Goal: Information Seeking & Learning: Learn about a topic

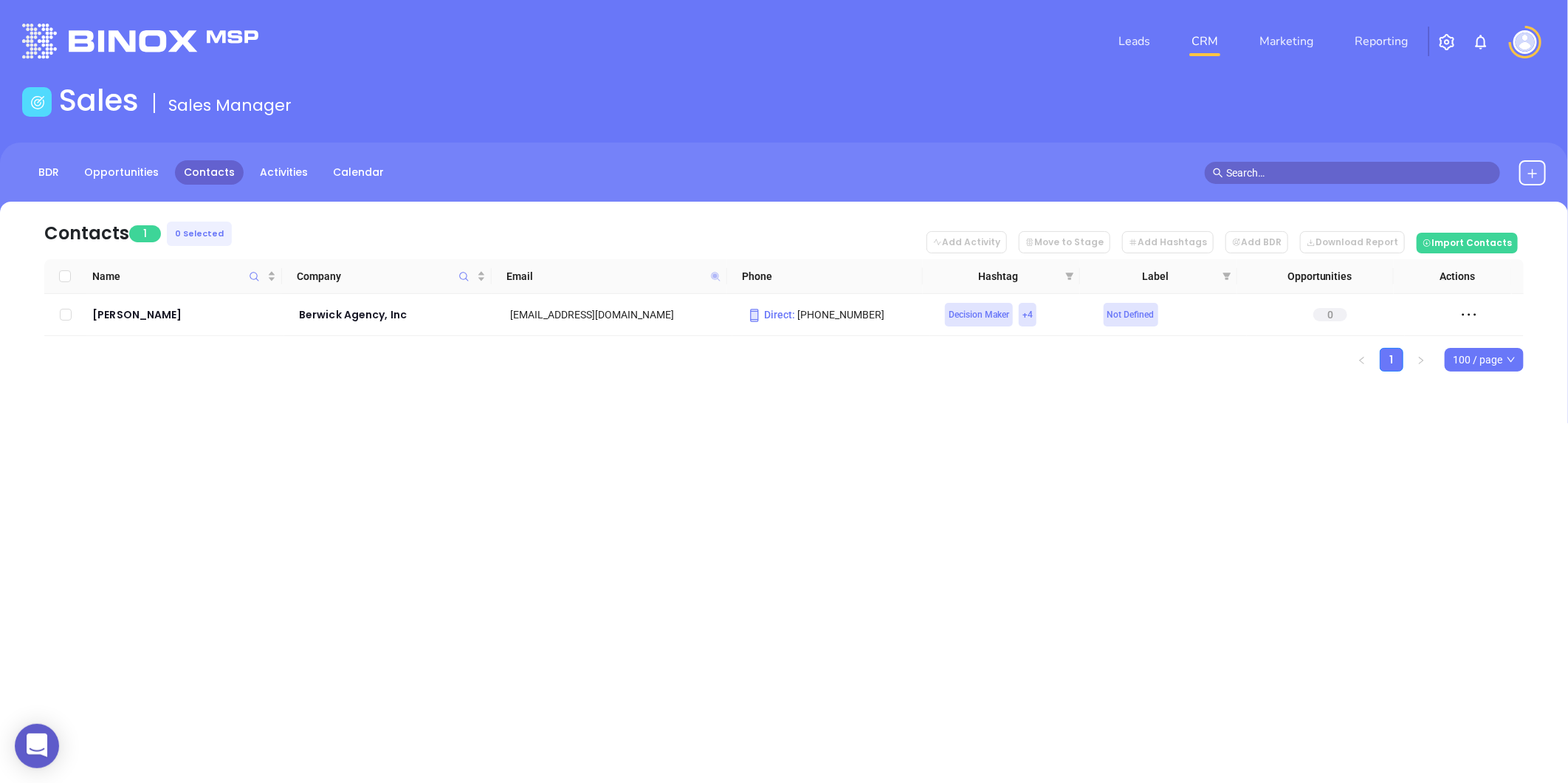
click at [714, 274] on icon at bounding box center [715, 276] width 9 height 9
paste input "[EMAIL_ADDRESS][DOMAIN_NAME]%20"
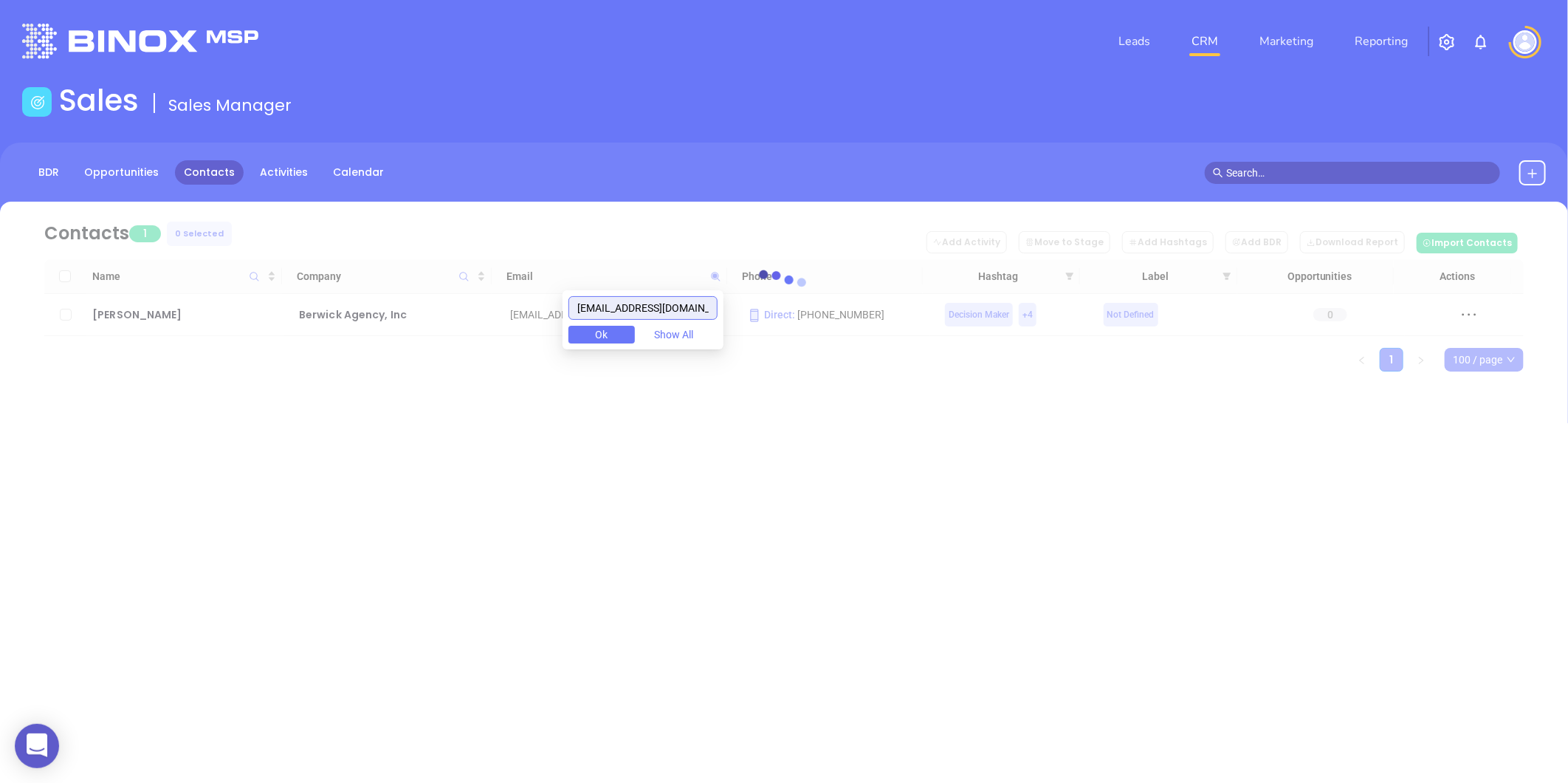
drag, startPoint x: 616, startPoint y: 311, endPoint x: 544, endPoint y: 314, distance: 72.1
click at [544, 314] on body "0 Leads CRM Marketing Reporting Financial Leads Leads Sales Sales Manager BDR O…" at bounding box center [784, 391] width 1568 height 783
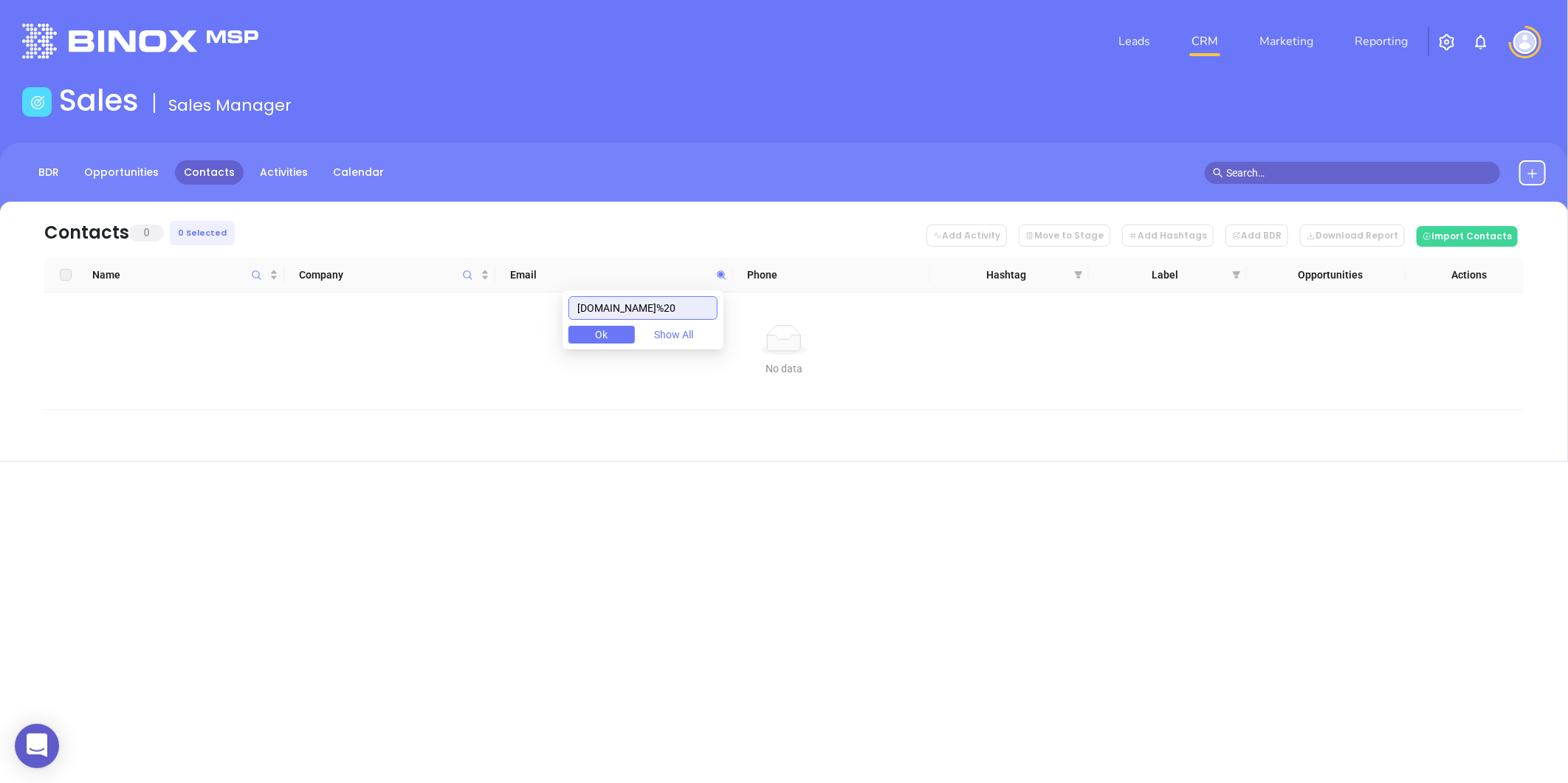
click at [682, 310] on input "hmhvt.com%20" at bounding box center [643, 308] width 149 height 24
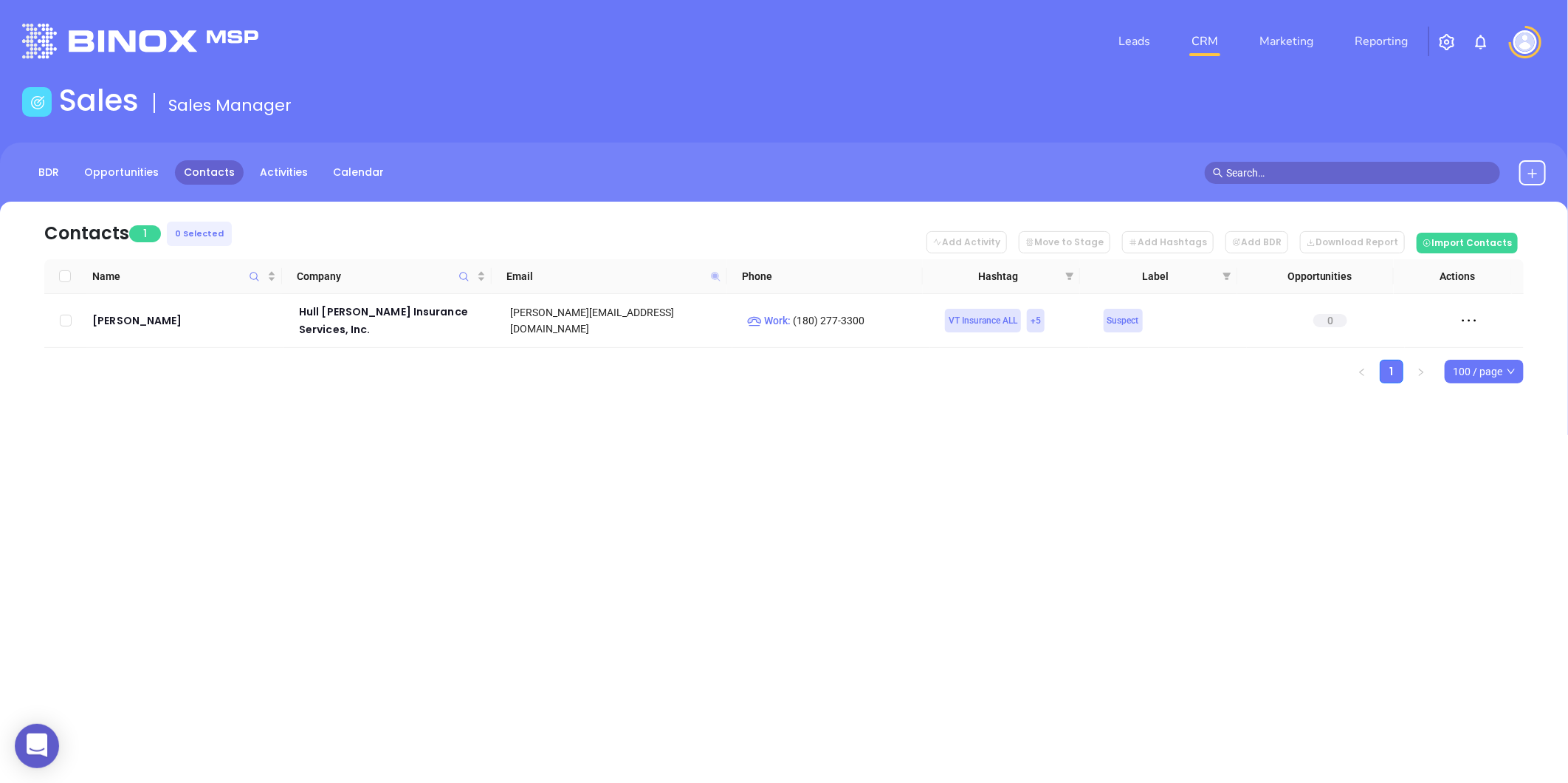
click at [713, 275] on icon at bounding box center [715, 276] width 9 height 9
paste input "smithinsurancevt.us"
drag, startPoint x: 668, startPoint y: 269, endPoint x: 668, endPoint y: 286, distance: 17.0
click at [668, 285] on th "Email" at bounding box center [609, 276] width 236 height 34
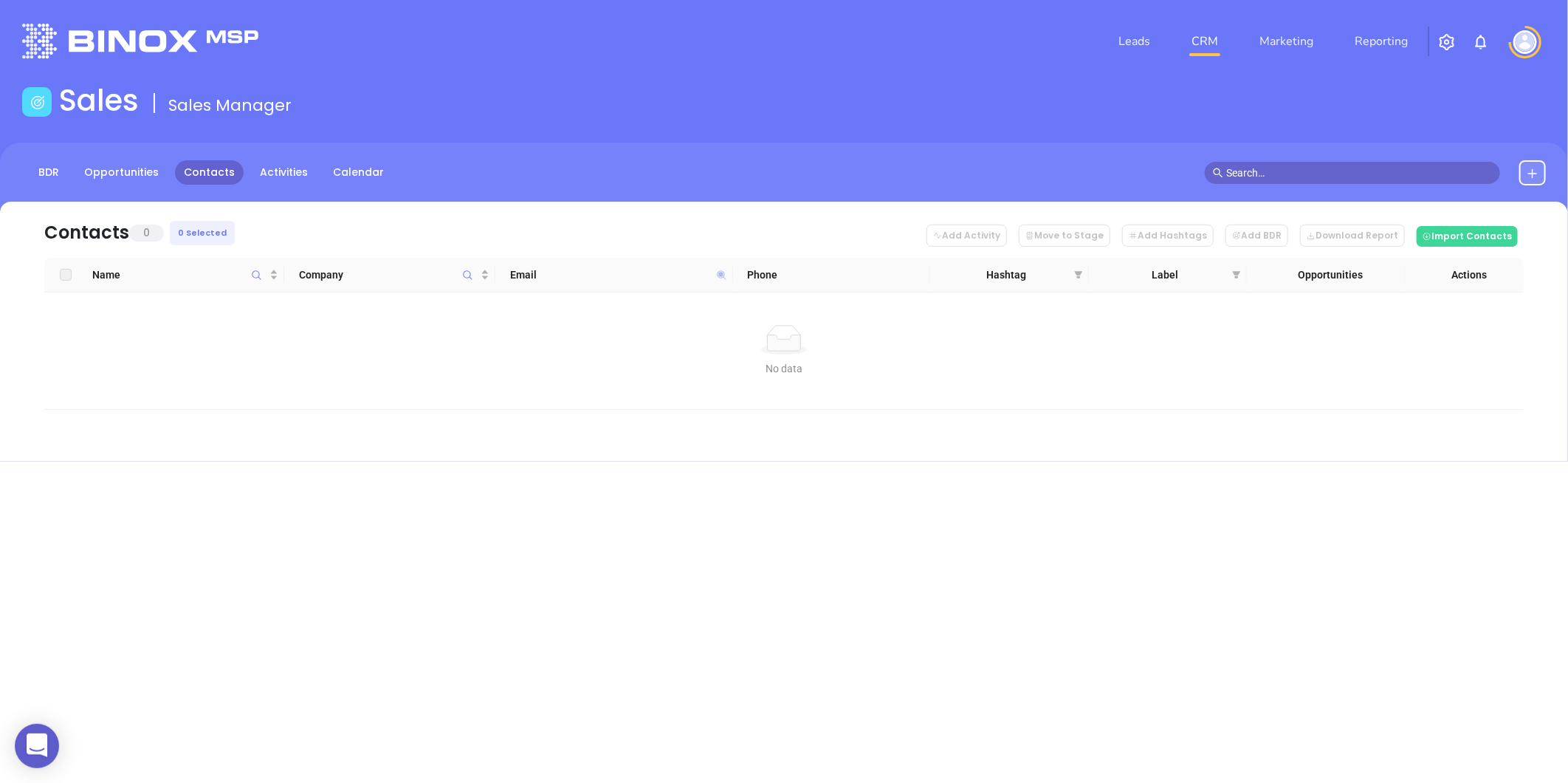
click at [720, 274] on icon at bounding box center [720, 274] width 9 height 9
paste input "kinneyins.com"
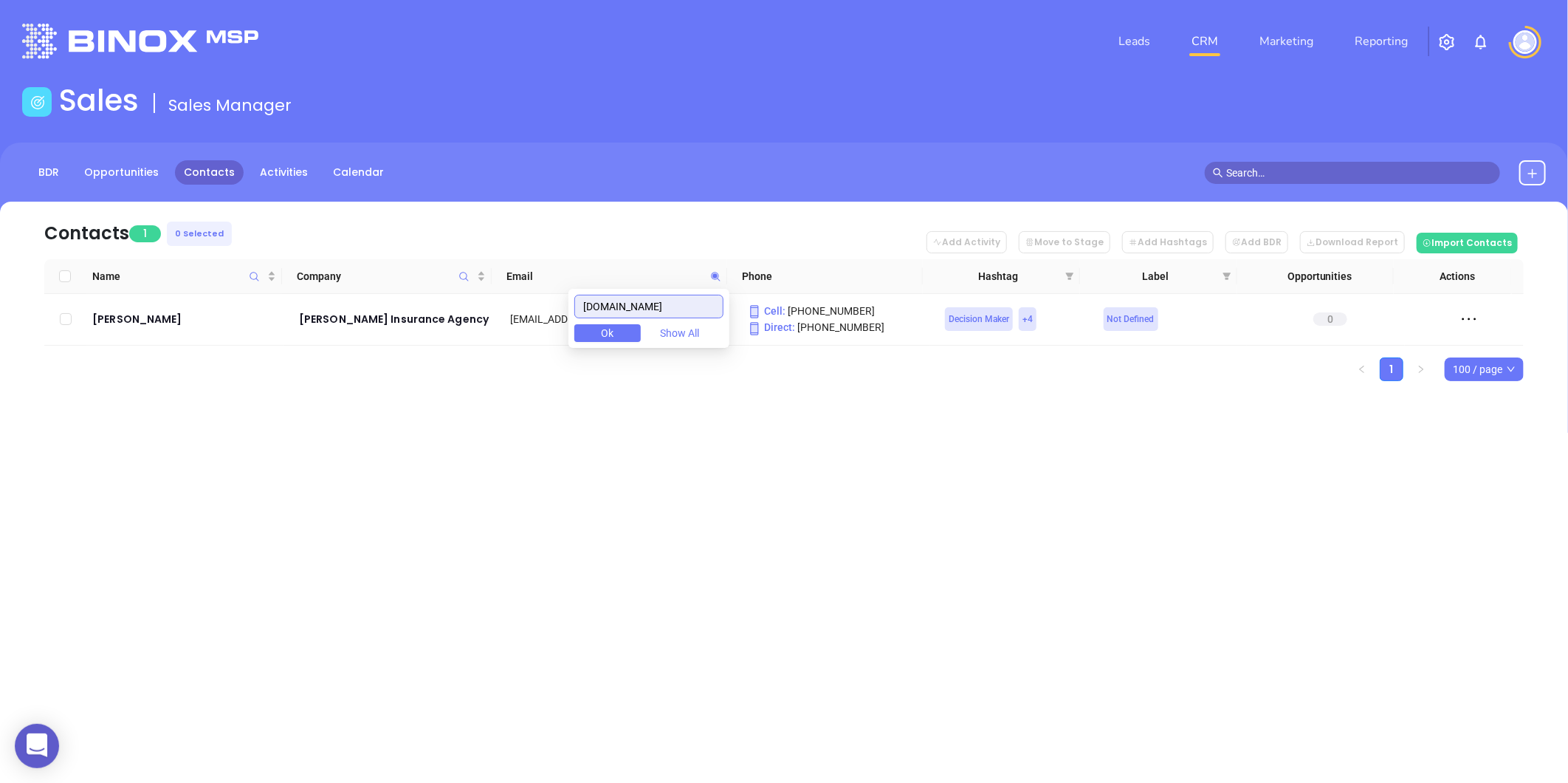
drag, startPoint x: 290, startPoint y: 334, endPoint x: 257, endPoint y: 343, distance: 34.2
click at [257, 342] on body "0 Leads CRM Marketing Reporting Financial Leads Leads Sales Sales Manager BDR O…" at bounding box center [784, 391] width 1568 height 783
paste input "rabideauinsuranceagency"
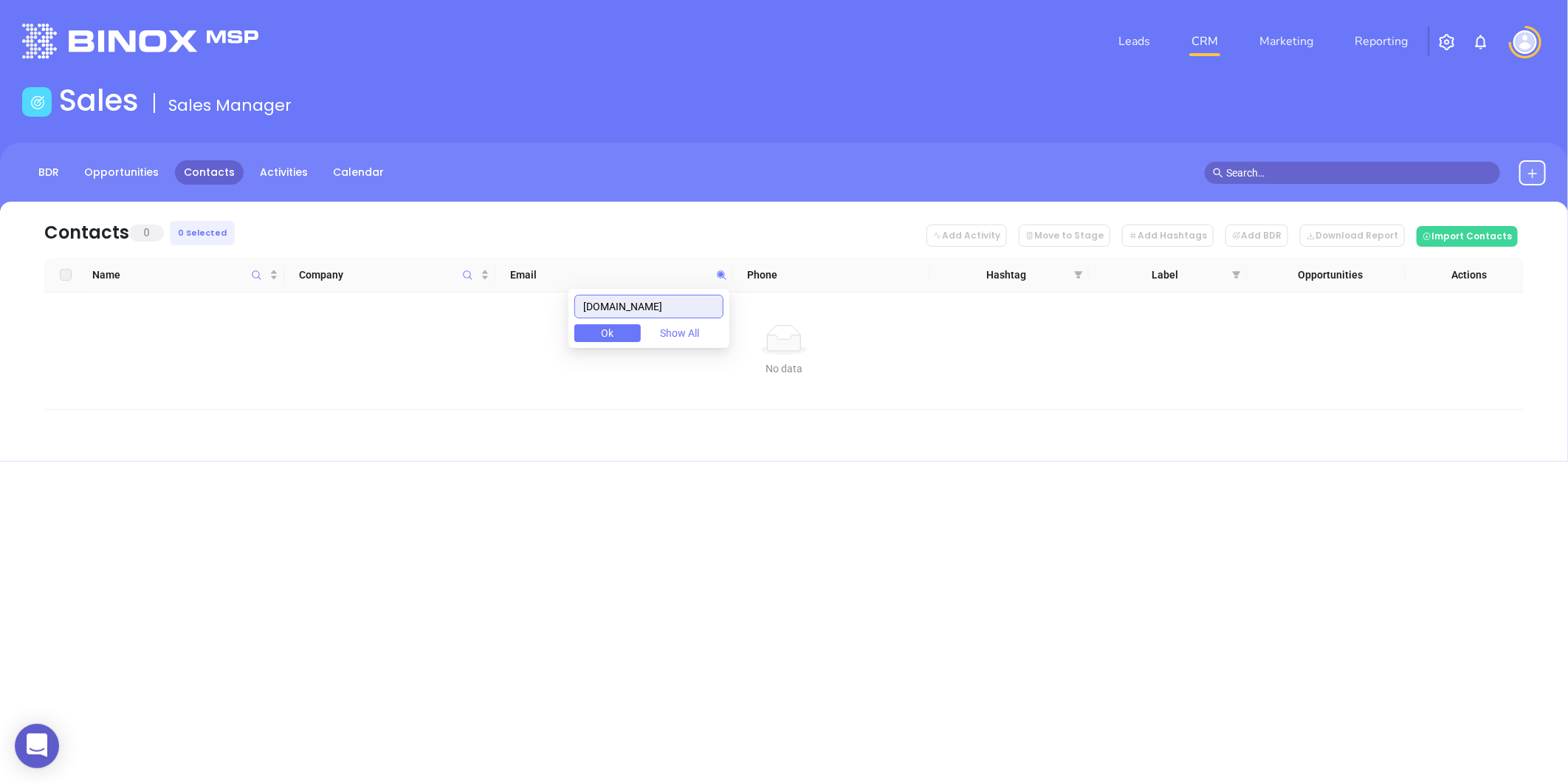
click at [673, 313] on input "[DOMAIN_NAME]" at bounding box center [648, 306] width 149 height 24
click at [672, 313] on input "[DOMAIN_NAME]" at bounding box center [648, 306] width 149 height 24
click at [672, 313] on input "[DOMAIN_NAME]" at bounding box center [648, 306] width 149 height 24
paste input "leighinsurancevt"
drag, startPoint x: 606, startPoint y: 311, endPoint x: 305, endPoint y: 327, distance: 301.4
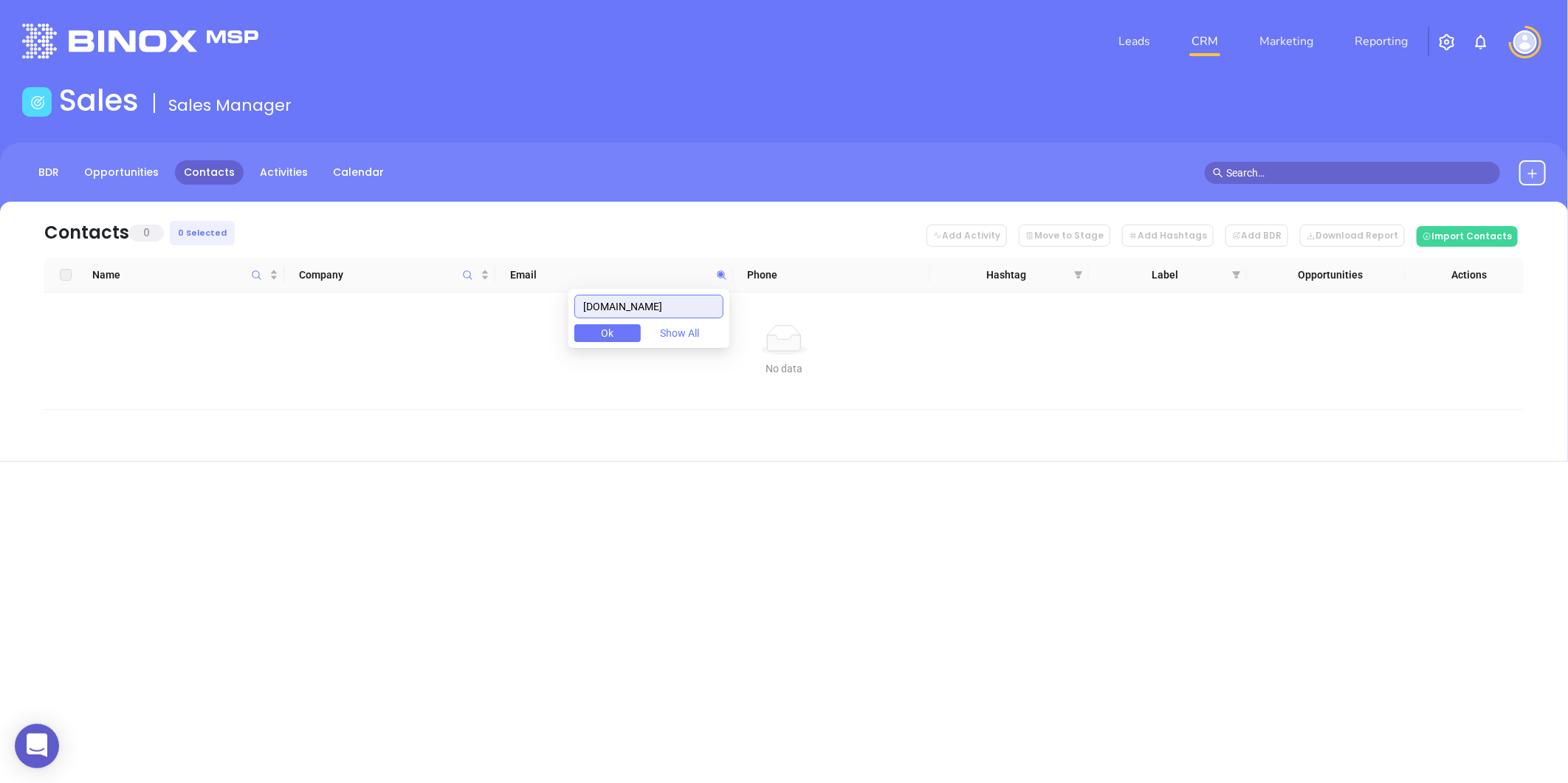
click at [258, 325] on body "0 Leads CRM Marketing Reporting Financial Leads Leads Sales Sales Manager BDR O…" at bounding box center [784, 391] width 1568 height 783
paste input "mulleninsuranceagency"
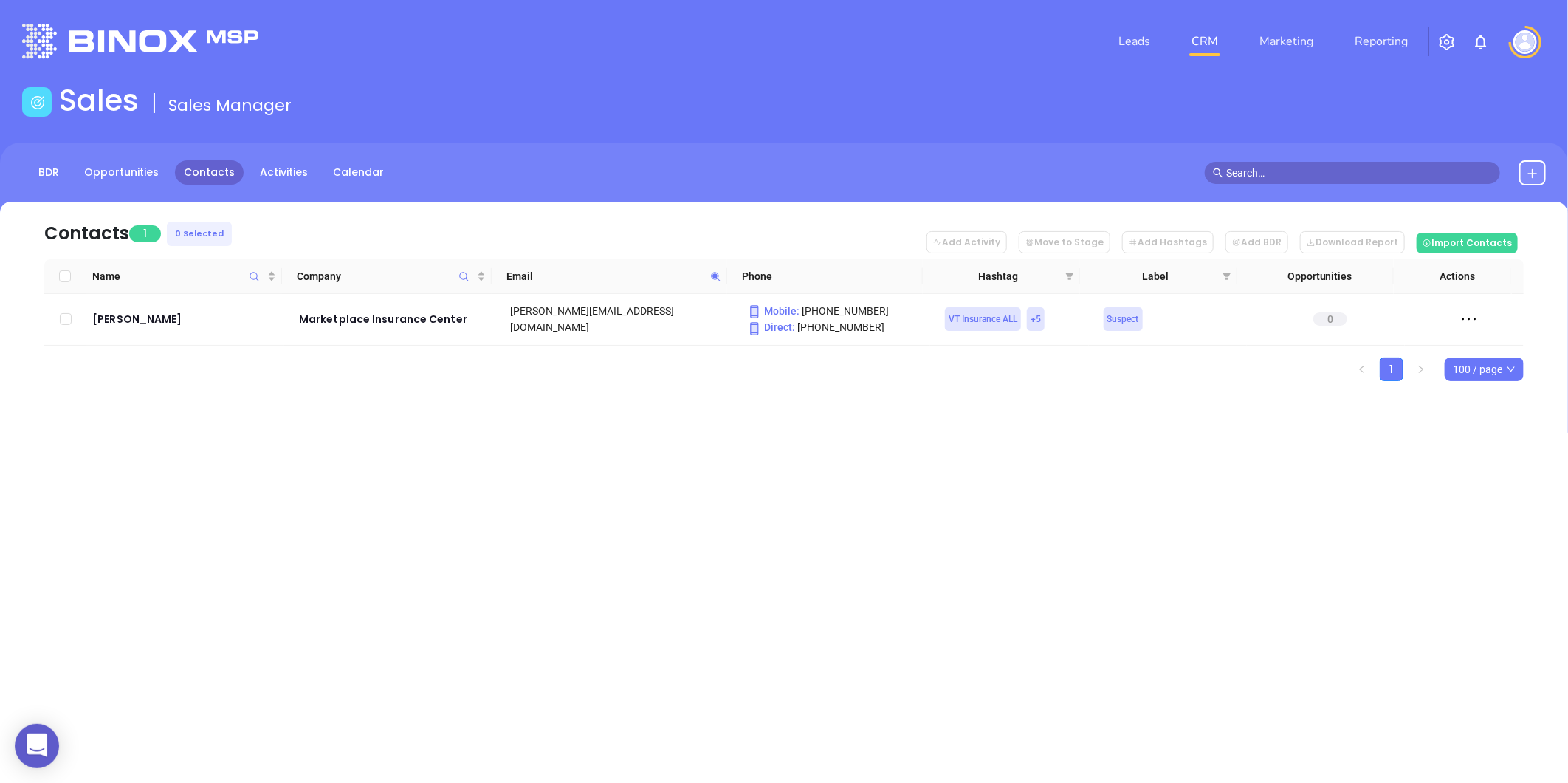
click at [709, 274] on span at bounding box center [715, 276] width 17 height 22
paste input "gainesinsurance"
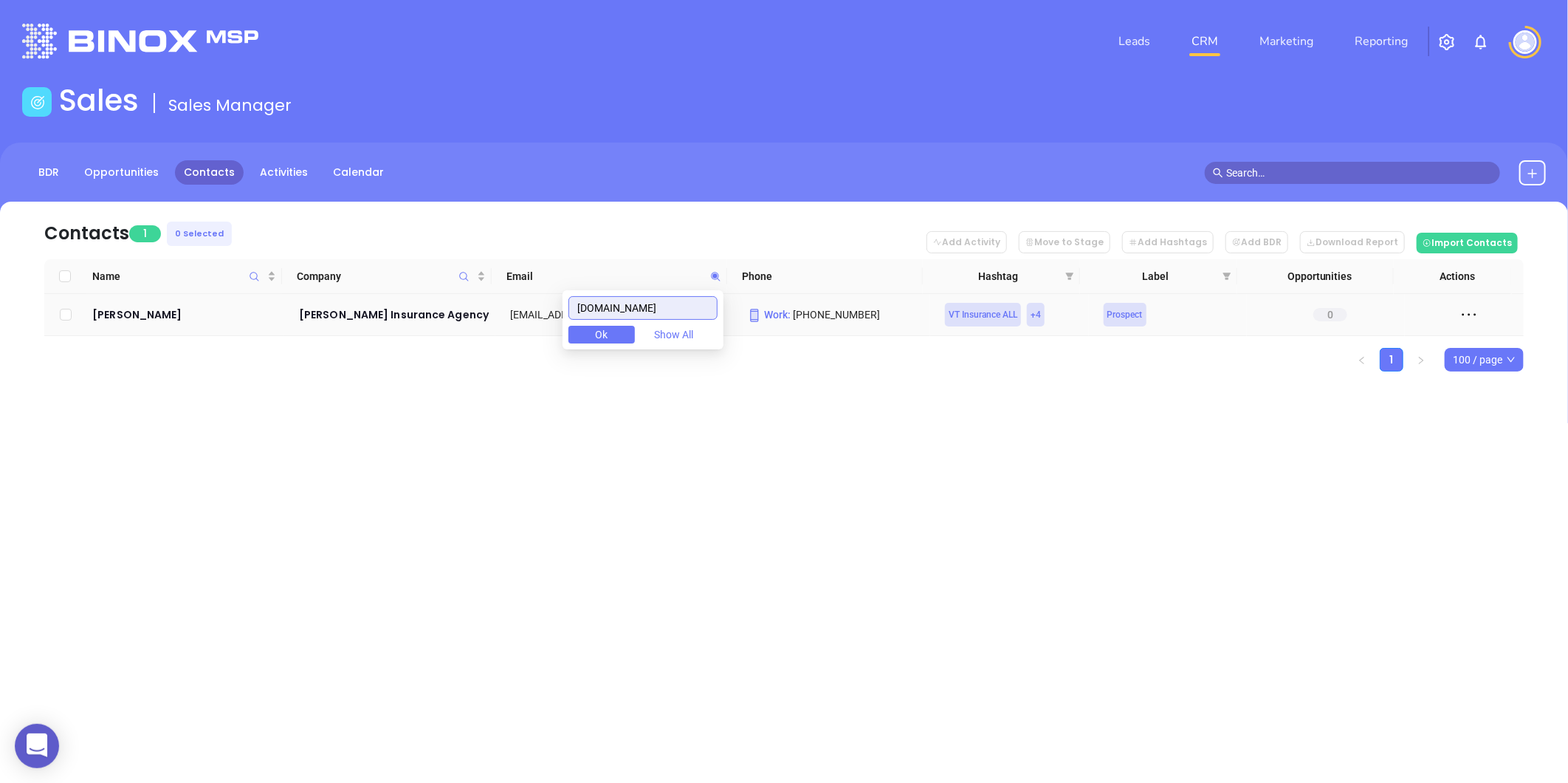
drag, startPoint x: 691, startPoint y: 304, endPoint x: 465, endPoint y: 334, distance: 228.0
click at [464, 334] on body "0 Leads CRM Marketing Reporting Financial Leads Leads Sales Sales Manager BDR O…" at bounding box center [784, 391] width 1568 height 783
paste input "thebarrettagency"
drag, startPoint x: 475, startPoint y: 320, endPoint x: 426, endPoint y: 330, distance: 50.0
click at [317, 340] on body "0 Leads CRM Marketing Reporting Financial Leads Leads Sales Sales Manager BDR O…" at bounding box center [784, 391] width 1568 height 783
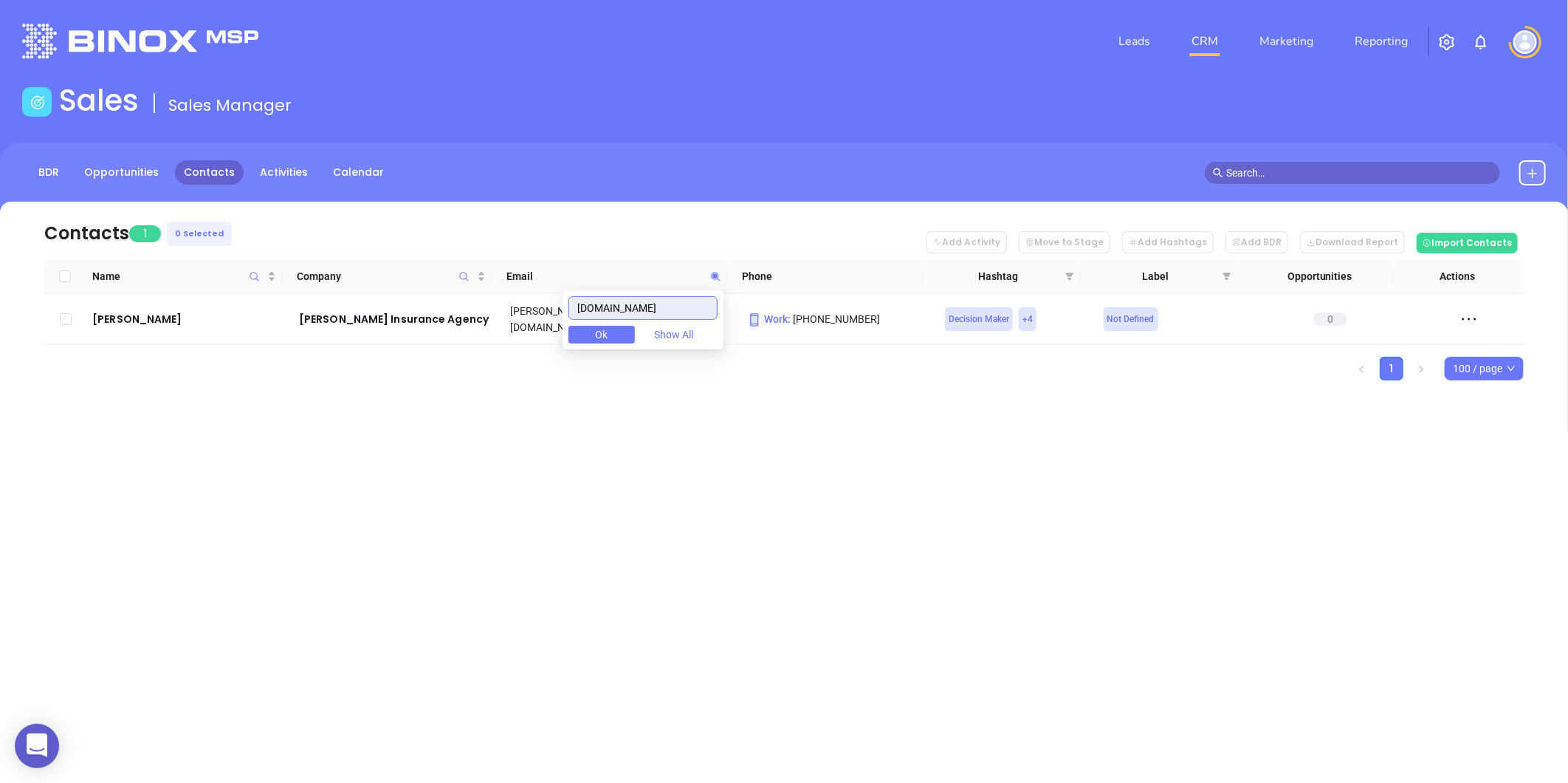
click at [714, 300] on input "thebarrettagency.com" at bounding box center [643, 308] width 149 height 24
paste input "speck"
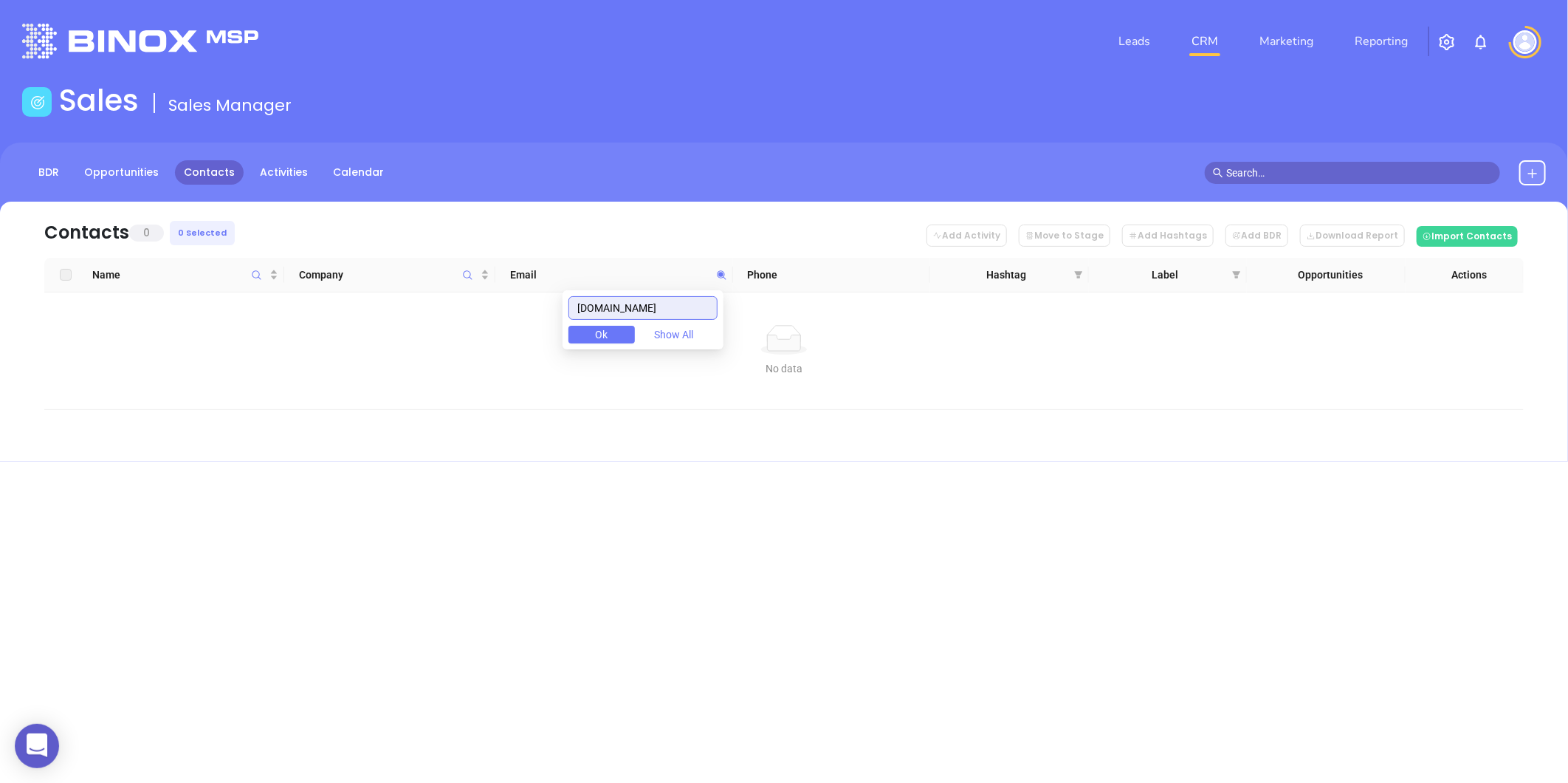
drag, startPoint x: 655, startPoint y: 310, endPoint x: 526, endPoint y: 331, distance: 130.7
click at [462, 329] on body "0 Leads CRM Marketing Reporting Financial Leads Leads Sales Sales Manager BDR O…" at bounding box center [784, 391] width 1568 height 783
paste input "myottinsurance"
drag, startPoint x: 680, startPoint y: 309, endPoint x: 519, endPoint y: 344, distance: 164.8
click at [537, 338] on body "0 Leads CRM Marketing Reporting Financial Leads Leads Sales Sales Manager BDR O…" at bounding box center [784, 391] width 1568 height 783
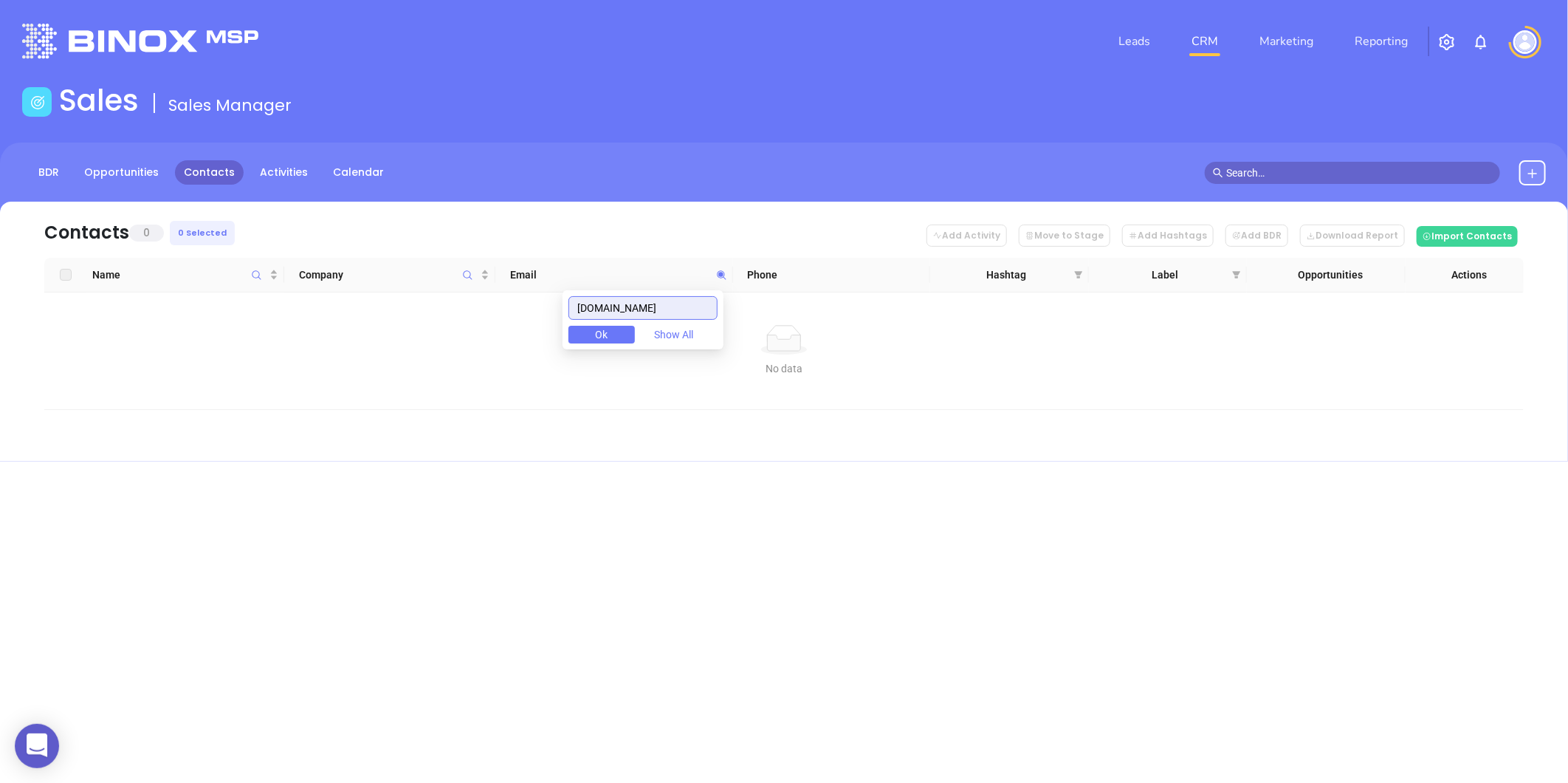
paste input "frazeragency"
drag, startPoint x: 678, startPoint y: 306, endPoint x: 490, endPoint y: 342, distance: 191.4
click at [429, 352] on body "0 Leads CRM Marketing Reporting Financial Leads Leads Sales Sales Manager BDR O…" at bounding box center [784, 391] width 1568 height 783
paste input "igvt"
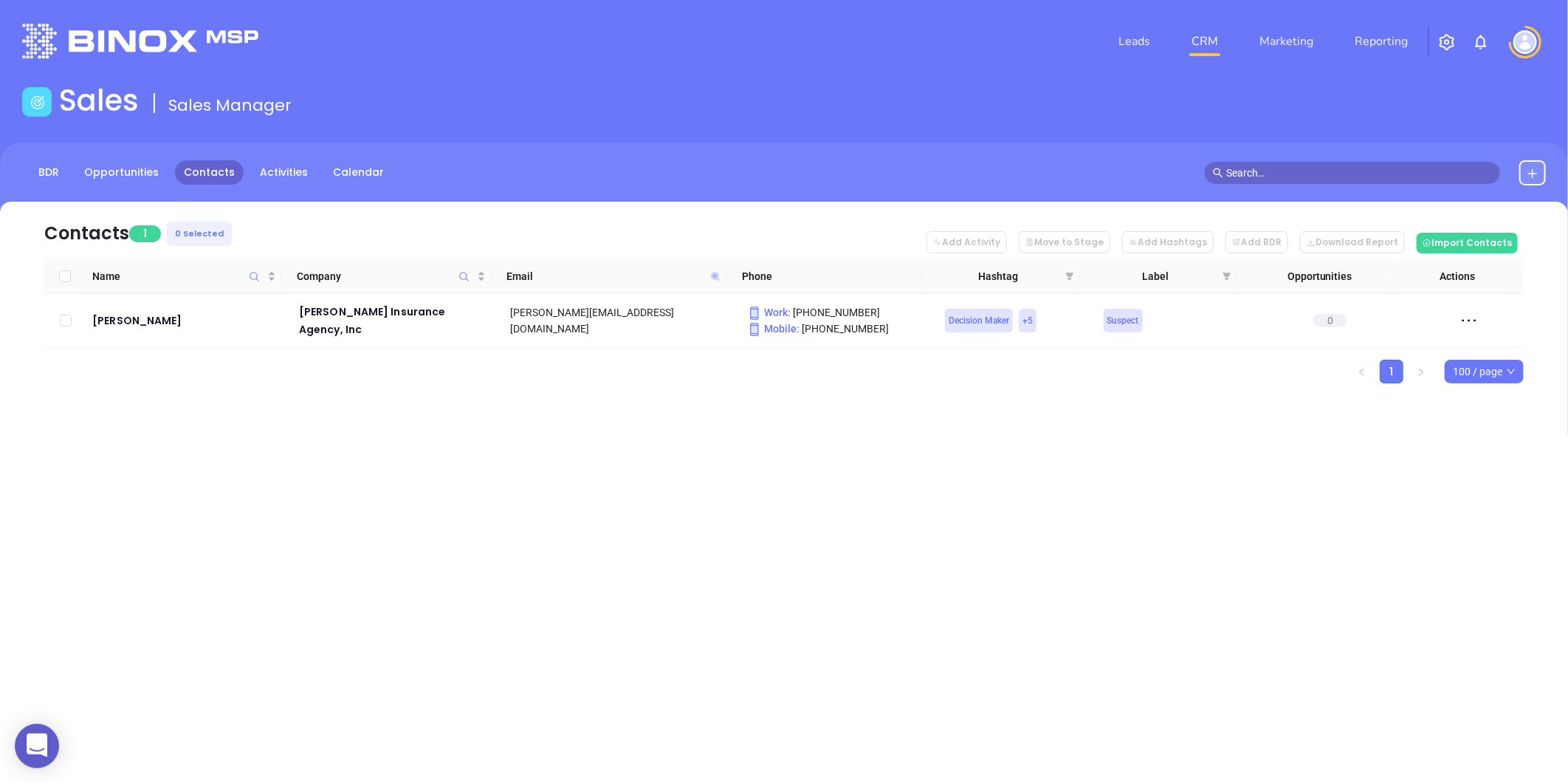
click at [712, 274] on icon at bounding box center [715, 276] width 9 height 9
paste input "greaterfallsinsurance"
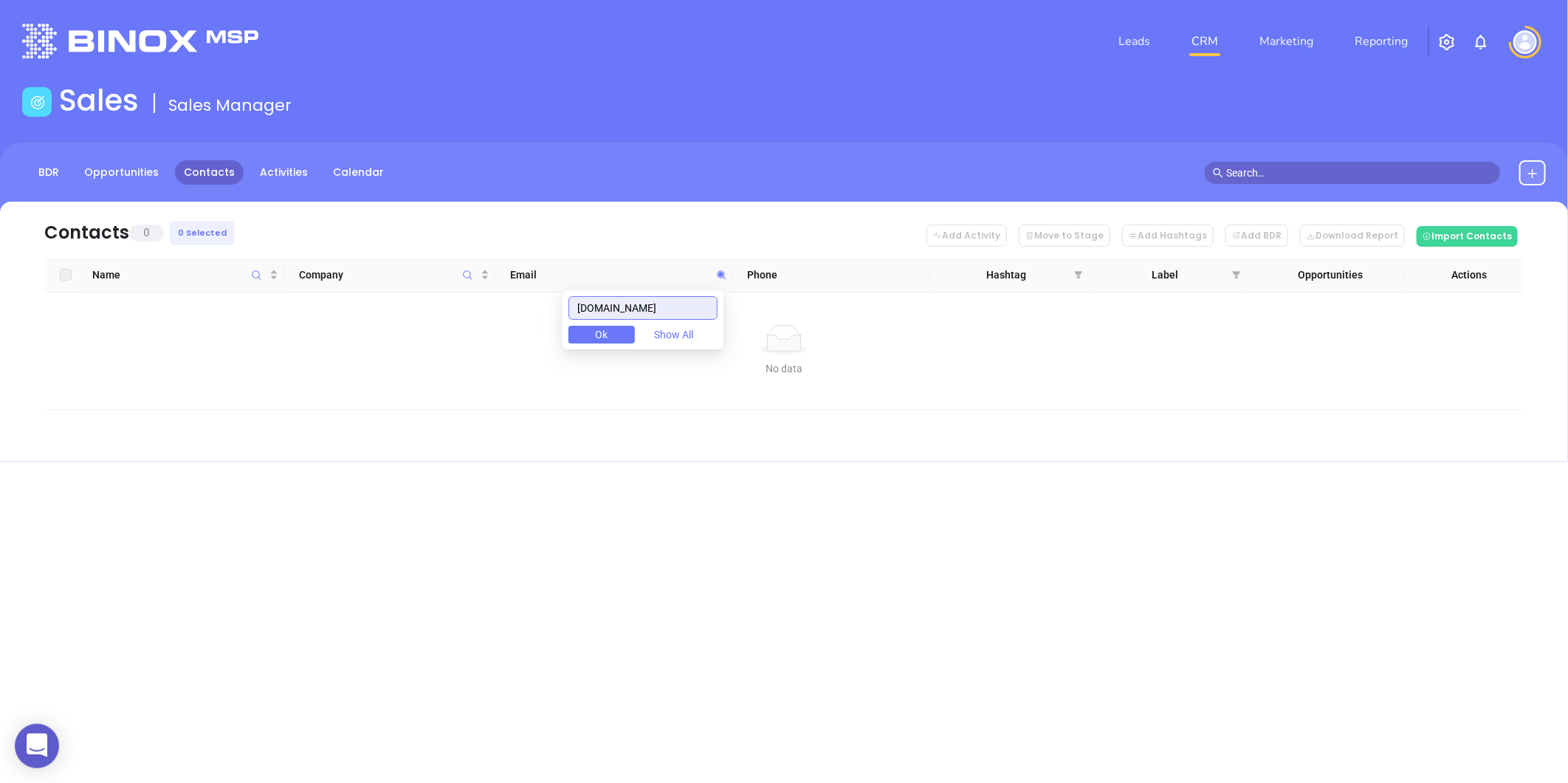
drag, startPoint x: 706, startPoint y: 306, endPoint x: 362, endPoint y: 331, distance: 344.9
click at [357, 331] on body "0 Leads CRM Marketing Reporting Financial Leads Leads Sales Sales Manager BDR O…" at bounding box center [784, 391] width 1568 height 783
paste input "/hmhvt"
click at [591, 310] on input "/hmhvt.com" at bounding box center [643, 308] width 149 height 24
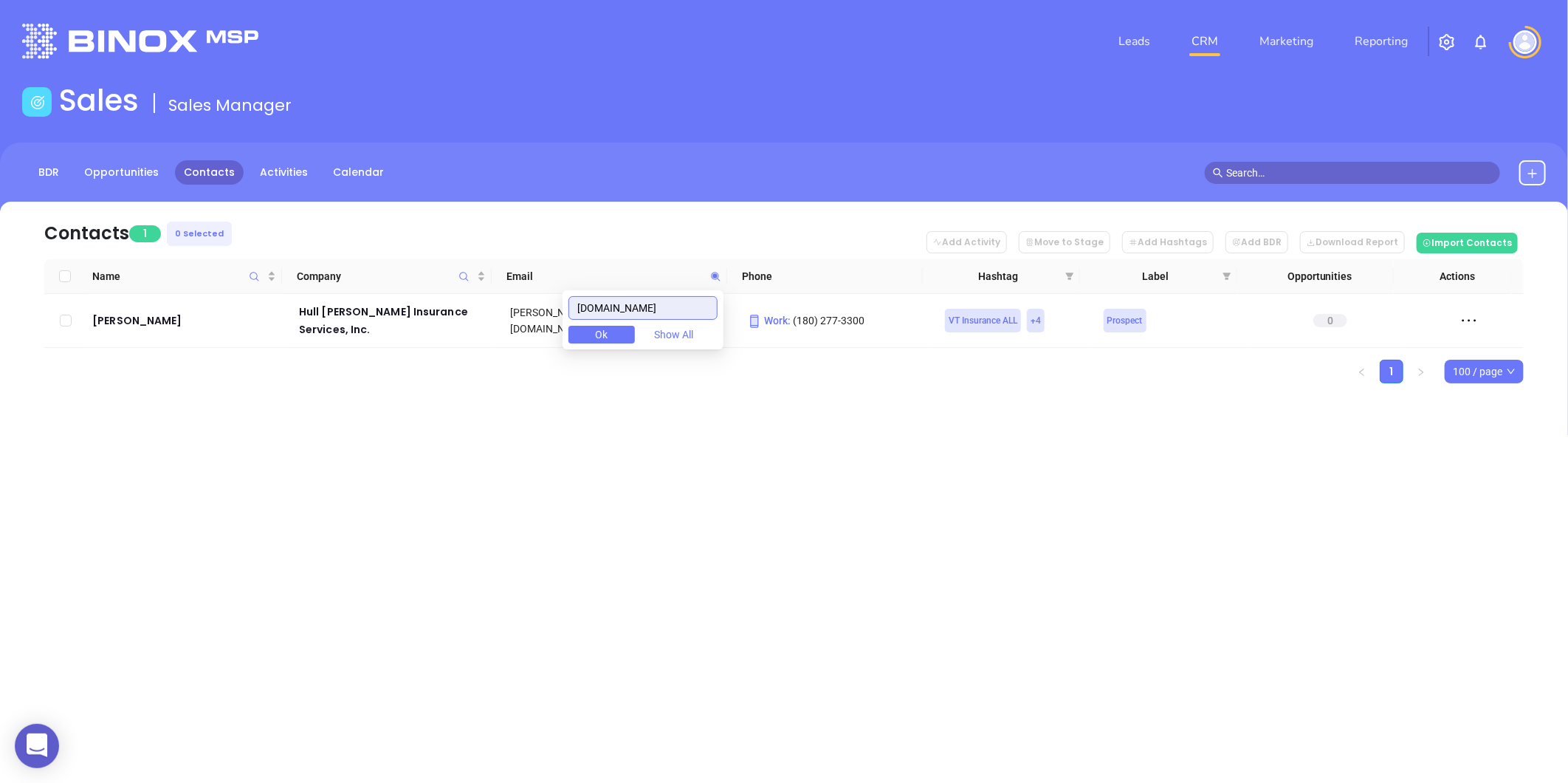
type input "hmhvt.com"
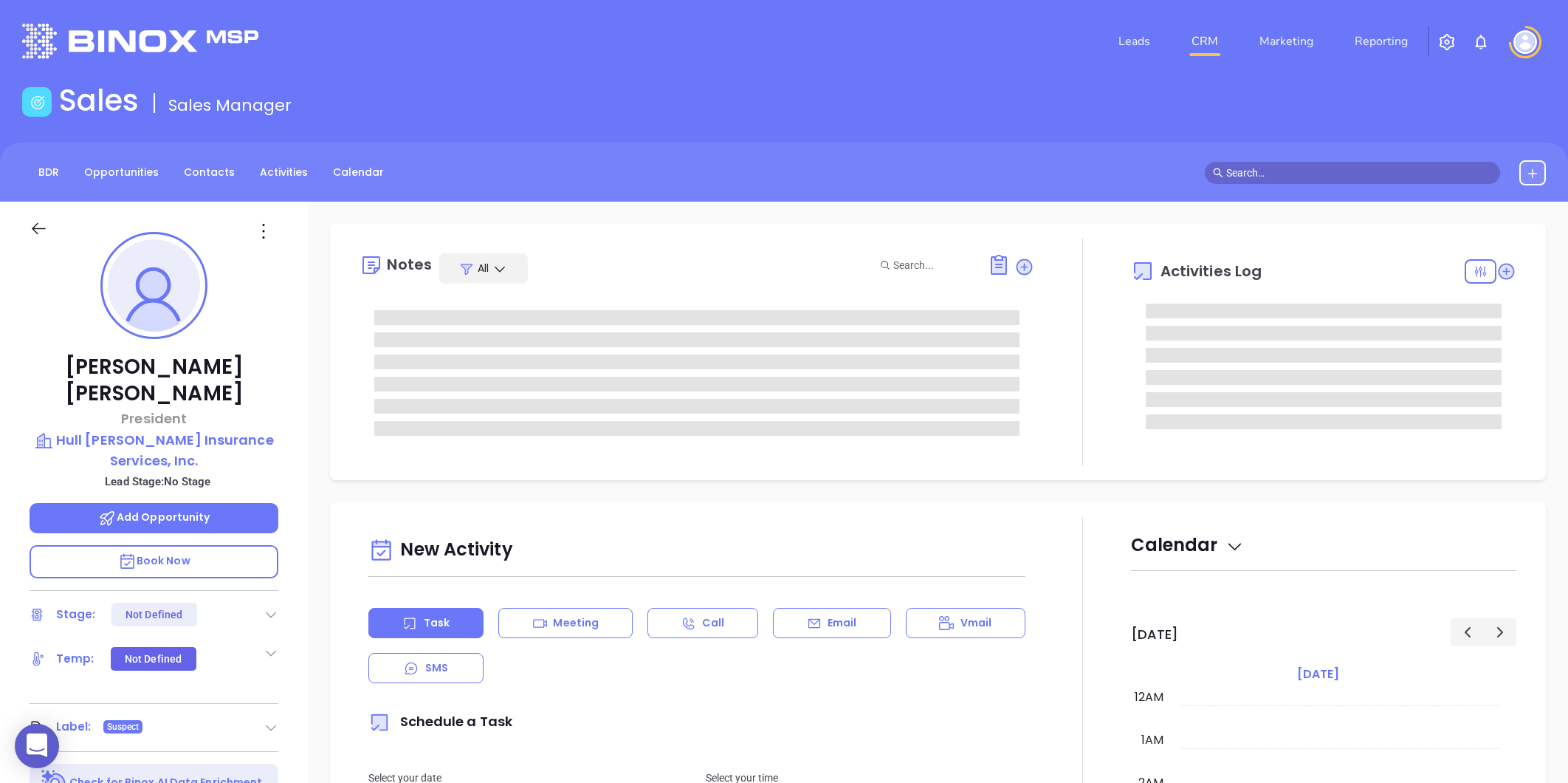
type input "Liz Cruz"
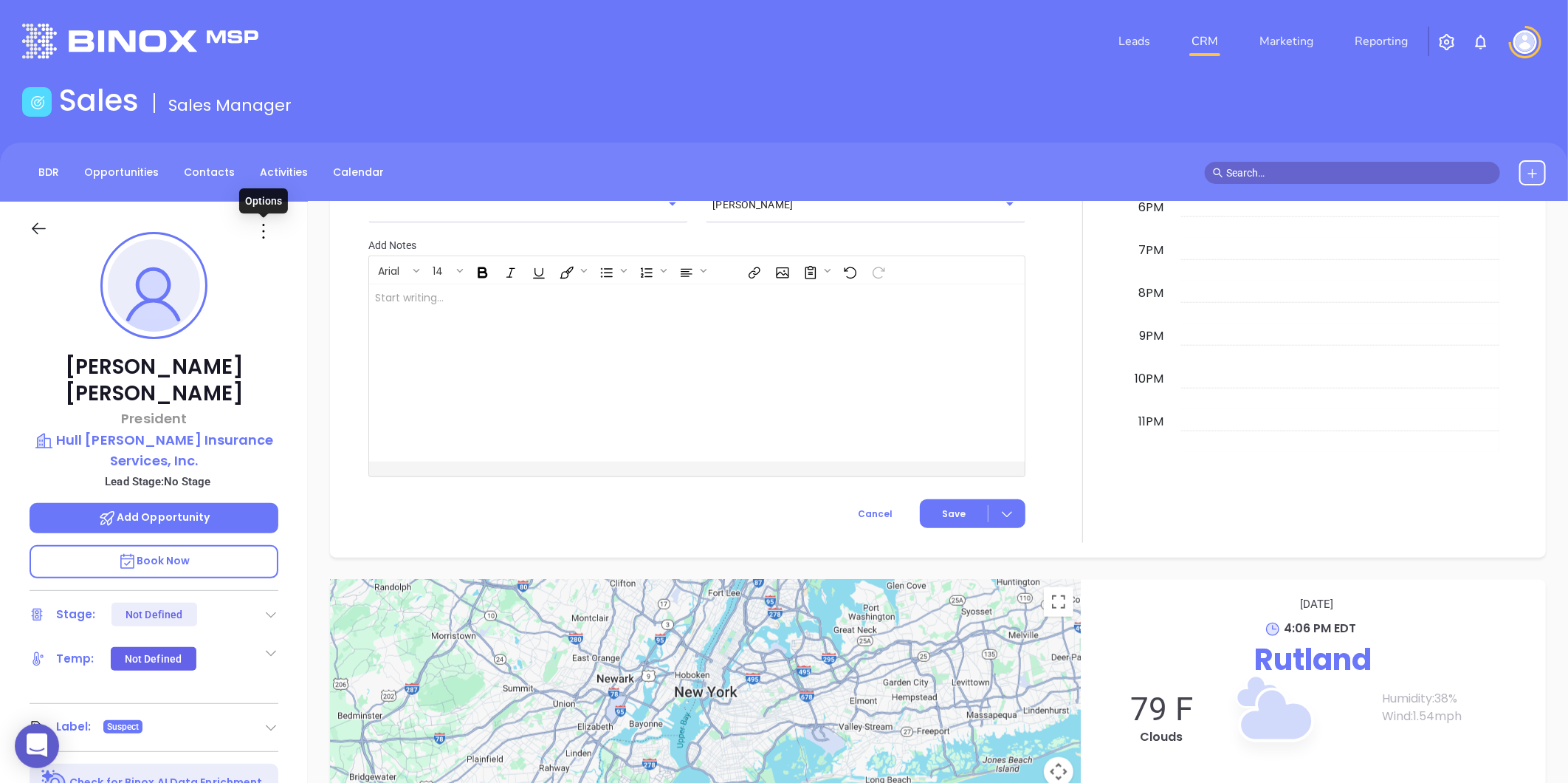
click at [265, 230] on icon at bounding box center [264, 231] width 24 height 24
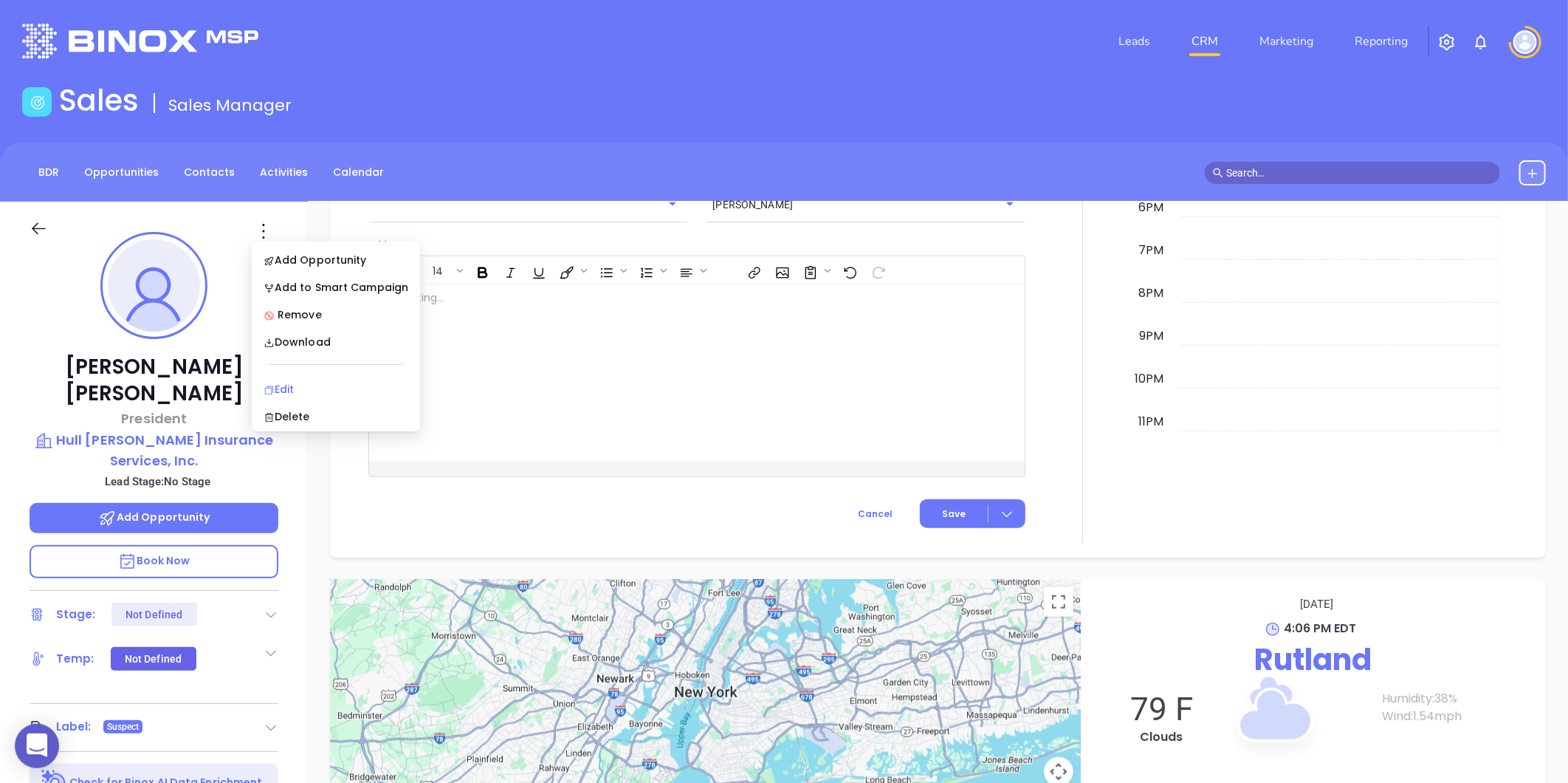
click at [284, 380] on li "Edit" at bounding box center [336, 389] width 162 height 31
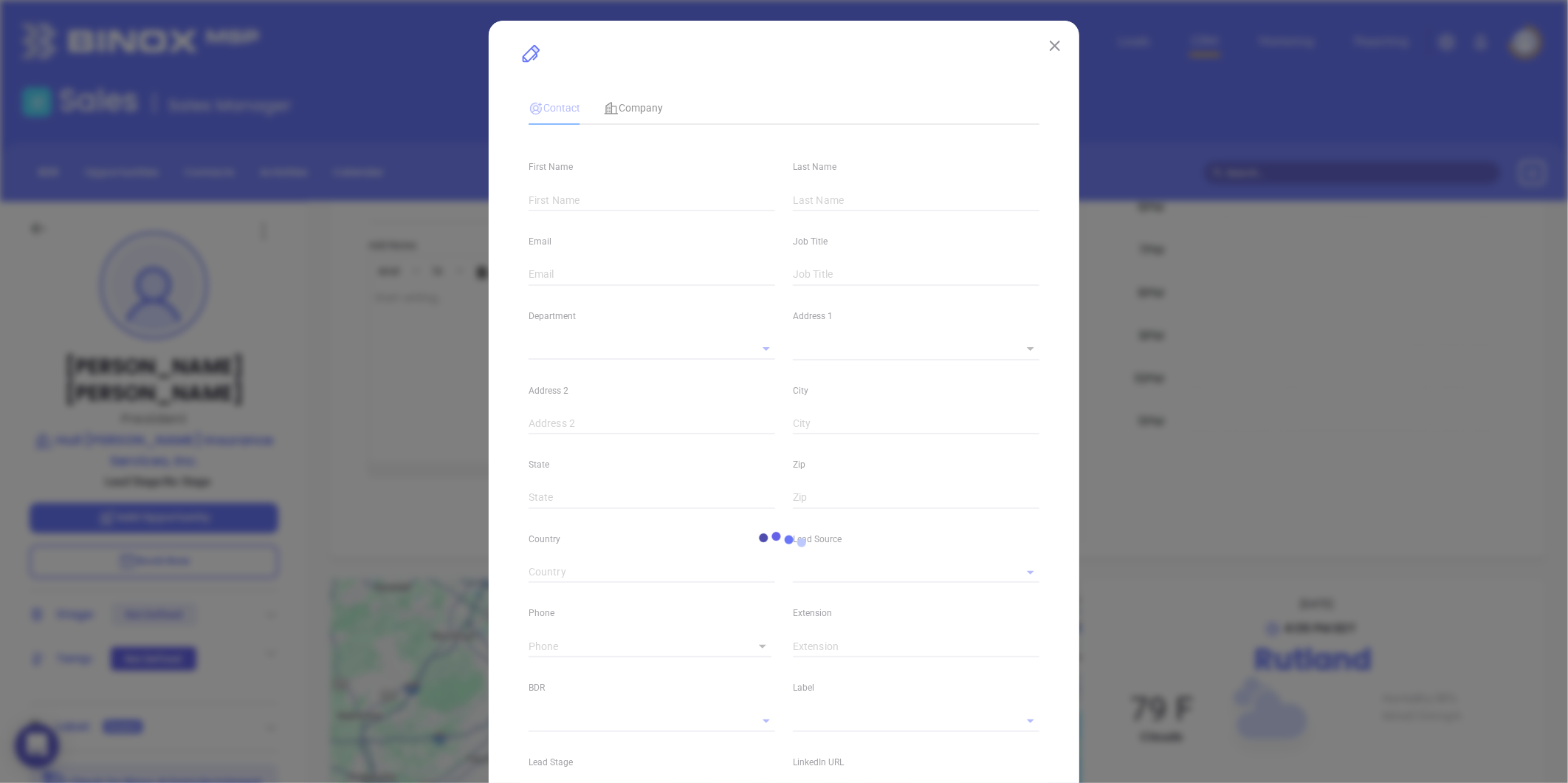
type input "Jill"
type input "Maynard"
type input "jill@hmhvt.com"
type input "President"
type input "1"
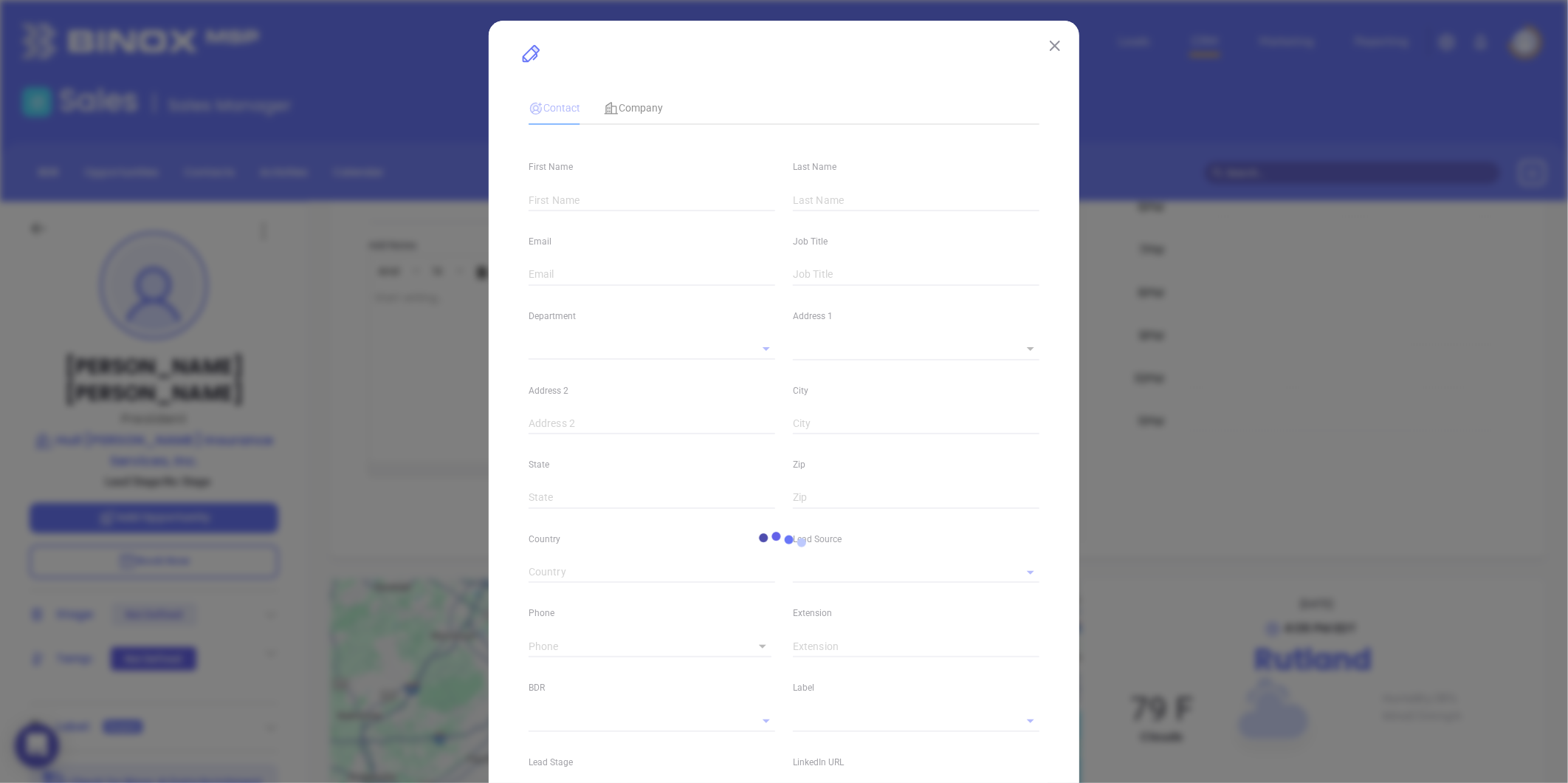
type input "www.linkedin.com/in/jill-maynard-nolan-3b8b4b3"
type input "Marketing"
type input "Other"
type input "(180) 277-3300"
type input "1"
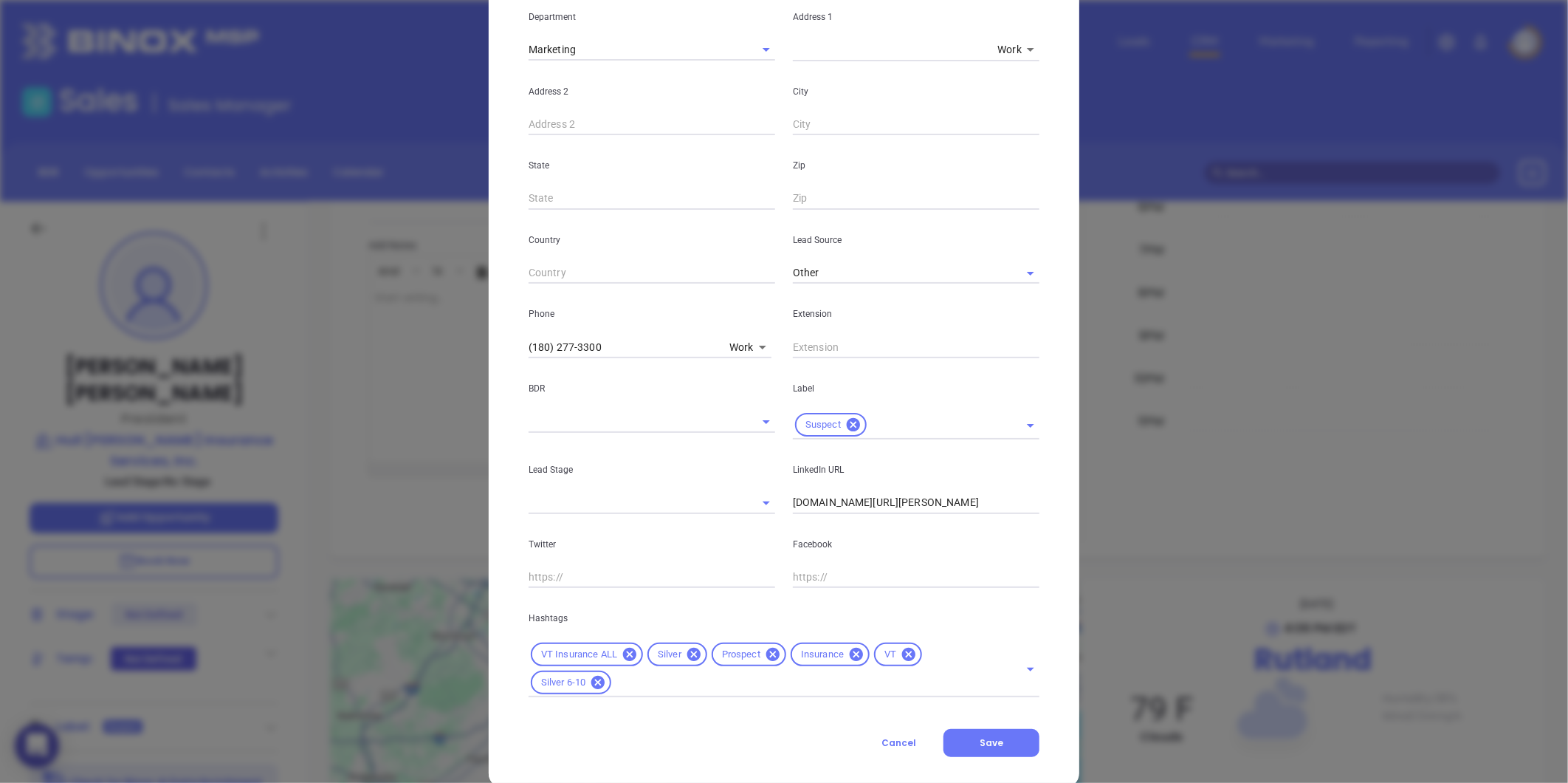
scroll to position [330, 0]
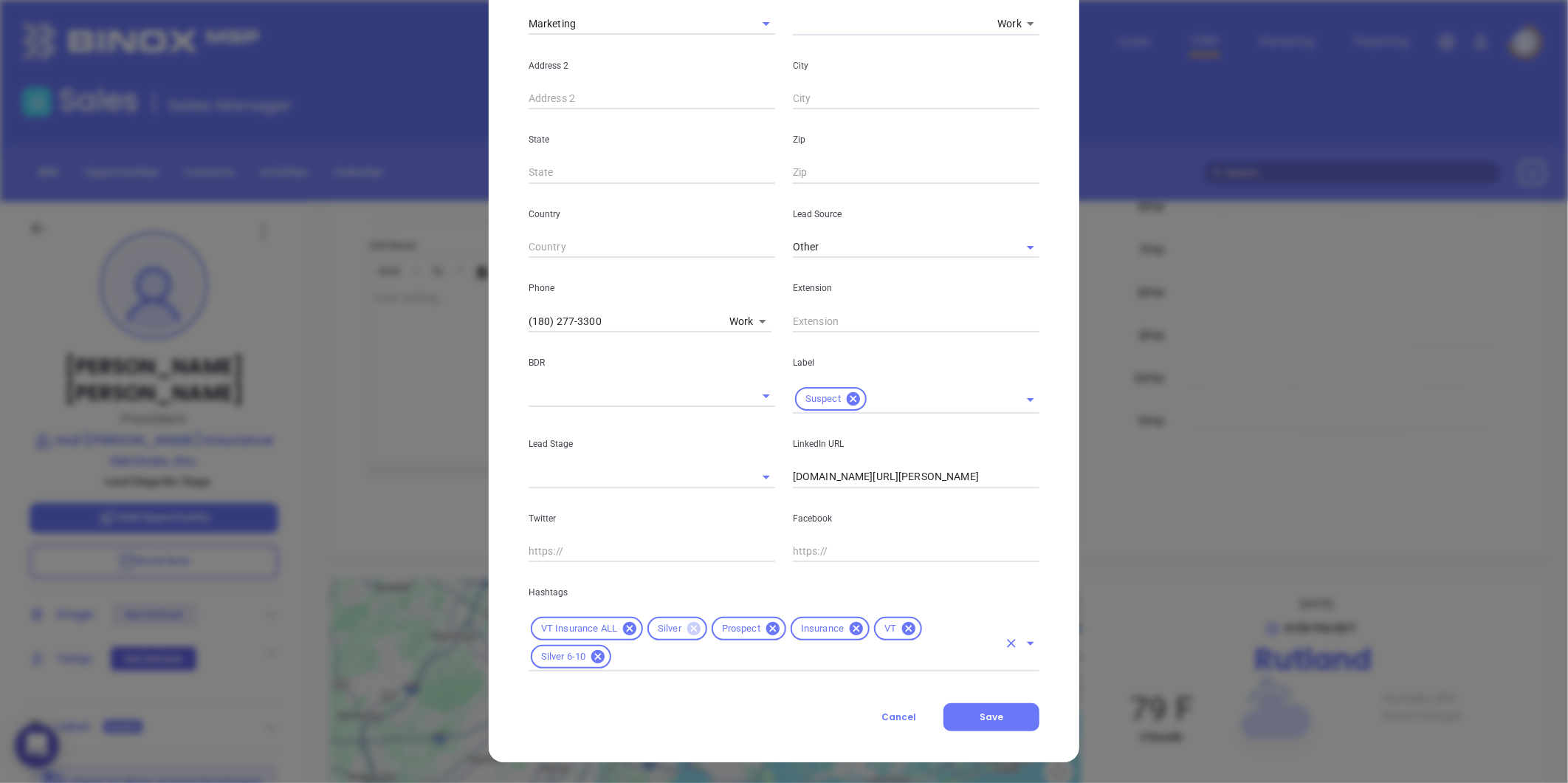
click at [688, 626] on icon at bounding box center [694, 628] width 14 height 14
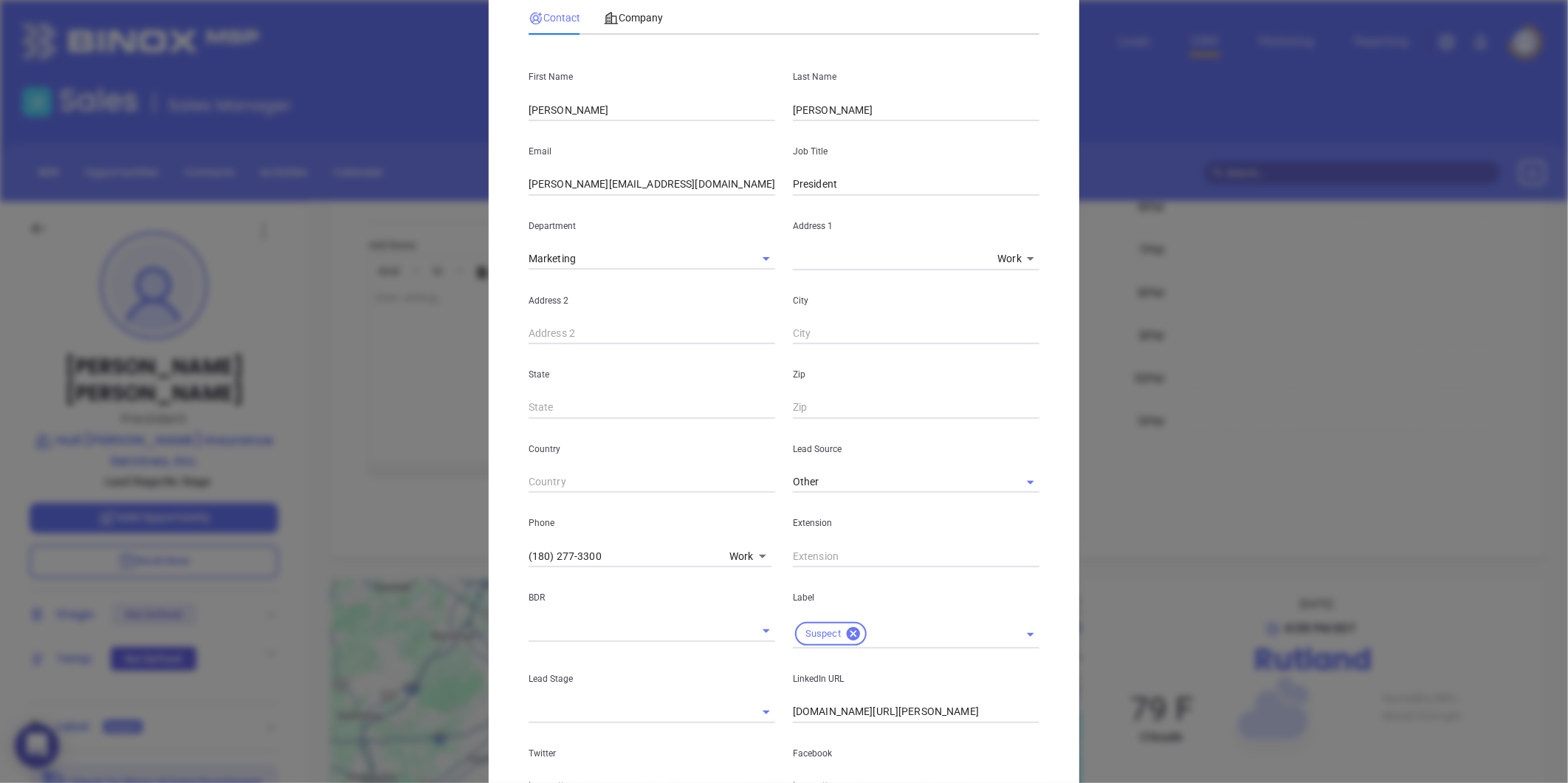
scroll to position [0, 0]
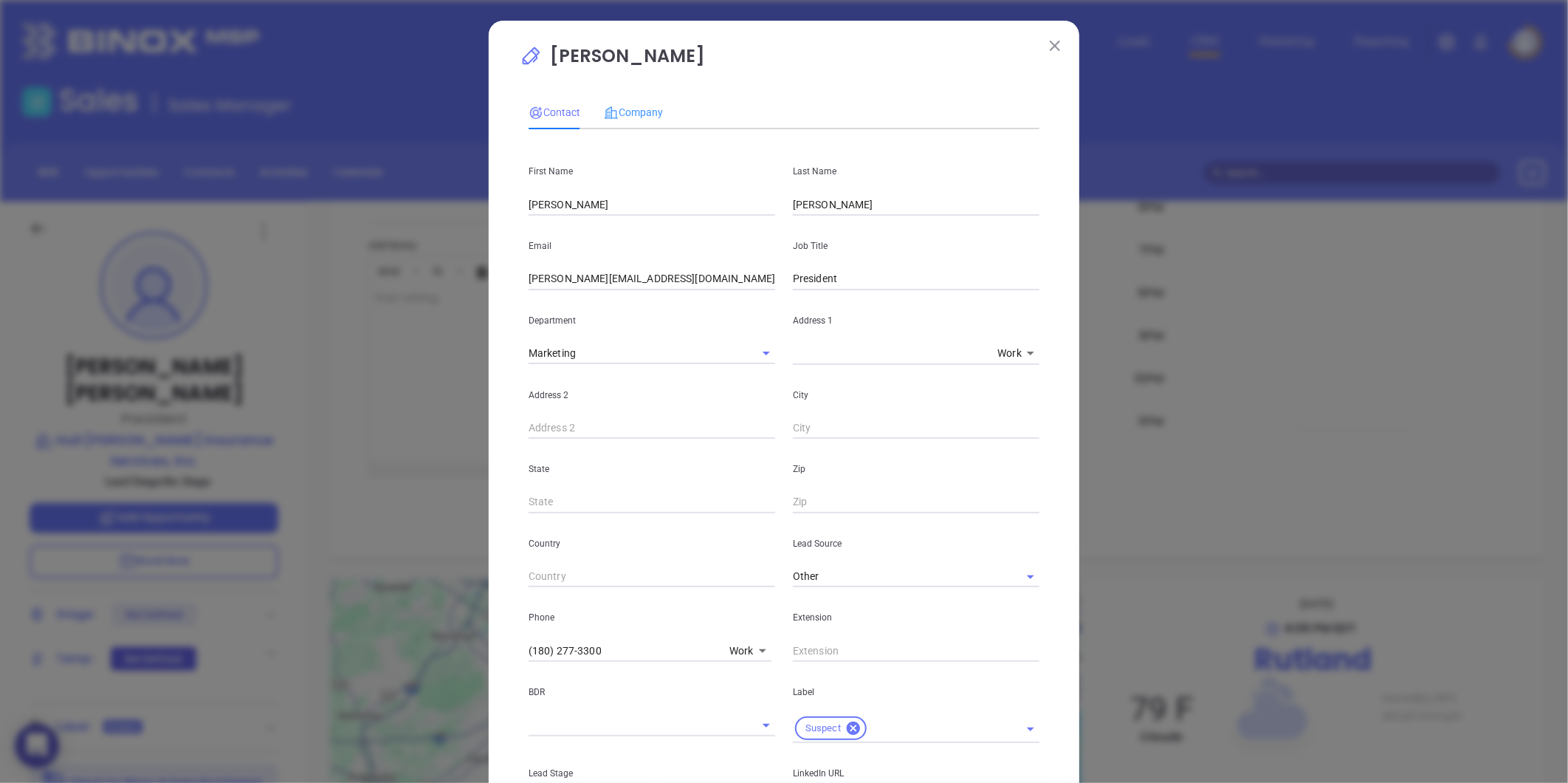
click at [651, 101] on div "Company" at bounding box center [633, 112] width 59 height 34
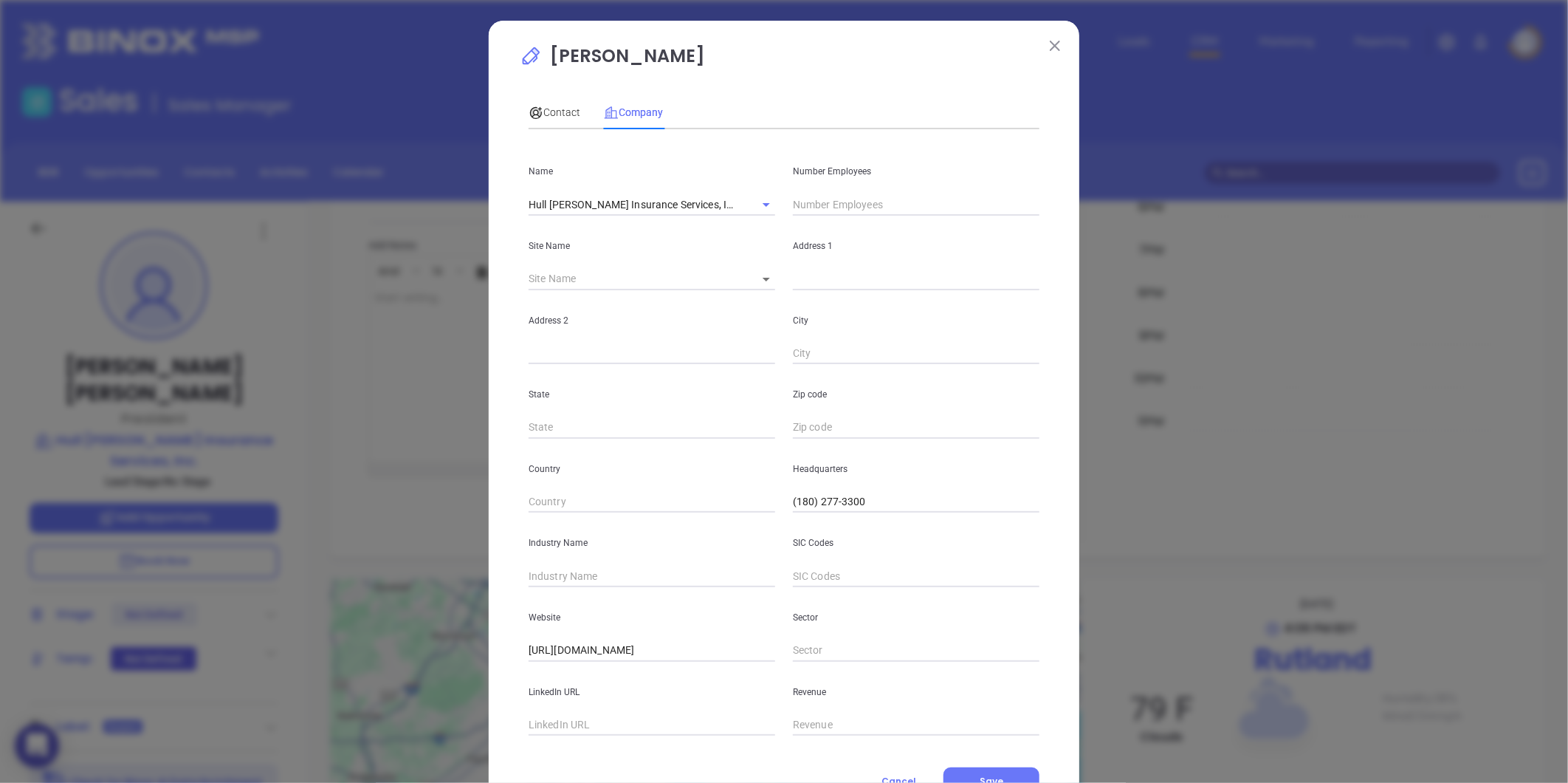
click at [832, 199] on input "text" at bounding box center [916, 205] width 246 height 22
drag, startPoint x: 788, startPoint y: 196, endPoint x: 784, endPoint y: 208, distance: 12.6
click at [793, 197] on input "8" at bounding box center [916, 205] width 246 height 22
type input "8"
click at [606, 579] on input "text" at bounding box center [652, 576] width 246 height 22
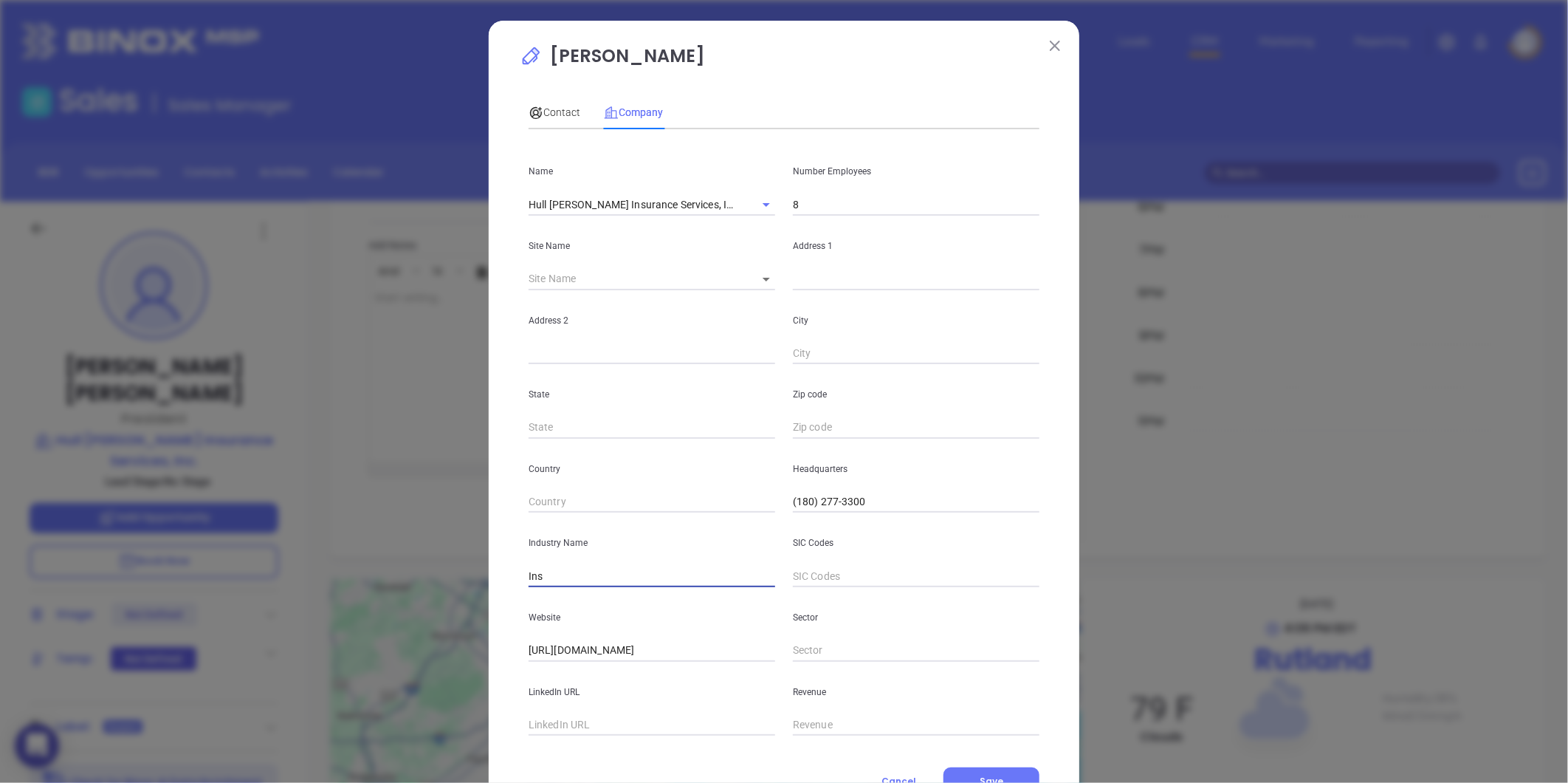
type input "Insurance"
click at [557, 106] on span "Contact" at bounding box center [554, 112] width 52 height 12
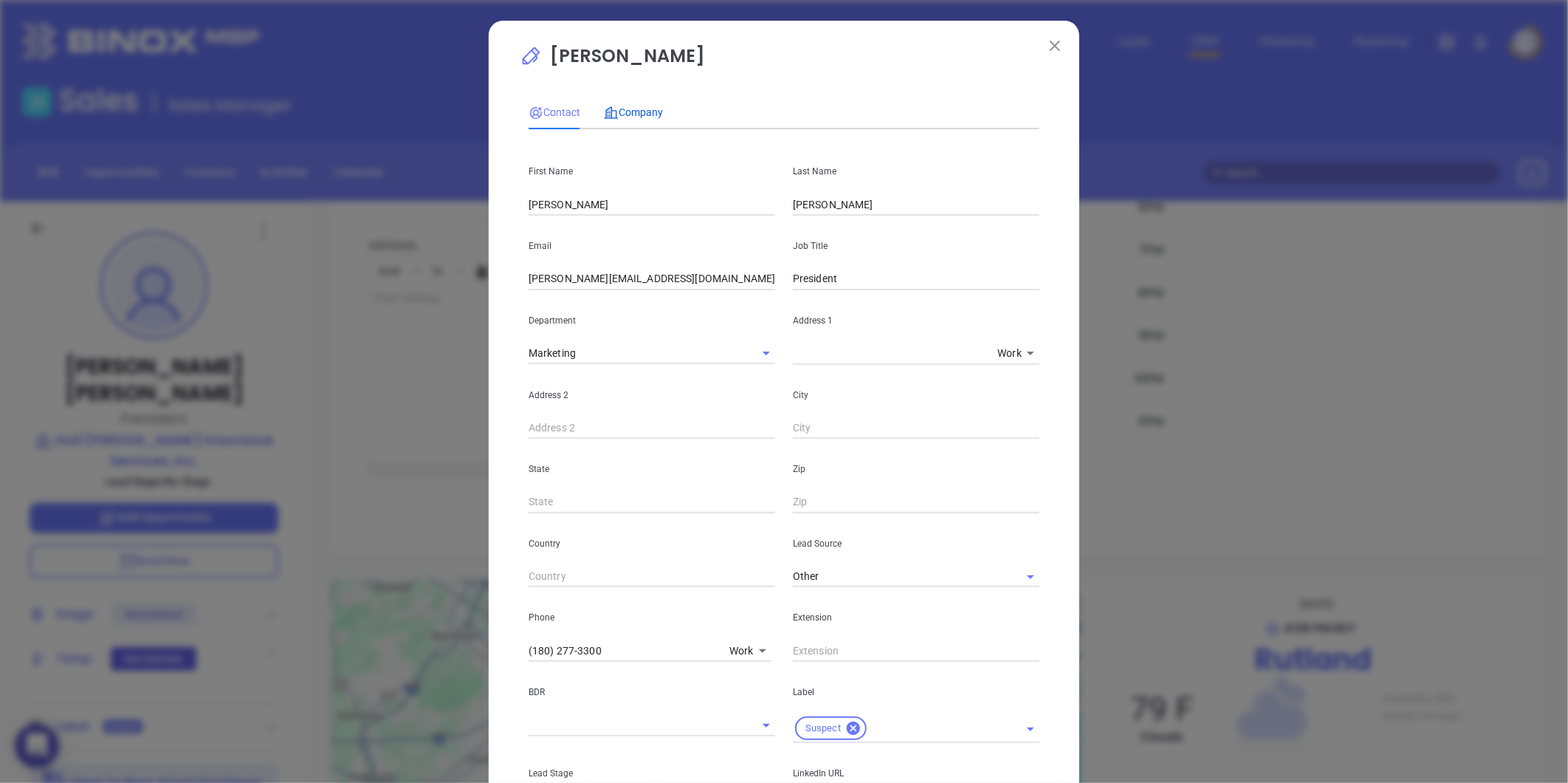
click at [626, 116] on span "Company" at bounding box center [633, 112] width 59 height 12
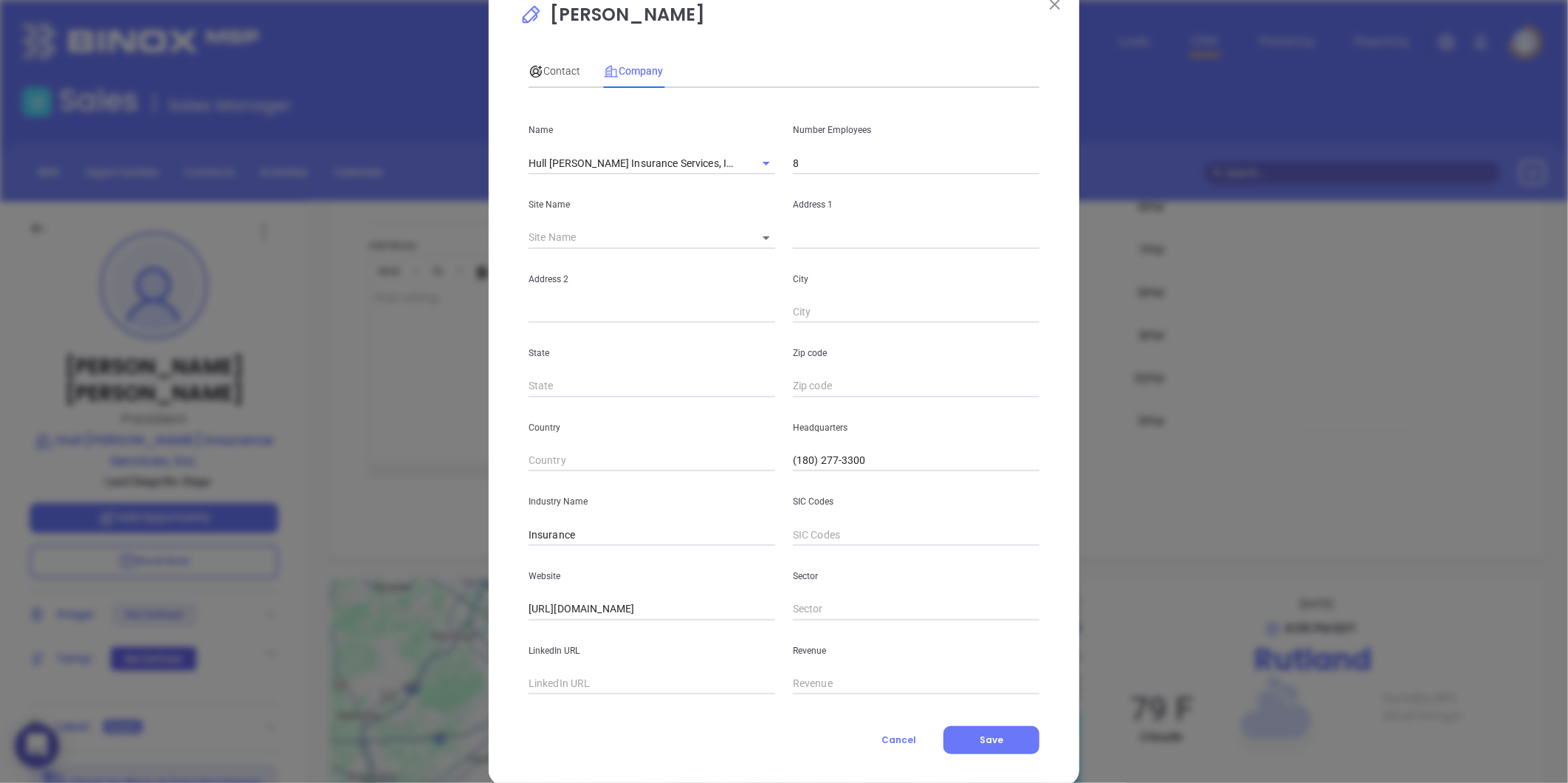
scroll to position [64, 0]
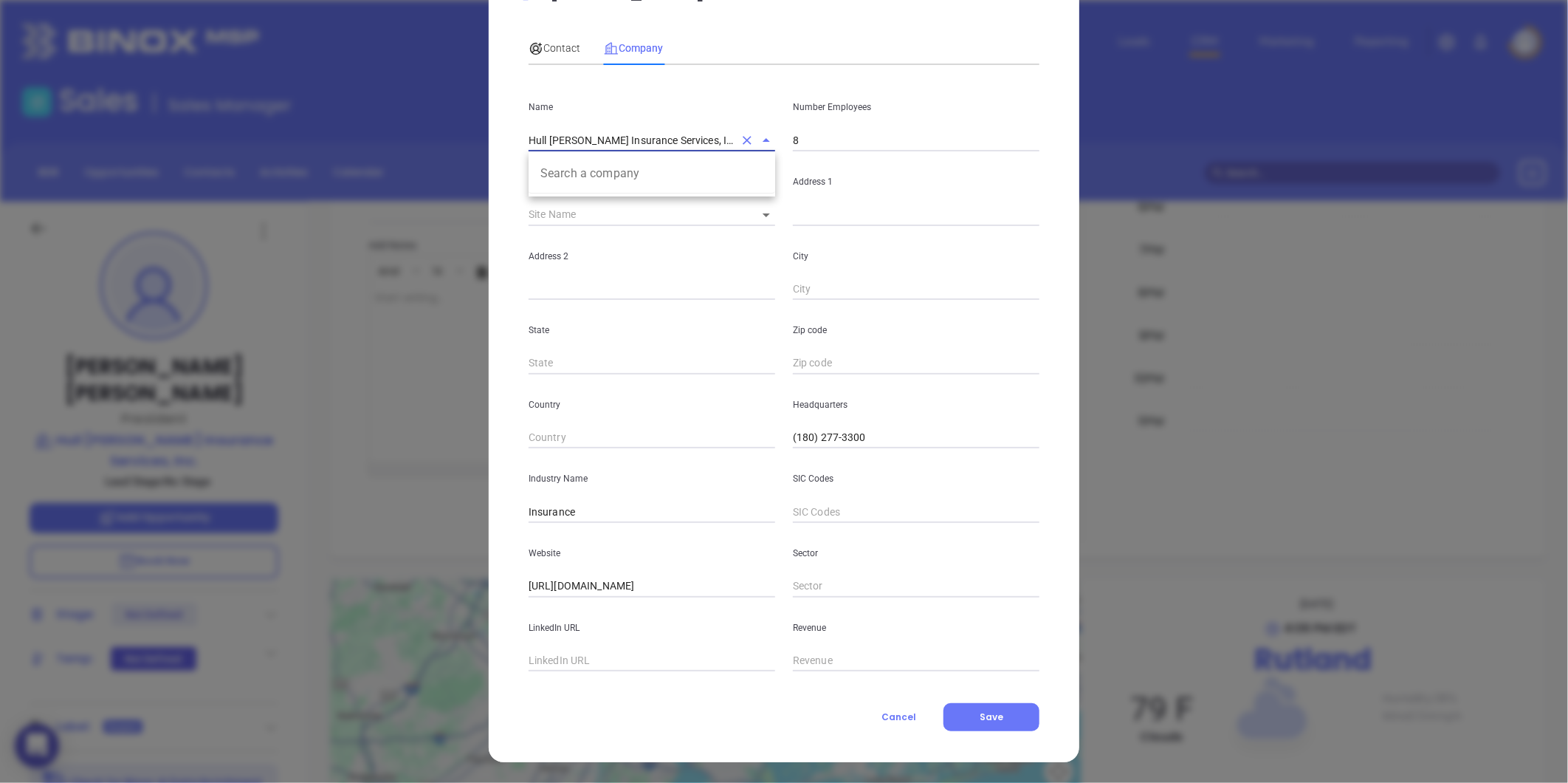
drag, startPoint x: 672, startPoint y: 139, endPoint x: 395, endPoint y: 158, distance: 277.7
click at [371, 163] on div "Jill Maynard Contact Company First Name Jill Last Name Maynard Email jill@hmhvt…" at bounding box center [784, 391] width 1568 height 783
click at [552, 48] on span "Contact" at bounding box center [554, 48] width 52 height 12
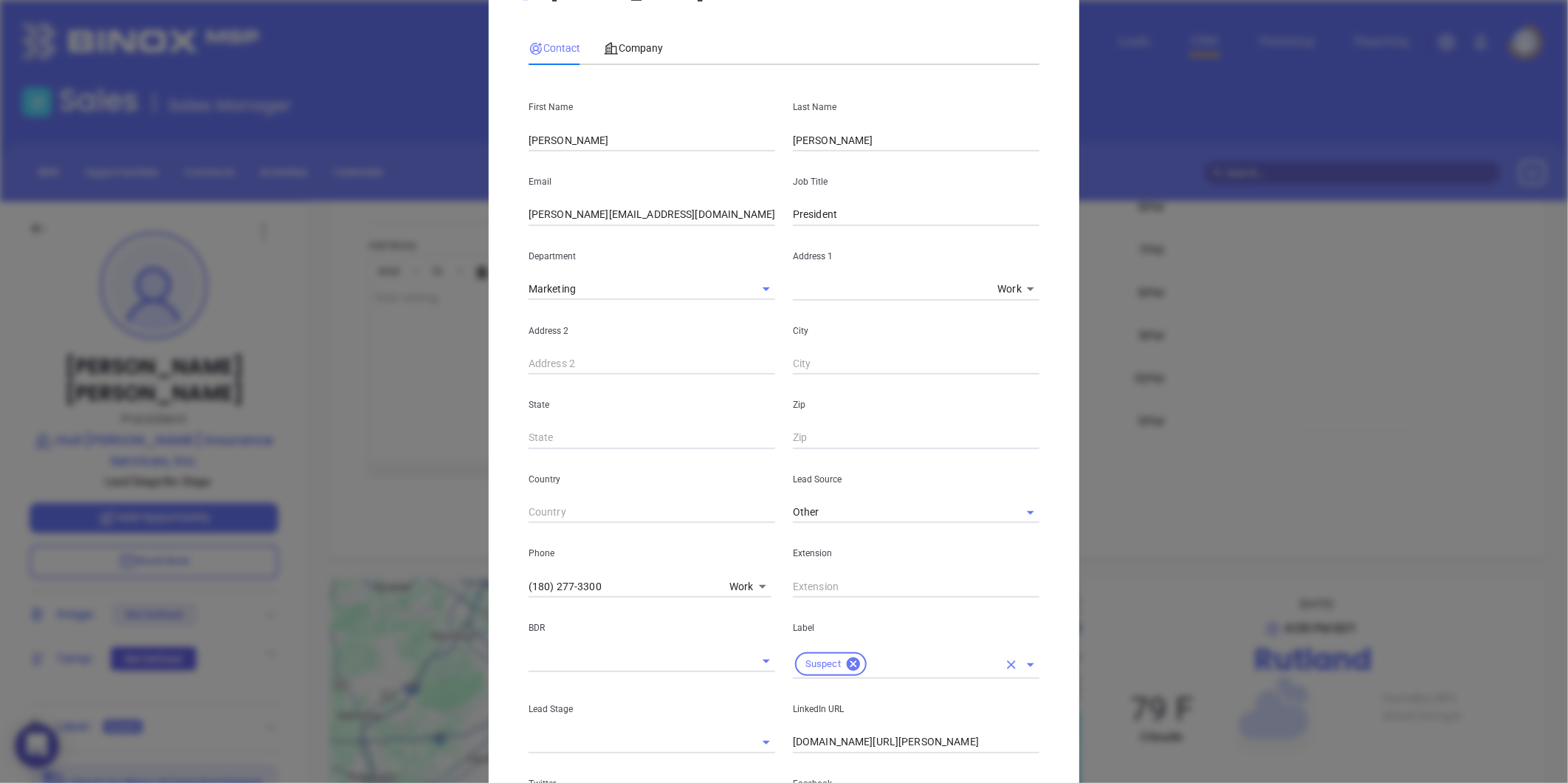
click at [836, 659] on span "Suspect" at bounding box center [823, 665] width 53 height 13
click at [849, 662] on icon at bounding box center [853, 664] width 14 height 14
click at [851, 655] on input "text" at bounding box center [896, 660] width 205 height 22
click at [840, 685] on li "Prospect" at bounding box center [916, 693] width 246 height 26
click at [644, 49] on span "Company" at bounding box center [633, 48] width 59 height 12
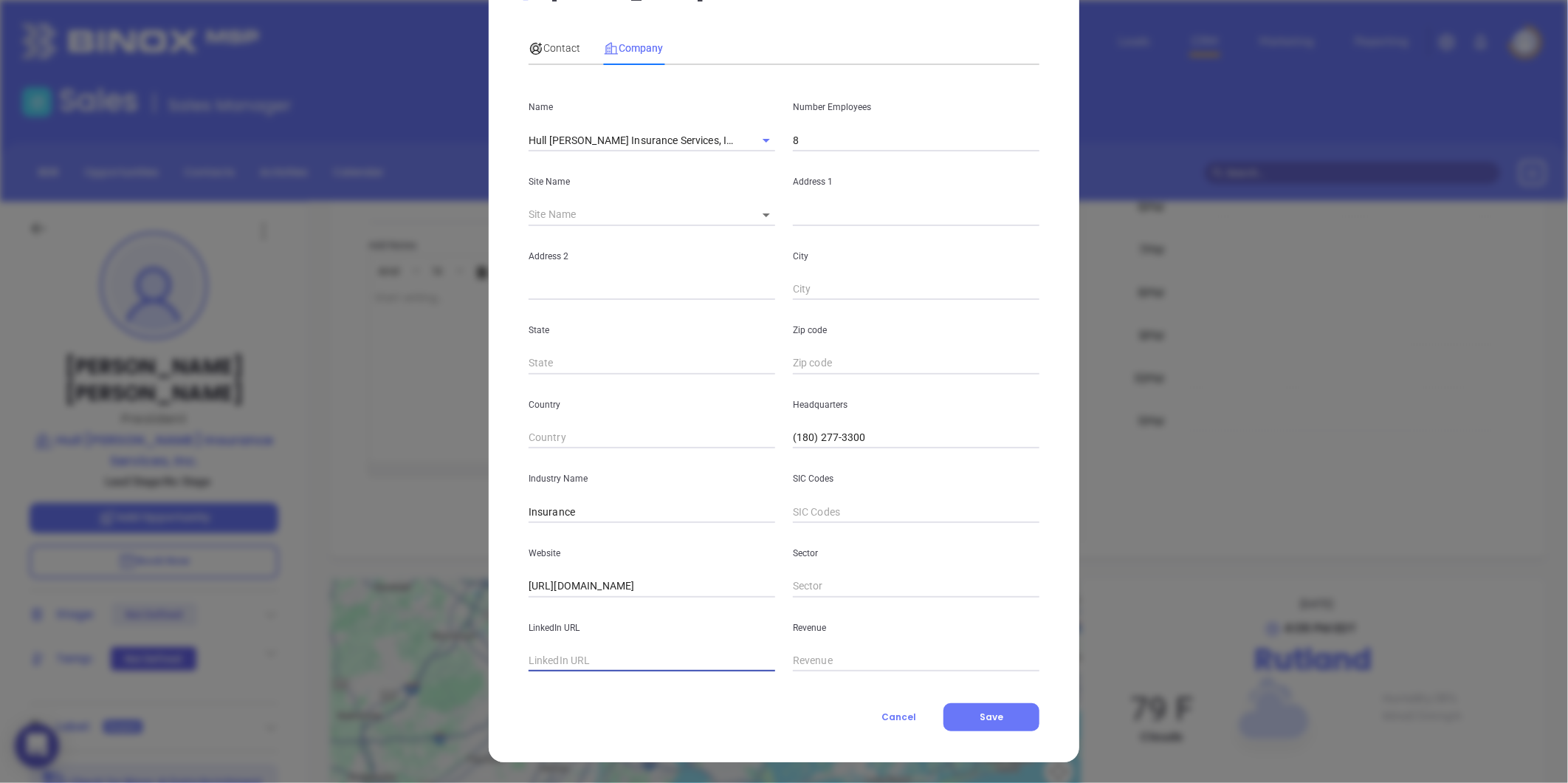
click at [541, 660] on input "text" at bounding box center [652, 661] width 246 height 22
paste input "https://www.linkedin.com/company/hull-maynard-hersey-insurance-services-inc./ab…"
type input "https://www.linkedin.com/company/hull-maynard-hersey-insurance-services-inc./ab…"
click at [559, 38] on div "Contact" at bounding box center [554, 48] width 52 height 34
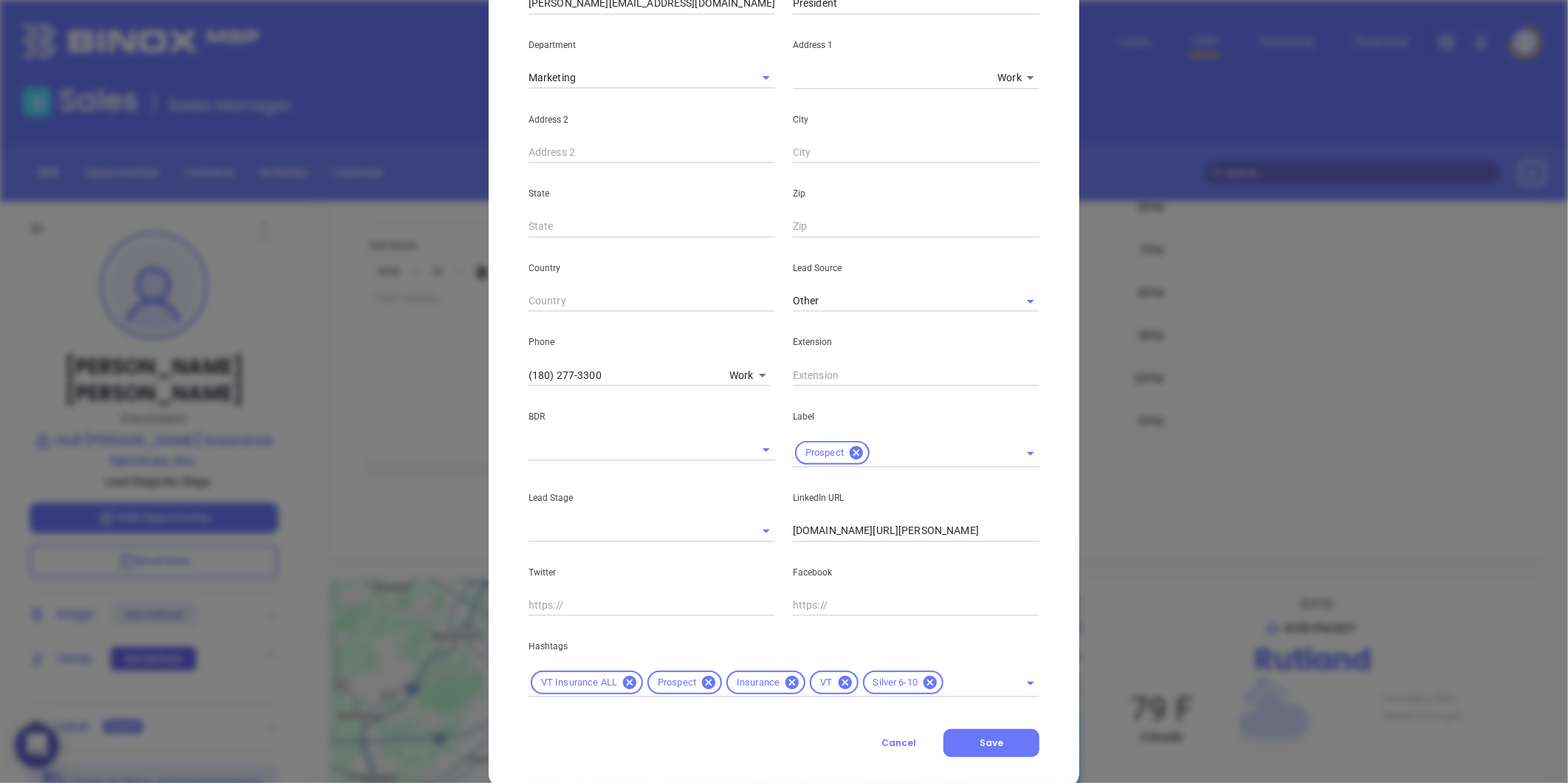
scroll to position [302, 0]
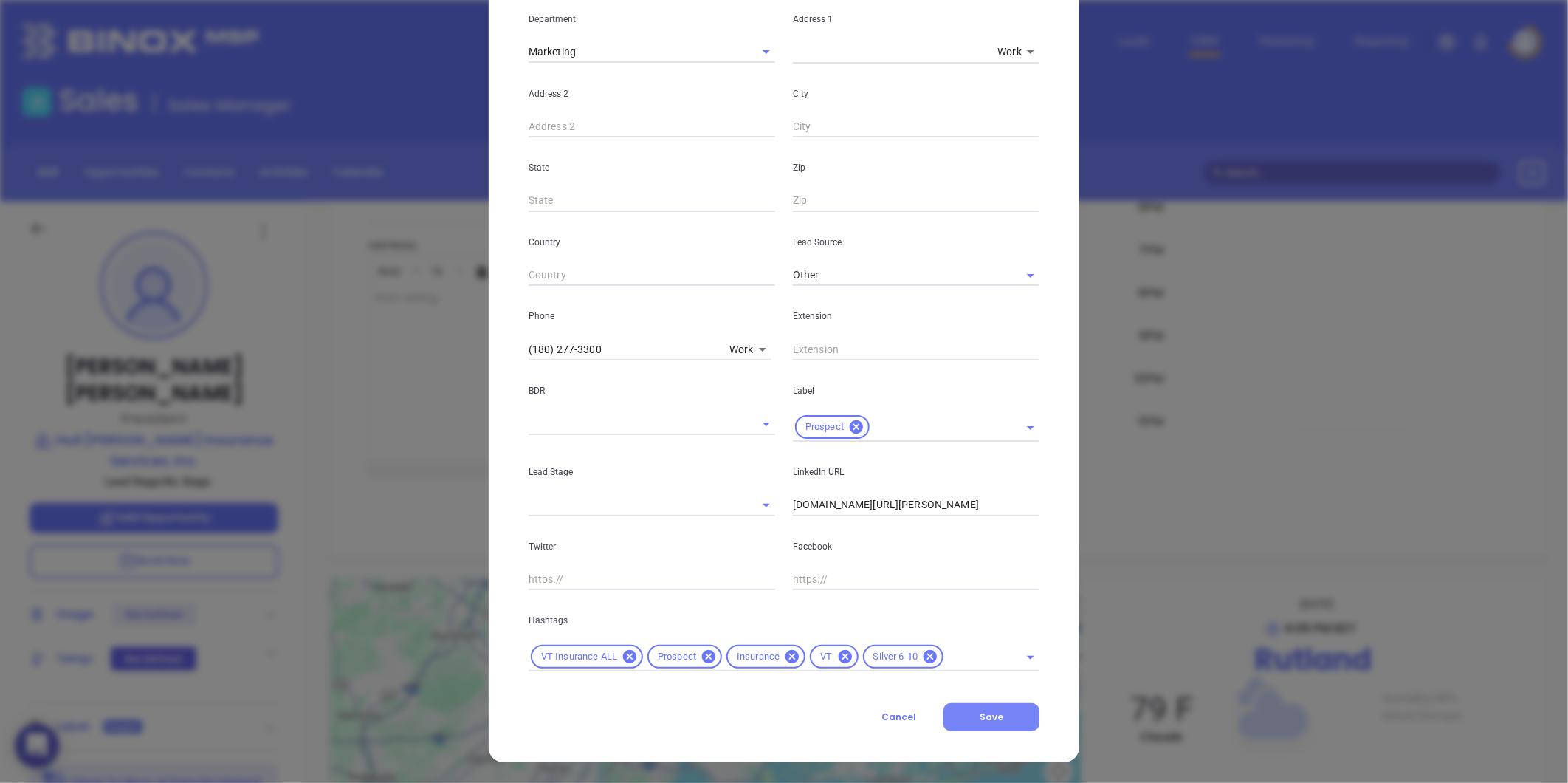
click at [992, 717] on span "Save" at bounding box center [991, 717] width 24 height 13
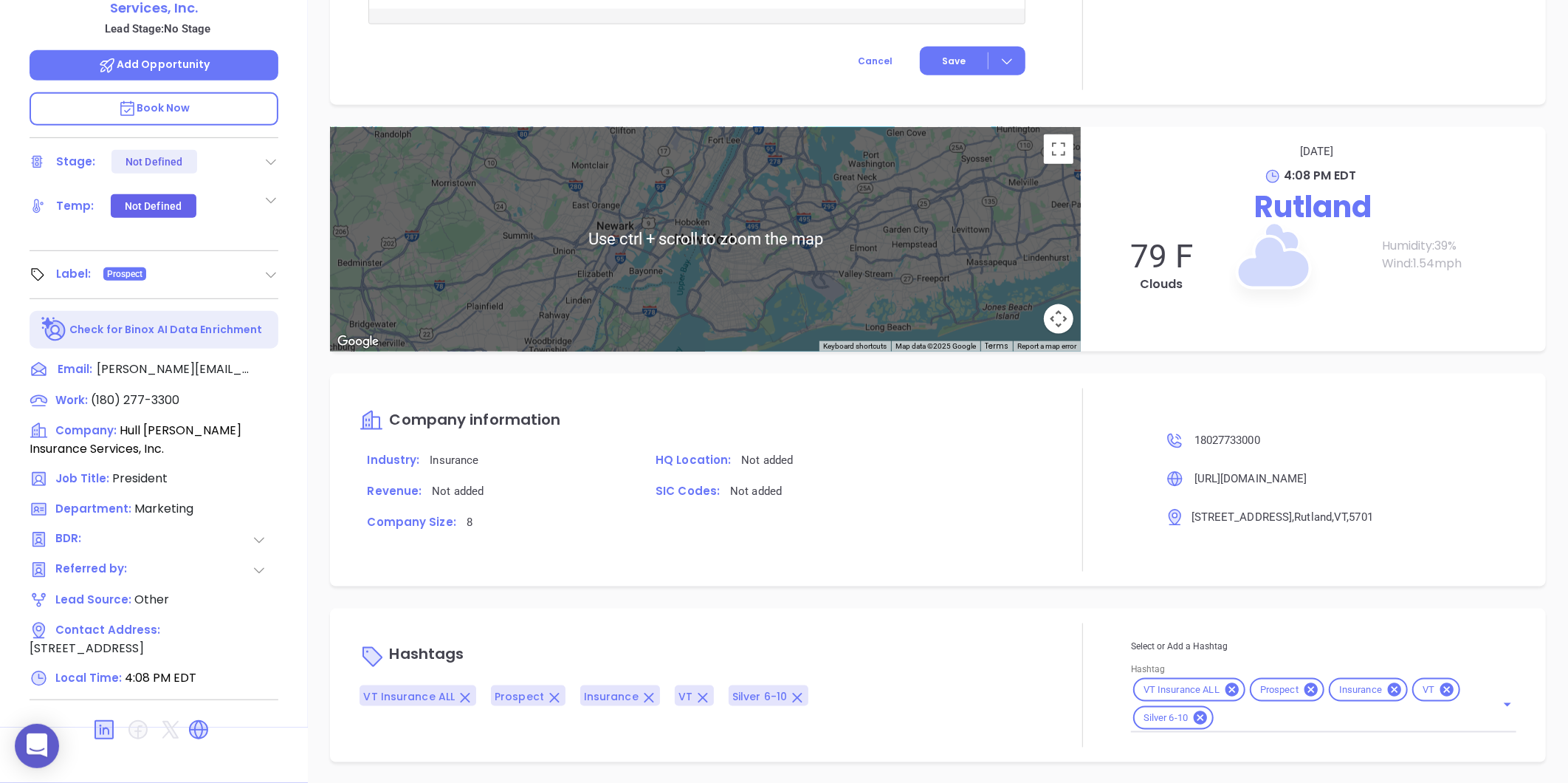
scroll to position [379, 0]
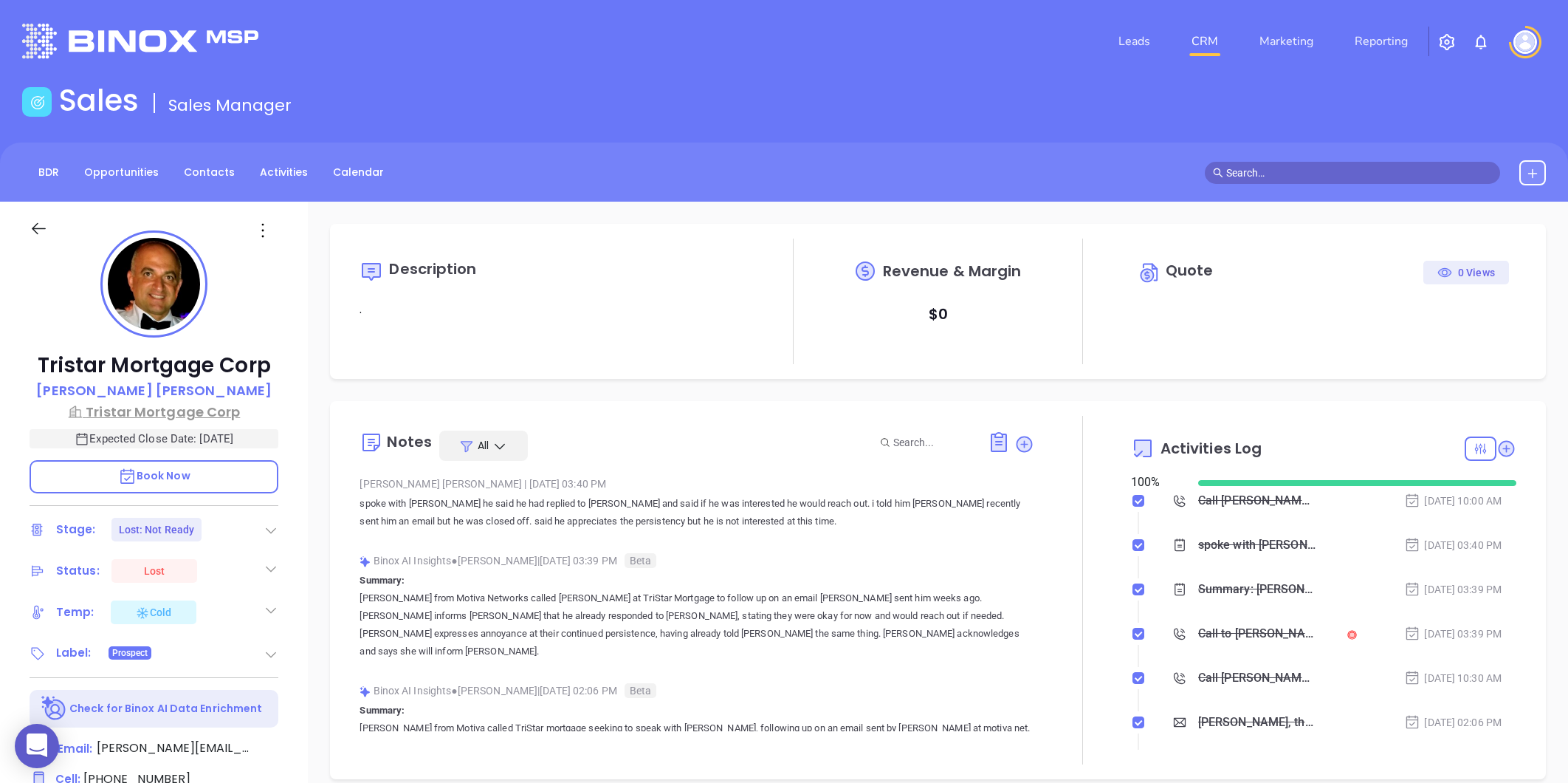
type input "09/04/2025"
type input "Liz Cruz"
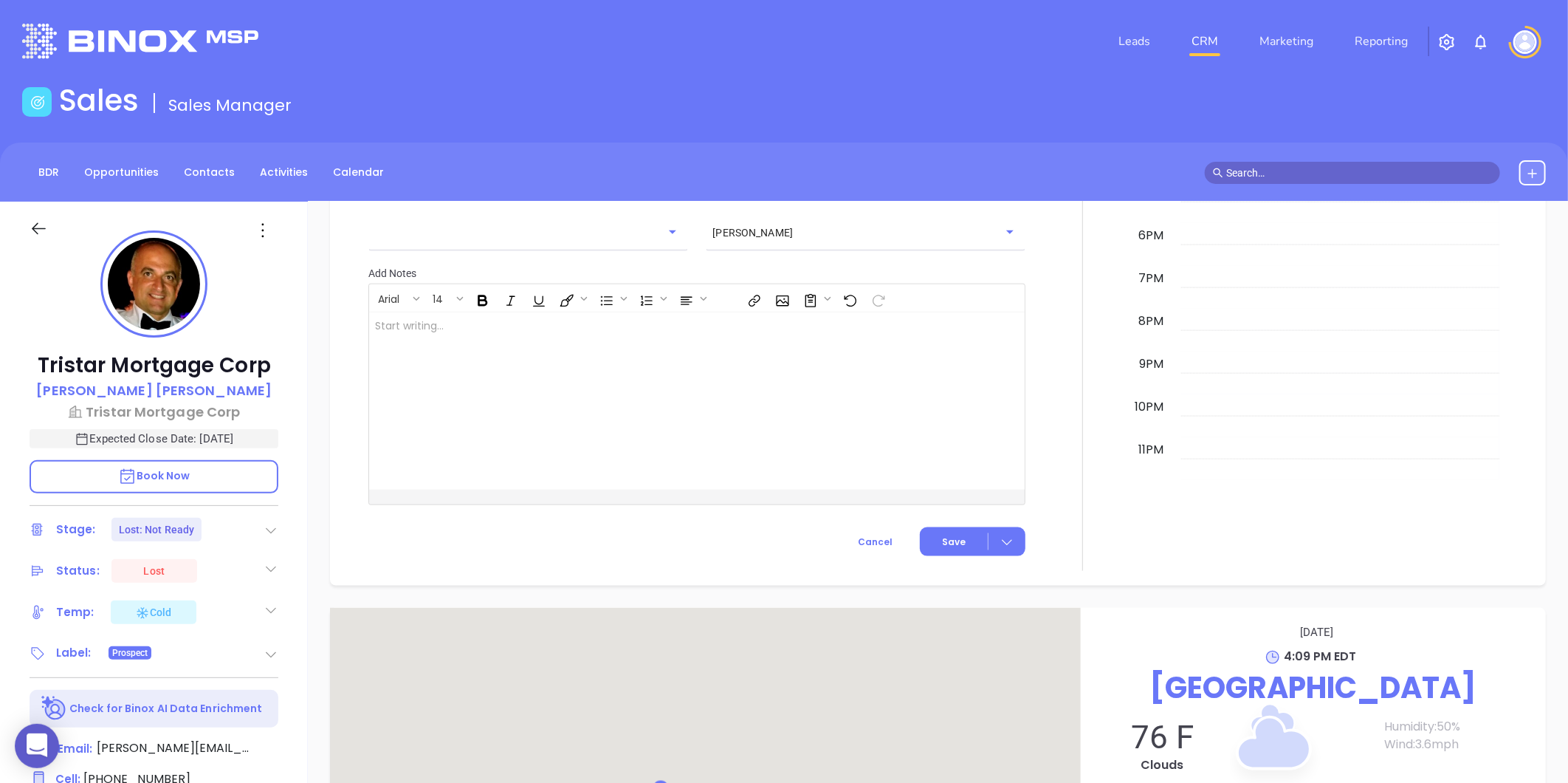
scroll to position [1364, 0]
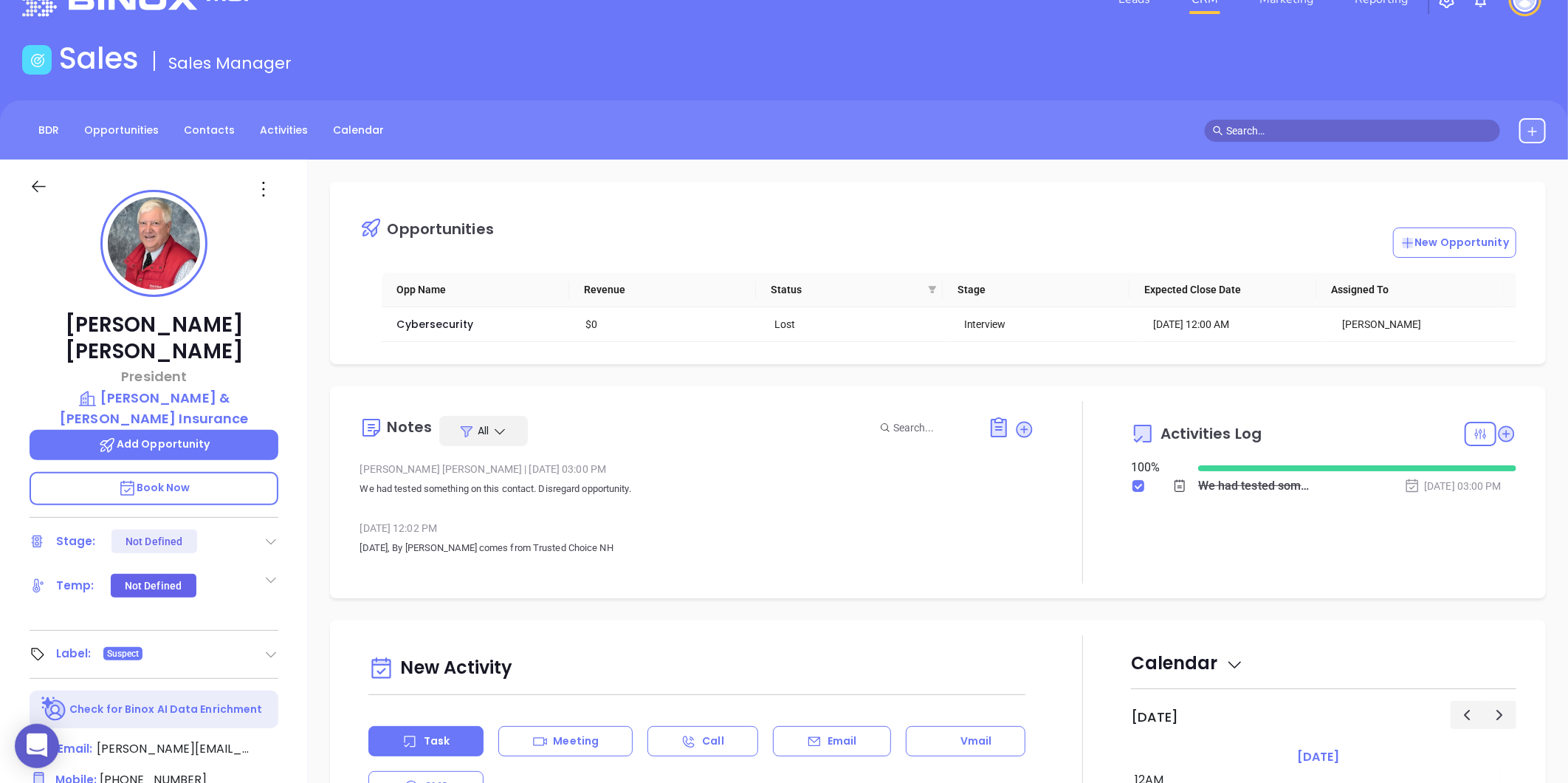
scroll to position [429, 0]
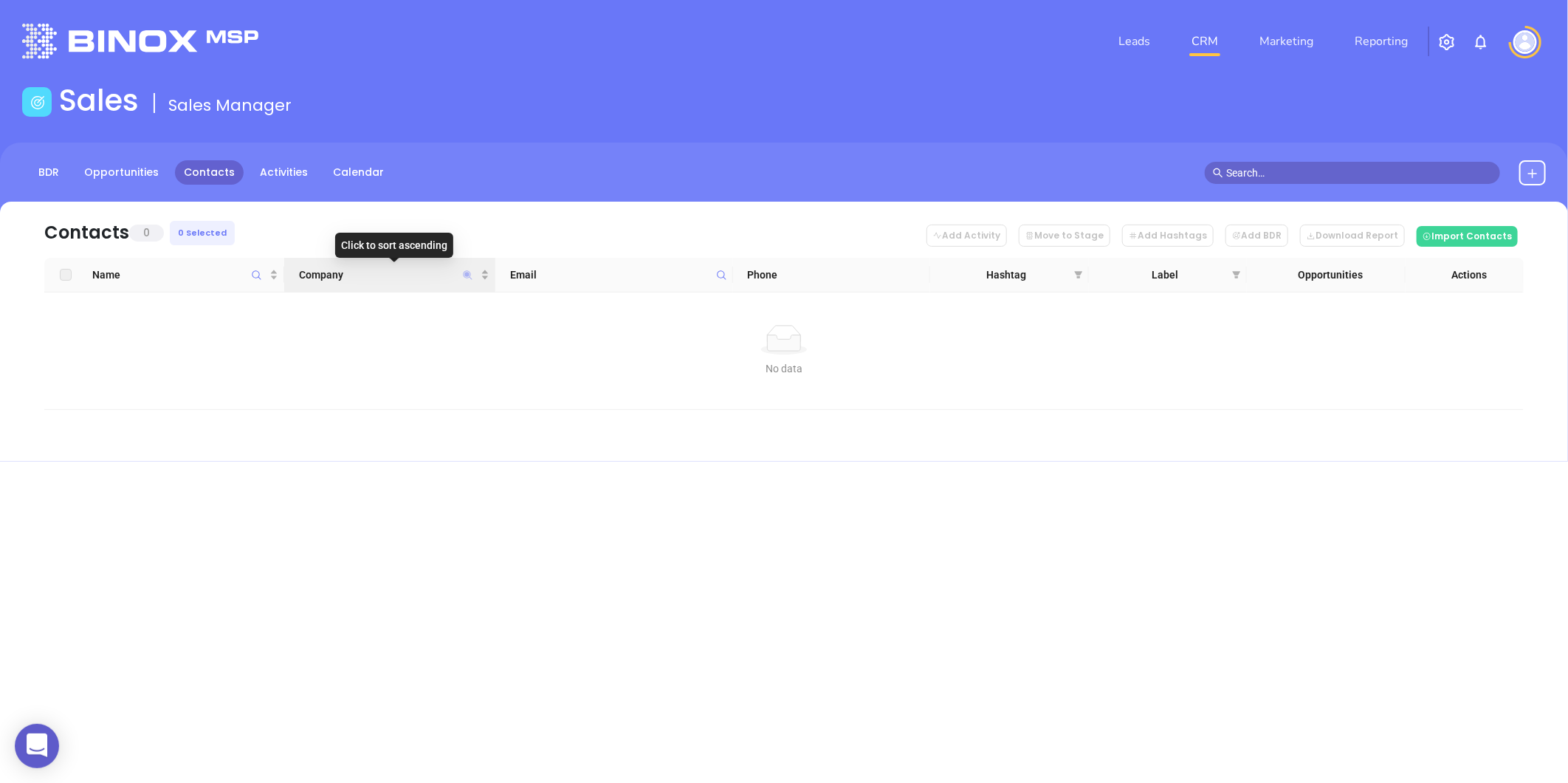
click at [466, 274] on icon "Company" at bounding box center [467, 274] width 9 height 9
paste input "[PERSON_NAME] Insurance Agency LLC"
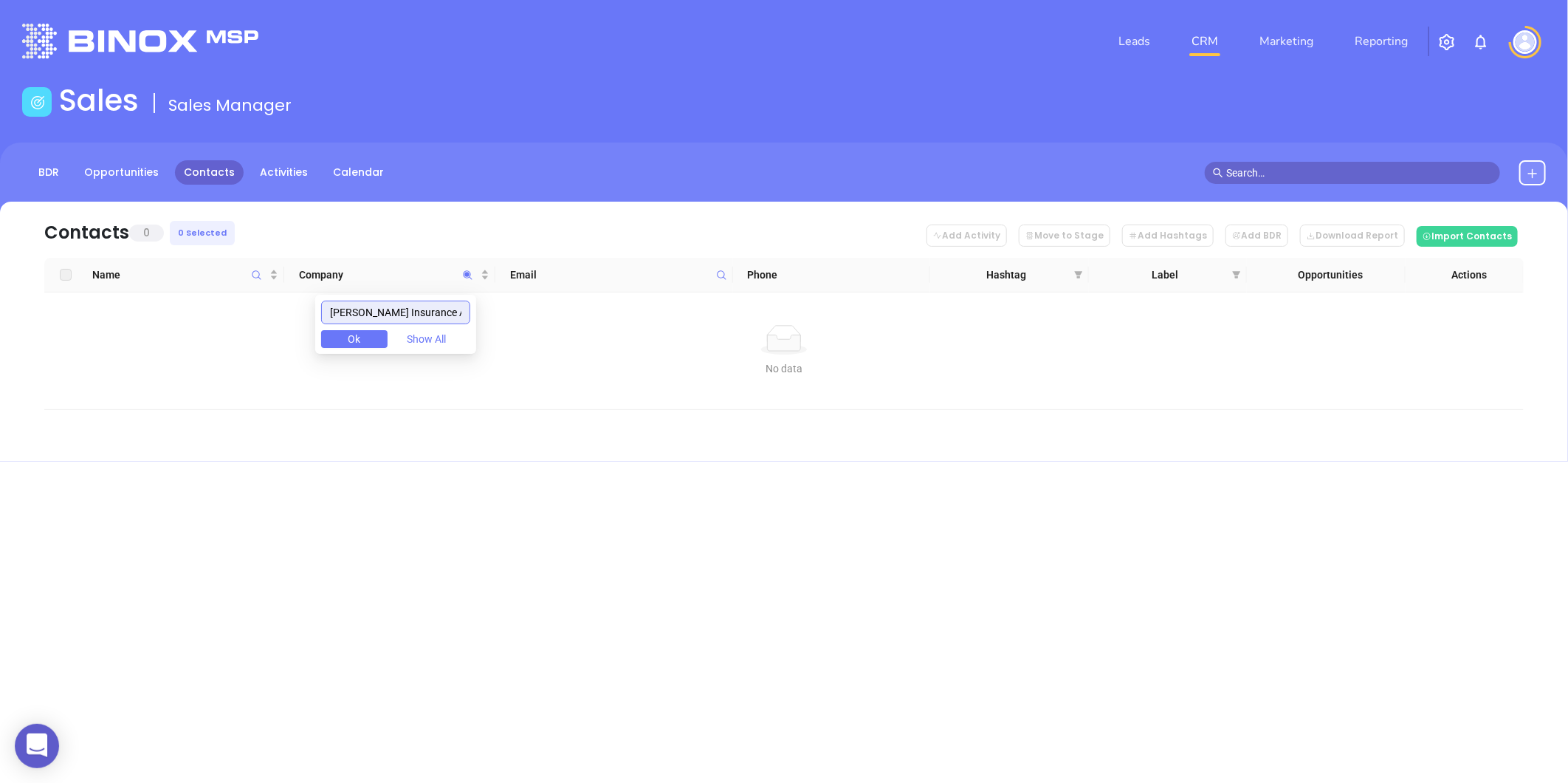
scroll to position [0, 3]
drag, startPoint x: 444, startPoint y: 313, endPoint x: 543, endPoint y: 300, distance: 99.8
click at [536, 306] on body "0 Leads CRM Marketing Reporting Financial Leads Leads Sales Sales Manager BDR O…" at bounding box center [784, 391] width 1568 height 783
drag, startPoint x: 365, startPoint y: 310, endPoint x: 572, endPoint y: 337, distance: 208.8
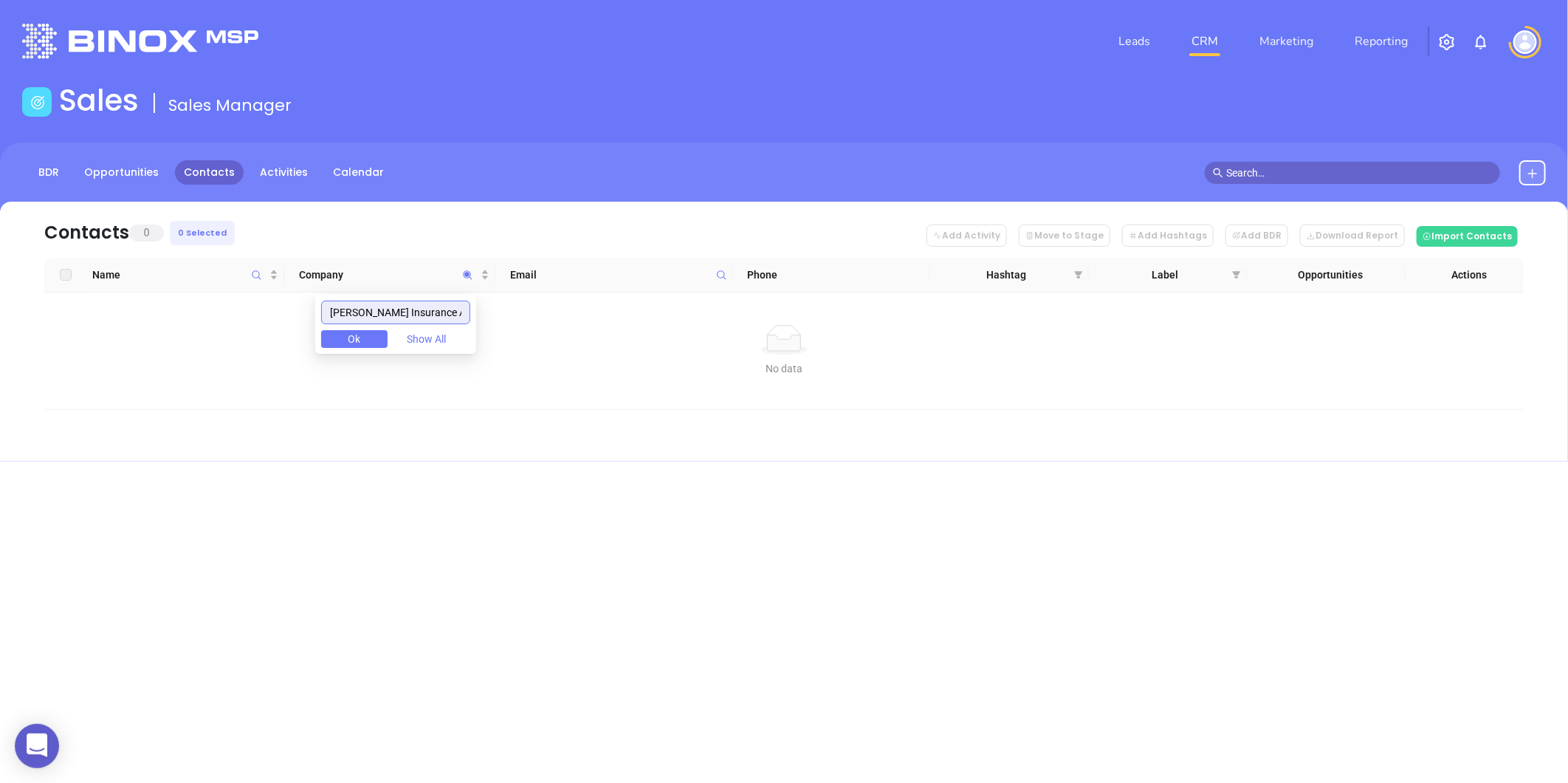
click at [581, 340] on body "0 Leads CRM Marketing Reporting Financial Leads Leads Sales Sales Manager BDR O…" at bounding box center [784, 391] width 1568 height 783
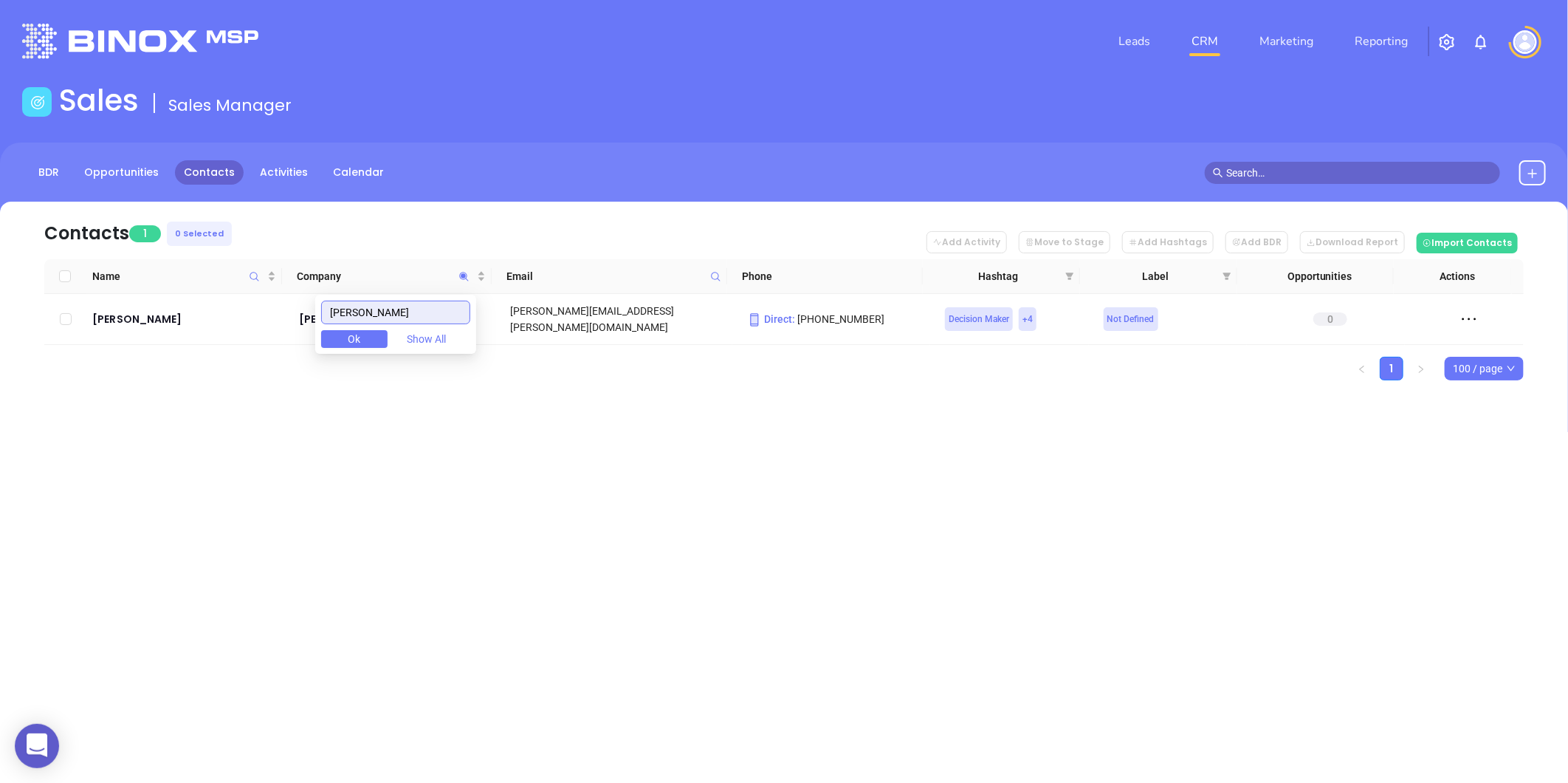
drag, startPoint x: 394, startPoint y: 306, endPoint x: 174, endPoint y: 332, distance: 221.5
click at [174, 332] on body "0 Leads CRM Marketing Reporting Financial Leads Leads Sales Sales Manager BDR O…" at bounding box center [784, 391] width 1568 height 783
paste input "Gagne Insurance Agency"
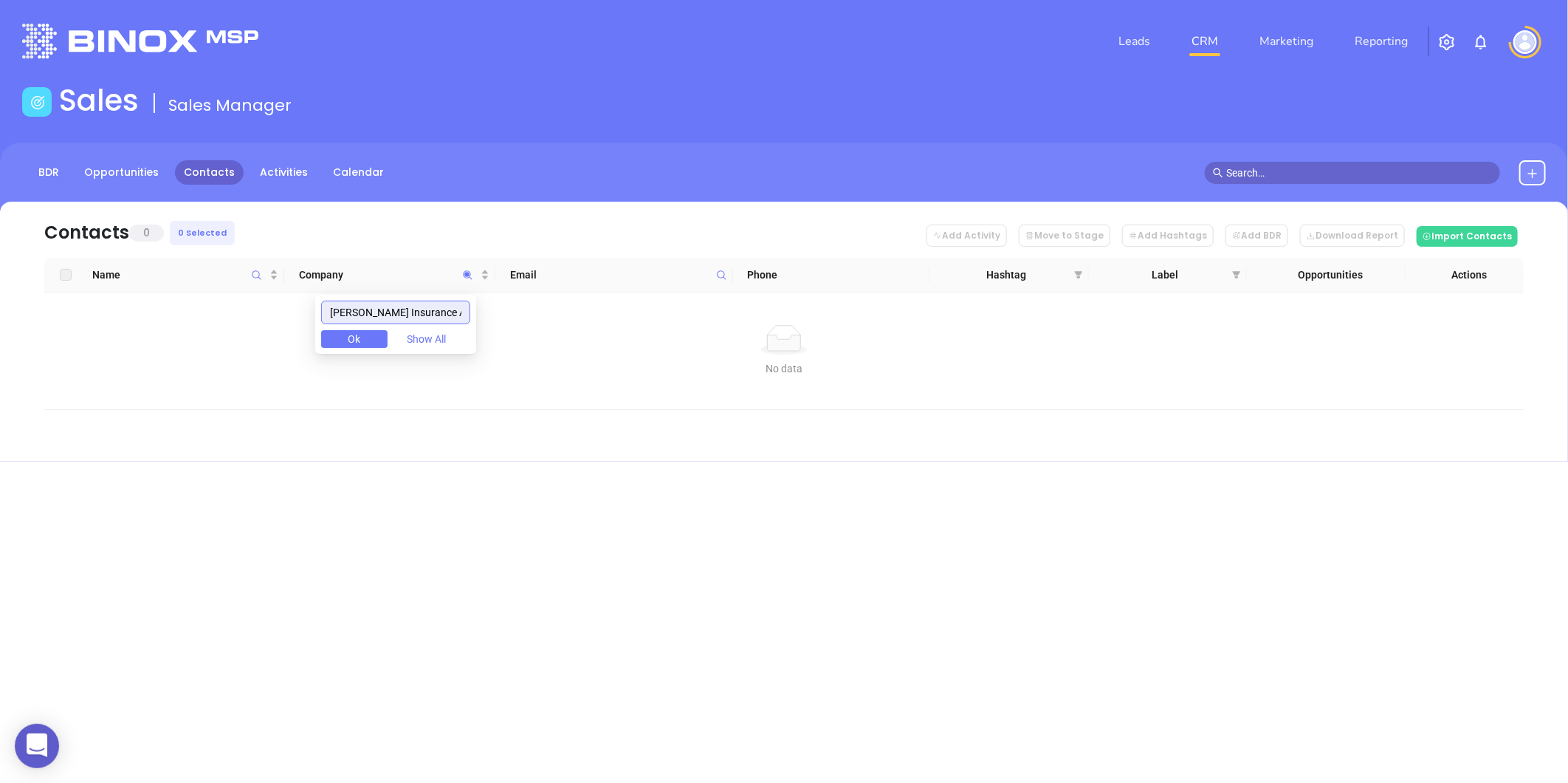
drag, startPoint x: 371, startPoint y: 313, endPoint x: 605, endPoint y: 292, distance: 234.9
click at [605, 292] on body "0 Leads CRM Marketing Reporting Financial Leads Leads Sales Sales Manager BDR O…" at bounding box center [784, 391] width 1568 height 783
click at [340, 313] on input "Gagne" at bounding box center [396, 313] width 149 height 24
click at [409, 308] on input "Gagne" at bounding box center [396, 313] width 149 height 24
type input "Gagne"
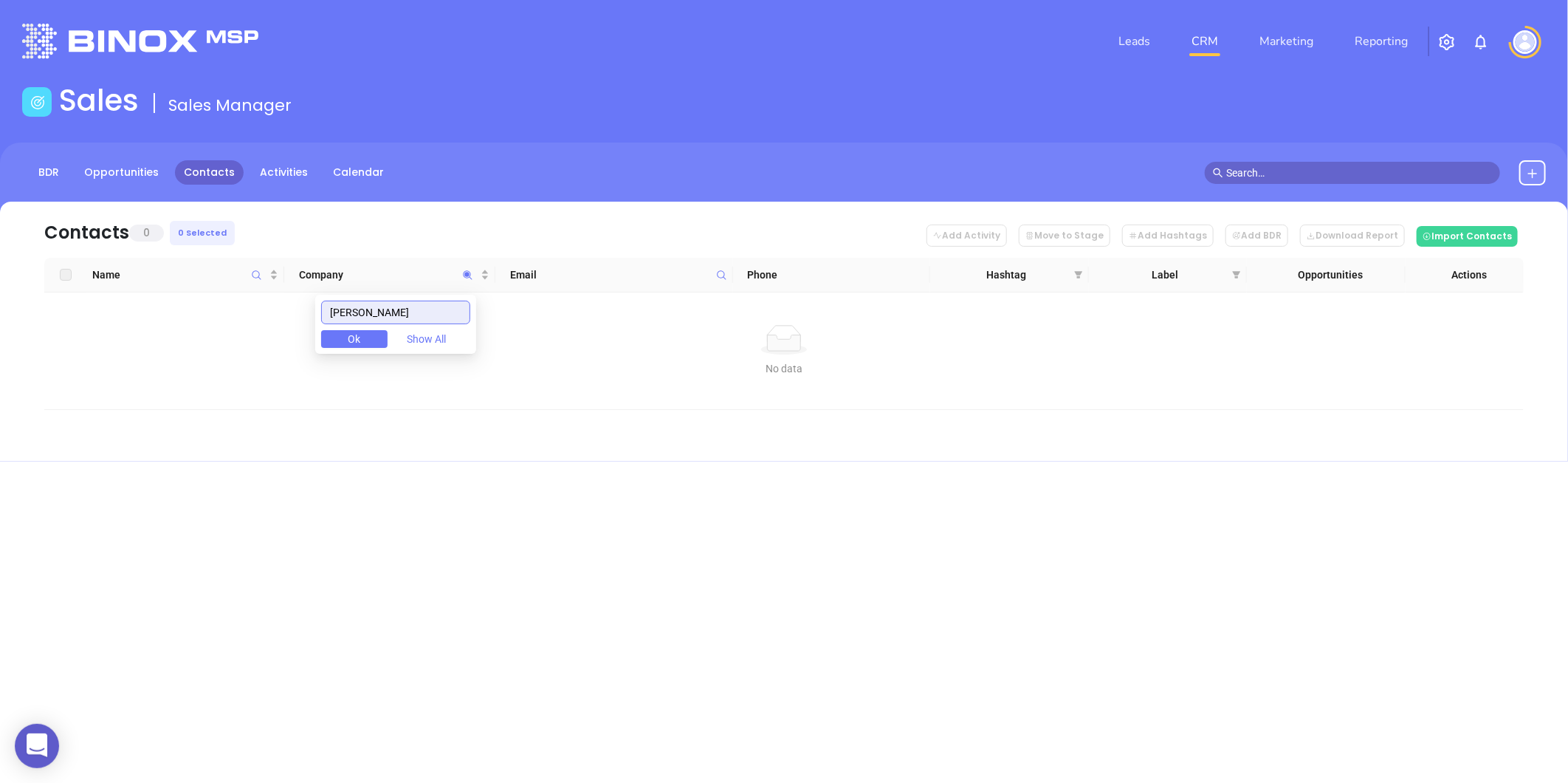
drag, startPoint x: 375, startPoint y: 313, endPoint x: 194, endPoint y: 340, distance: 183.0
click at [203, 342] on body "0 Leads CRM Marketing Reporting Financial Leads Leads Sales Sales Manager BDR O…" at bounding box center [784, 391] width 1568 height 783
type input "3"
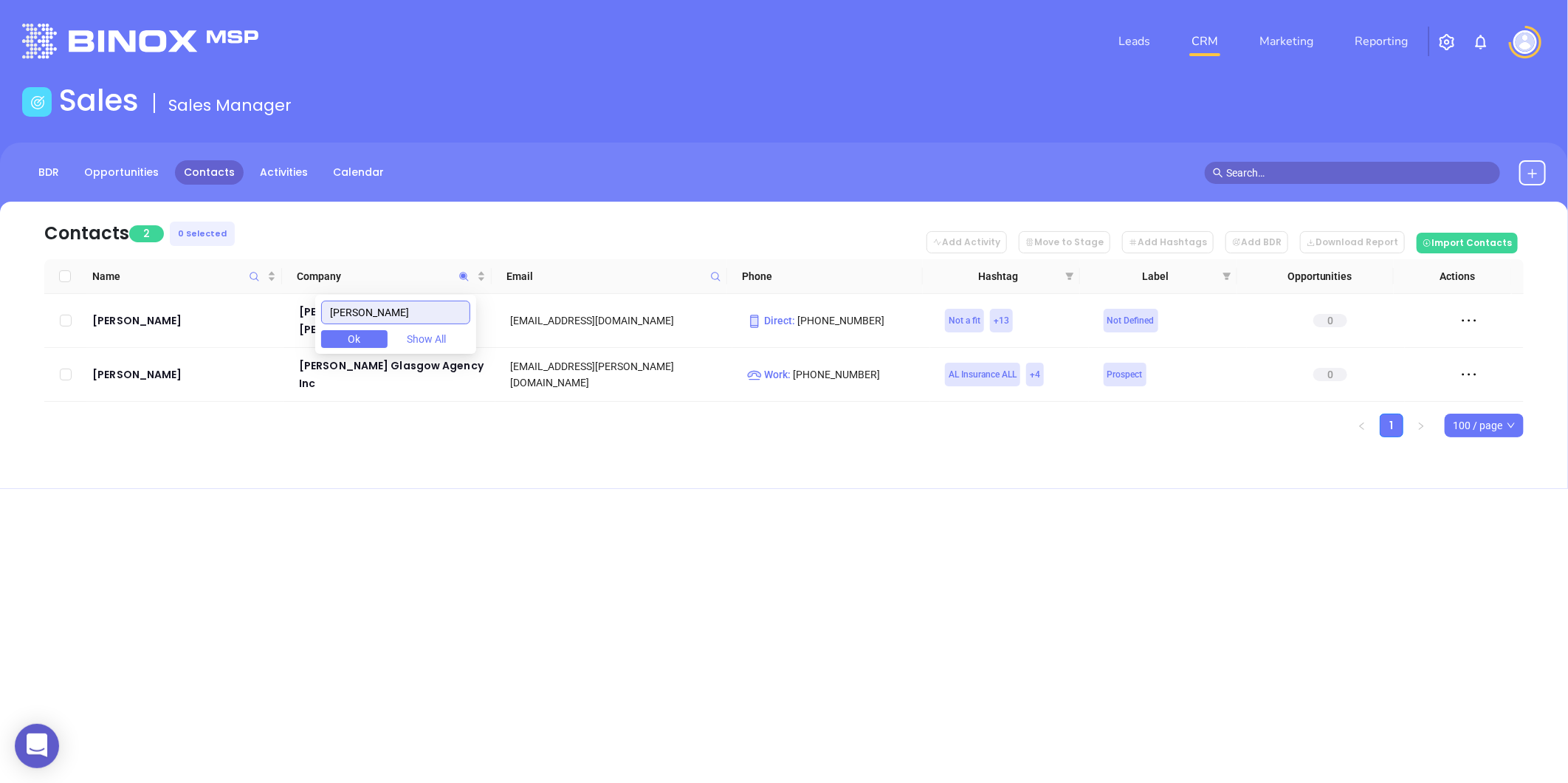
type input "peck"
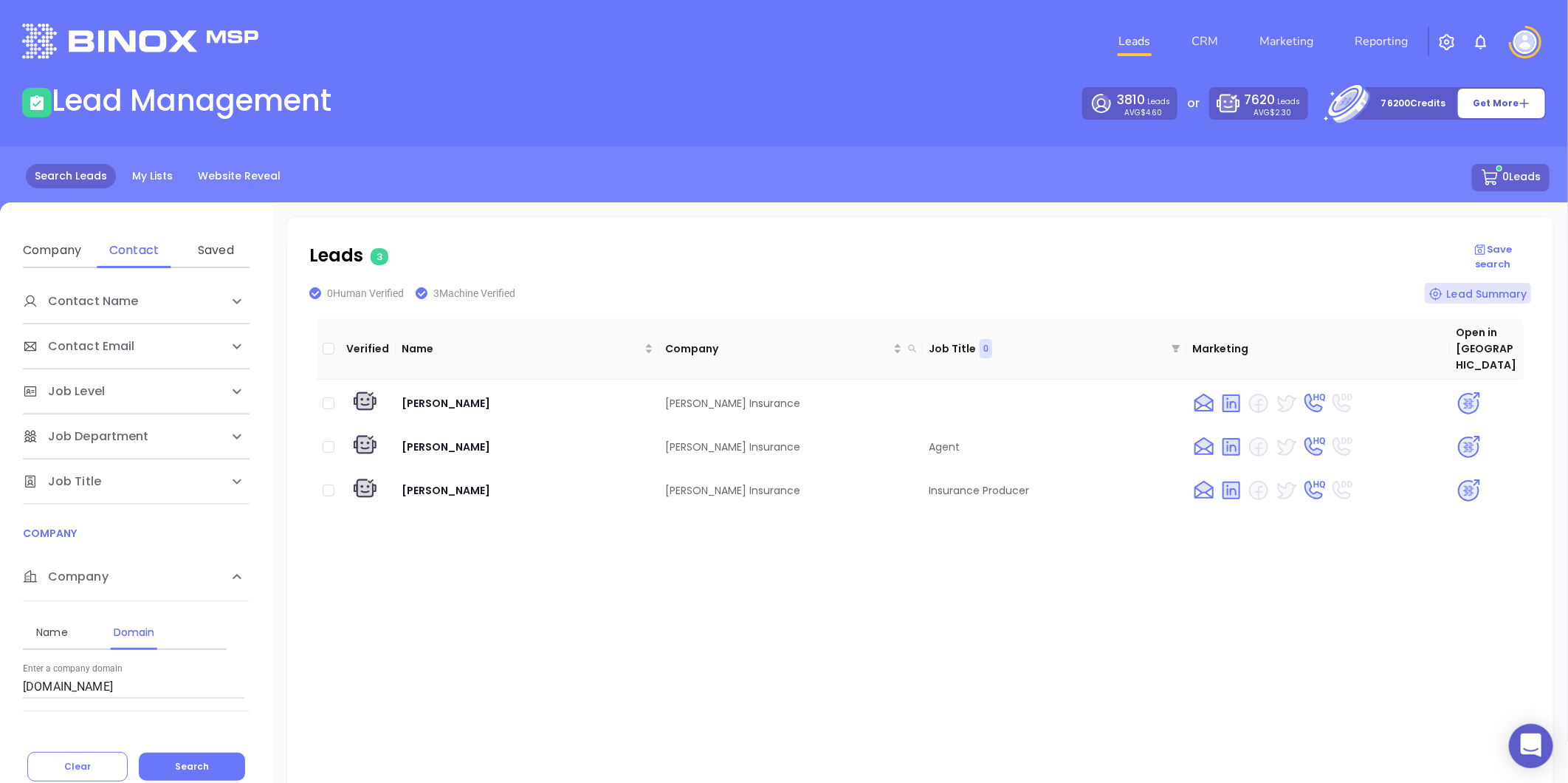
scroll to position [366, 0]
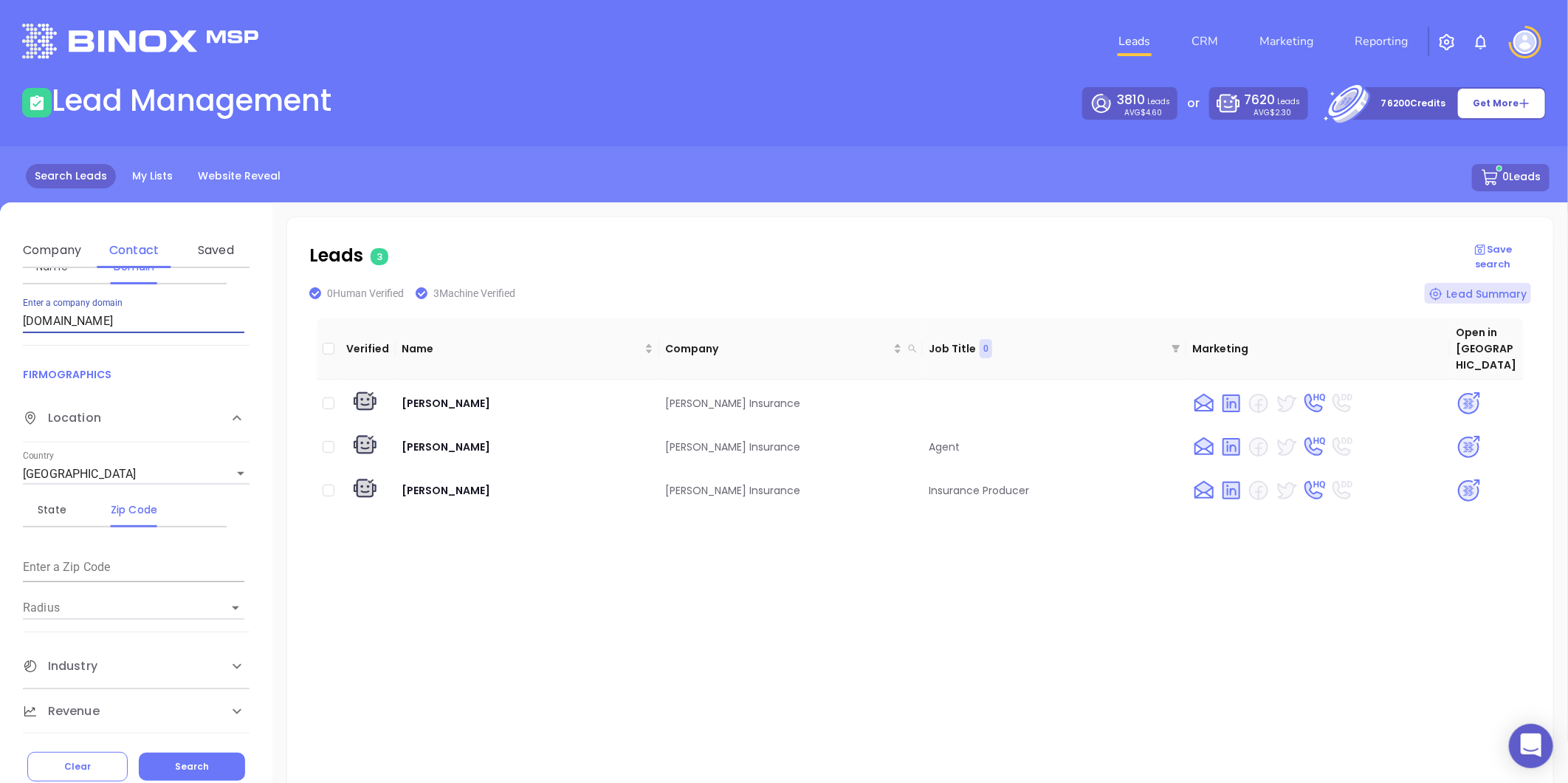
drag, startPoint x: 119, startPoint y: 326, endPoint x: -245, endPoint y: 360, distance: 365.6
click at [0, 360] on html "0 Leads CRM Marketing Reporting Financial Leads Leads Lead Management 3810 Lead…" at bounding box center [784, 391] width 1568 height 783
paste input "[DOMAIN_NAME]"
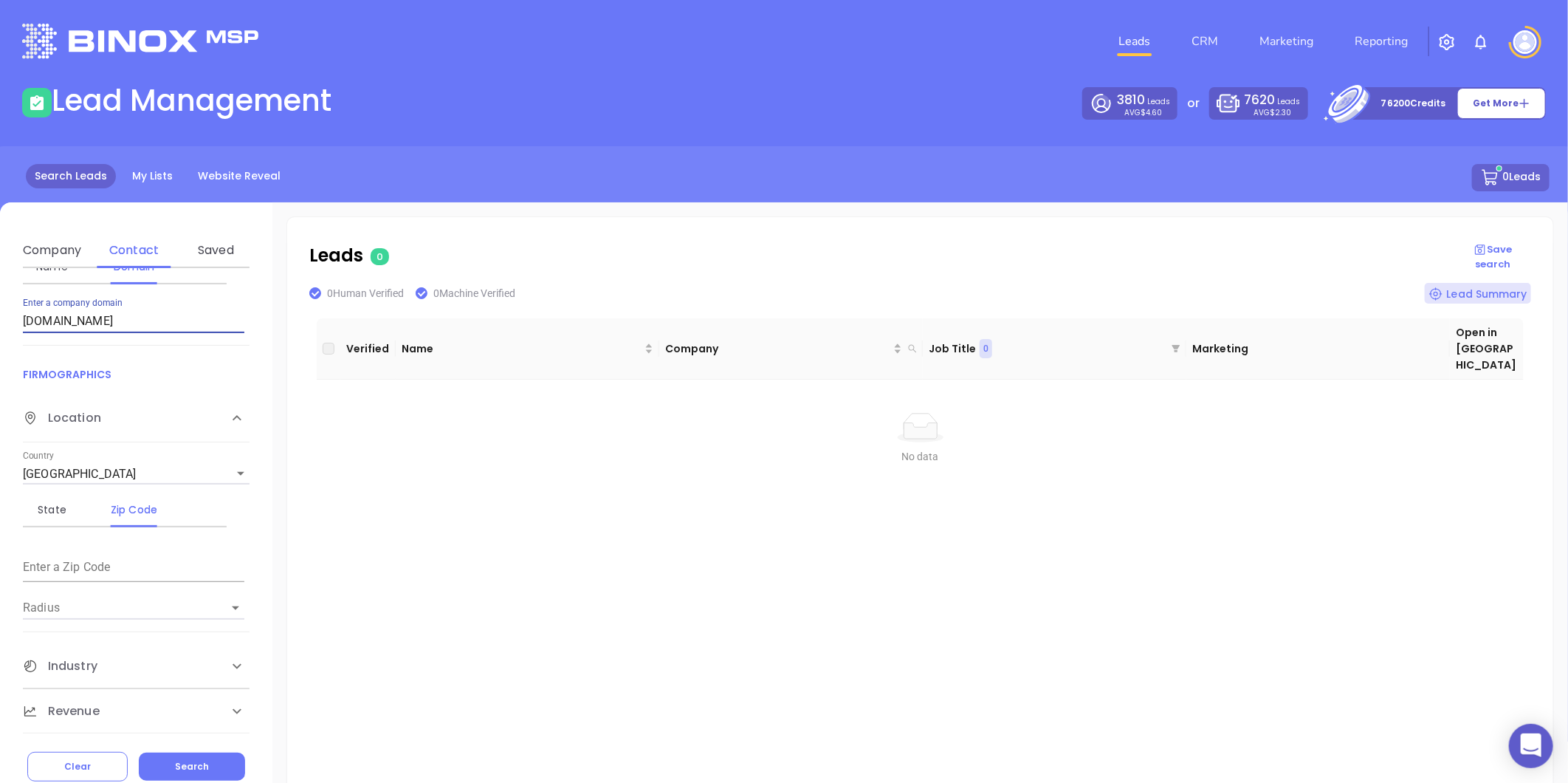
drag, startPoint x: 141, startPoint y: 319, endPoint x: -153, endPoint y: 348, distance: 295.4
click at [0, 348] on html "0 Leads CRM Marketing Reporting Financial Leads Leads Lead Management 3810 Lead…" at bounding box center [784, 391] width 1568 height 783
paste input "rabideauinsuranceagency.com"
drag, startPoint x: -122, startPoint y: 342, endPoint x: -382, endPoint y: 370, distance: 261.5
click at [0, 370] on html "0 Leads CRM Marketing Reporting Financial Leads Leads Lead Management 3810 Lead…" at bounding box center [784, 391] width 1568 height 783
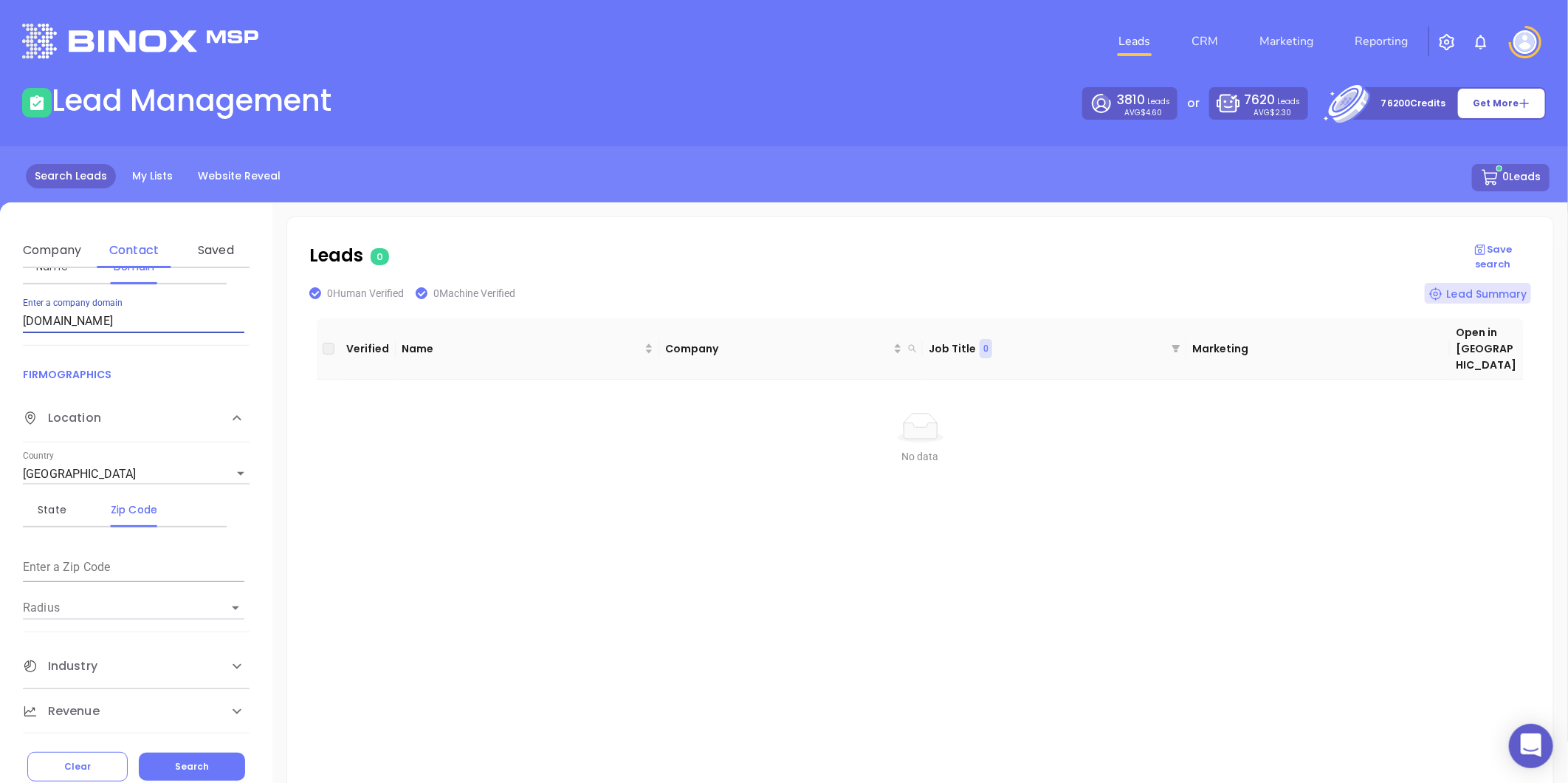
paste input "leighinsurancevt"
drag, startPoint x: 152, startPoint y: 322, endPoint x: -275, endPoint y: 374, distance: 430.2
click at [0, 374] on html "0 Leads CRM Marketing Reporting Financial Leads Leads Lead Management 3810 Lead…" at bounding box center [784, 391] width 1568 height 783
paste input "tspeck"
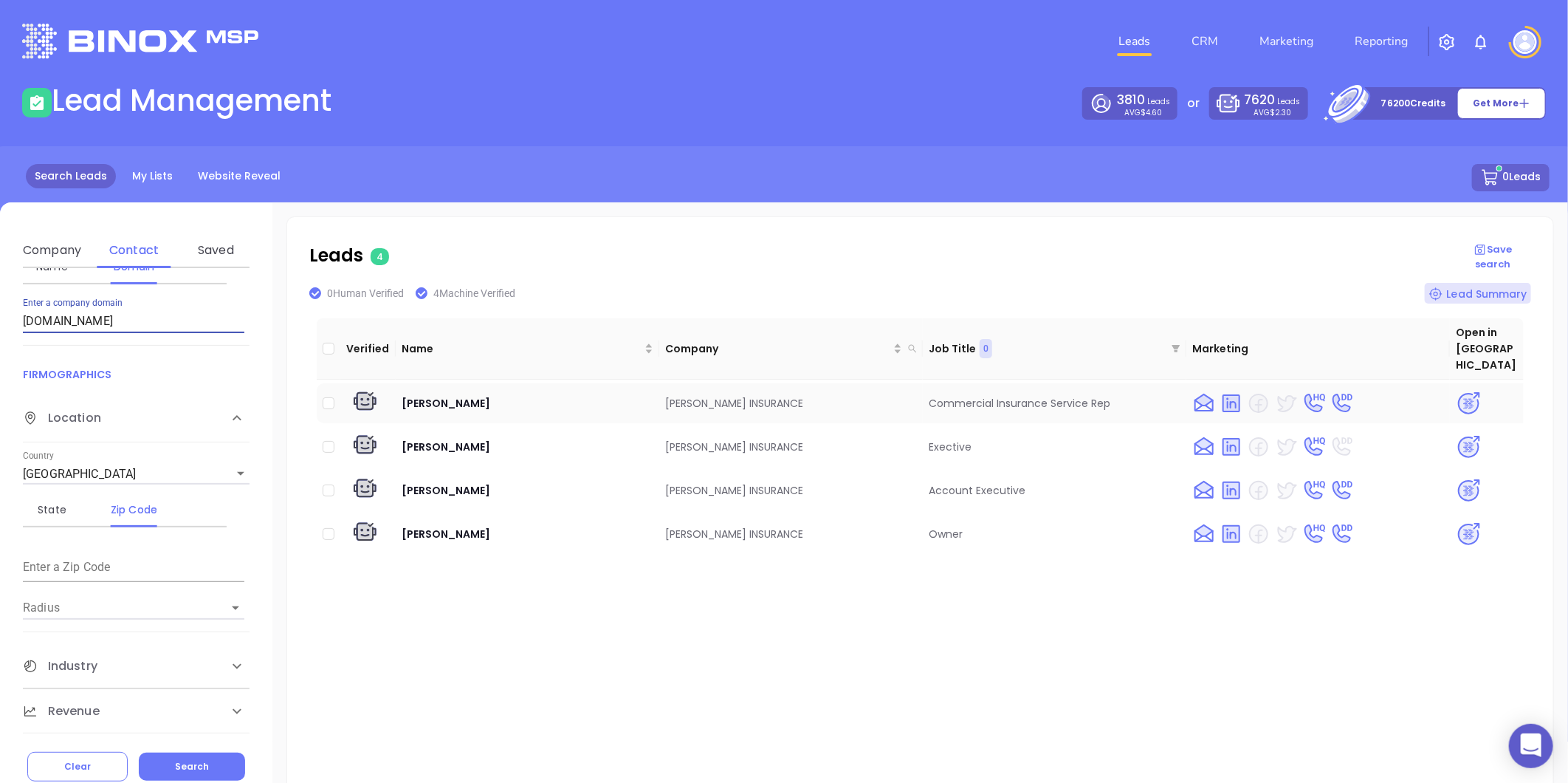
click at [1457, 390] on img at bounding box center [1469, 403] width 26 height 26
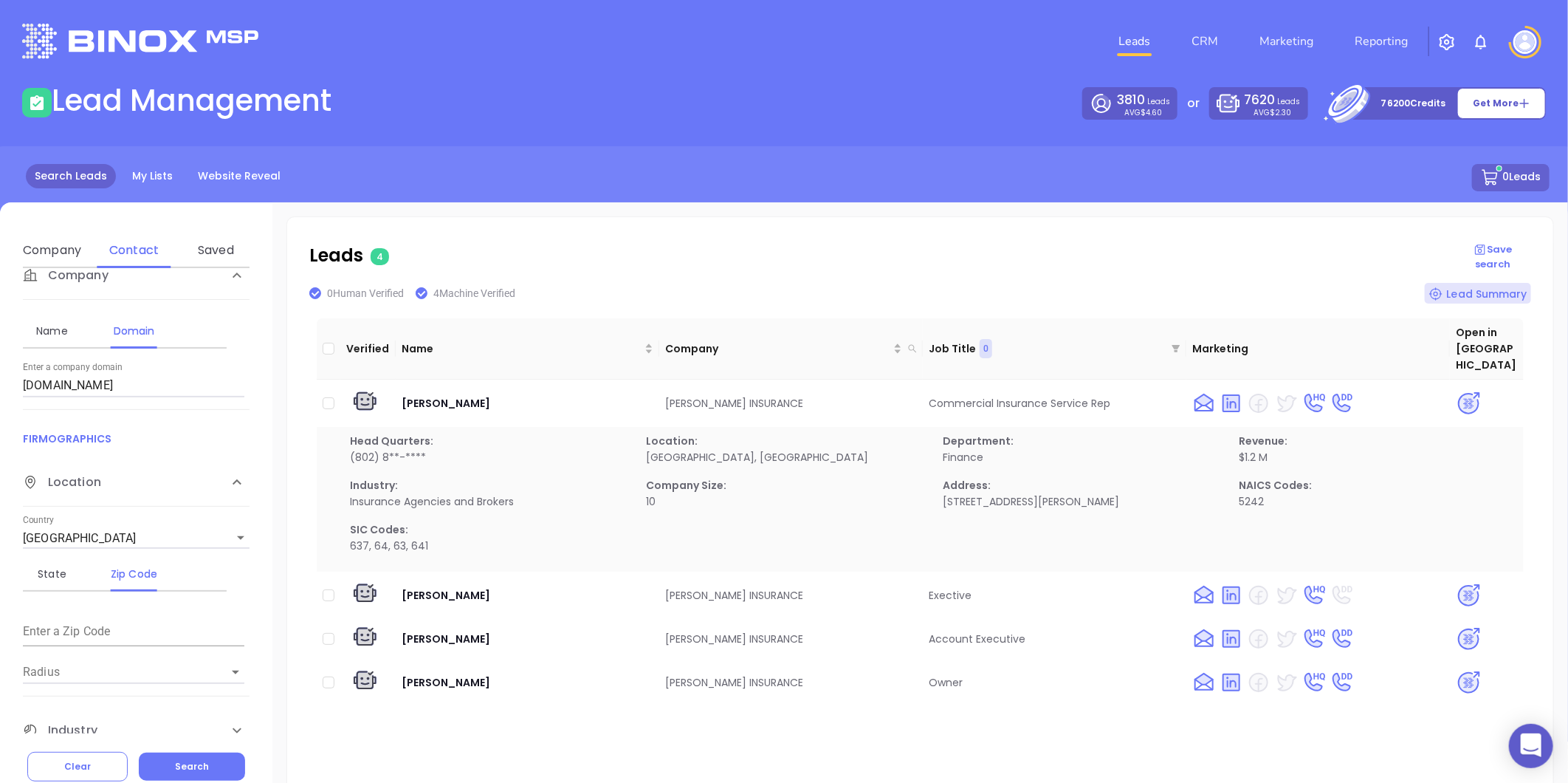
scroll to position [202, 0]
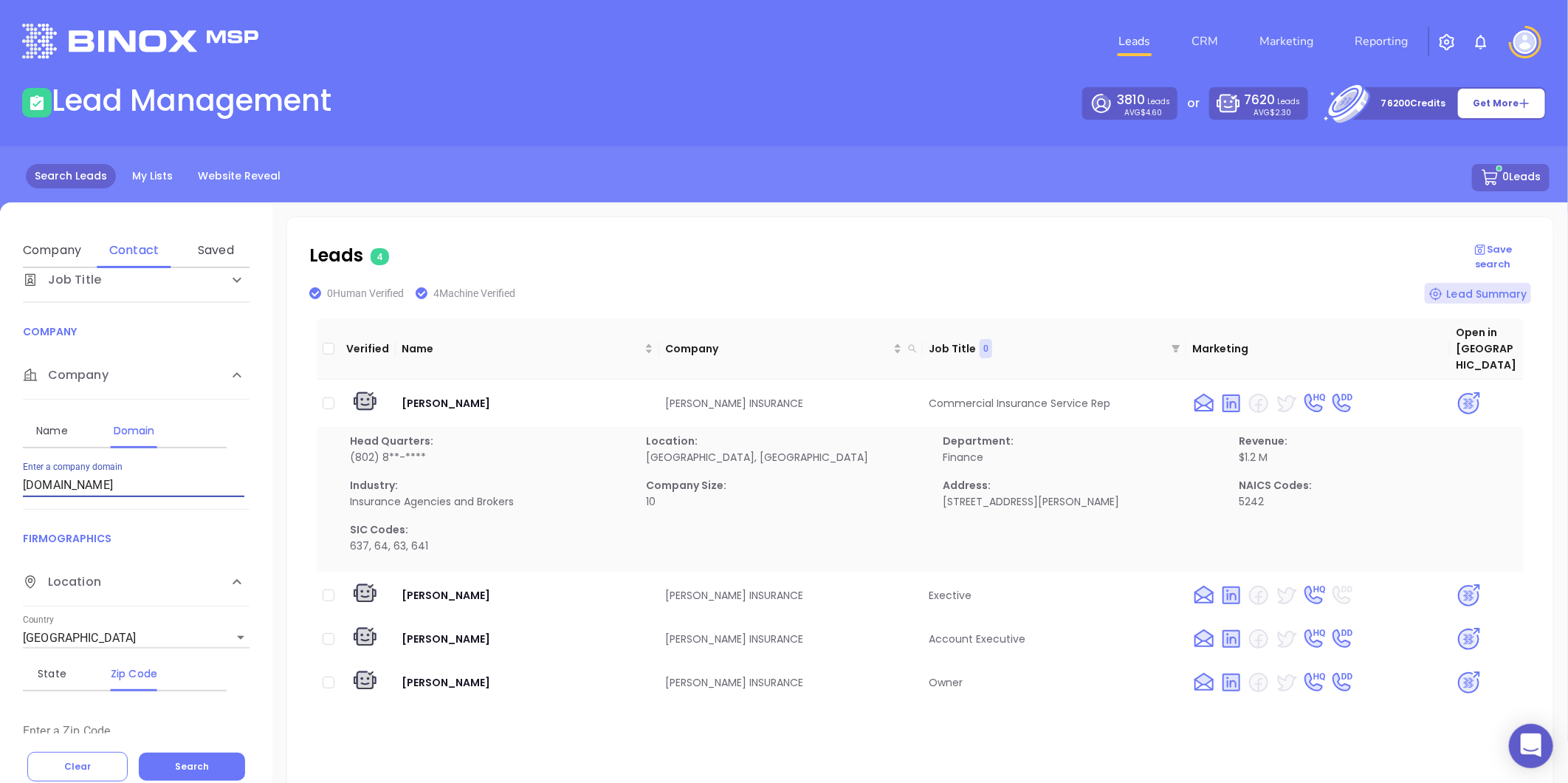
drag, startPoint x: 74, startPoint y: 490, endPoint x: -159, endPoint y: 530, distance: 236.4
click at [0, 530] on html "0 Leads CRM Marketing Reporting Financial Leads Leads Lead Management 3810 Lead…" at bounding box center [784, 391] width 1568 height 783
paste input "myottinsurance"
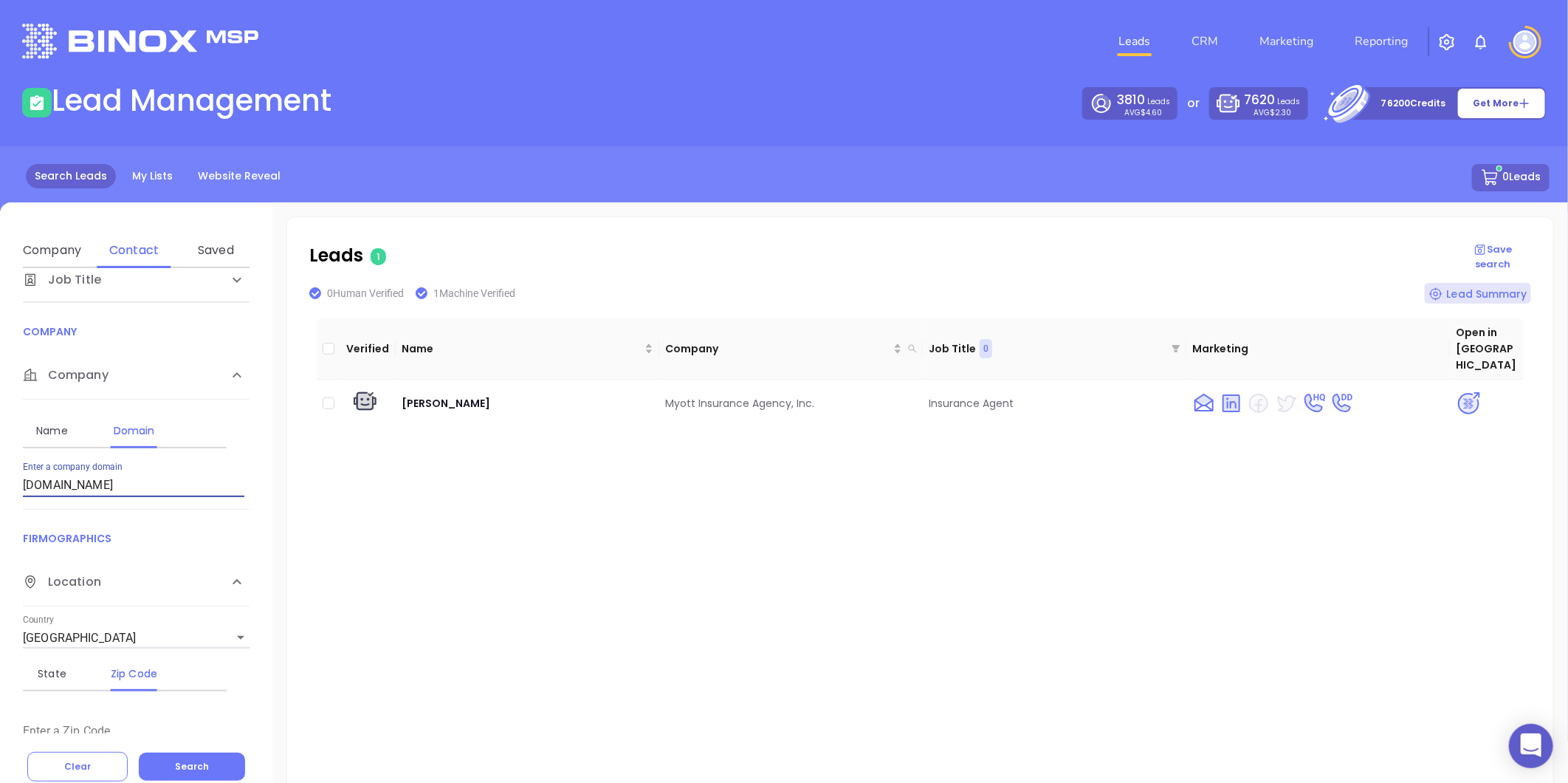
drag, startPoint x: 163, startPoint y: 474, endPoint x: -304, endPoint y: 547, distance: 472.7
click at [0, 547] on html "0 Leads CRM Marketing Reporting Financial Leads Leads Lead Management 3810 Lead…" at bounding box center [784, 391] width 1568 height 783
paste input "greaterfalls"
type input "greaterfallsinsurance.com"
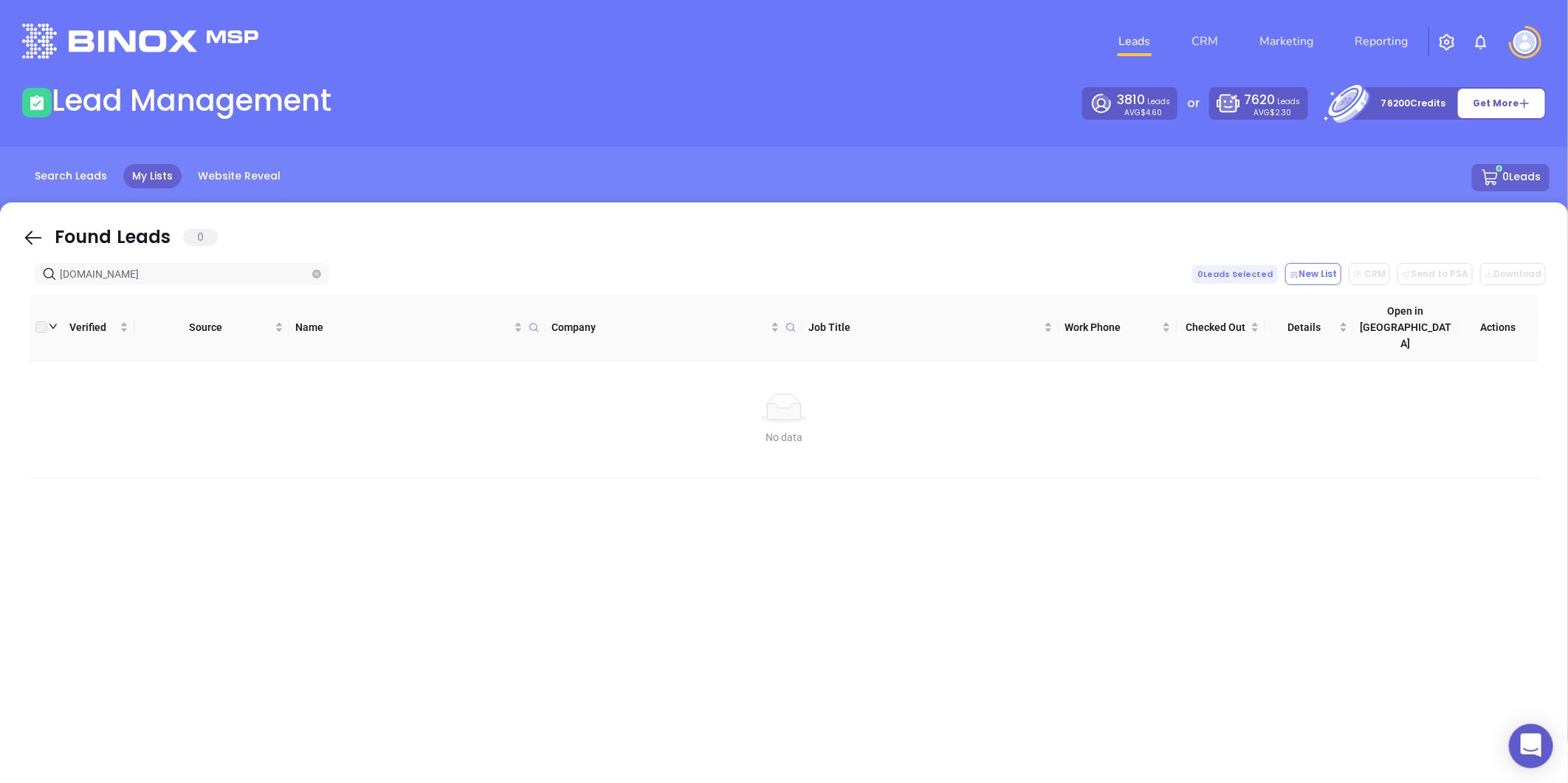
drag, startPoint x: 158, startPoint y: 274, endPoint x: 23, endPoint y: 284, distance: 135.4
click at [0, 305] on html "0 Leads CRM Marketing Reporting Financial Leads Leads Lead Management 3810 Lead…" at bounding box center [784, 391] width 1568 height 783
drag, startPoint x: 175, startPoint y: 274, endPoint x: -146, endPoint y: 300, distance: 322.1
click at [0, 300] on html "0 Leads CRM Marketing Reporting Financial Leads Leads Lead Management 3810 Lead…" at bounding box center [784, 391] width 1568 height 783
paste input "raleighinsurancevt.com"
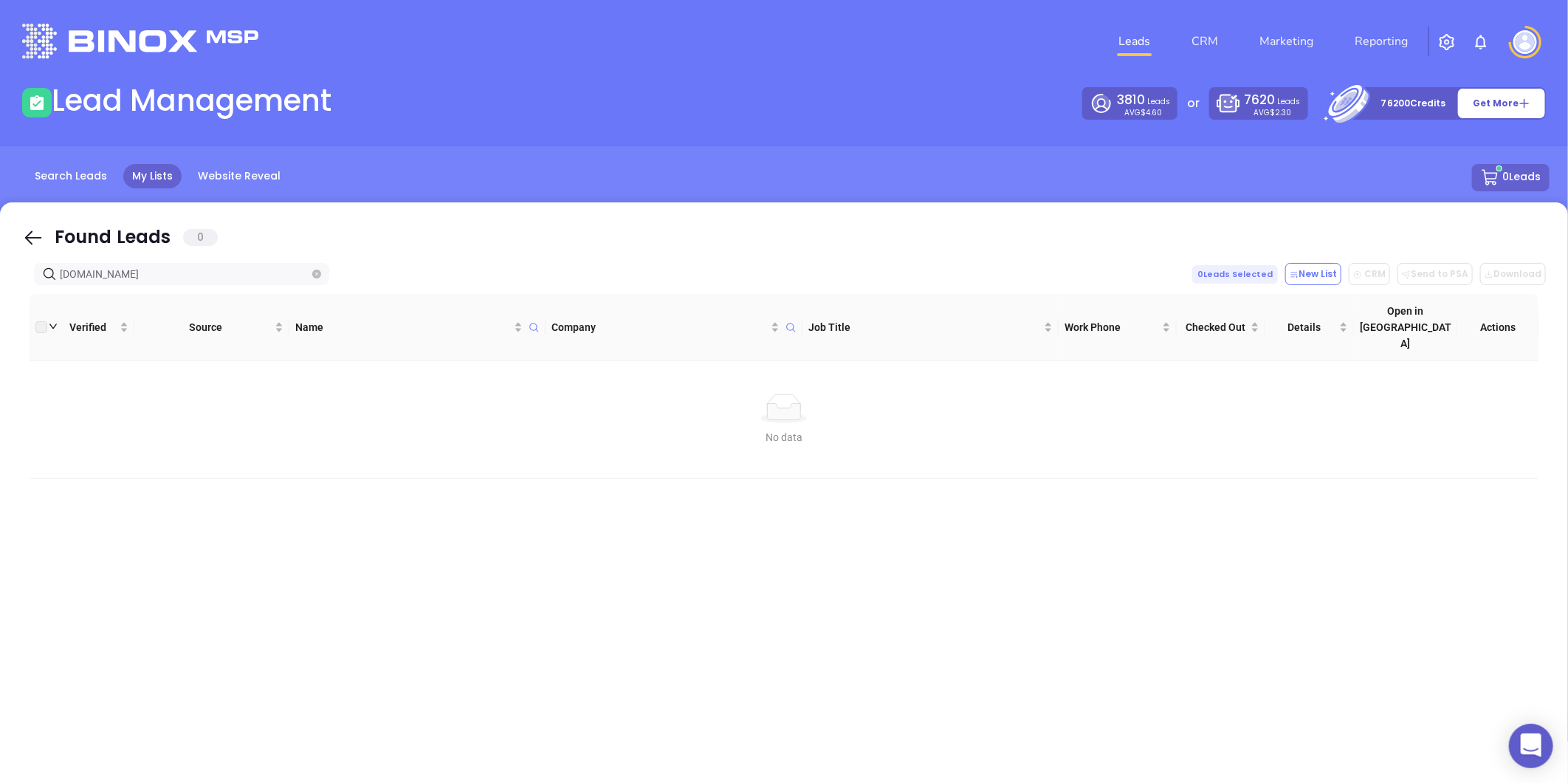
drag, startPoint x: 179, startPoint y: 270, endPoint x: 2, endPoint y: 336, distance: 188.9
click at [0, 328] on html "0 Leads CRM Marketing Reporting Financial Leads Leads Lead Management 3810 Lead…" at bounding box center [784, 391] width 1568 height 783
paste input "tspeck"
drag, startPoint x: 130, startPoint y: 275, endPoint x: -233, endPoint y: 329, distance: 367.0
click at [0, 329] on html "0 Leads CRM Marketing Reporting Financial Leads Leads Lead Management 3810 Lead…" at bounding box center [784, 391] width 1568 height 783
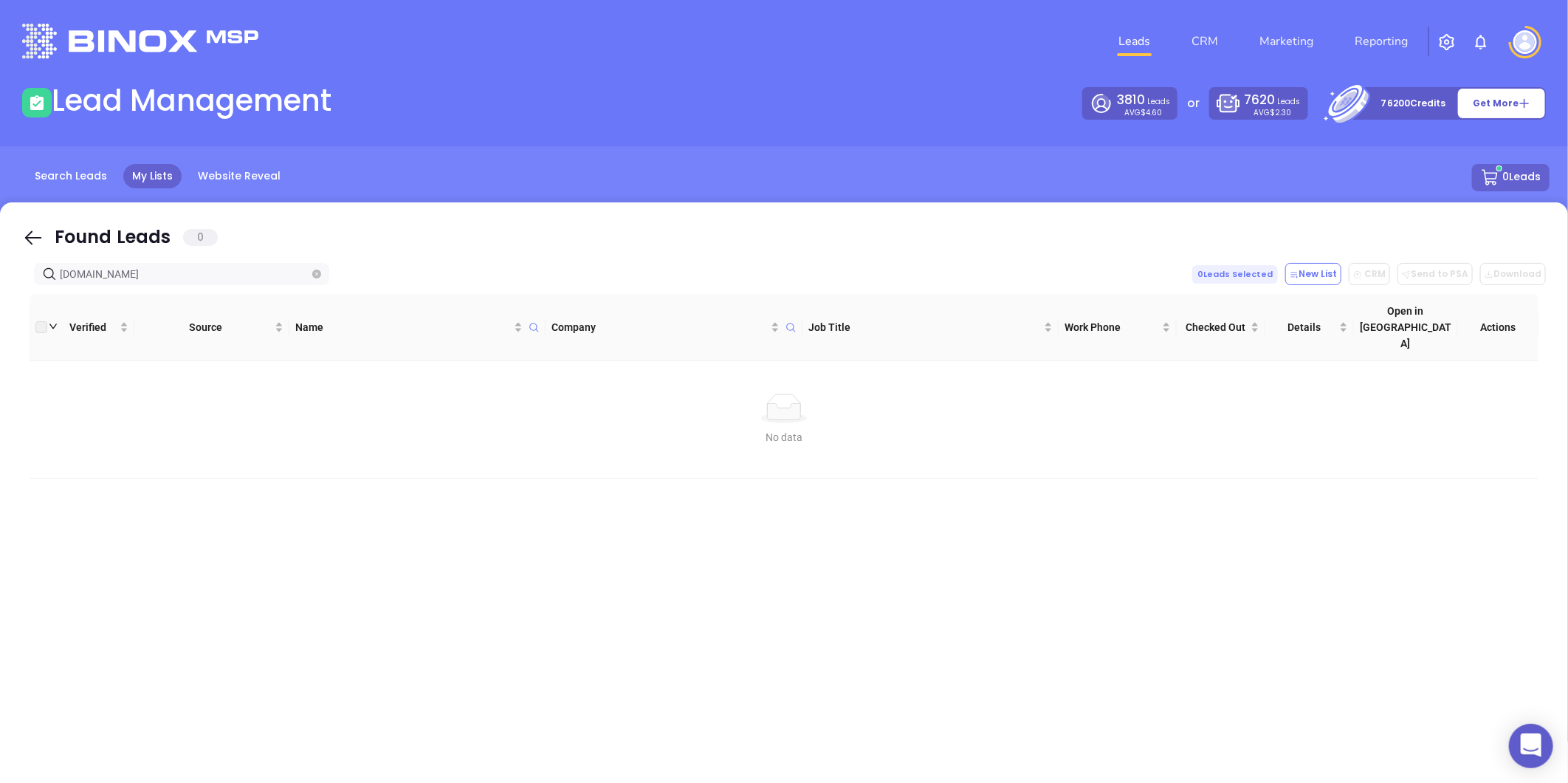
paste input "myottinsurance"
type input "myottinsurance.com"
drag, startPoint x: 166, startPoint y: 277, endPoint x: -169, endPoint y: 373, distance: 348.5
click at [0, 373] on html "0 Leads CRM Marketing Reporting Financial Leads Leads Lead Management 3810 Lead…" at bounding box center [784, 391] width 1568 height 783
click at [321, 274] on icon "close-circle" at bounding box center [317, 274] width 9 height 9
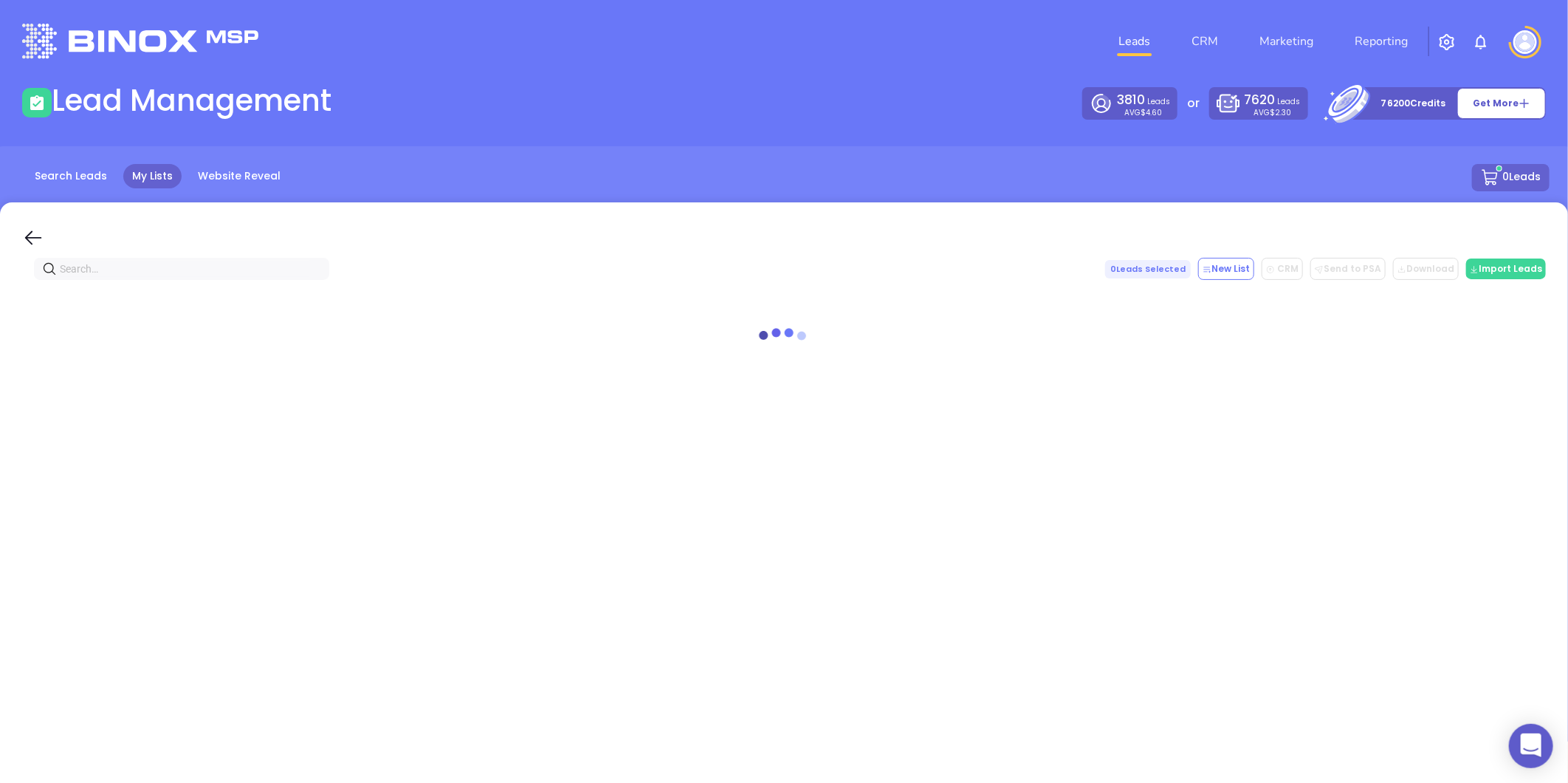
paste input "greaterfallsinsurance.com"
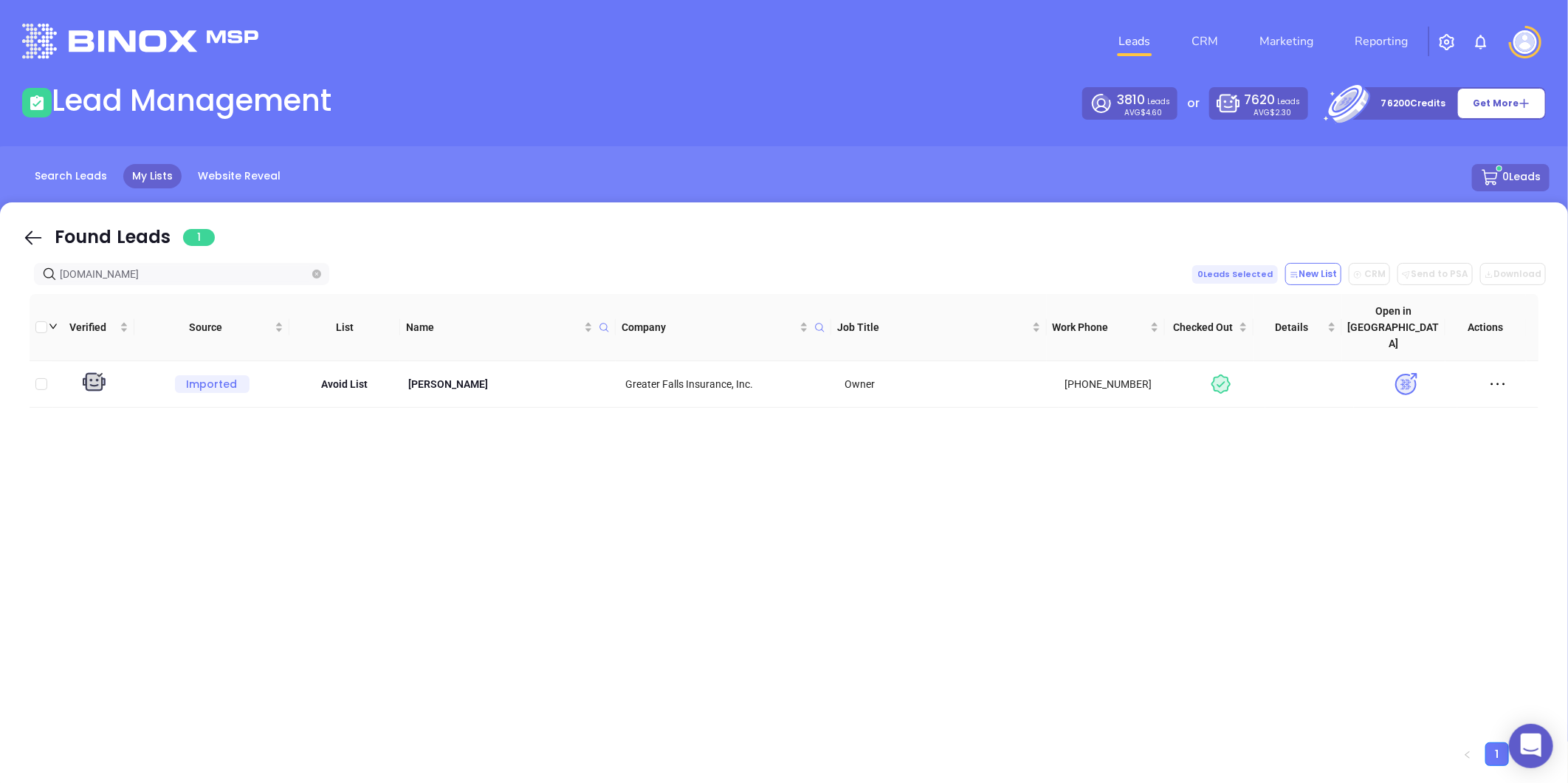
type input "greaterfallsinsurance.com"
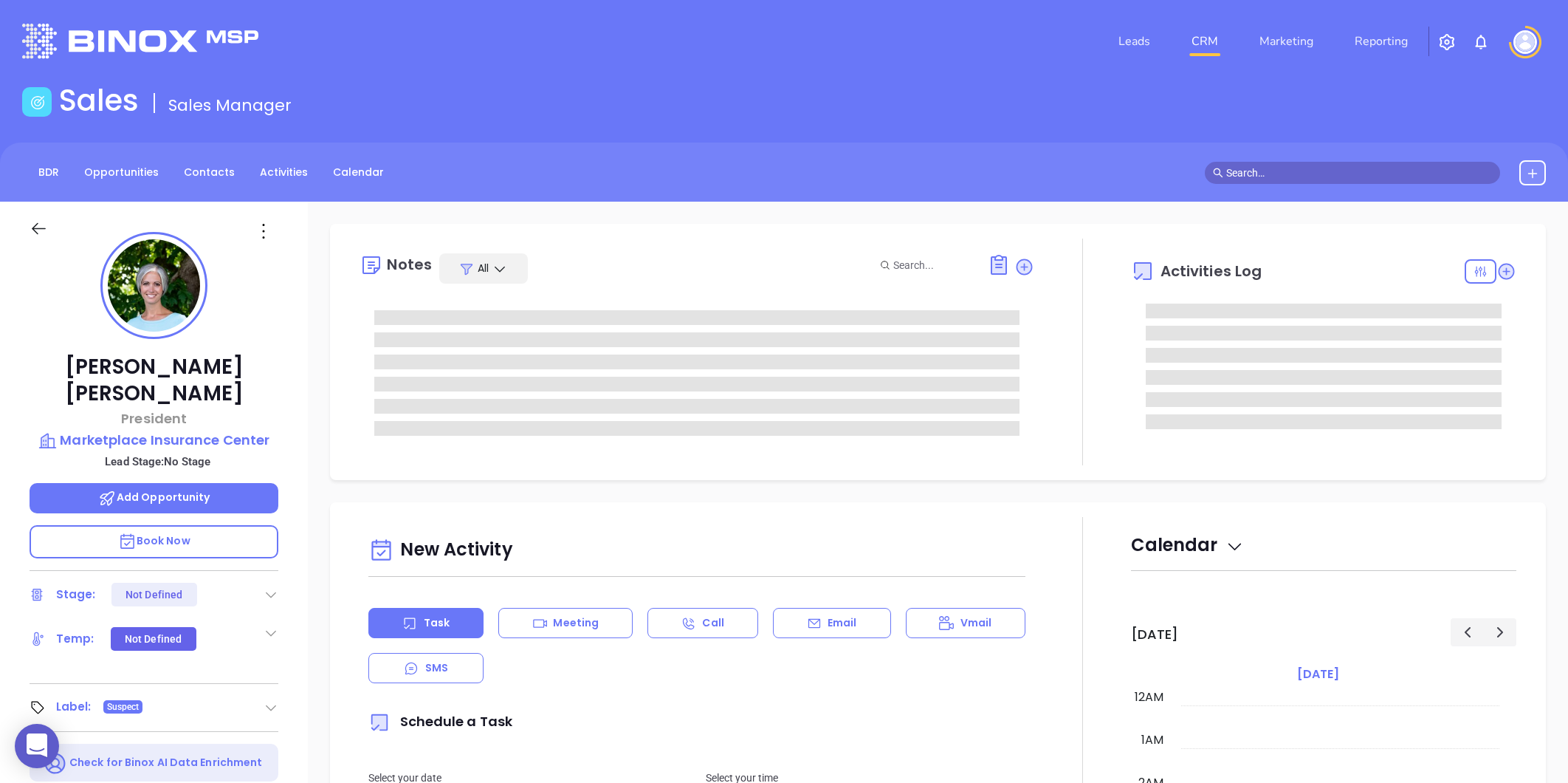
type input "[DATE]"
type input "[PERSON_NAME]"
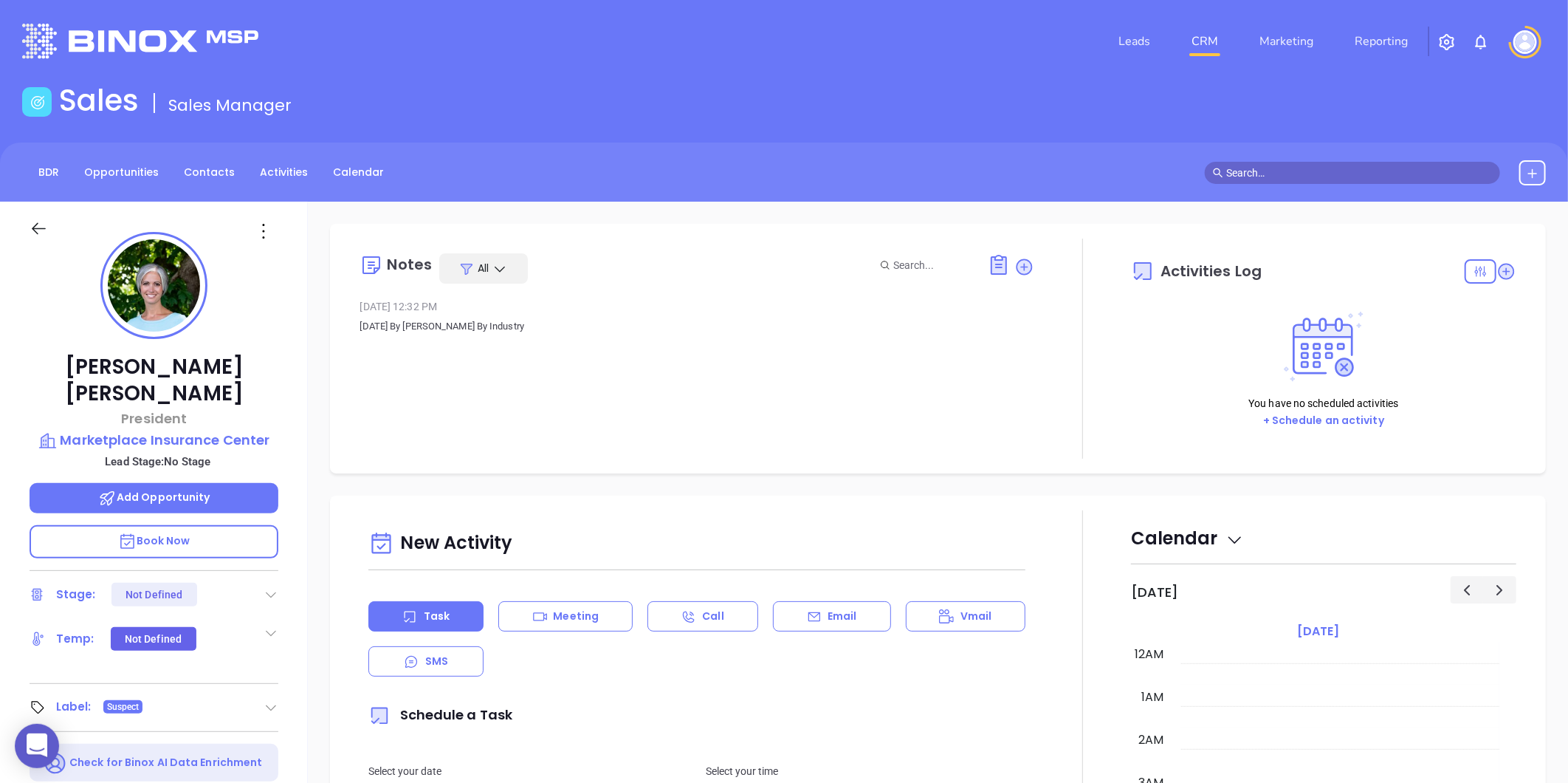
scroll to position [429, 0]
click at [258, 227] on icon at bounding box center [264, 231] width 24 height 24
click at [290, 381] on div "Edit" at bounding box center [336, 389] width 145 height 16
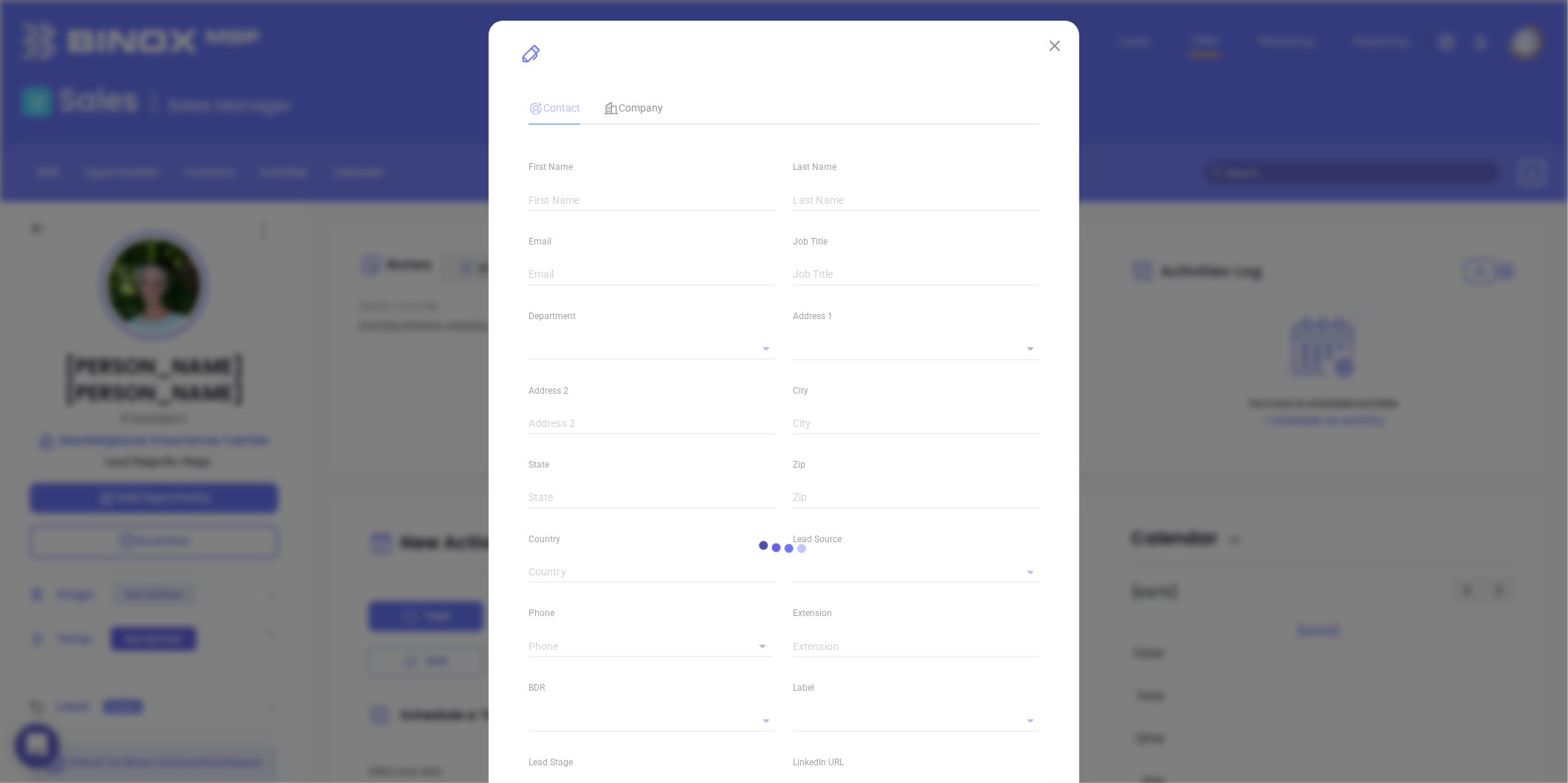
type input "Kylie"
type input "Haynes"
type input "kylie.haynes@mulleninsuranceagency.com"
type input "President"
type input "1"
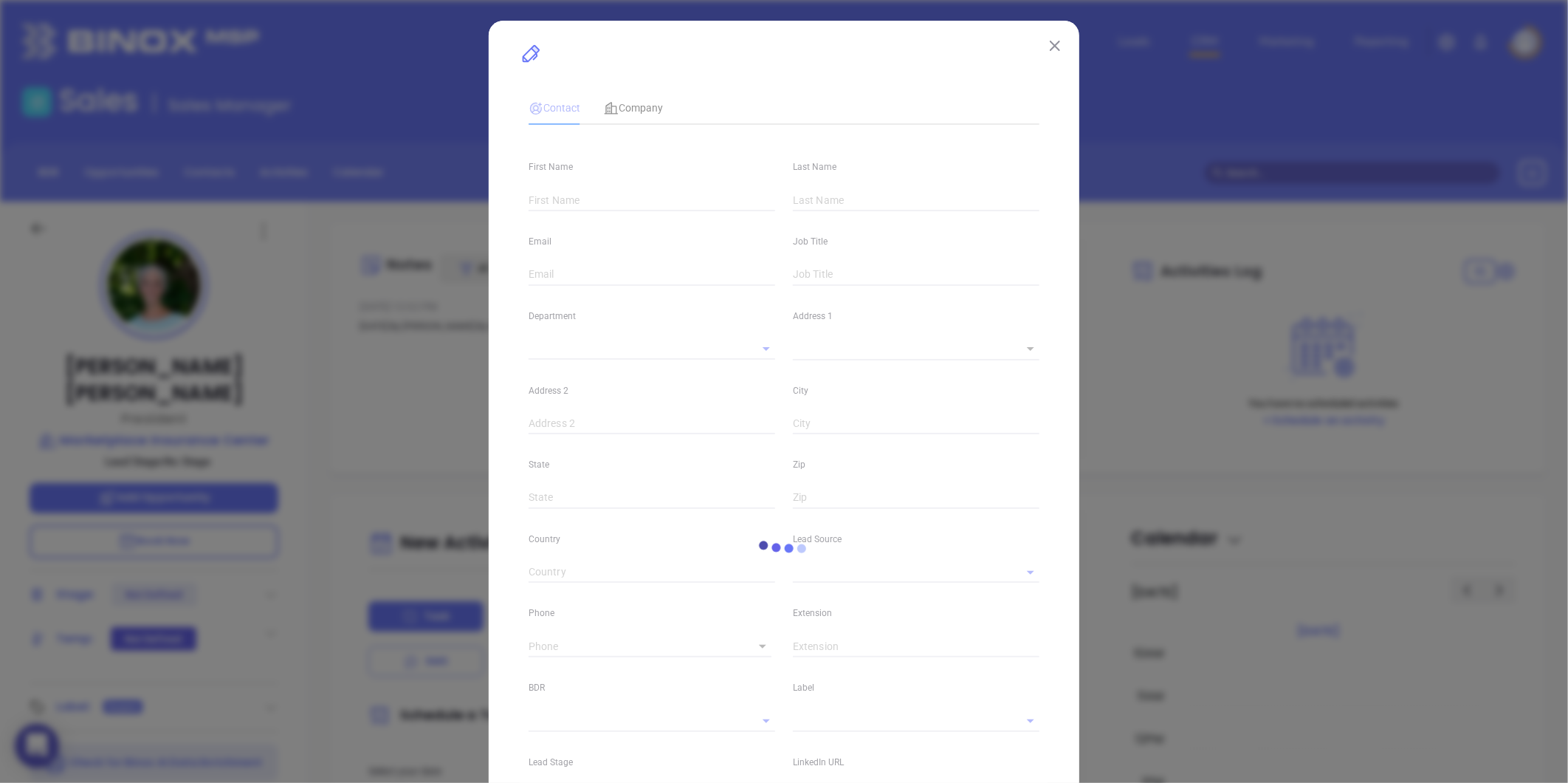
type input "www.linkedin.com/in/kylie-haynes-17b3a71a"
type input "Marketing"
type input "Other"
type input "1"
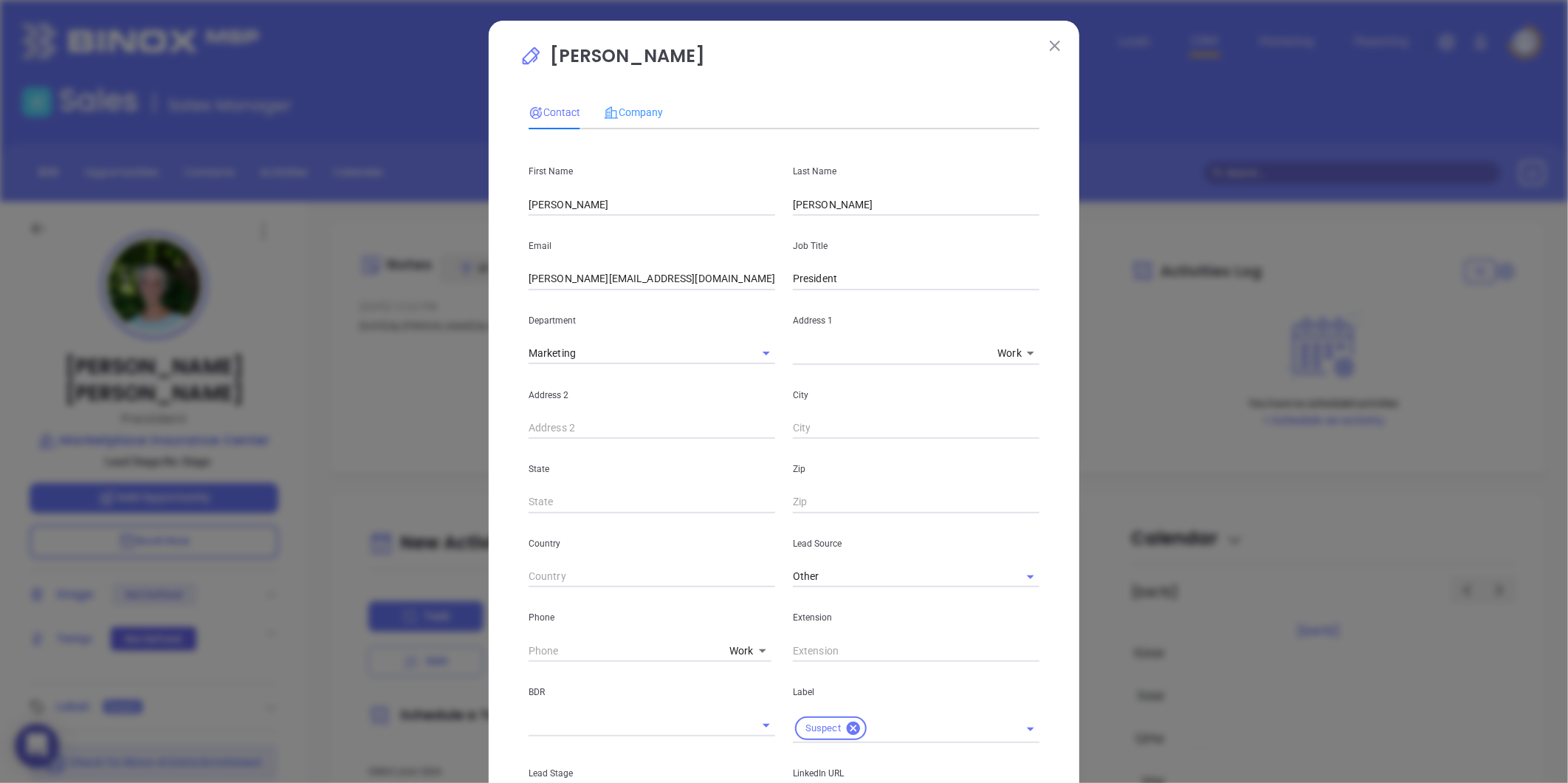
click at [612, 100] on div "Company" at bounding box center [633, 112] width 59 height 34
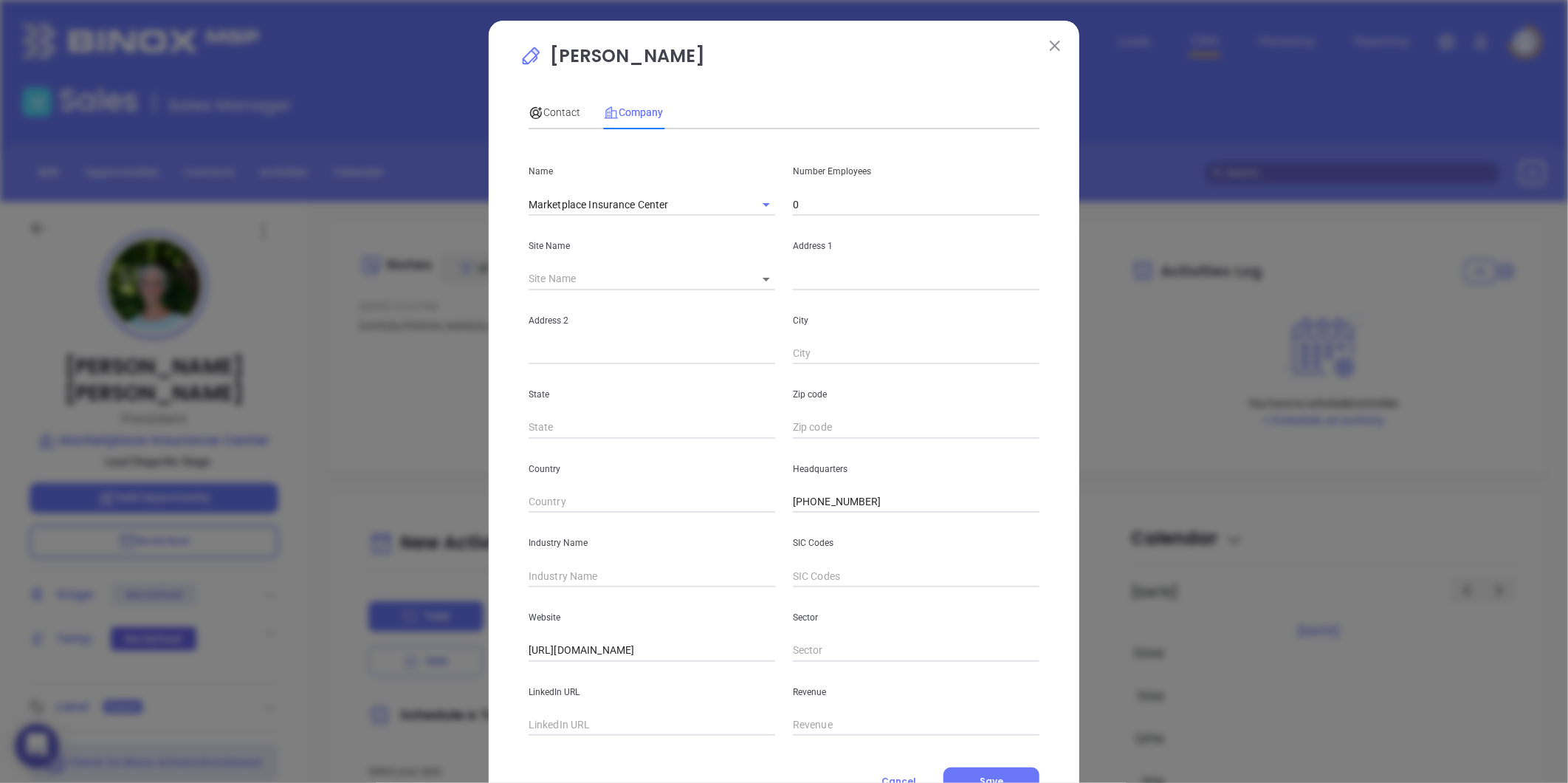
click at [847, 203] on input "0" at bounding box center [916, 205] width 246 height 22
type input "26"
click at [583, 569] on input "text" at bounding box center [652, 576] width 246 height 22
type input "Insurance"
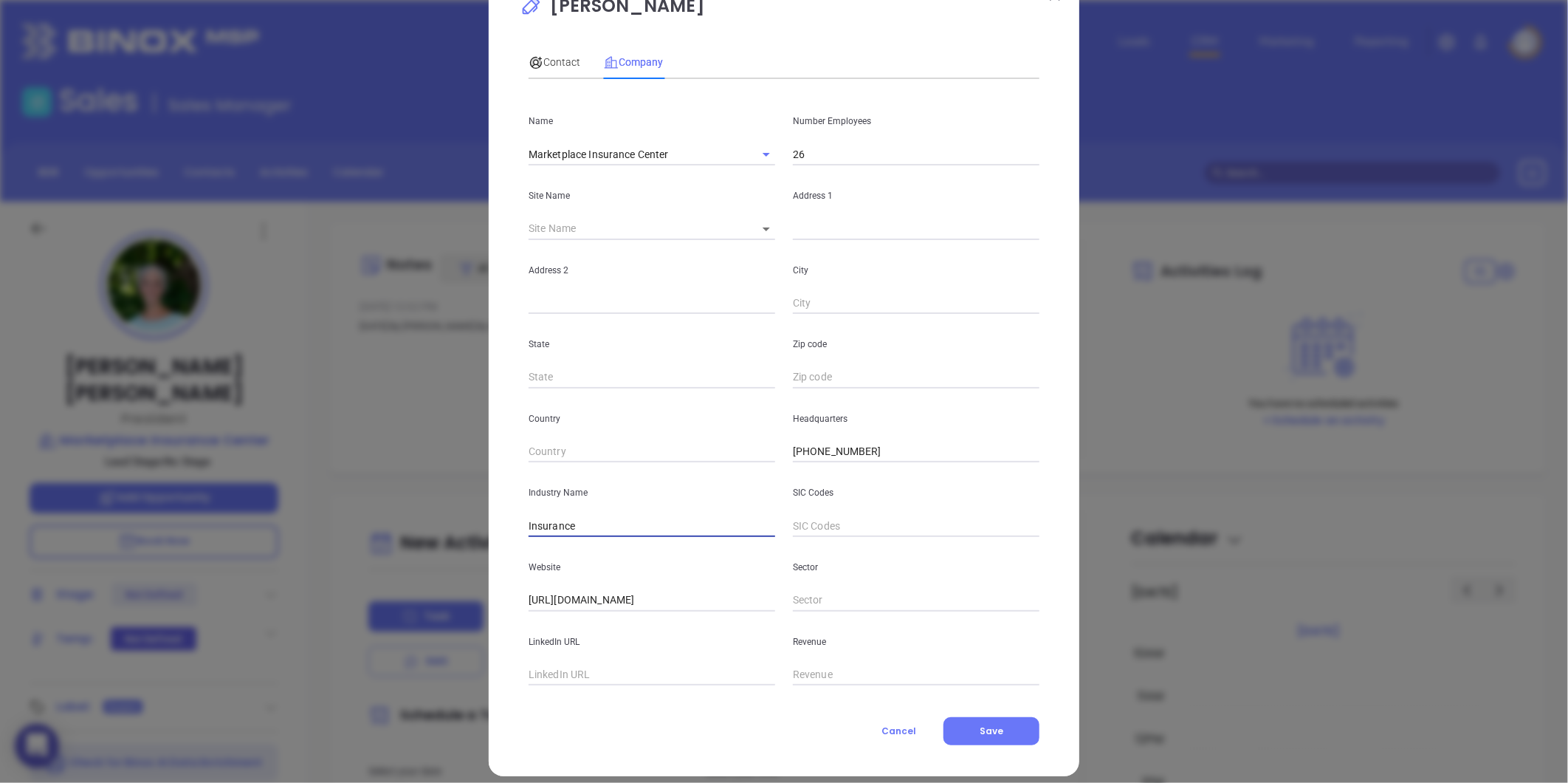
scroll to position [64, 0]
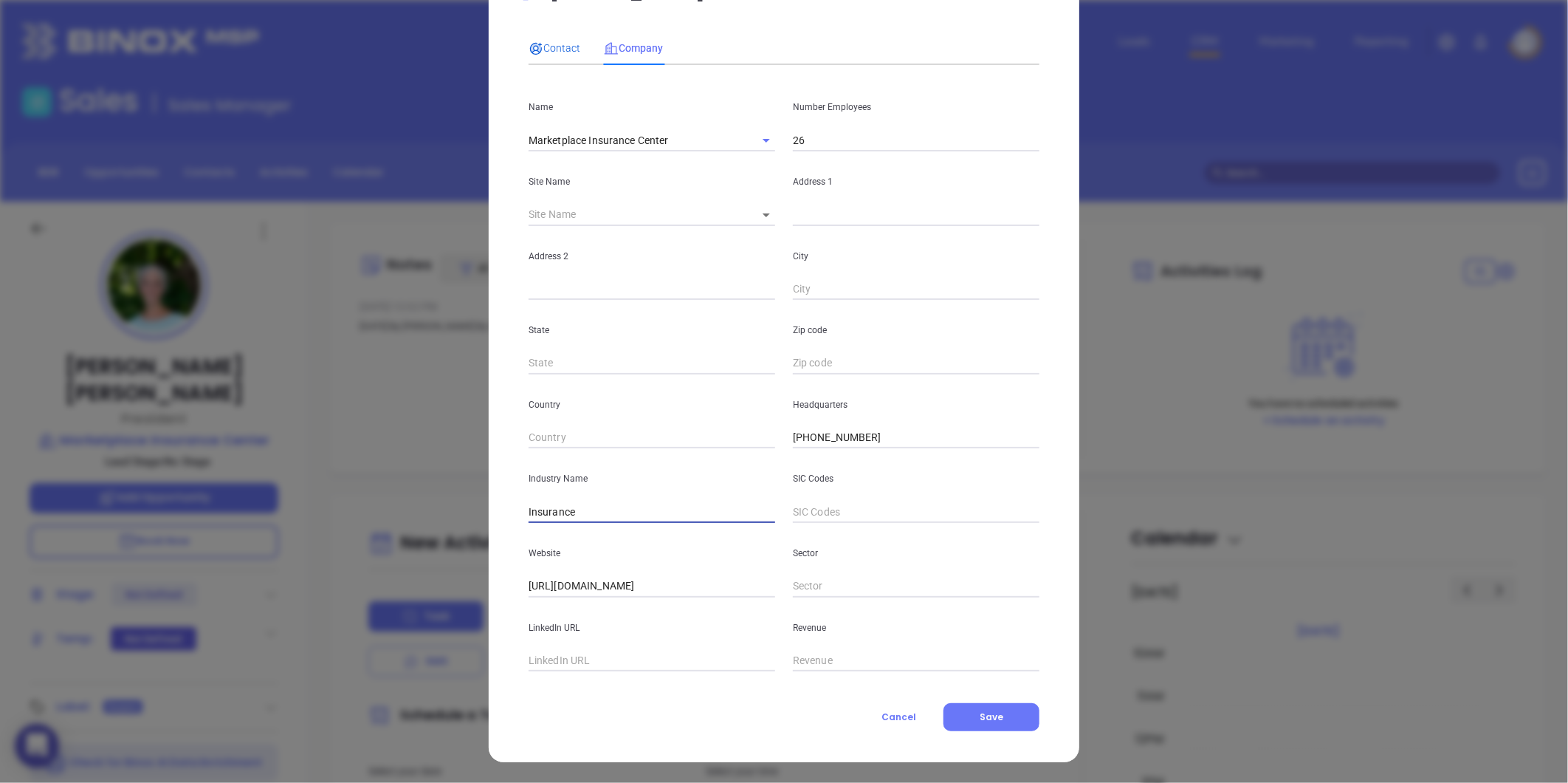
click at [546, 53] on span "Contact" at bounding box center [554, 48] width 52 height 12
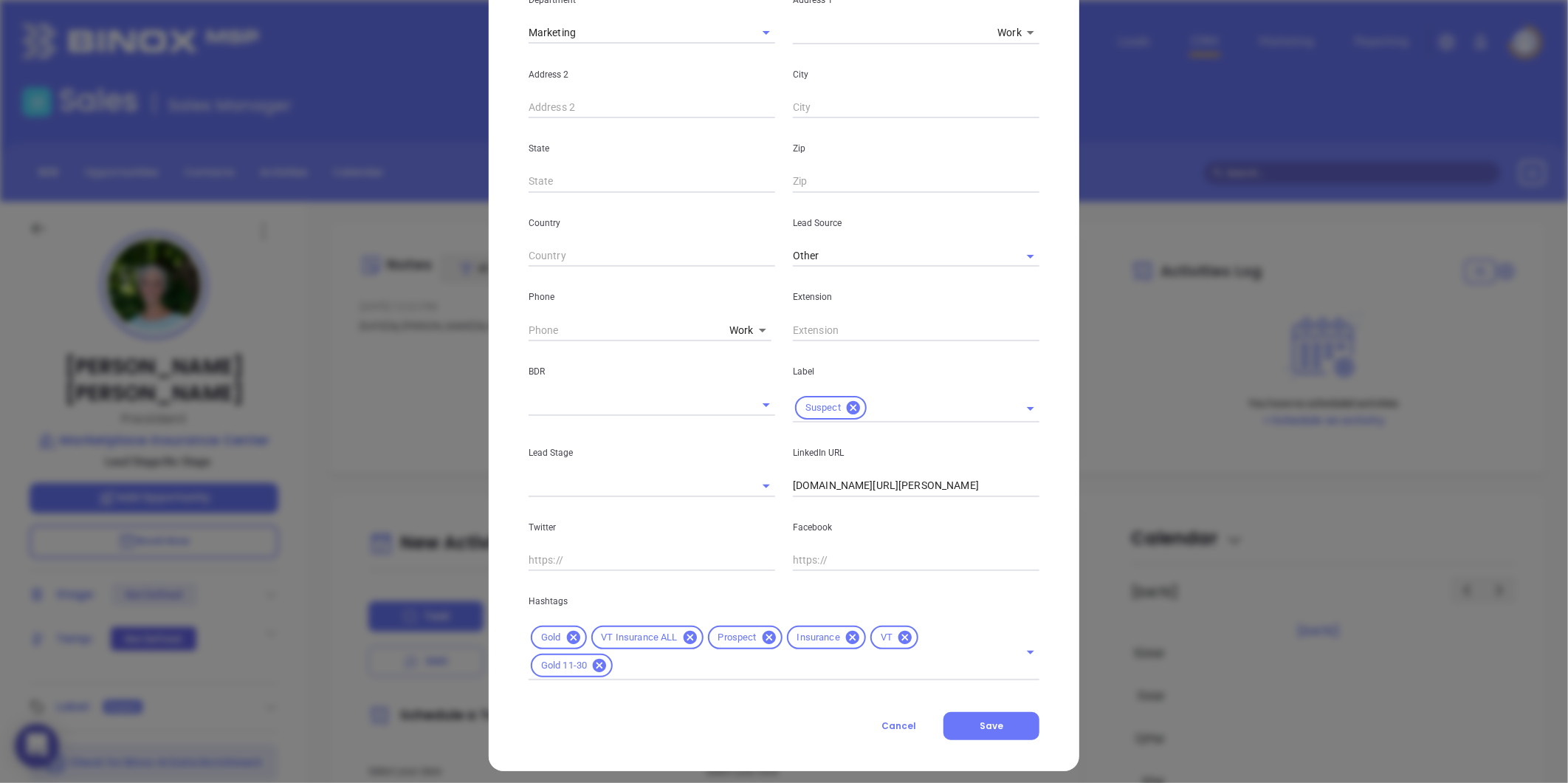
scroll to position [330, 0]
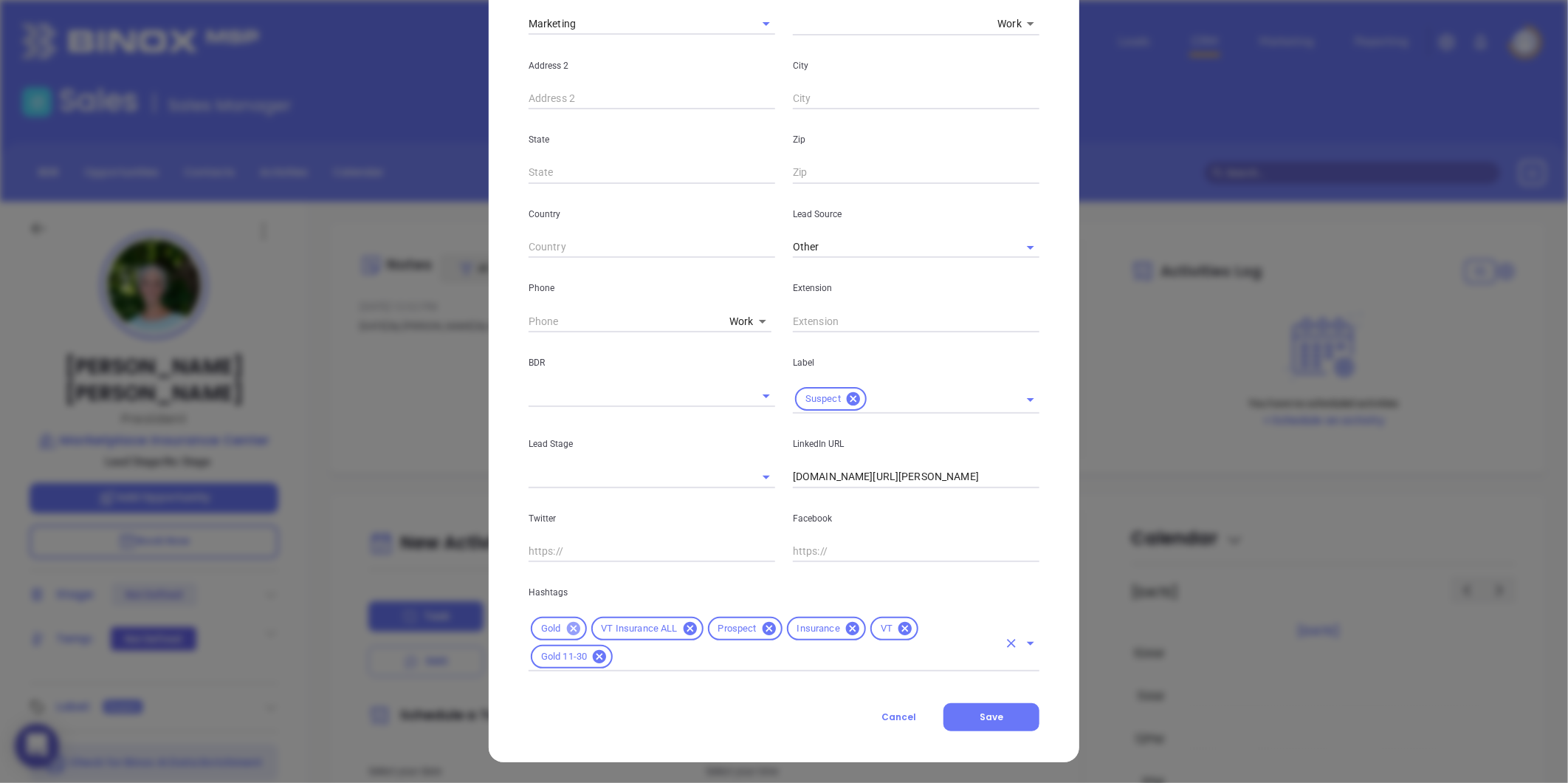
click at [565, 621] on icon at bounding box center [573, 629] width 16 height 16
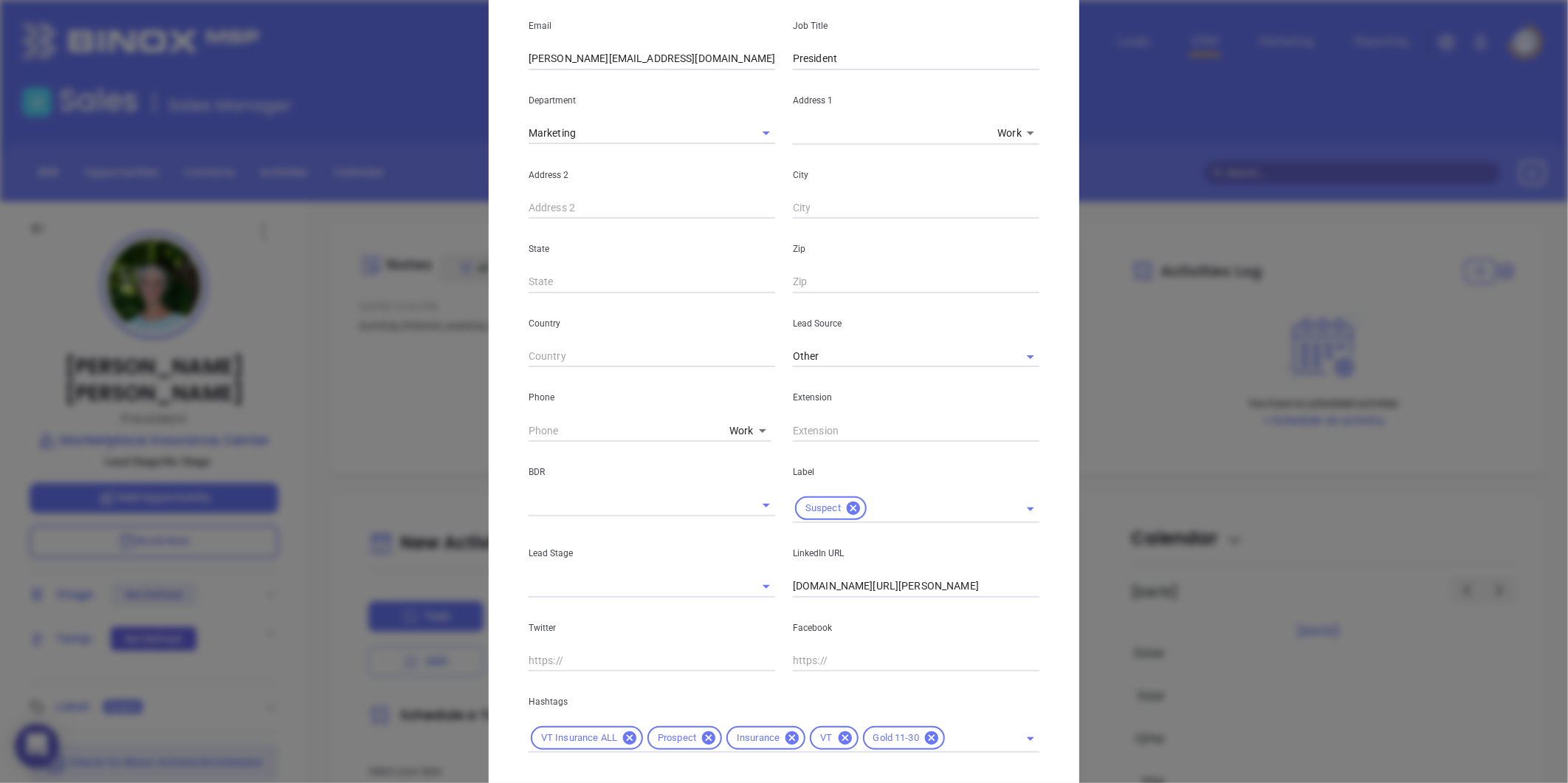
scroll to position [246, 0]
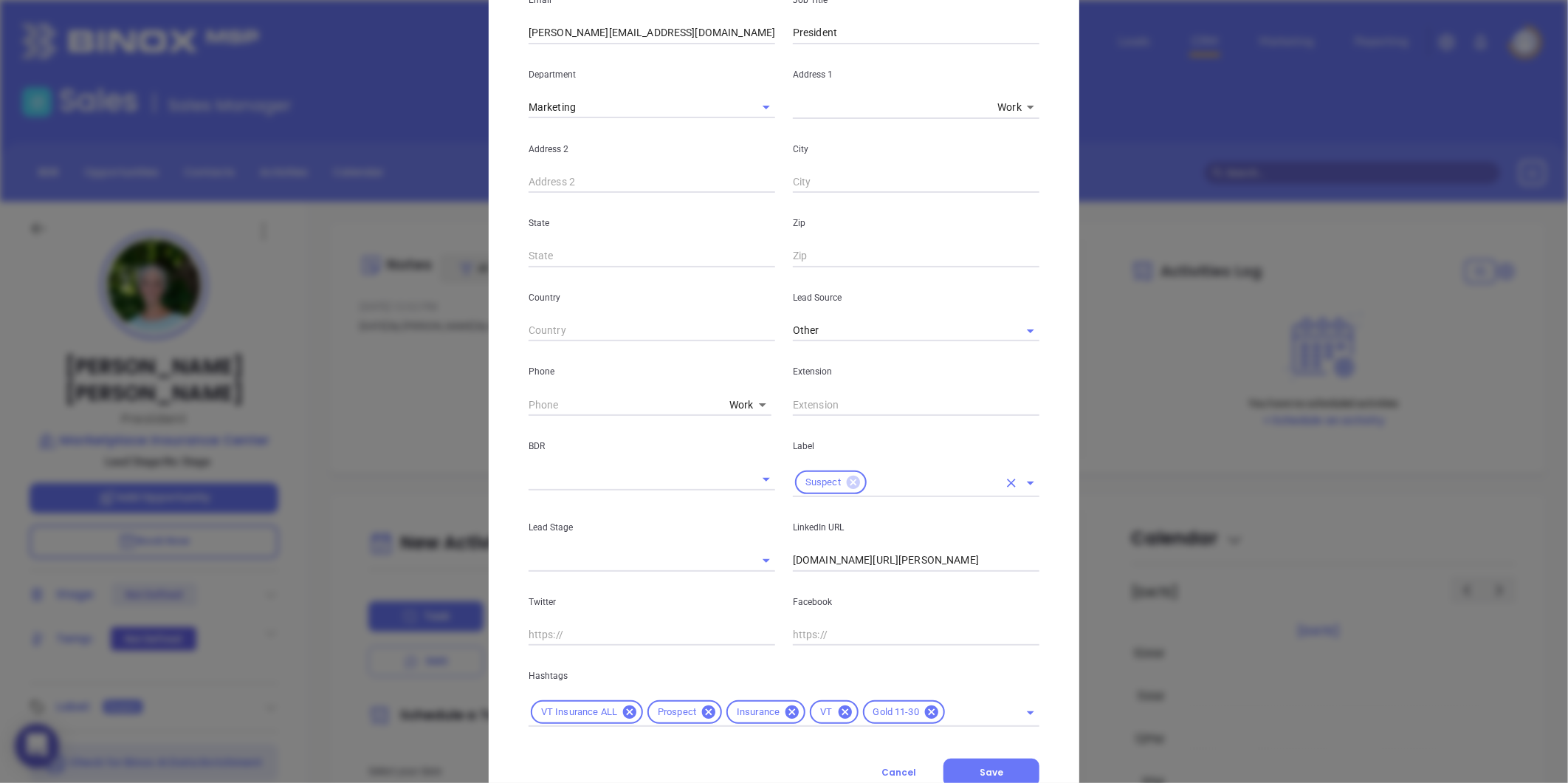
click at [847, 480] on icon at bounding box center [853, 482] width 14 height 14
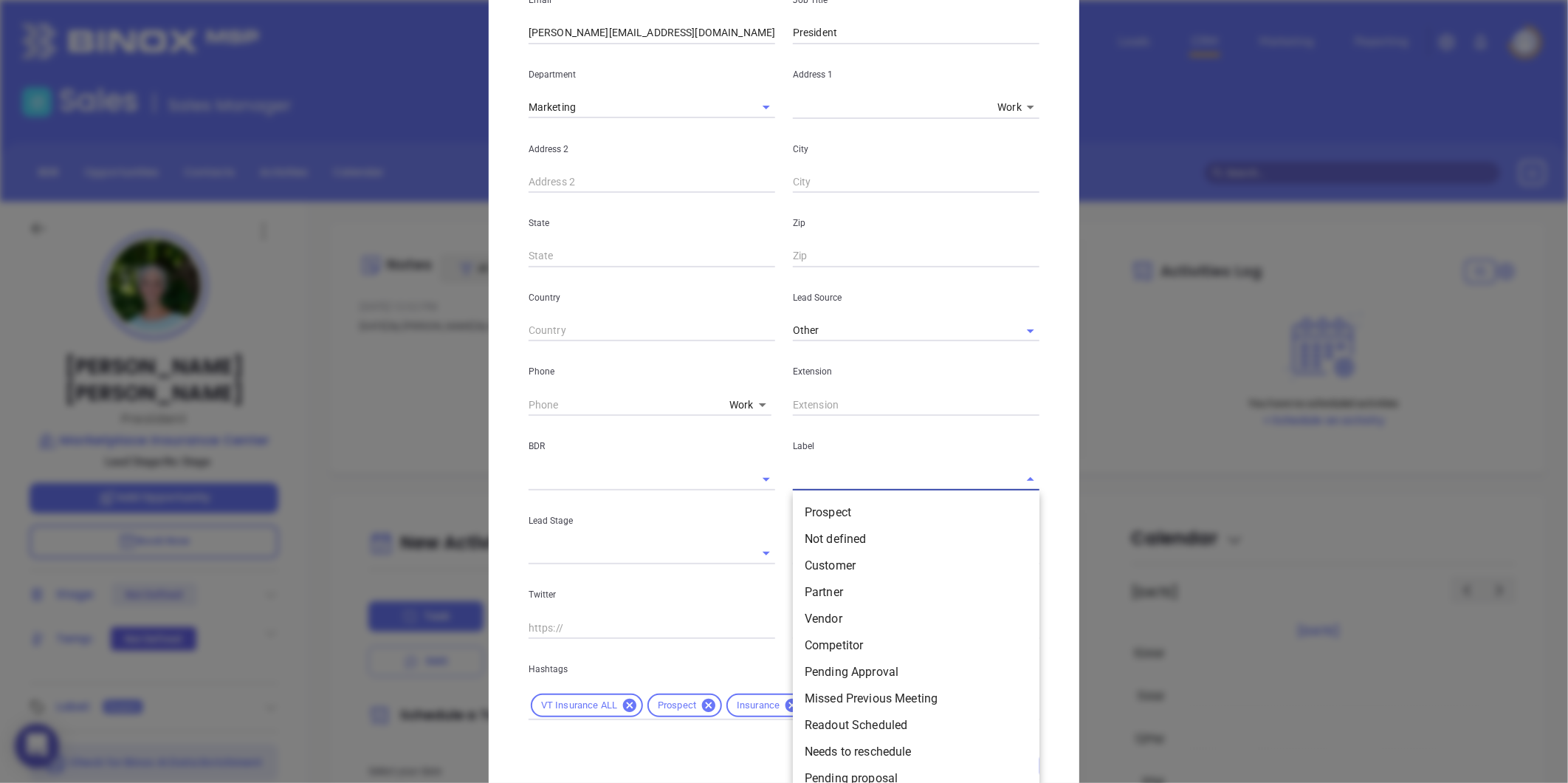
click at [848, 480] on input "text" at bounding box center [896, 478] width 205 height 22
type input "pro"
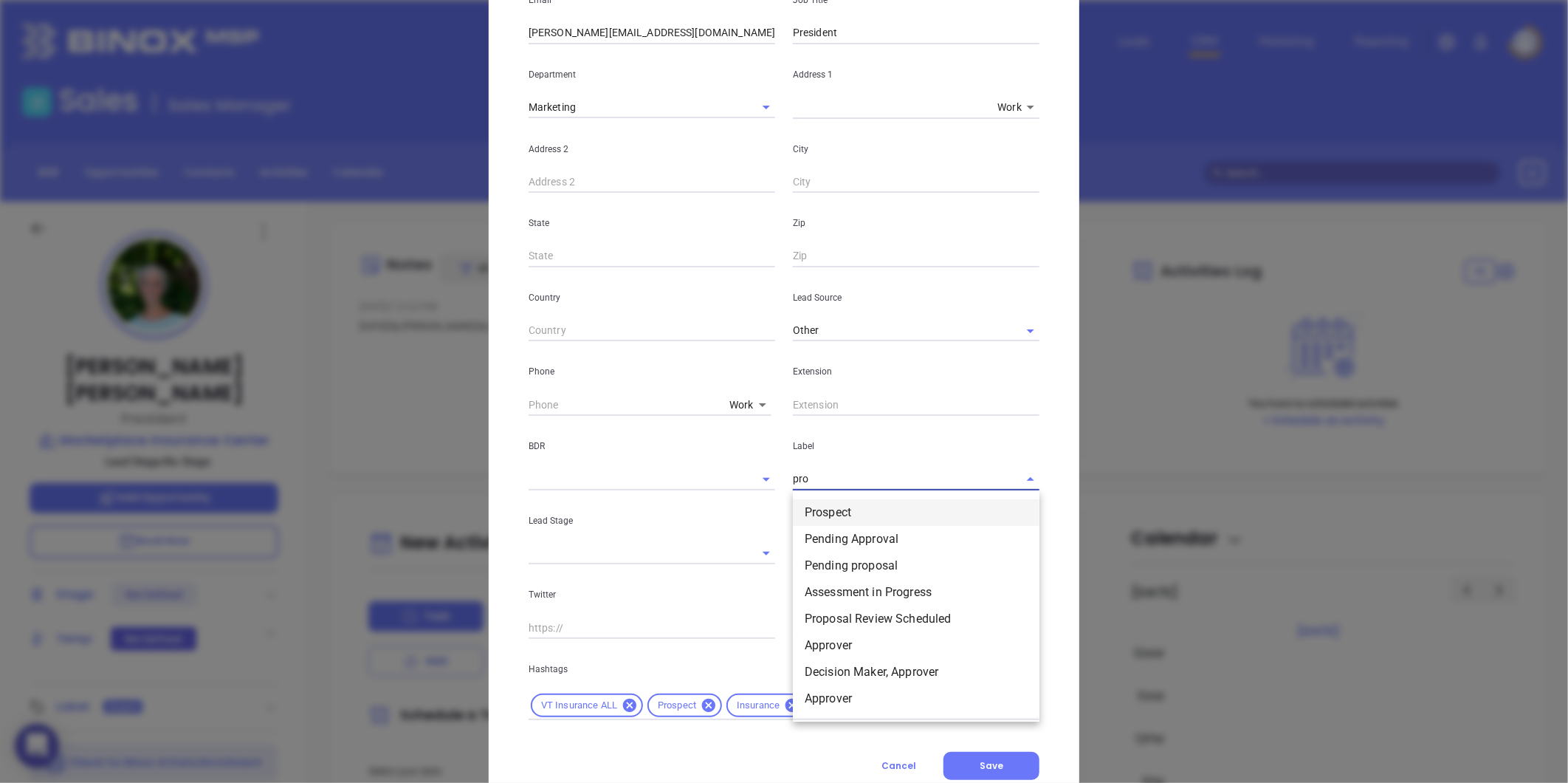
click at [845, 509] on li "Prospect" at bounding box center [916, 512] width 246 height 26
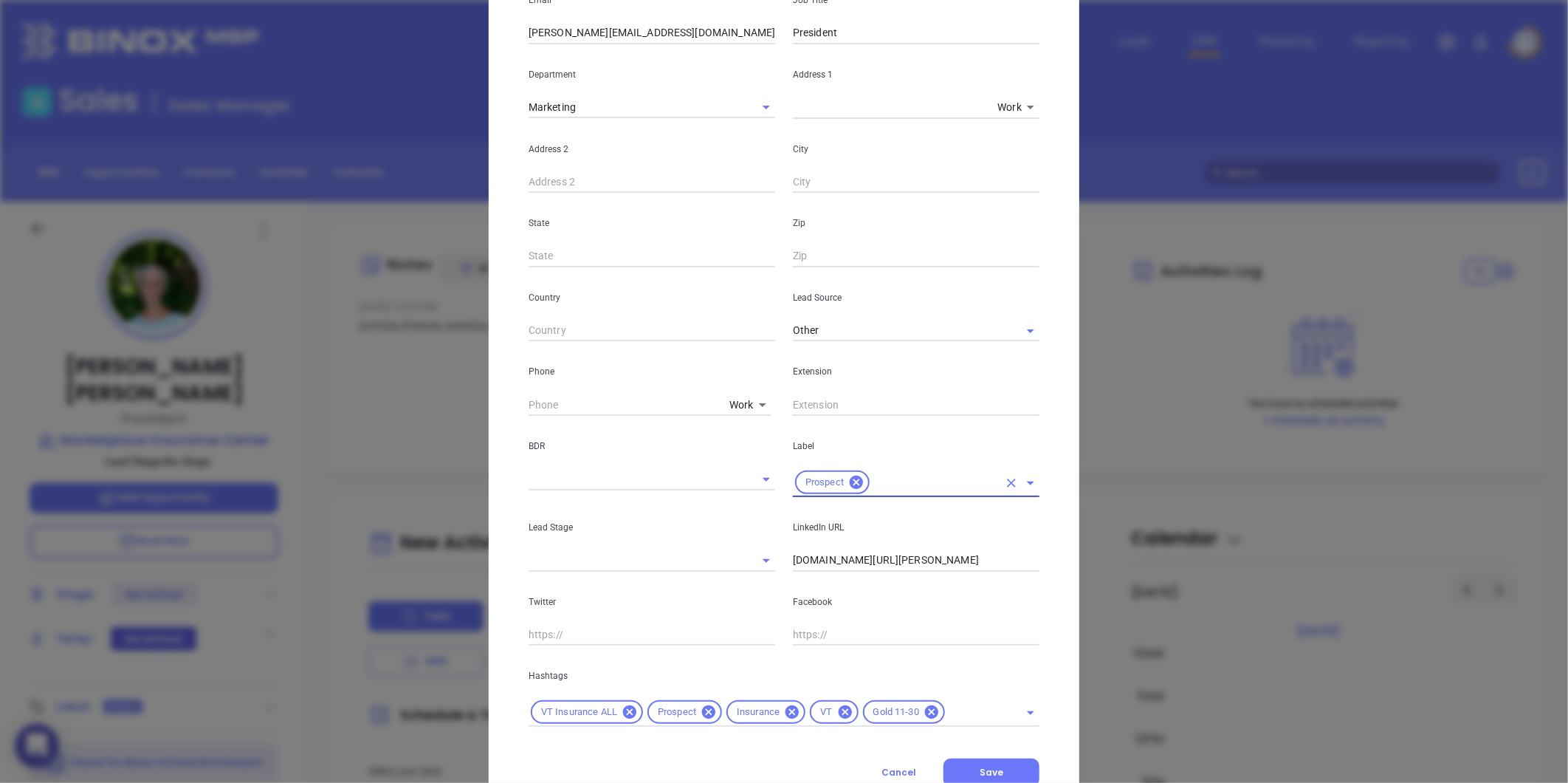
scroll to position [0, 0]
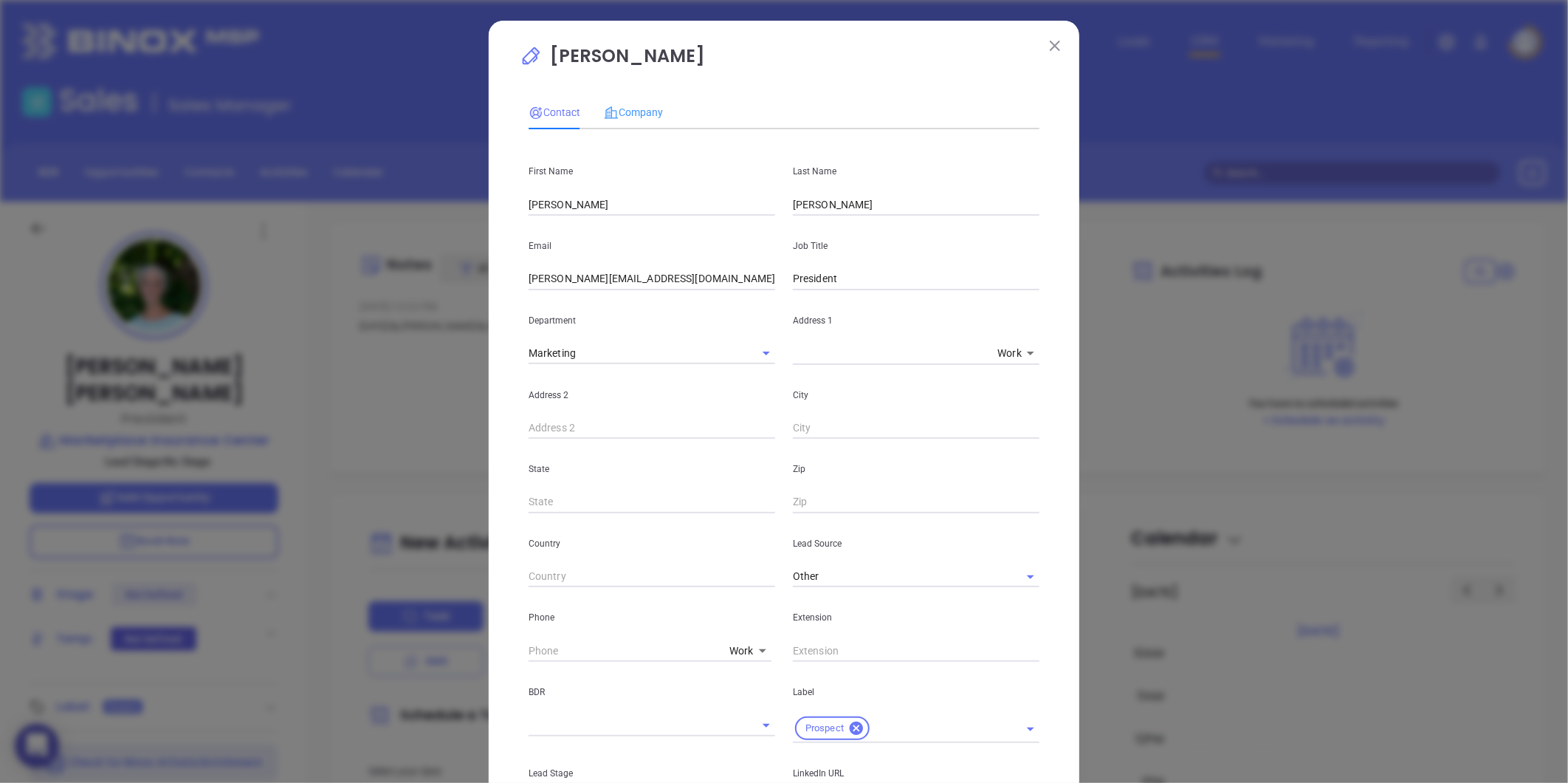
click at [625, 101] on div "Company" at bounding box center [633, 112] width 59 height 34
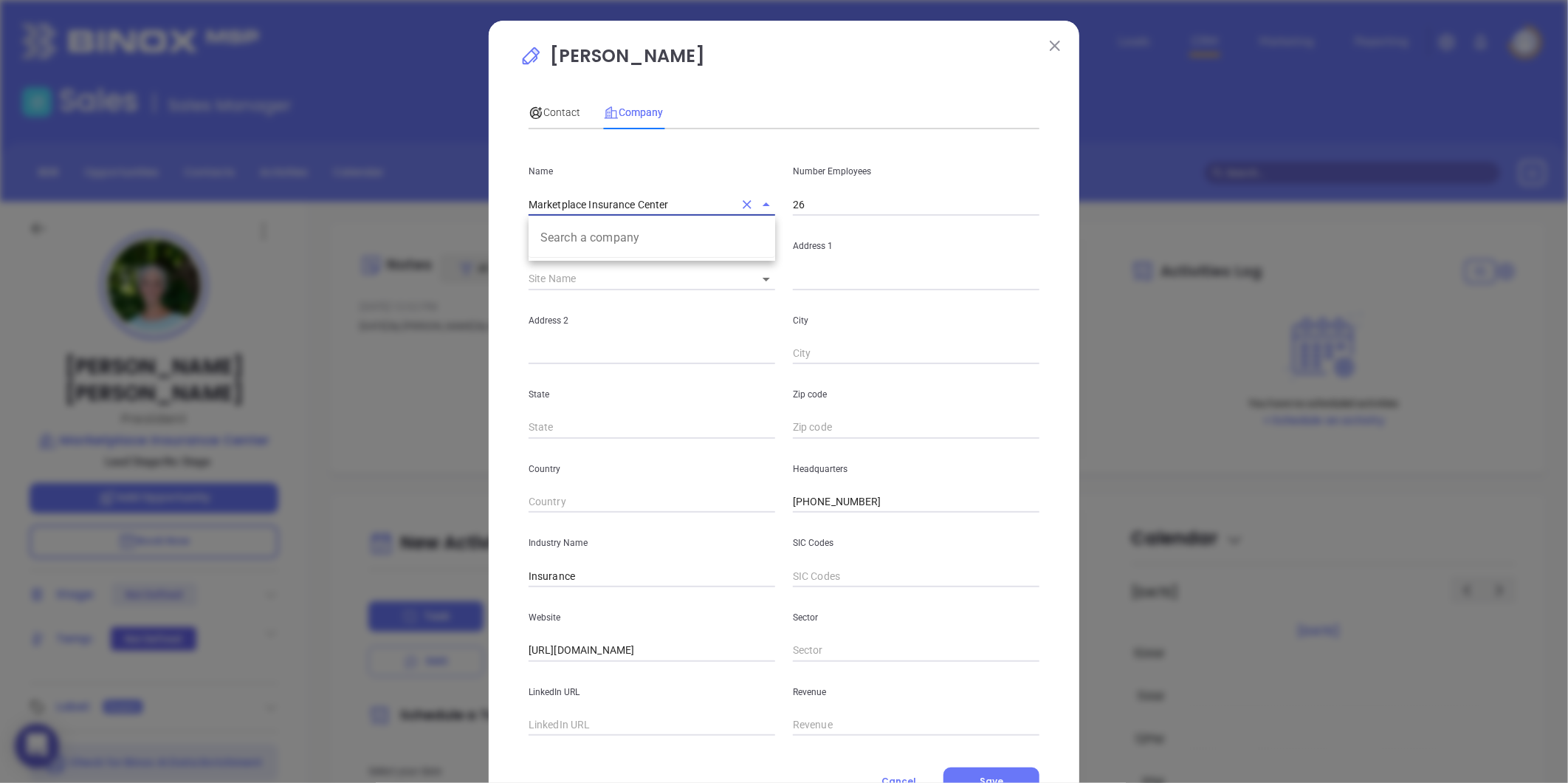
drag, startPoint x: 668, startPoint y: 201, endPoint x: 433, endPoint y: 203, distance: 235.0
click at [433, 203] on div "Kylie Haynes Contact Company First Name Kylie Last Name Haynes Email kylie.hayn…" at bounding box center [784, 391] width 1568 height 783
click at [764, 272] on body "0 Leads CRM Marketing Reporting Financial Leads Leads Sales Sales Manager BDR O…" at bounding box center [784, 391] width 1568 height 783
drag, startPoint x: 765, startPoint y: 278, endPoint x: 745, endPoint y: 267, distance: 22.8
click at [765, 278] on li "Essex Junction" at bounding box center [808, 279] width 138 height 26
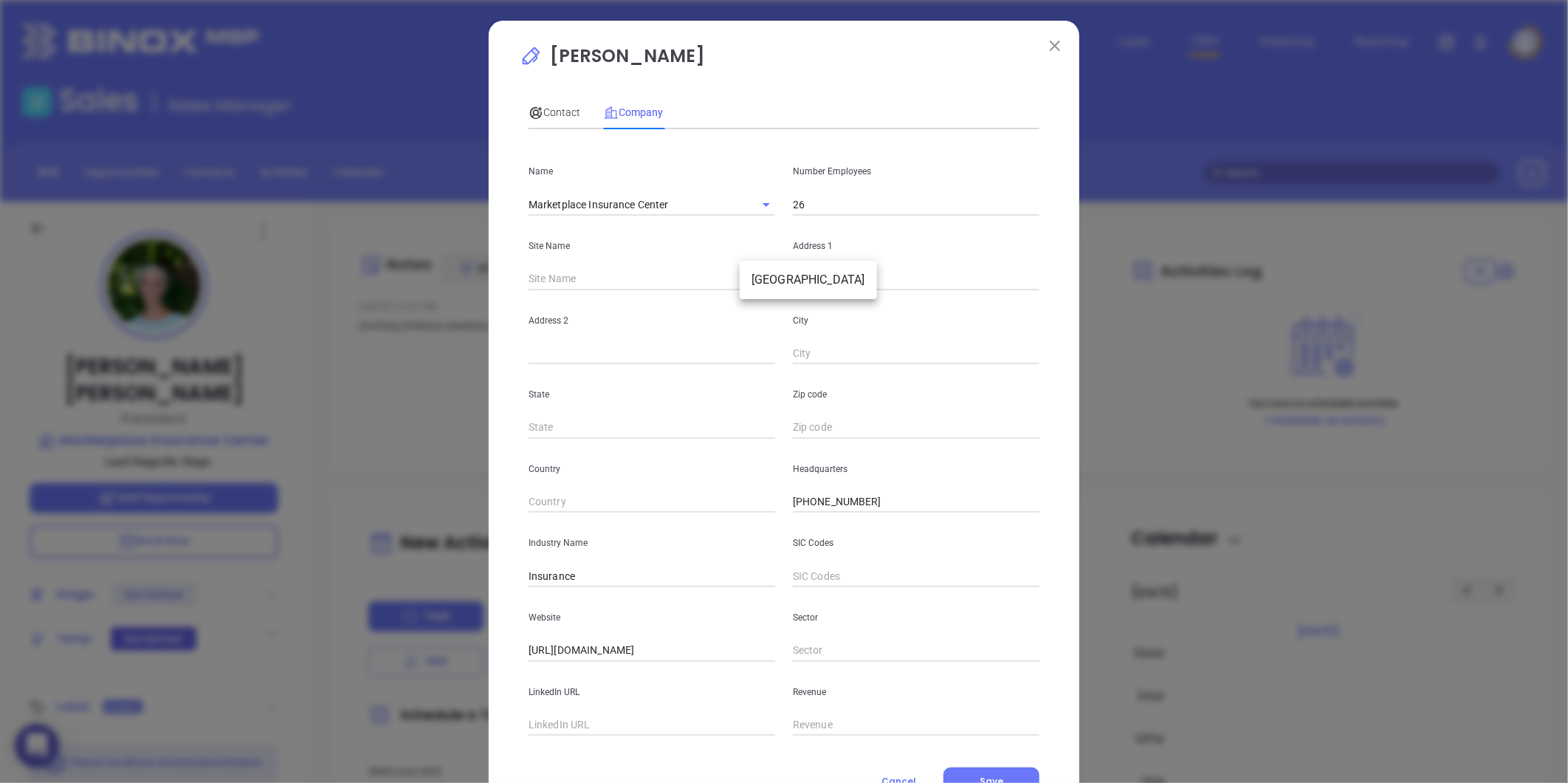
type input "Essex Junction"
type input "76097"
type input "2 Market Place"
type input "Suite 5"
type input "Essex Junction"
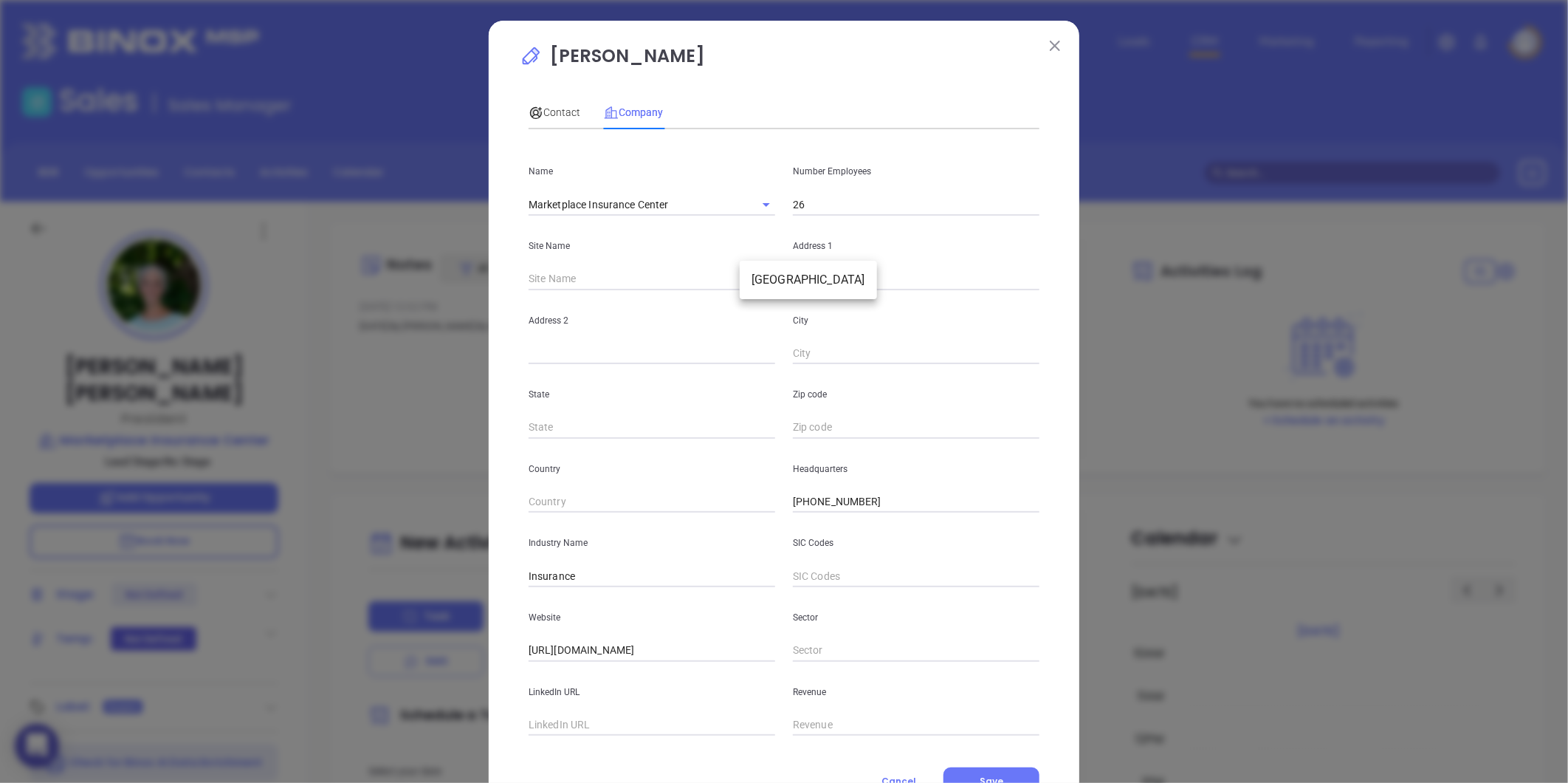
type input "VT"
type input "5452"
click at [609, 726] on input "text" at bounding box center [652, 725] width 246 height 22
paste input "https://www.linkedin.com/company/marketplace-insurance-center/about/"
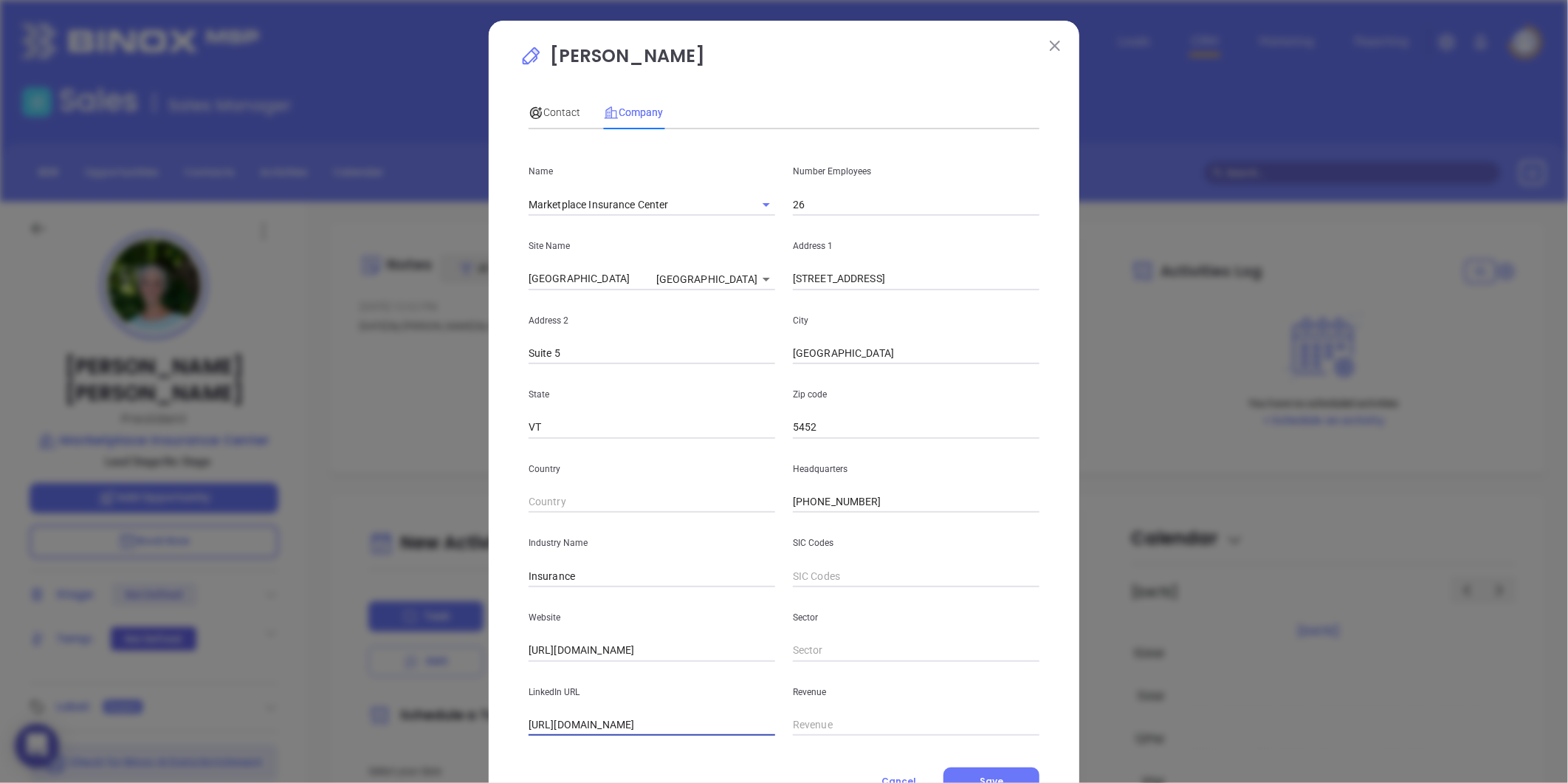
type input "https://www.linkedin.com/company/marketplace-insurance-center/about/"
click at [785, 429] on div "Zip code 5452" at bounding box center [916, 401] width 265 height 74
click at [793, 425] on input "5452" at bounding box center [916, 428] width 246 height 22
type textarea "2 Market Place"
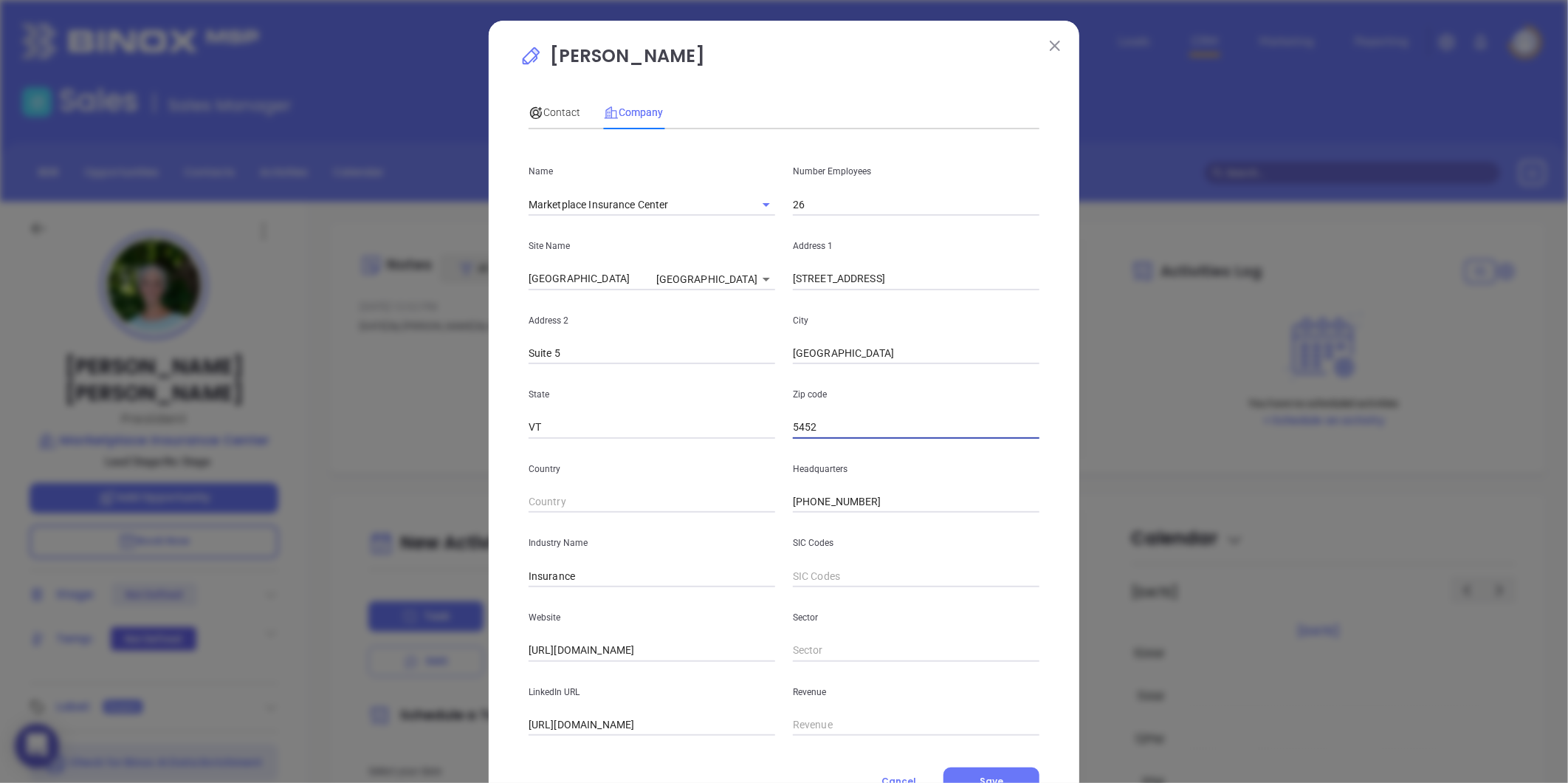
type input "Suite 5"
type input "Essex Junction"
type input "VT"
type input "05452"
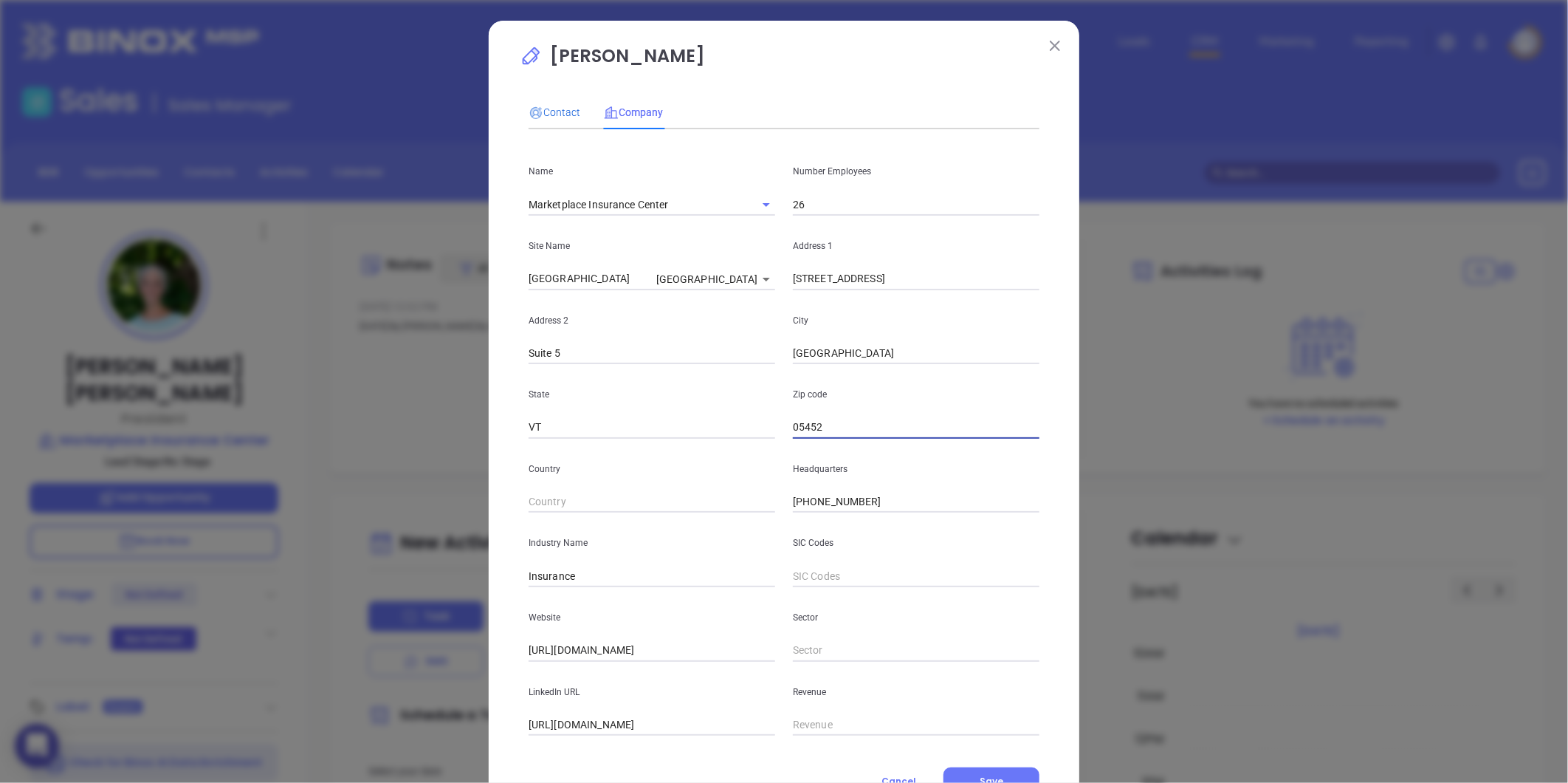
click at [533, 110] on icon at bounding box center [536, 113] width 12 height 12
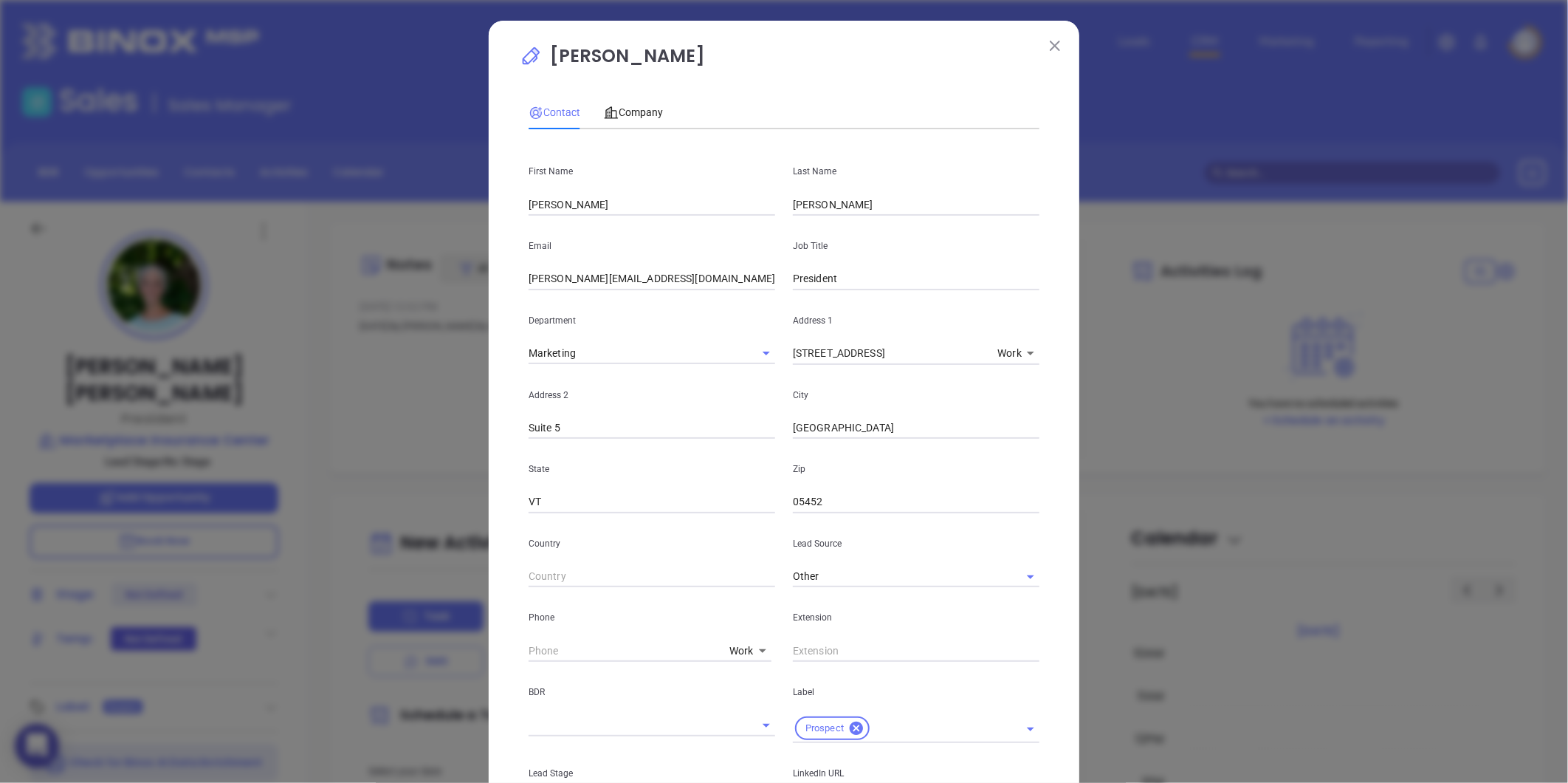
scroll to position [302, 0]
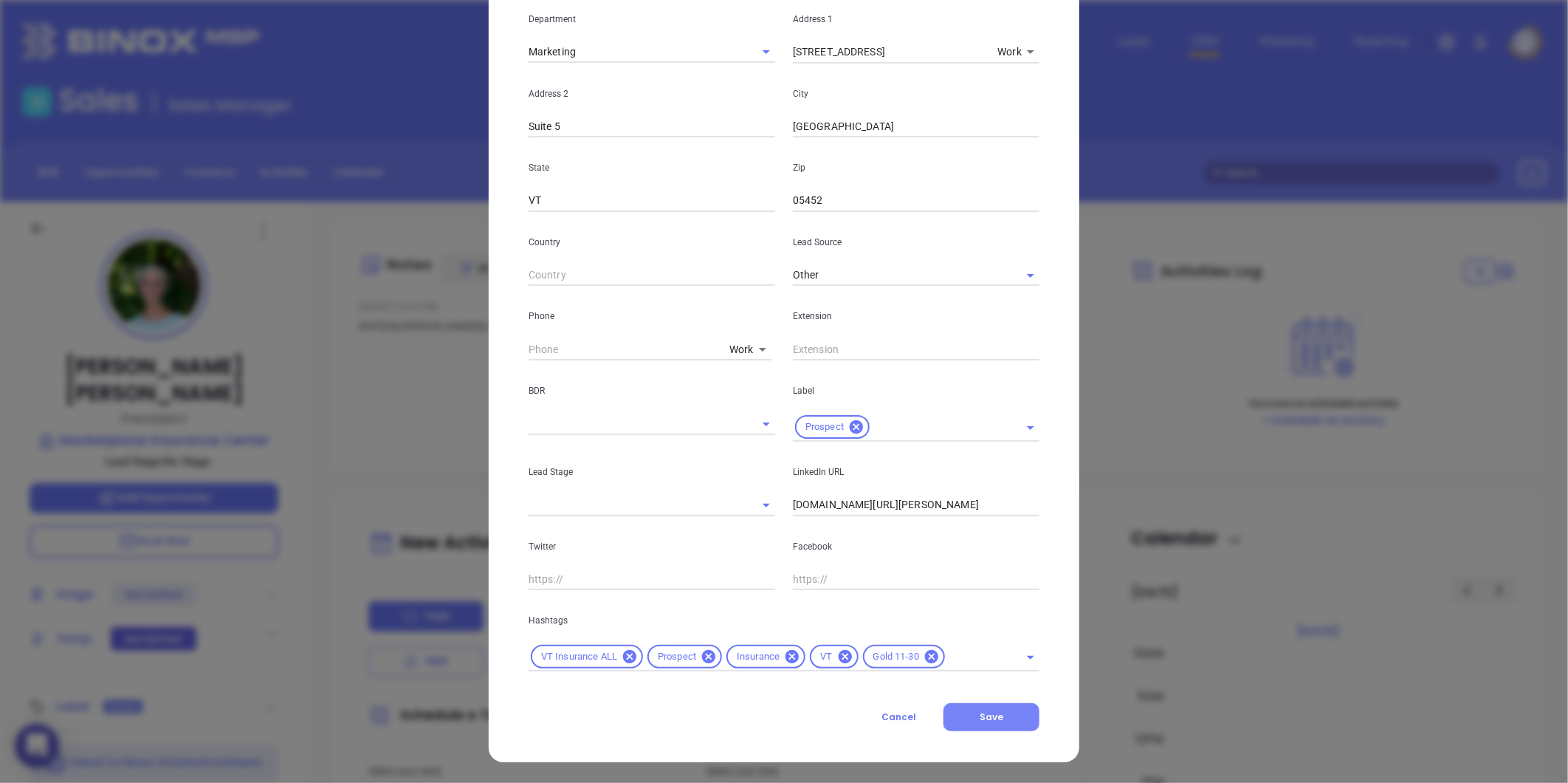
click at [987, 718] on span "Save" at bounding box center [991, 717] width 24 height 13
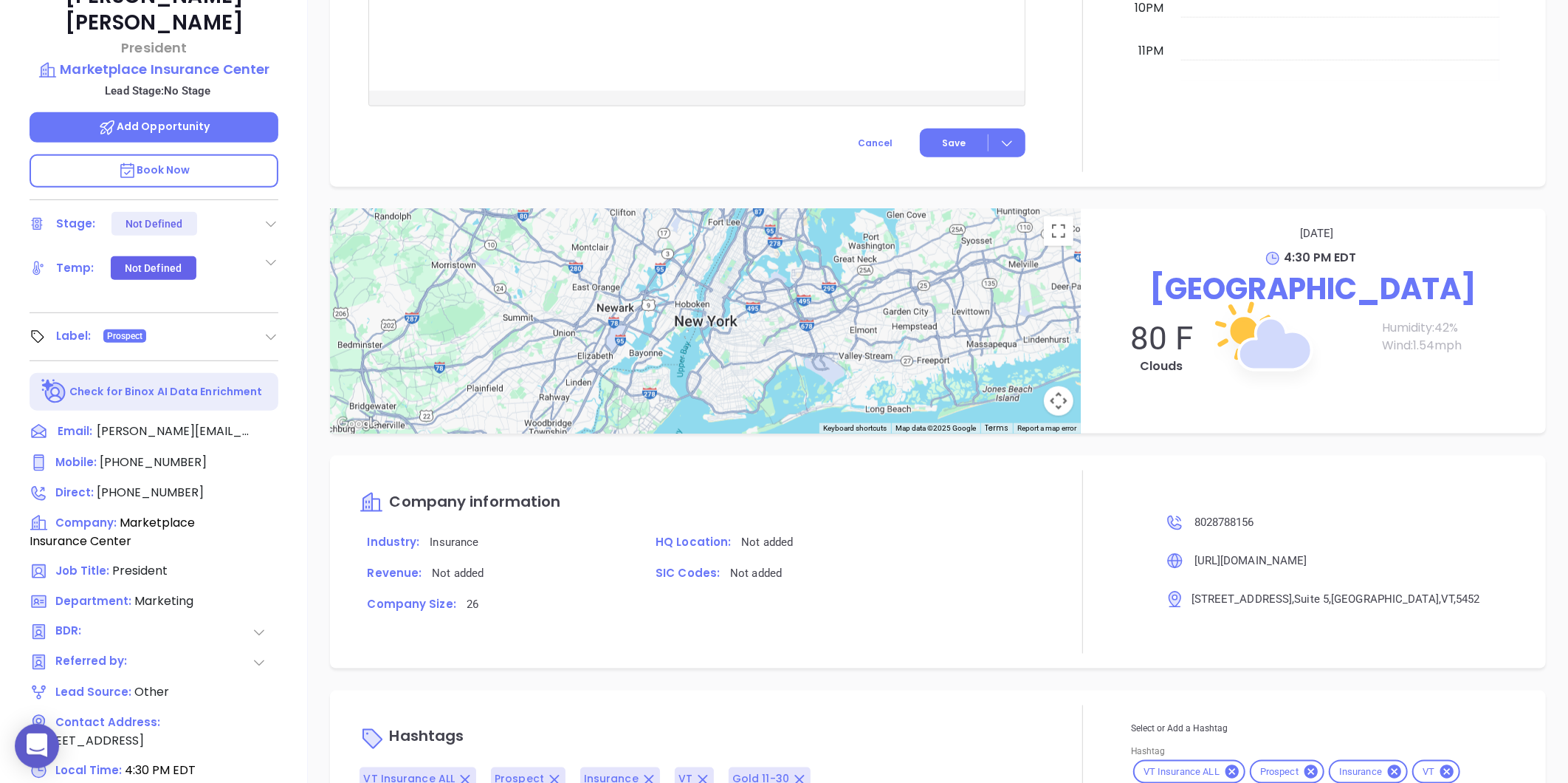
scroll to position [42, 0]
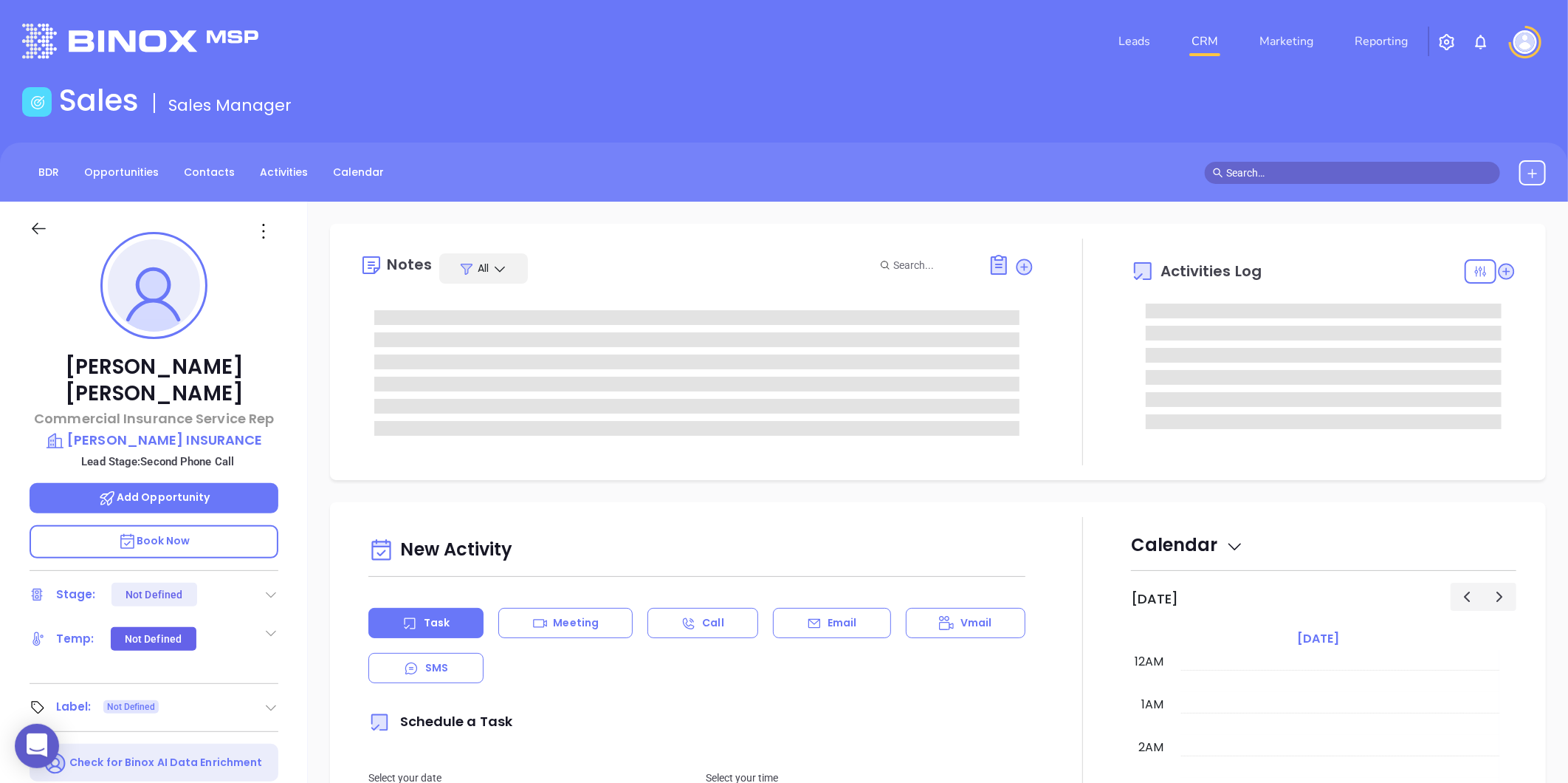
type input "[DATE]"
type input "[PERSON_NAME]"
click at [269, 582] on div "Stage: Second Phone Call" at bounding box center [154, 594] width 249 height 24
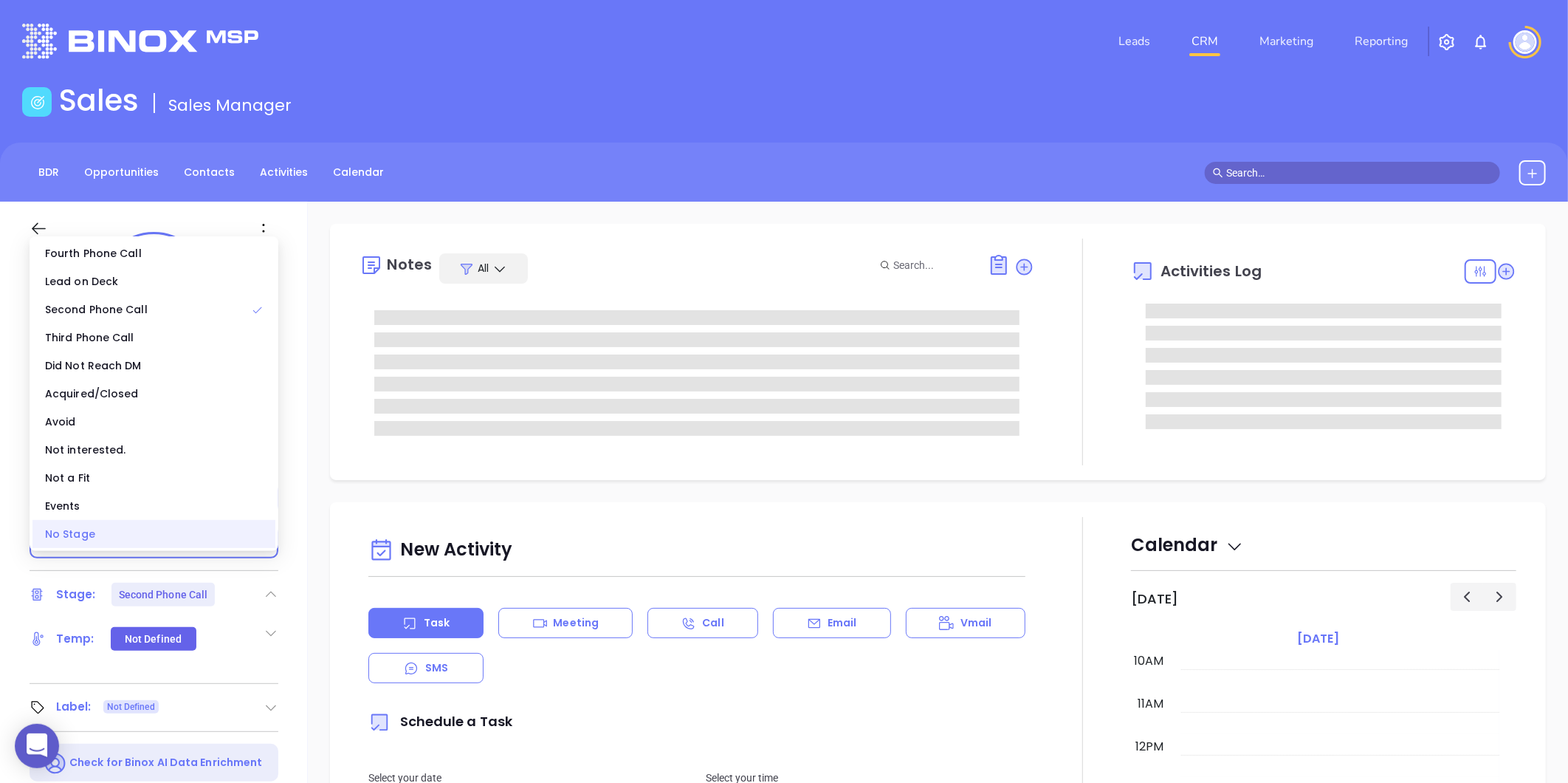
click at [180, 533] on div "No Stage" at bounding box center [154, 533] width 243 height 28
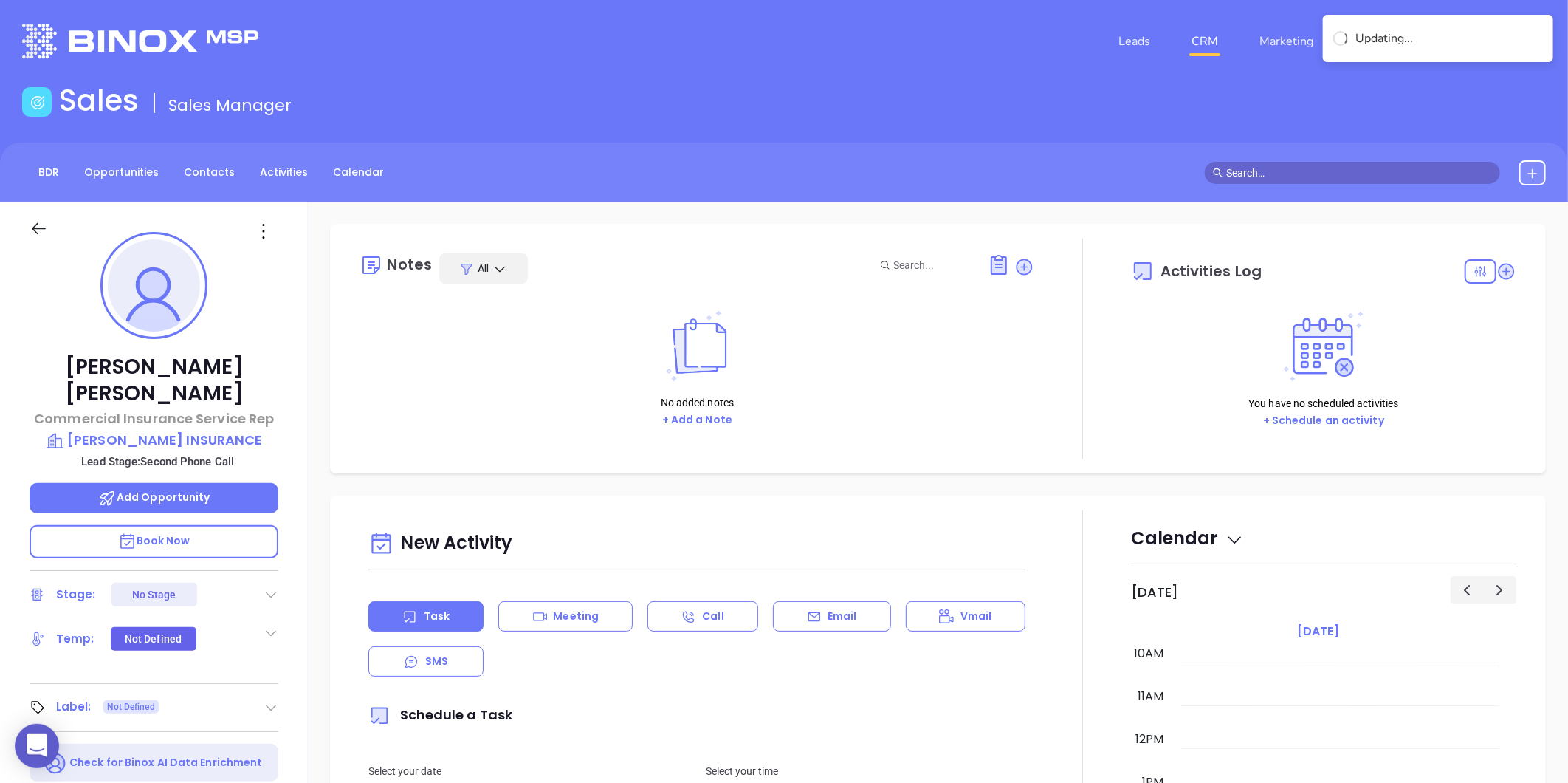
click at [284, 322] on div "[PERSON_NAME] Commercial Insurance Service Rep [PERSON_NAME] INSURANCE Lead Sta…" at bounding box center [154, 690] width 308 height 978
click at [261, 225] on icon at bounding box center [264, 231] width 24 height 24
click at [283, 392] on div "Edit" at bounding box center [336, 389] width 145 height 16
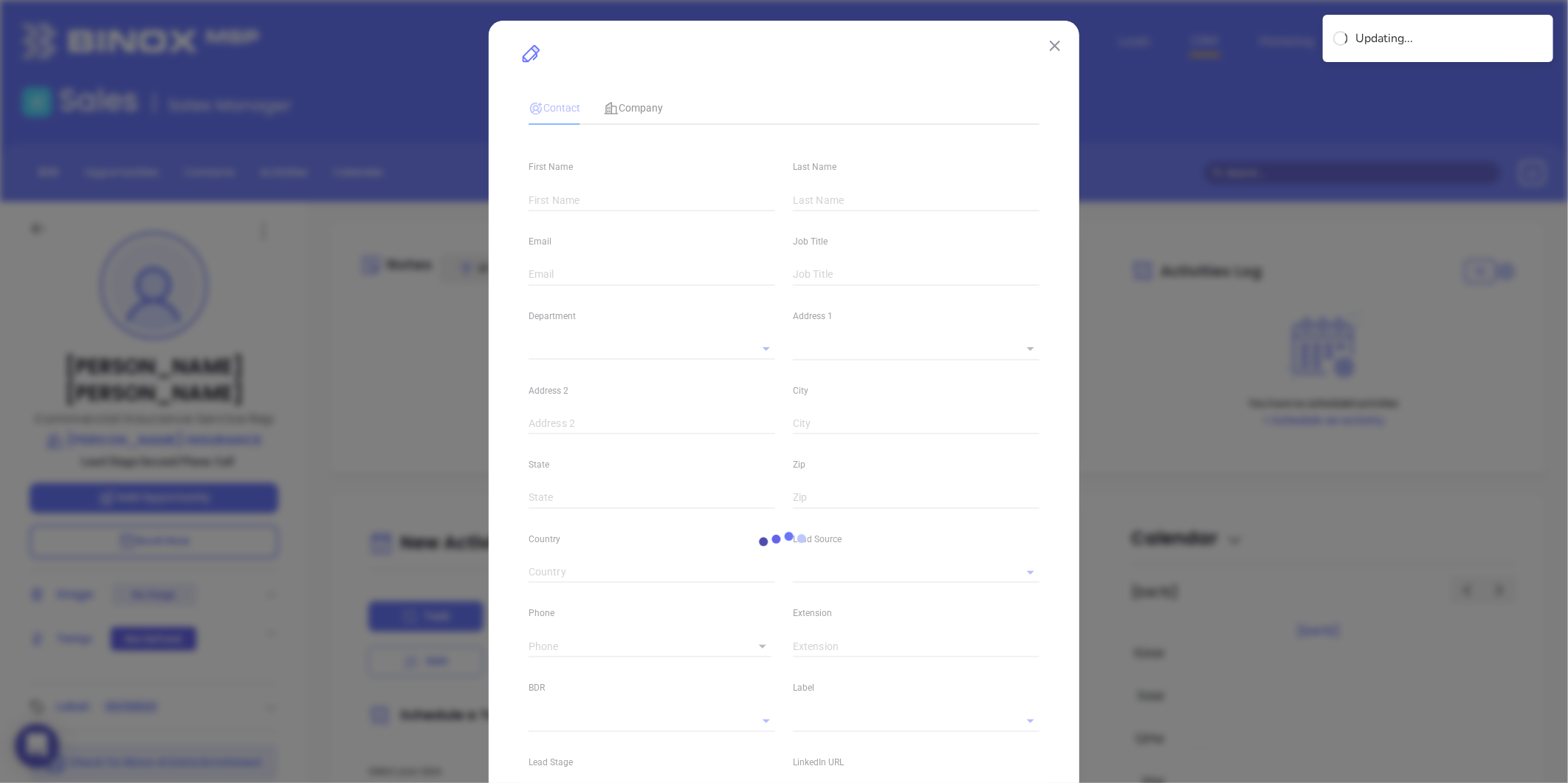
type input "[PERSON_NAME]"
type input "[EMAIL_ADDRESS][DOMAIN_NAME]"
type input "Commercial Insurance Service Rep"
type input "1"
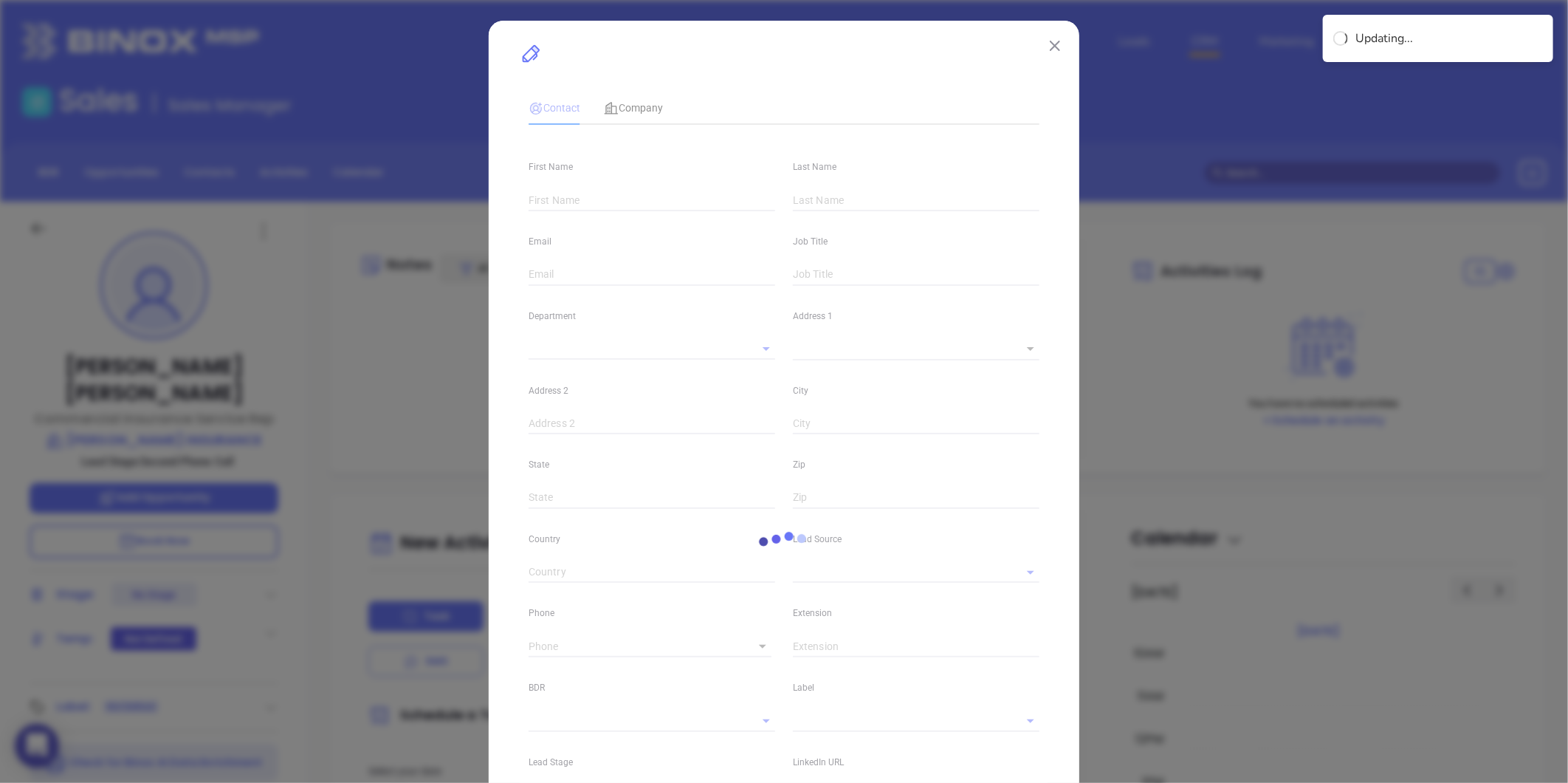
type input "[DOMAIN_NAME][URL][PERSON_NAME]"
type input "Marketing"
type input "Website Reveal"
type input "undefined undefined"
type input "[PHONE_NUMBER]"
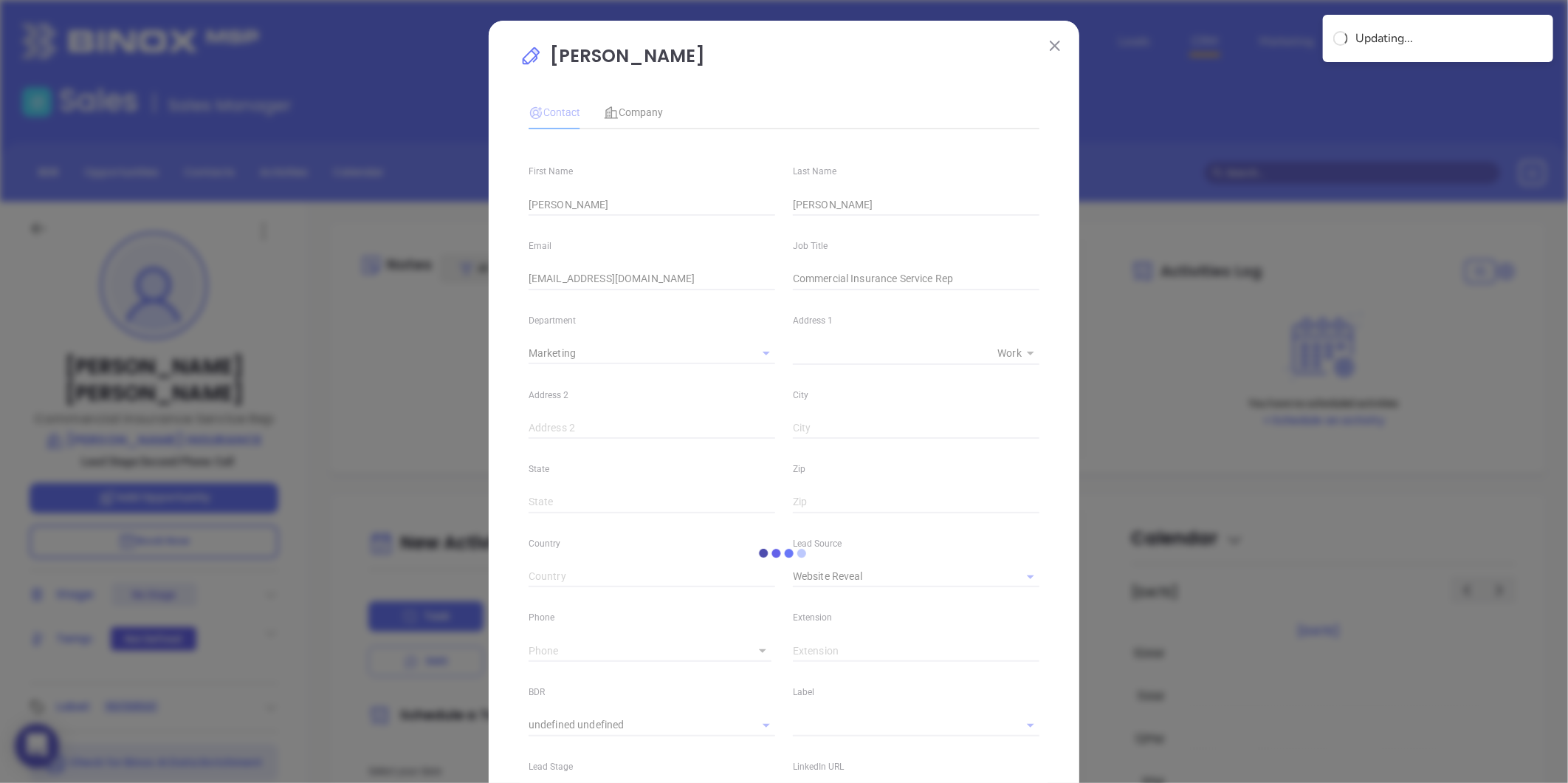
type input "1"
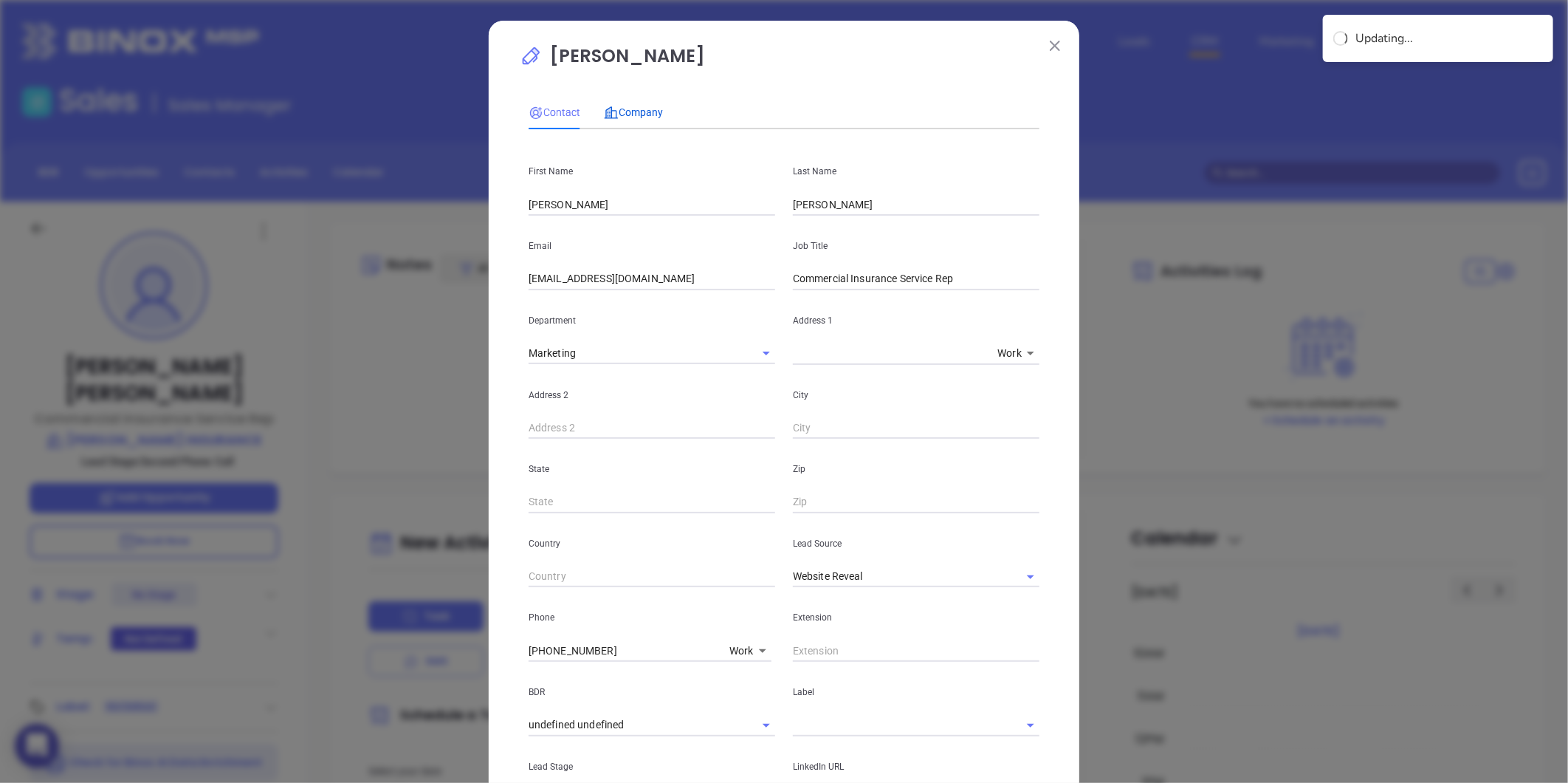
click at [638, 114] on span "Company" at bounding box center [633, 112] width 59 height 12
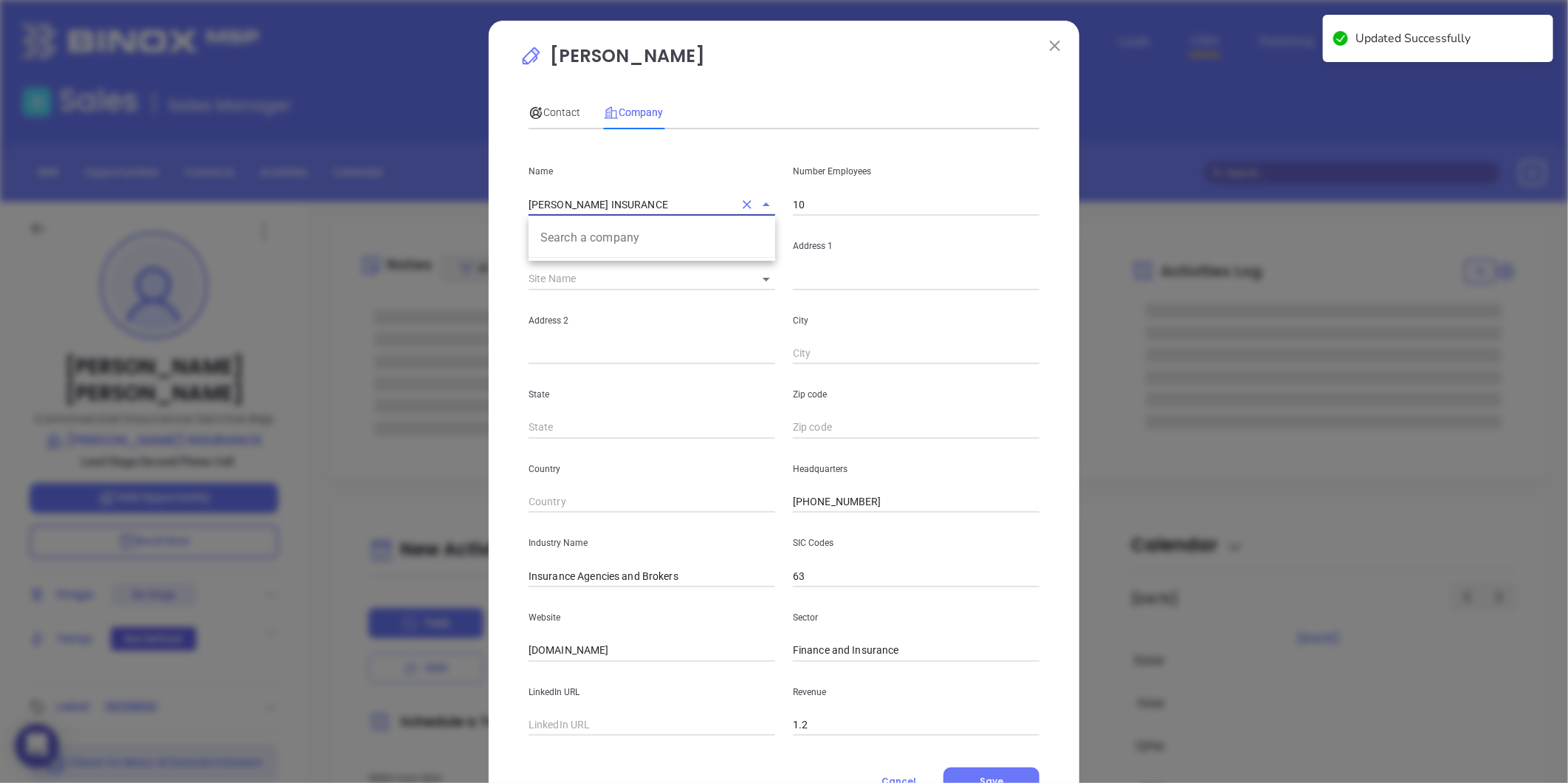
drag, startPoint x: 380, startPoint y: 229, endPoint x: 487, endPoint y: 236, distance: 107.2
click at [380, 229] on div "[PERSON_NAME] Contact Company First Name [PERSON_NAME] Last Name [PERSON_NAME] …" at bounding box center [784, 391] width 1568 height 783
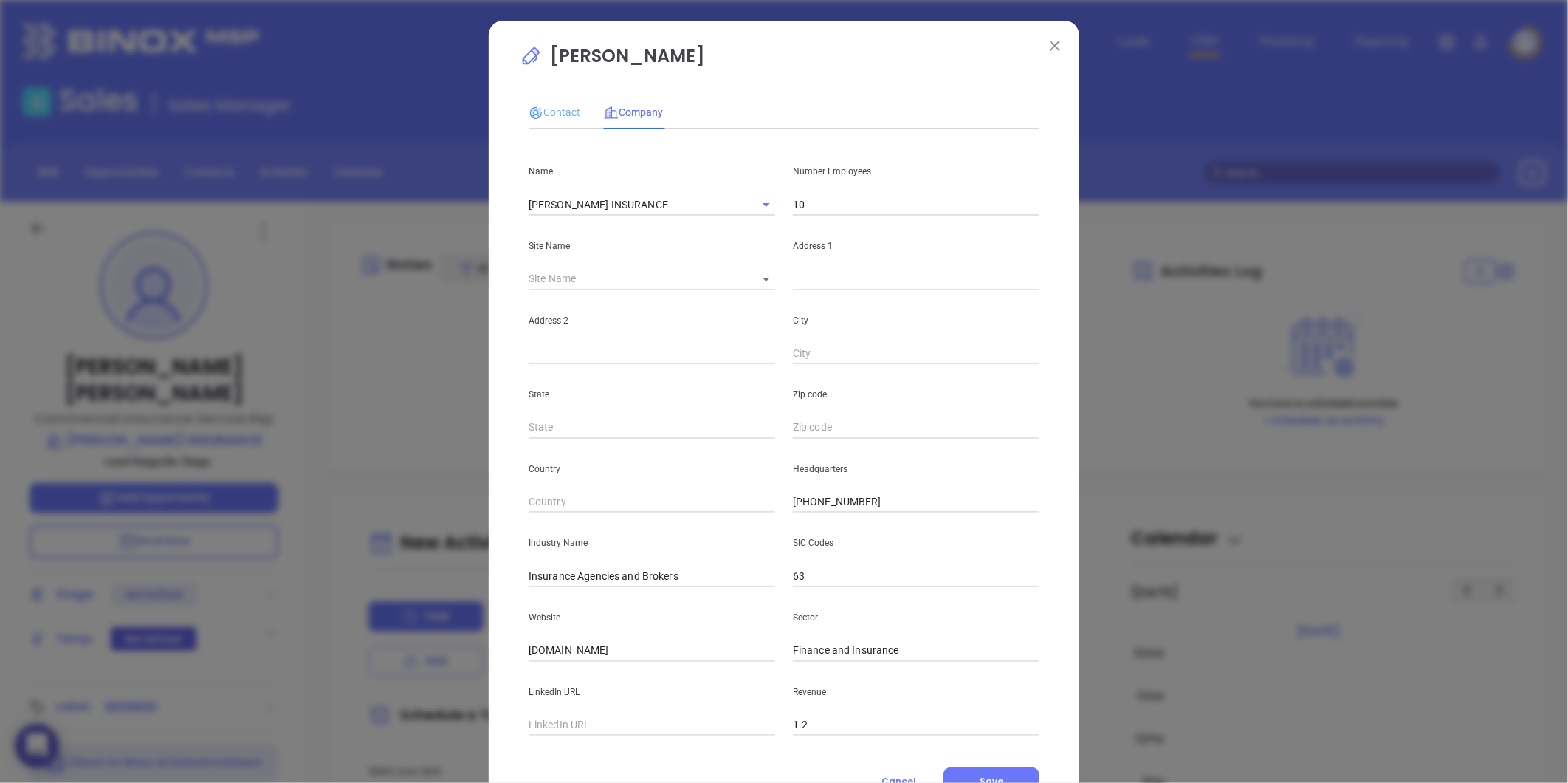
click at [552, 101] on div "Contact" at bounding box center [554, 112] width 52 height 34
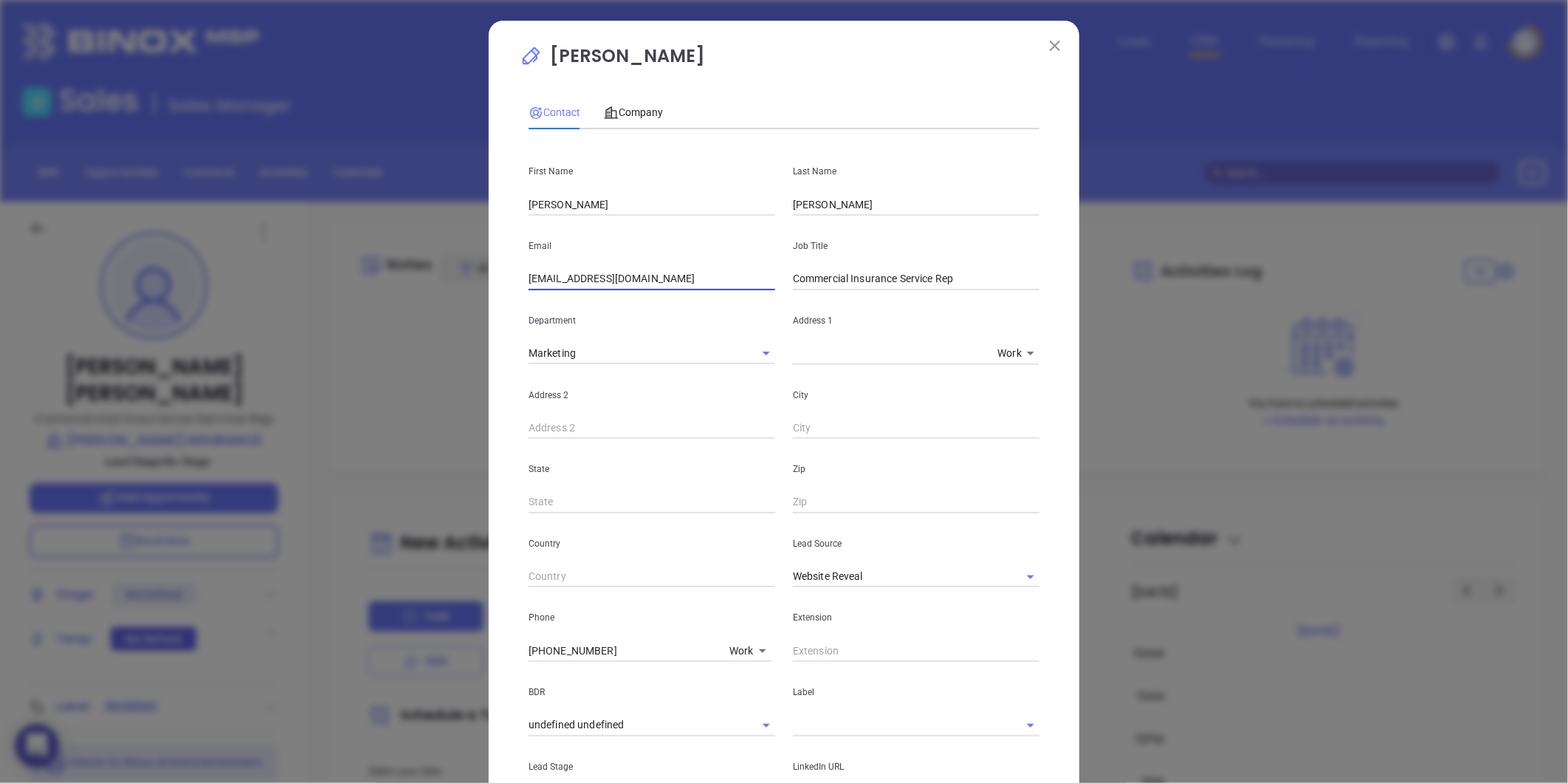
drag, startPoint x: 653, startPoint y: 282, endPoint x: 411, endPoint y: 314, distance: 244.1
click at [347, 326] on div "[PERSON_NAME] Contact Company First Name [PERSON_NAME] Last Name [PERSON_NAME] …" at bounding box center [784, 391] width 1568 height 783
paste input "jakehynes"
type input "[EMAIL_ADDRESS][DOMAIN_NAME]"
drag, startPoint x: 573, startPoint y: 207, endPoint x: 434, endPoint y: 210, distance: 139.0
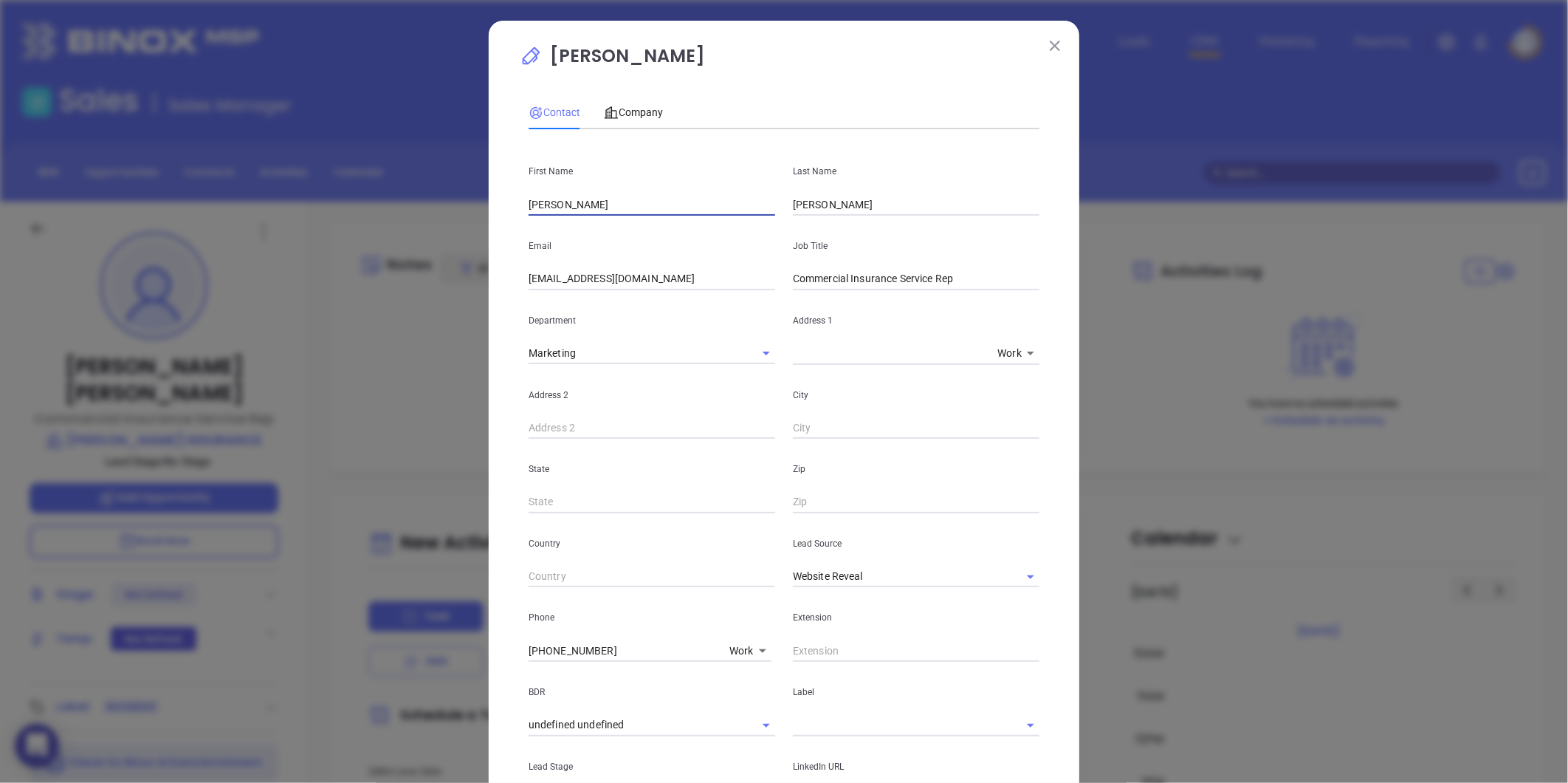
click at [434, 209] on div "[PERSON_NAME] Contact Company First Name [PERSON_NAME] Last Name [PERSON_NAME] …" at bounding box center [784, 391] width 1568 height 783
type input "K"
type input "[PERSON_NAME]"
click at [1005, 574] on icon "Clear" at bounding box center [1011, 577] width 14 height 14
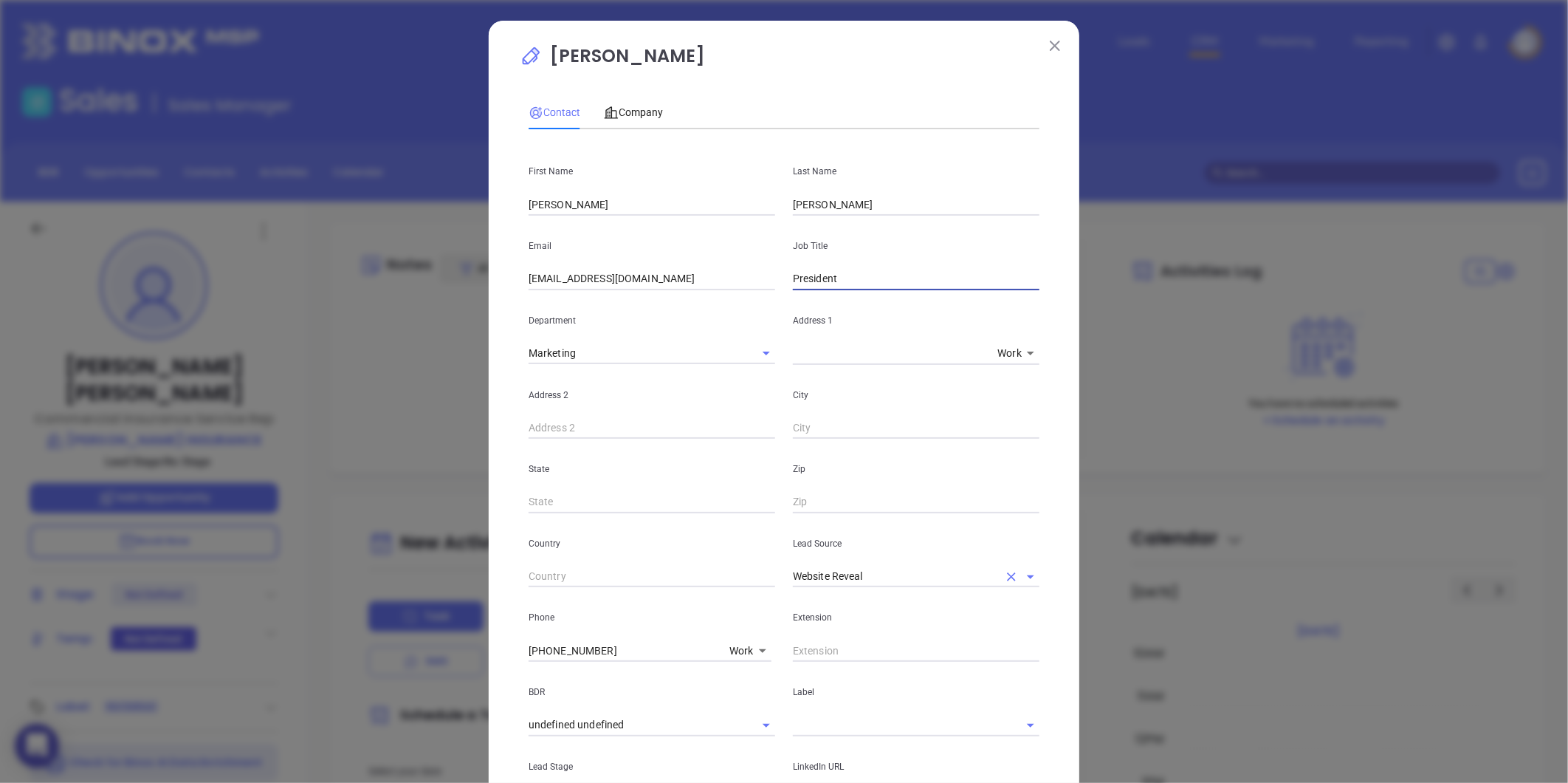
type input "President"
click at [935, 572] on input "text" at bounding box center [896, 576] width 205 height 22
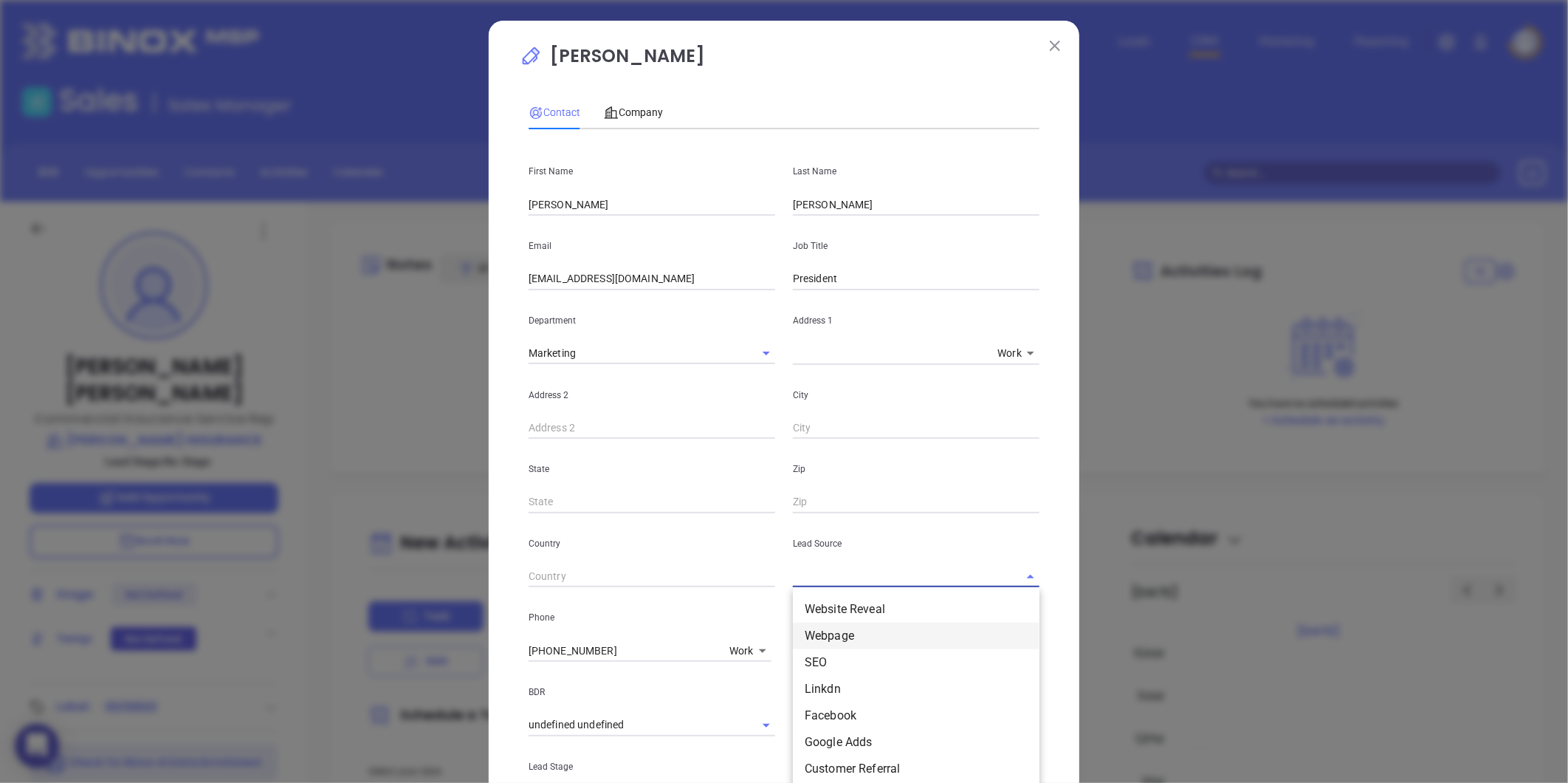
scroll to position [328, 0]
click at [864, 563] on div at bounding box center [916, 575] width 246 height 24
click at [852, 572] on input "text" at bounding box center [896, 576] width 205 height 22
click at [849, 574] on input "text" at bounding box center [896, 576] width 205 height 22
click at [816, 603] on li "Binox" at bounding box center [916, 609] width 246 height 26
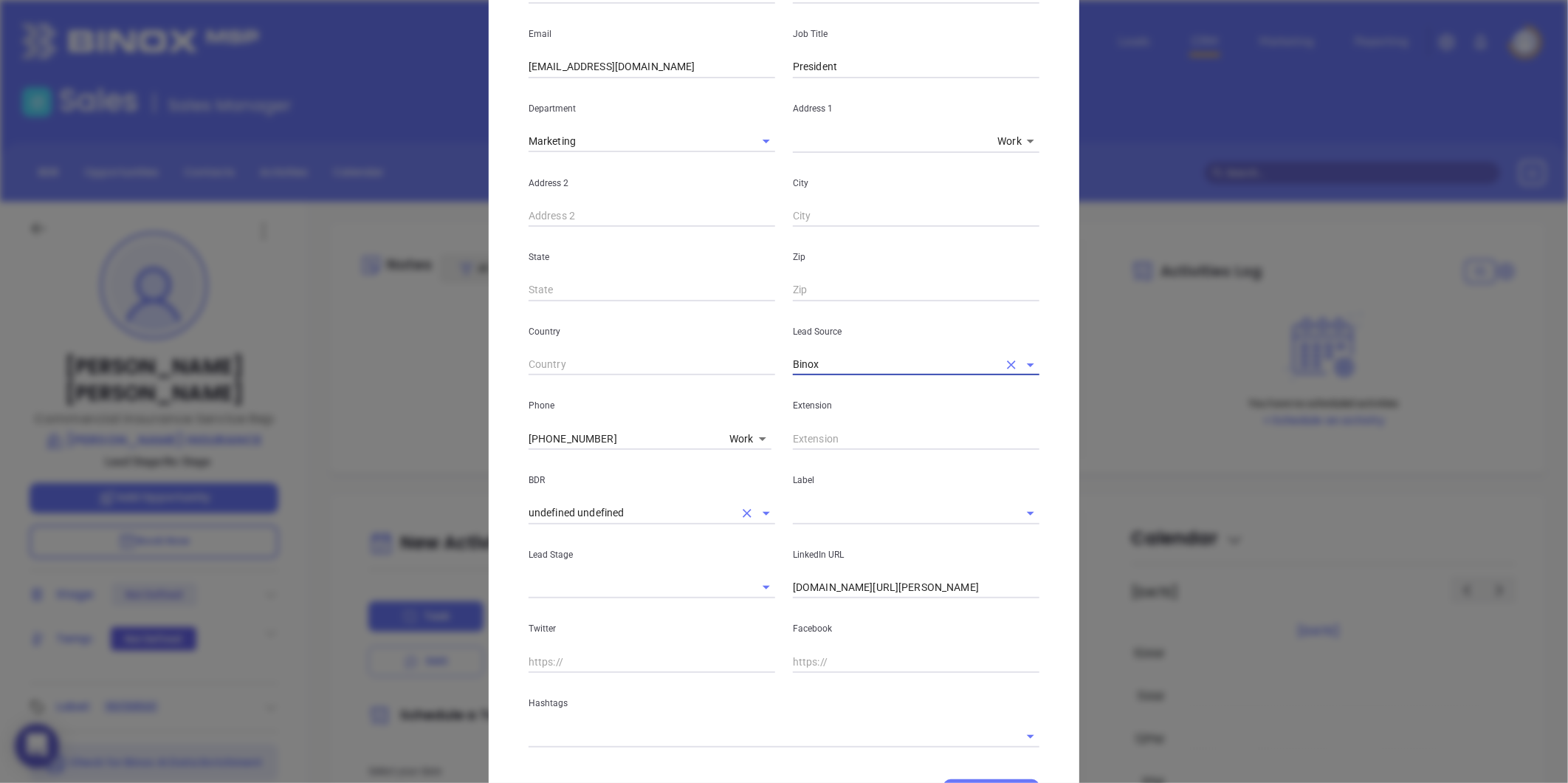
scroll to position [246, 0]
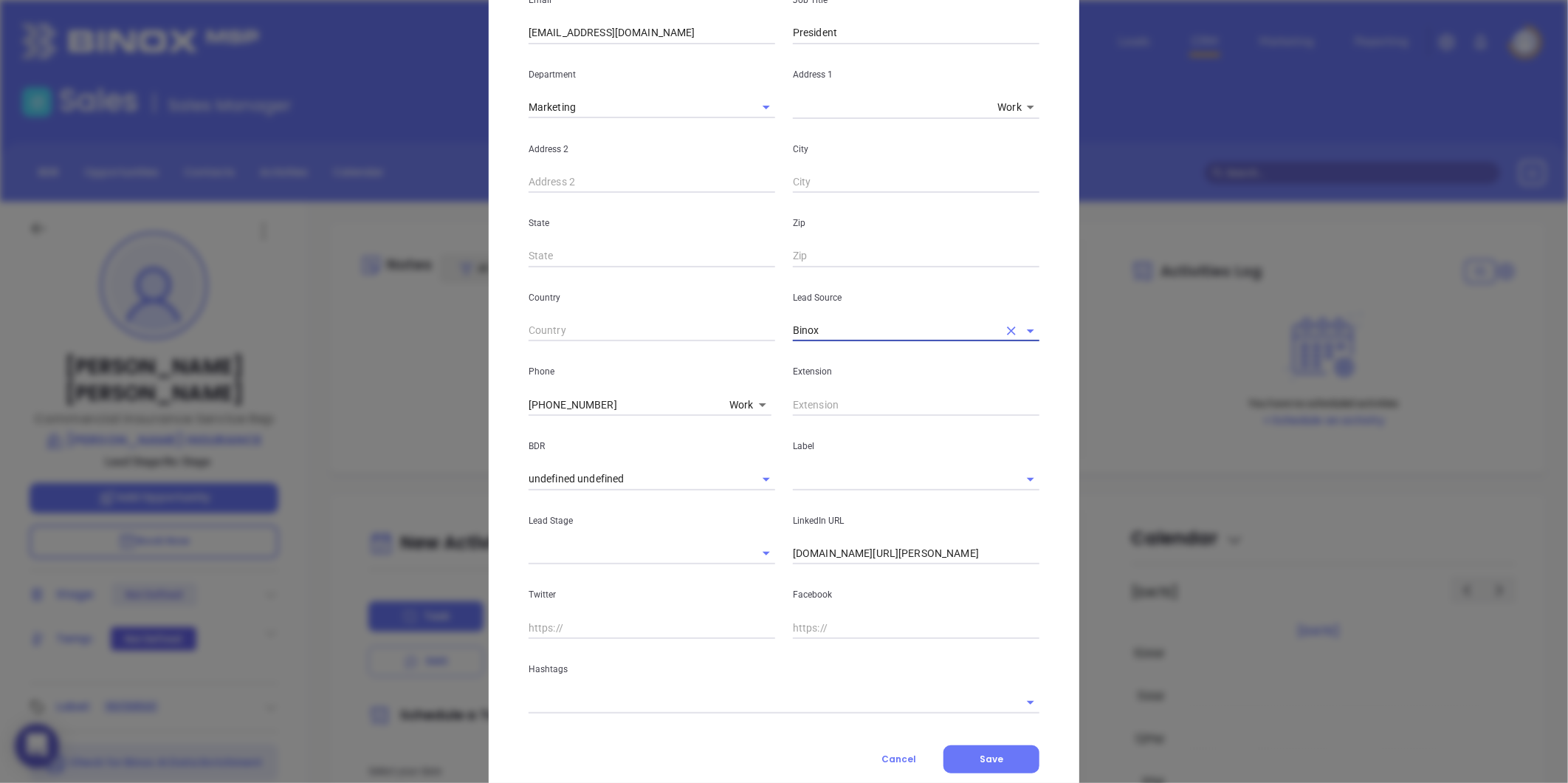
type input "Binox"
click at [836, 478] on input "text" at bounding box center [896, 478] width 205 height 22
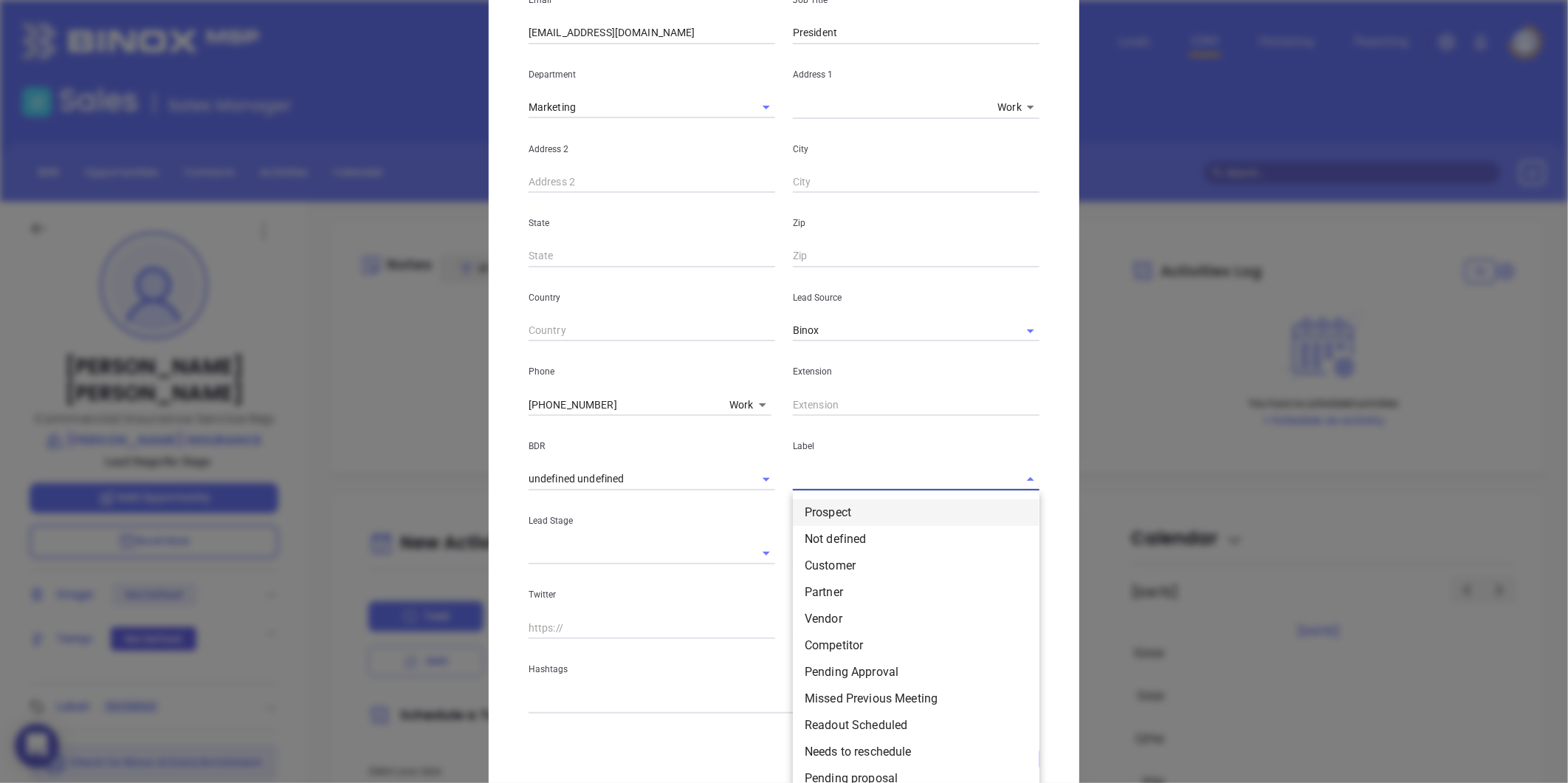
click at [820, 512] on li "Prospect" at bounding box center [916, 512] width 246 height 26
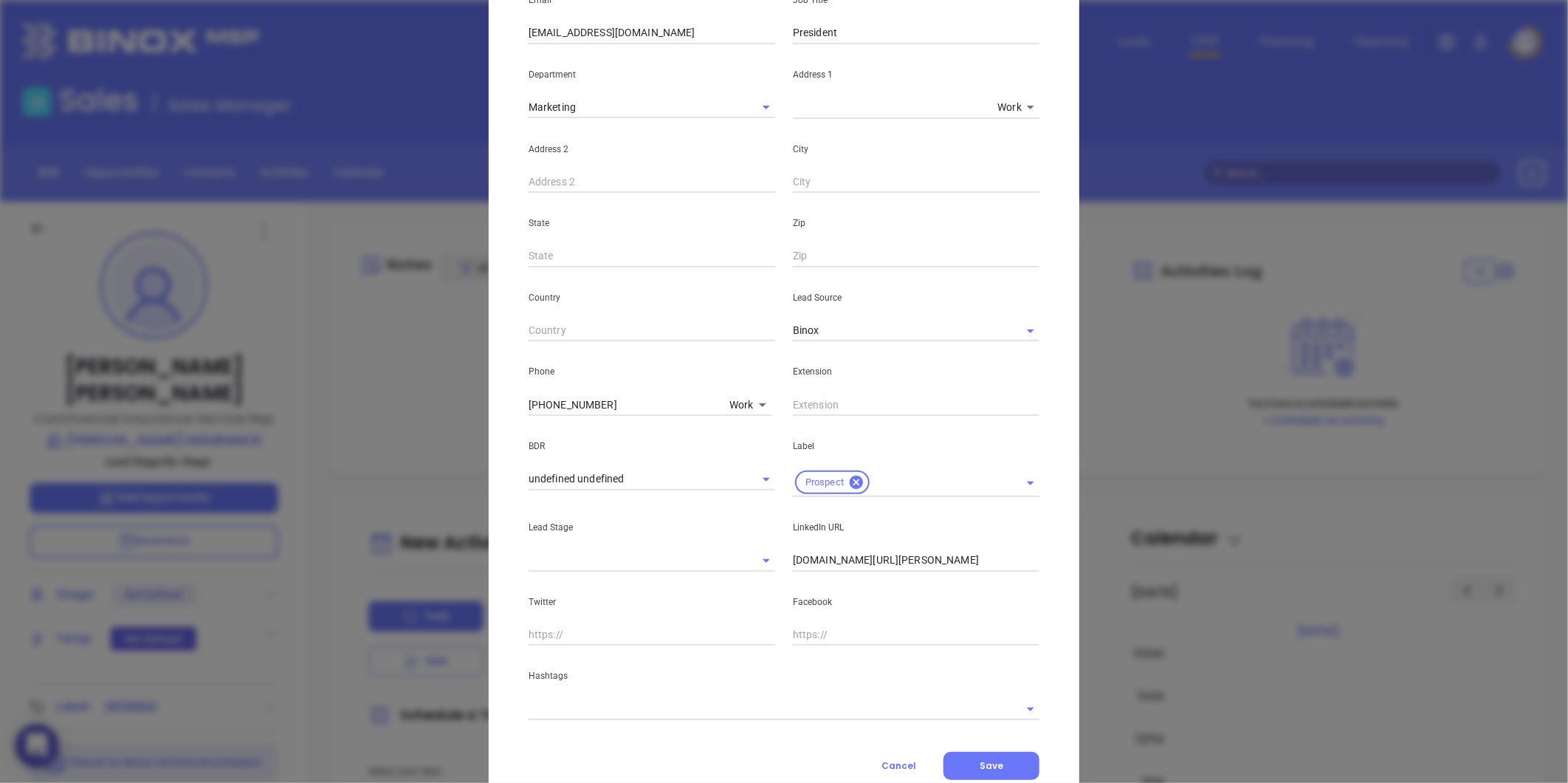
click at [851, 564] on input "linkedin.com/in/maggie-mullin-87303360" at bounding box center [916, 561] width 246 height 22
click at [850, 563] on input "linkedin.com/in/maggie-mullin-87303360" at bounding box center [916, 561] width 246 height 22
paste input "linkedin.com/in/jake-hynes-2617616"
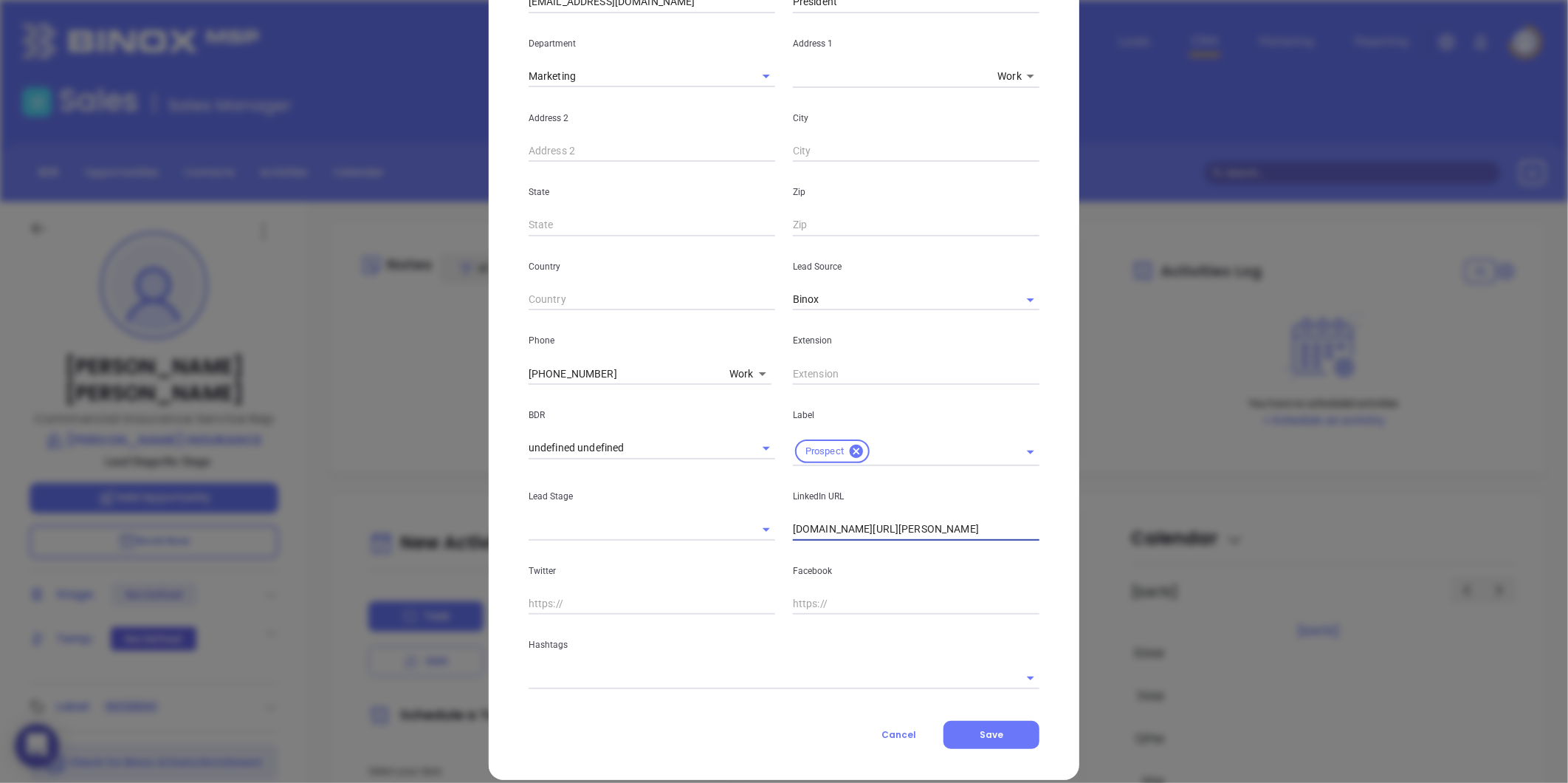
scroll to position [294, 0]
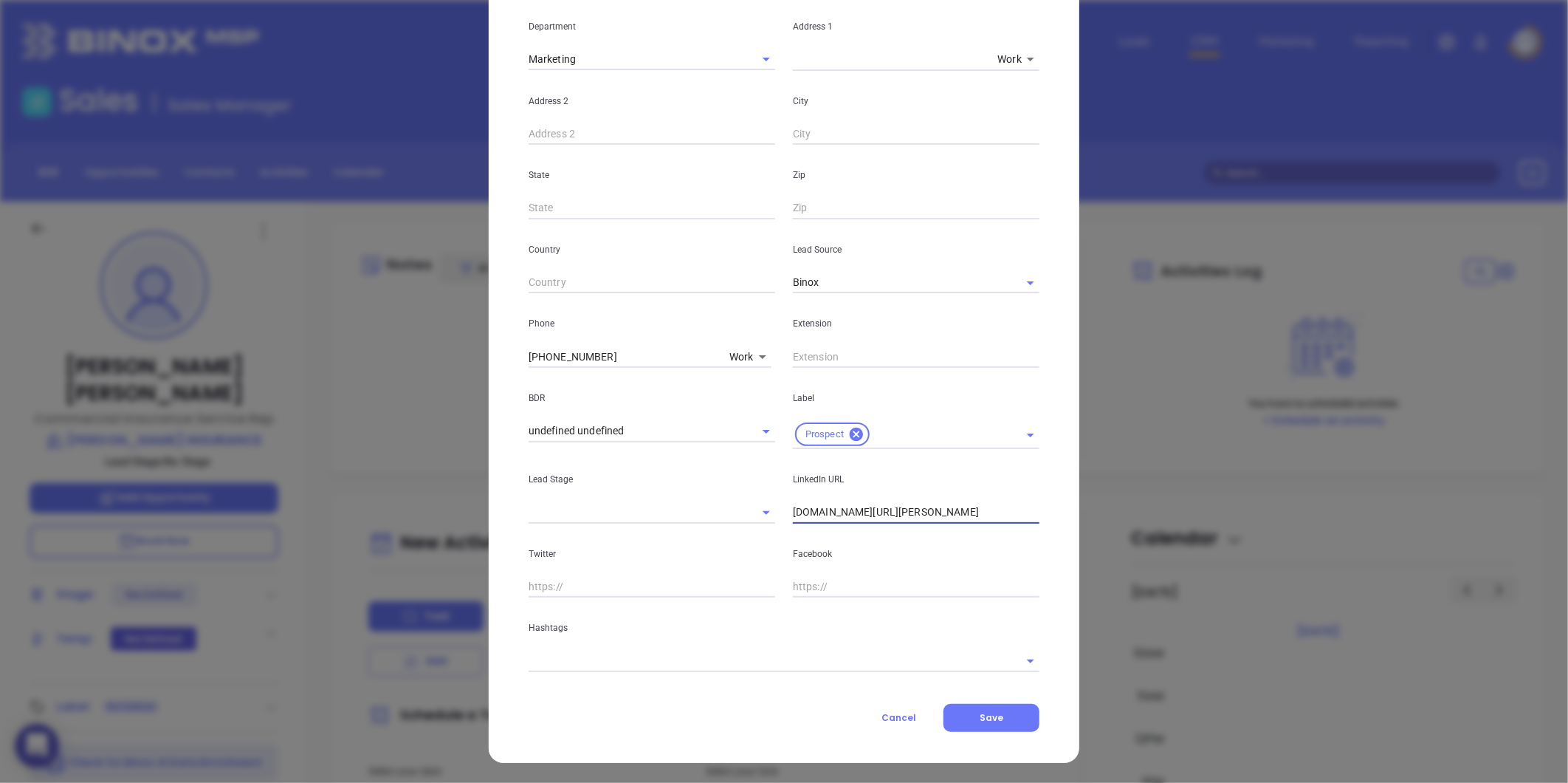
type input "www.linkedin.com/in/jake-hynes-2617616"
drag, startPoint x: 654, startPoint y: 662, endPoint x: 648, endPoint y: 653, distance: 10.8
click at [654, 661] on input "text" at bounding box center [763, 660] width 469 height 22
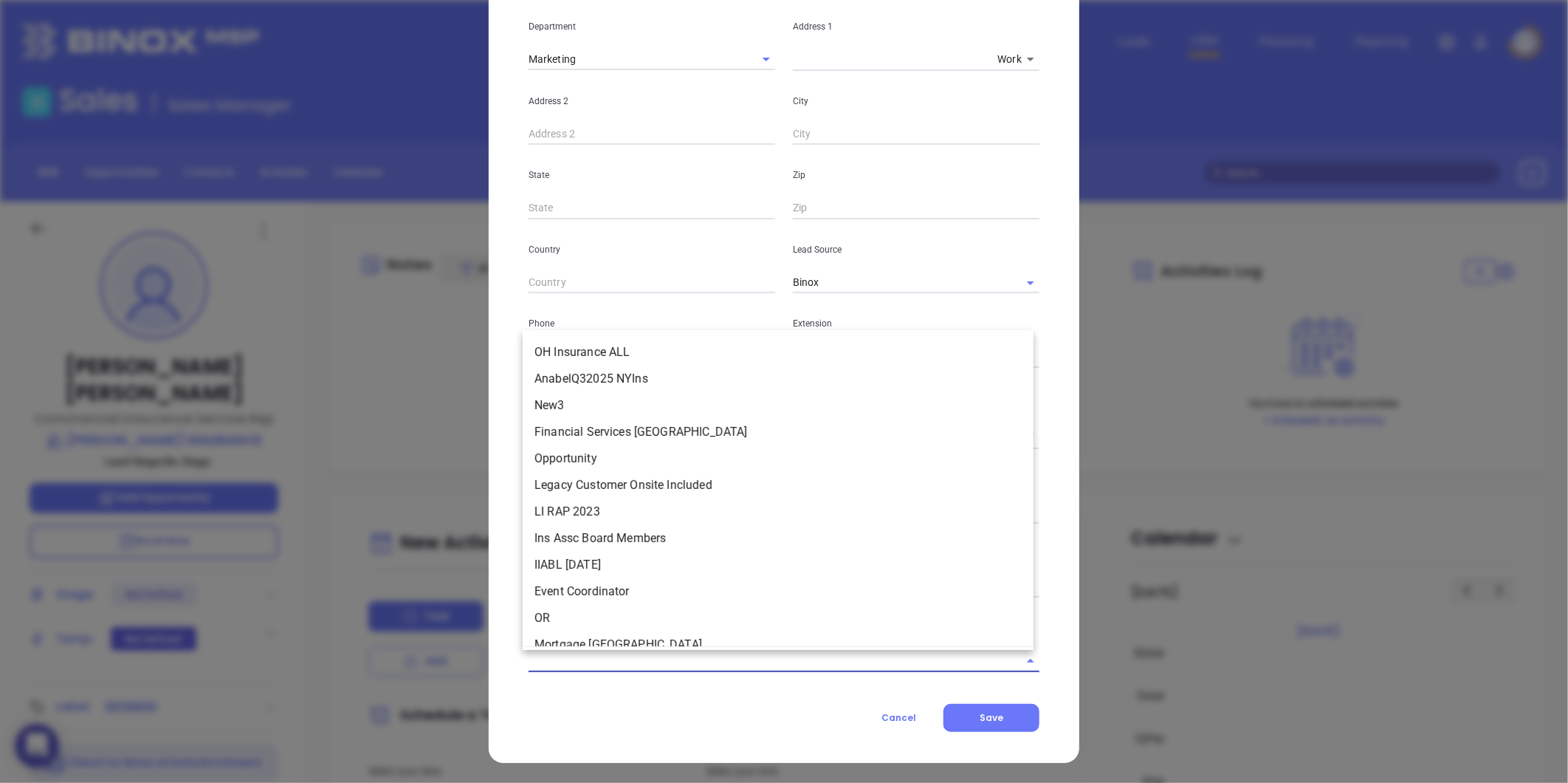
drag, startPoint x: 565, startPoint y: 653, endPoint x: 509, endPoint y: 629, distance: 60.9
click at [561, 653] on input "text" at bounding box center [763, 660] width 469 height 22
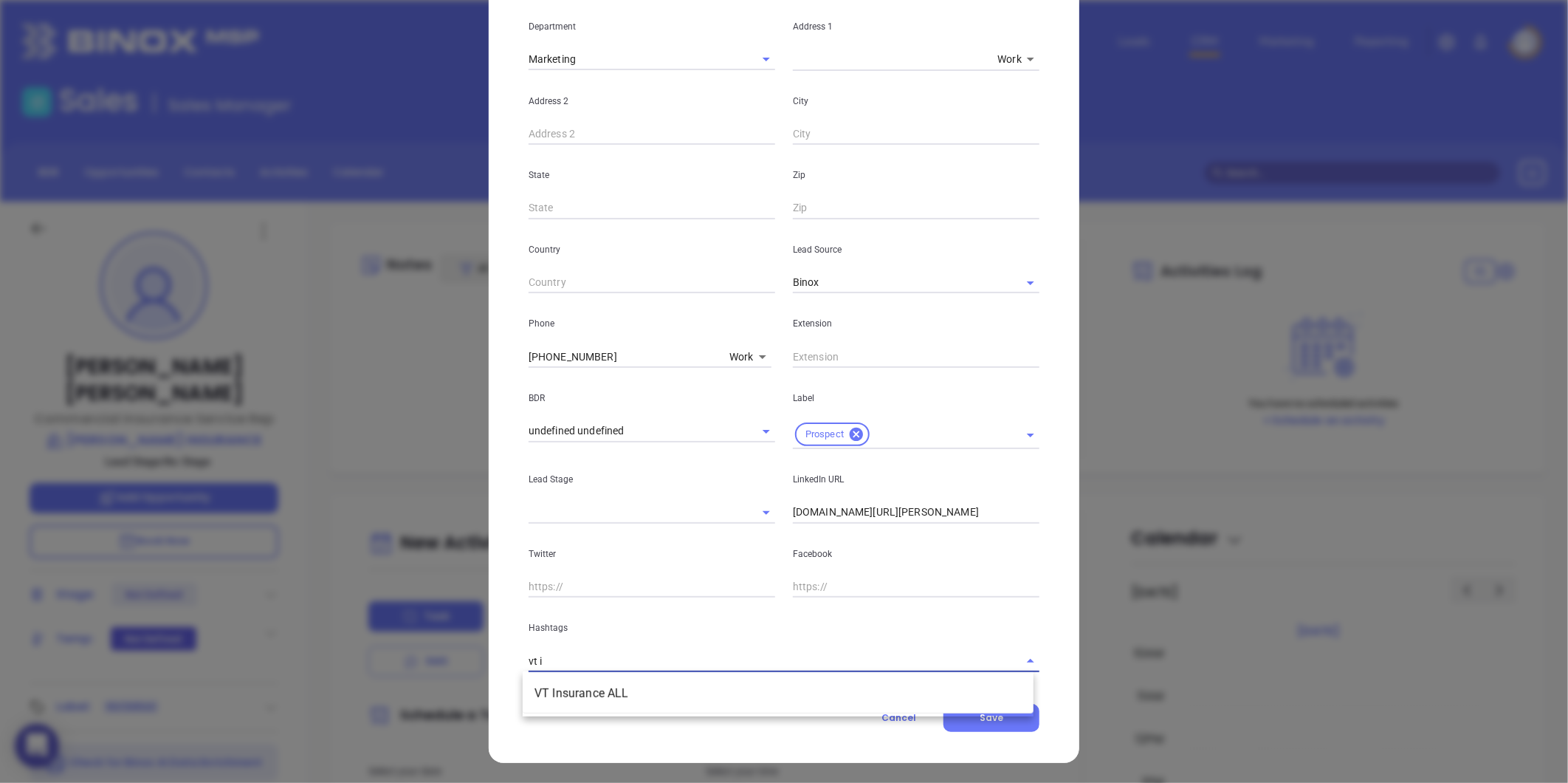
type input "vt in"
click at [628, 697] on li "VT Insurance ALL" at bounding box center [778, 693] width 511 height 26
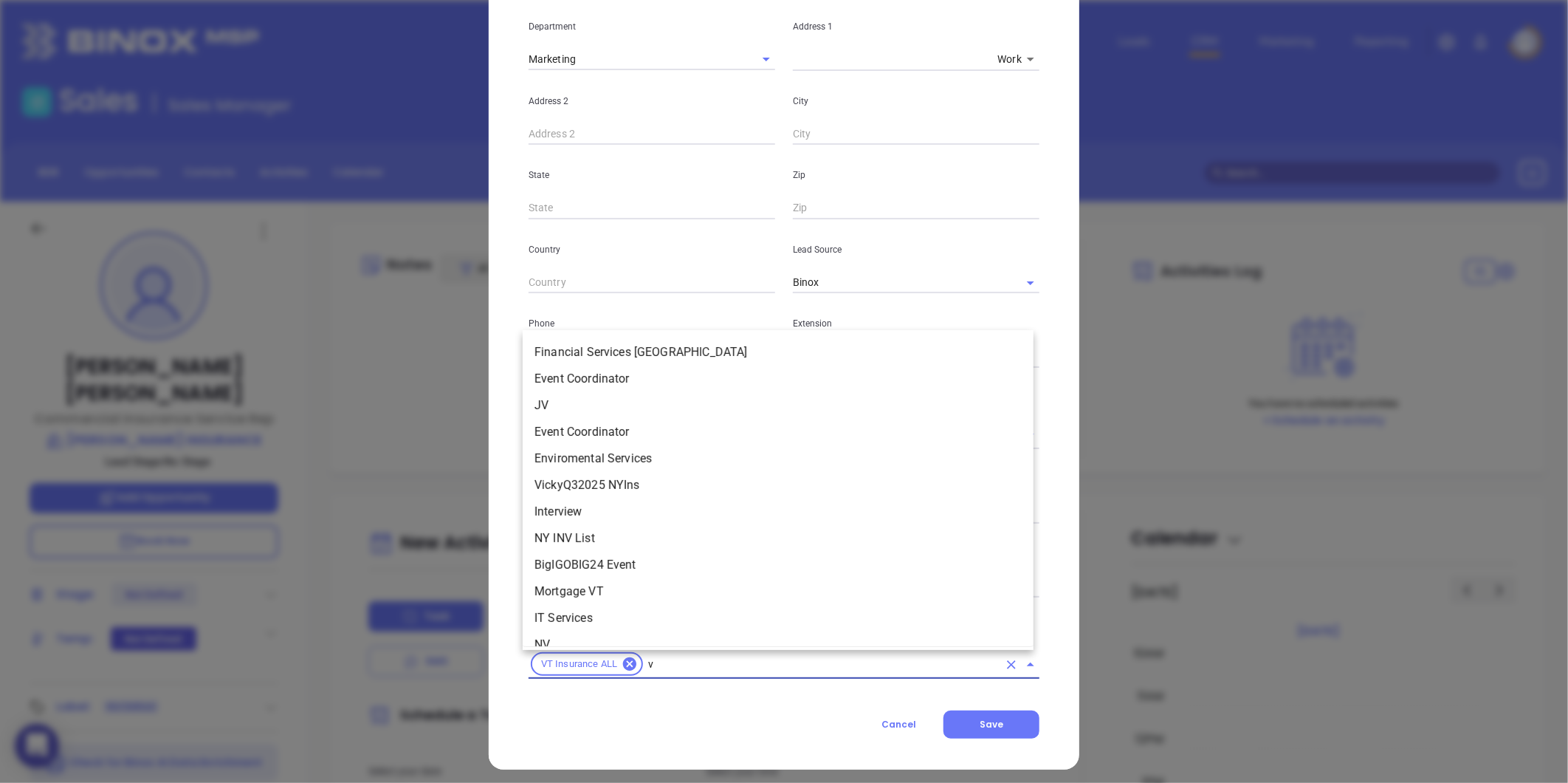
type input "vt"
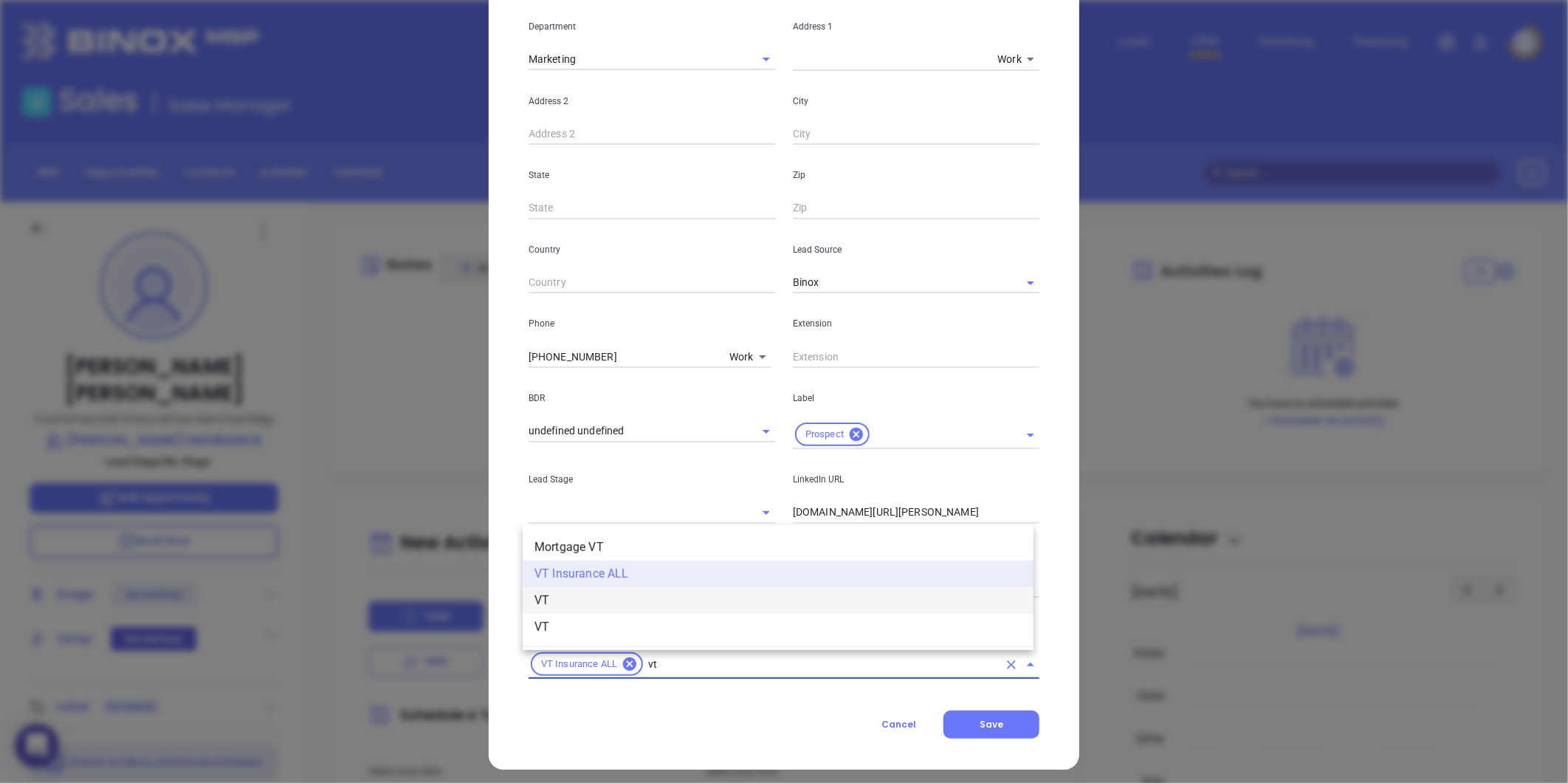
click at [588, 602] on li "VT" at bounding box center [778, 600] width 511 height 26
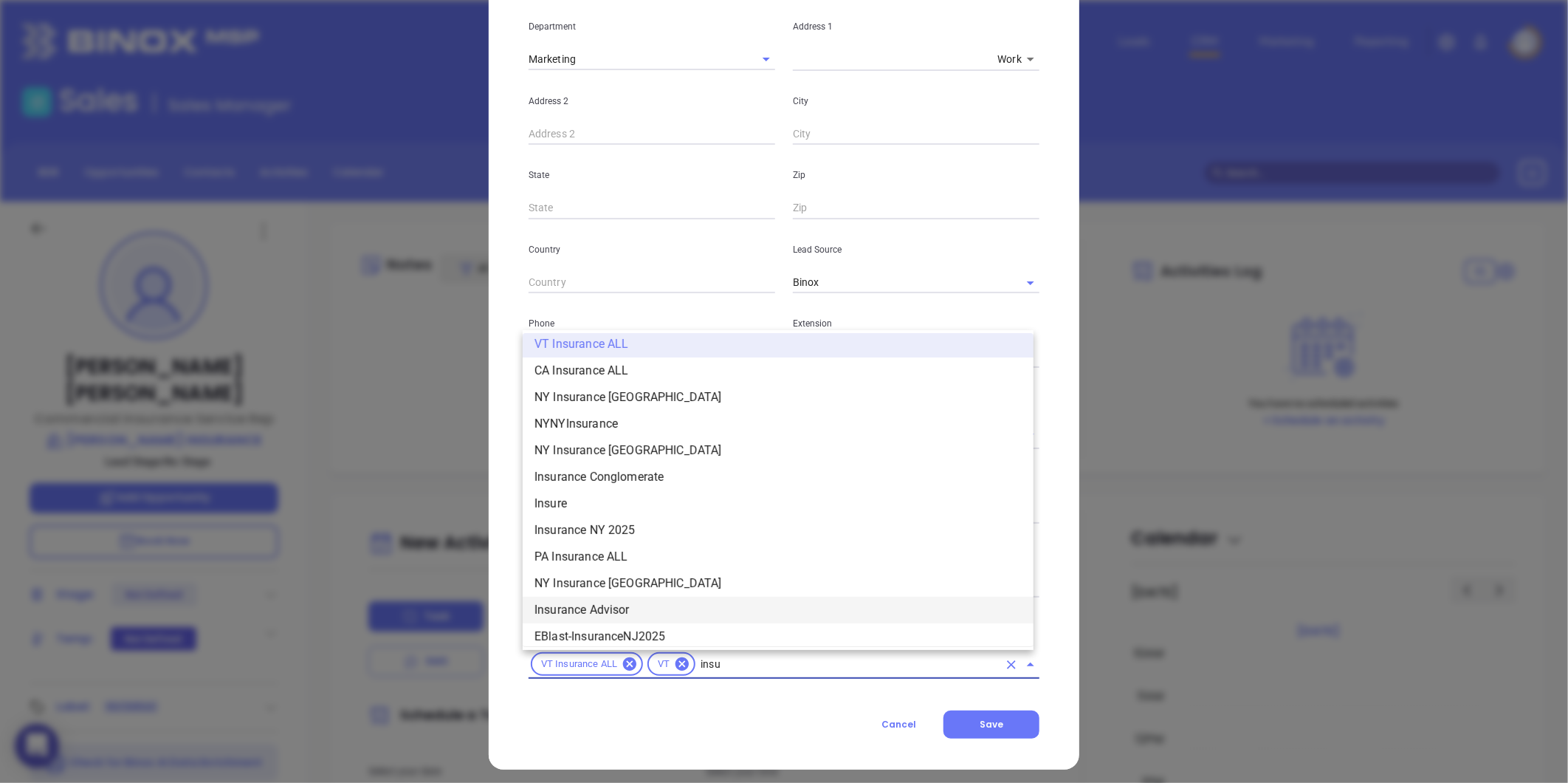
scroll to position [806, 0]
type input "insurance"
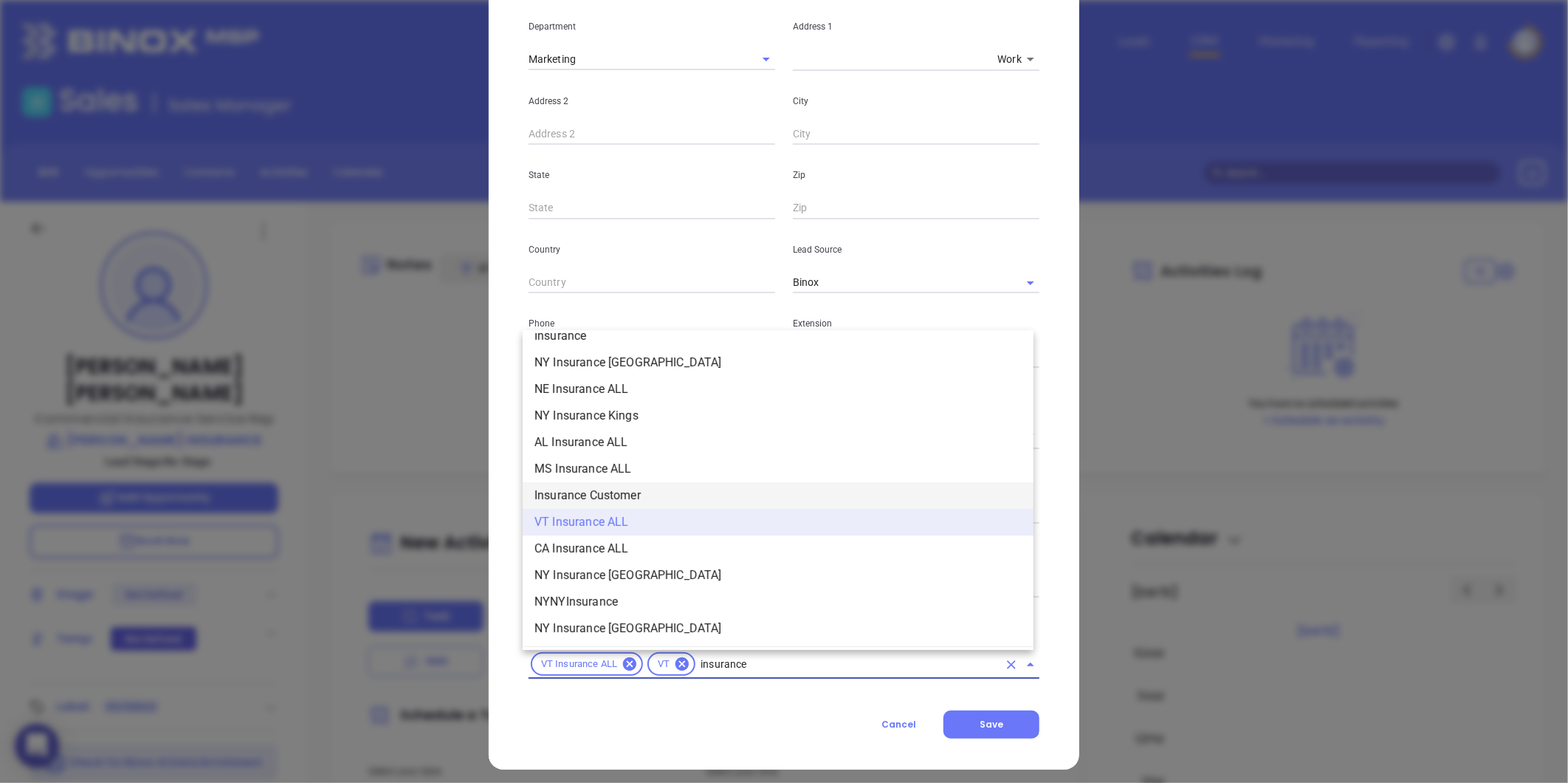
scroll to position [463, 0]
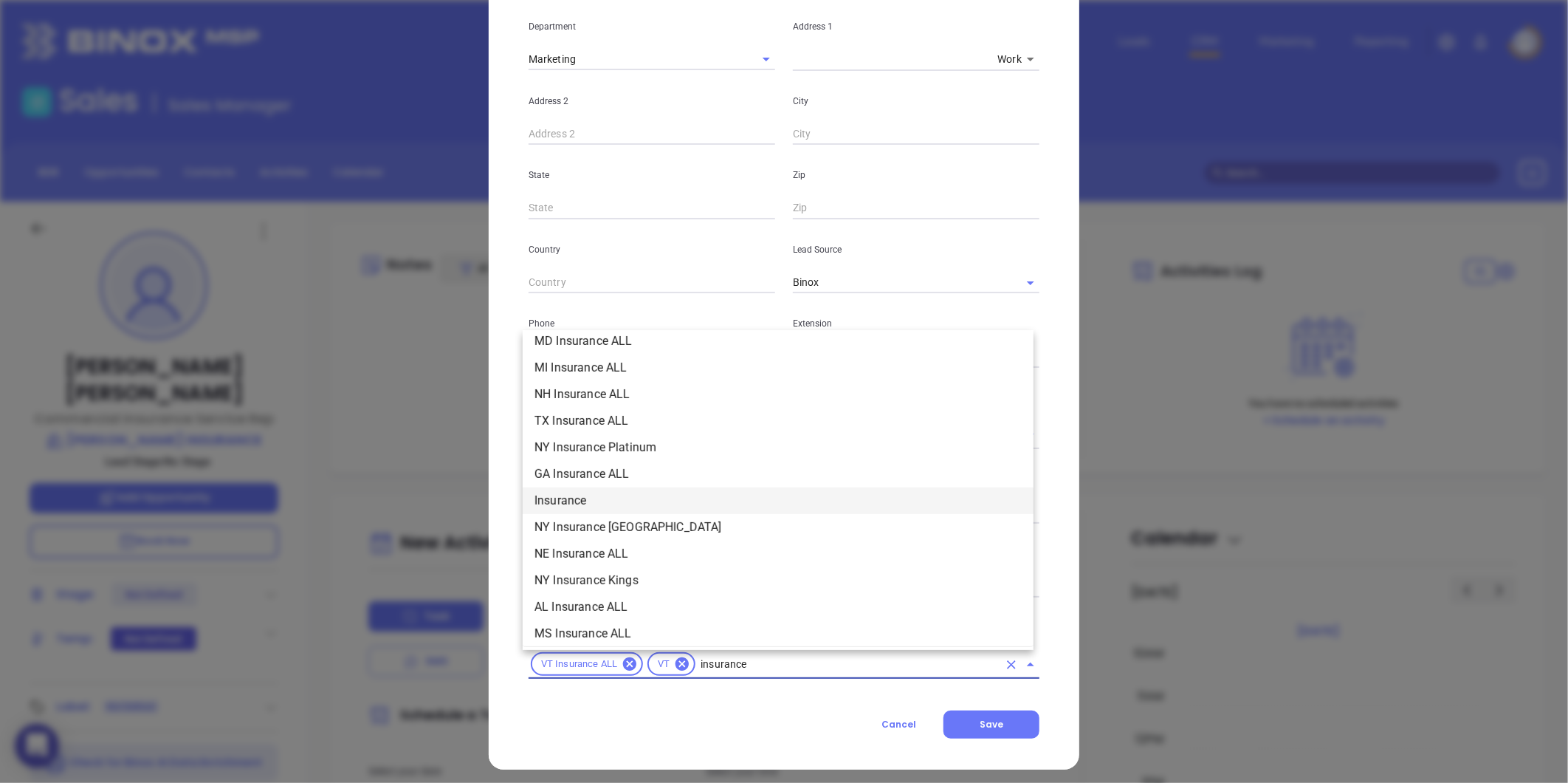
click at [580, 495] on li "Insurance" at bounding box center [778, 500] width 511 height 26
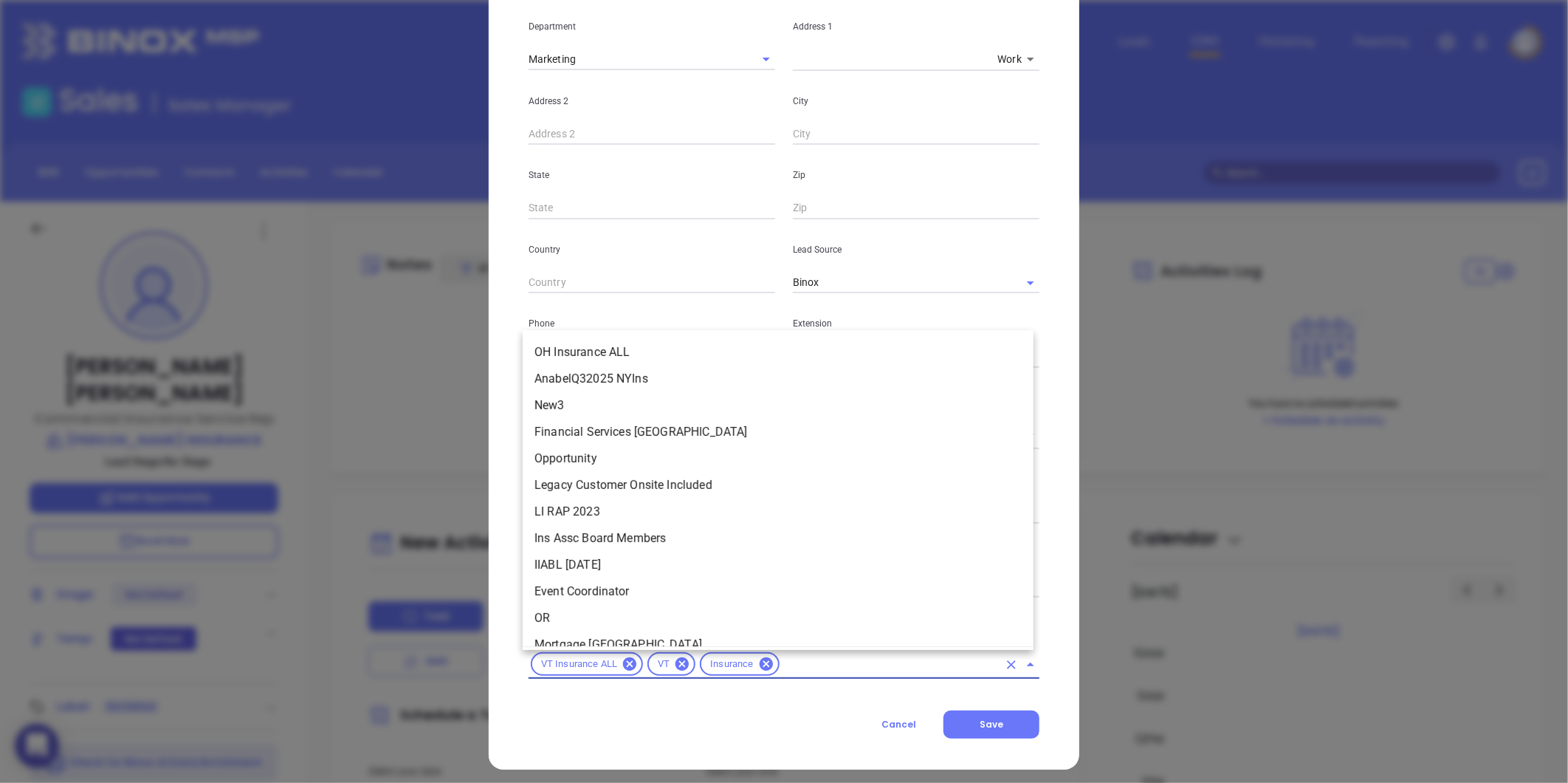
click at [782, 663] on input "text" at bounding box center [890, 664] width 217 height 18
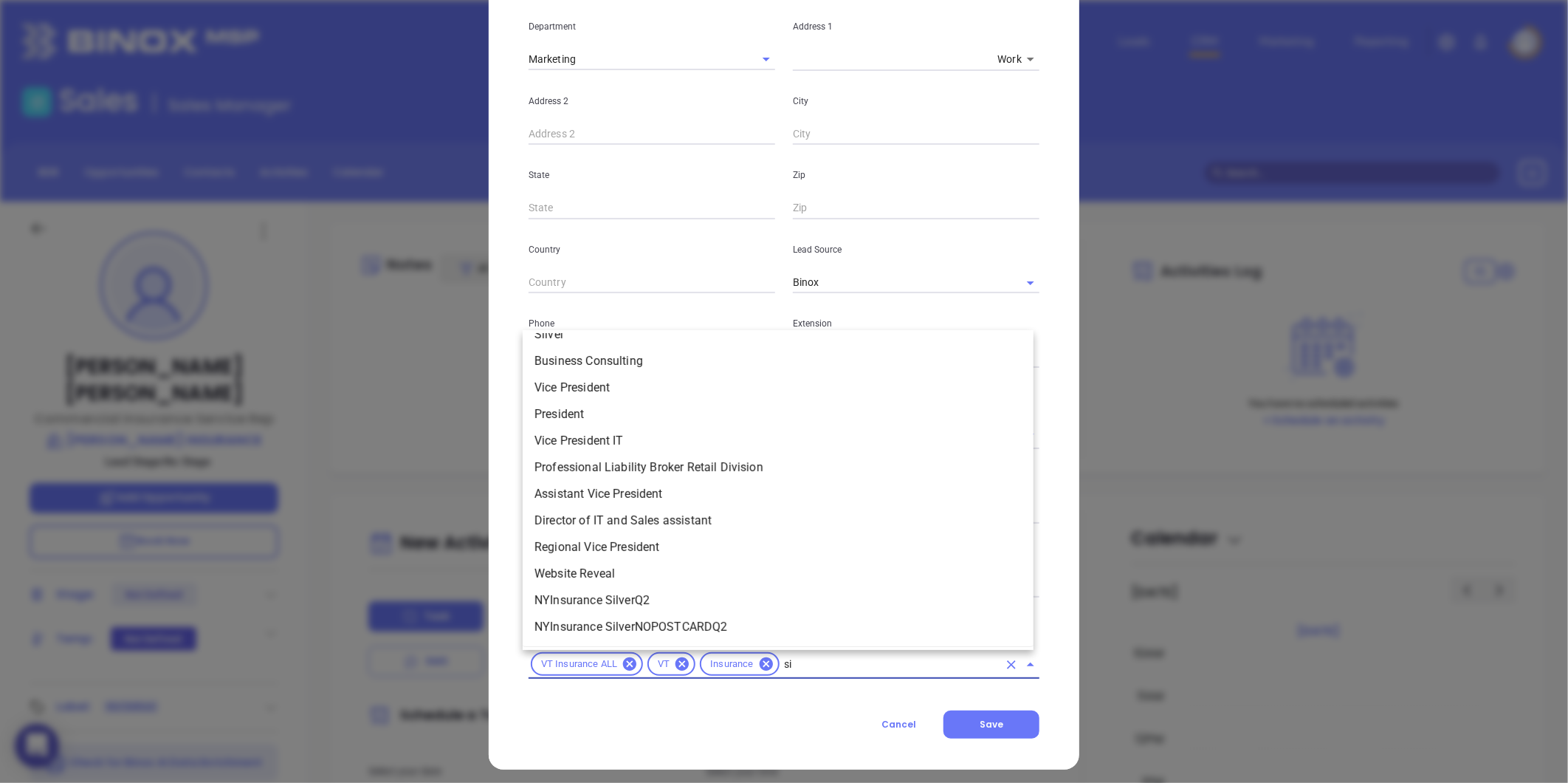
scroll to position [0, 0]
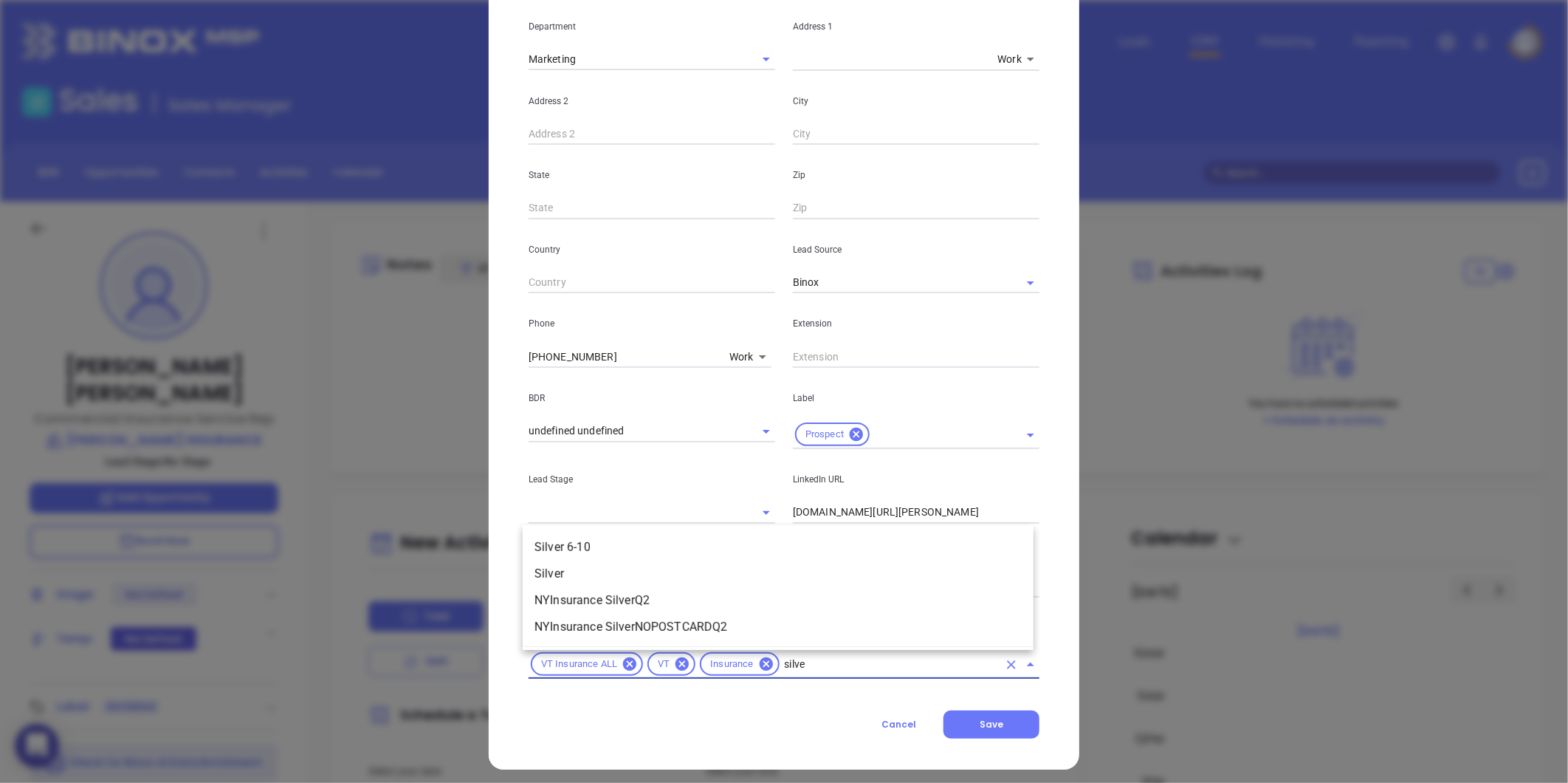
type input "silver"
click at [640, 546] on li "Silver 6-10" at bounding box center [778, 546] width 511 height 26
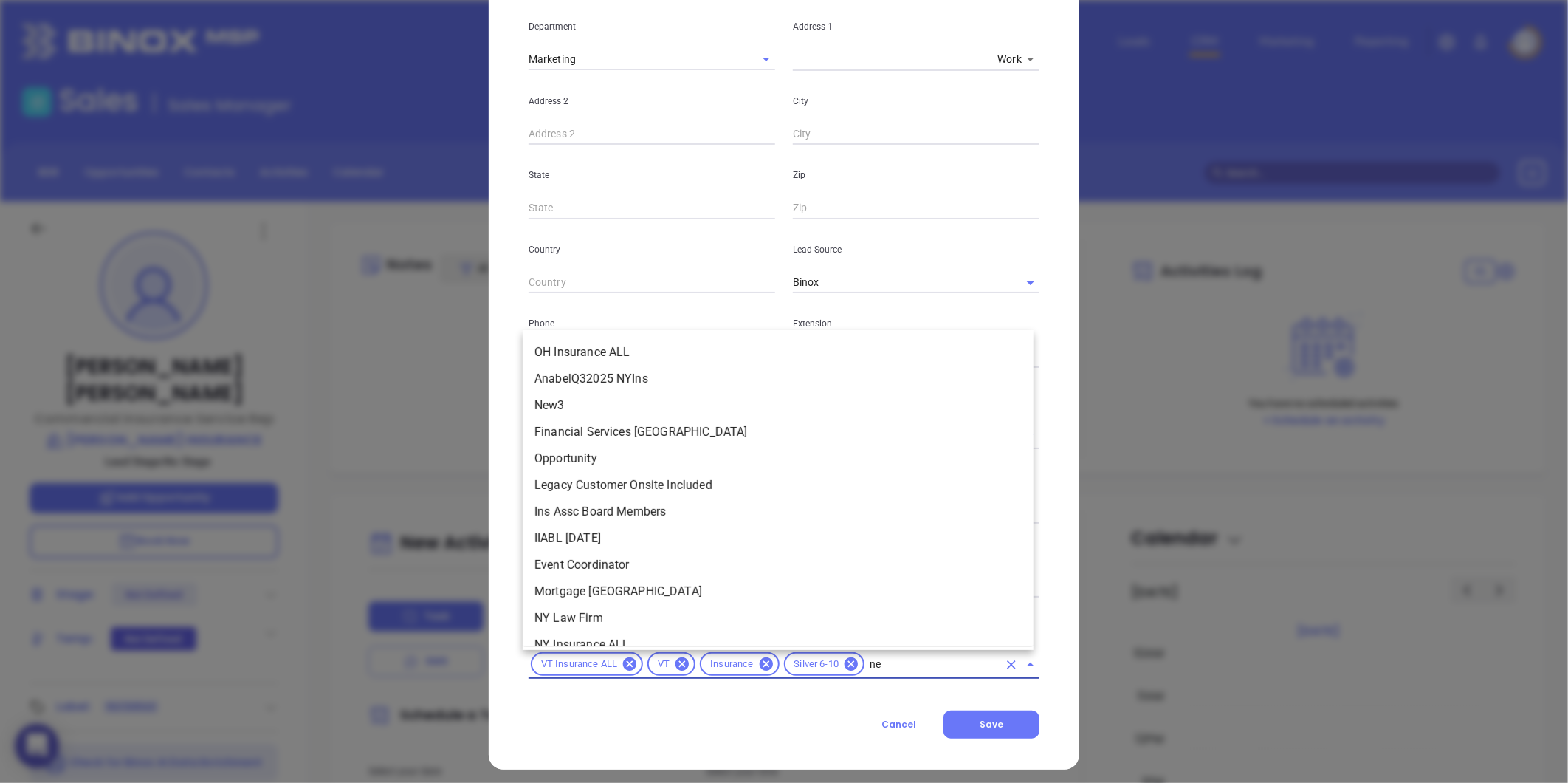
type input "new"
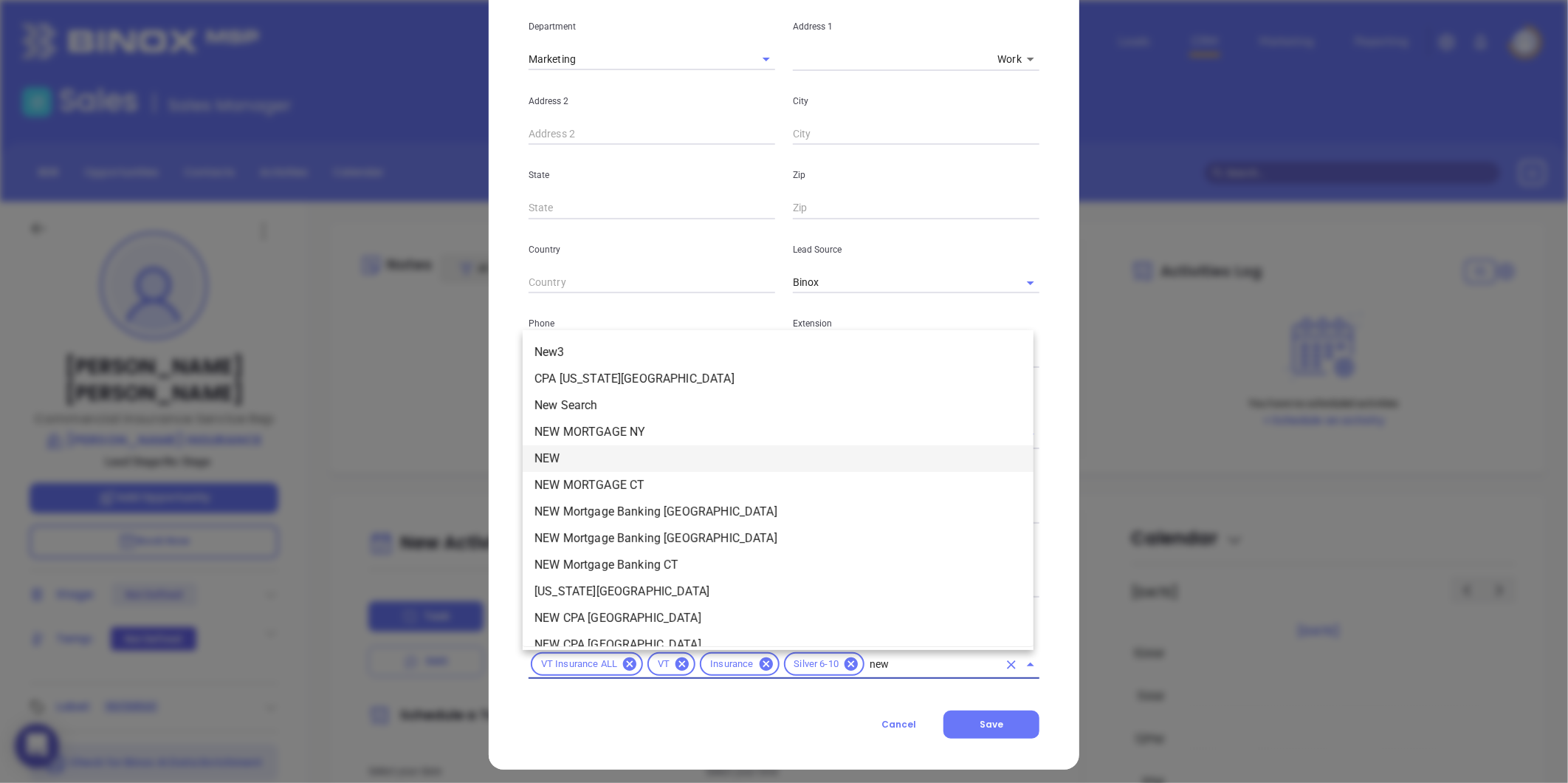
click at [565, 455] on li "NEW" at bounding box center [778, 458] width 511 height 26
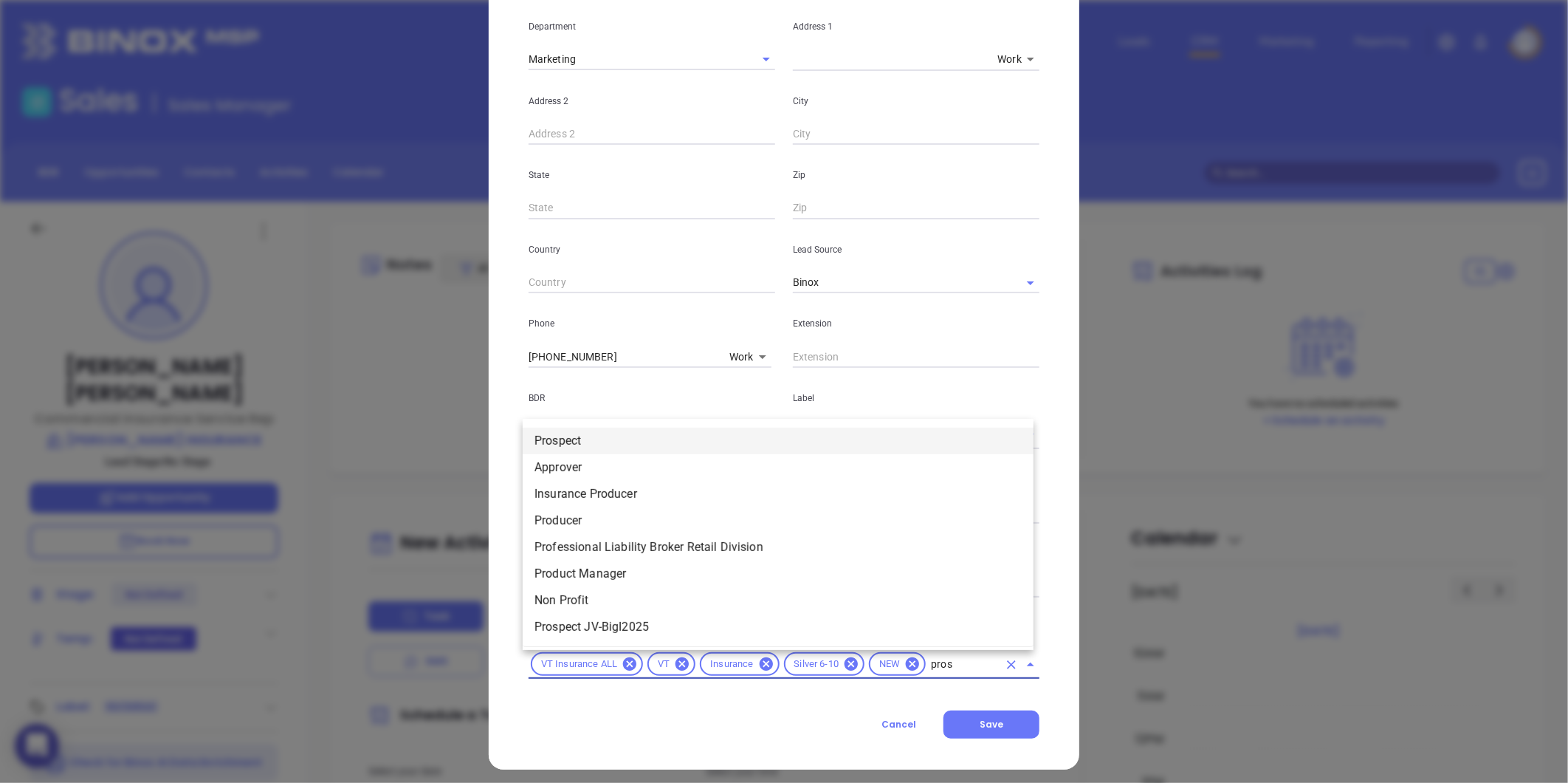
type input "prosp"
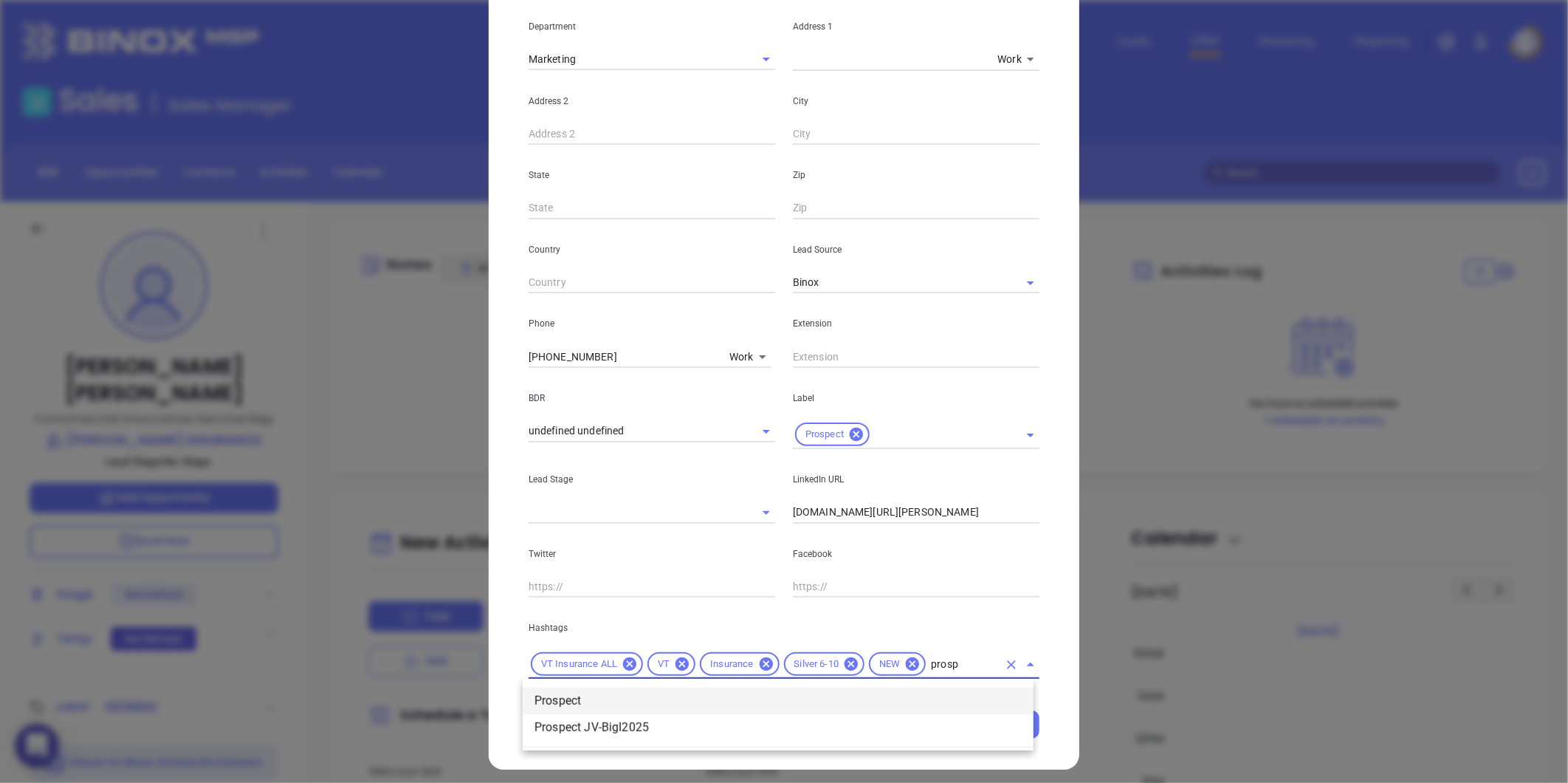
click at [608, 693] on li "Prospect" at bounding box center [778, 701] width 511 height 26
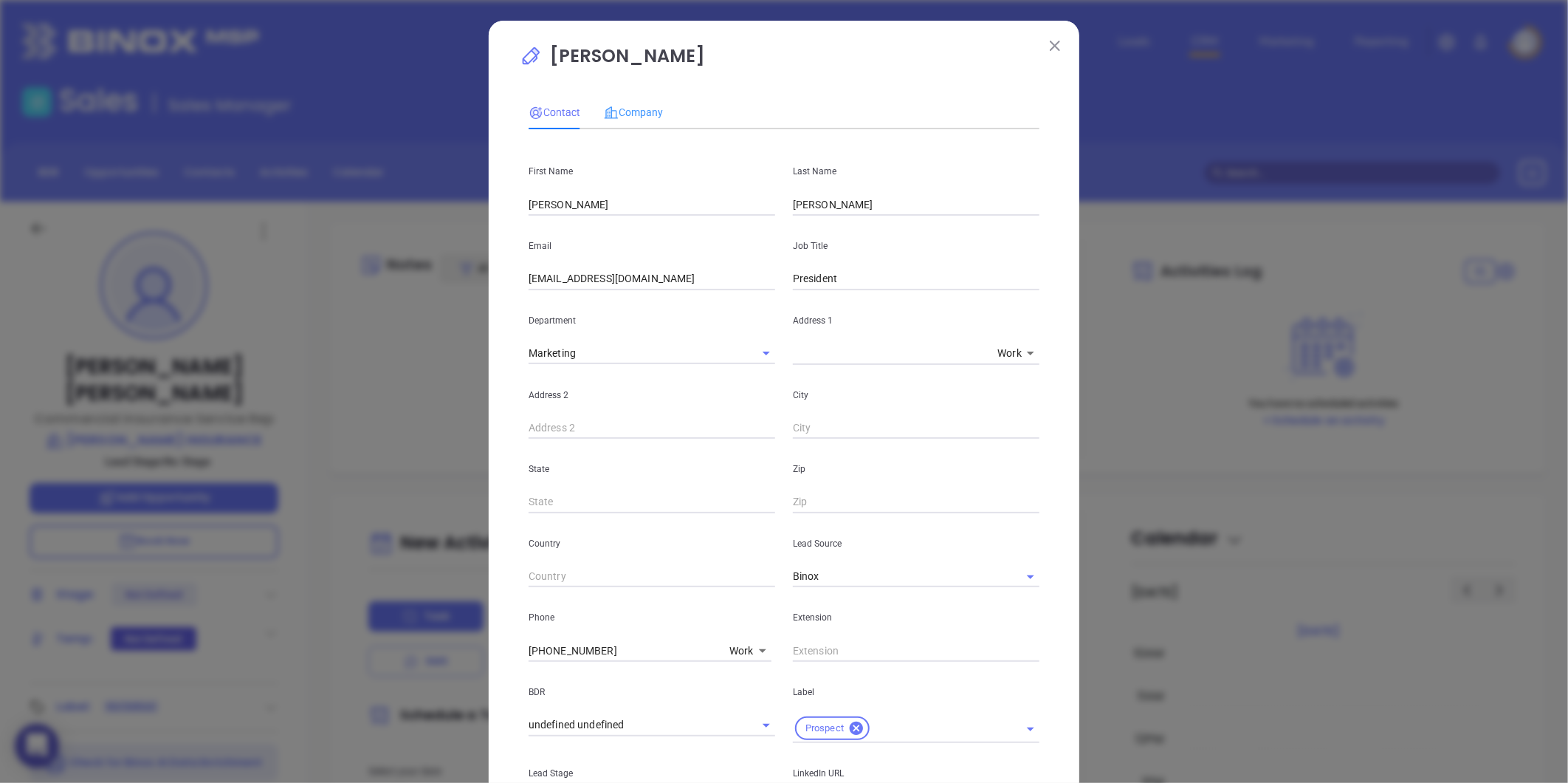
drag, startPoint x: 639, startPoint y: 101, endPoint x: 648, endPoint y: 103, distance: 9.2
click at [640, 101] on div "Company" at bounding box center [633, 112] width 59 height 34
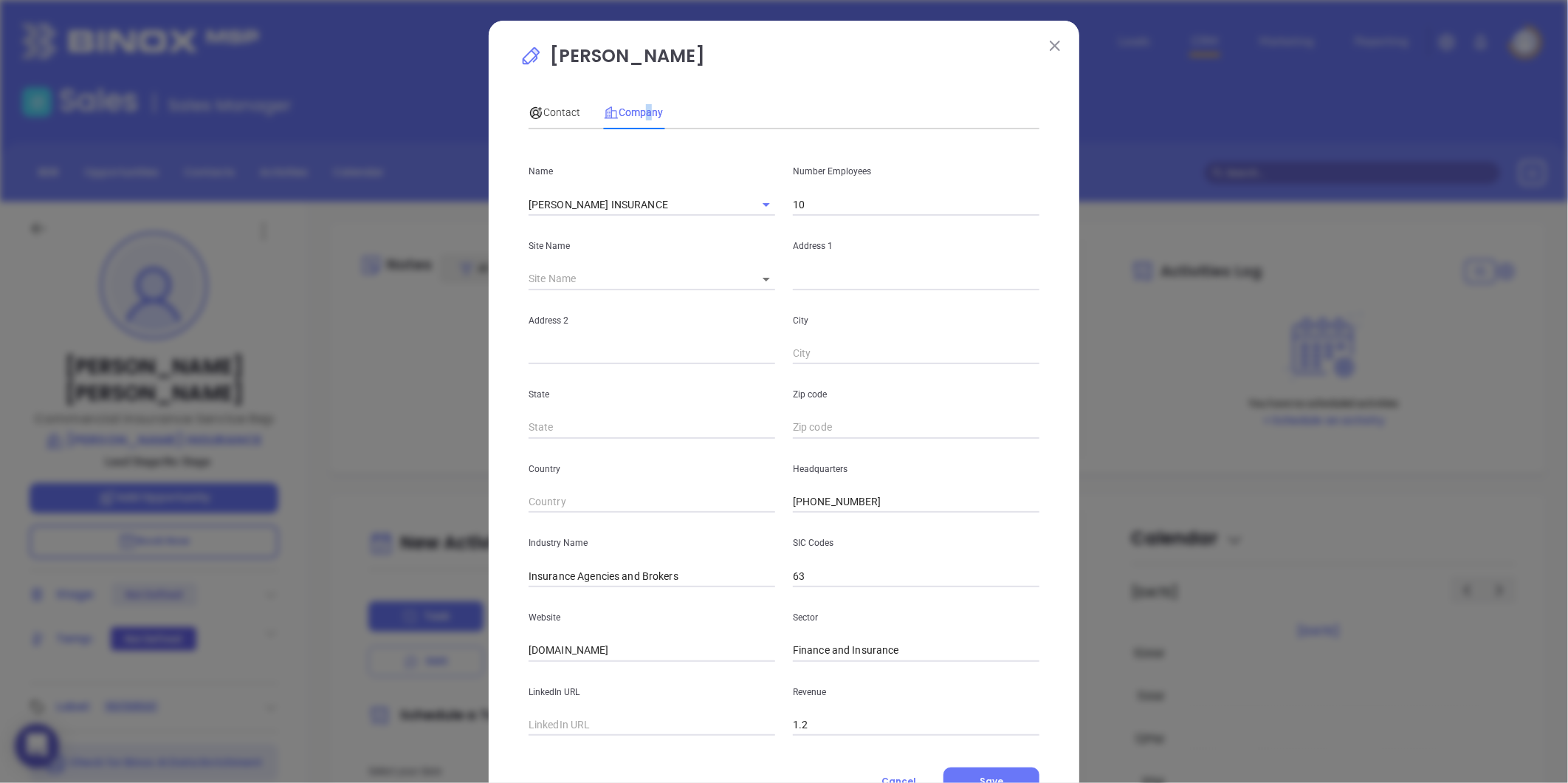
click at [837, 209] on input "10" at bounding box center [916, 205] width 246 height 22
type input "12"
click at [654, 341] on div "Address 2" at bounding box center [652, 327] width 265 height 74
click at [755, 278] on body "0 Leads CRM Marketing Reporting Financial Leads Leads Sales Sales Manager BDR O…" at bounding box center [784, 391] width 1568 height 783
click at [768, 284] on li "South Burlington" at bounding box center [808, 279] width 138 height 26
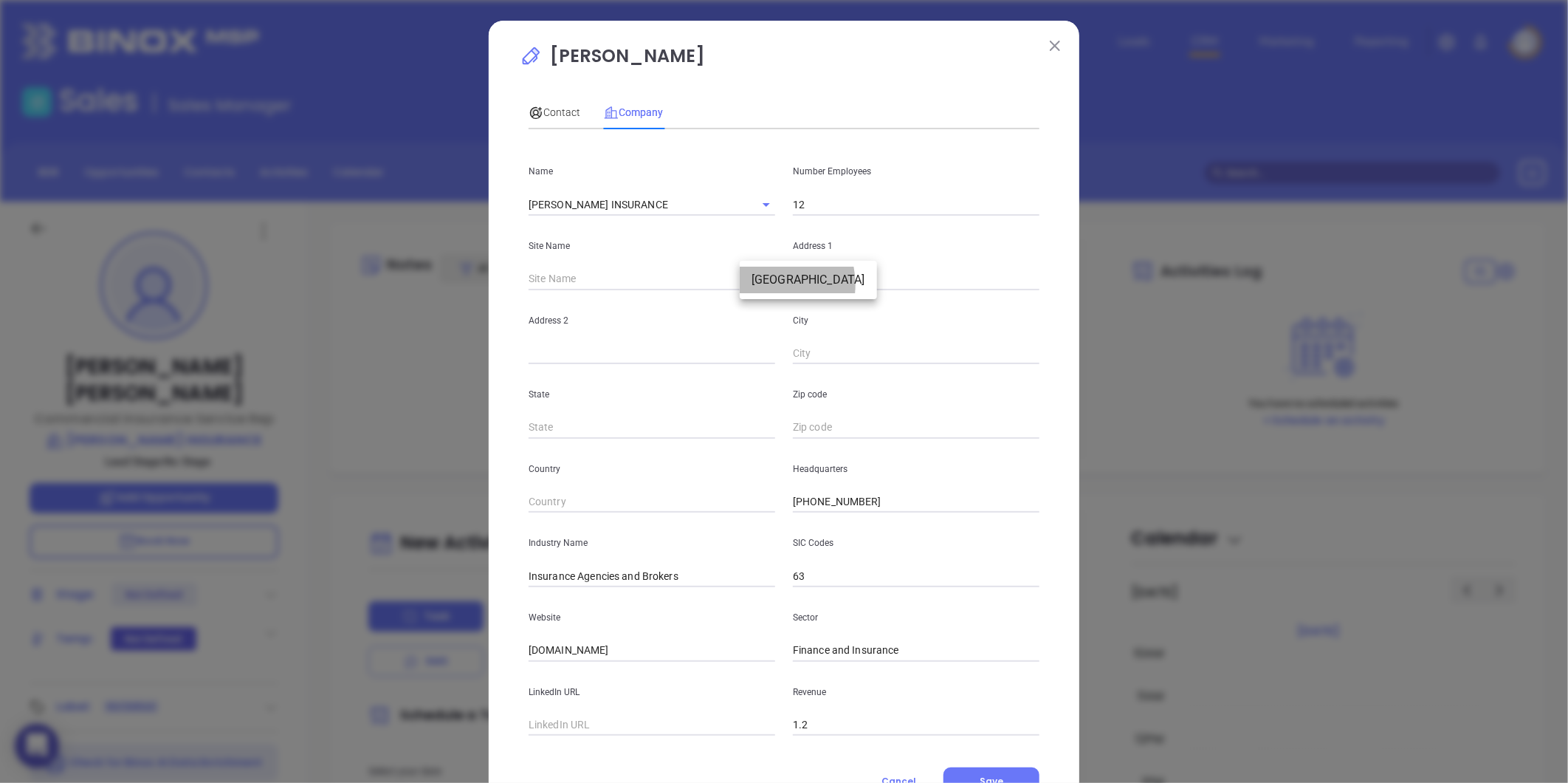
type input "South Burlington"
type input "125847"
type input "41 Idx Dr Ste 135"
type input "South Burlington"
type input "VT"
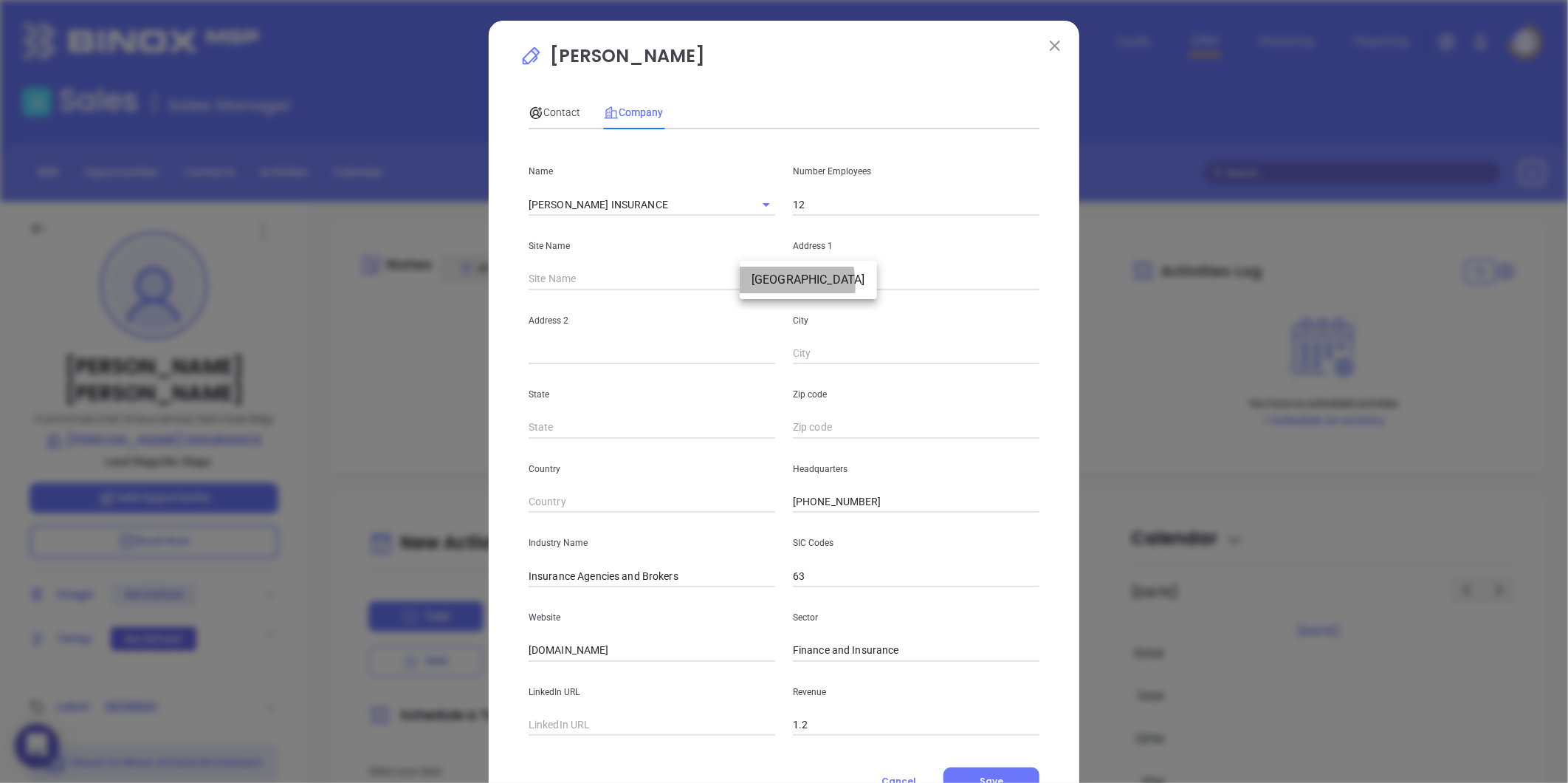
type input "05403-7781"
type input "US"
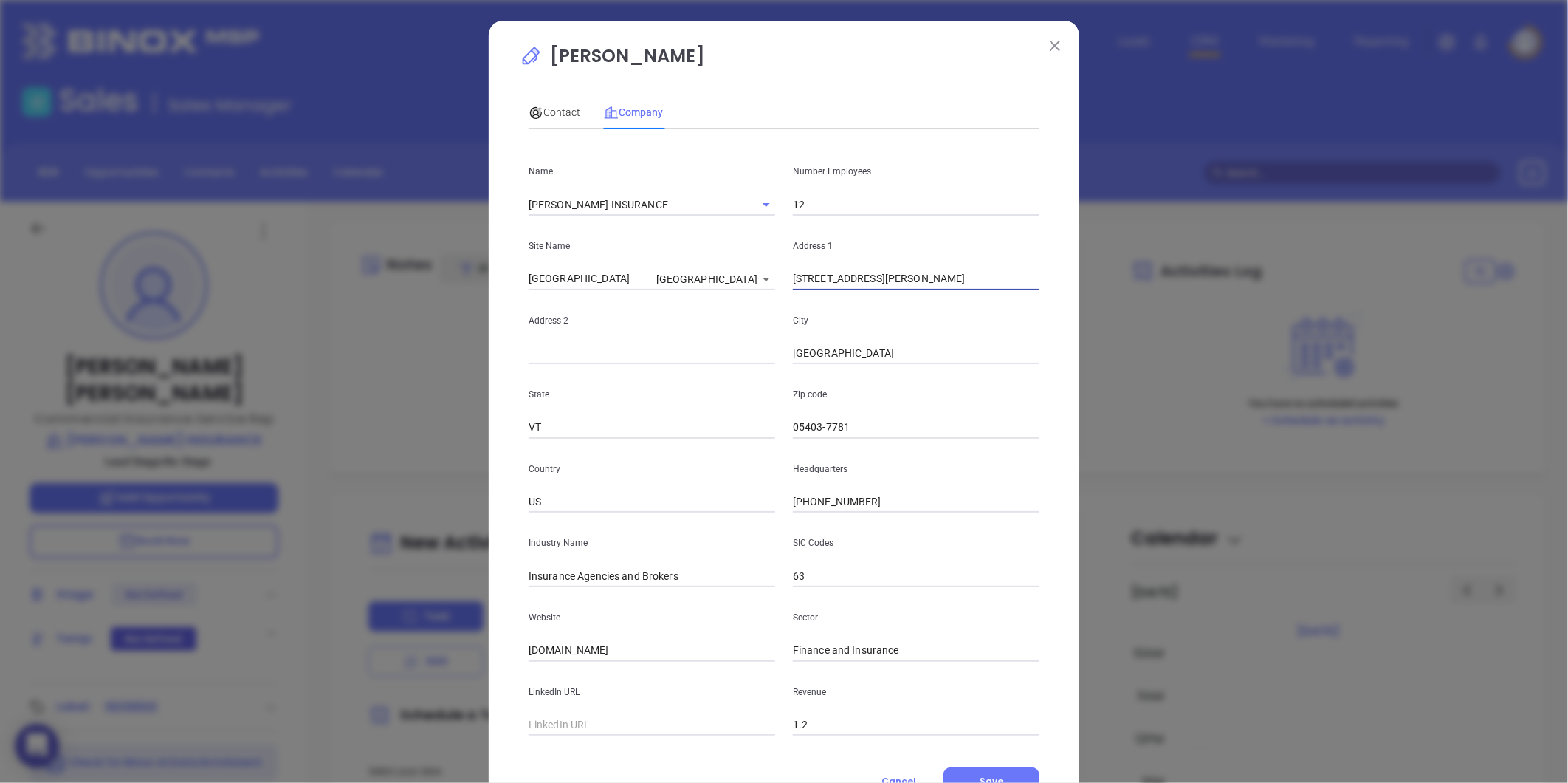
drag, startPoint x: 832, startPoint y: 276, endPoint x: 970, endPoint y: 265, distance: 138.4
click at [970, 266] on div "Address 1 41 Idx Dr Ste 135" at bounding box center [916, 253] width 265 height 74
type input "41 Idx Dr"
paste input "Ste 135"
type input "Ste 135"
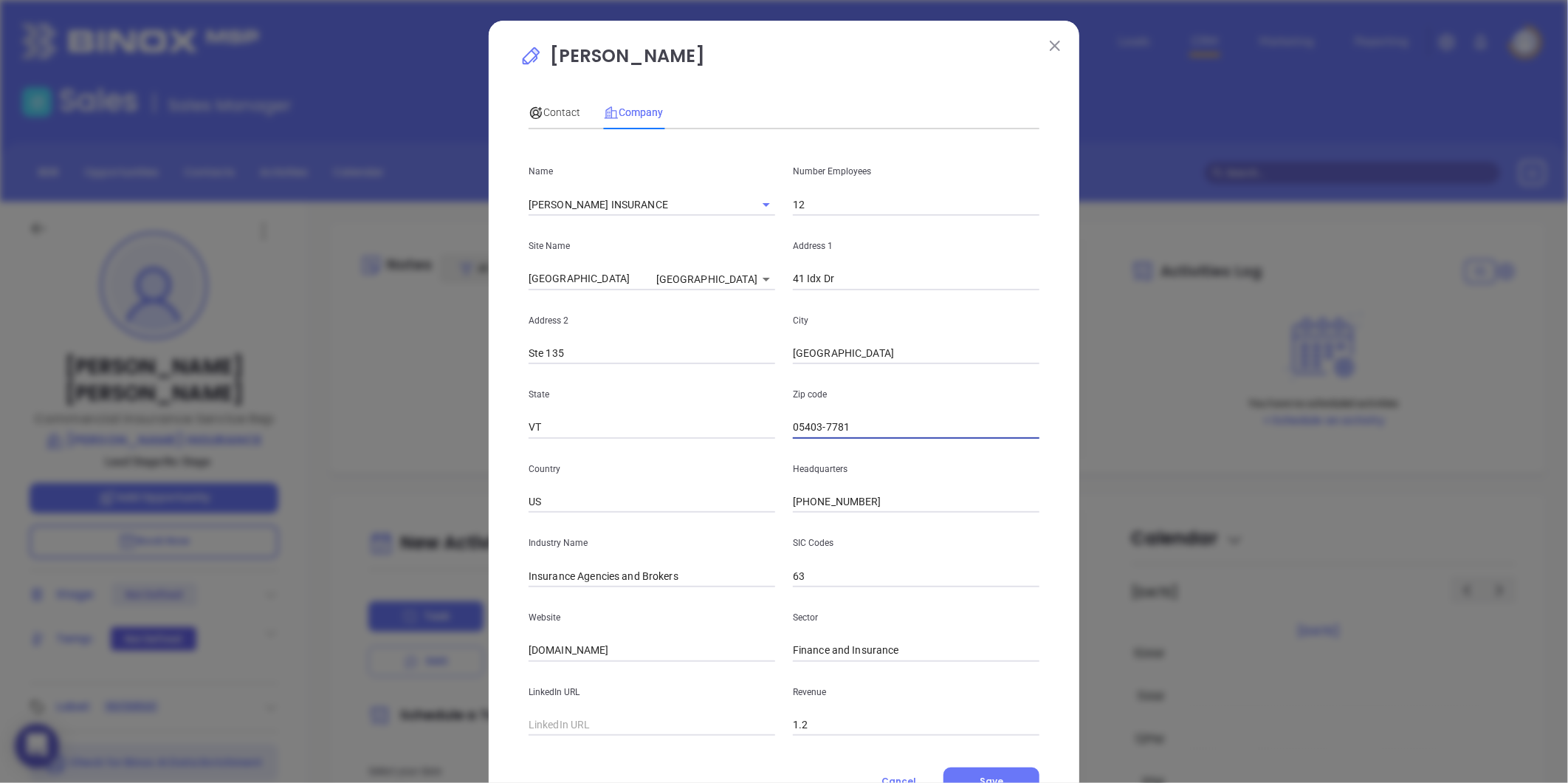
drag, startPoint x: 814, startPoint y: 429, endPoint x: 1015, endPoint y: 411, distance: 201.8
click at [1015, 411] on div "Zip code 05403-7781" at bounding box center [916, 401] width 265 height 74
type input "05403"
click at [589, 725] on input "text" at bounding box center [652, 725] width 246 height 22
paste input "https://www.linkedin.com/company/t.s.-peck-insurance/"
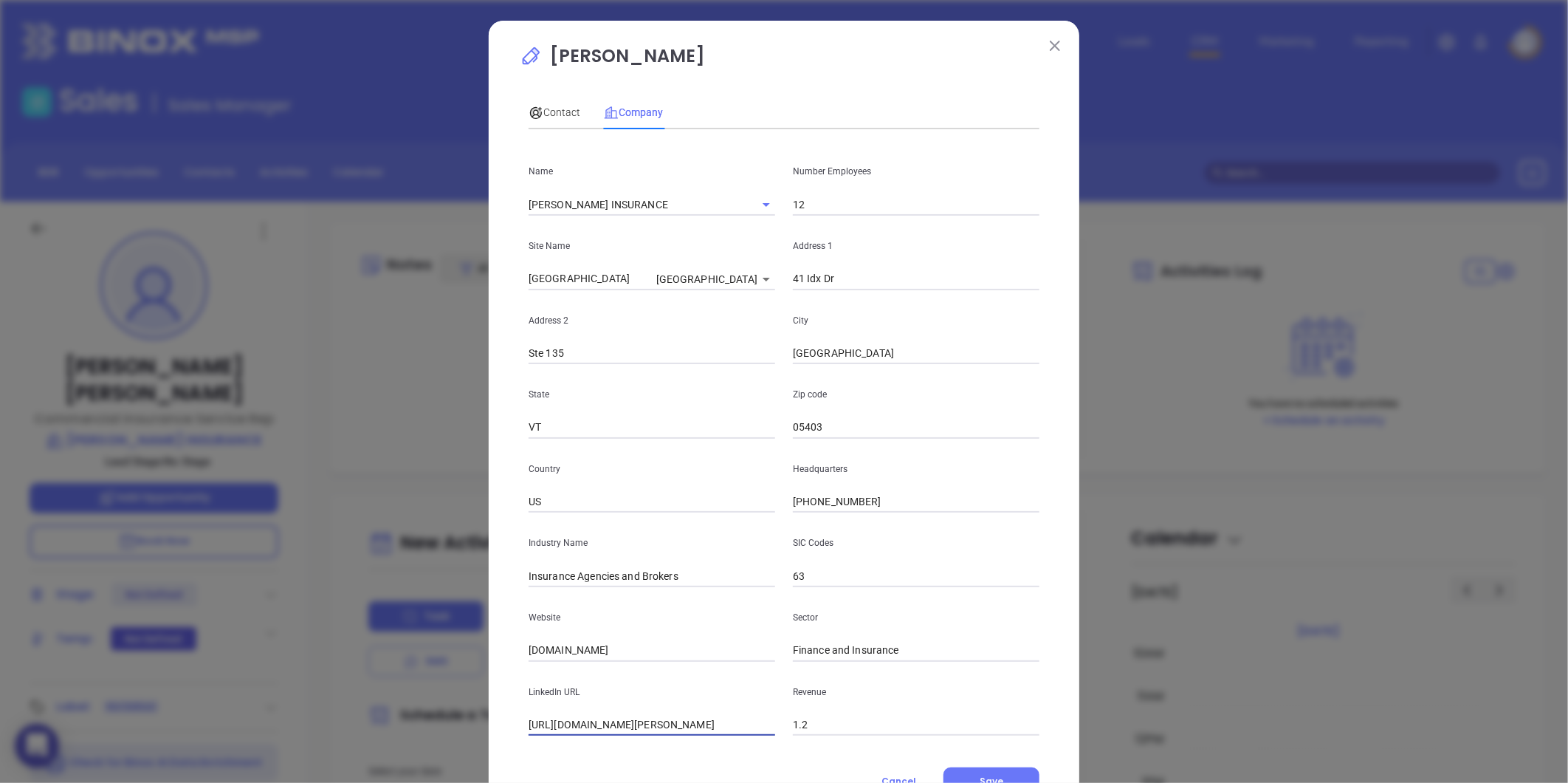
scroll to position [0, 17]
type input "https://www.linkedin.com/company/t.s.-peck-insurance/"
drag, startPoint x: 485, startPoint y: 659, endPoint x: 388, endPoint y: 649, distance: 97.5
click at [322, 661] on div "Maggie Mullin Contact Company First Name Jake Last Name Hynes Email jakehynes@t…" at bounding box center [784, 391] width 1568 height 783
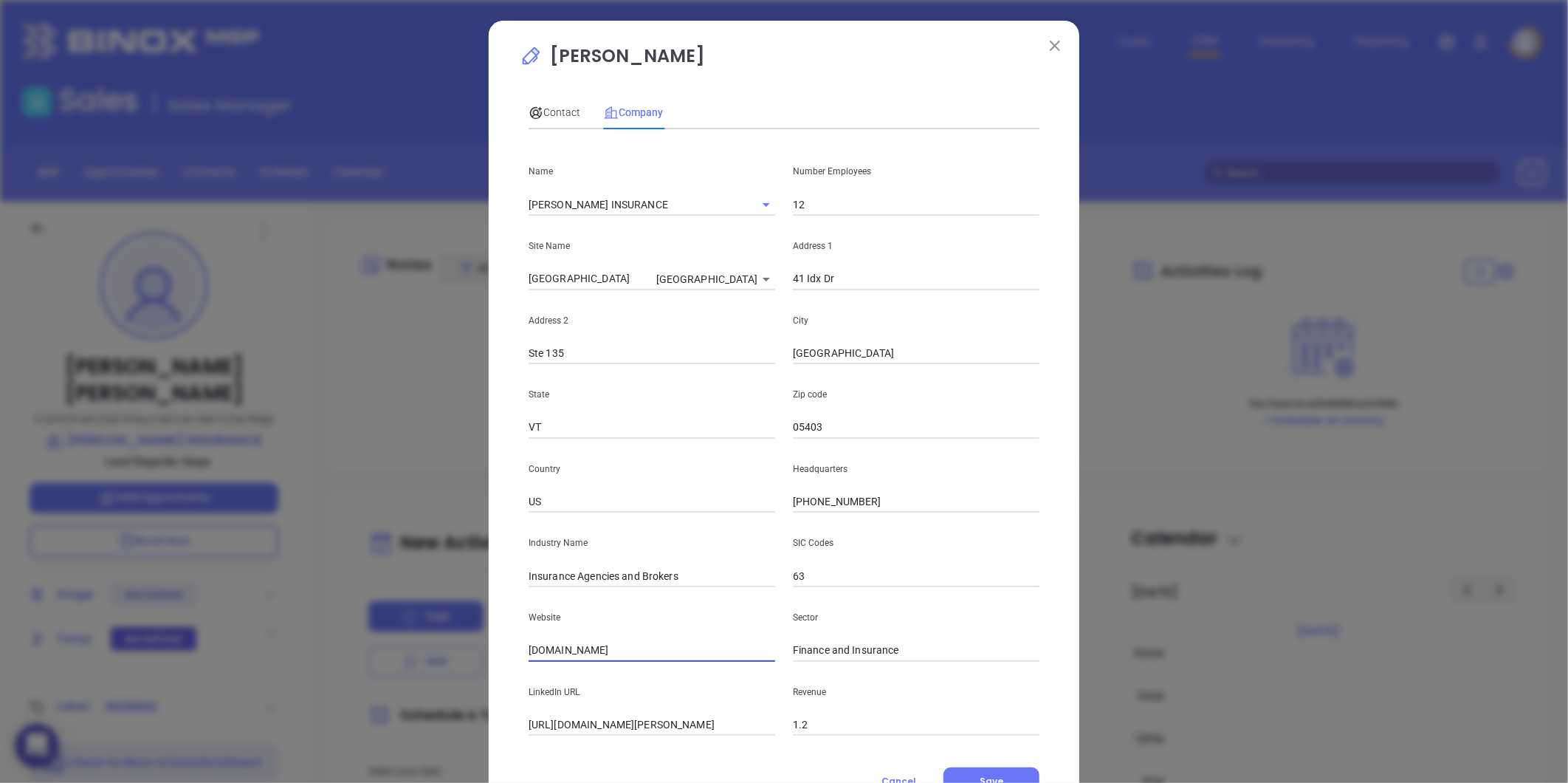
paste input "https://tspeck.com/"
type input "https://tspeck.com/"
click at [549, 106] on span "Contact" at bounding box center [554, 112] width 52 height 12
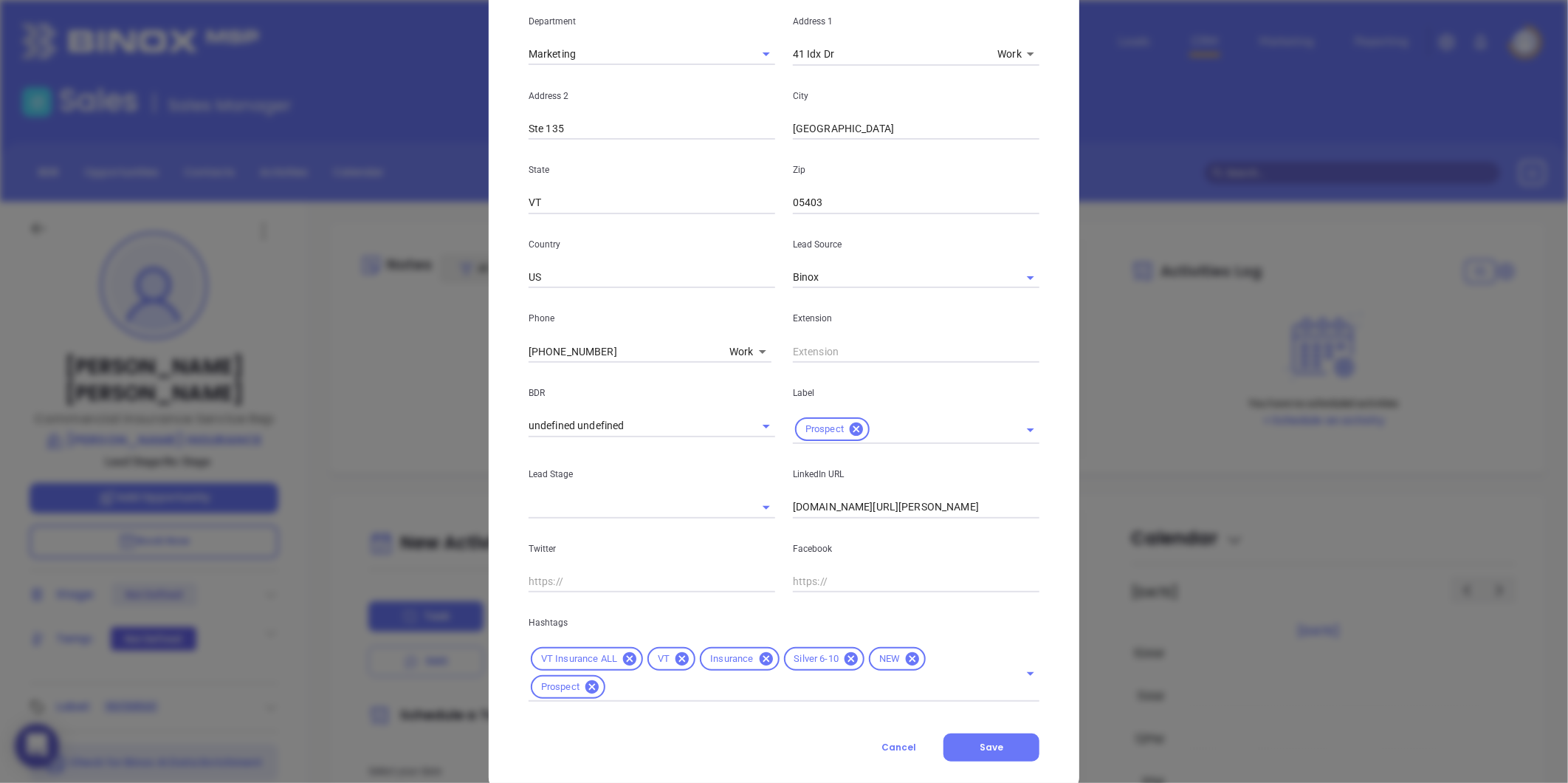
scroll to position [328, 0]
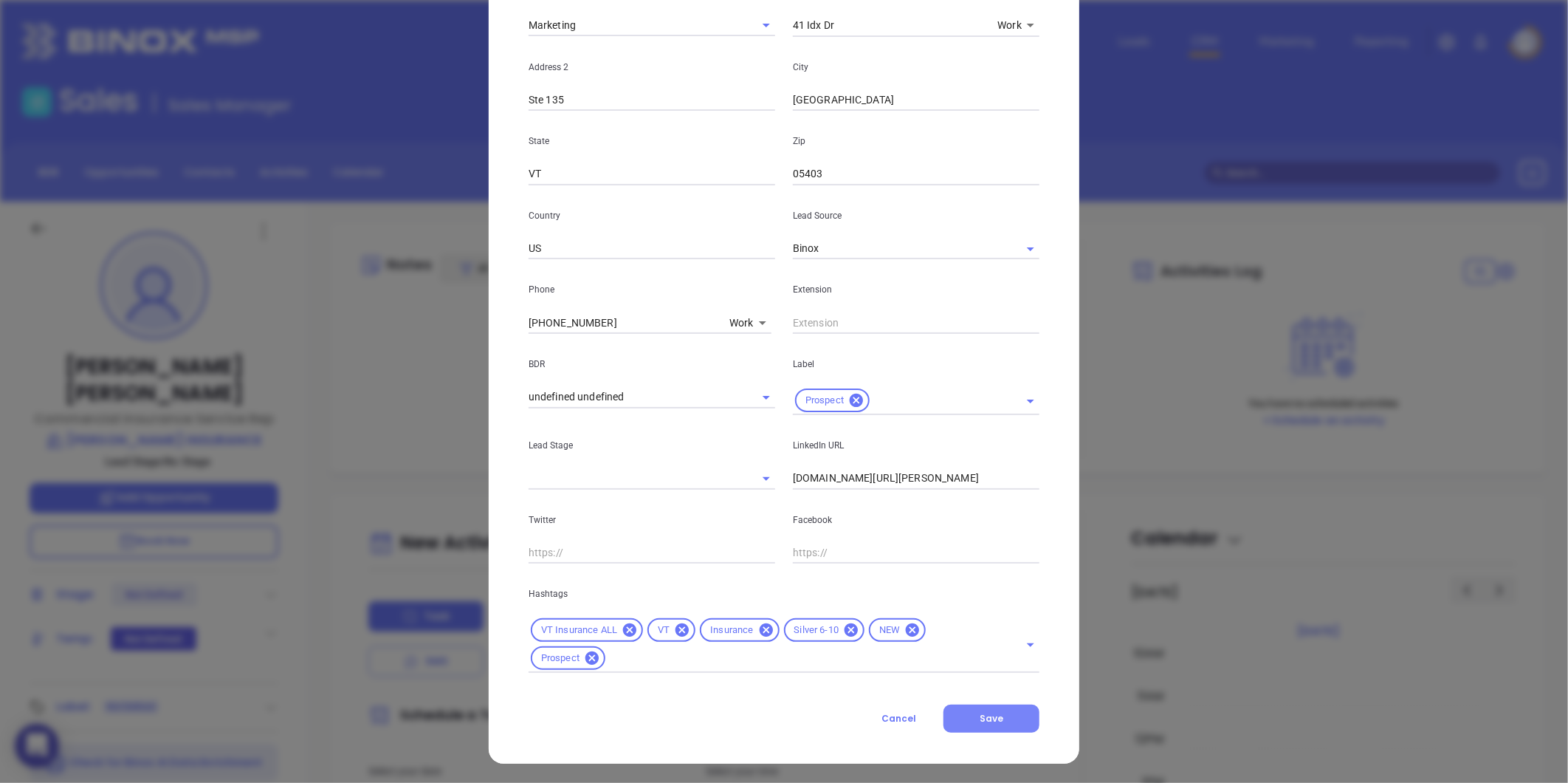
click at [987, 717] on span "Save" at bounding box center [991, 718] width 24 height 13
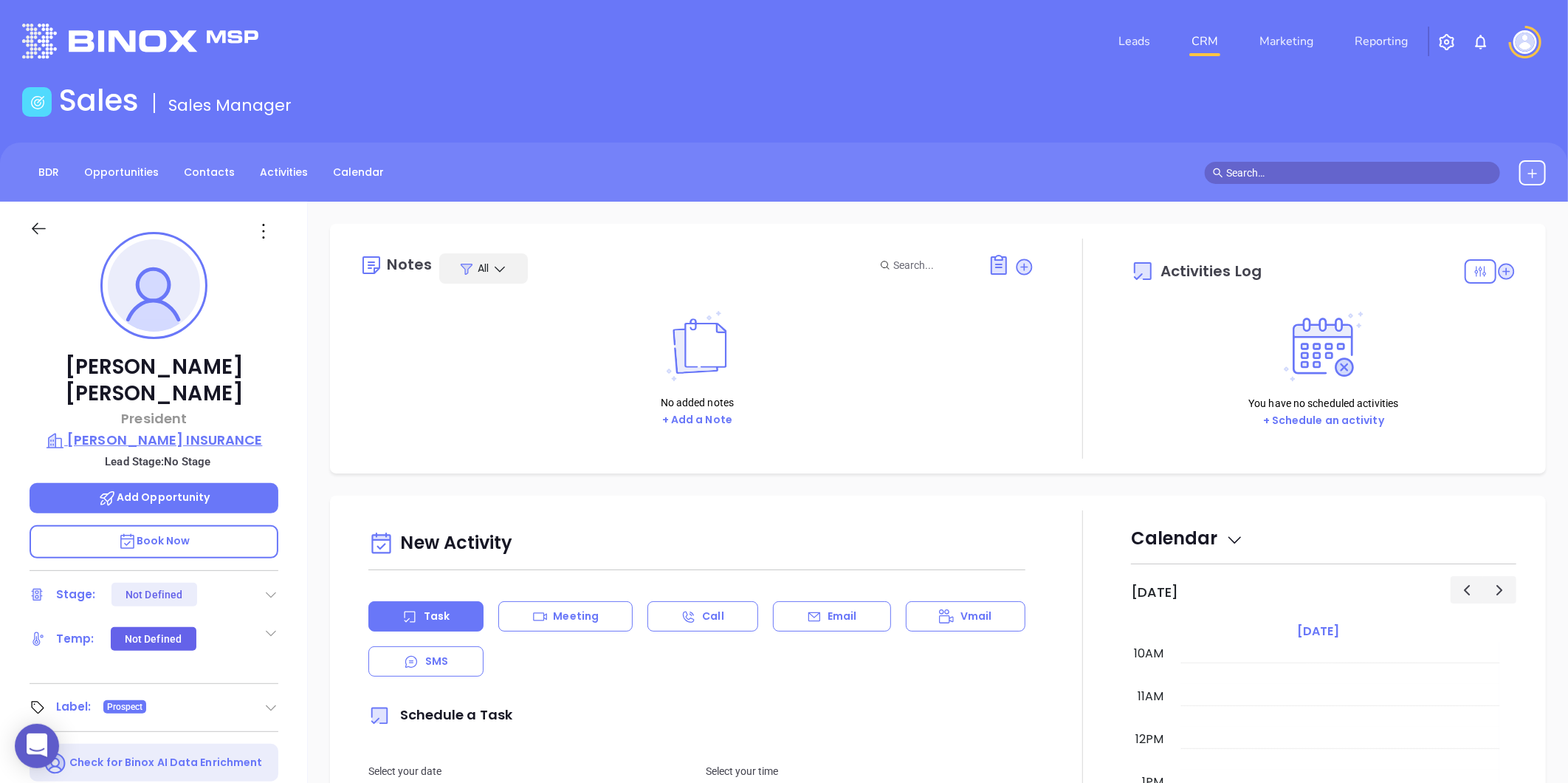
click at [194, 429] on p "T. S. PECK INSURANCE" at bounding box center [154, 440] width 249 height 21
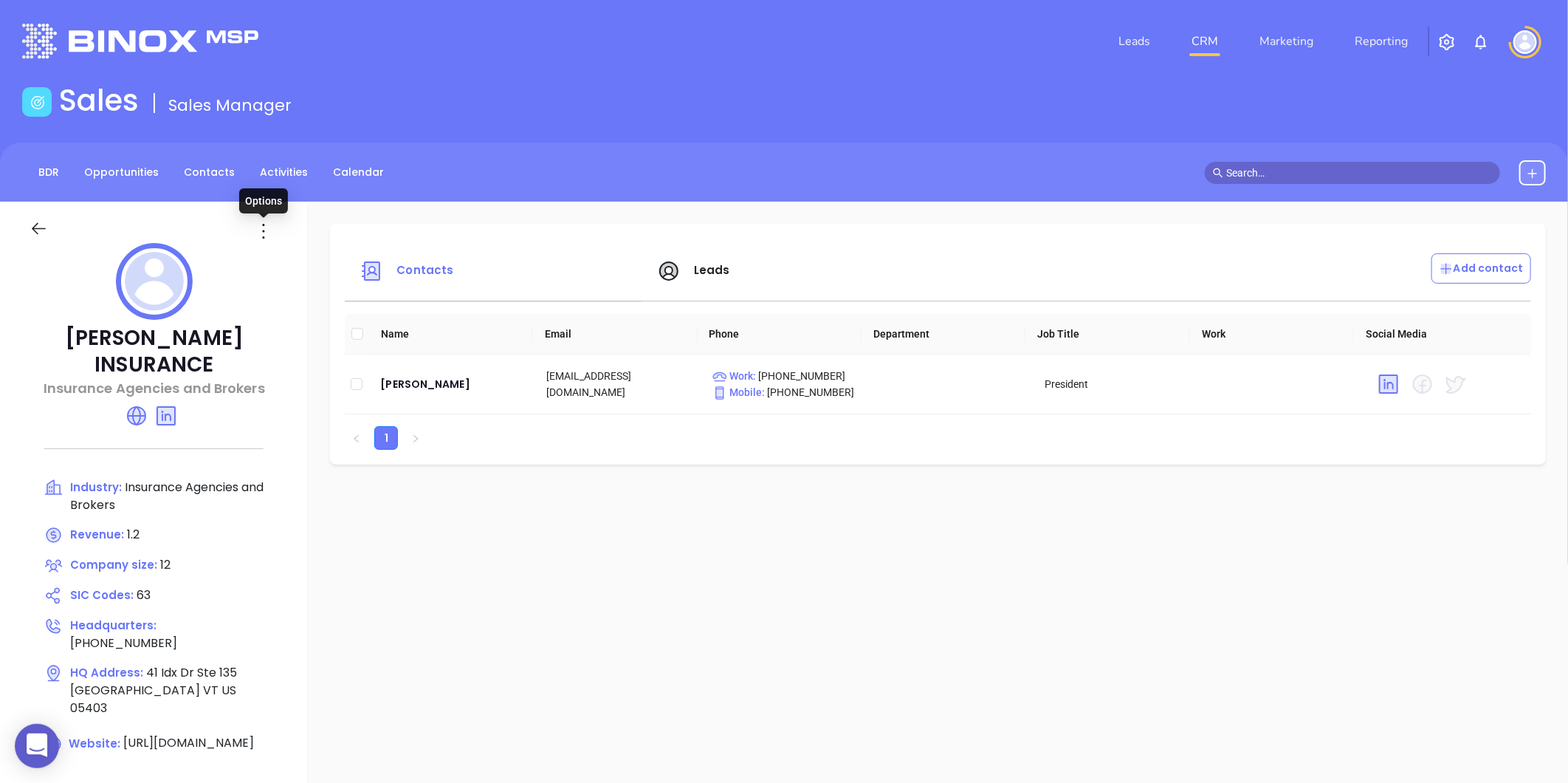
click at [262, 233] on icon at bounding box center [264, 231] width 24 height 24
click at [286, 262] on div "Edit" at bounding box center [330, 260] width 134 height 16
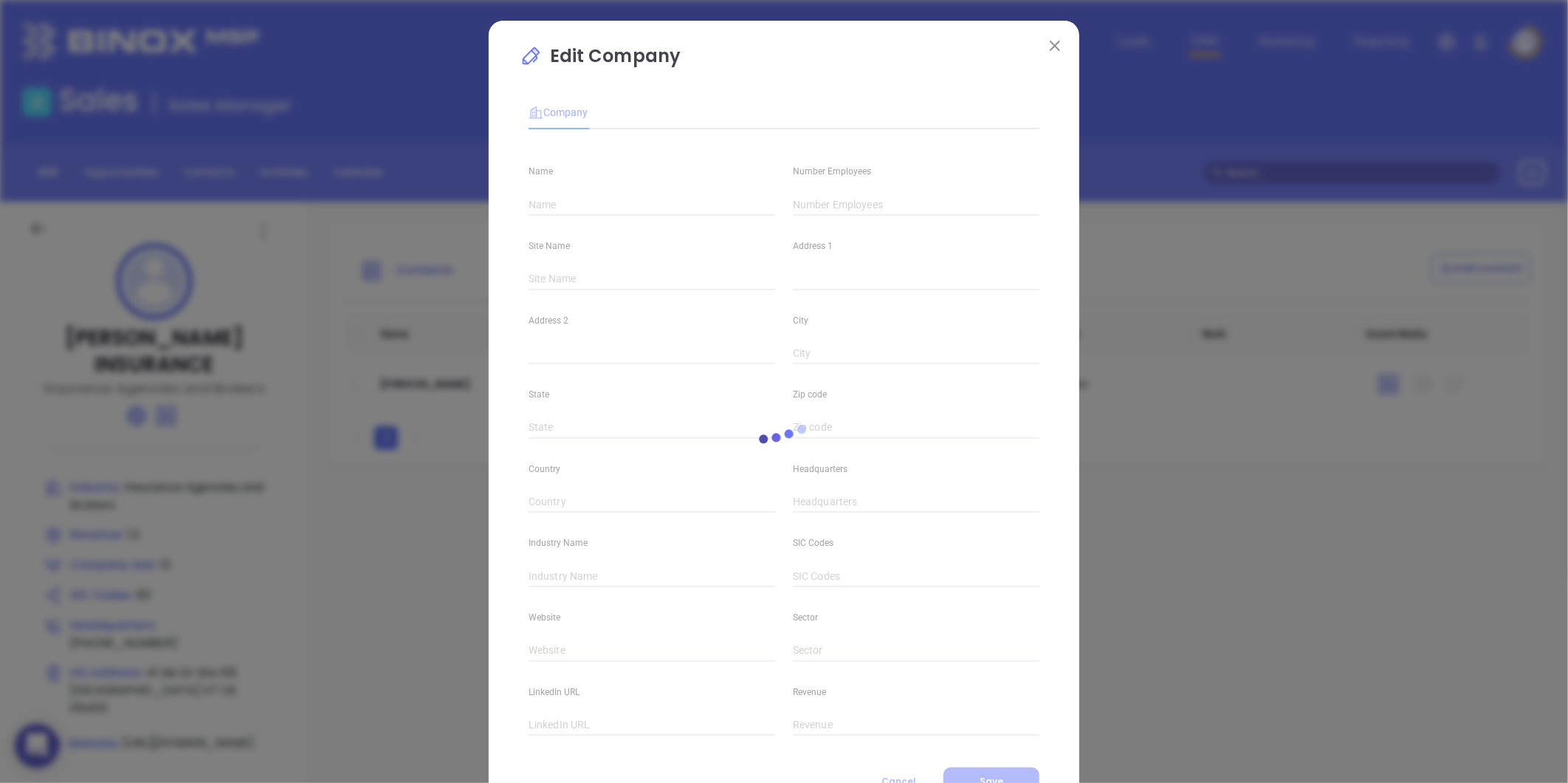
type input "T. S. PECK INSURANCE"
type input "12"
type input "(802) 865-8000"
type input "Insurance Agencies and Brokers"
type input "63"
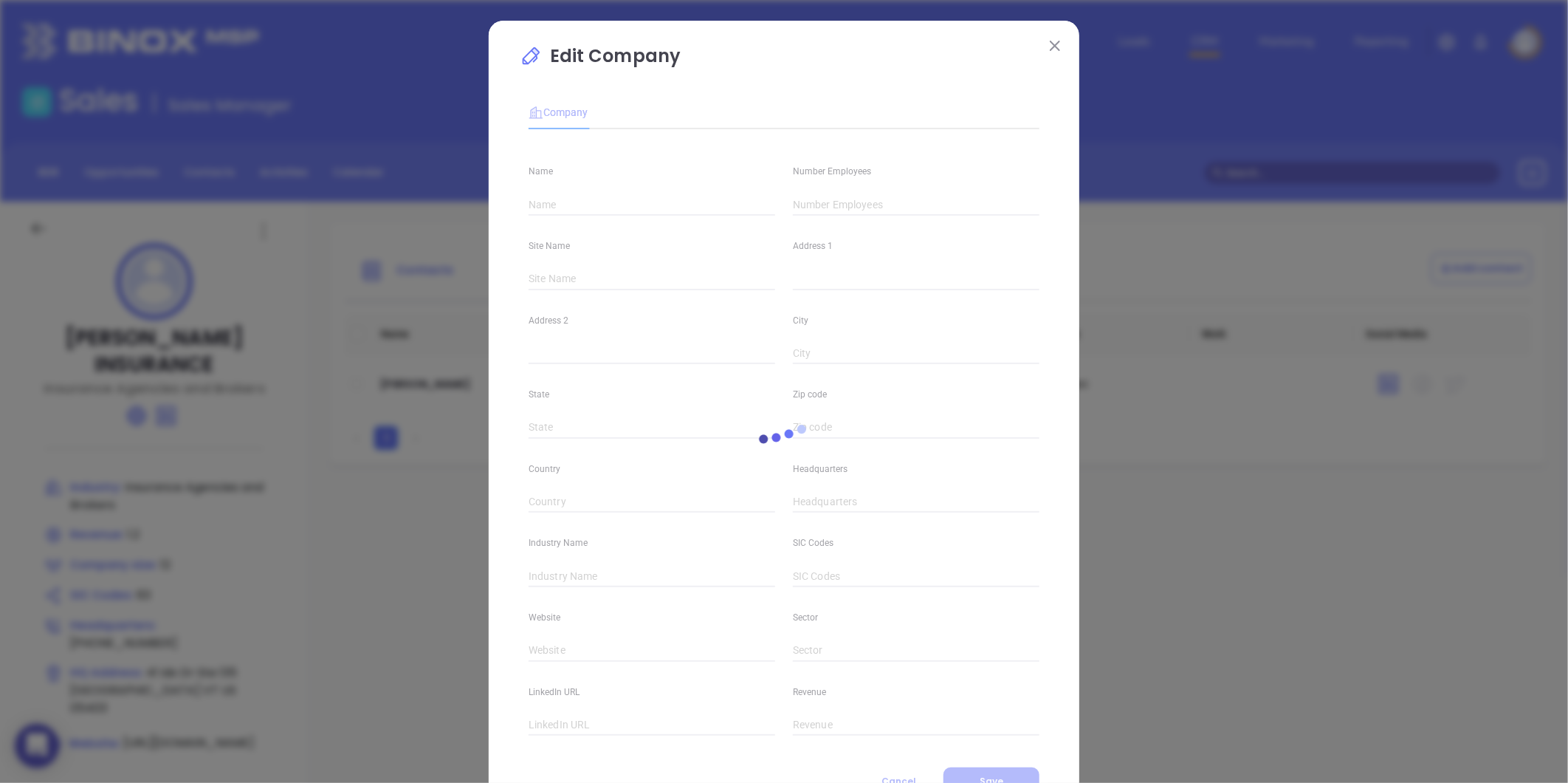
type input "https://tspeck.com/"
type input "Finance and Insurance"
type input "https://www.linkedin.com/company/t.s.-peck-insurance/"
type input "1.2"
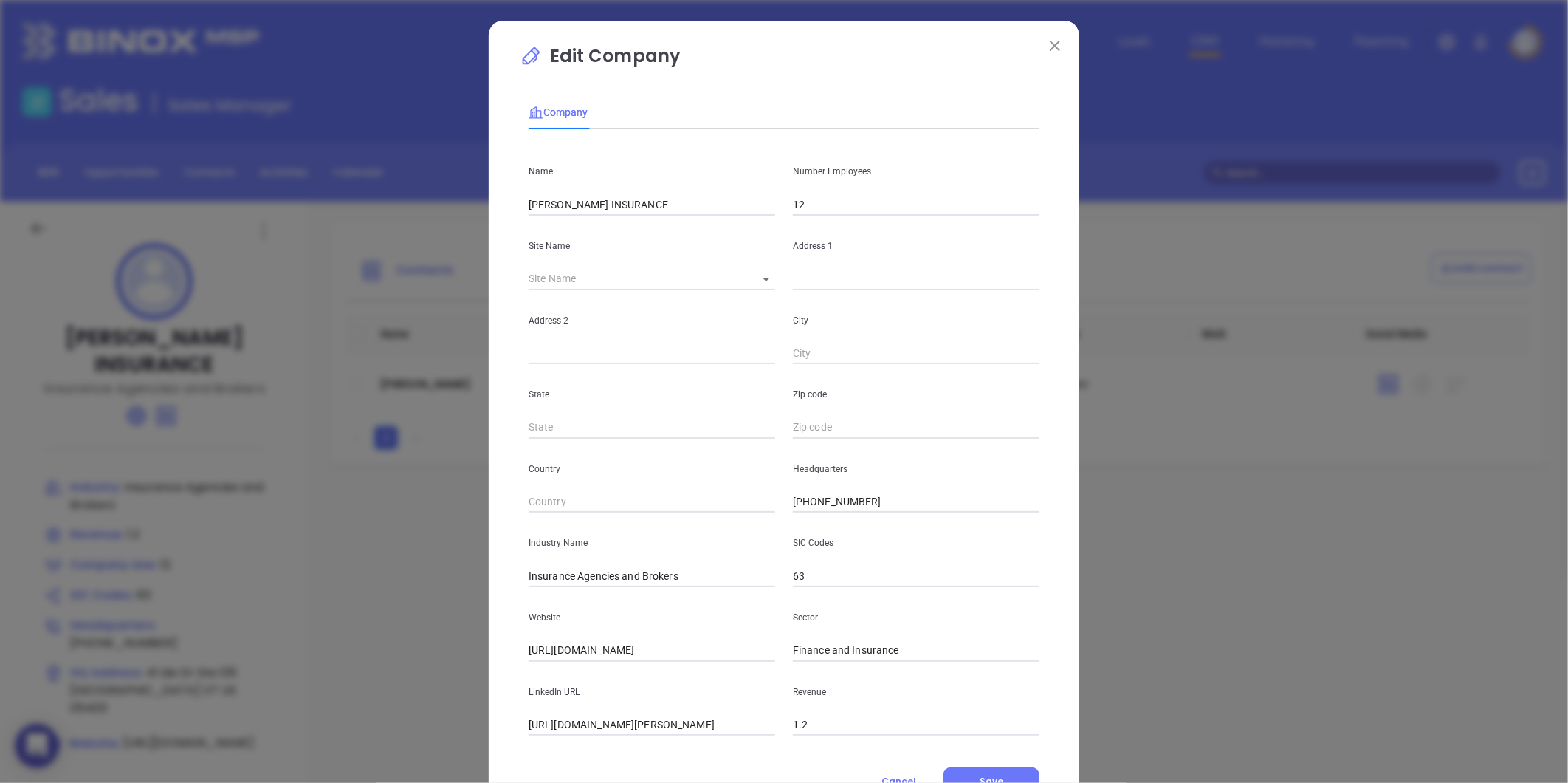
drag, startPoint x: 649, startPoint y: 200, endPoint x: 373, endPoint y: 210, distance: 276.2
click at [373, 210] on div "Edit Company Company Name T. S. PECK INSURANCE Number Employees 12 Site Name ​ …" at bounding box center [784, 391] width 1568 height 783
paste input "S. Peck Insurance"
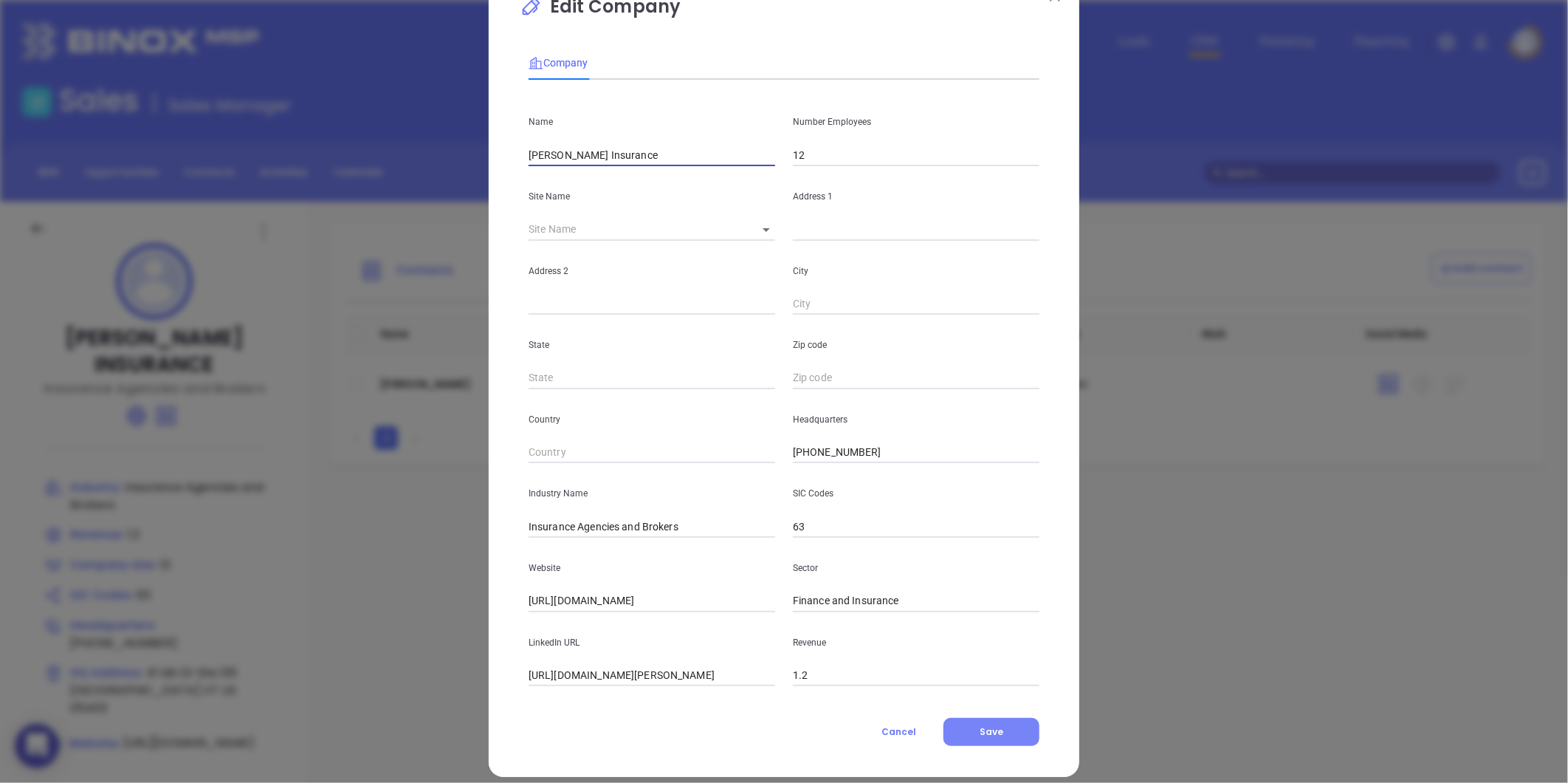
scroll to position [64, 0]
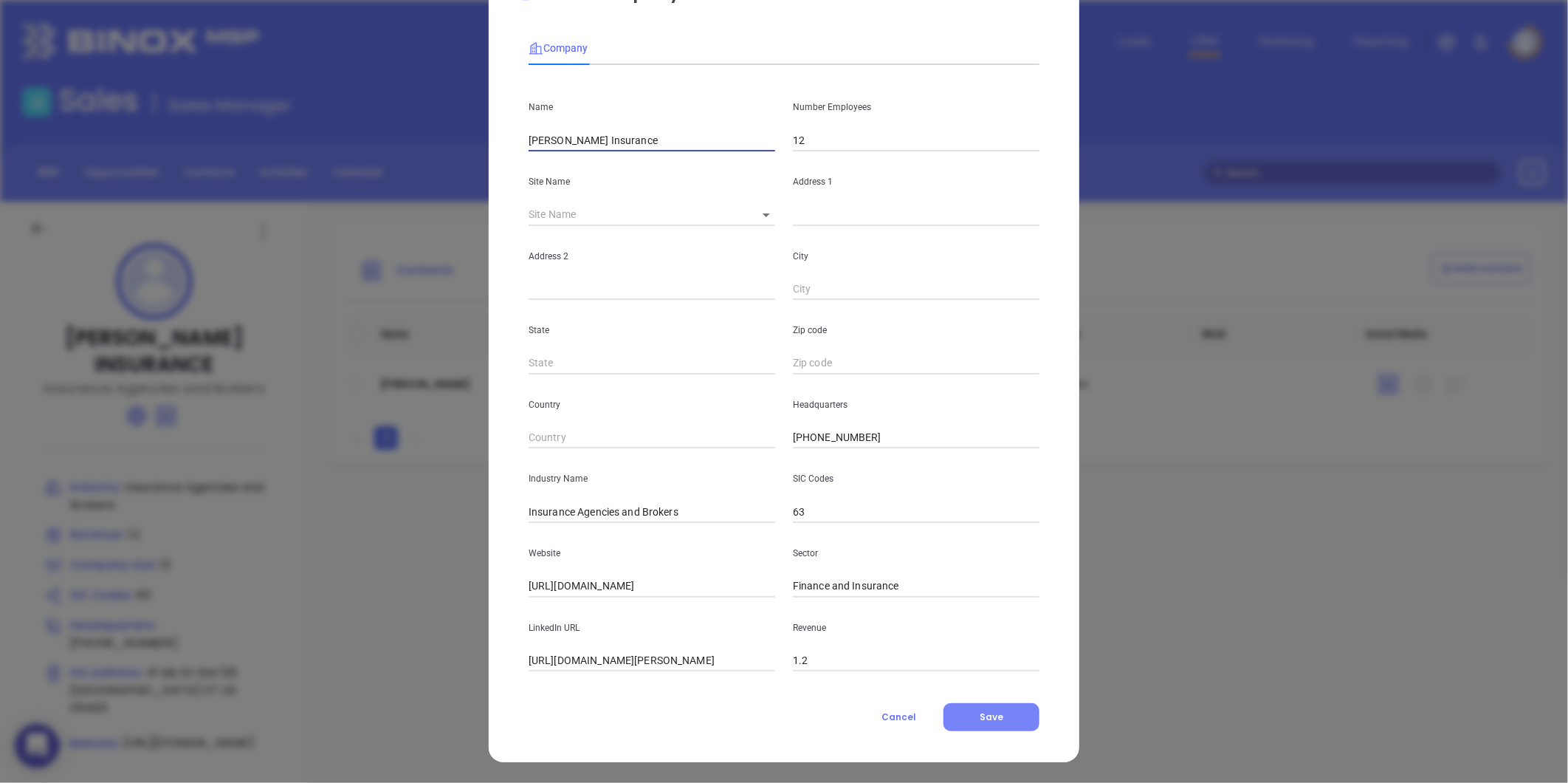
type input "T.S. Peck Insurance"
click at [980, 713] on span "Save" at bounding box center [991, 717] width 24 height 13
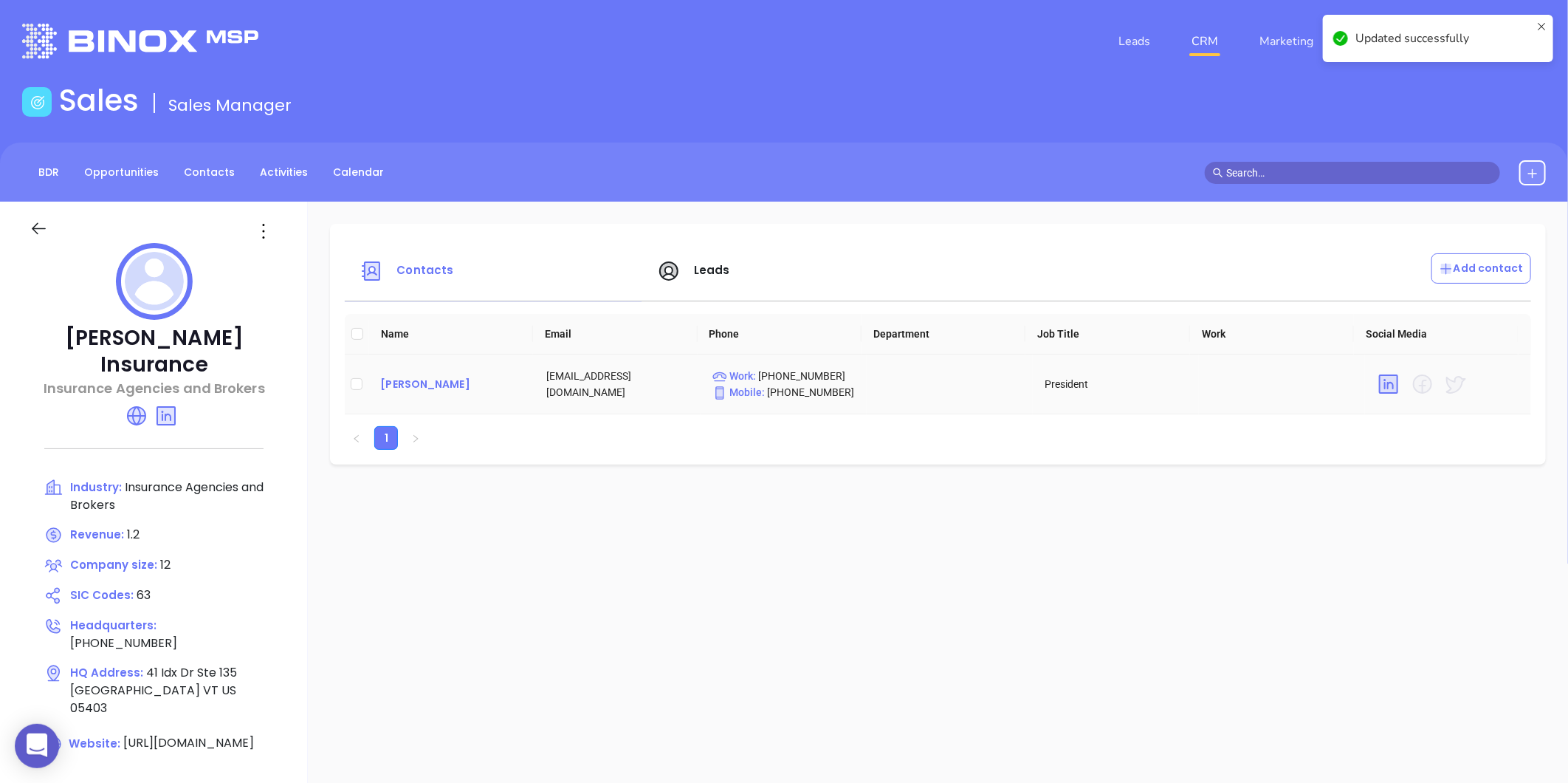
click at [422, 386] on div "Jake Hynes" at bounding box center [451, 384] width 142 height 18
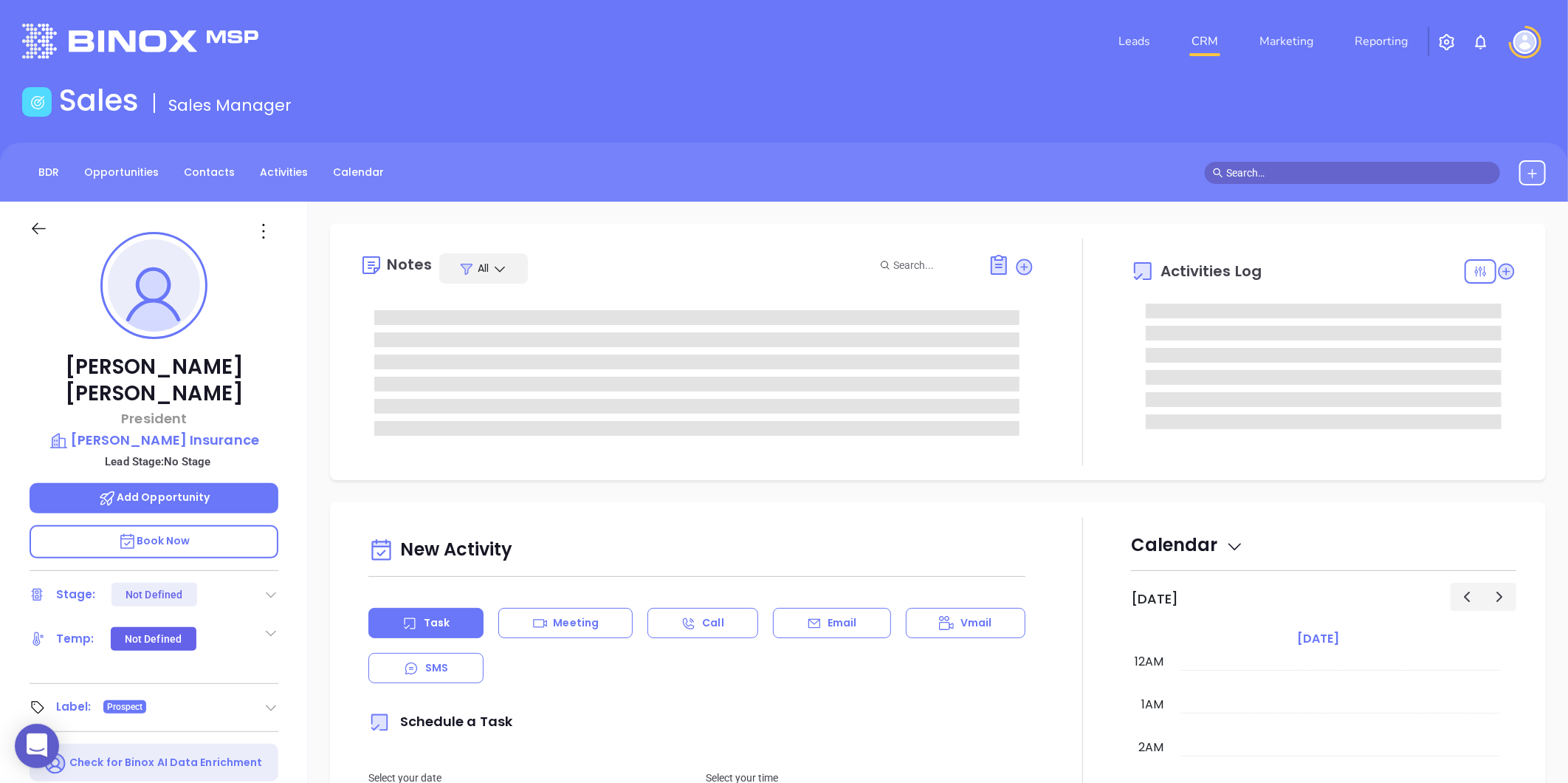
type input "09/04/2025"
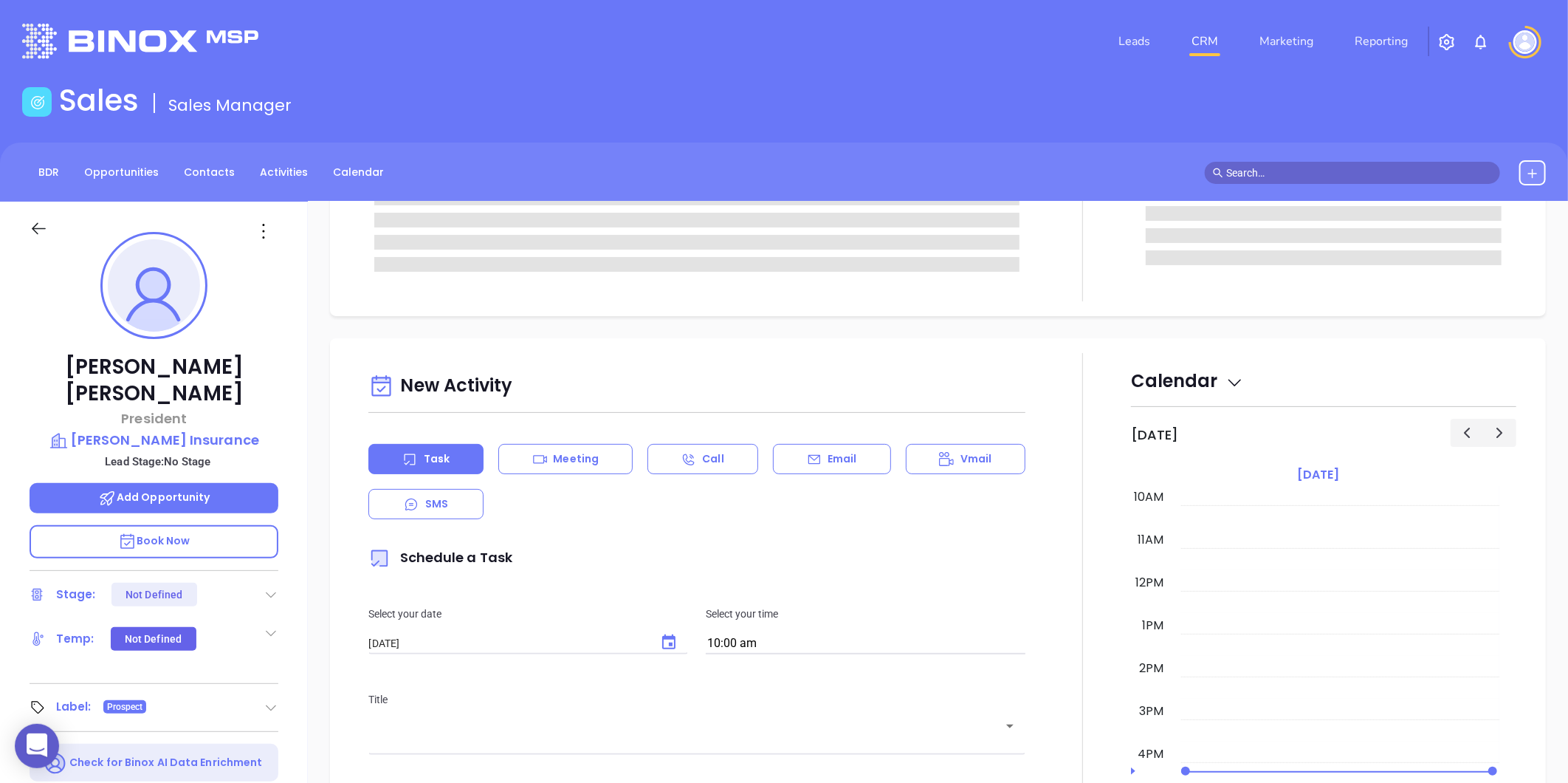
type input "Liz Cruz"
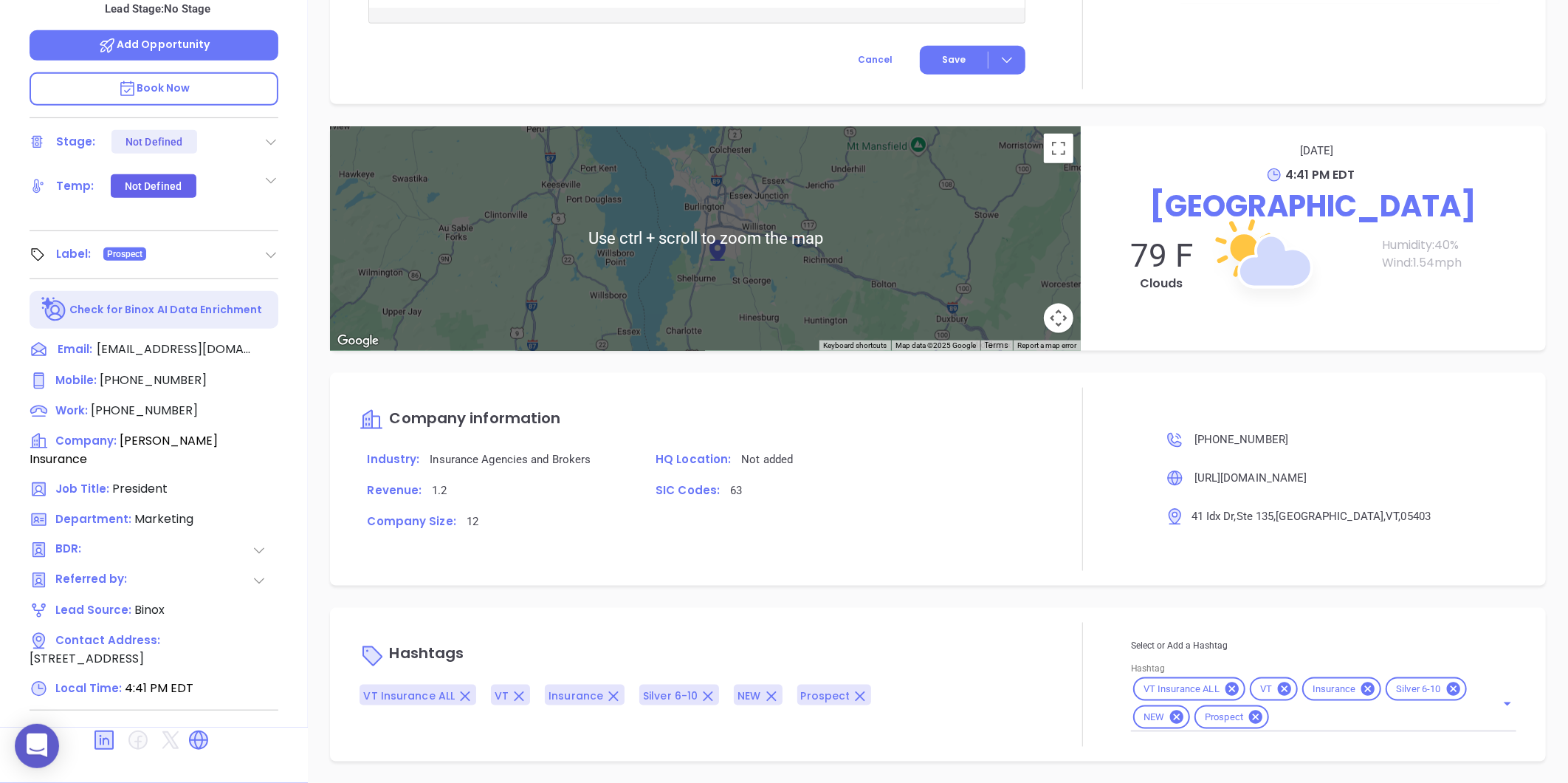
scroll to position [784, 0]
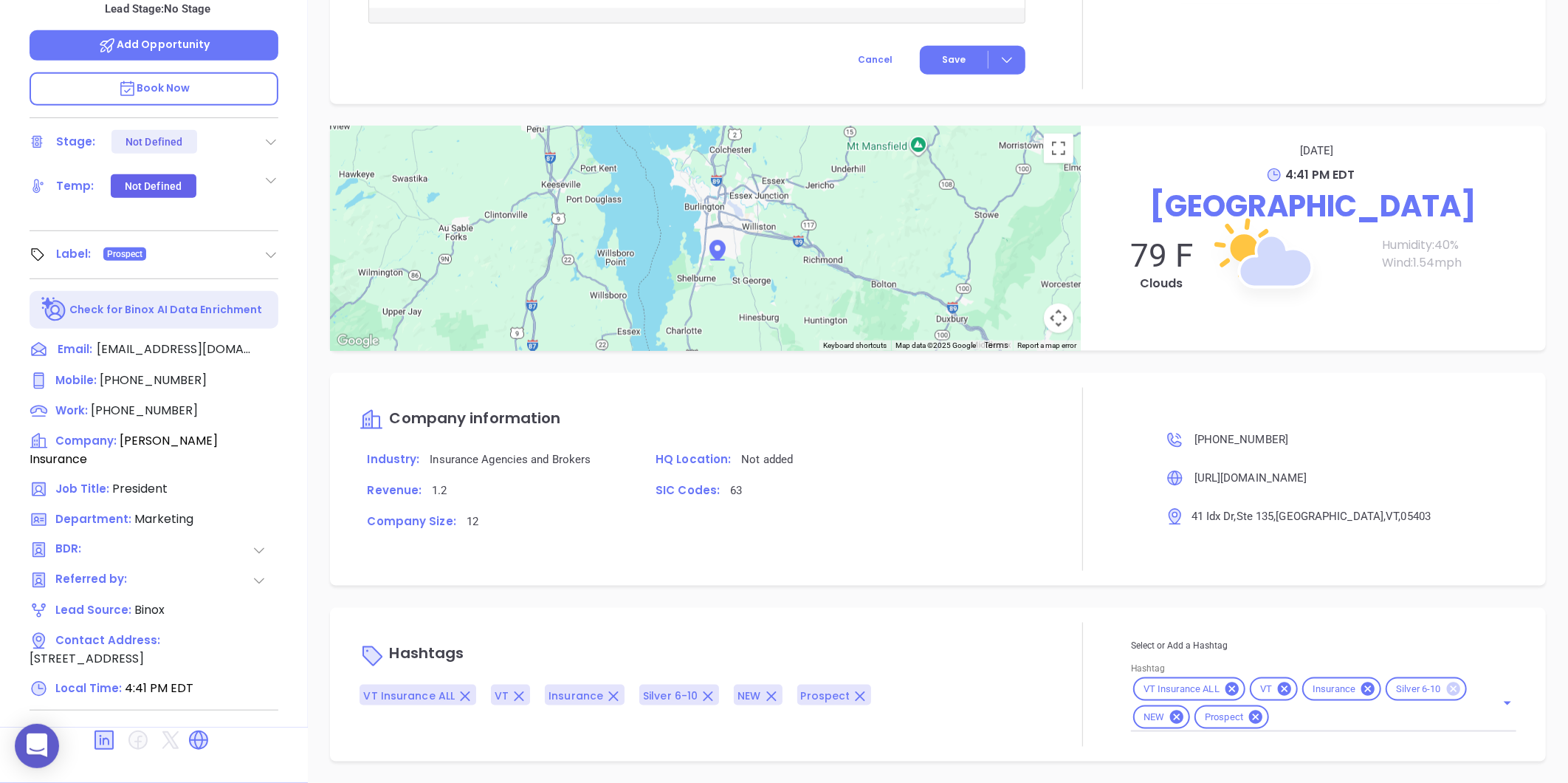
click at [1447, 689] on icon at bounding box center [1454, 689] width 14 height 14
click at [1382, 718] on input "Hashtag" at bounding box center [1342, 717] width 265 height 18
type input "gold"
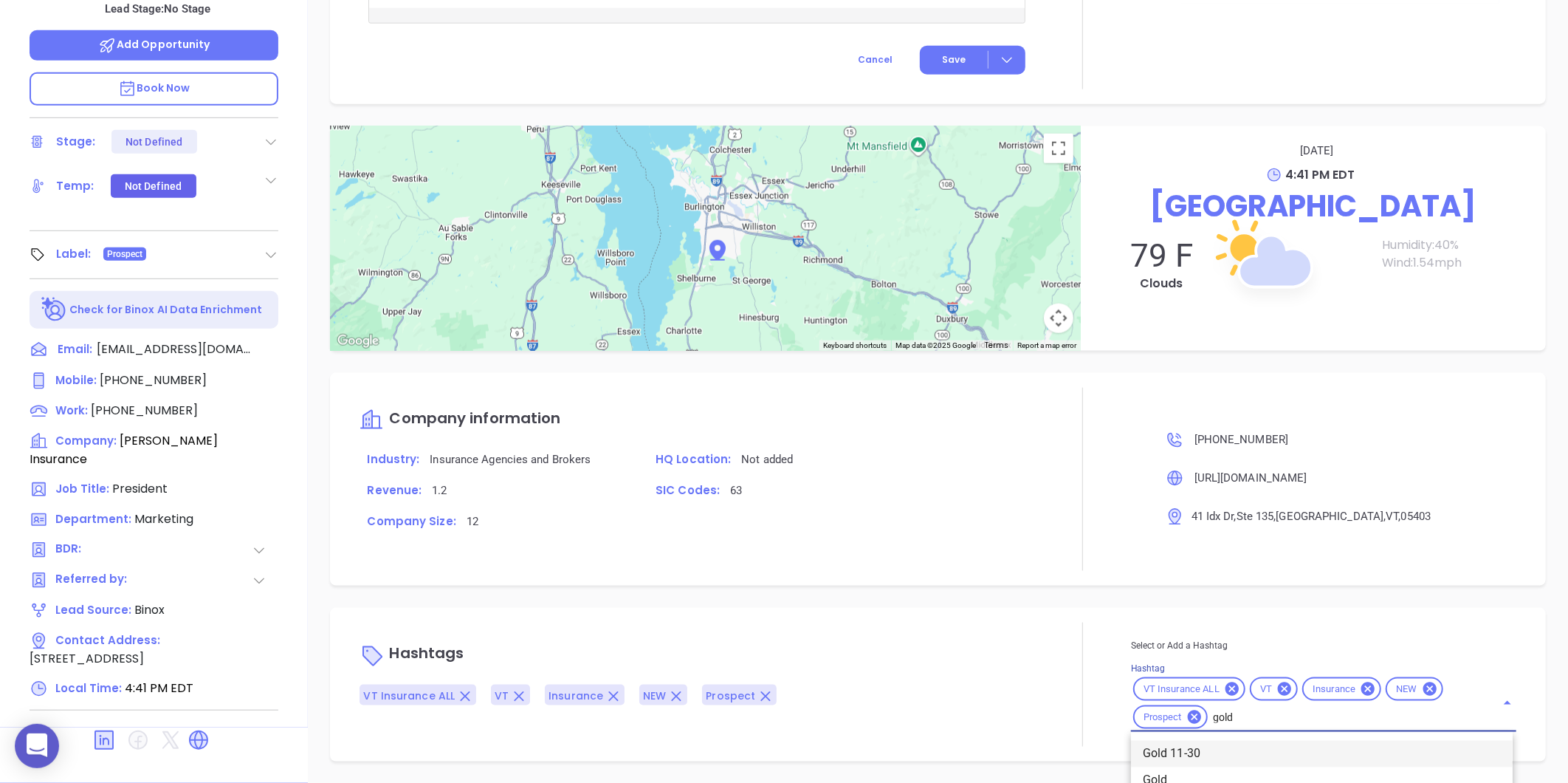
click at [1207, 748] on li "Gold 11-30" at bounding box center [1321, 753] width 381 height 26
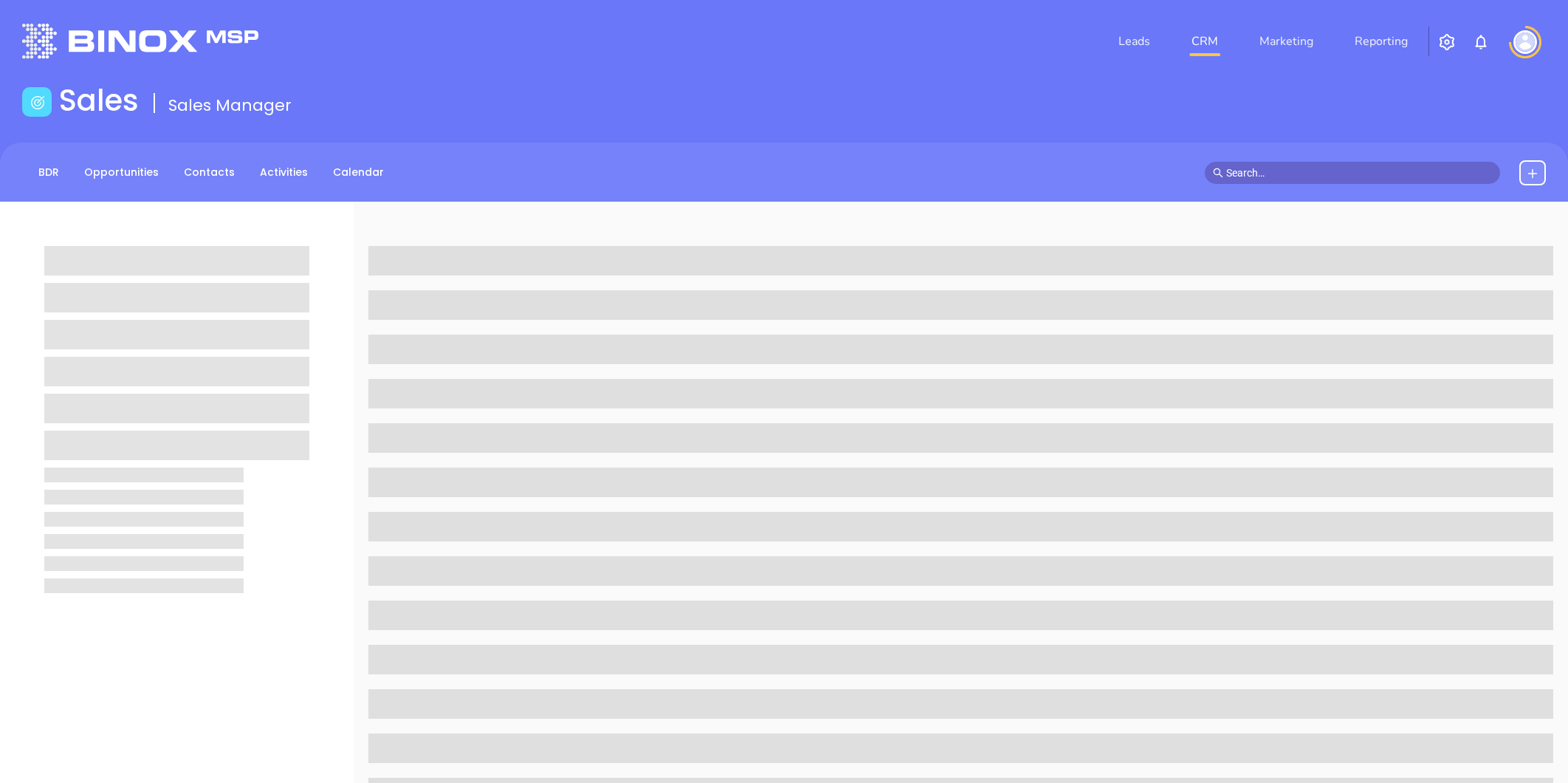
scroll to position [453, 0]
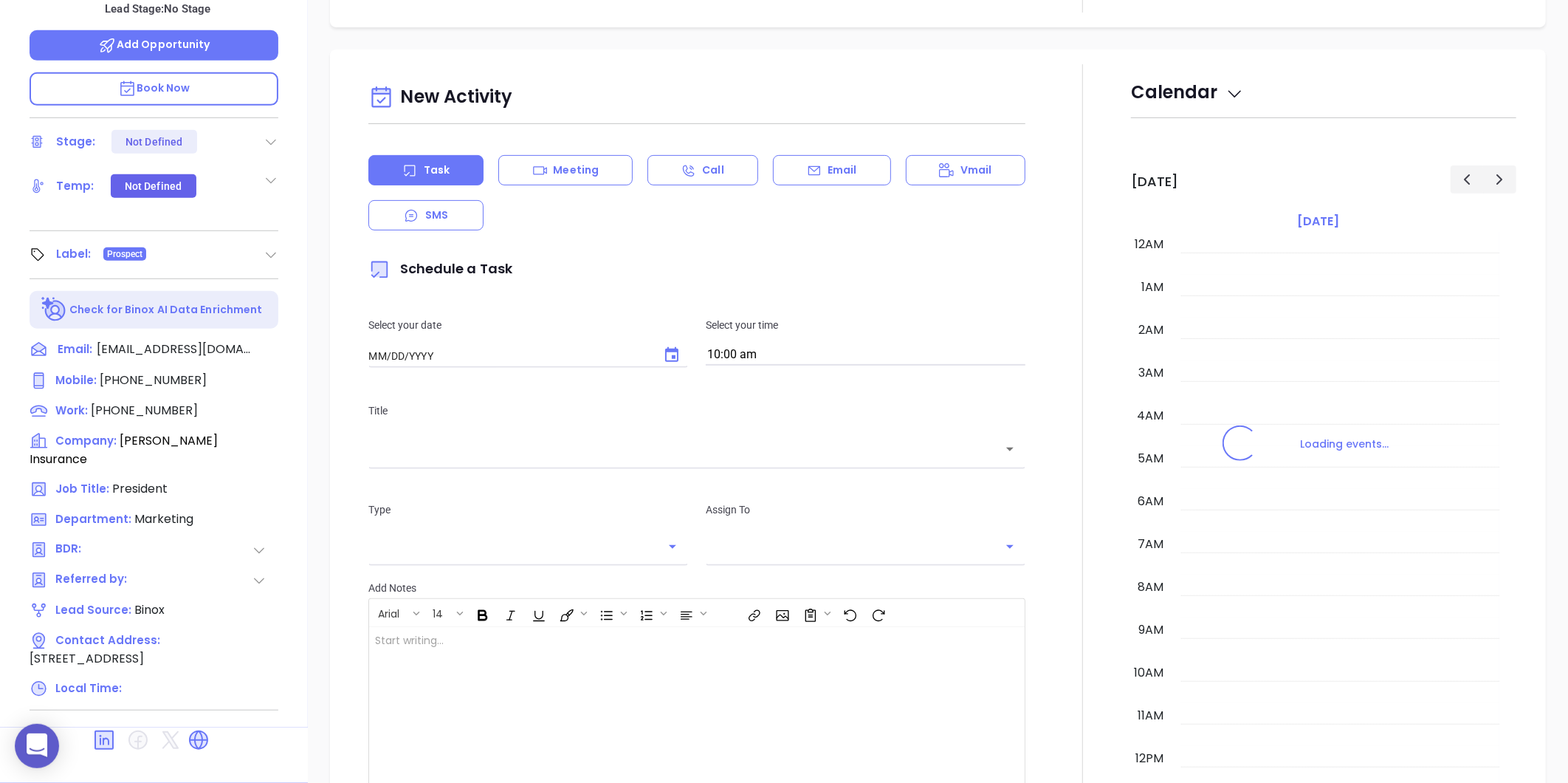
type input "[DATE]"
type input "[PERSON_NAME]"
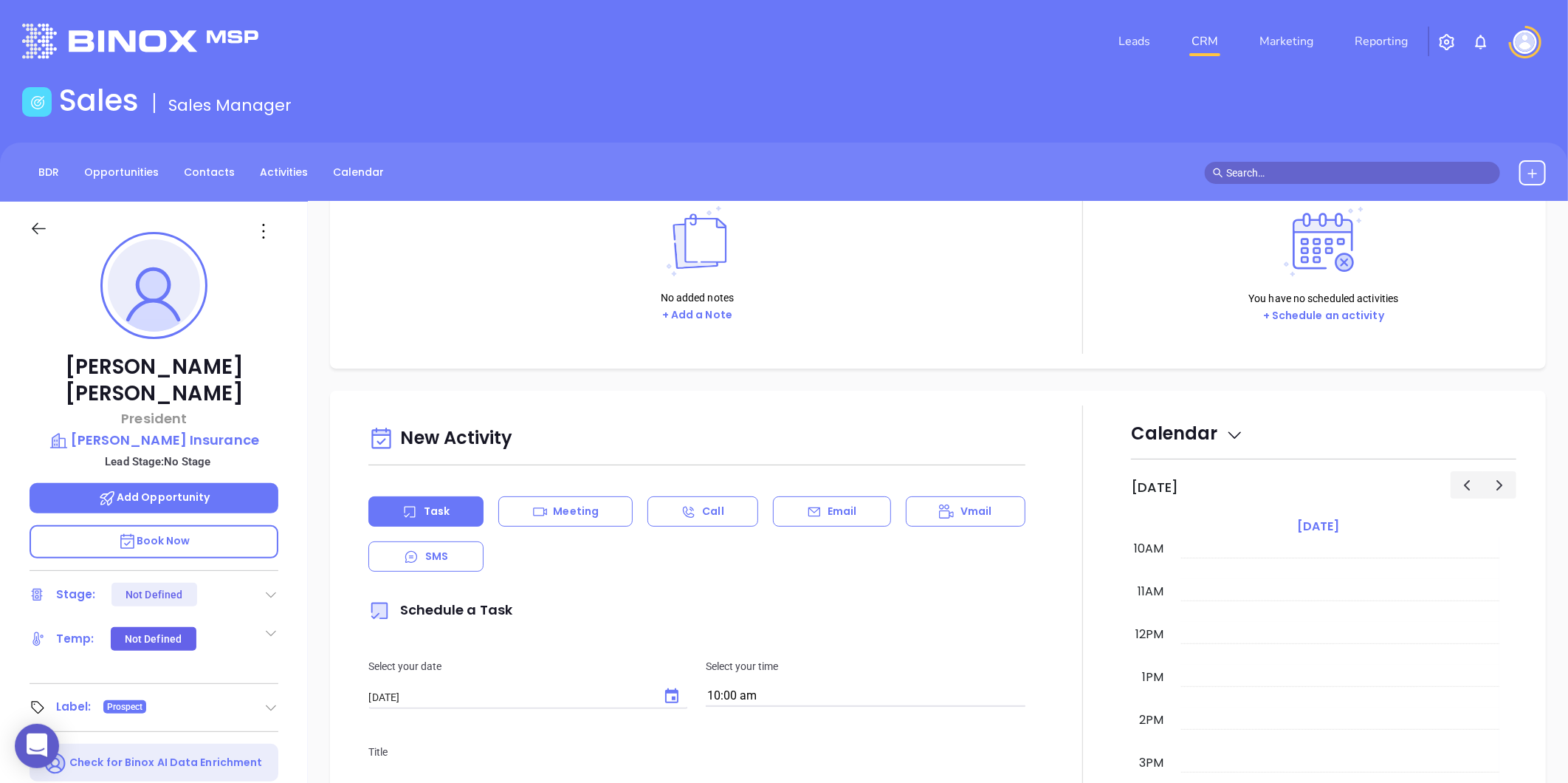
scroll to position [0, 0]
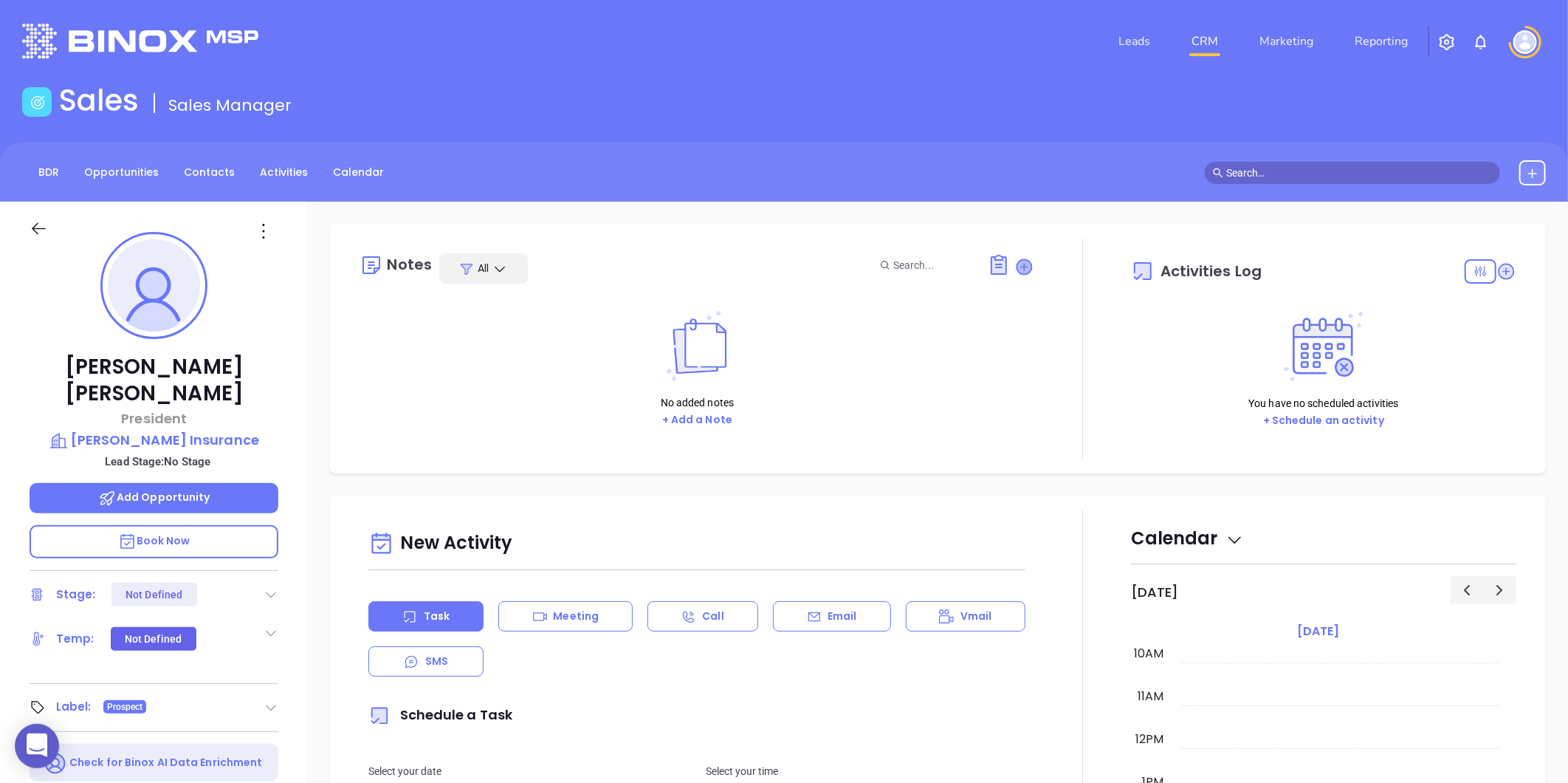
click at [1017, 266] on icon at bounding box center [1024, 266] width 14 height 14
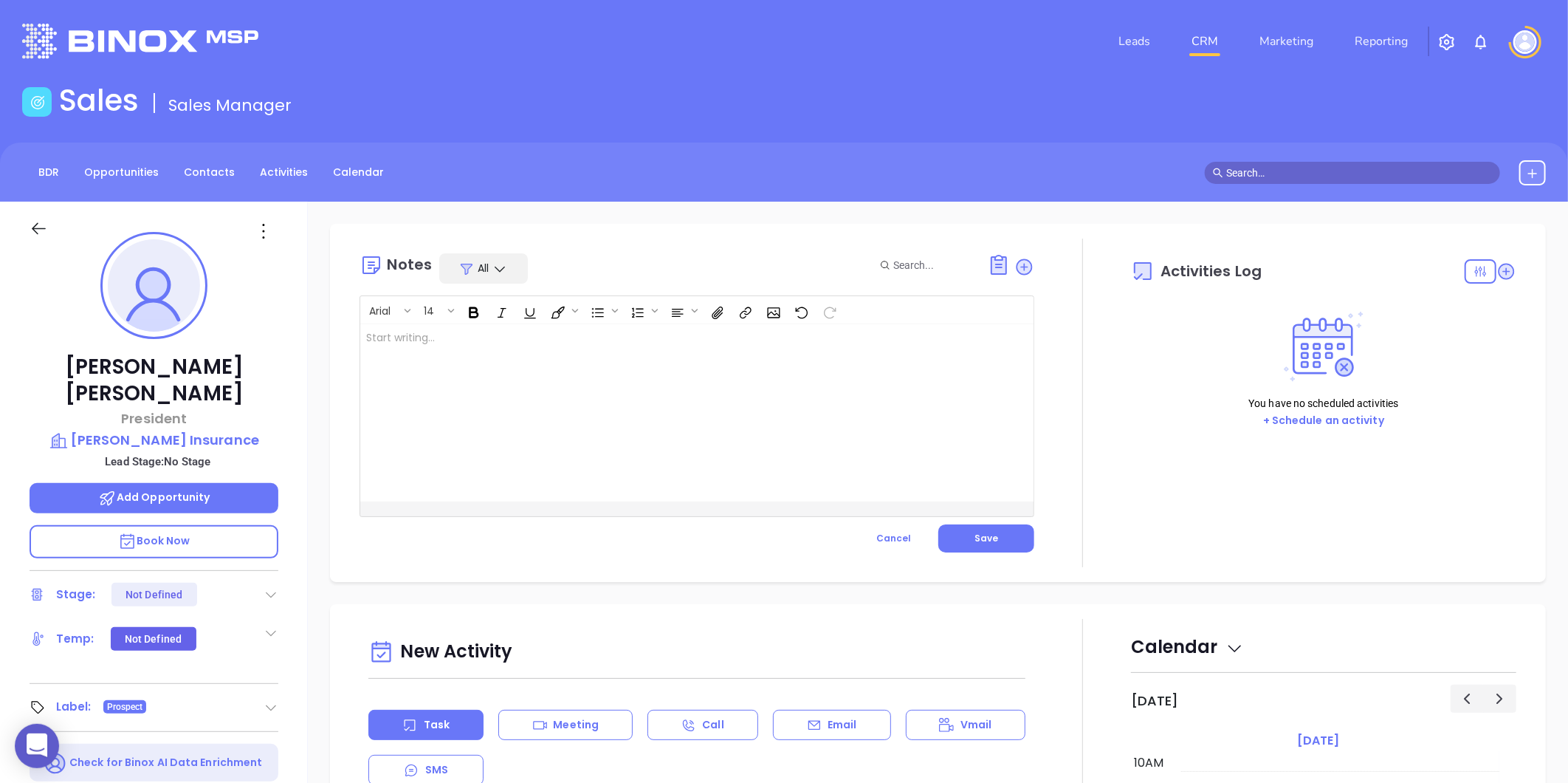
click at [425, 358] on div at bounding box center [673, 413] width 626 height 178
click at [983, 539] on span "Save" at bounding box center [987, 538] width 24 height 13
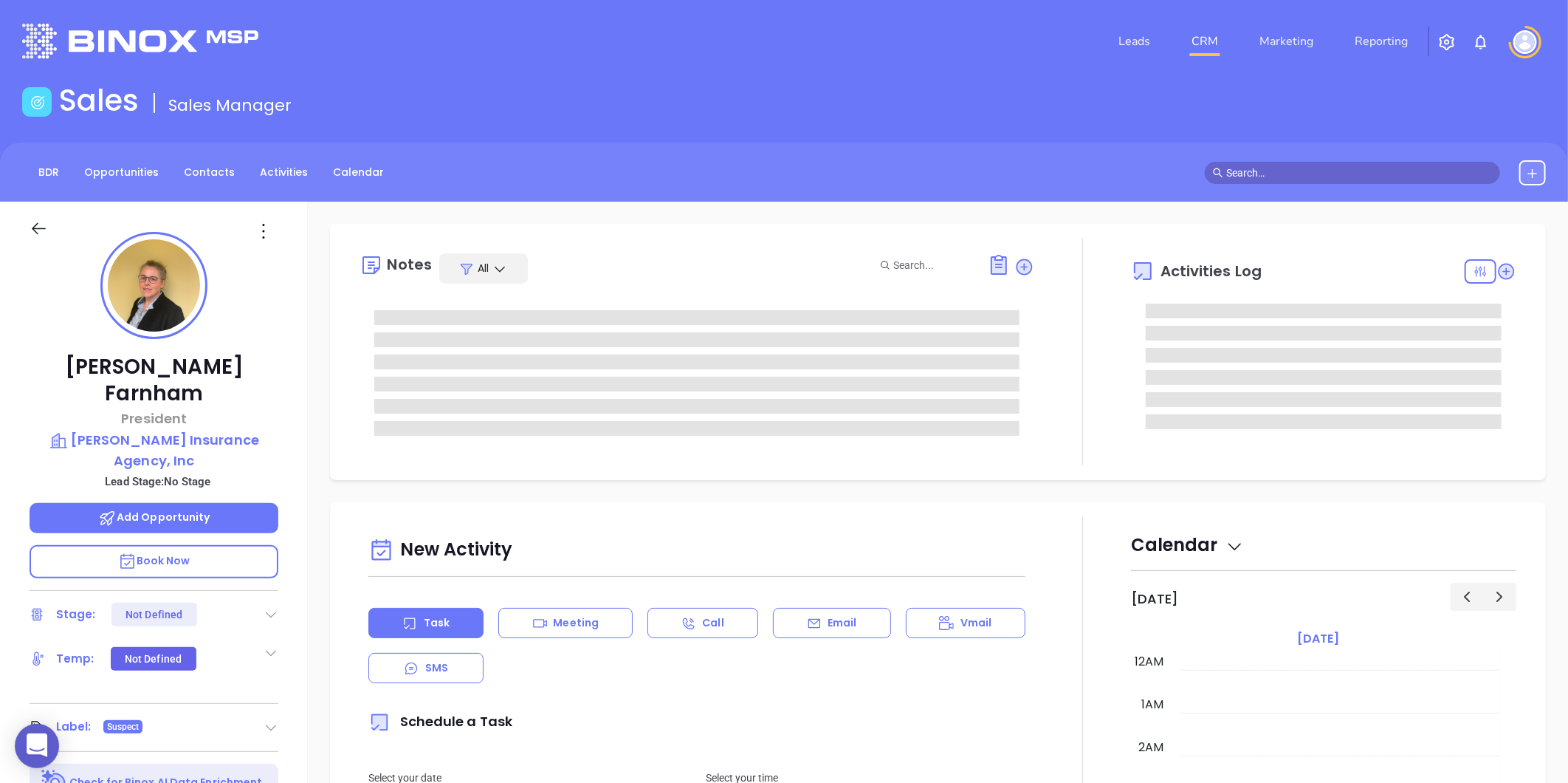
type input "[DATE]"
type input "[PERSON_NAME]"
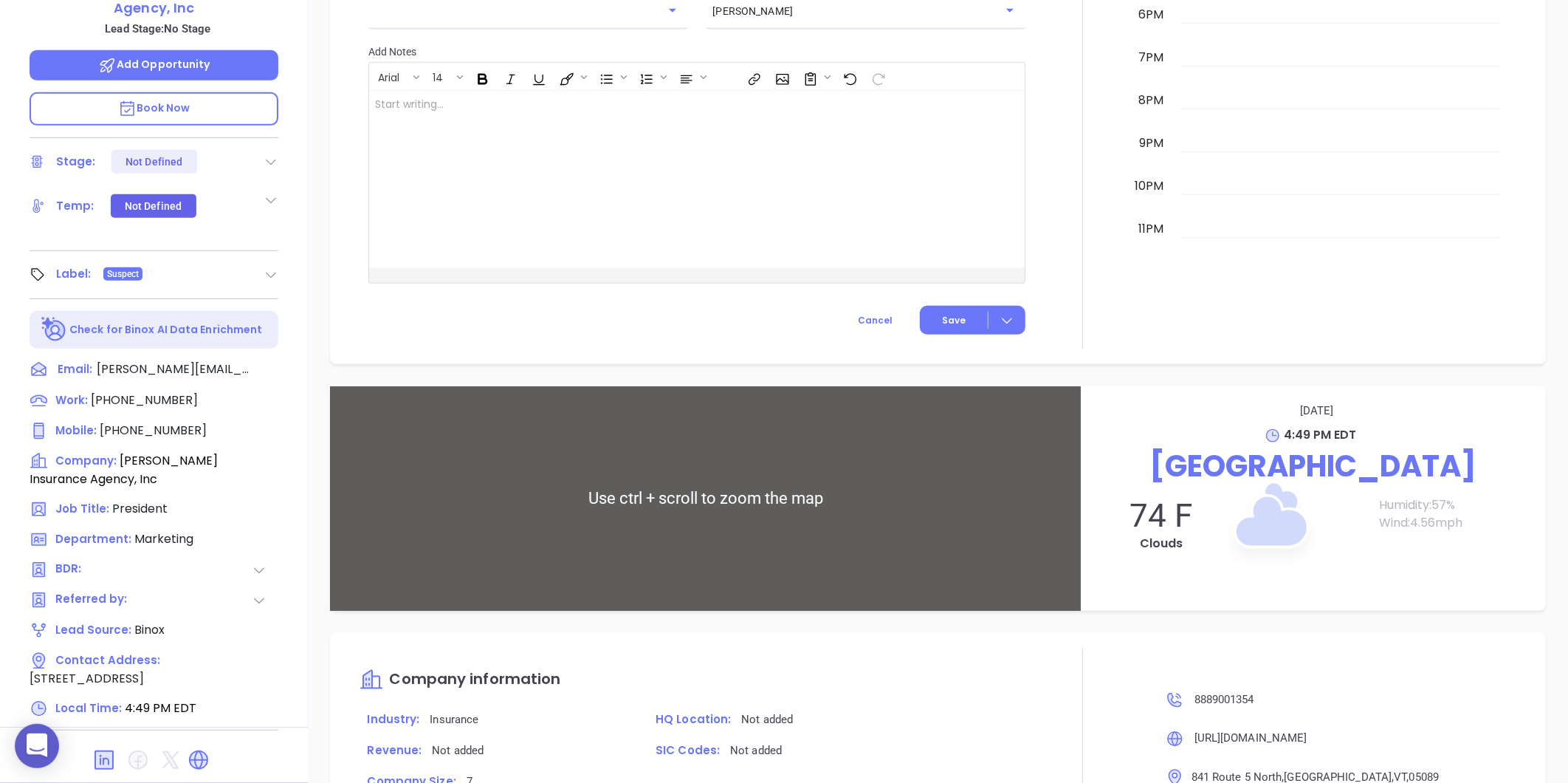
scroll to position [751, 0]
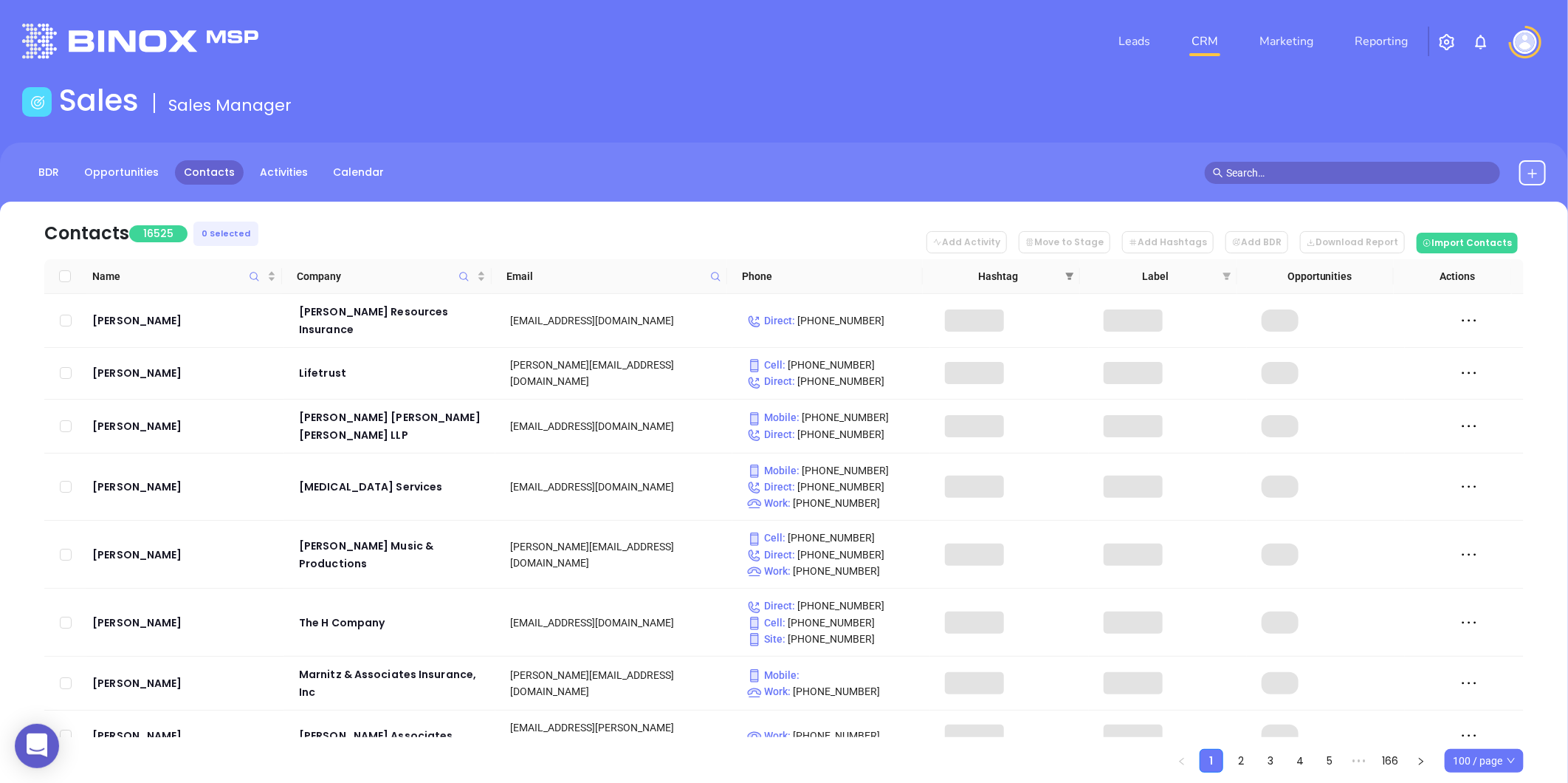
click at [1065, 274] on icon "filter" at bounding box center [1069, 276] width 9 height 9
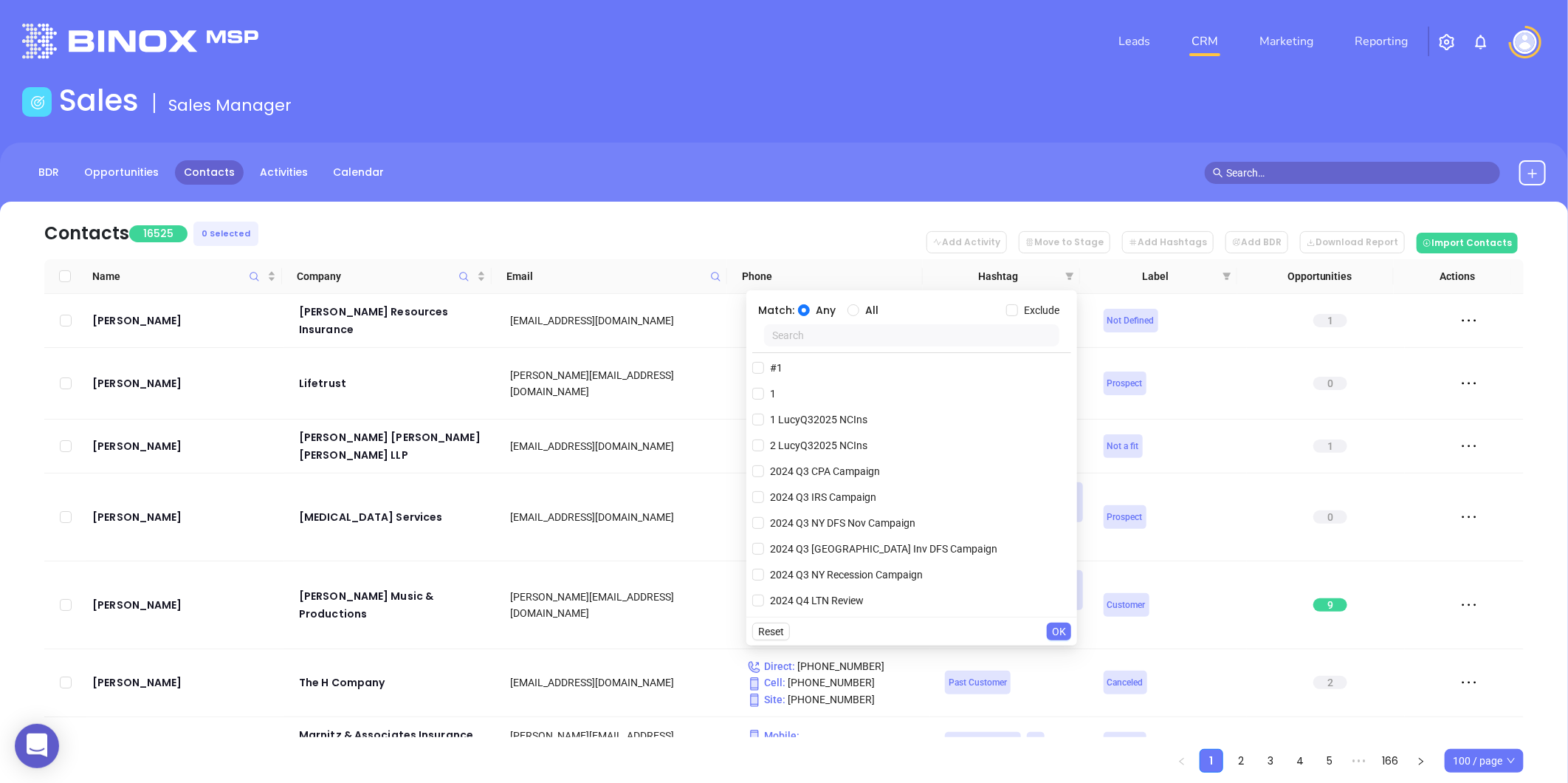
click at [818, 336] on input "text" at bounding box center [912, 335] width 295 height 22
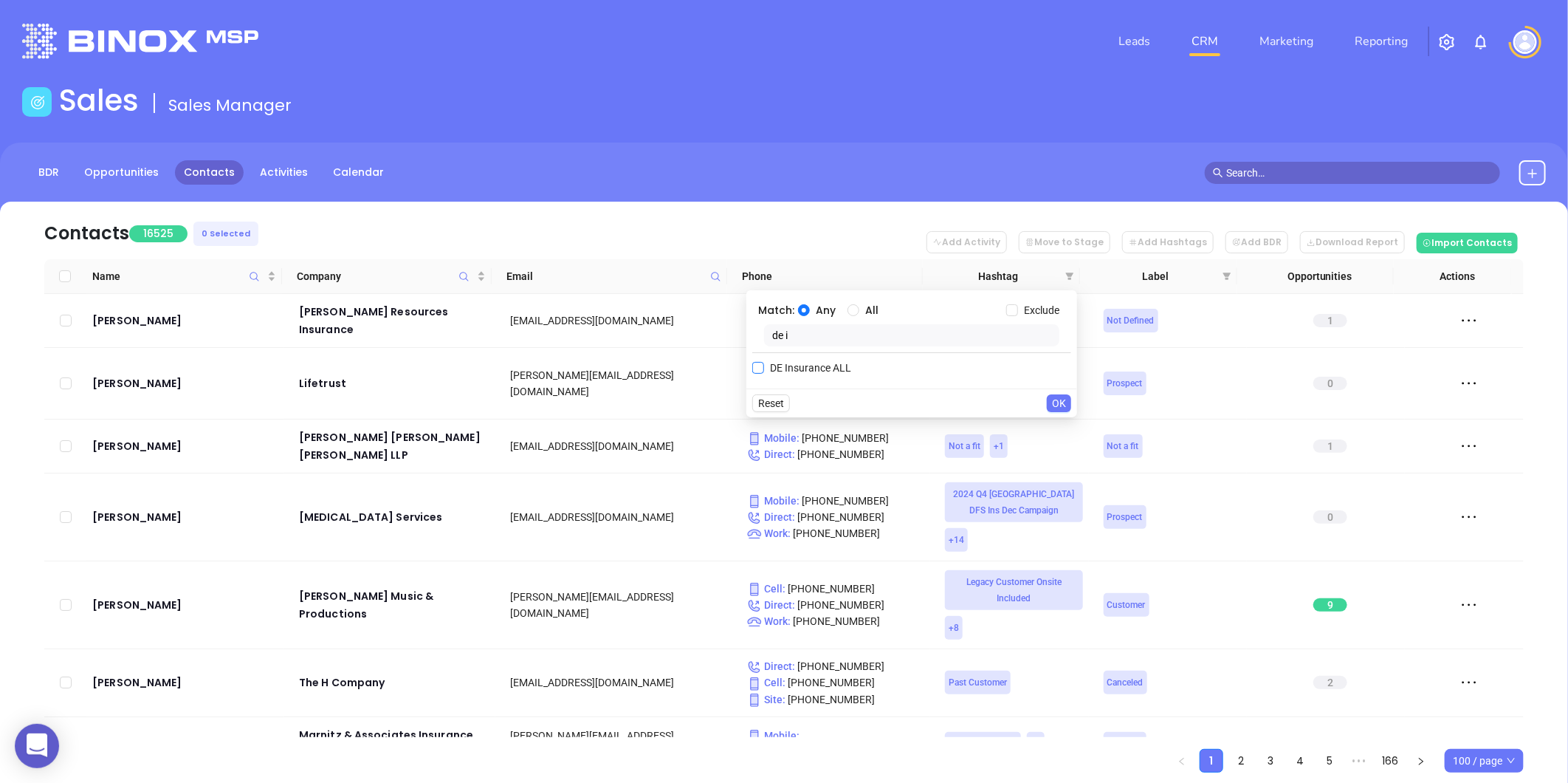
type input "de i"
click at [812, 371] on span "DE Insurance ALL" at bounding box center [811, 368] width 93 height 16
click at [764, 371] on input "DE Insurance ALL" at bounding box center [758, 367] width 12 height 12
checkbox input "true"
click at [1056, 433] on span "OK" at bounding box center [1059, 433] width 14 height 16
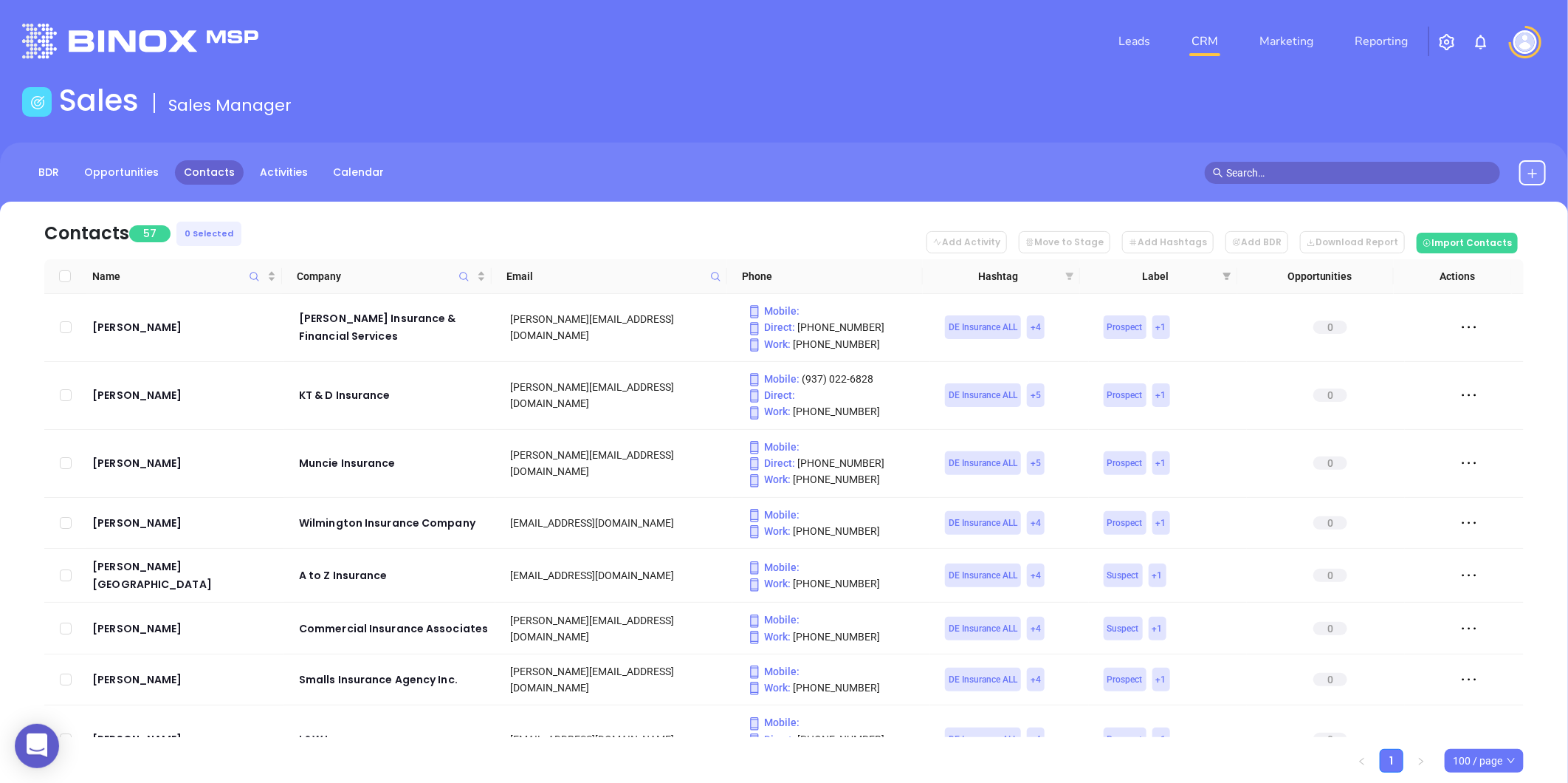
click at [1068, 278] on icon "filter" at bounding box center [1070, 276] width 8 height 7
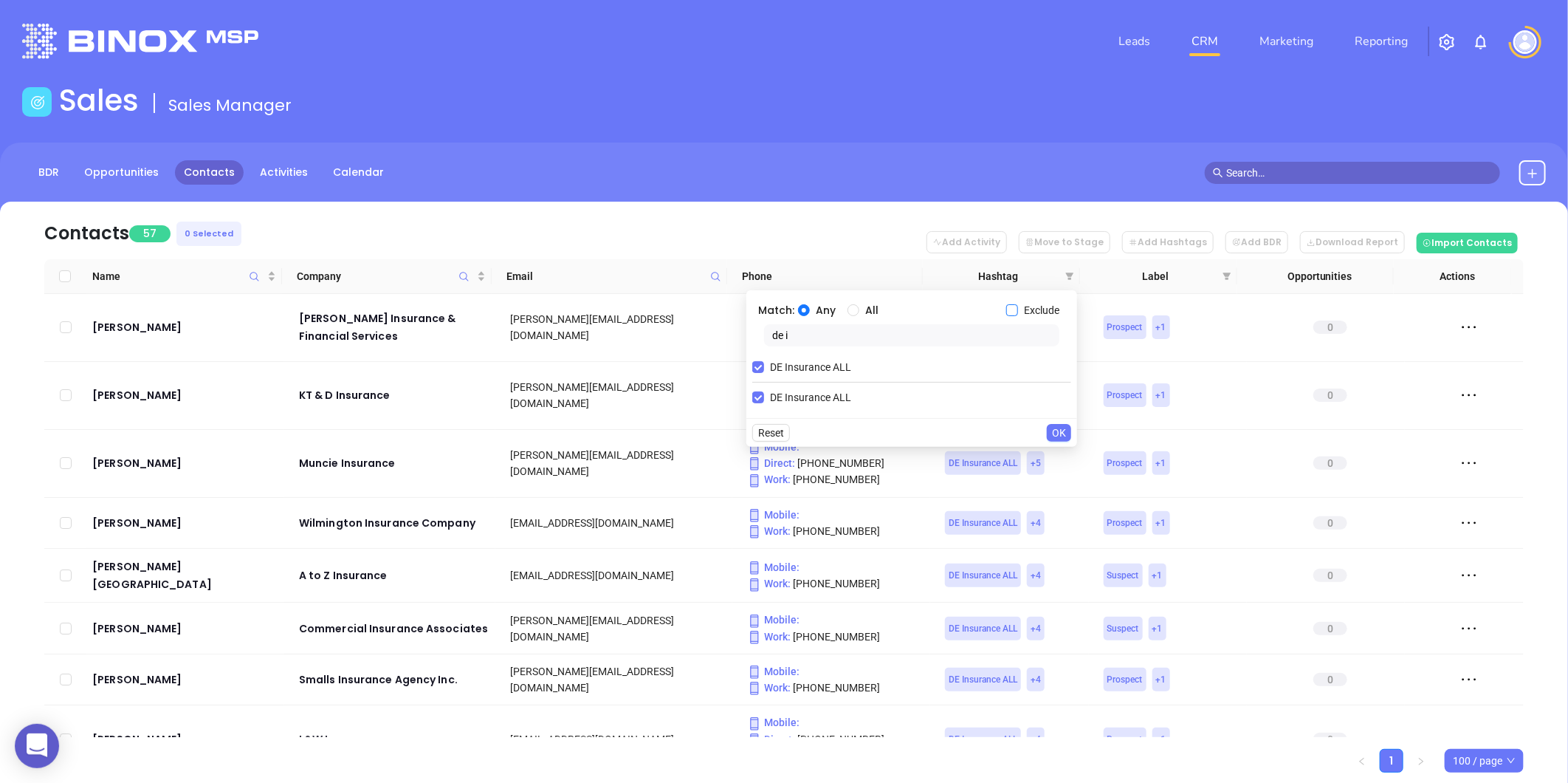
click at [1016, 306] on input "Exclude" at bounding box center [1011, 310] width 12 height 12
checkbox input "true"
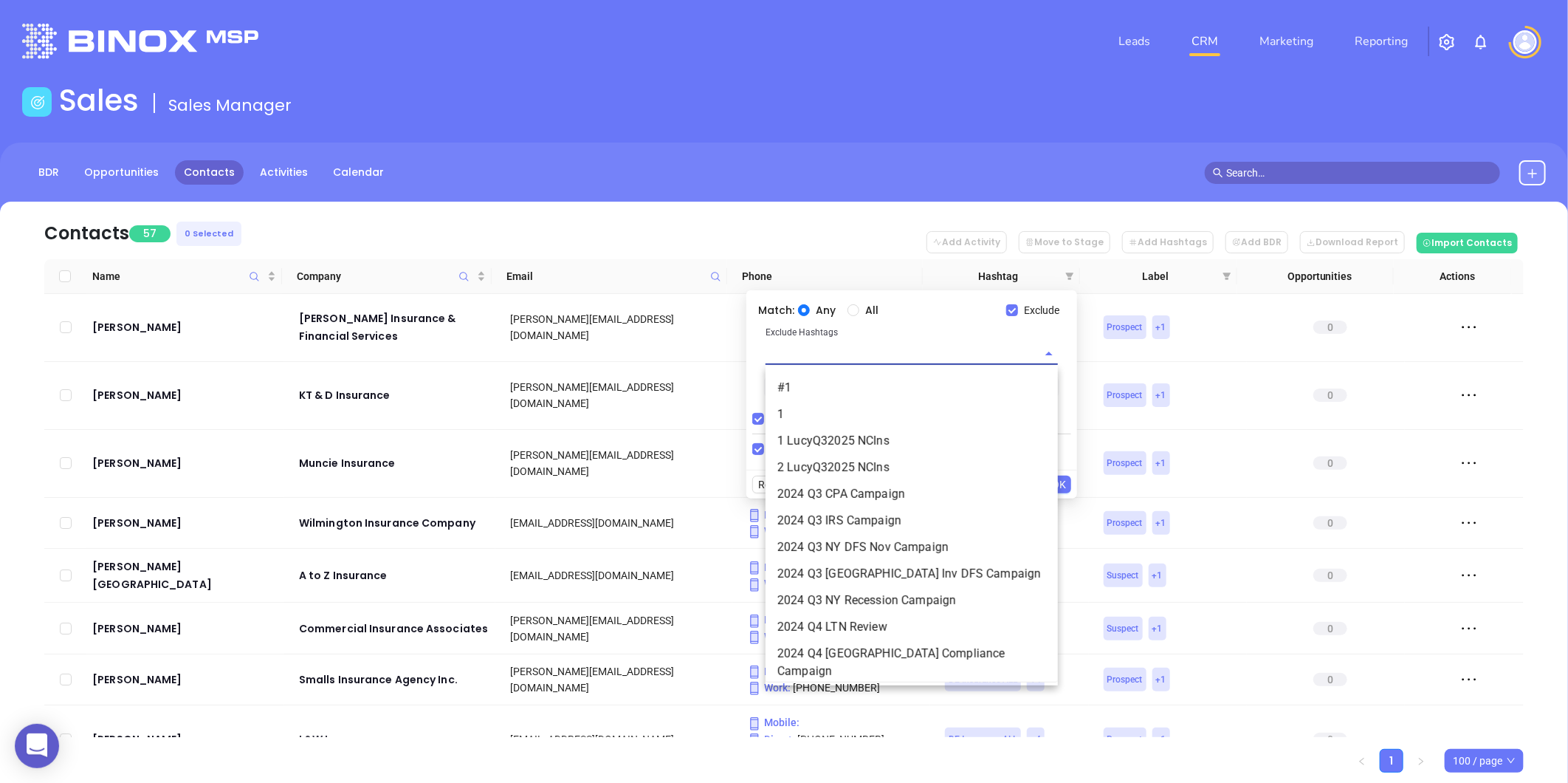
drag, startPoint x: 893, startPoint y: 360, endPoint x: 886, endPoint y: 364, distance: 8.1
click at [890, 361] on input "text" at bounding box center [891, 353] width 251 height 22
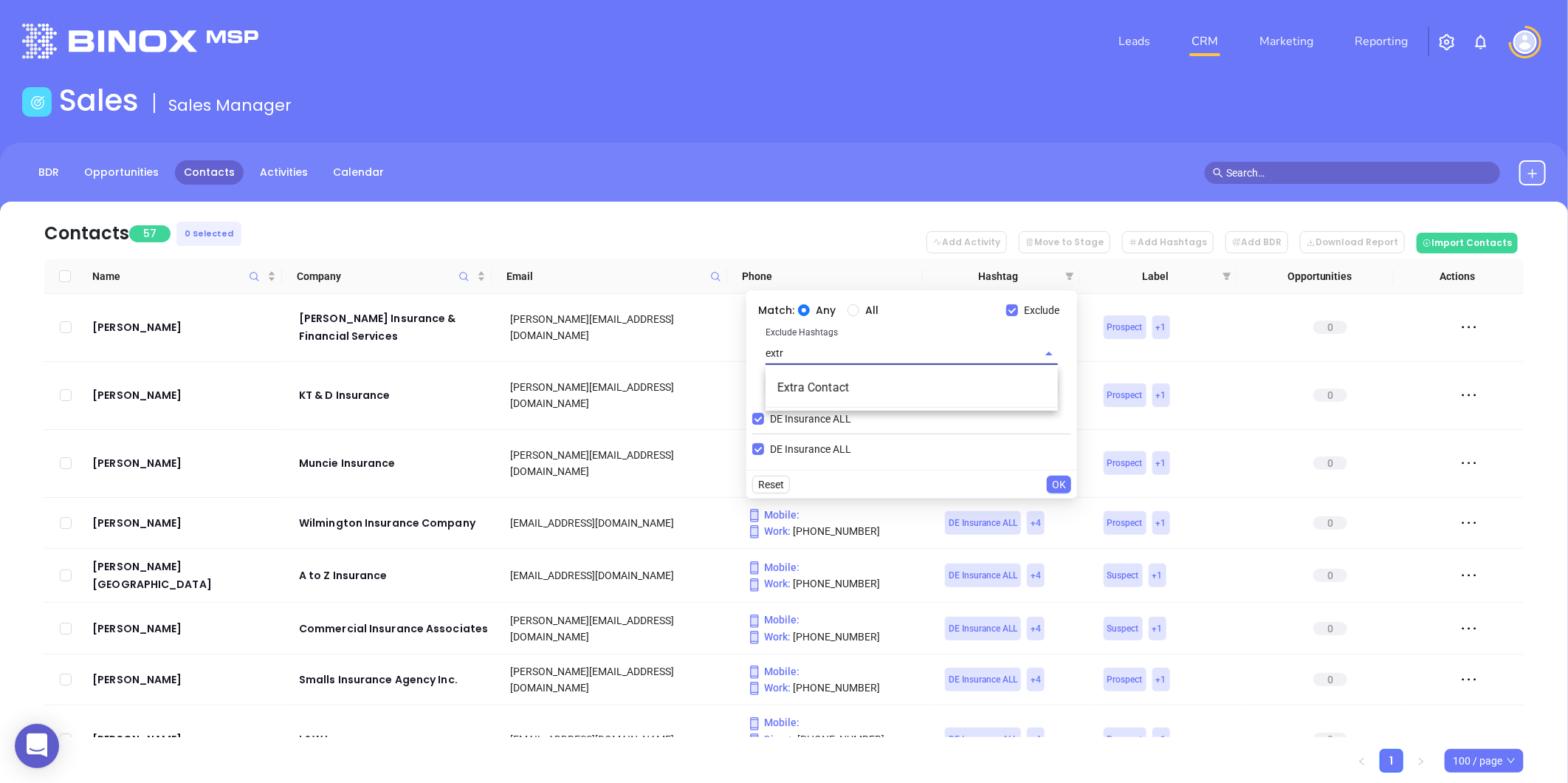
type input "extra"
click at [841, 386] on li "Extra Contact" at bounding box center [912, 387] width 293 height 26
click at [1059, 489] on span "OK" at bounding box center [1059, 491] width 14 height 16
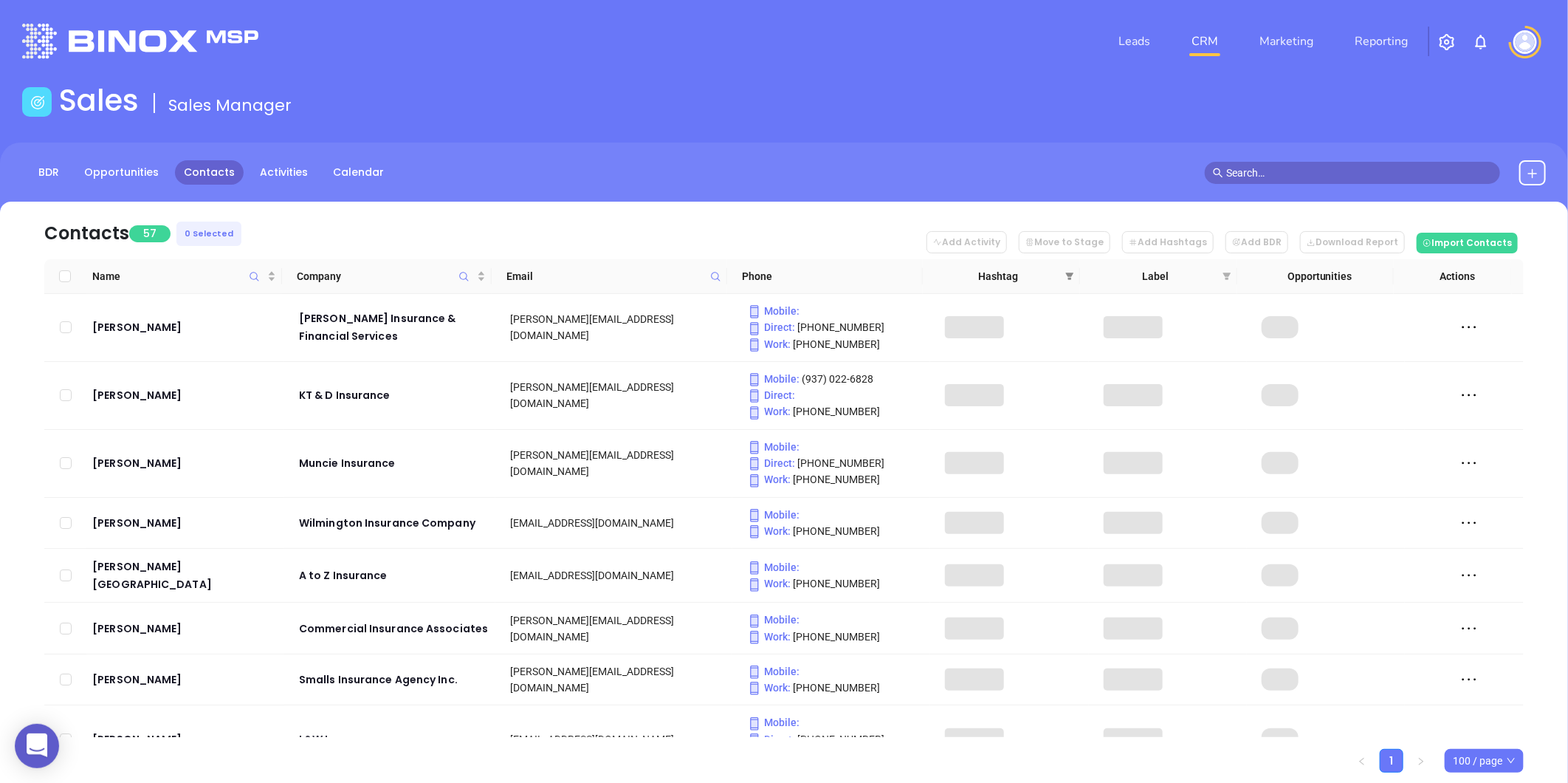
click at [1074, 274] on span at bounding box center [1070, 276] width 14 height 22
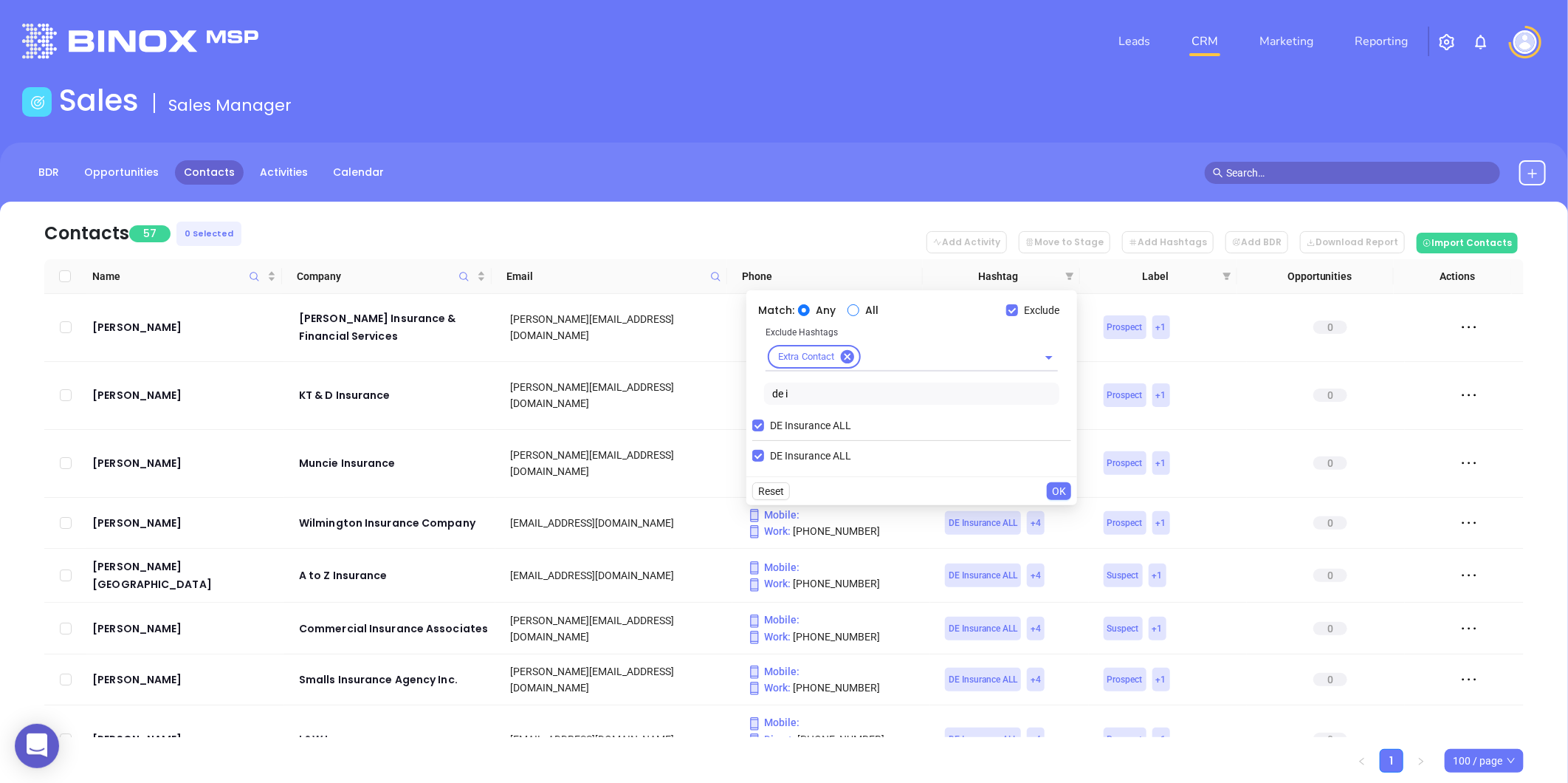
click at [851, 313] on input "All" at bounding box center [853, 310] width 12 height 12
radio input "true"
drag, startPoint x: 808, startPoint y: 391, endPoint x: 615, endPoint y: 467, distance: 207.4
click at [615, 467] on body "0 Leads CRM Marketing Reporting Financial Leads Leads Sales Sales Manager BDR O…" at bounding box center [784, 391] width 1568 height 783
type input "cop"
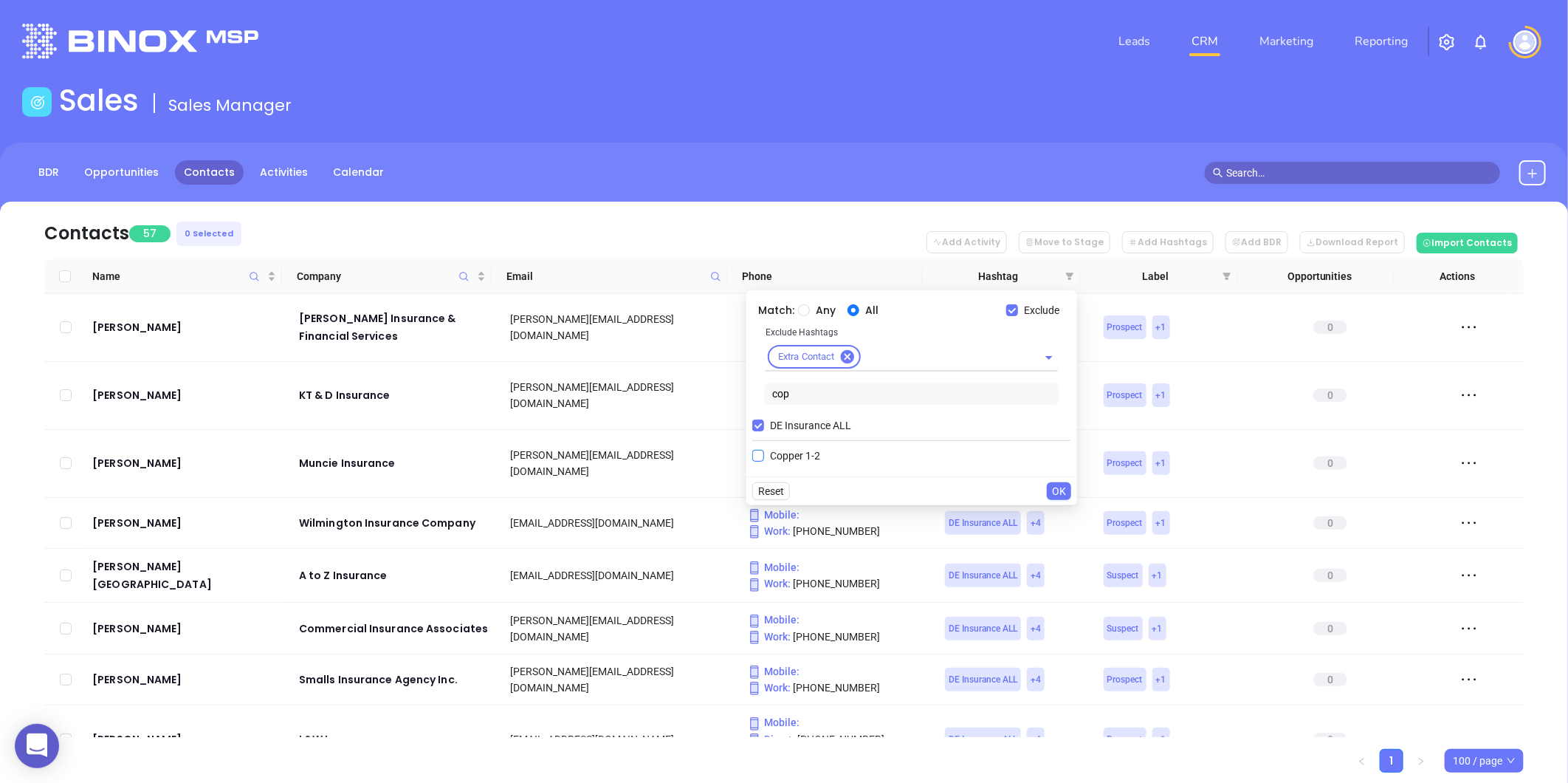
click at [792, 455] on span "Copper 1-2" at bounding box center [796, 455] width 62 height 16
click at [764, 455] on input "Copper 1-2" at bounding box center [758, 455] width 12 height 12
click at [1052, 519] on span "OK" at bounding box center [1059, 517] width 14 height 16
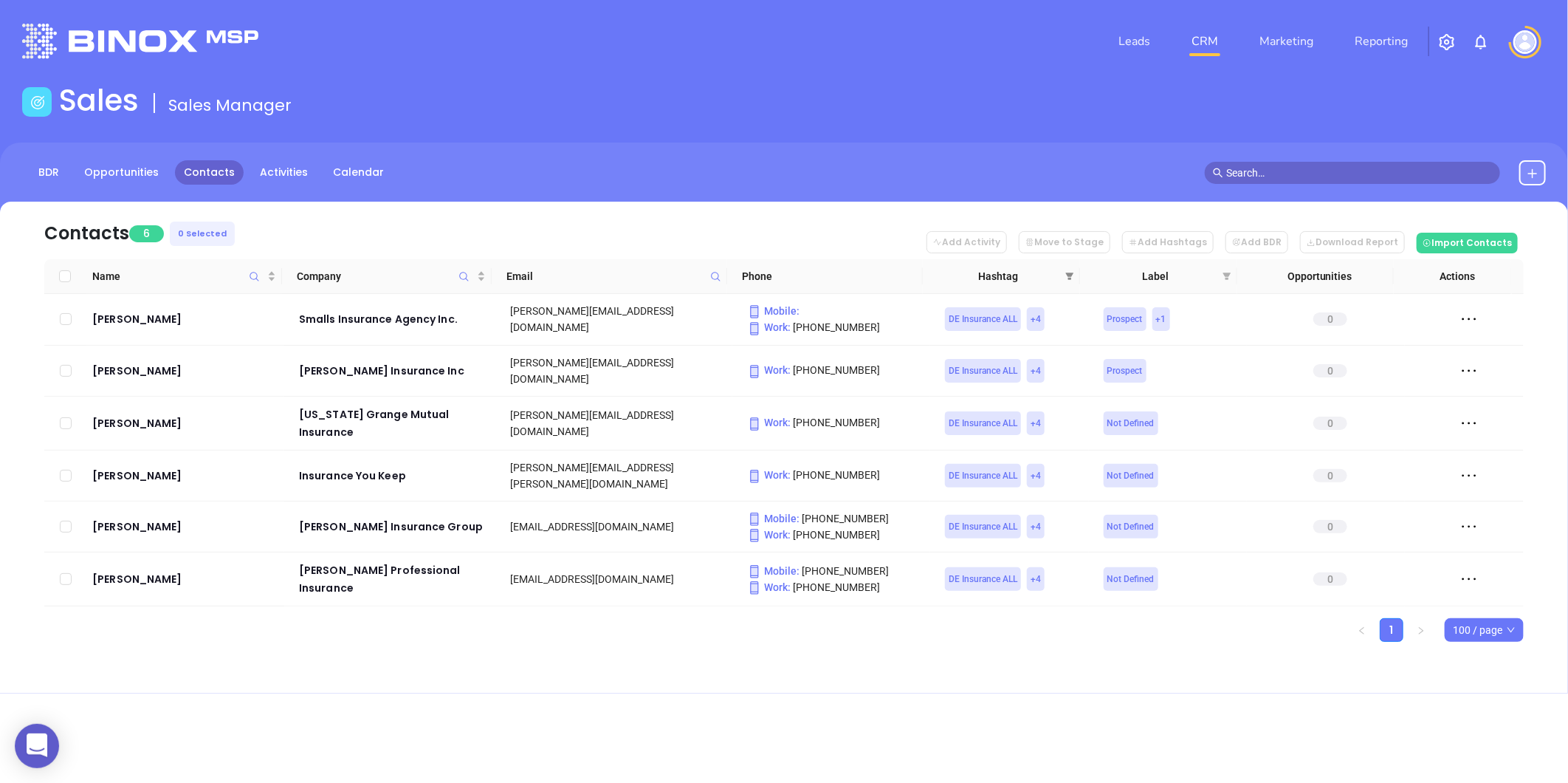
click at [1069, 267] on span at bounding box center [1070, 276] width 14 height 22
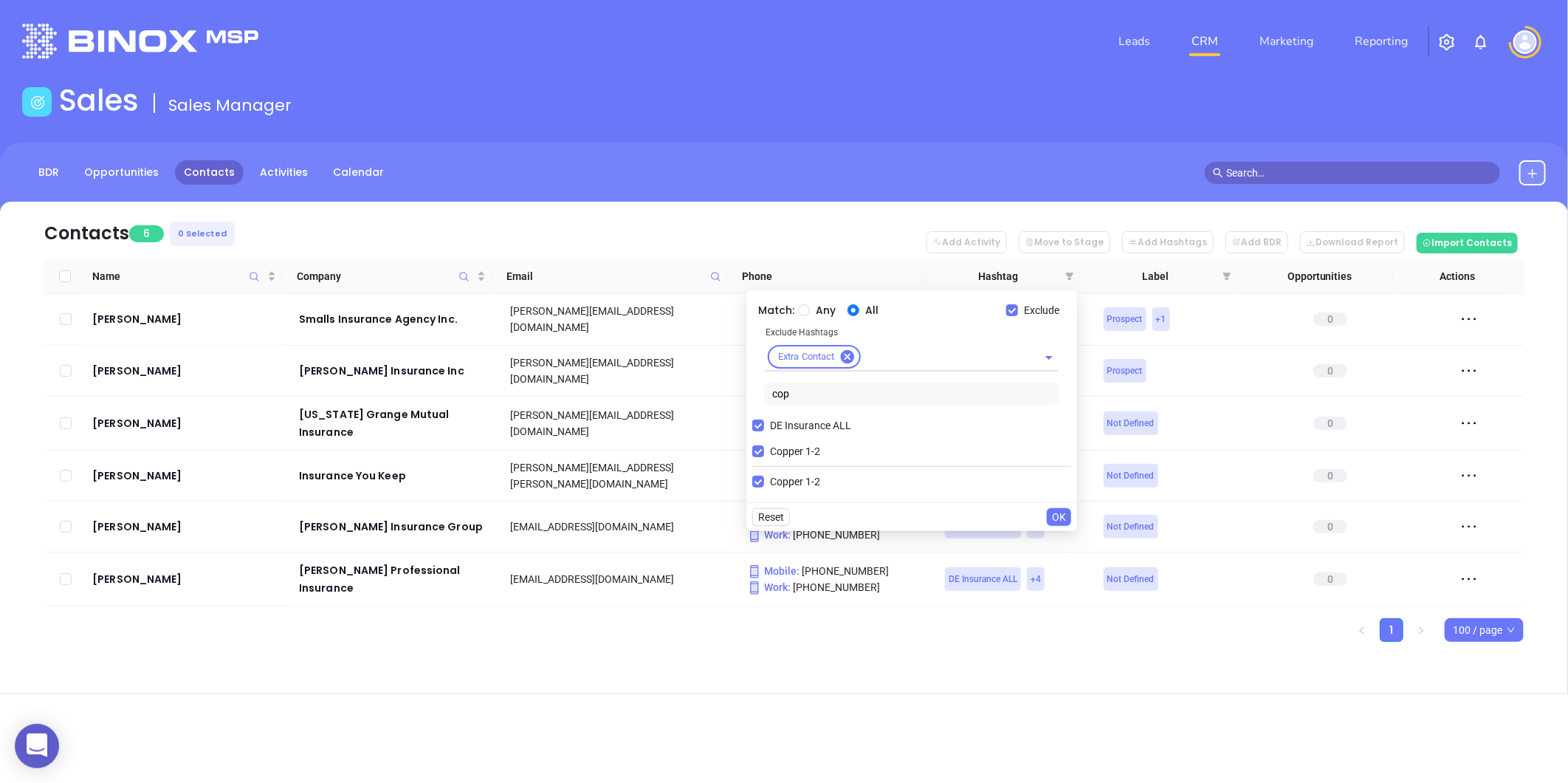
click at [763, 449] on input "Copper 1-2" at bounding box center [758, 451] width 12 height 12
checkbox input "false"
drag, startPoint x: 797, startPoint y: 395, endPoint x: 732, endPoint y: 412, distance: 67.2
click at [732, 412] on body "0 Leads CRM Marketing Reporting Financial Leads Leads Sales Sales Manager BDR O…" at bounding box center [784, 391] width 1568 height 783
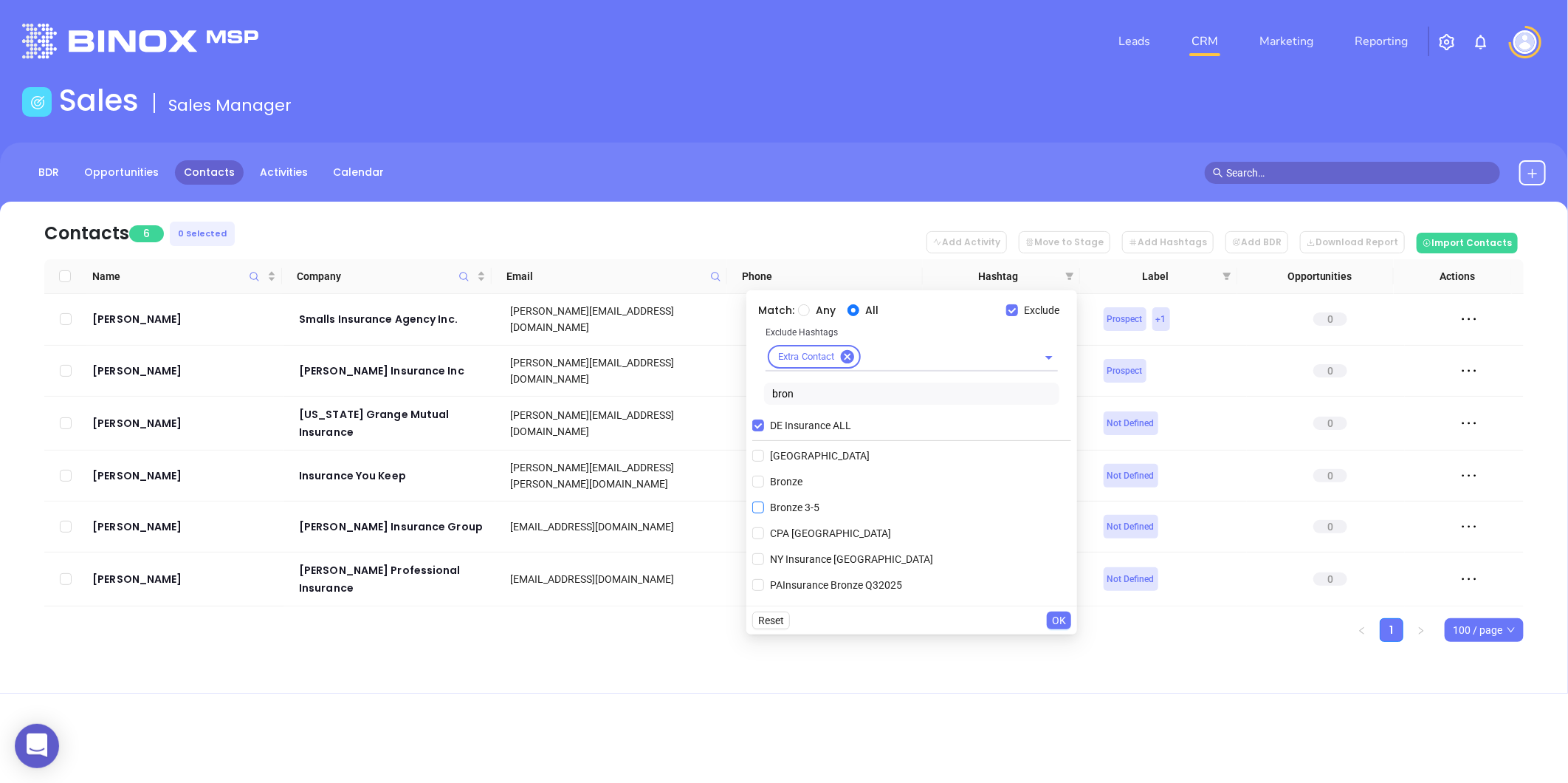
type input "bron"
drag, startPoint x: 808, startPoint y: 501, endPoint x: 821, endPoint y: 505, distance: 13.6
click at [810, 501] on span "Bronze 3-5" at bounding box center [795, 507] width 62 height 16
click at [764, 501] on input "Bronze 3-5" at bounding box center [758, 507] width 12 height 12
checkbox input "true"
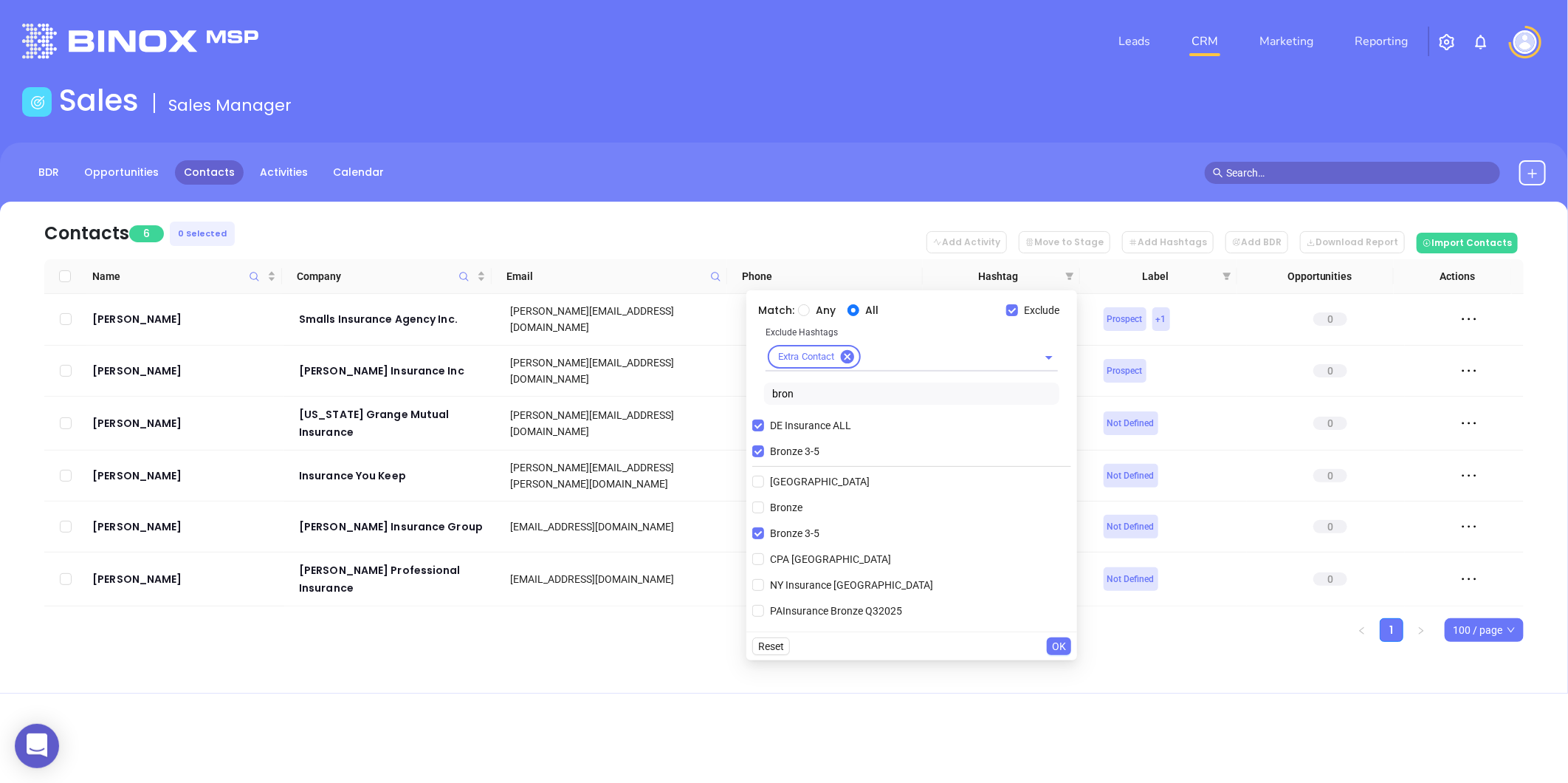
click at [1065, 645] on span "OK" at bounding box center [1059, 646] width 14 height 16
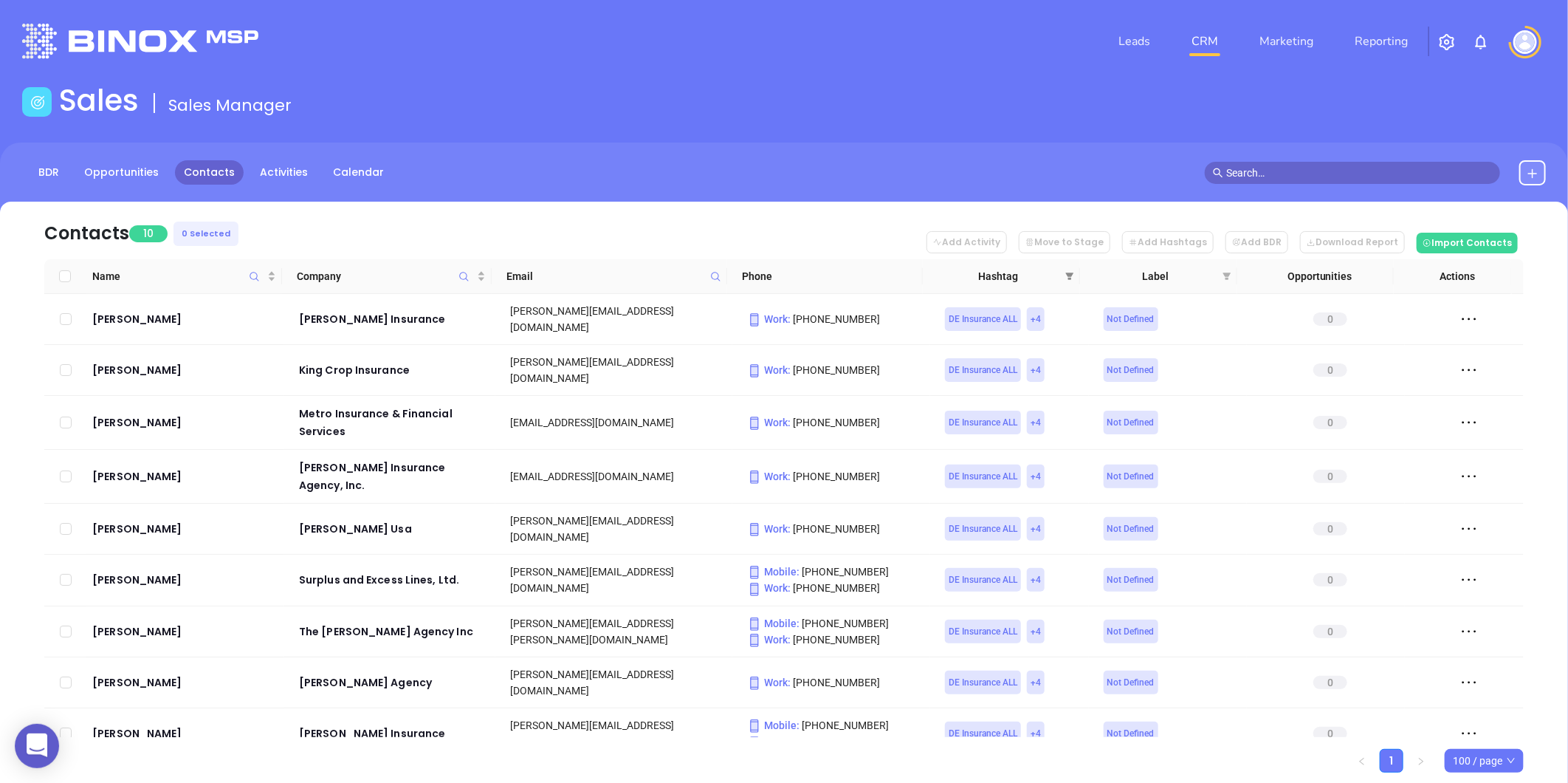
click at [1067, 272] on icon "filter" at bounding box center [1069, 276] width 9 height 9
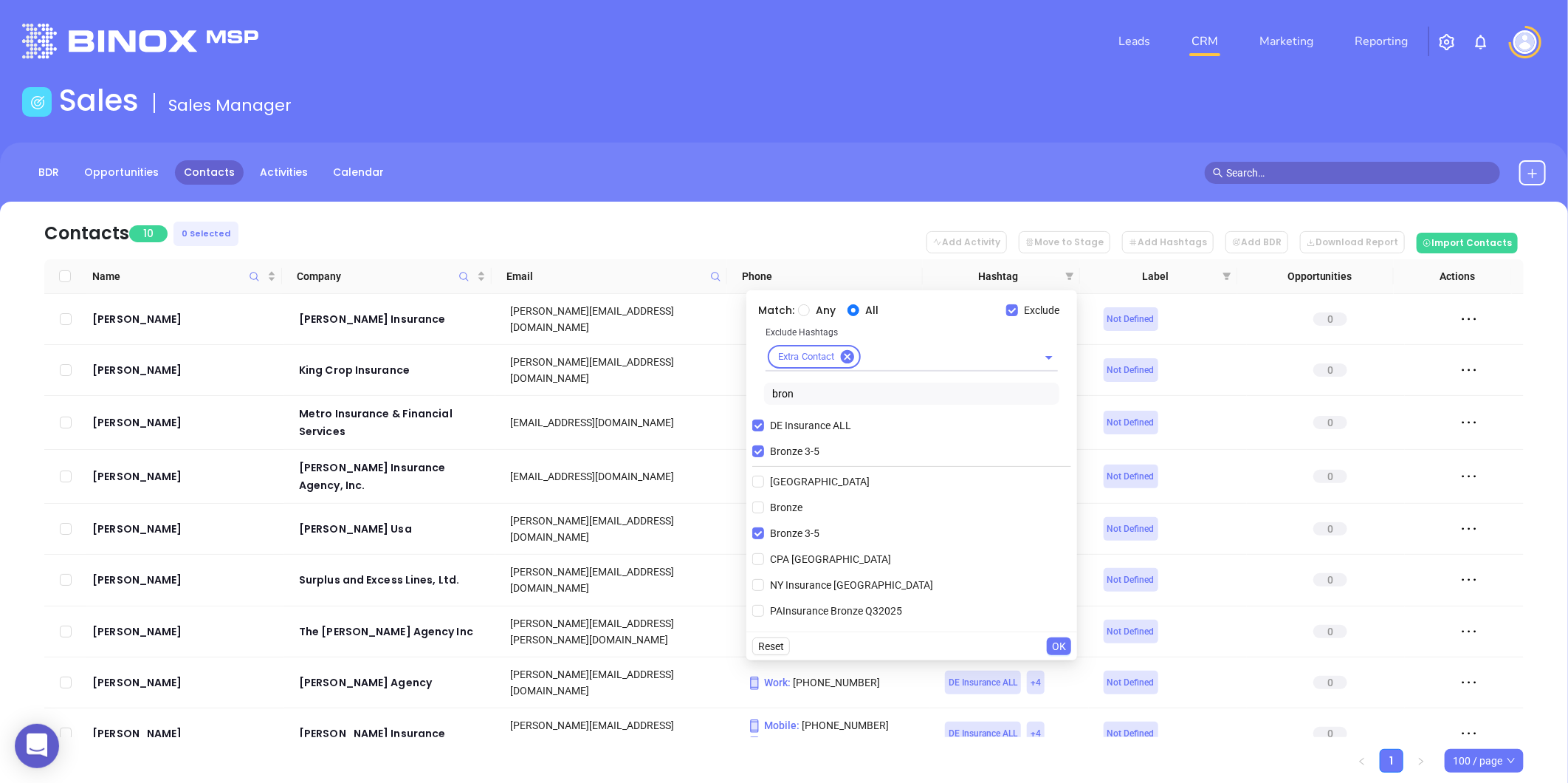
drag, startPoint x: 801, startPoint y: 393, endPoint x: 743, endPoint y: 406, distance: 59.4
click at [743, 405] on body "0 Leads CRM Marketing Reporting Financial Leads Leads Sales Sales Manager BDR O…" at bounding box center [784, 391] width 1568 height 783
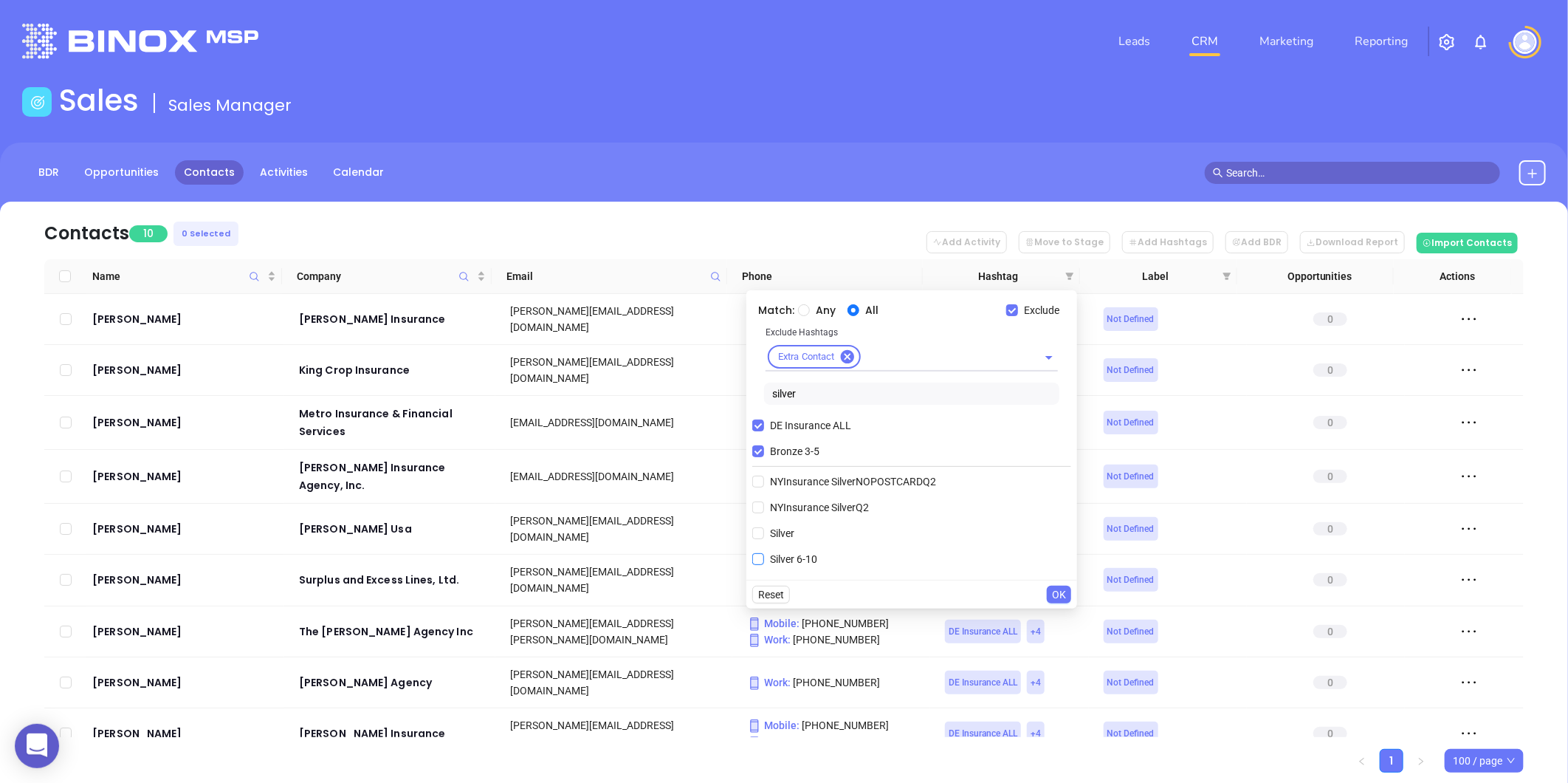
type input "silver"
click at [765, 560] on span "Silver 6-10" at bounding box center [794, 559] width 59 height 16
click at [764, 560] on input "Silver 6-10" at bounding box center [758, 558] width 12 height 12
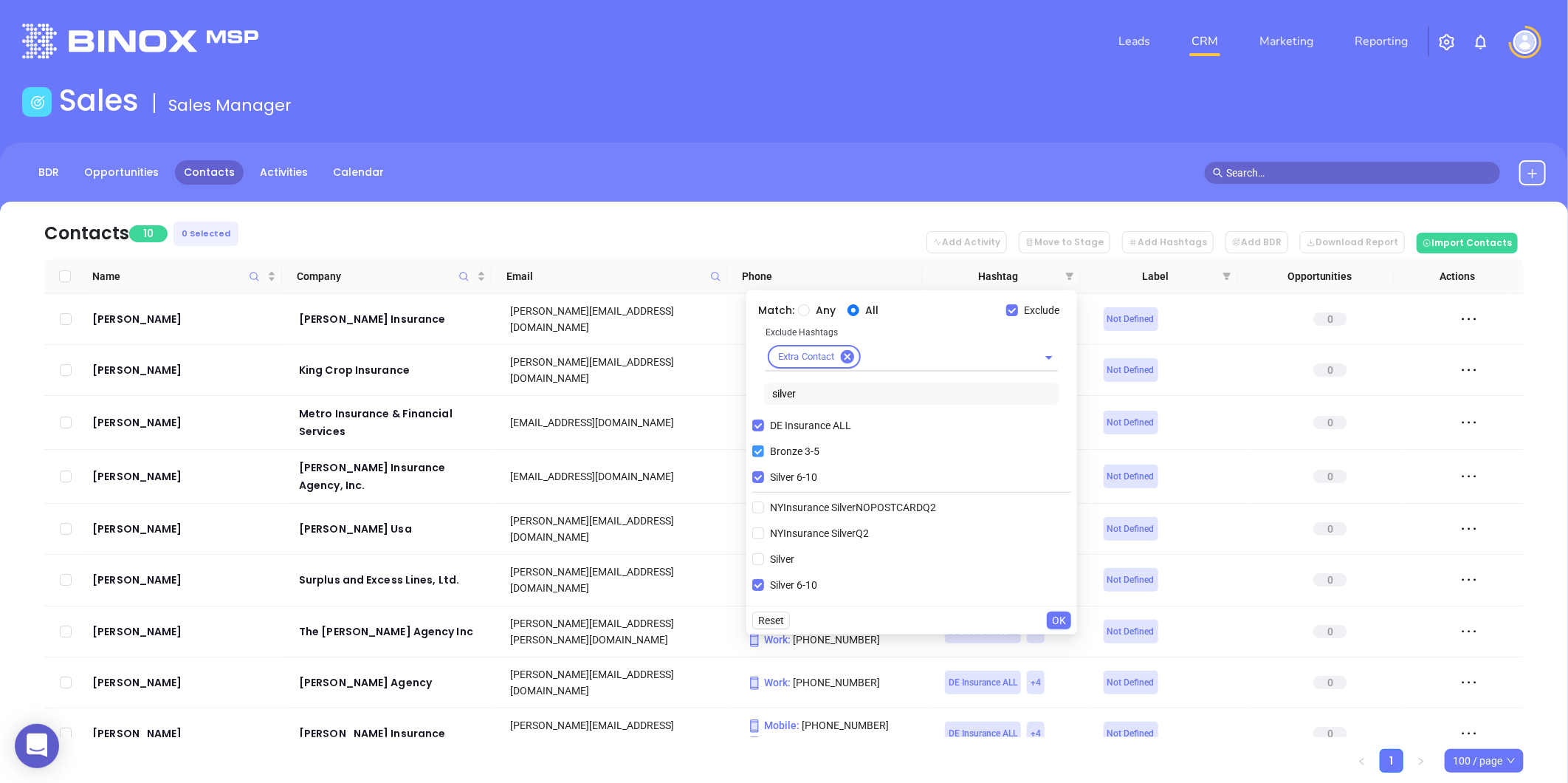
click at [754, 456] on input "Bronze 3-5" at bounding box center [758, 451] width 12 height 12
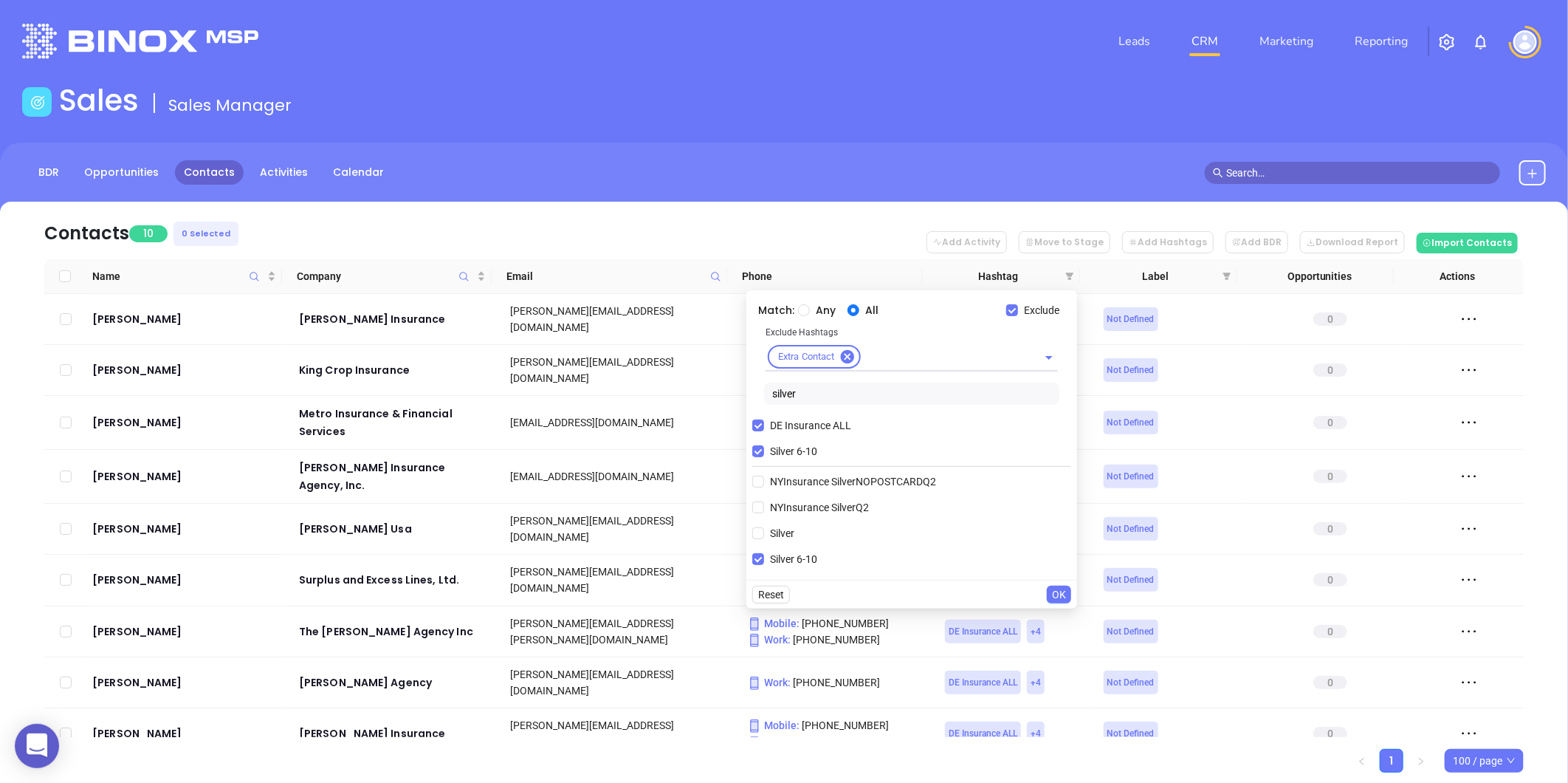
click at [1063, 589] on span "OK" at bounding box center [1059, 594] width 14 height 16
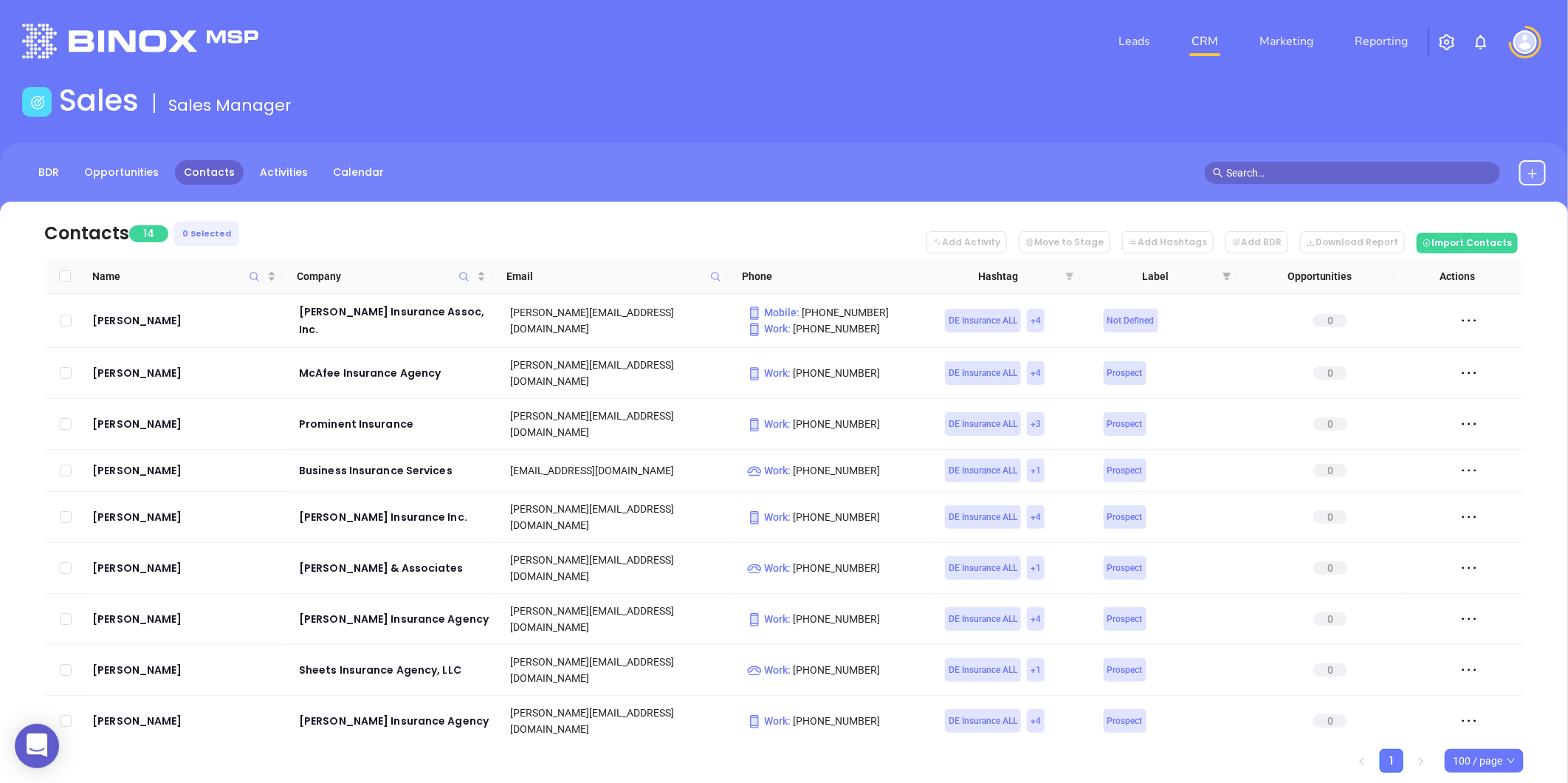
click at [1068, 274] on icon "filter" at bounding box center [1070, 276] width 8 height 7
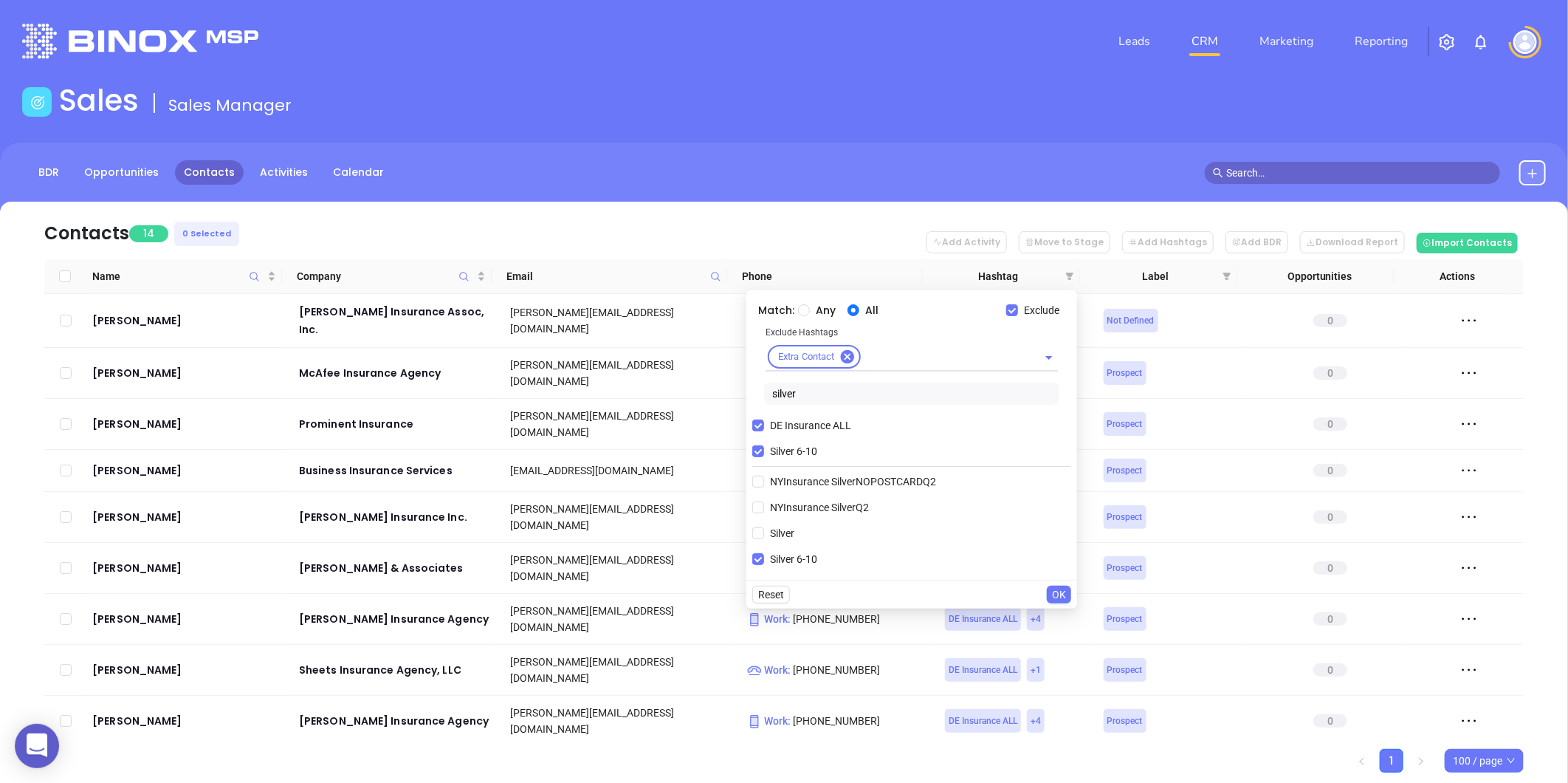
drag, startPoint x: 758, startPoint y: 448, endPoint x: 803, endPoint y: 401, distance: 65.1
click at [759, 447] on input "Silver 6-10" at bounding box center [758, 451] width 12 height 12
checkbox input "false"
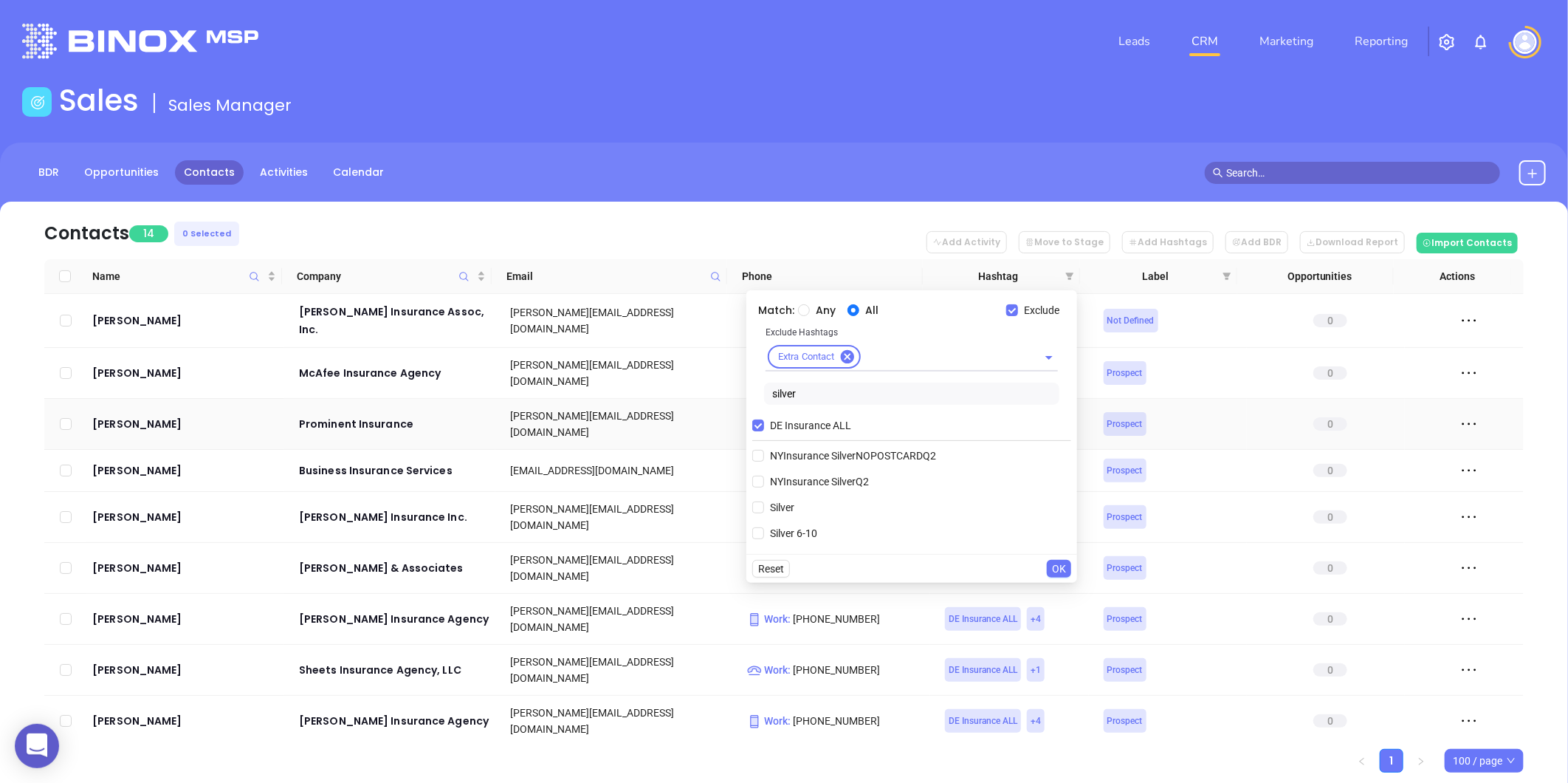
drag, startPoint x: 802, startPoint y: 396, endPoint x: 722, endPoint y: 411, distance: 81.4
click at [720, 411] on body "0 Leads CRM Marketing Reporting Financial Leads Leads Sales Sales Manager BDR O…" at bounding box center [784, 391] width 1568 height 783
type input "gold"
click at [796, 485] on span "Gold 11-30" at bounding box center [796, 481] width 62 height 16
click at [764, 485] on input "Gold 11-30" at bounding box center [758, 481] width 12 height 12
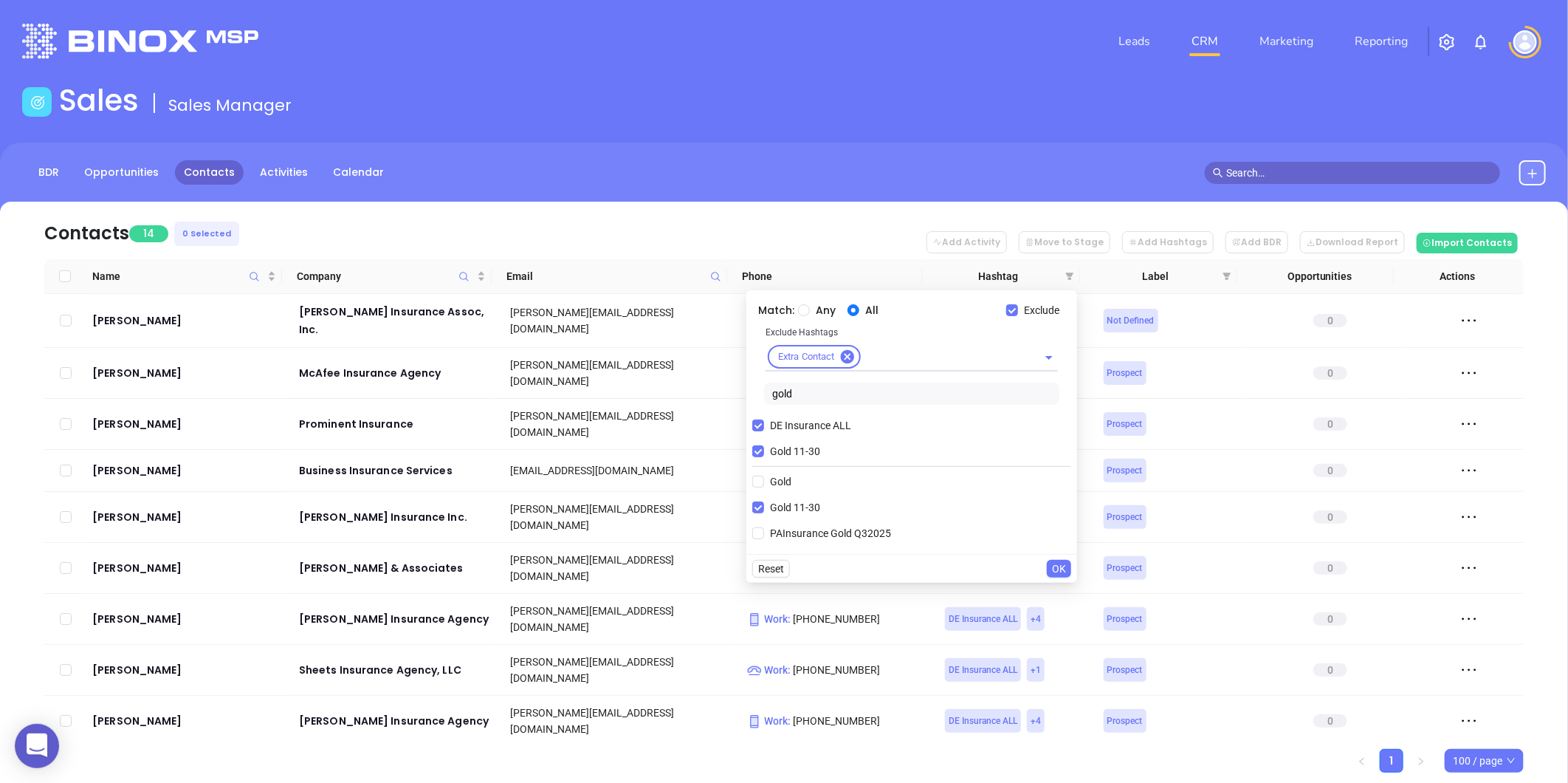
click at [1059, 567] on span "OK" at bounding box center [1059, 569] width 14 height 16
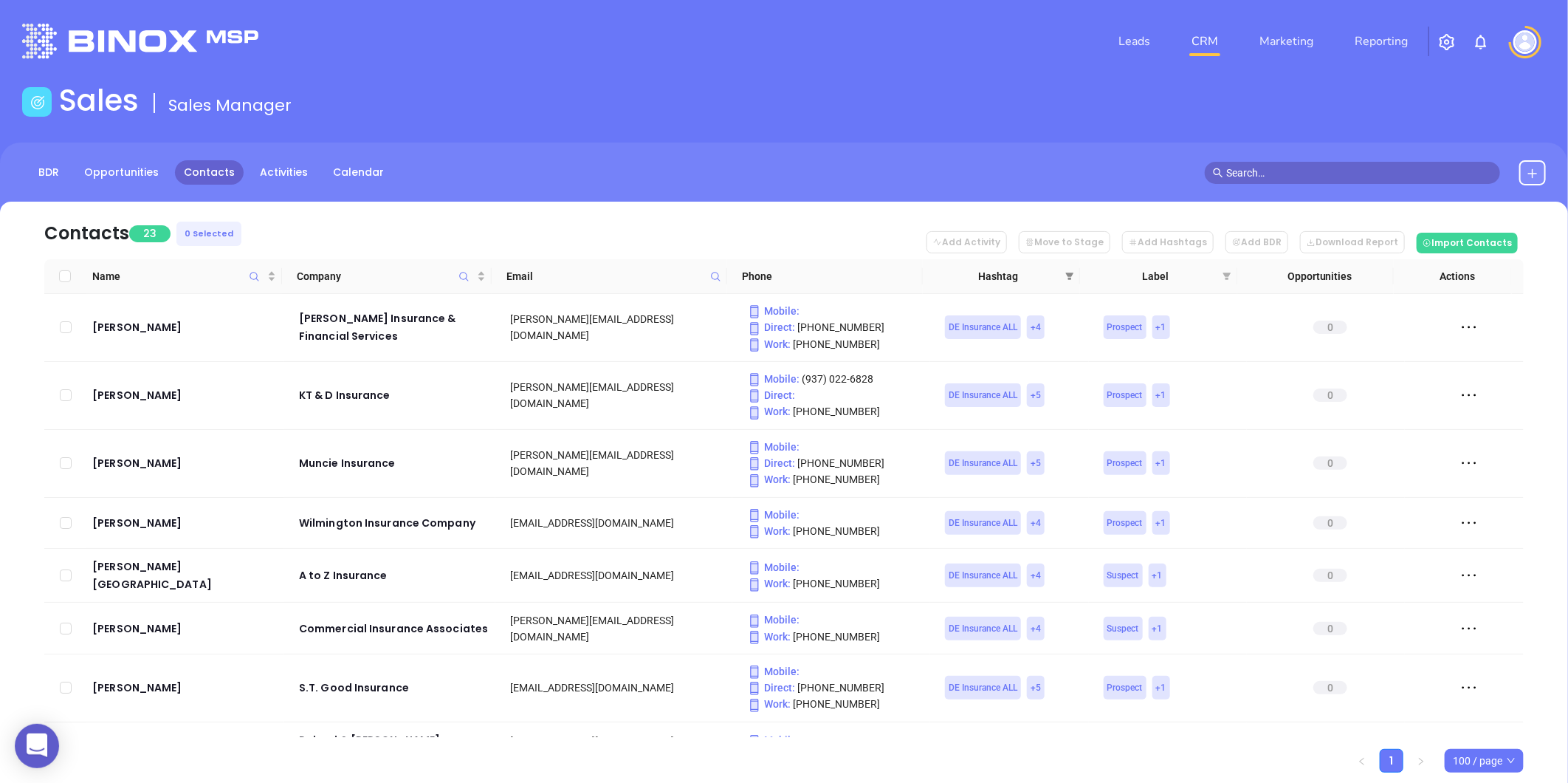
click at [1073, 268] on span at bounding box center [1070, 276] width 14 height 22
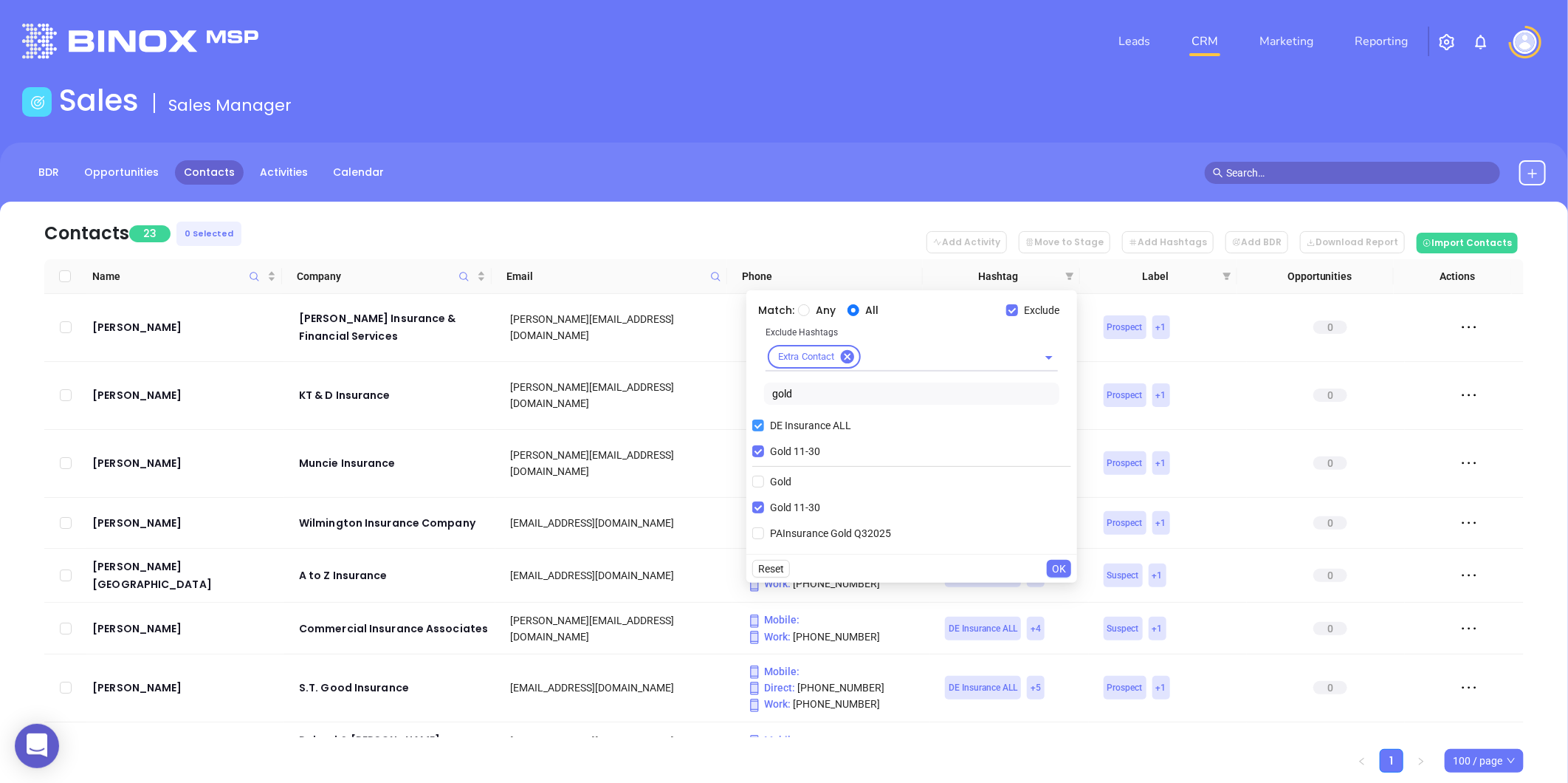
drag, startPoint x: 759, startPoint y: 453, endPoint x: 797, endPoint y: 418, distance: 51.7
click at [768, 443] on label "Gold 11-30" at bounding box center [789, 451] width 74 height 22
click at [764, 445] on input "Gold 11-30" at bounding box center [758, 451] width 12 height 12
checkbox input "false"
drag, startPoint x: 804, startPoint y: 390, endPoint x: 756, endPoint y: 403, distance: 49.7
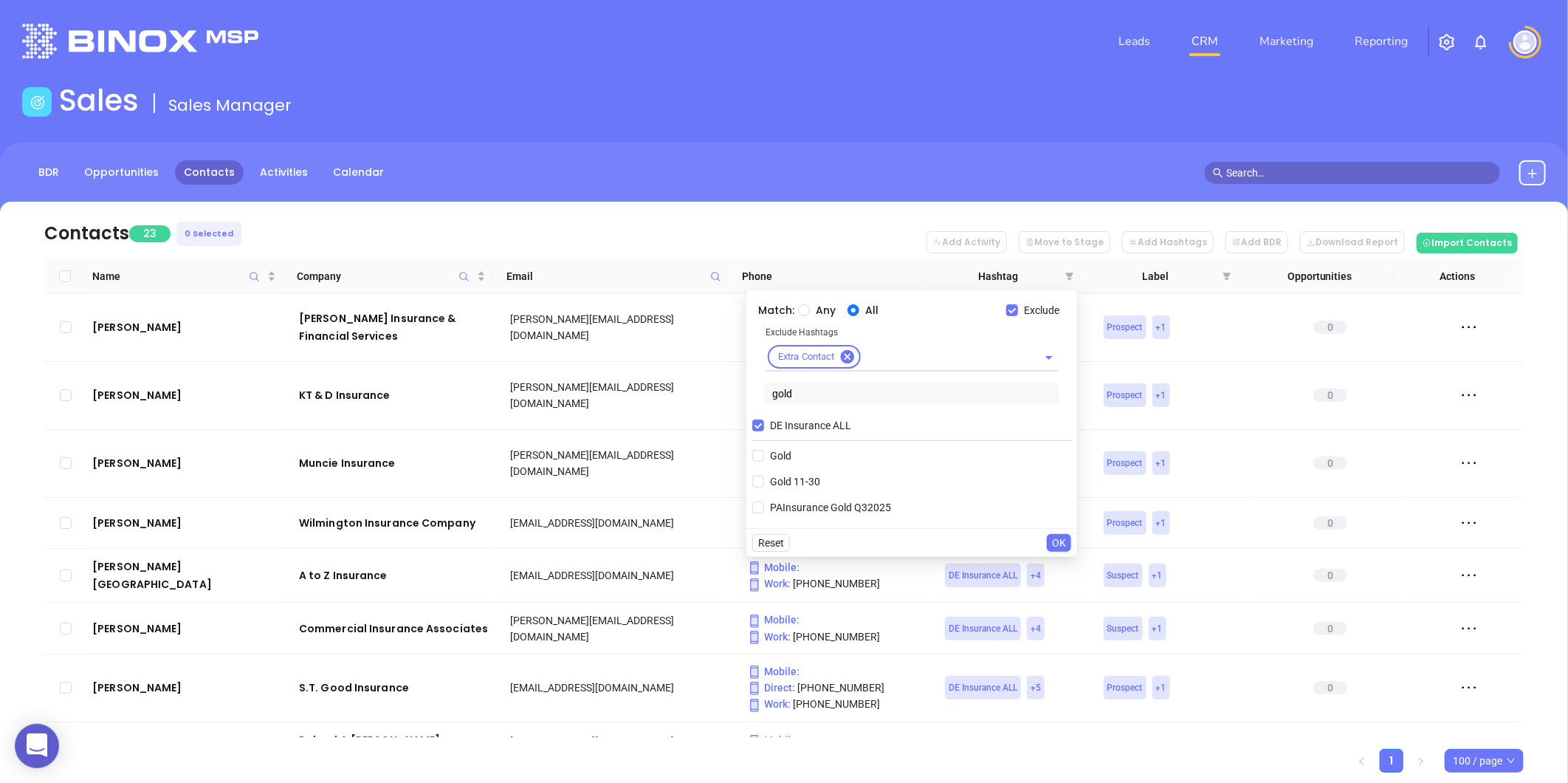
click at [755, 403] on div "Exclude Hashtags Extra Contact gold" at bounding box center [912, 367] width 319 height 86
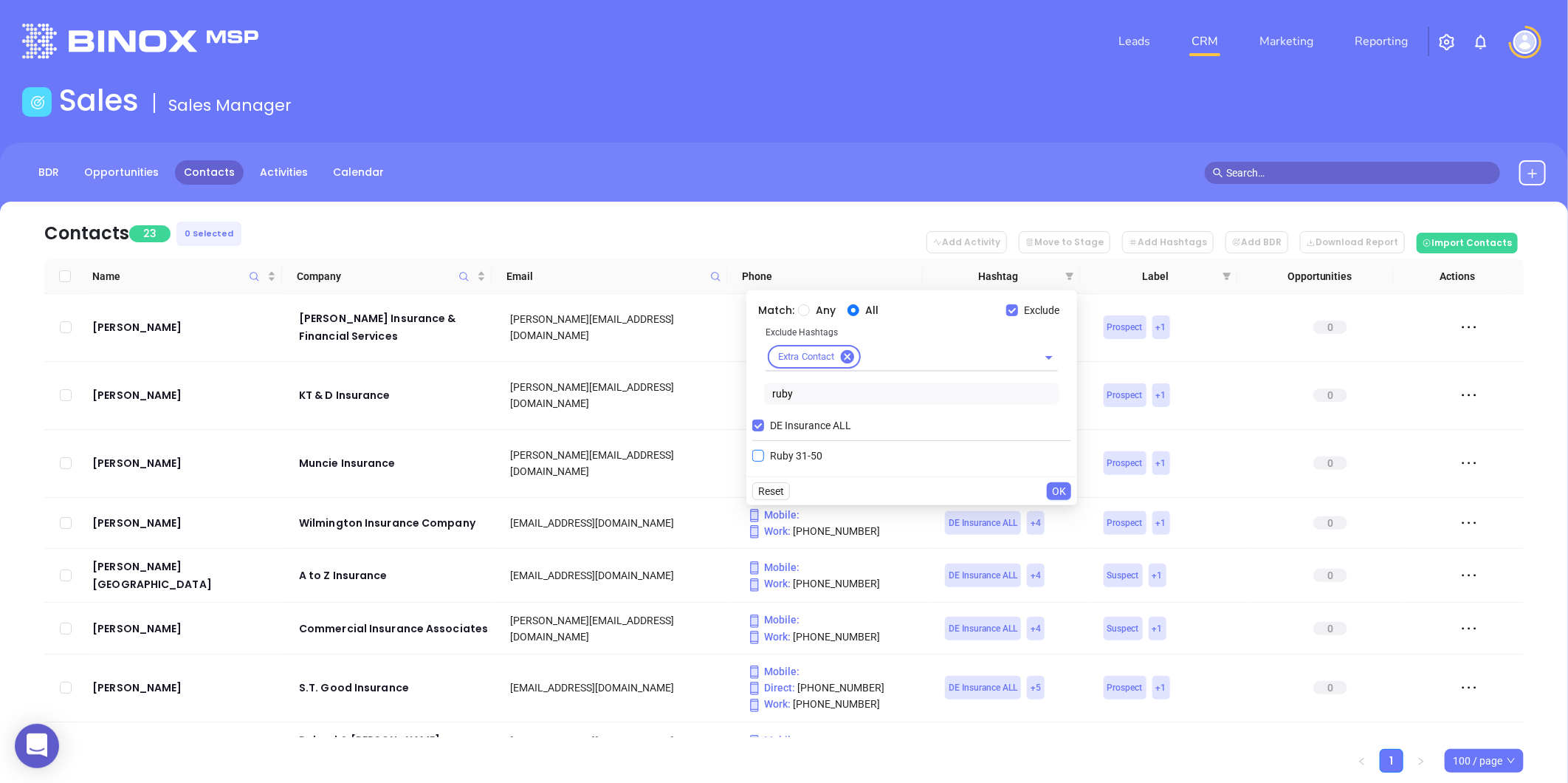
type input "ruby"
click at [799, 457] on span "Ruby 31-50" at bounding box center [796, 455] width 64 height 16
click at [764, 457] on input "Ruby 31-50" at bounding box center [758, 455] width 12 height 12
click at [1057, 521] on span "OK" at bounding box center [1059, 517] width 14 height 16
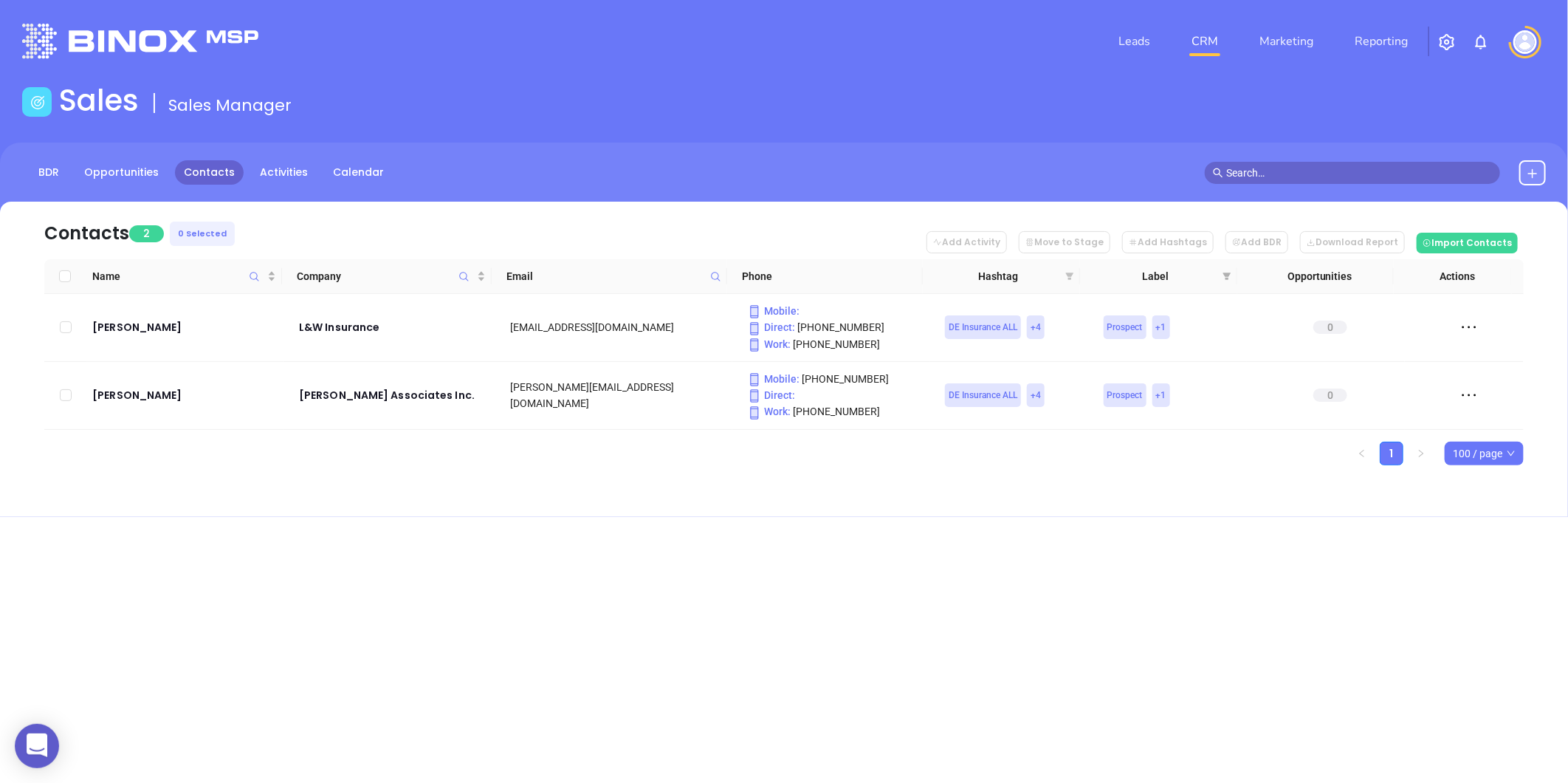
click at [1067, 274] on icon "filter" at bounding box center [1070, 276] width 8 height 7
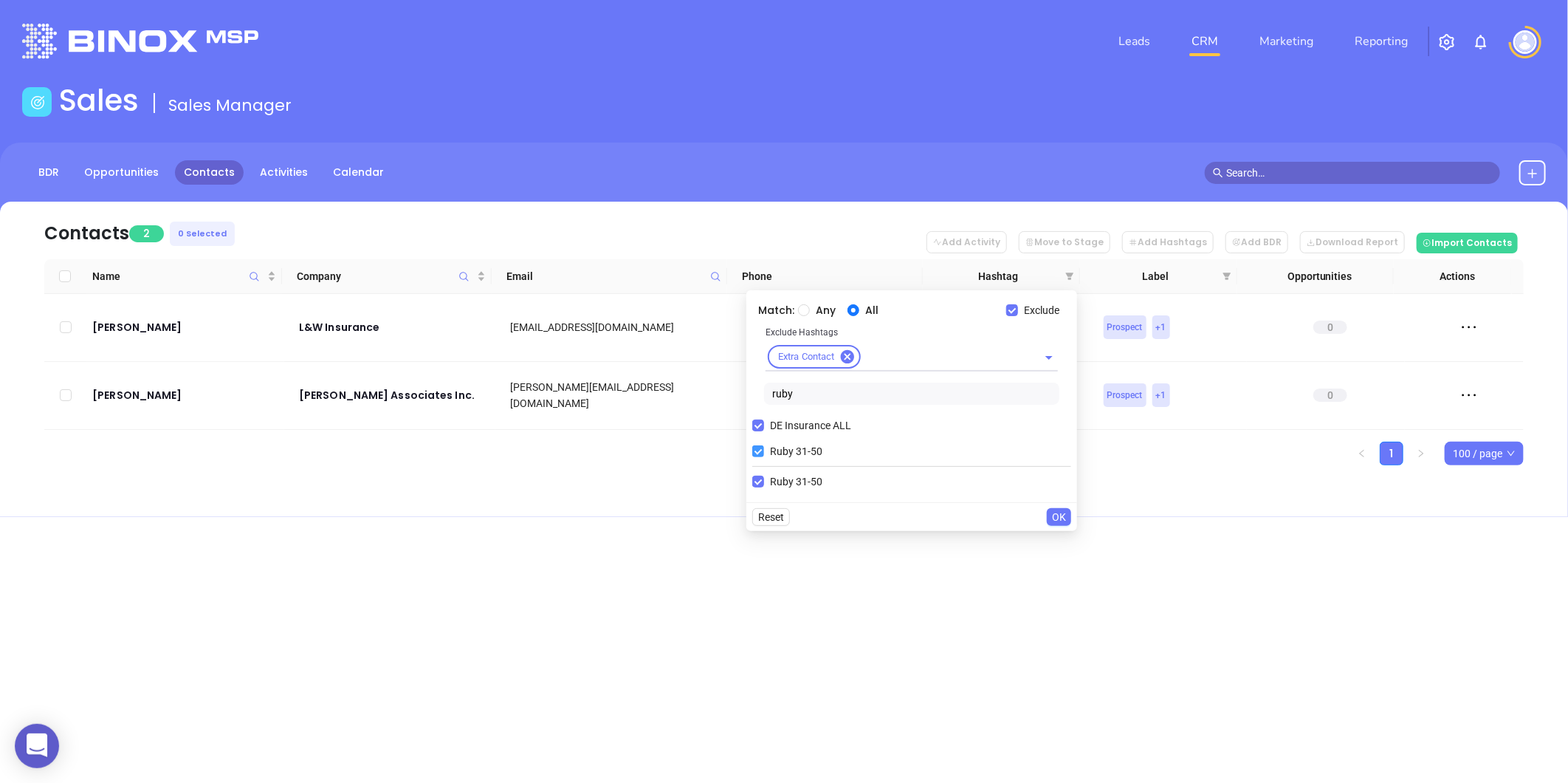
click at [762, 447] on input "Ruby 31-50" at bounding box center [758, 451] width 12 height 12
checkbox input "false"
drag, startPoint x: 813, startPoint y: 391, endPoint x: 740, endPoint y: 409, distance: 75.2
click at [740, 409] on body "0 Leads CRM Marketing Reporting Financial Leads Leads Sales Sales Manager BDR O…" at bounding box center [784, 391] width 1568 height 783
type input "diam"
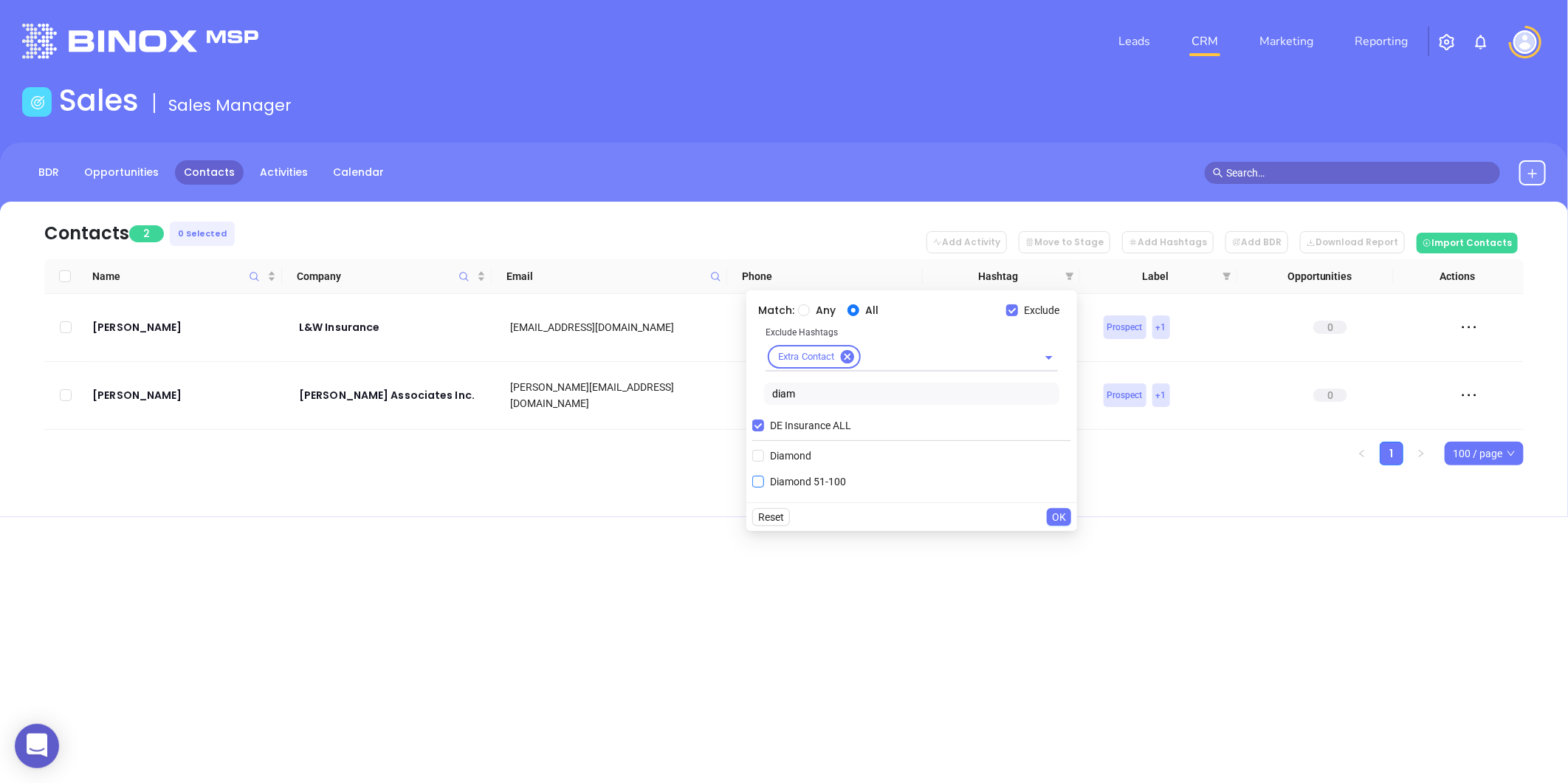
click at [800, 481] on span "Diamond 51-100" at bounding box center [808, 481] width 88 height 16
click at [764, 481] on input "Diamond 51-100" at bounding box center [758, 481] width 12 height 12
click at [1050, 543] on button "OK" at bounding box center [1059, 542] width 24 height 18
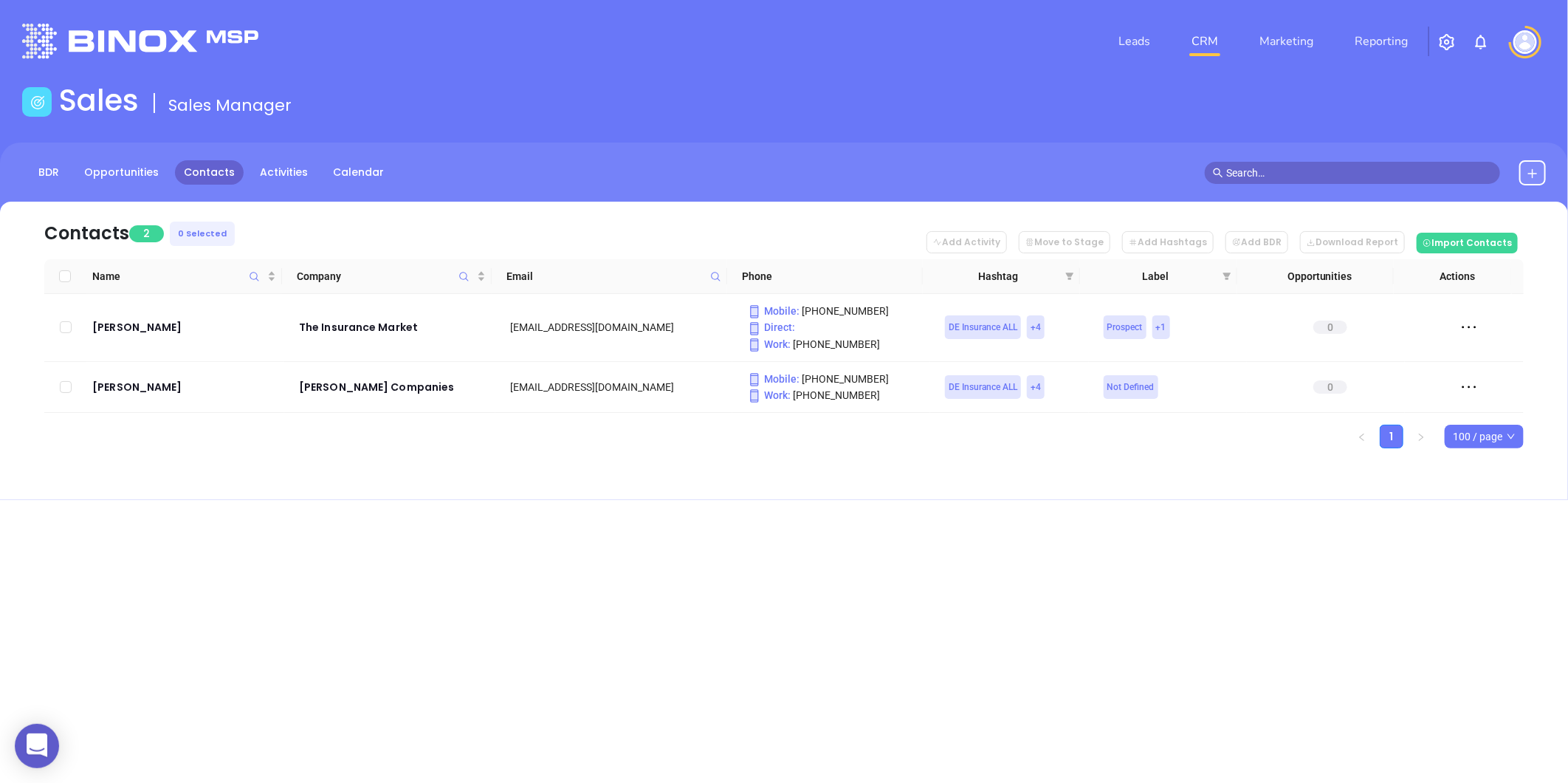
click at [1067, 274] on icon "filter" at bounding box center [1070, 276] width 8 height 7
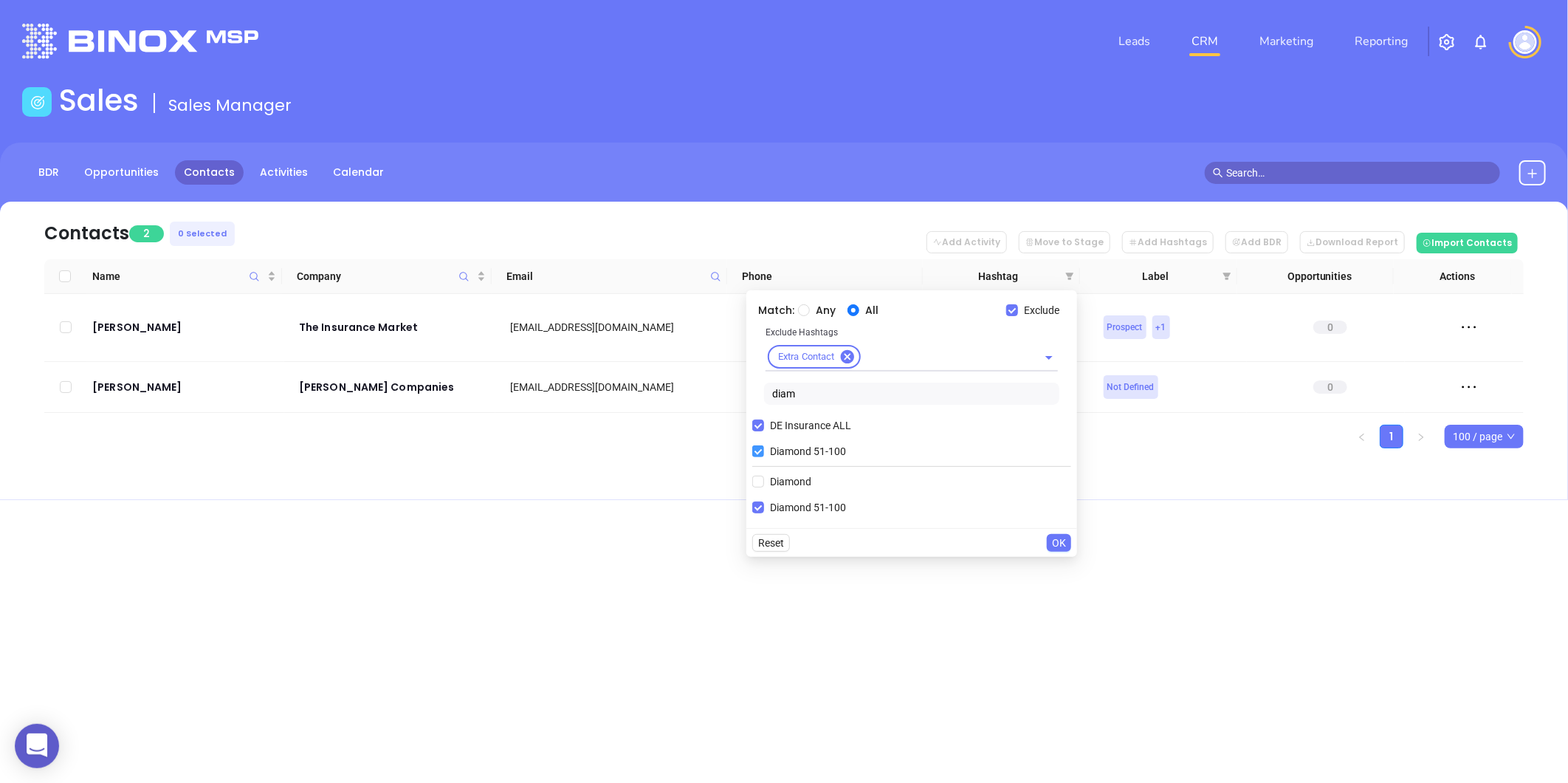
click at [756, 449] on input "Diamond 51-100" at bounding box center [758, 451] width 12 height 12
checkbox input "false"
drag, startPoint x: 798, startPoint y: 390, endPoint x: 688, endPoint y: 436, distance: 119.2
click at [688, 433] on body "0 Leads CRM Marketing Reporting Financial Leads Leads Sales Sales Manager BDR O…" at bounding box center [784, 391] width 1568 height 783
type input "plat"
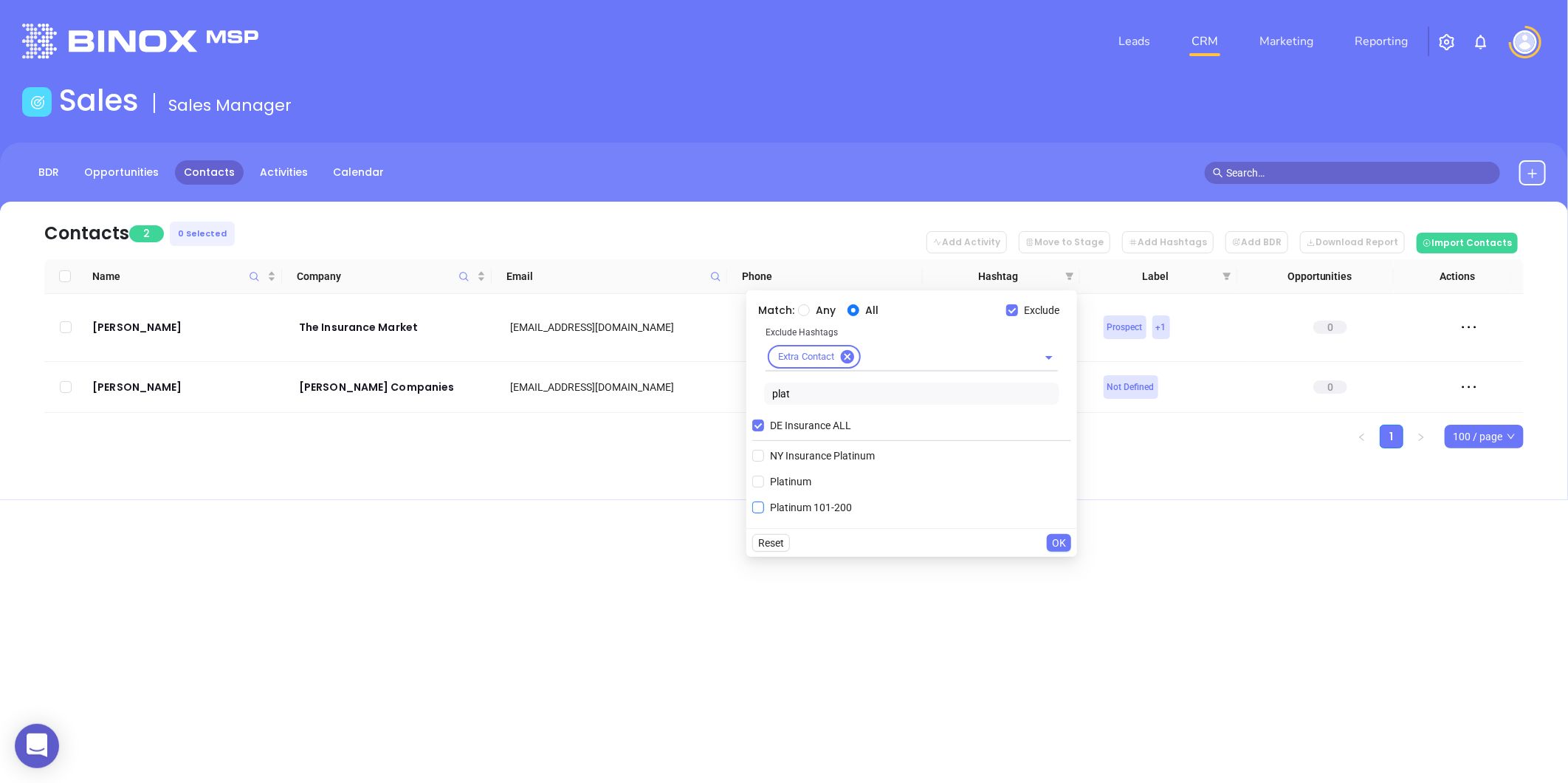
click at [816, 503] on span "Platinum 101-200" at bounding box center [811, 507] width 94 height 16
click at [764, 503] on input "Platinum 101-200" at bounding box center [758, 507] width 12 height 12
click at [1060, 569] on span "OK" at bounding box center [1059, 569] width 14 height 16
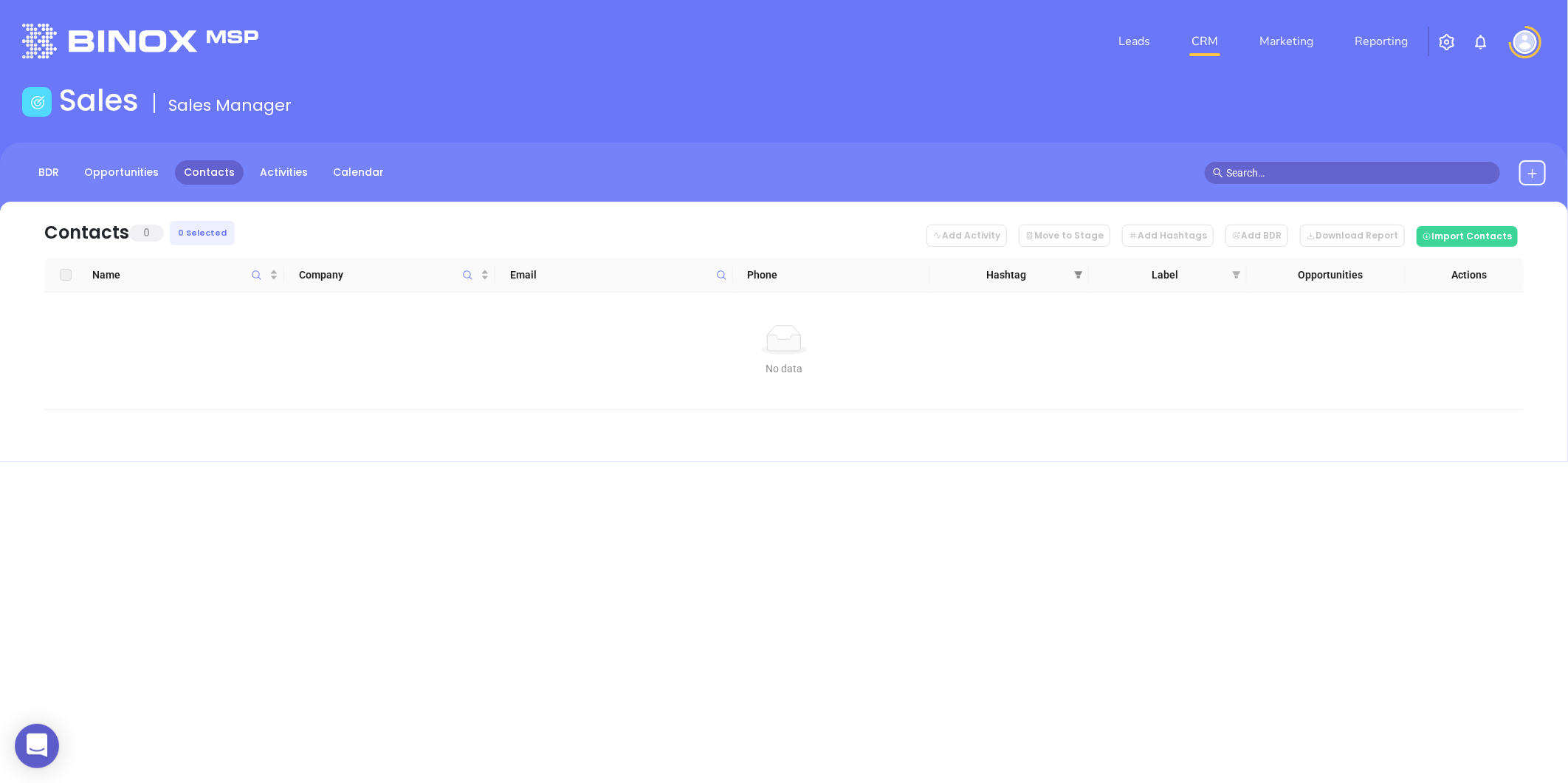
click at [1072, 274] on span at bounding box center [1079, 275] width 14 height 22
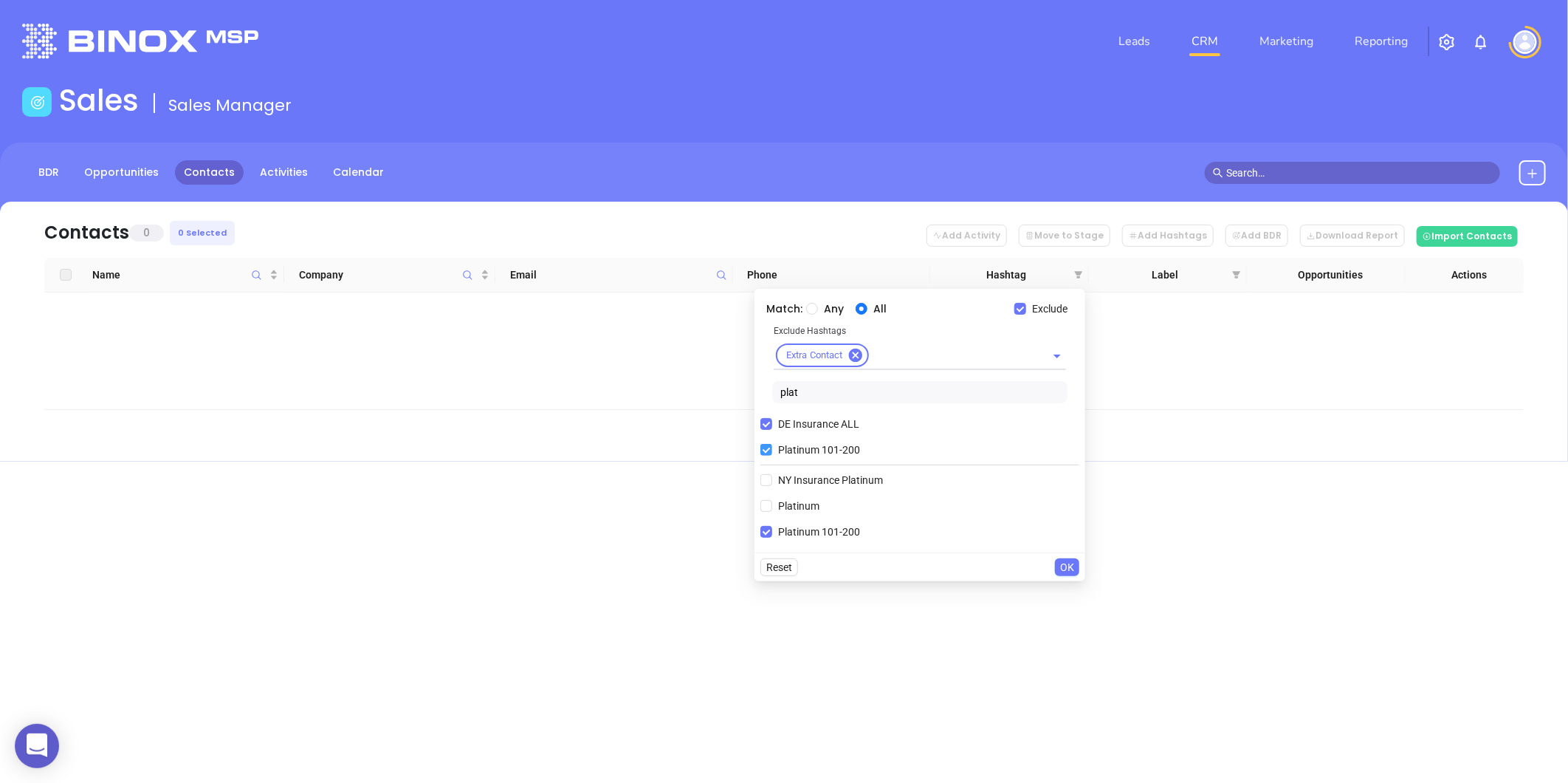
click at [764, 447] on input "Platinum 101-200" at bounding box center [766, 449] width 12 height 12
checkbox input "false"
drag, startPoint x: 1064, startPoint y: 546, endPoint x: 1072, endPoint y: 536, distance: 12.8
click at [1064, 545] on span "OK" at bounding box center [1067, 541] width 14 height 16
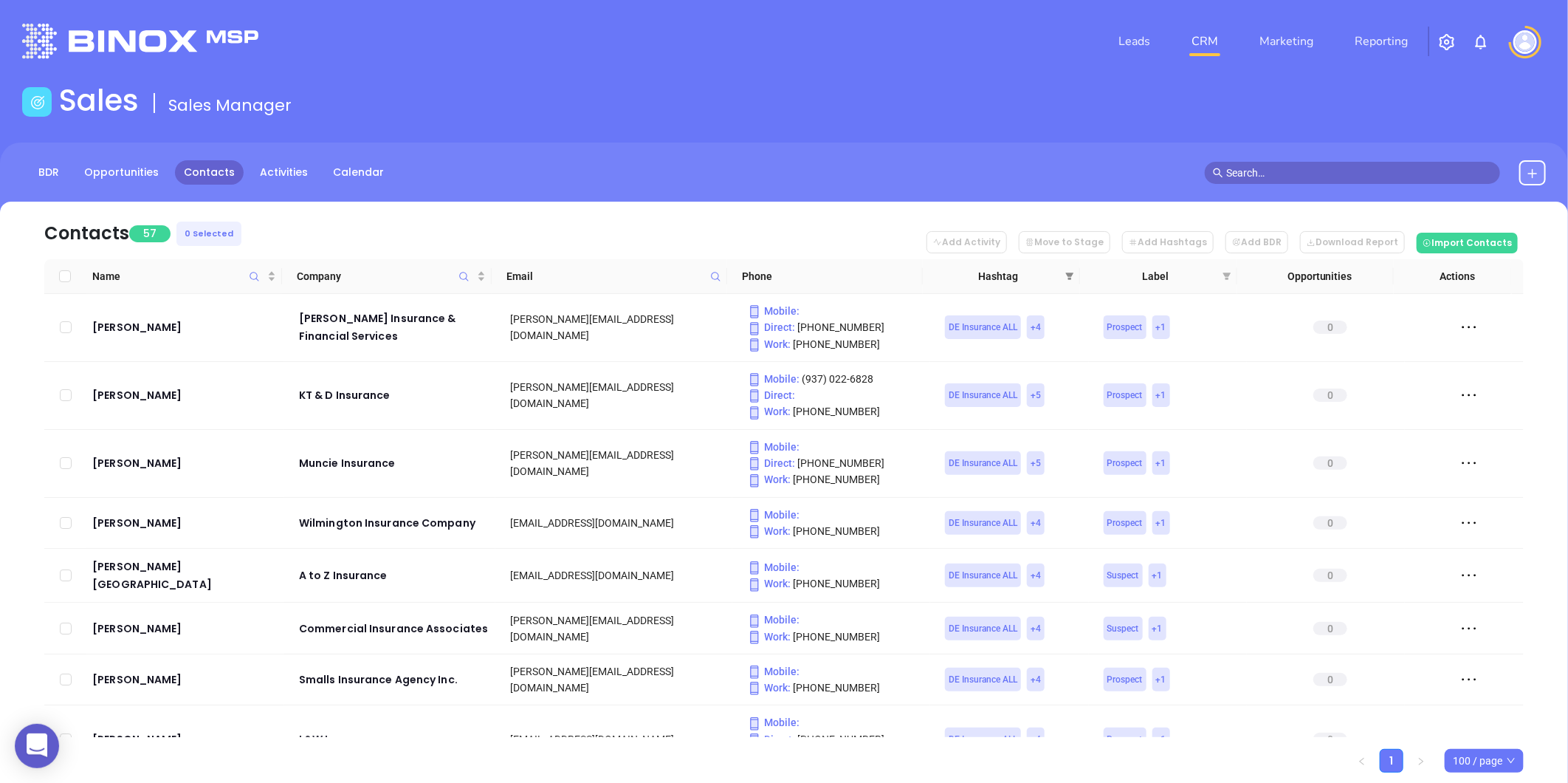
click at [1065, 274] on icon "filter" at bounding box center [1069, 276] width 9 height 9
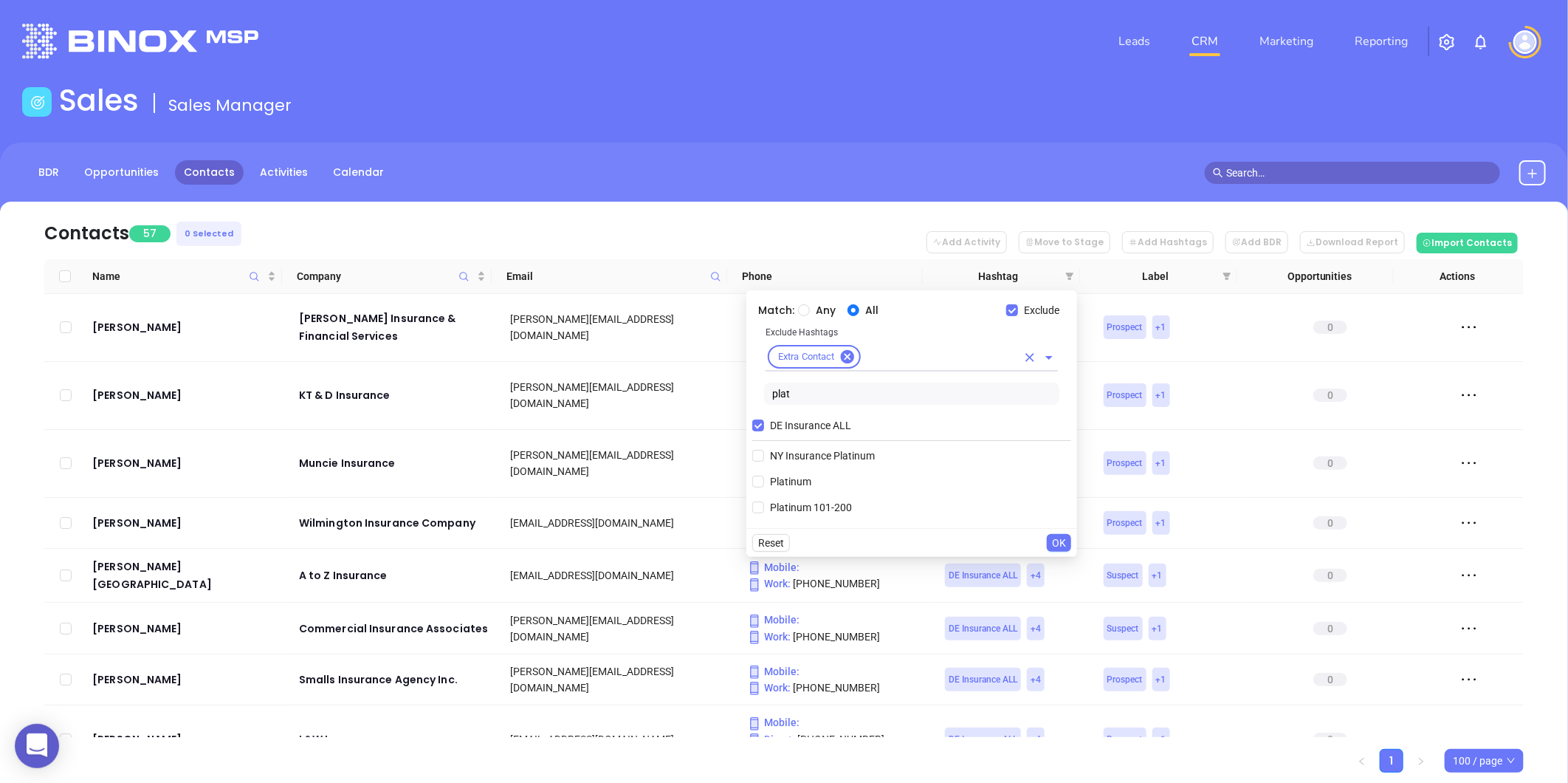
click at [889, 366] on input "text" at bounding box center [940, 357] width 154 height 18
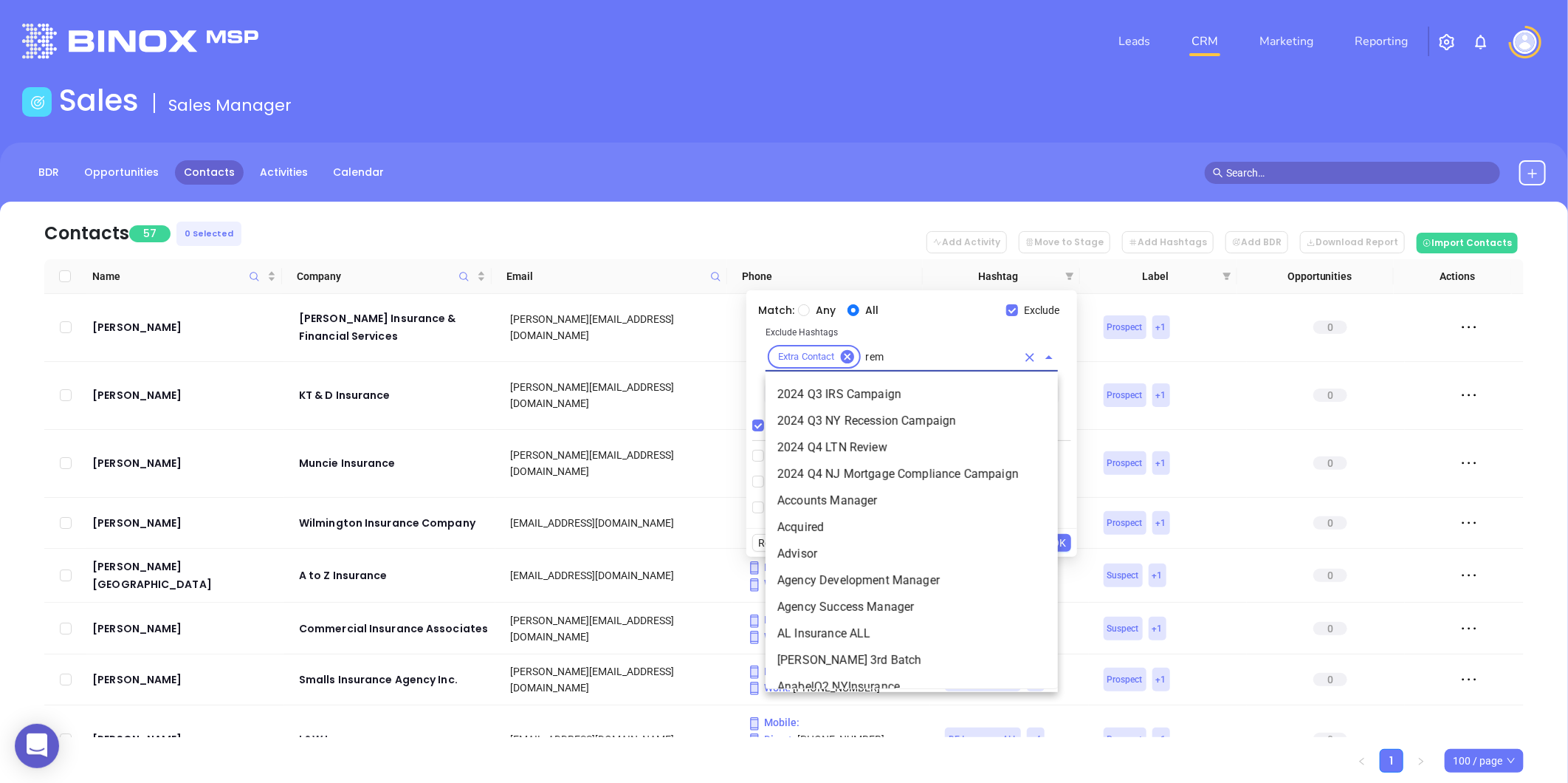
type input "remo"
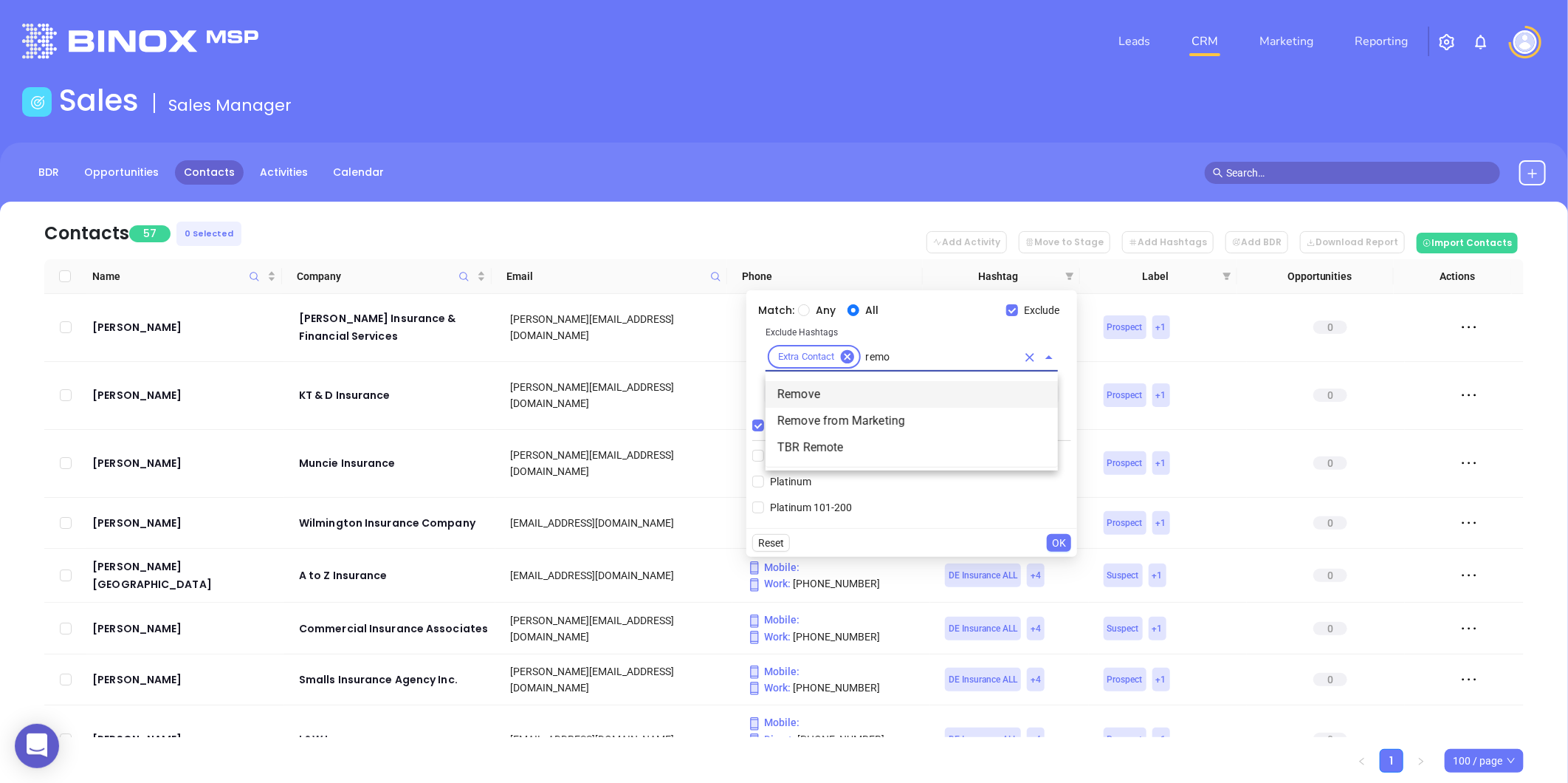
click at [820, 388] on li "Remove" at bounding box center [912, 393] width 293 height 26
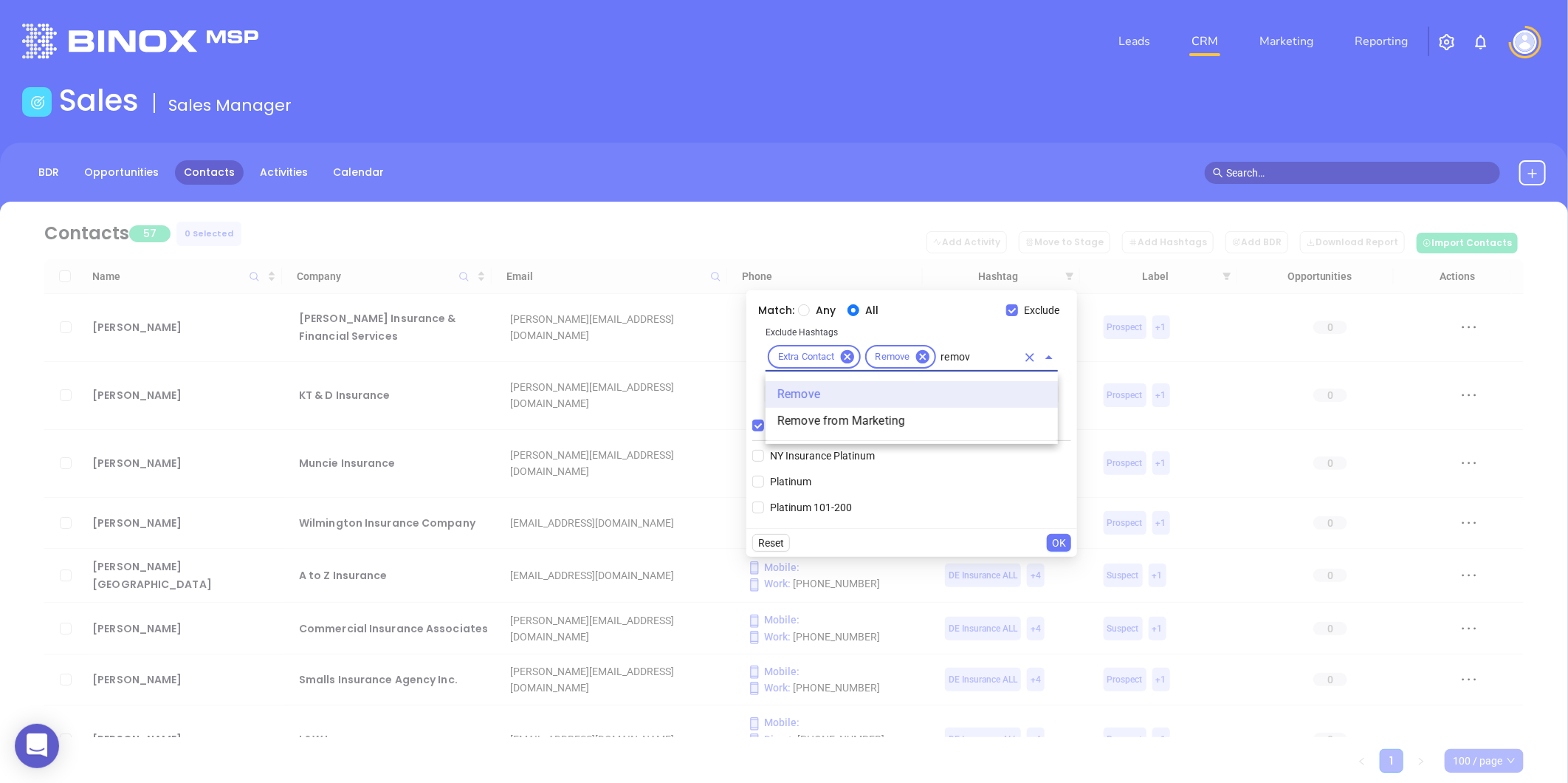
type input "remove"
click at [815, 417] on li "Remove from Marketing" at bounding box center [912, 421] width 293 height 26
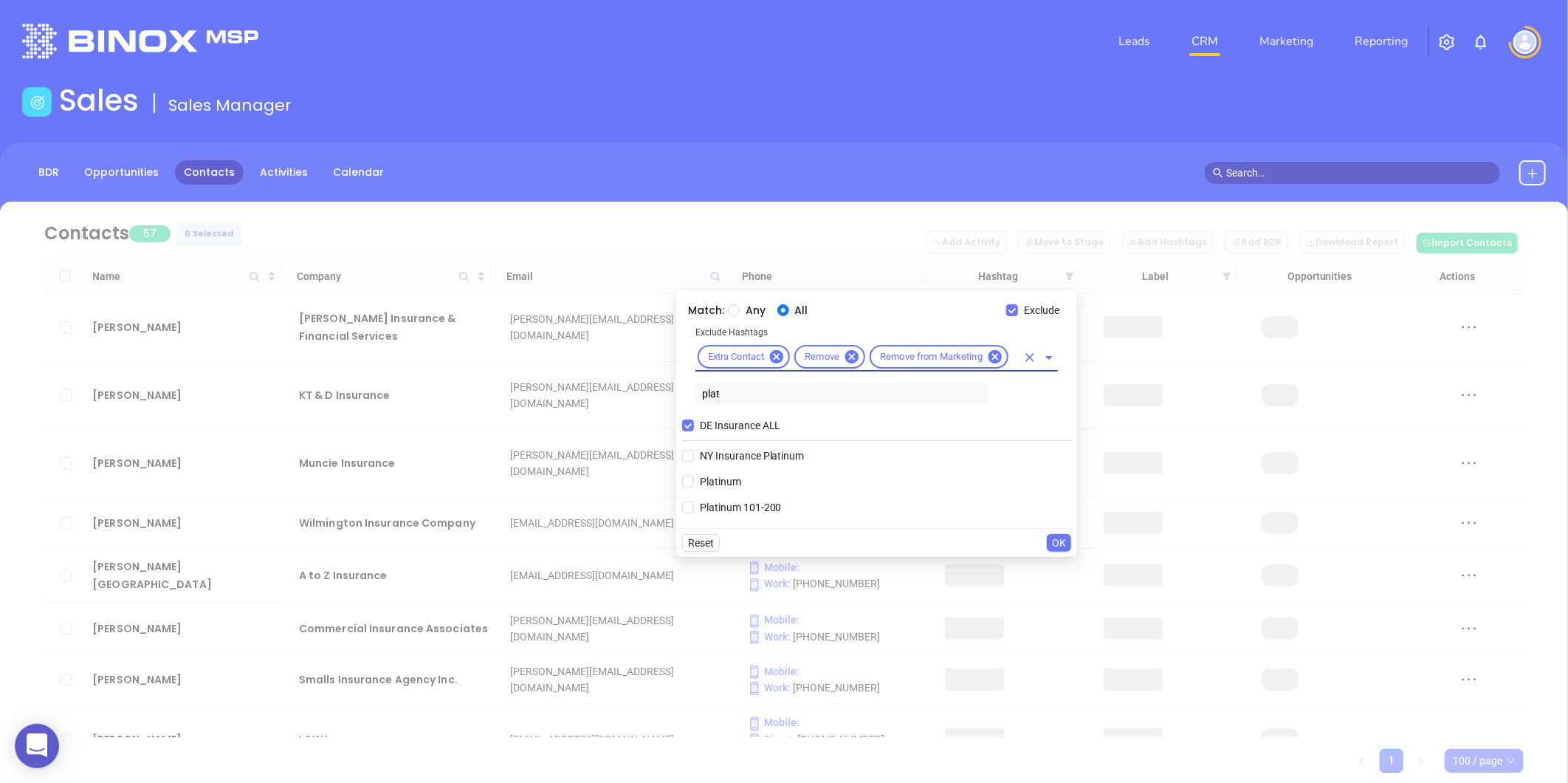
click at [1013, 355] on input "text" at bounding box center [1013, 357] width 6 height 18
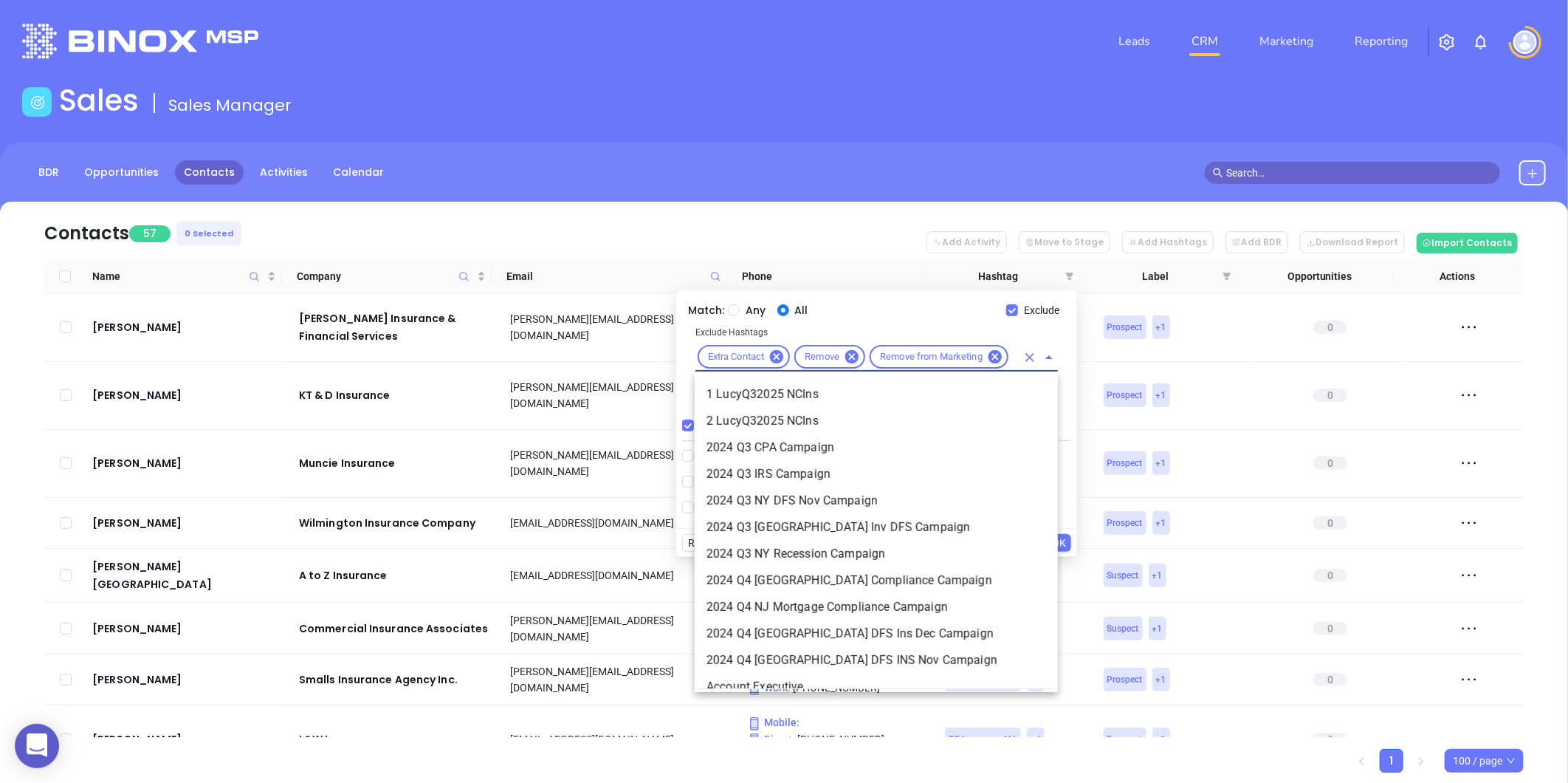
type input "cus"
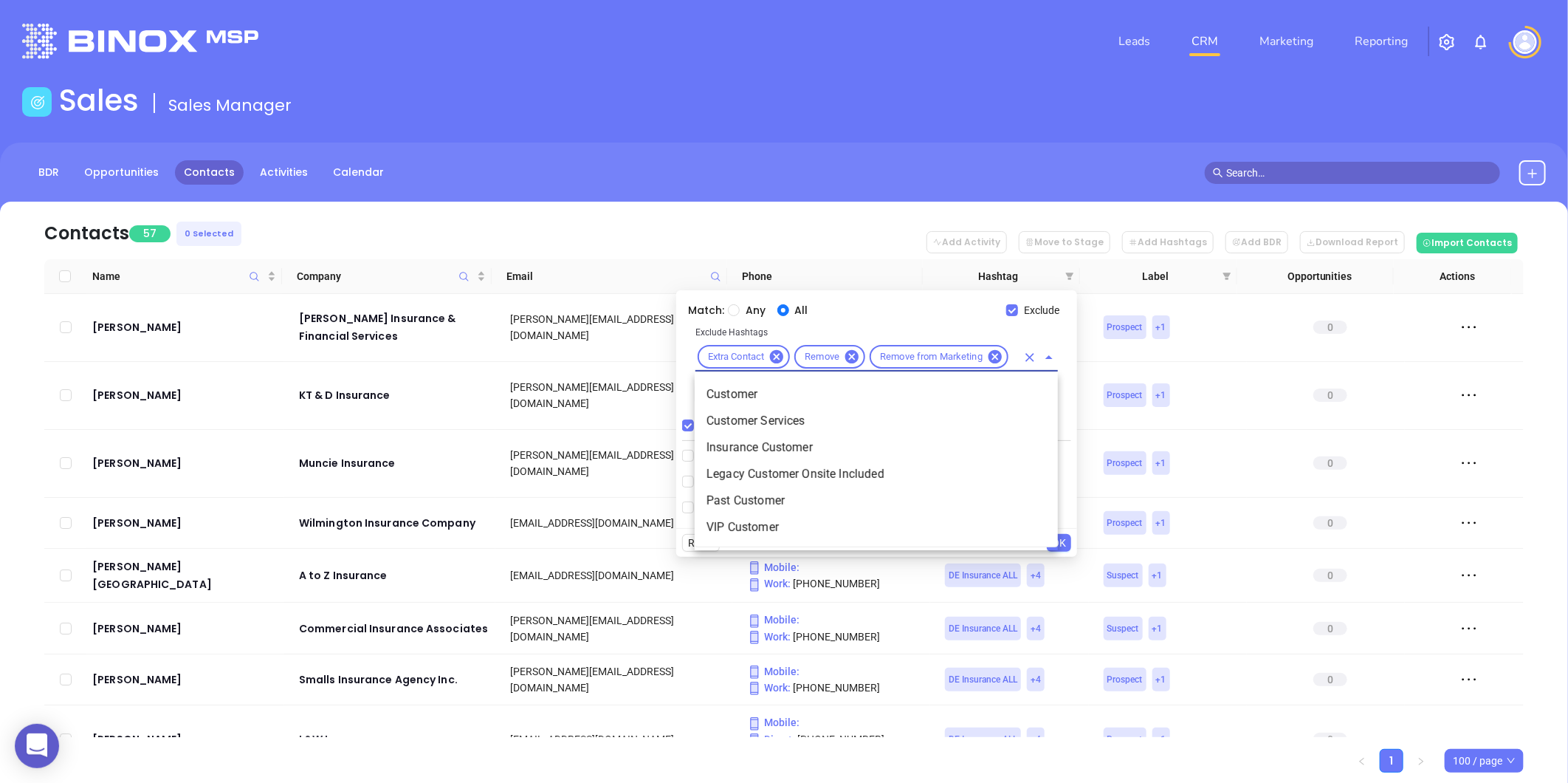
scroll to position [0, 15]
click at [751, 394] on li "Customer" at bounding box center [876, 393] width 363 height 26
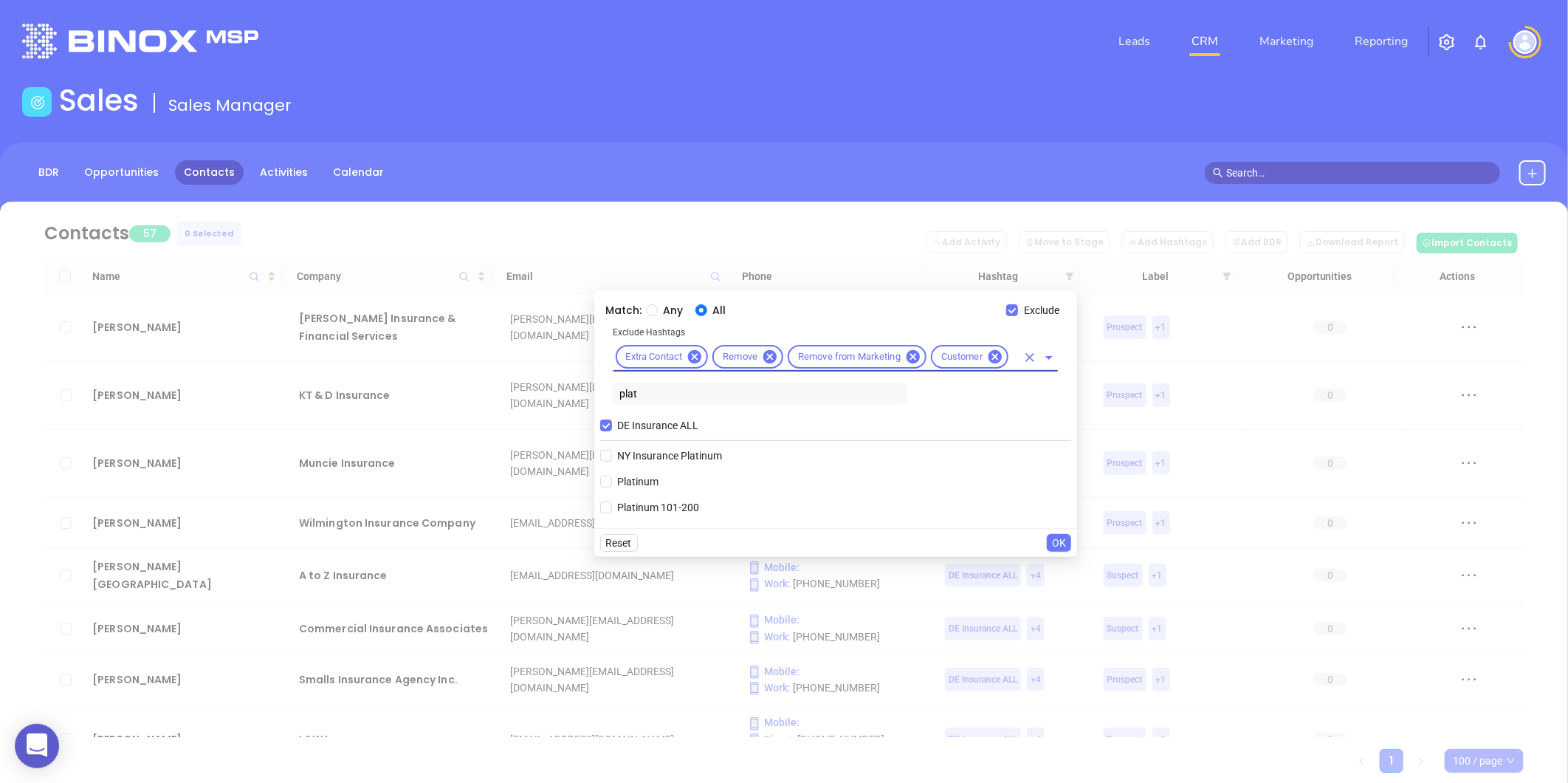
click at [1015, 350] on input "text" at bounding box center [1013, 357] width 6 height 18
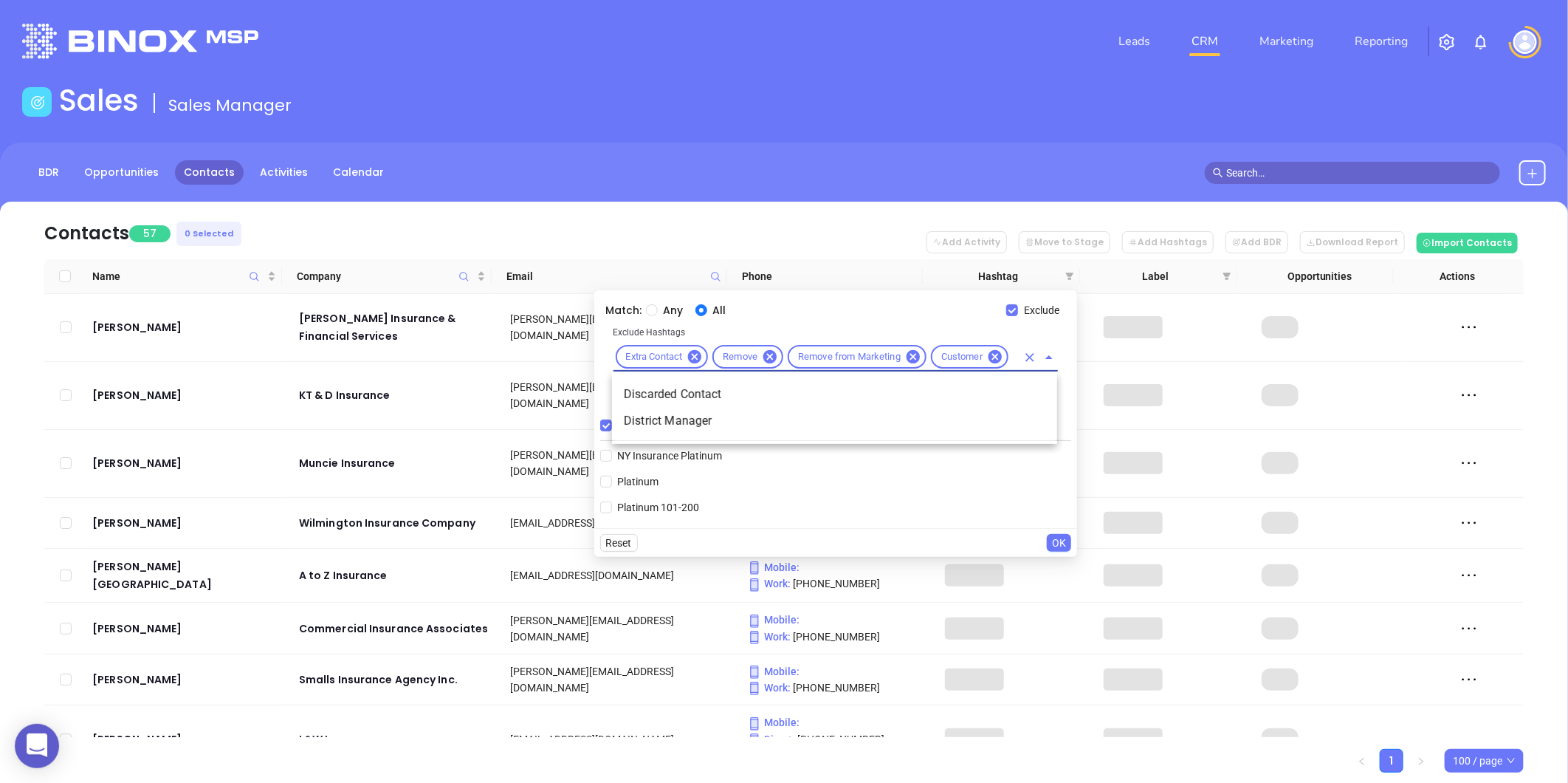
type input "disca"
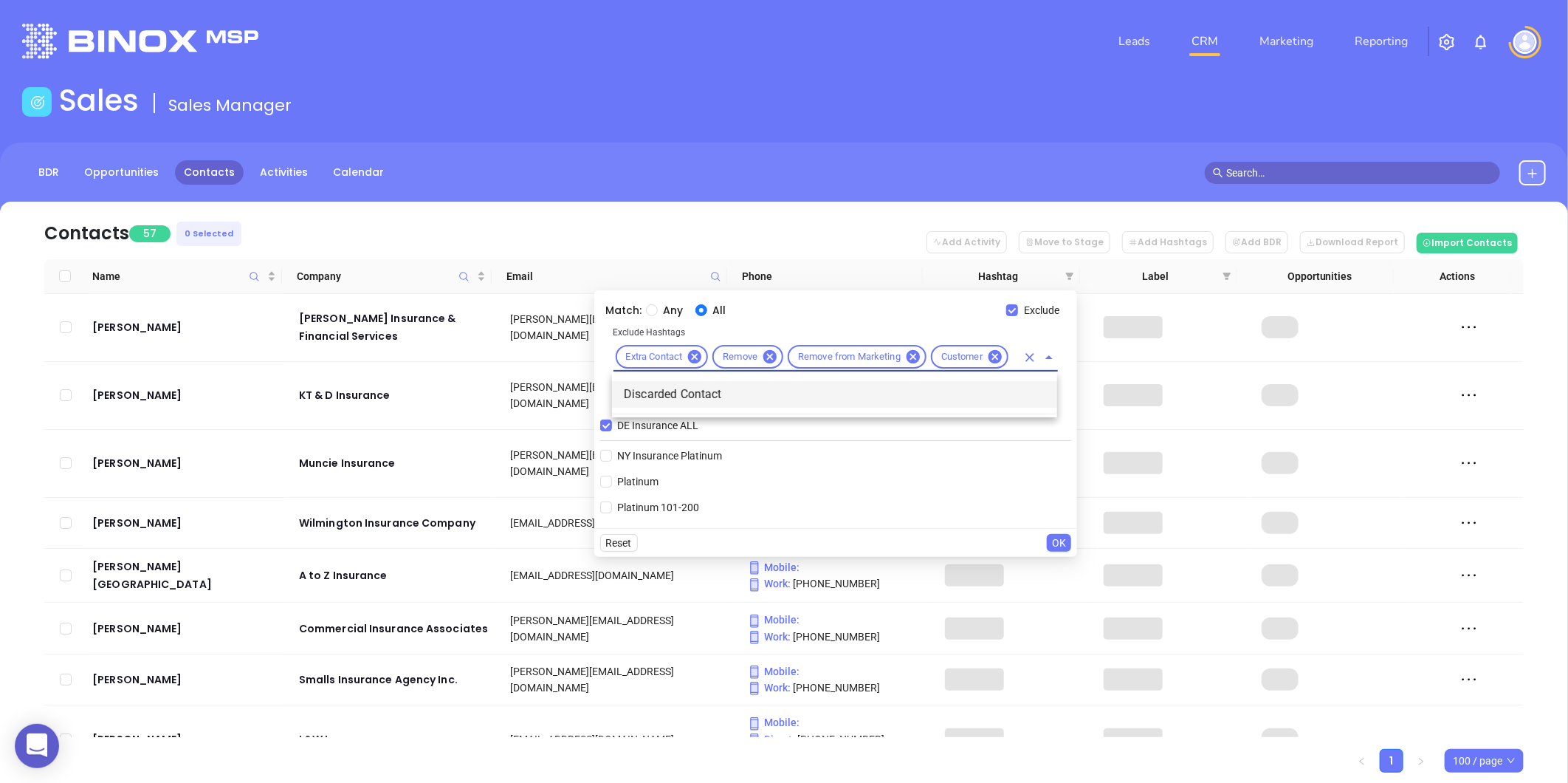
click at [713, 390] on li "Discarded Contact" at bounding box center [834, 393] width 445 height 26
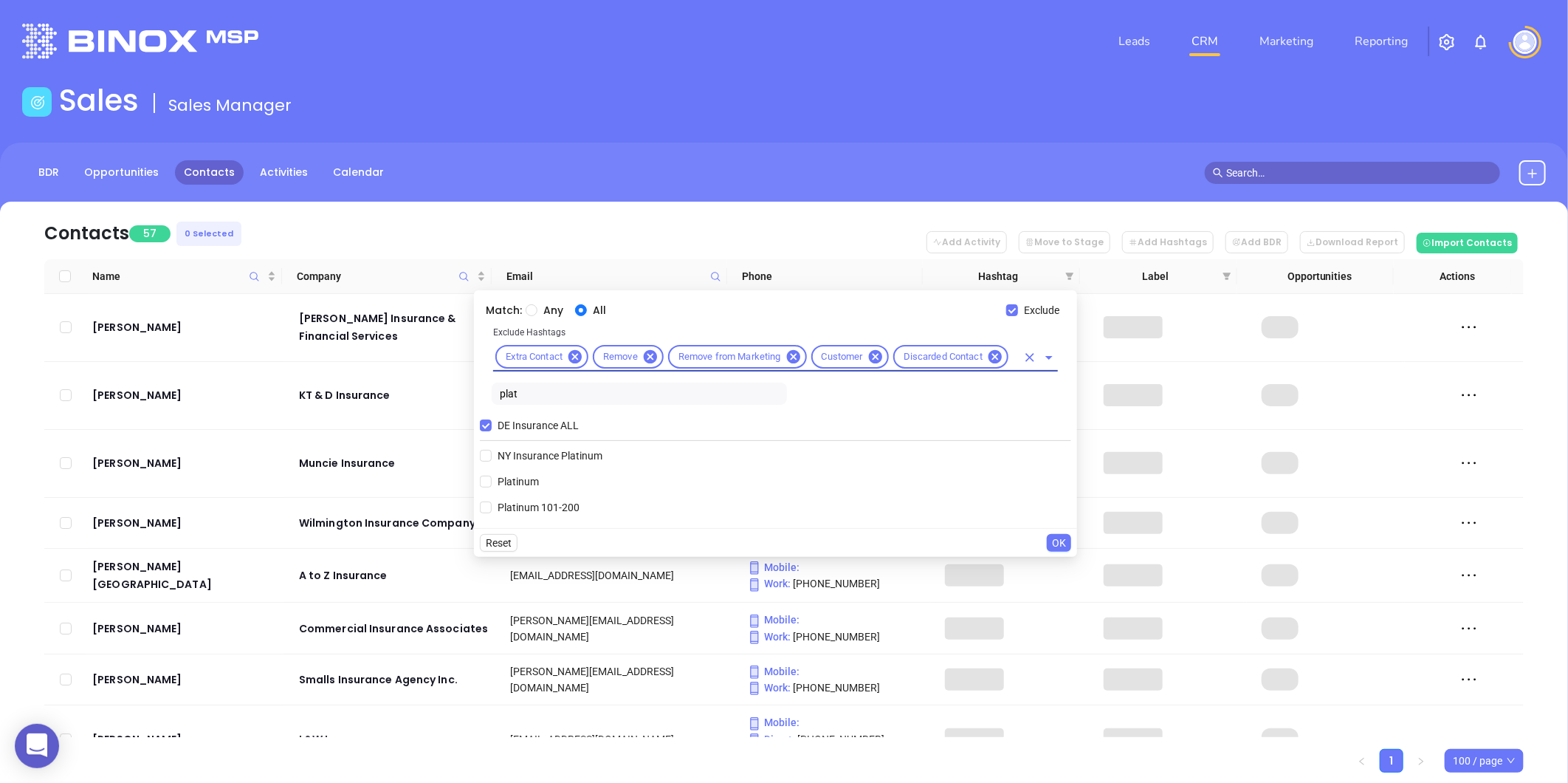
scroll to position [0, 0]
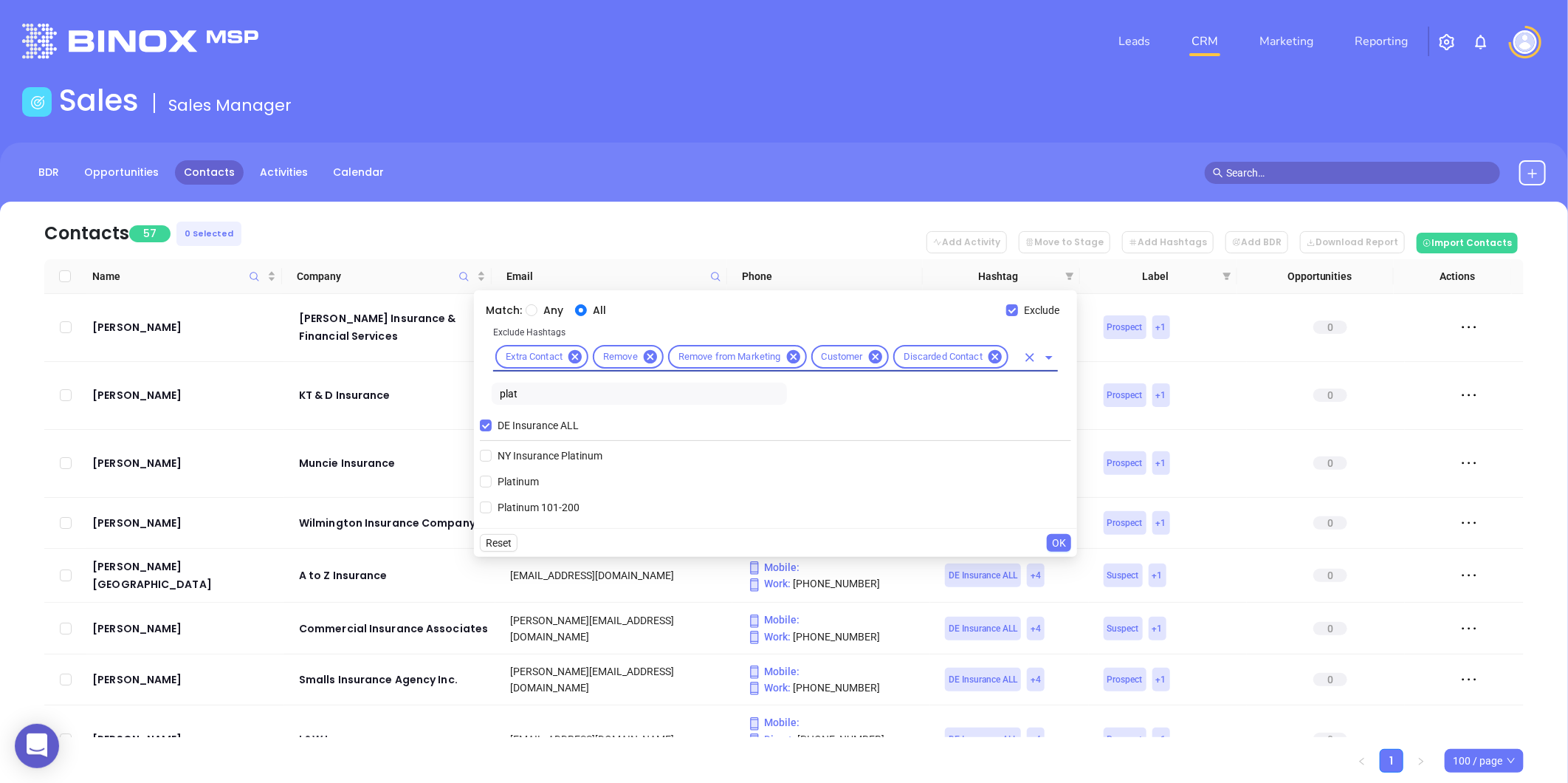
click at [1013, 354] on input "text" at bounding box center [1013, 357] width 6 height 18
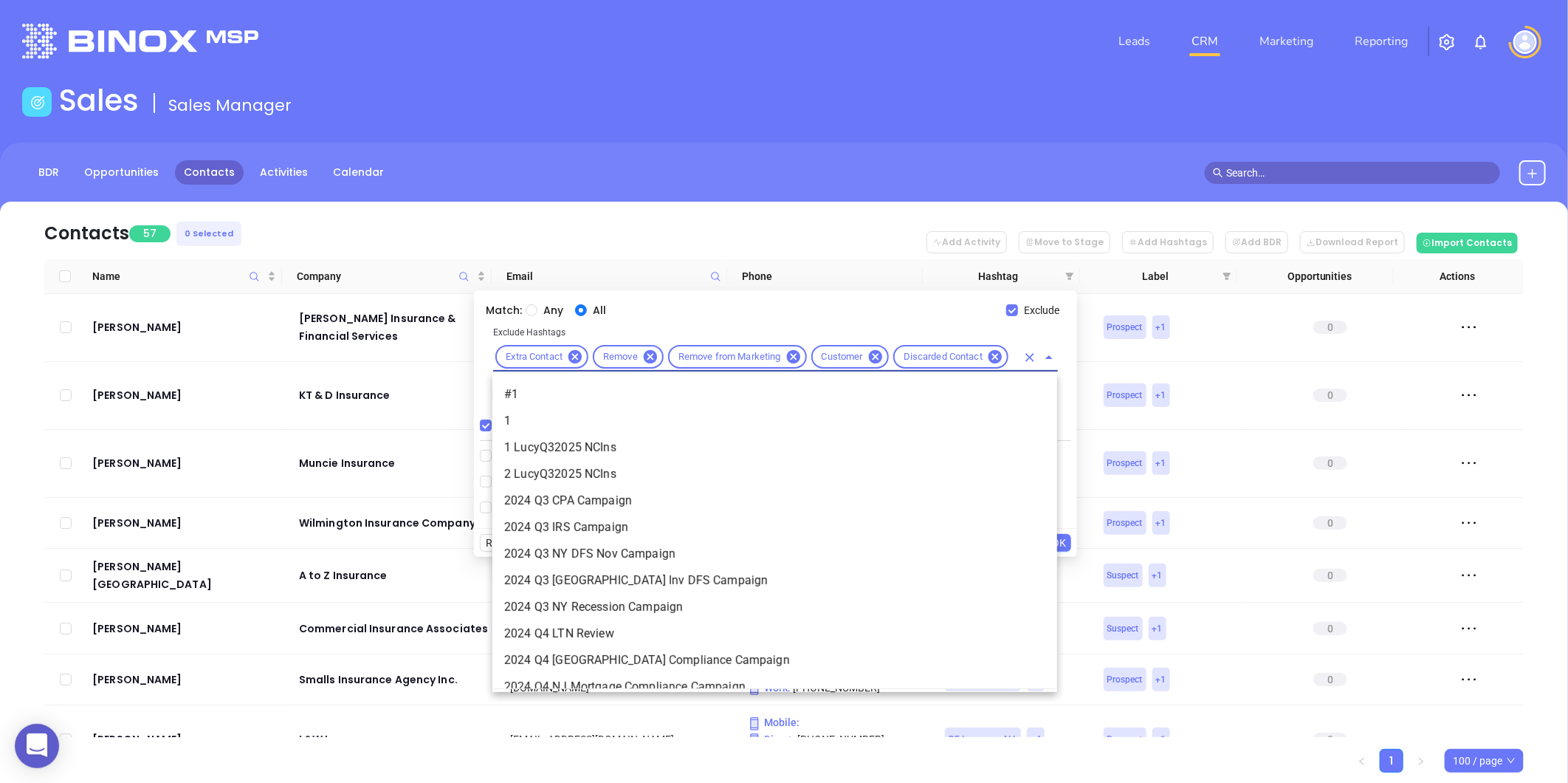
scroll to position [3788, 0]
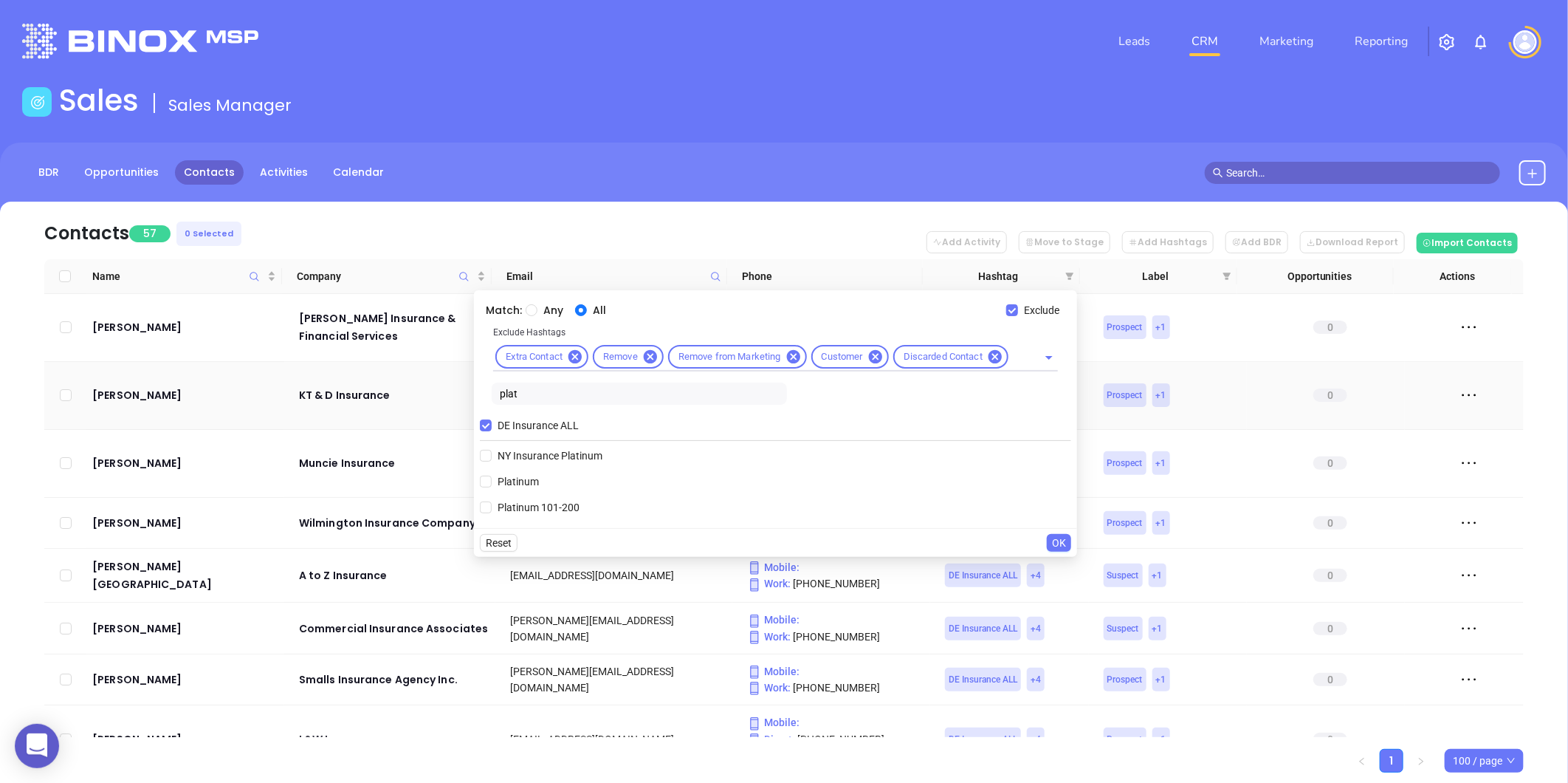
click at [449, 386] on body "0 Leads CRM Marketing Reporting Financial Leads Leads Sales Sales Manager BDR O…" at bounding box center [784, 391] width 1568 height 783
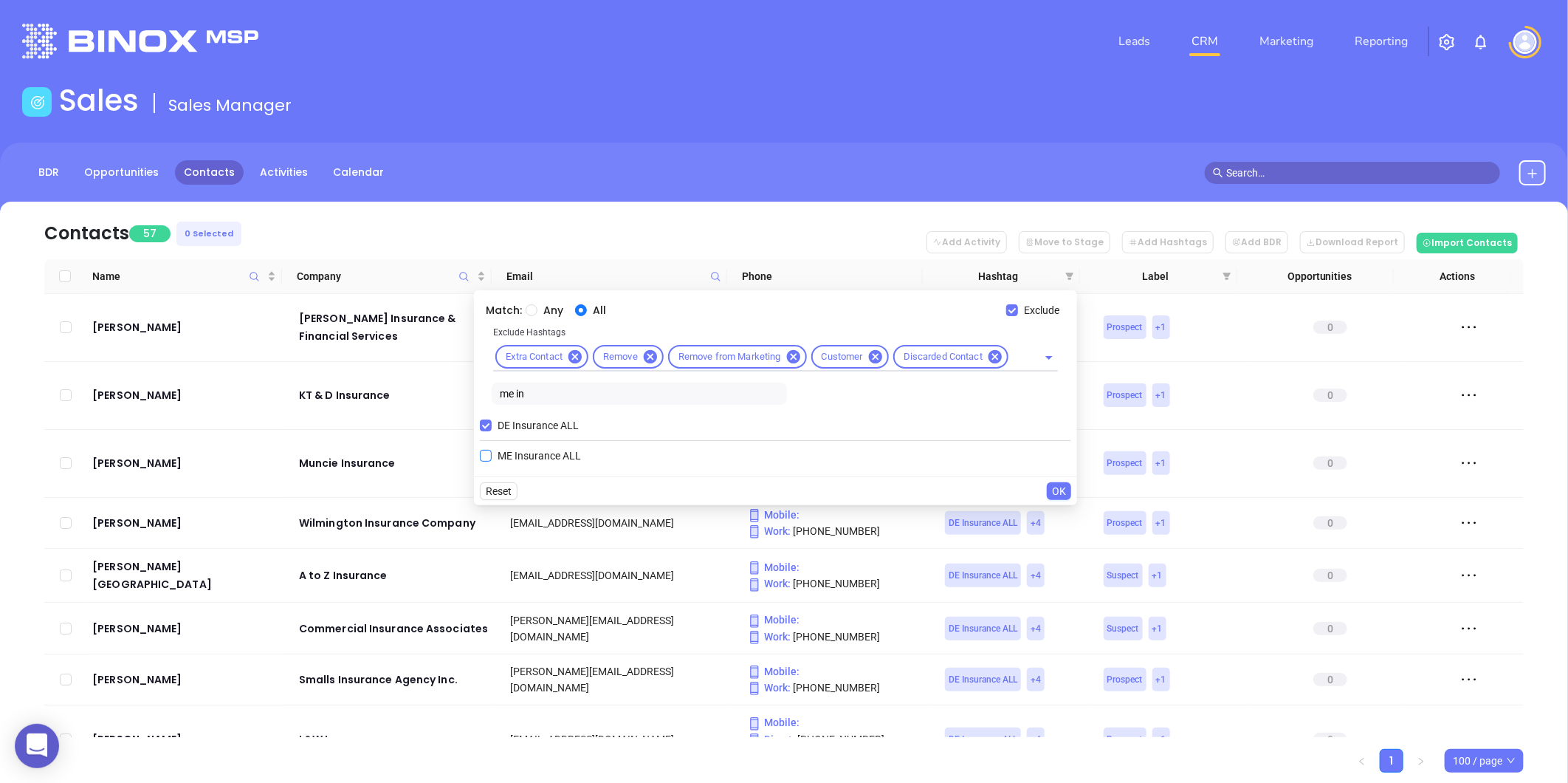
type input "me in"
click at [485, 452] on input "ME Insurance ALL" at bounding box center [485, 455] width 12 height 12
checkbox input "true"
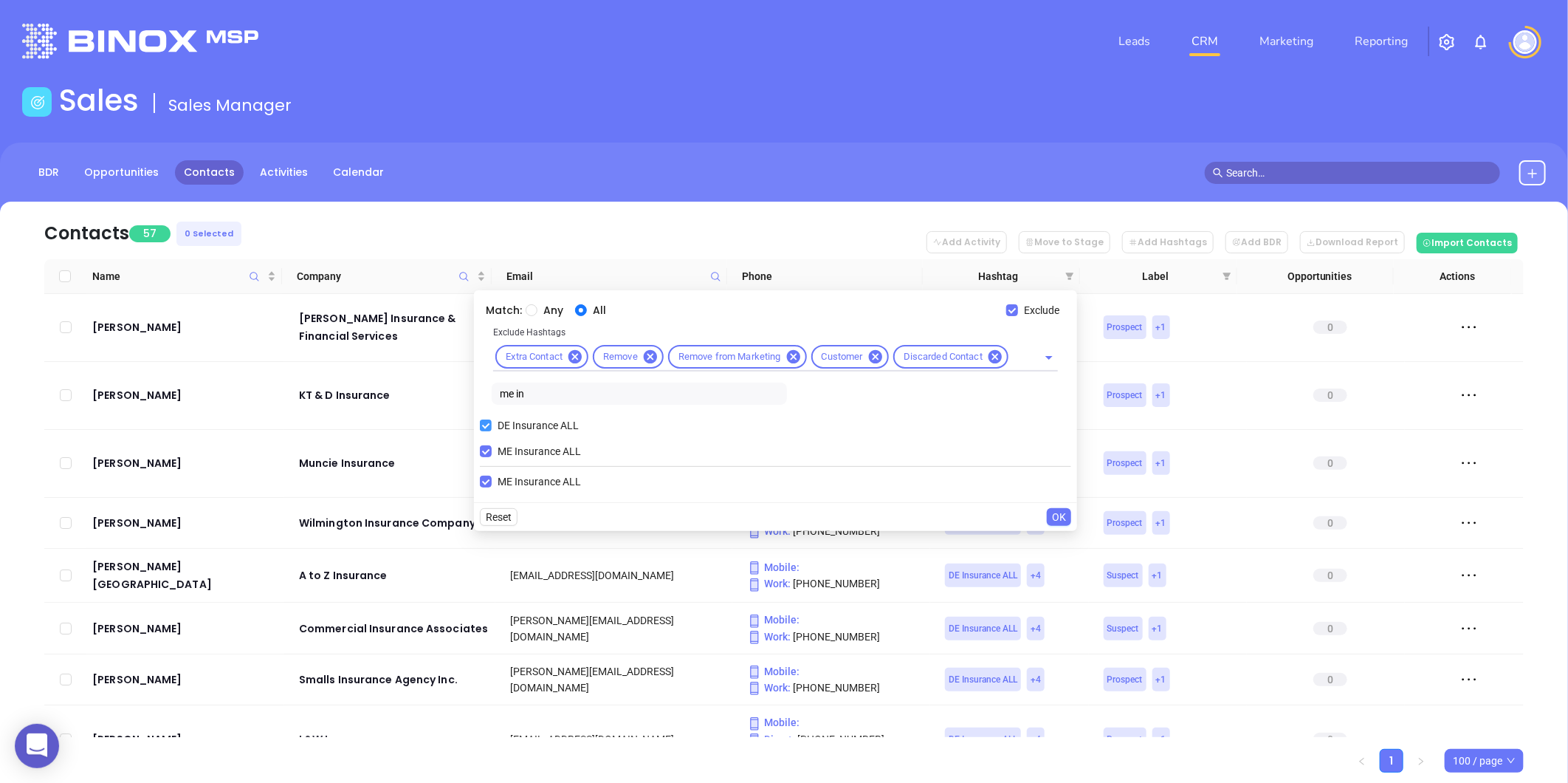
click at [485, 425] on input "DE Insurance ALL" at bounding box center [485, 425] width 12 height 12
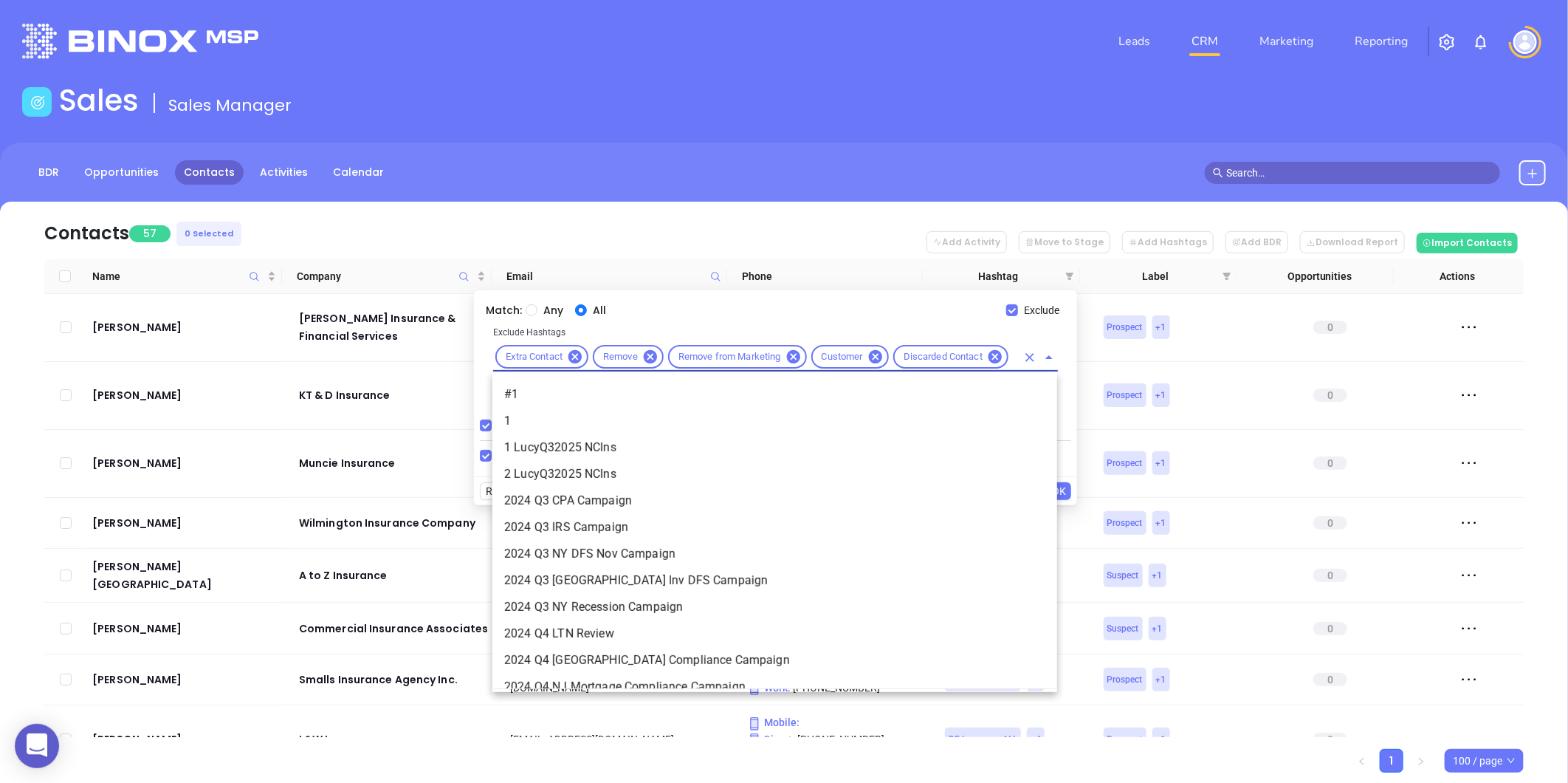
click at [1012, 354] on input "text" at bounding box center [1013, 357] width 6 height 18
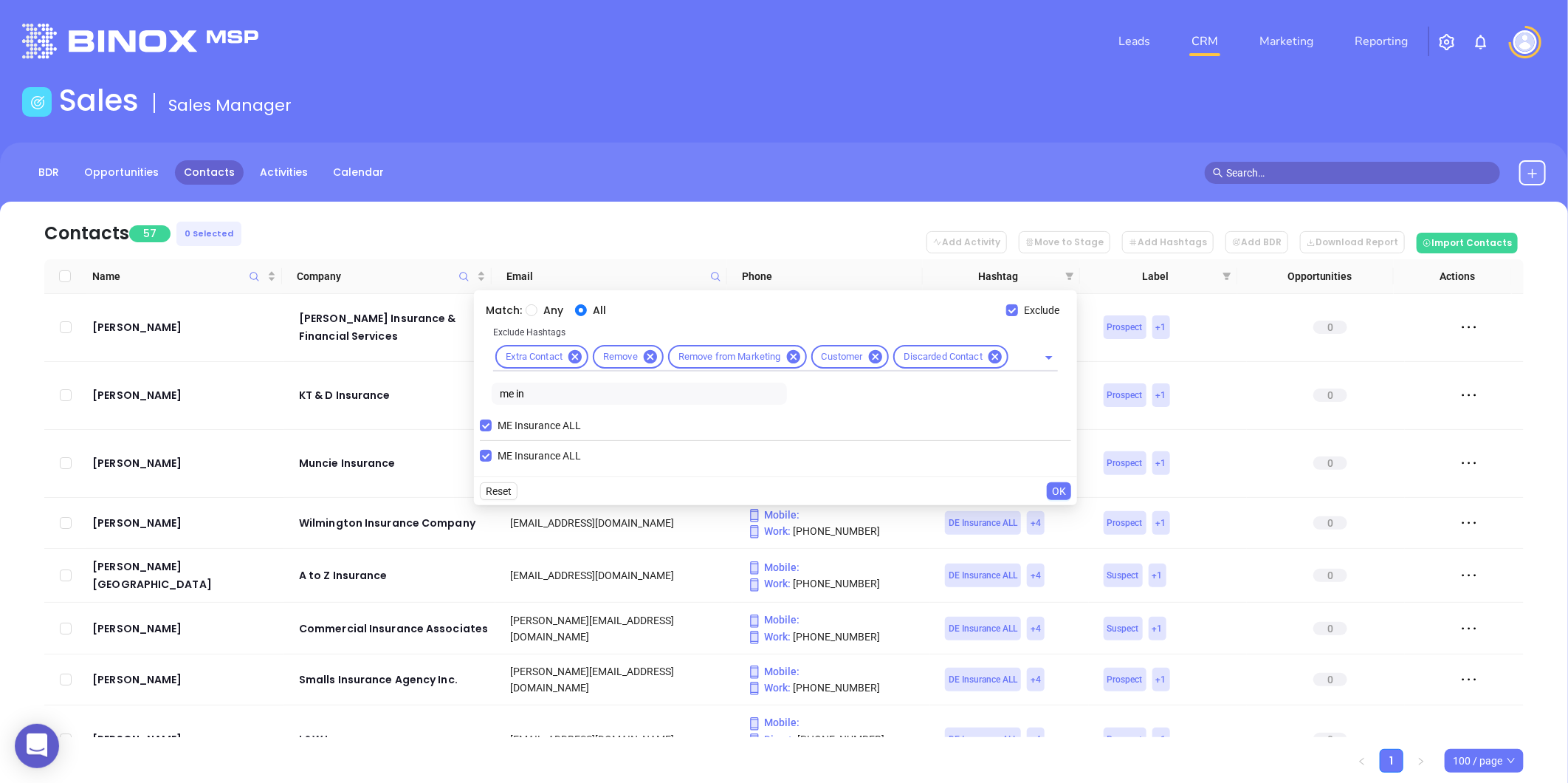
click at [1063, 489] on span "OK" at bounding box center [1059, 491] width 14 height 16
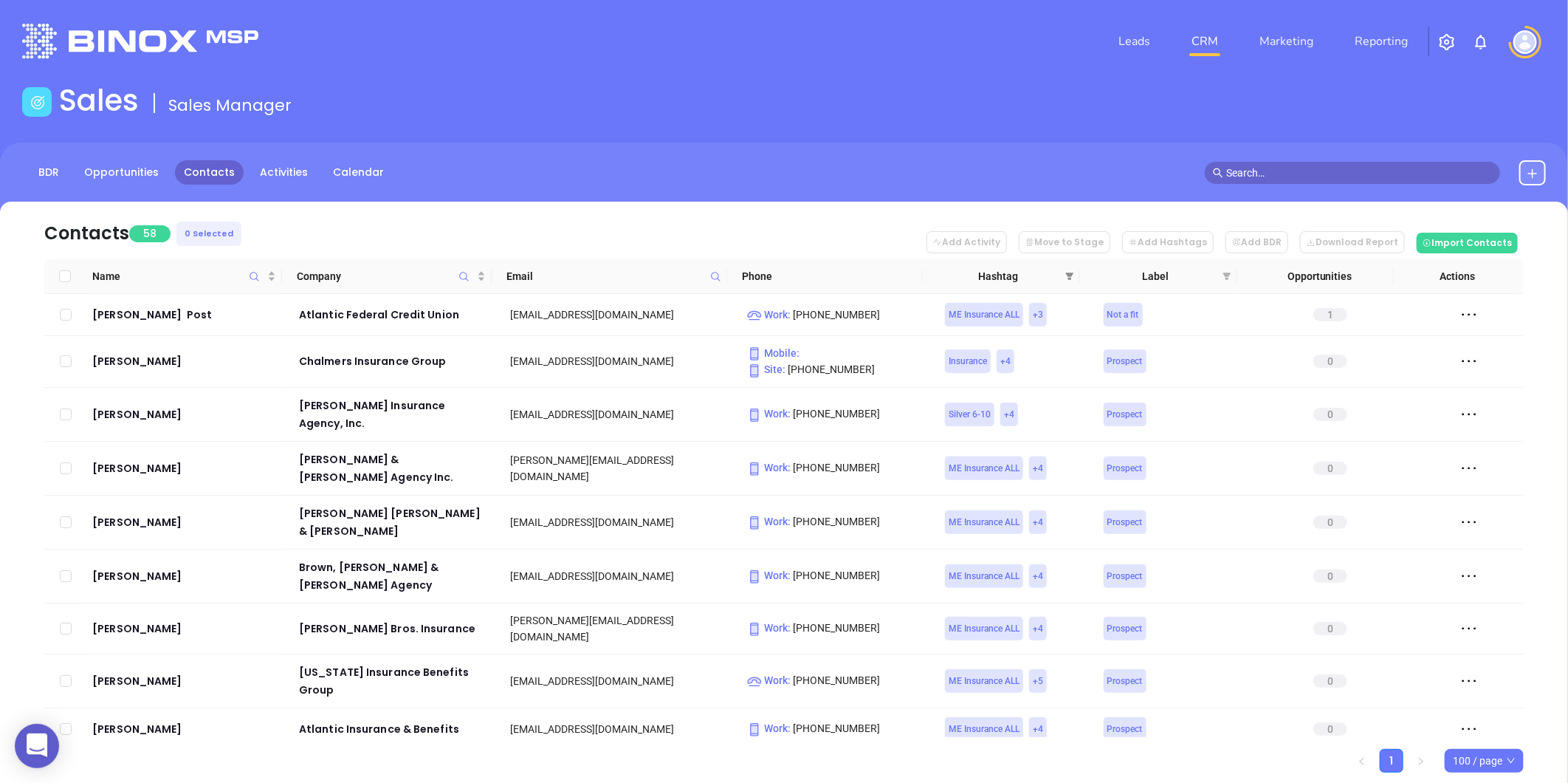
click at [1072, 275] on icon "filter" at bounding box center [1069, 276] width 9 height 9
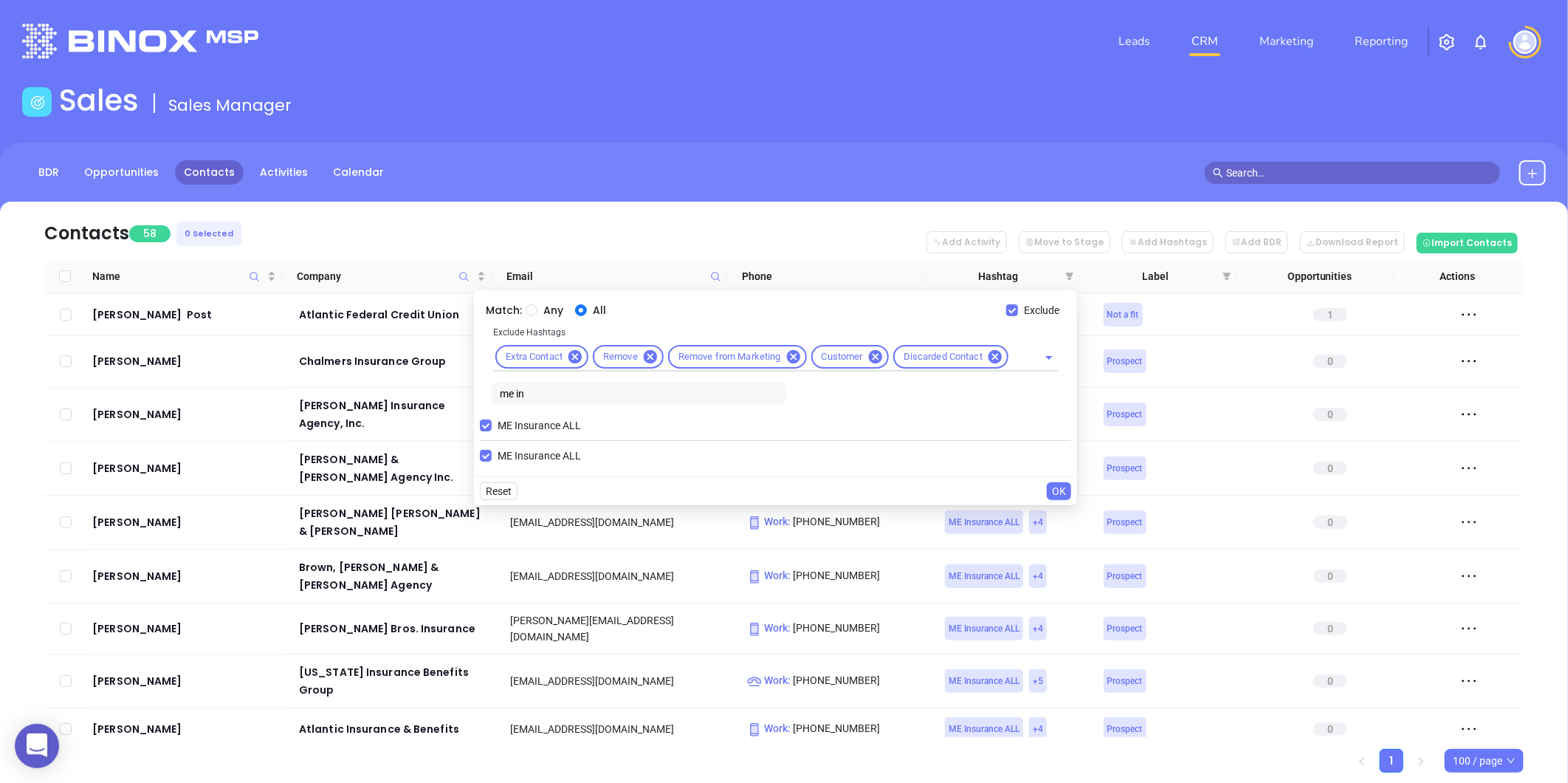
click at [1053, 492] on span "OK" at bounding box center [1059, 491] width 14 height 16
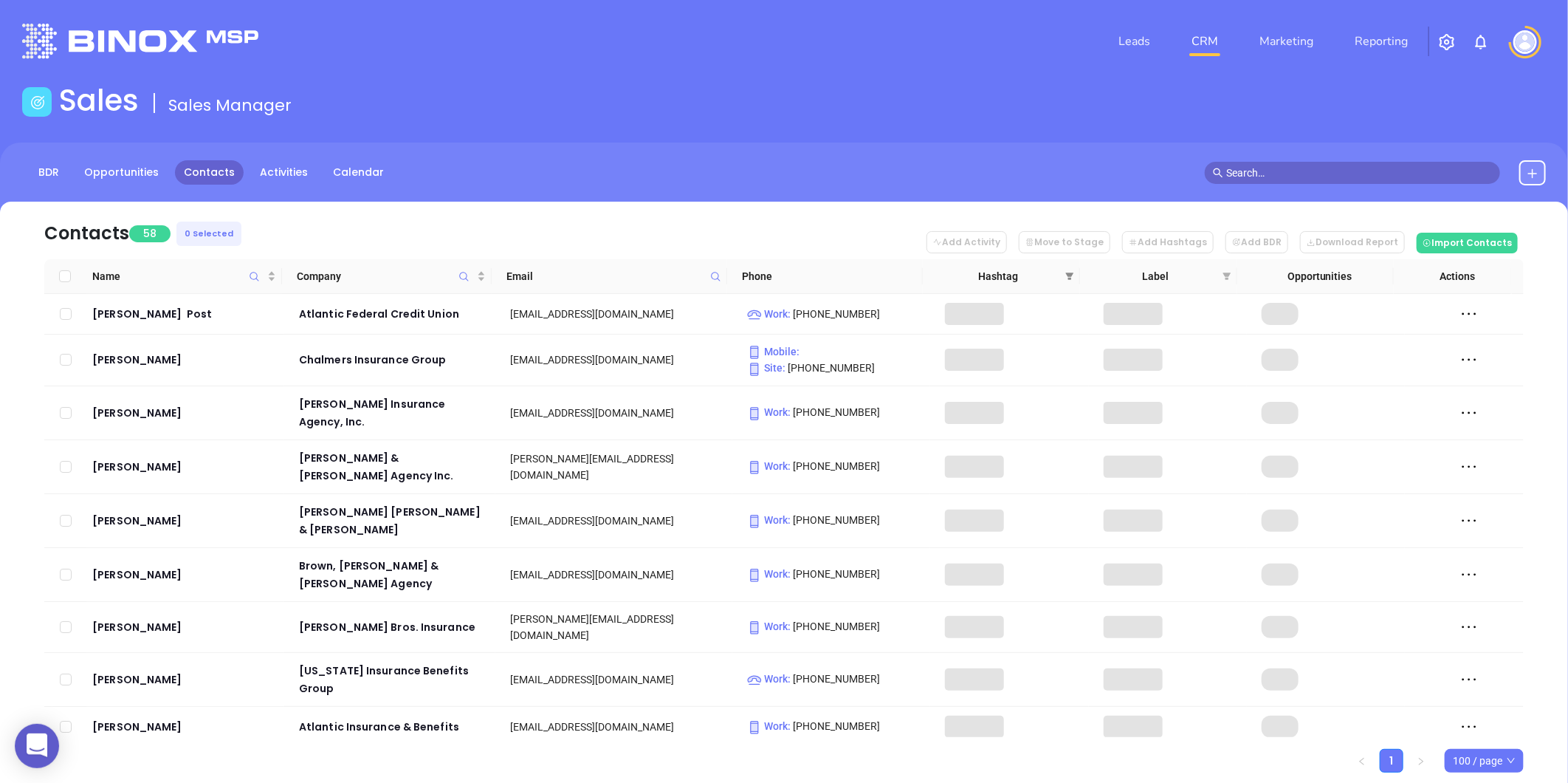
click at [1067, 272] on icon "filter" at bounding box center [1069, 276] width 9 height 9
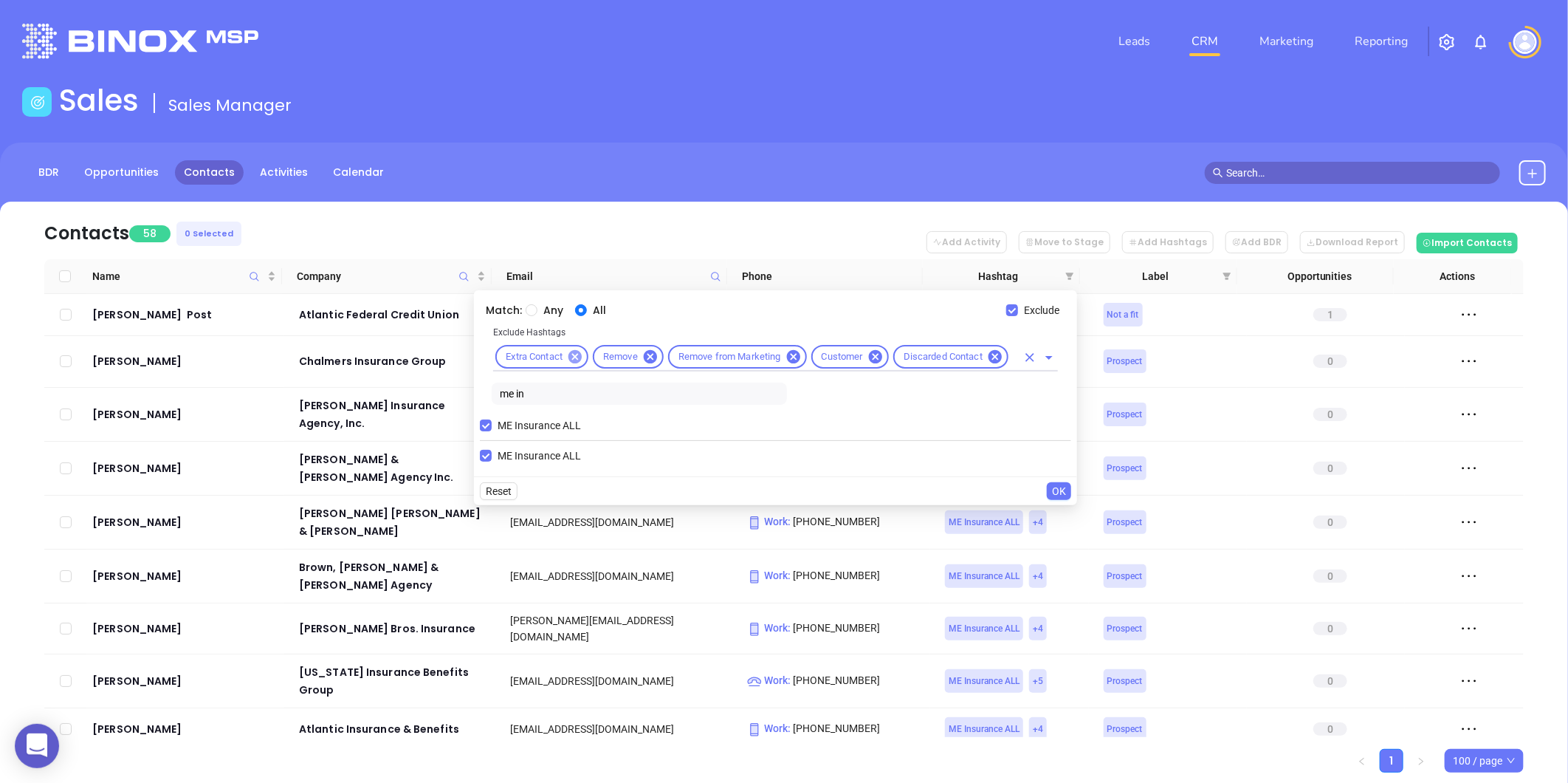
drag, startPoint x: 577, startPoint y: 357, endPoint x: 584, endPoint y: 358, distance: 7.1
click at [576, 357] on icon at bounding box center [575, 357] width 16 height 16
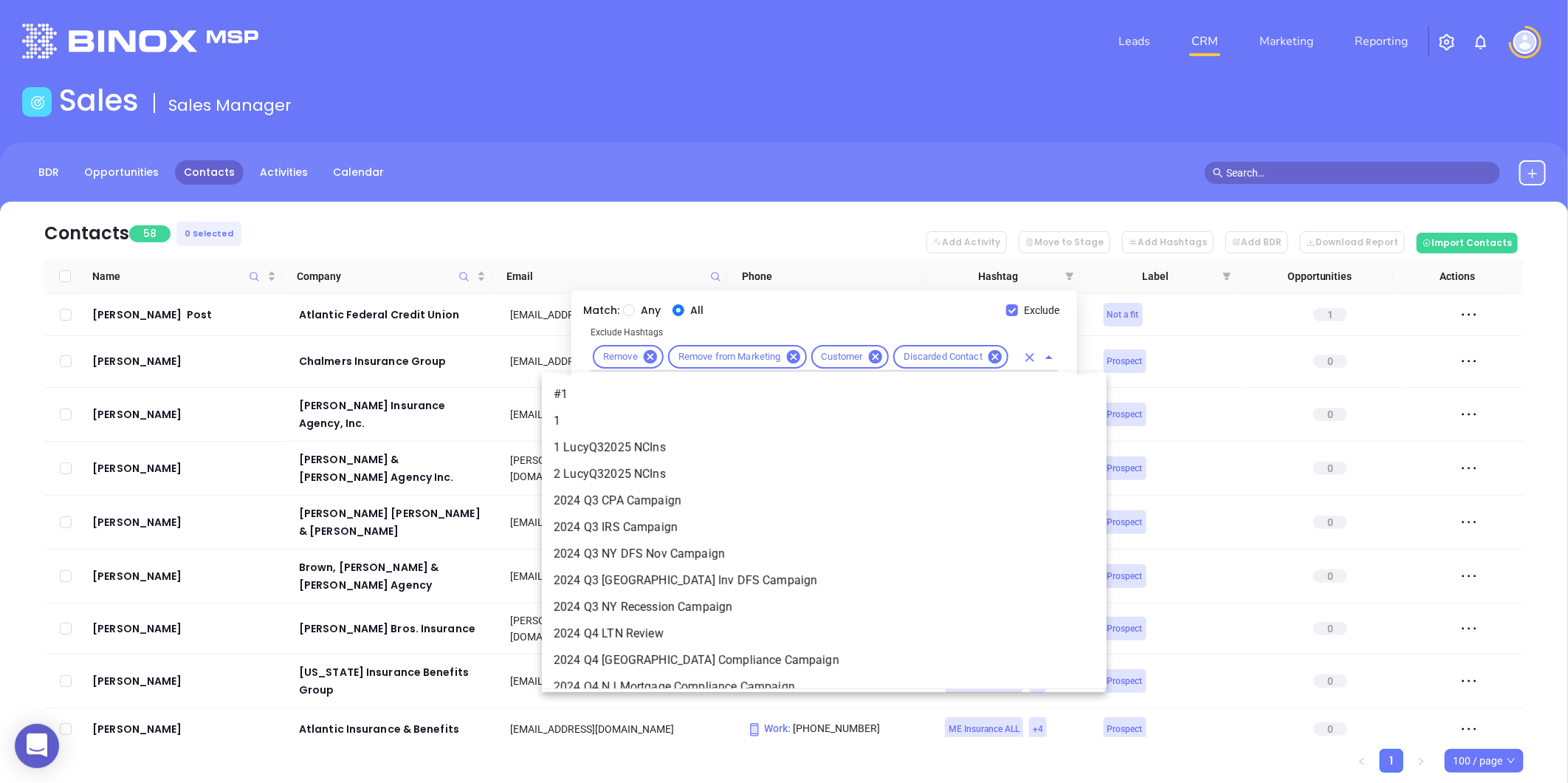
scroll to position [10804, 0]
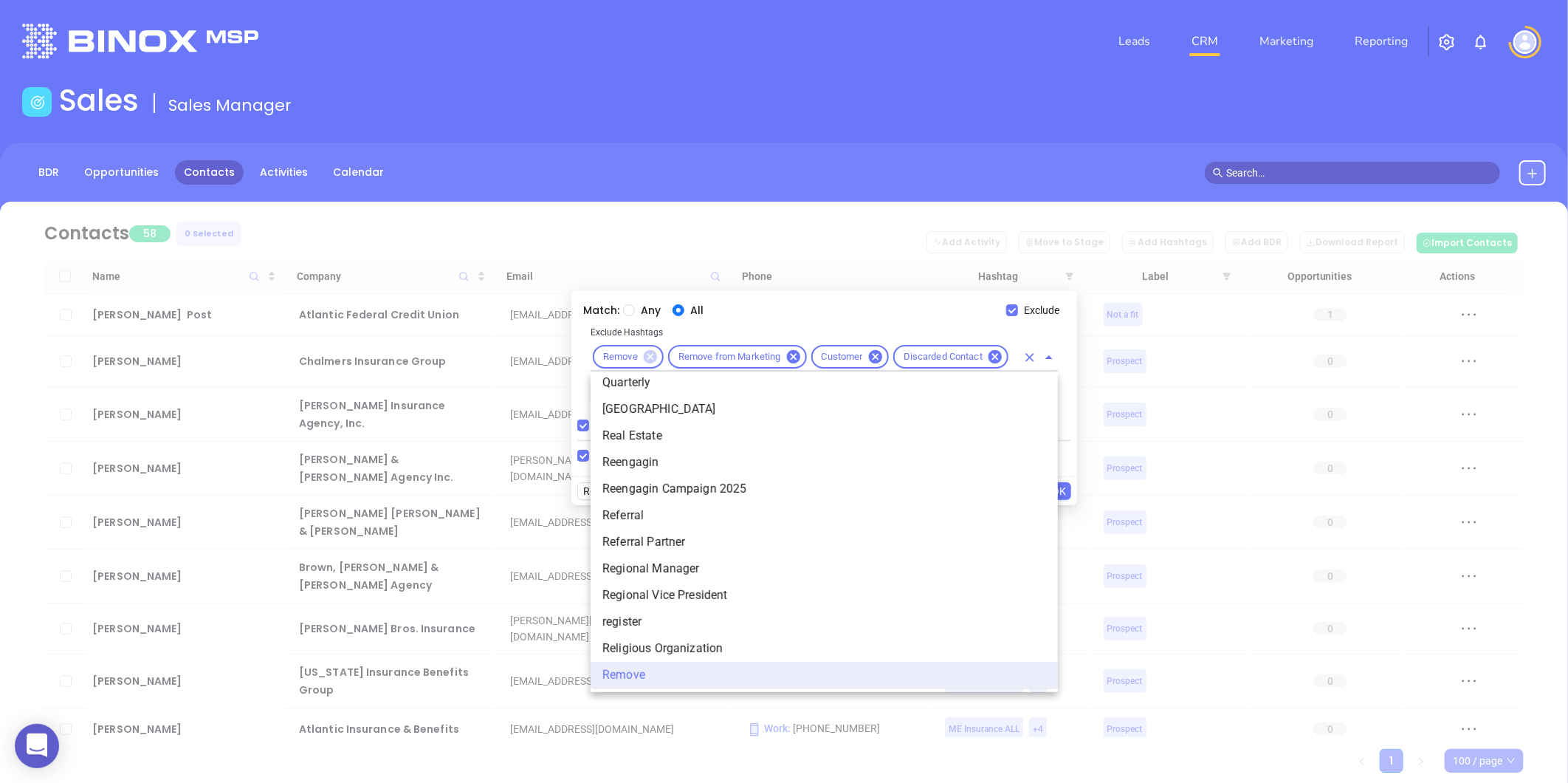
click at [652, 357] on icon at bounding box center [650, 357] width 14 height 14
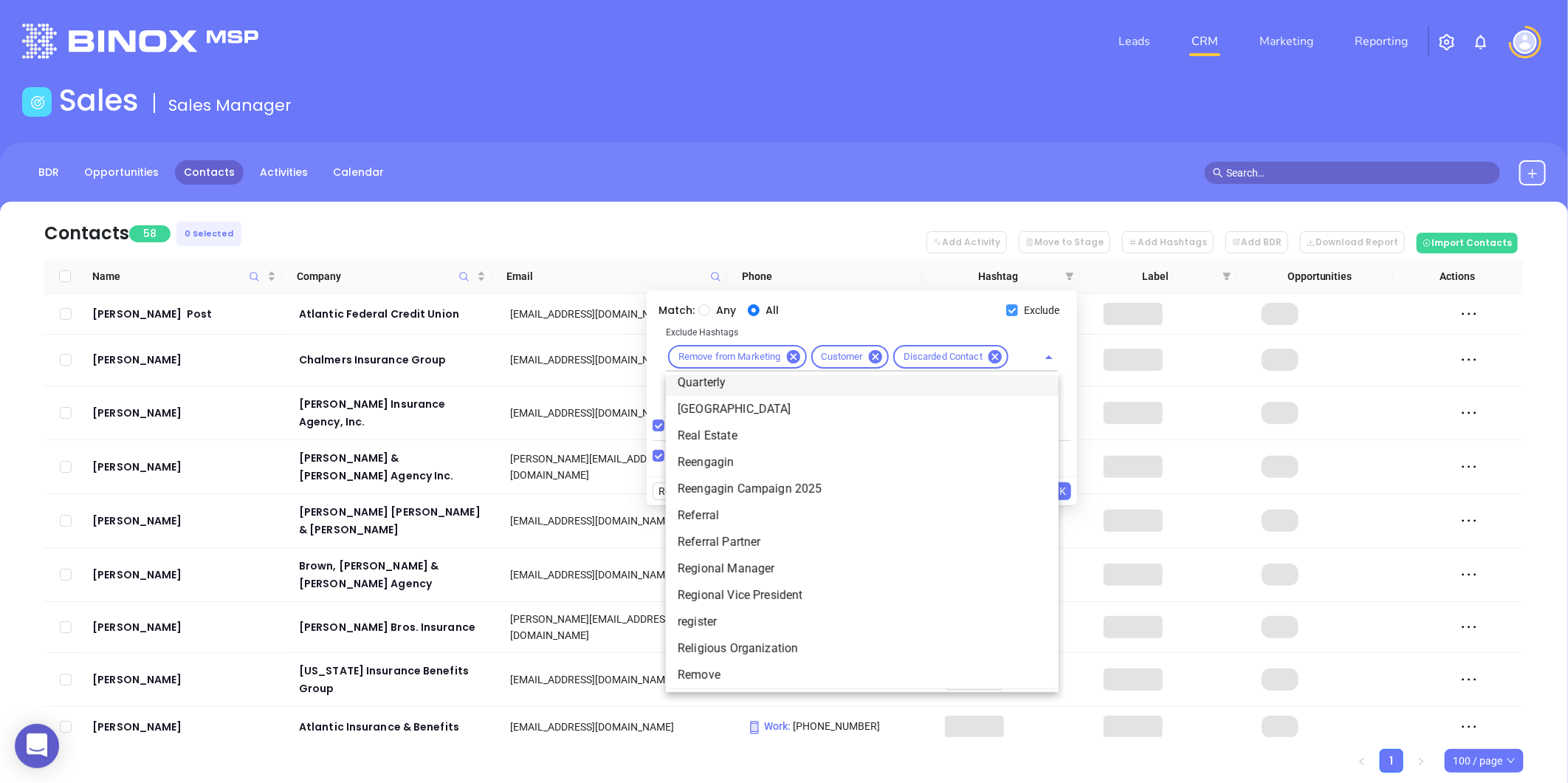
click at [1015, 303] on label "Exclude" at bounding box center [1035, 310] width 59 height 16
click at [1015, 304] on input "Exclude" at bounding box center [1011, 310] width 12 height 12
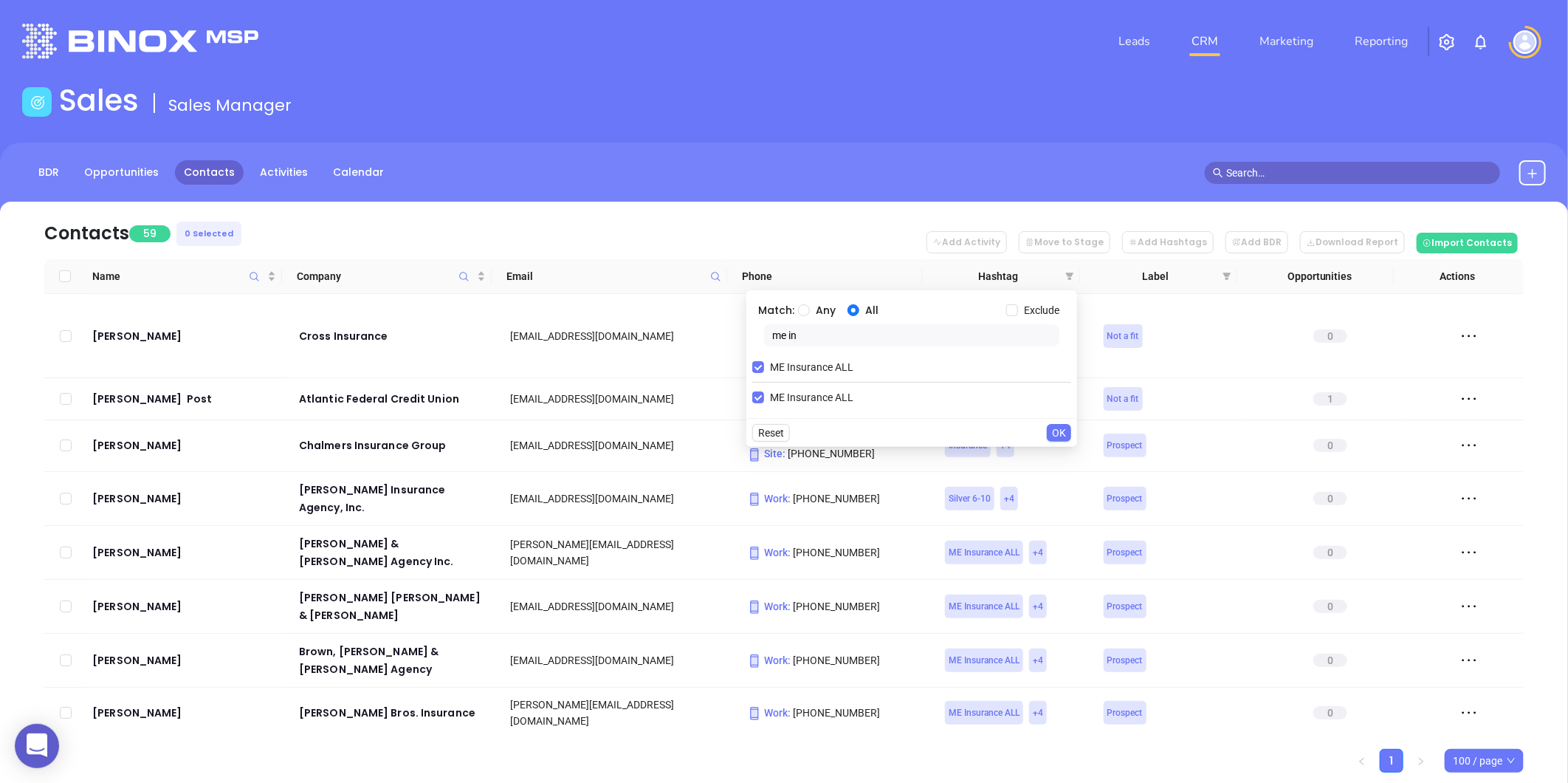
drag, startPoint x: 824, startPoint y: 334, endPoint x: 628, endPoint y: 344, distance: 196.3
click at [628, 344] on body "0 Leads CRM Marketing Reporting Financial Leads Leads Sales Sales Manager BDR O…" at bounding box center [784, 391] width 1568 height 783
click at [1014, 307] on input "Exclude" at bounding box center [1011, 310] width 12 height 12
checkbox input "true"
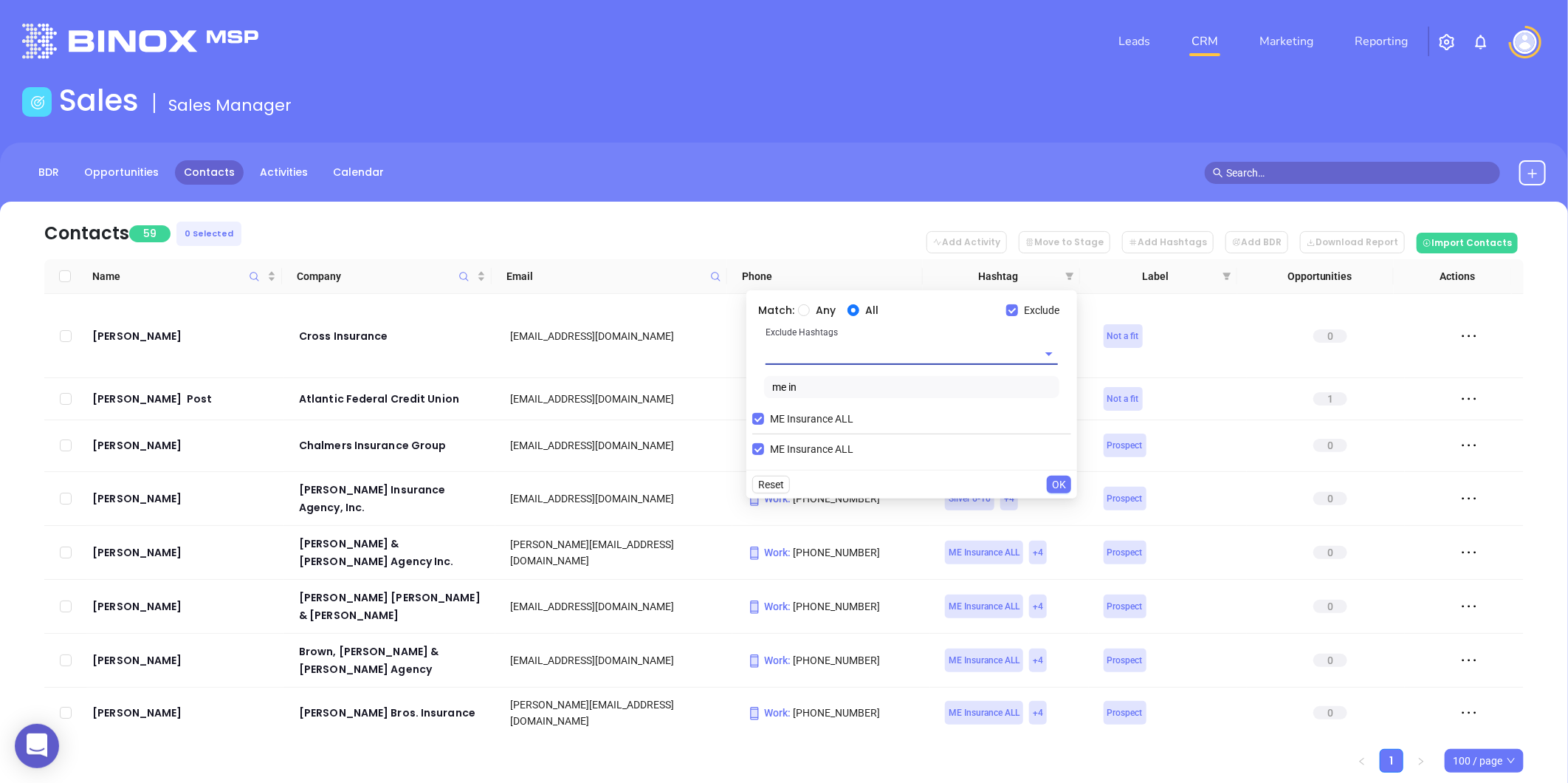
click at [832, 352] on input "text" at bounding box center [891, 353] width 251 height 22
type input "extra"
click at [813, 386] on li "Extra Contact" at bounding box center [912, 387] width 293 height 26
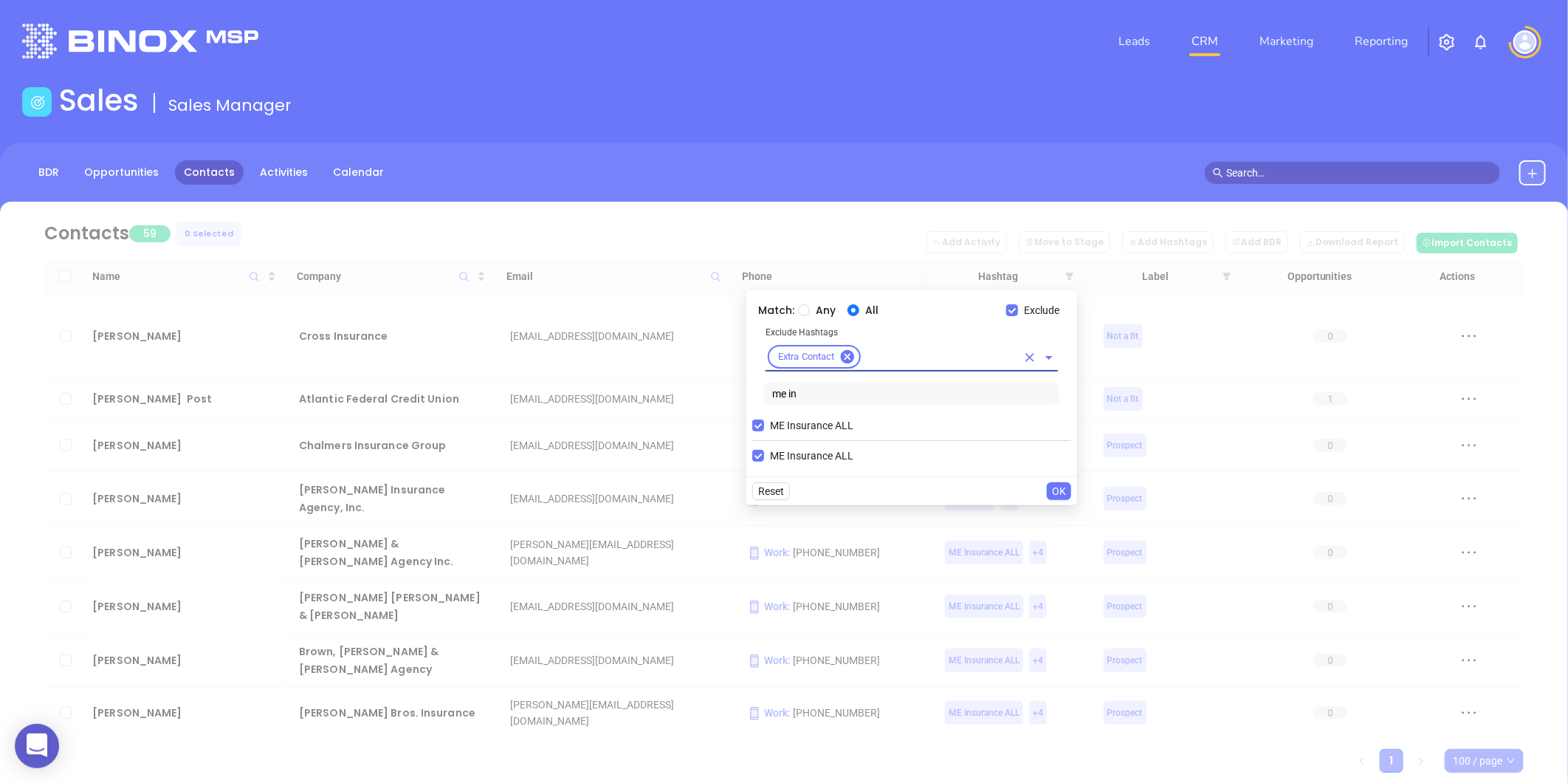
click at [1059, 488] on span "OK" at bounding box center [1059, 491] width 14 height 16
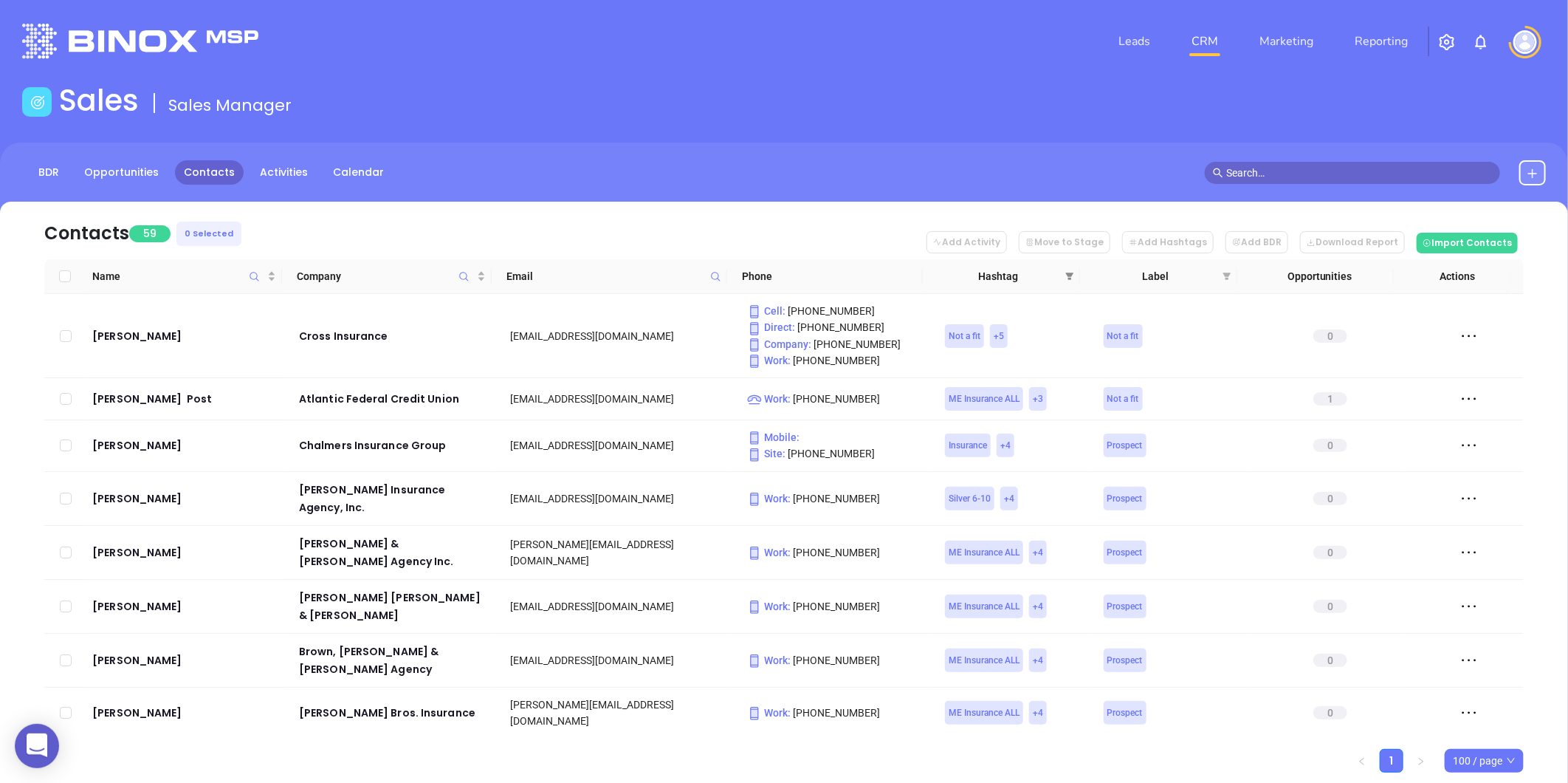
click at [1071, 272] on icon "filter" at bounding box center [1069, 276] width 9 height 9
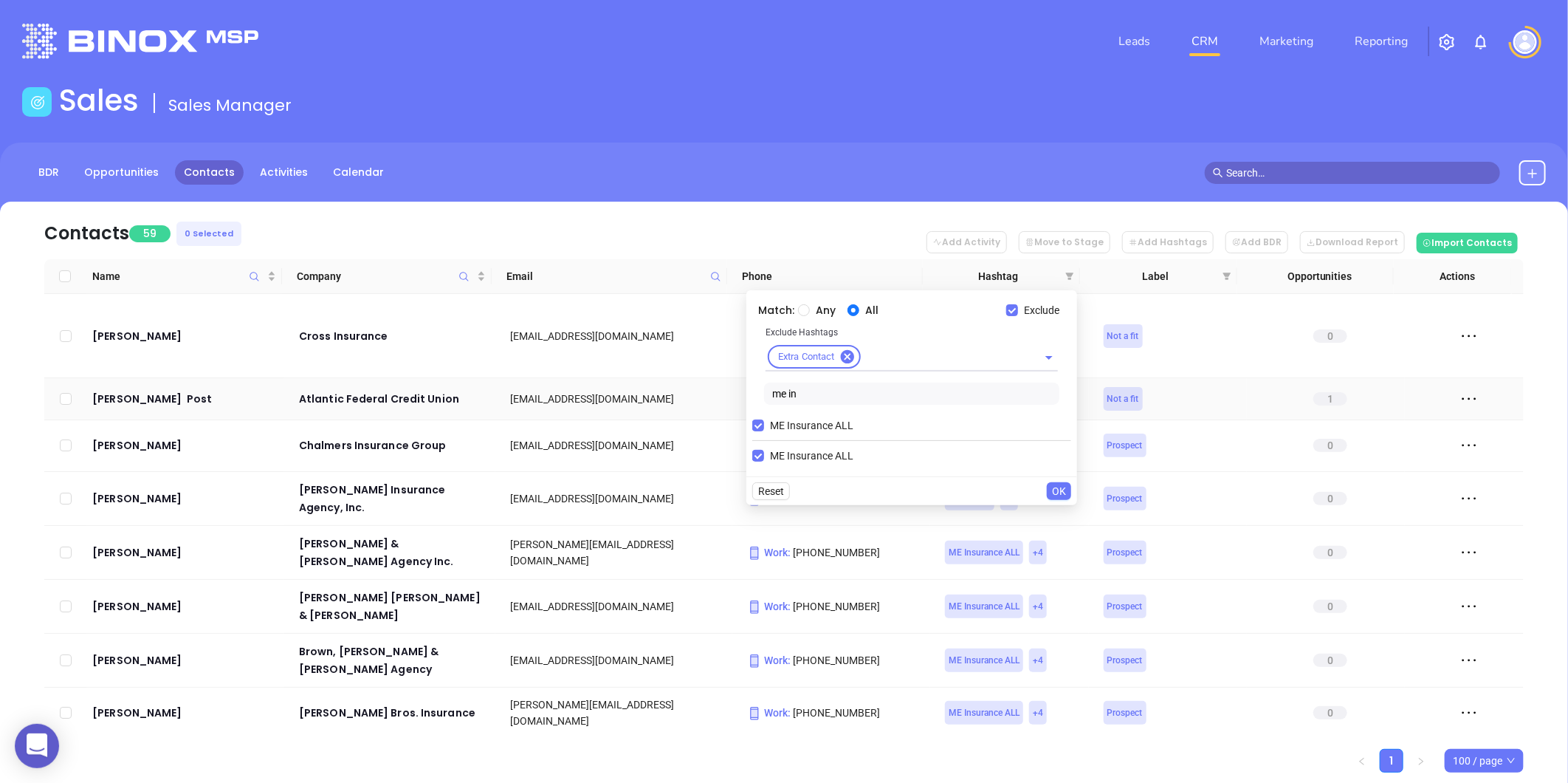
drag, startPoint x: 806, startPoint y: 394, endPoint x: 660, endPoint y: 386, distance: 146.2
click at [660, 386] on body "0 Leads CRM Marketing Reporting Financial Leads Leads Sales Sales Manager BDR O…" at bounding box center [784, 391] width 1568 height 783
type input "cop"
click at [785, 455] on span "Copper 1-2" at bounding box center [796, 455] width 62 height 16
click at [764, 455] on input "Copper 1-2" at bounding box center [758, 455] width 12 height 12
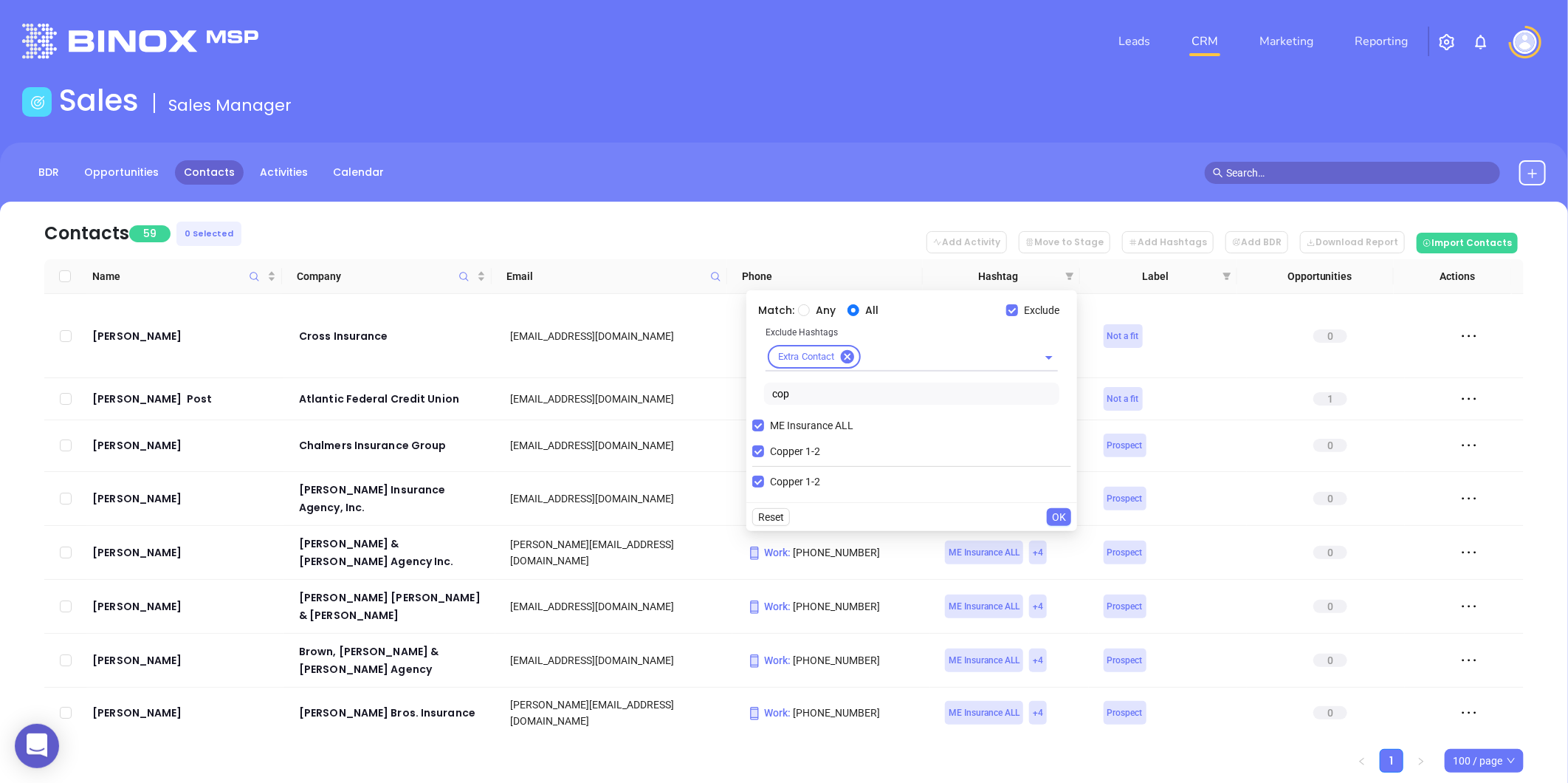
click at [1058, 514] on span "OK" at bounding box center [1059, 517] width 14 height 16
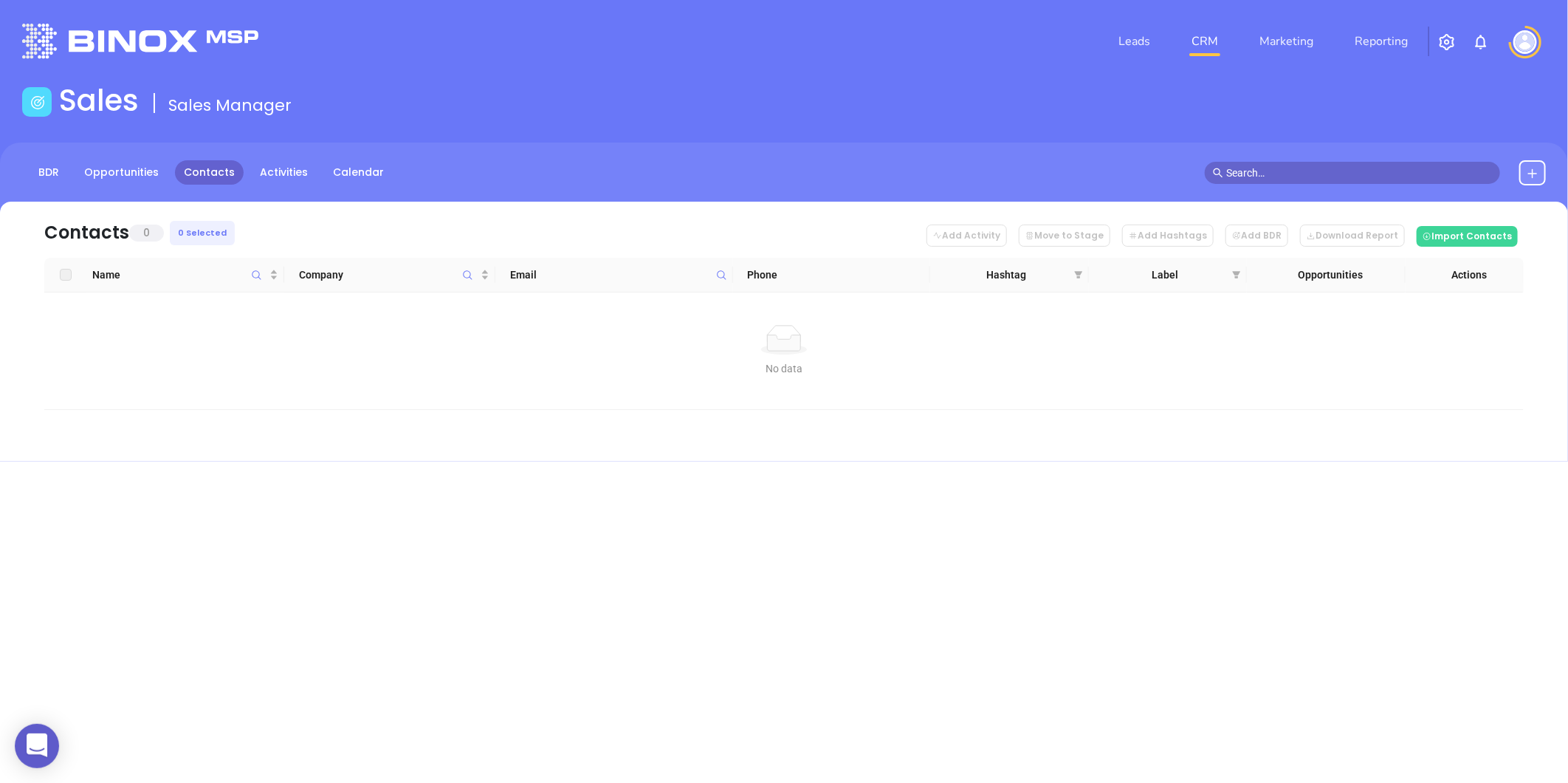
drag, startPoint x: 1079, startPoint y: 270, endPoint x: 925, endPoint y: 358, distance: 177.4
click at [1075, 272] on icon "filter" at bounding box center [1078, 274] width 9 height 9
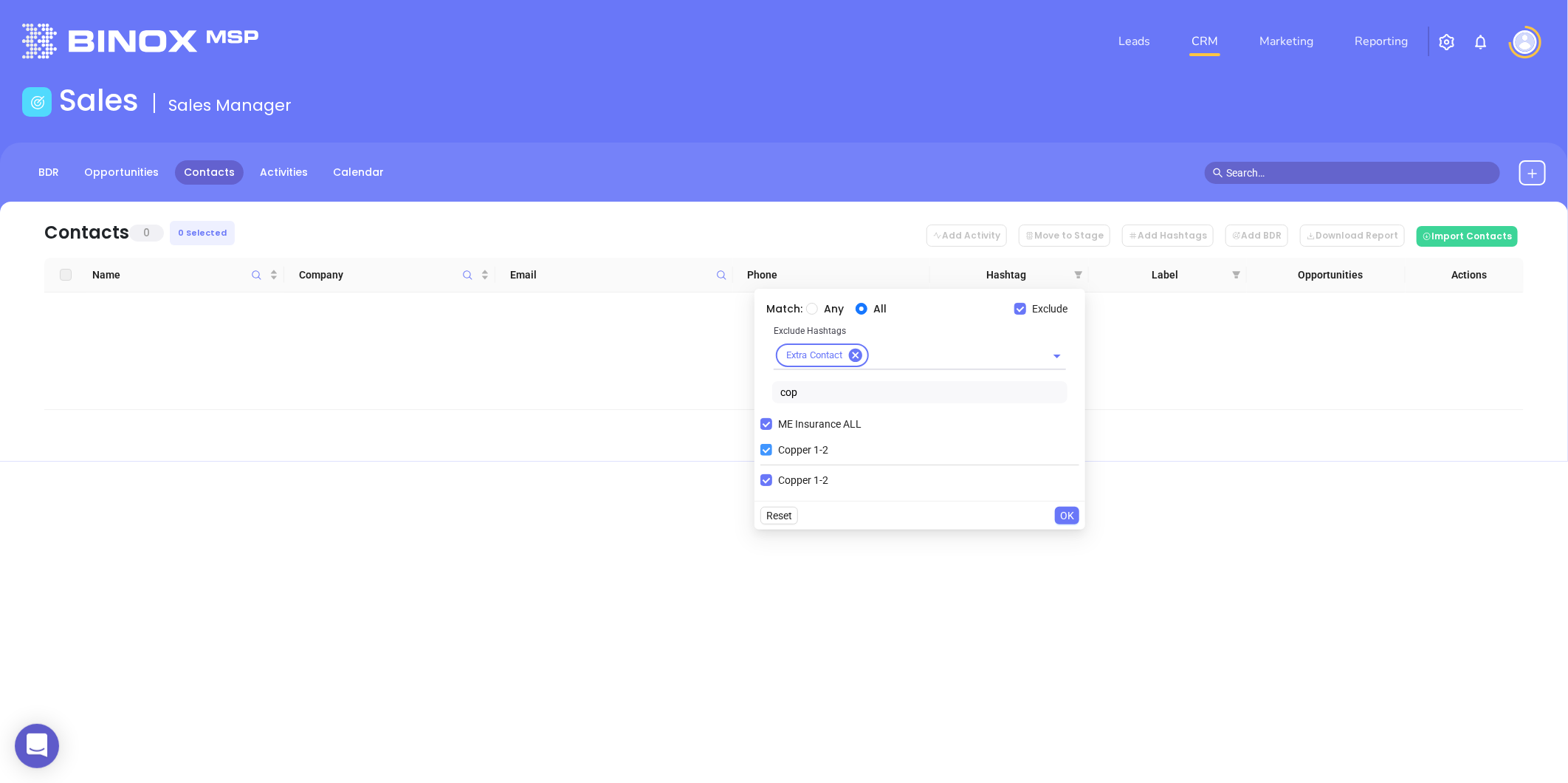
click at [764, 453] on input "Copper 1-2" at bounding box center [766, 449] width 12 height 12
checkbox input "false"
drag, startPoint x: 760, startPoint y: 397, endPoint x: 739, endPoint y: 393, distance: 21.4
click at [724, 399] on body "0 Leads CRM Marketing Reporting Financial Leads Leads Sales Sales Manager BDR O…" at bounding box center [784, 391] width 1568 height 783
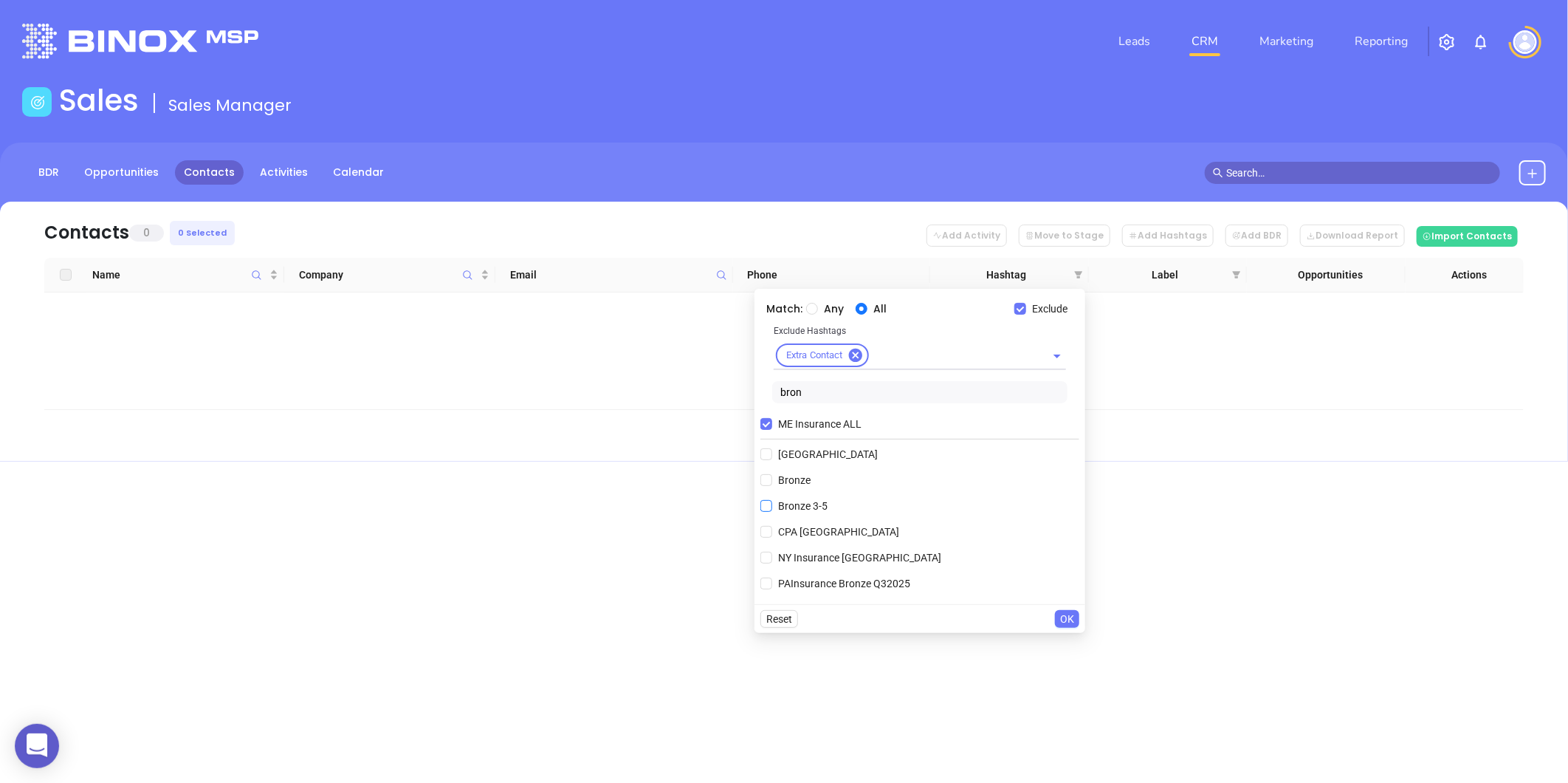
type input "bron"
drag, startPoint x: 810, startPoint y: 497, endPoint x: 891, endPoint y: 507, distance: 81.6
click at [808, 496] on label "Bronze 3-5" at bounding box center [796, 506] width 73 height 22
click at [772, 500] on input "Bronze 3-5" at bounding box center [766, 505] width 12 height 12
checkbox input "true"
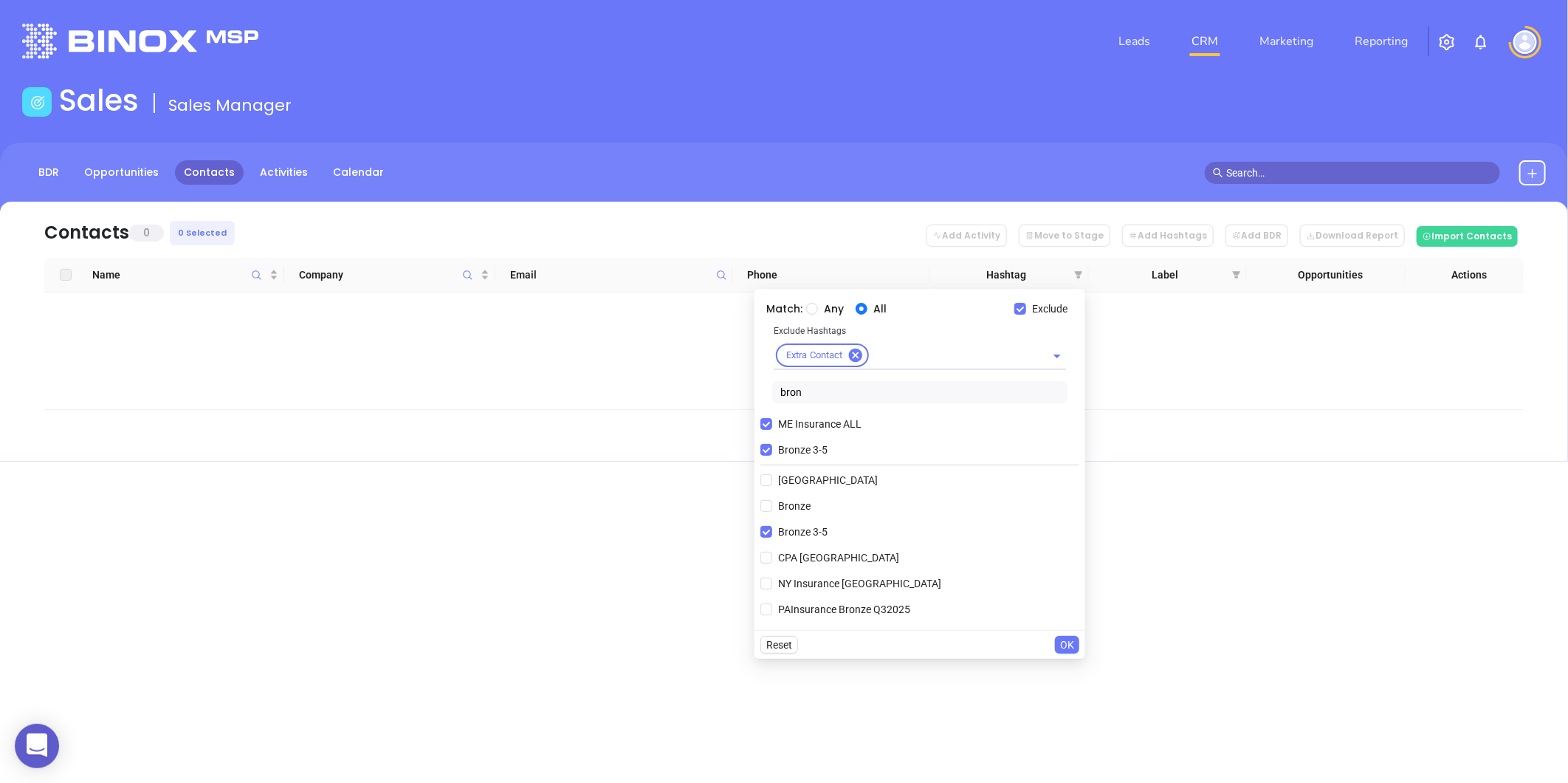
click at [1071, 635] on div "Reset OK" at bounding box center [920, 645] width 331 height 29
click at [1064, 645] on span "OK" at bounding box center [1067, 645] width 14 height 16
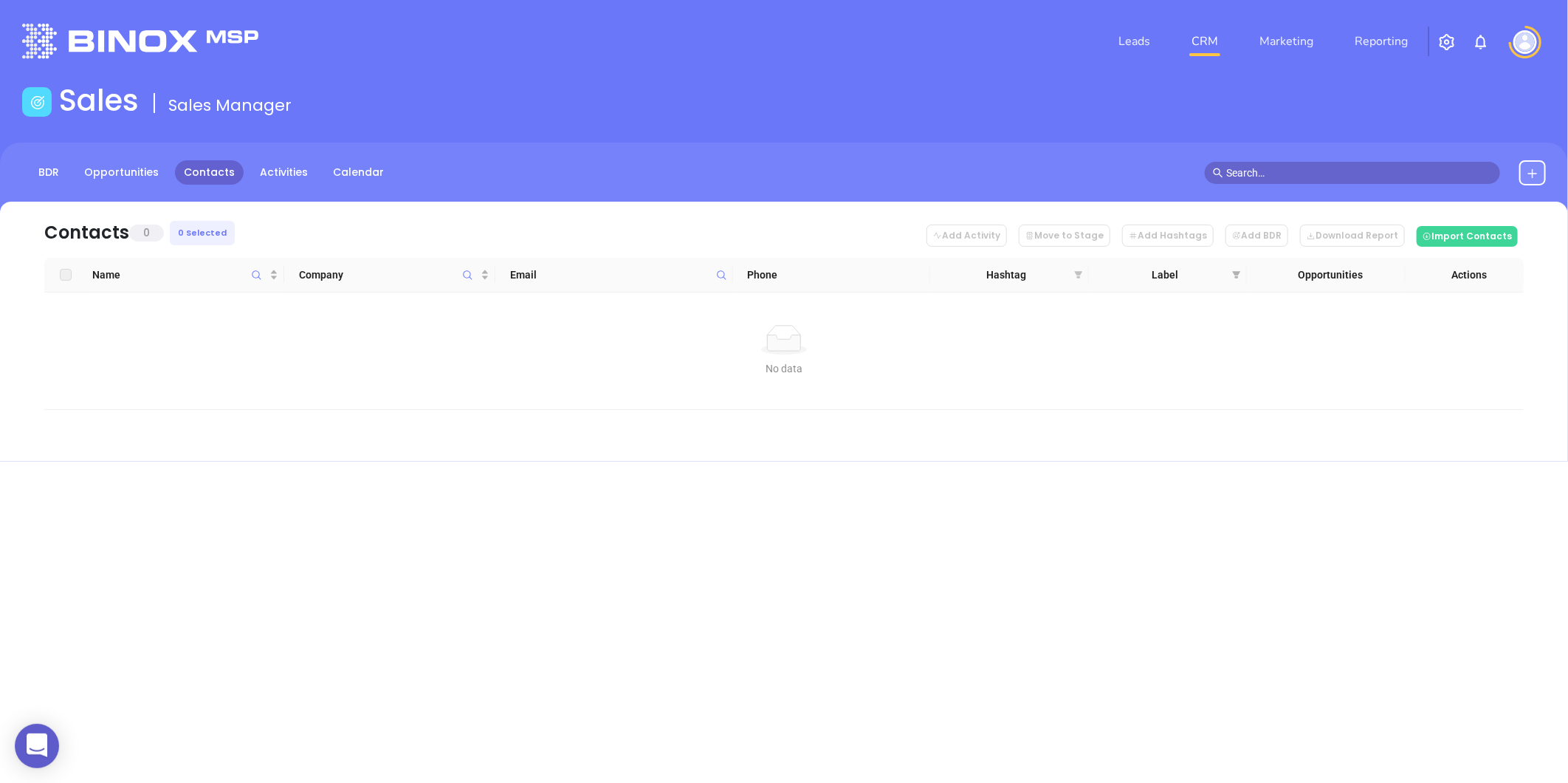
click at [1079, 272] on icon "filter" at bounding box center [1078, 274] width 8 height 7
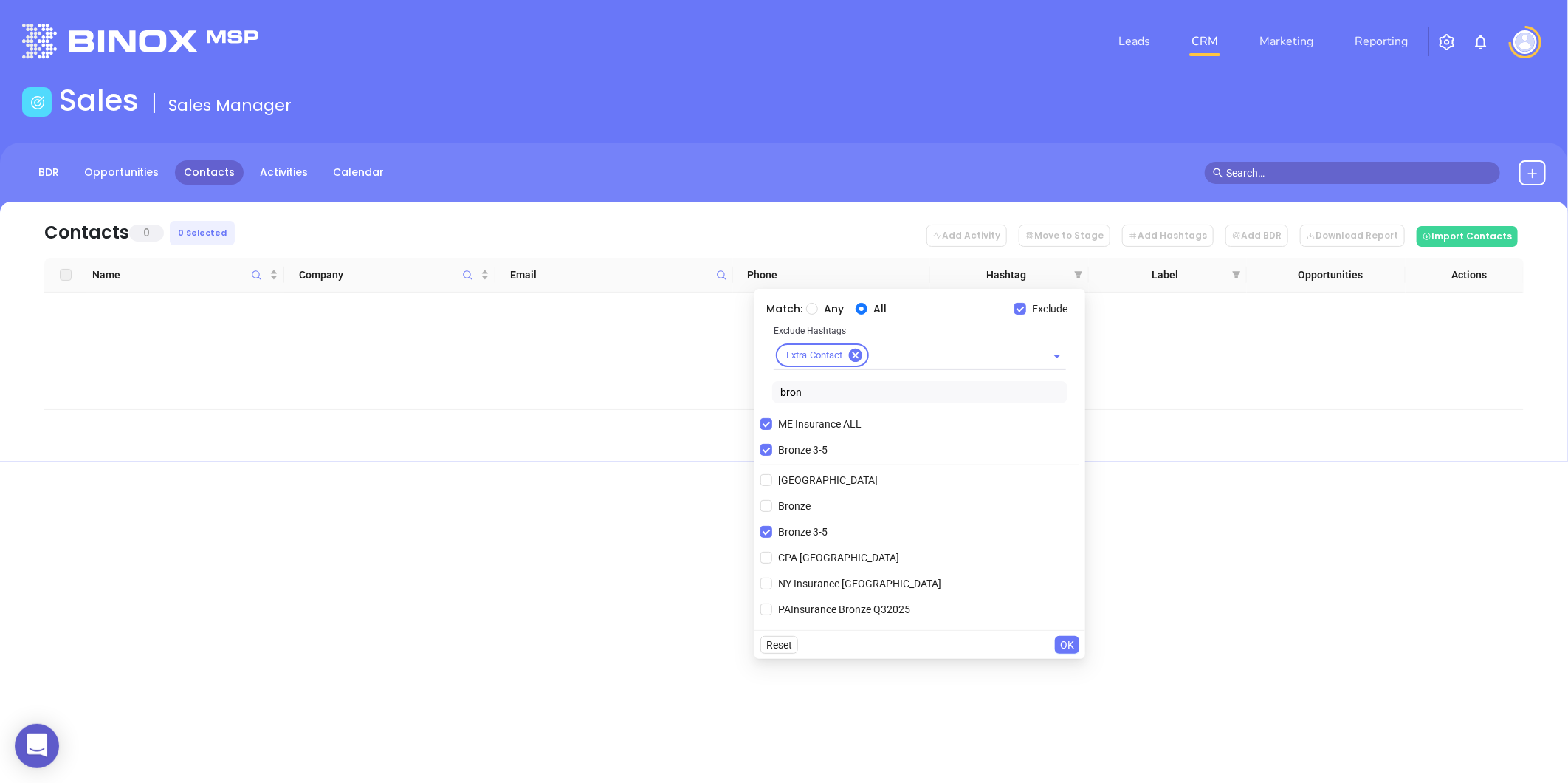
drag, startPoint x: 816, startPoint y: 400, endPoint x: 747, endPoint y: 393, distance: 69.4
click at [747, 393] on body "0 Leads CRM Marketing Reporting Financial Leads Leads Sales Sales Manager BDR O…" at bounding box center [784, 391] width 1568 height 783
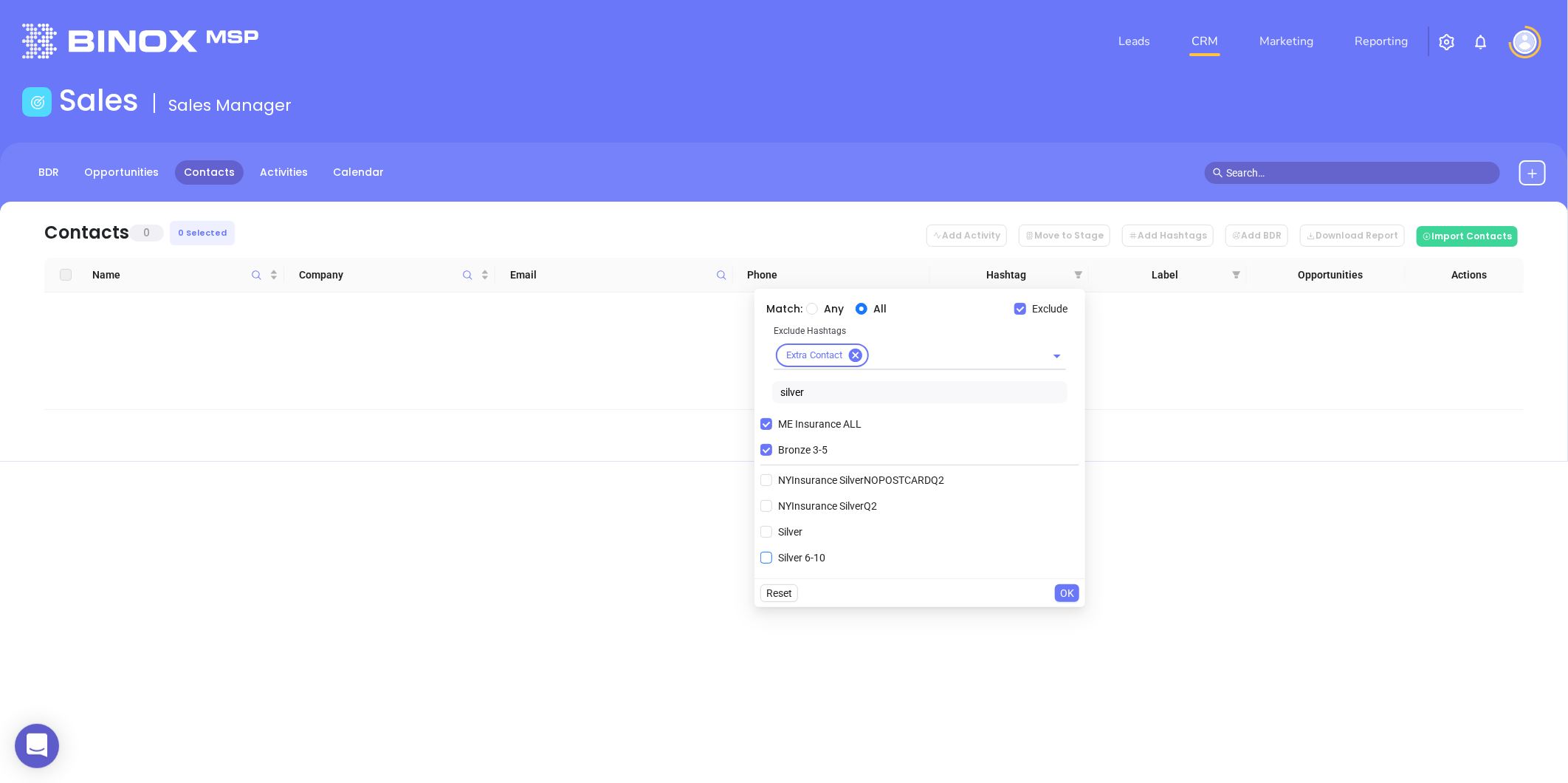
type input "silver"
click at [790, 557] on span "Silver 6-10" at bounding box center [802, 557] width 59 height 16
click at [772, 557] on input "Silver 6-10" at bounding box center [766, 557] width 12 height 12
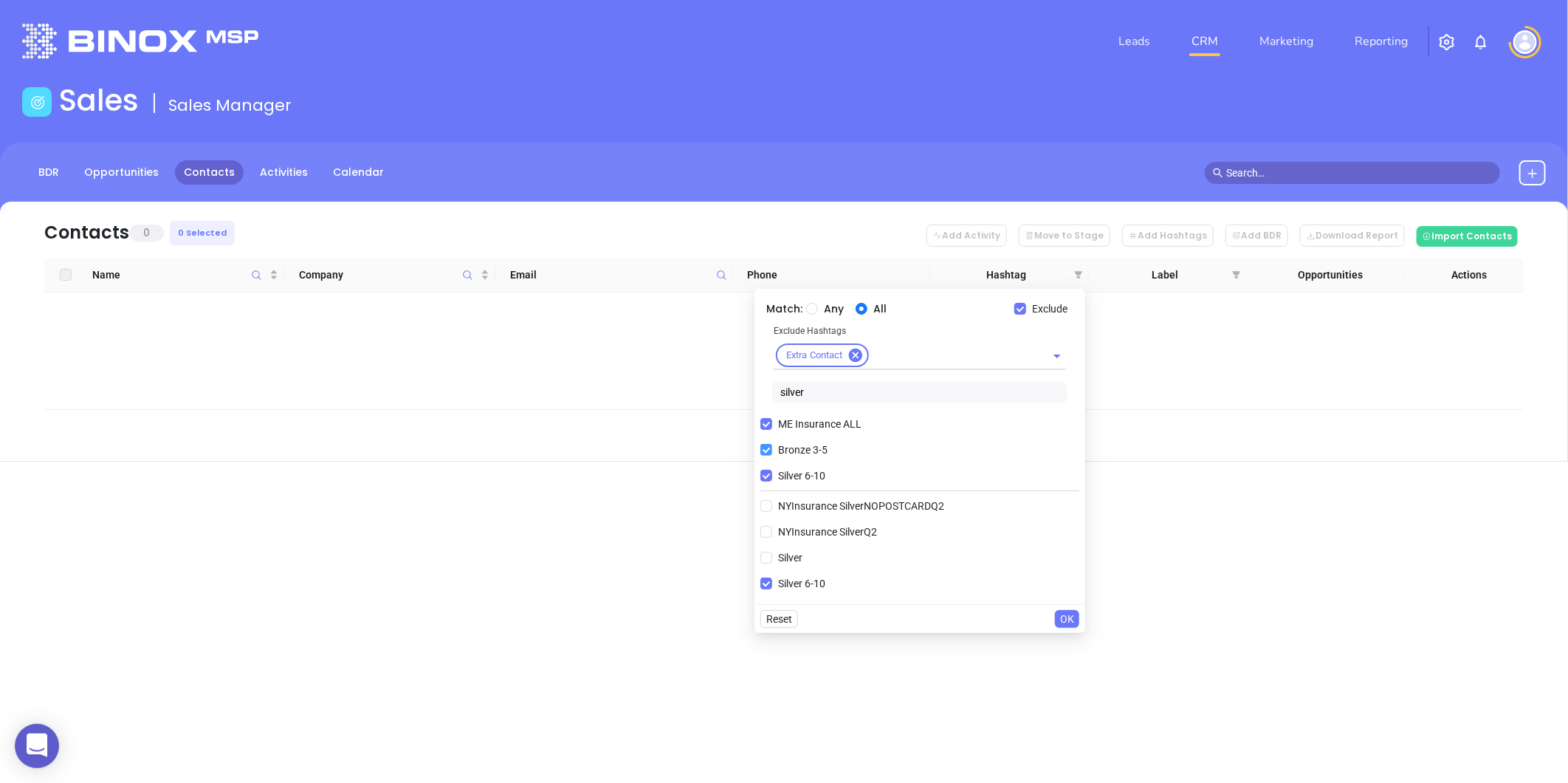
click at [764, 450] on input "Bronze 3-5" at bounding box center [766, 449] width 12 height 12
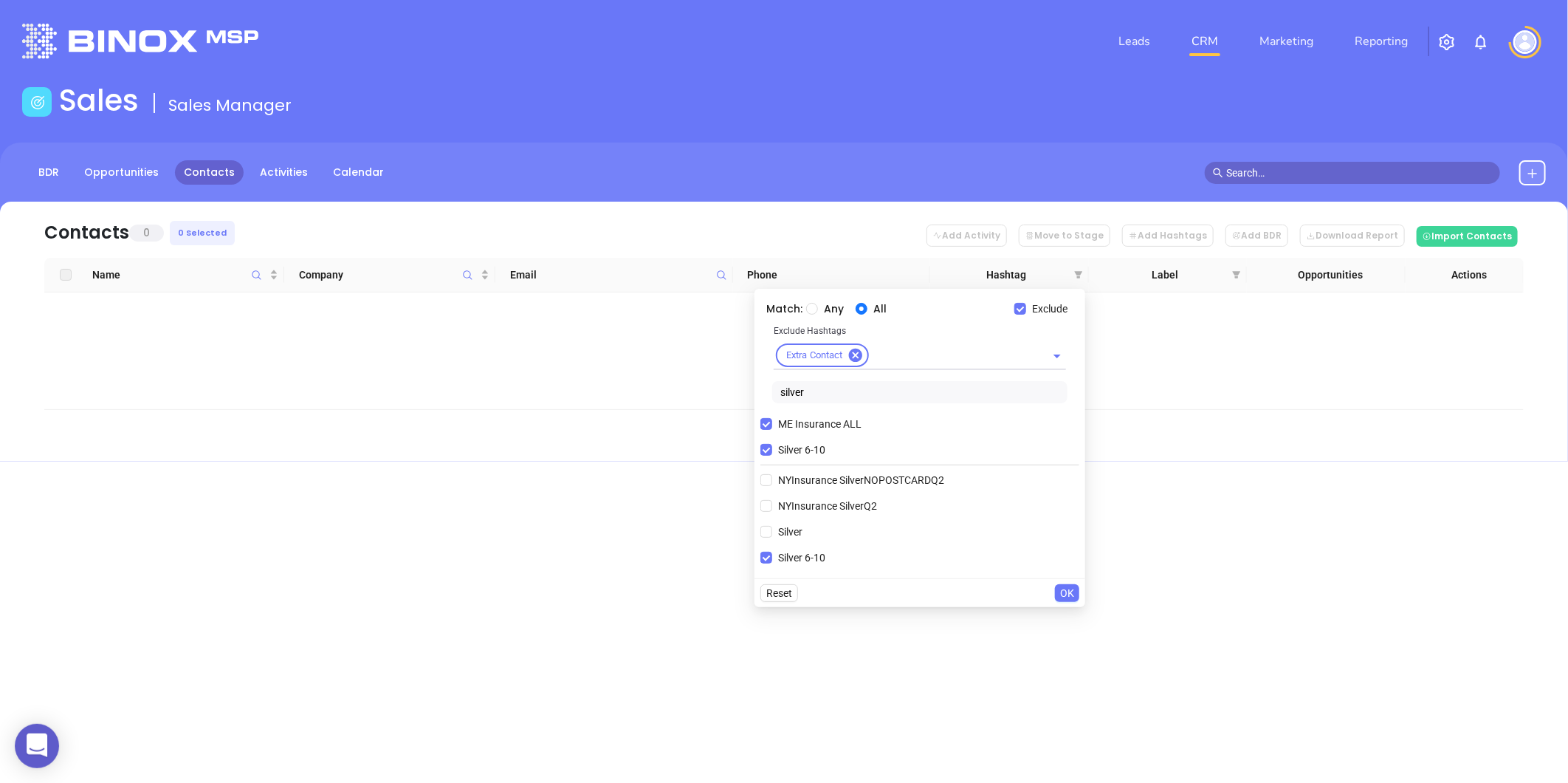
click at [1063, 593] on span "OK" at bounding box center [1067, 593] width 14 height 16
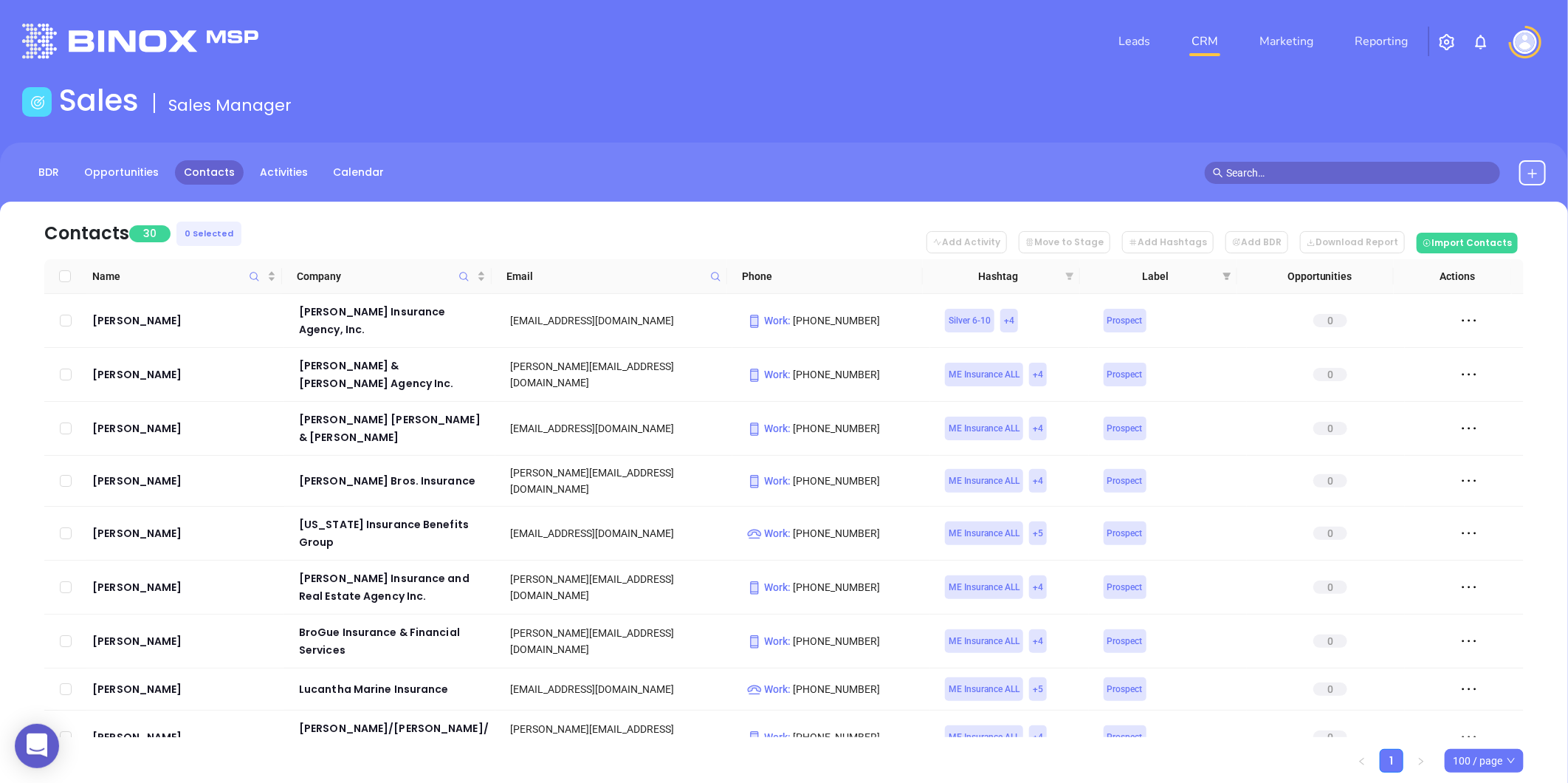
click at [1072, 274] on icon "filter" at bounding box center [1070, 276] width 8 height 7
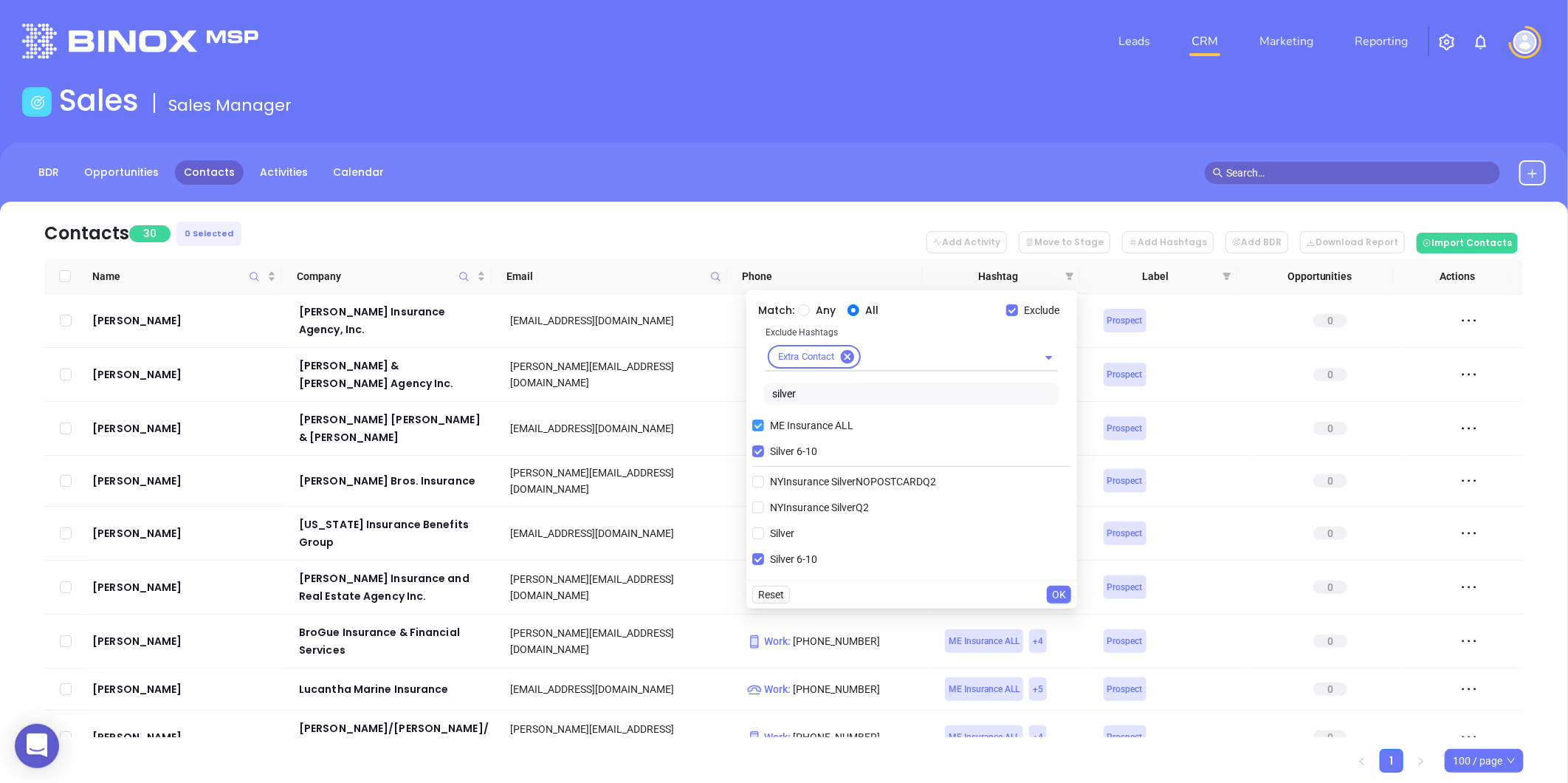
drag, startPoint x: 764, startPoint y: 452, endPoint x: 779, endPoint y: 433, distance: 24.2
click at [764, 451] on input "Silver 6-10" at bounding box center [758, 451] width 12 height 12
checkbox input "false"
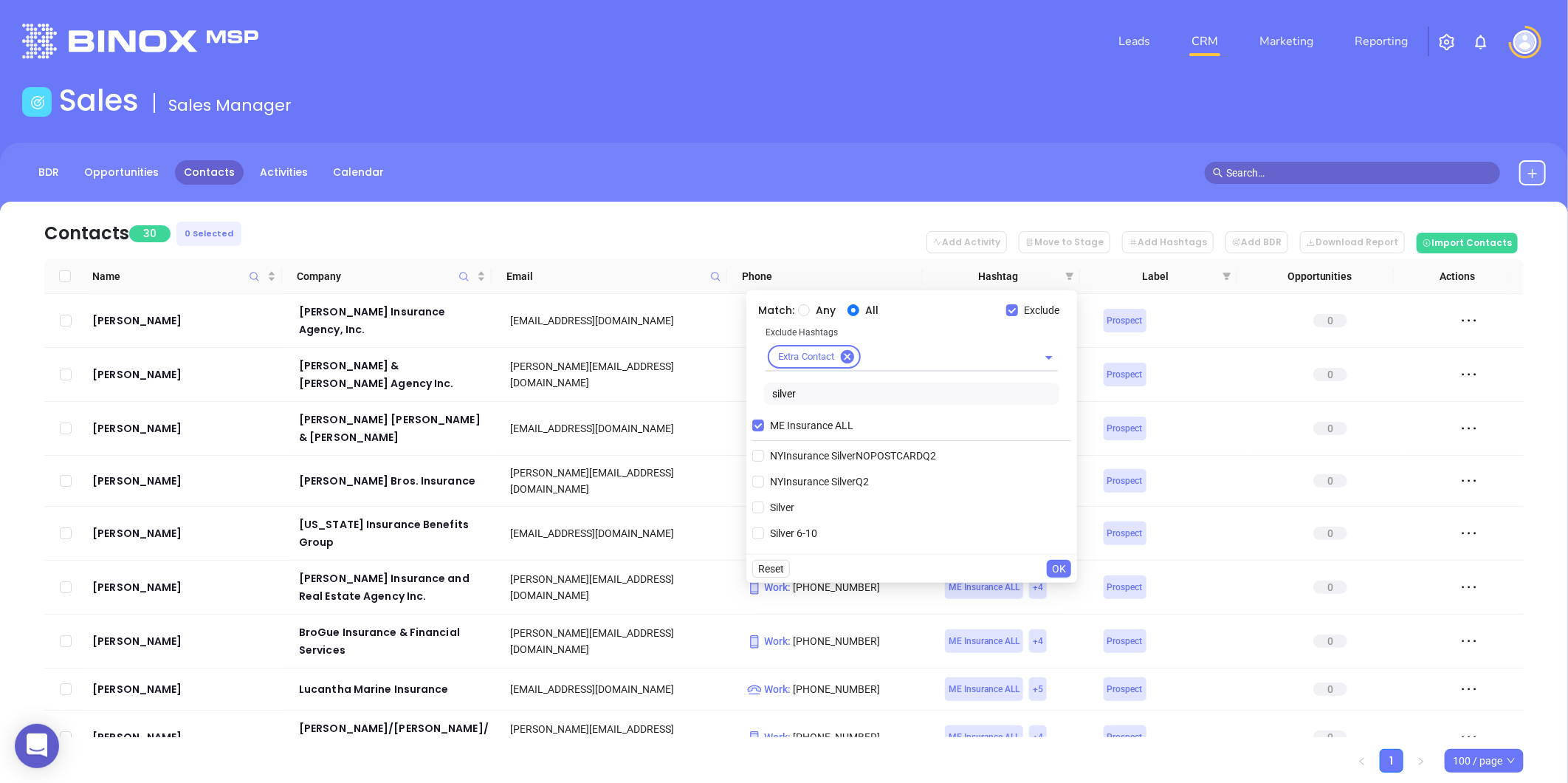
drag, startPoint x: 814, startPoint y: 394, endPoint x: 740, endPoint y: 395, distance: 74.0
click at [740, 393] on body "0 Leads CRM Marketing Reporting Financial Leads Leads Sales Sales Manager BDR O…" at bounding box center [784, 391] width 1568 height 783
type input "gold"
click at [794, 476] on span "Gold 11-30" at bounding box center [796, 481] width 62 height 16
click at [764, 476] on input "Gold 11-30" at bounding box center [758, 481] width 12 height 12
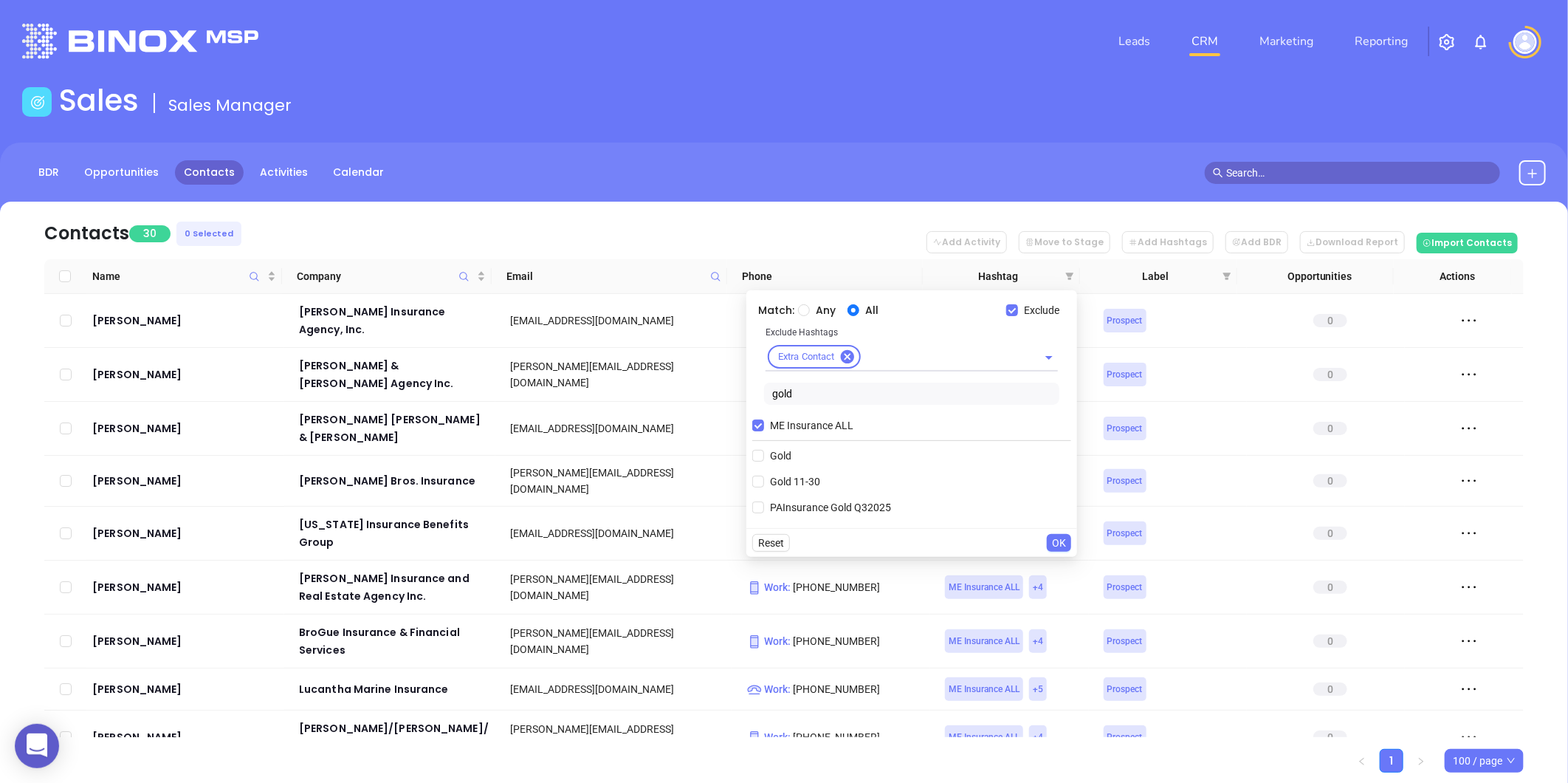
checkbox input "true"
click at [1049, 566] on button "OK" at bounding box center [1059, 569] width 24 height 18
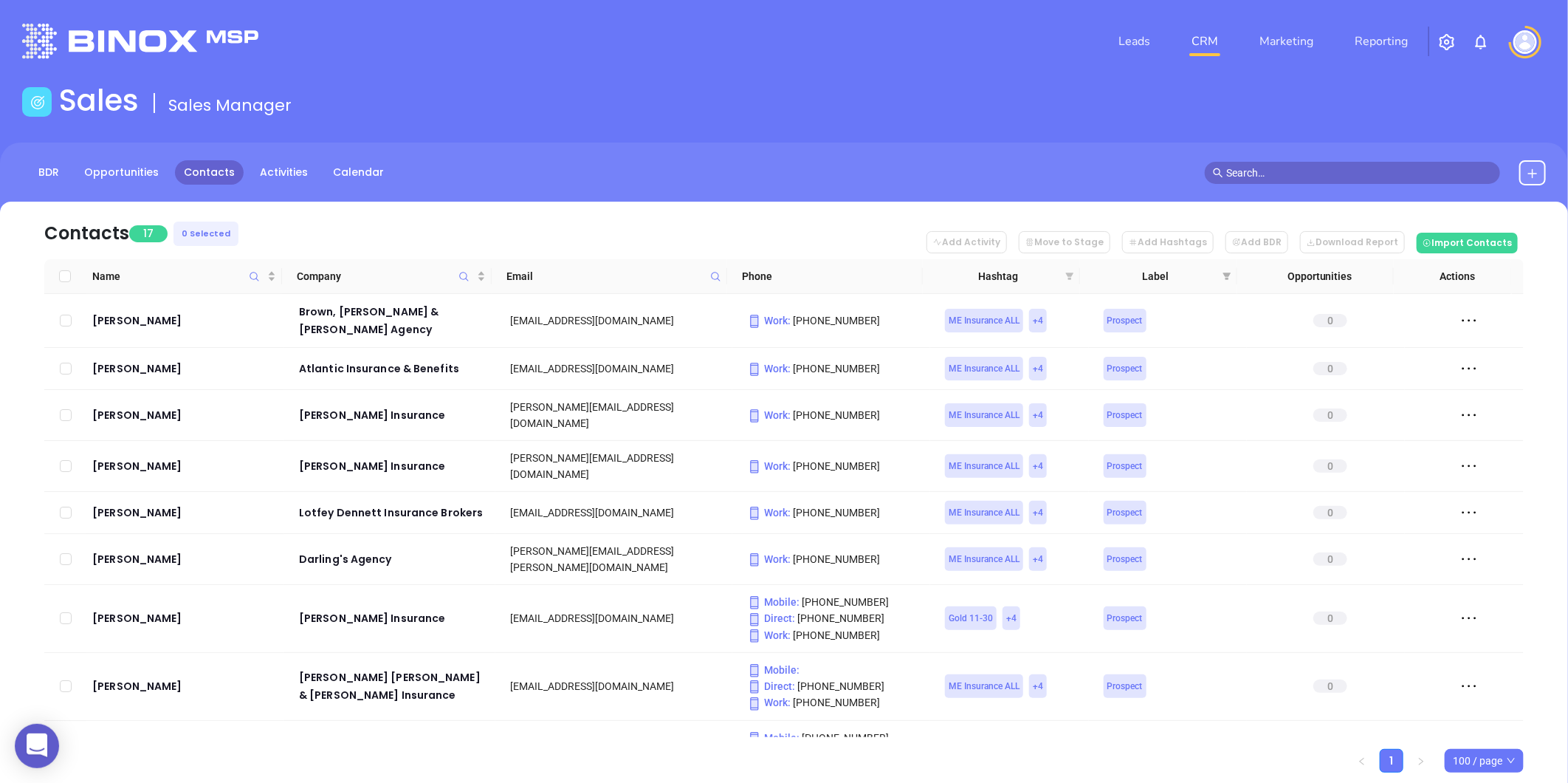
click at [1067, 274] on icon "filter" at bounding box center [1070, 276] width 8 height 7
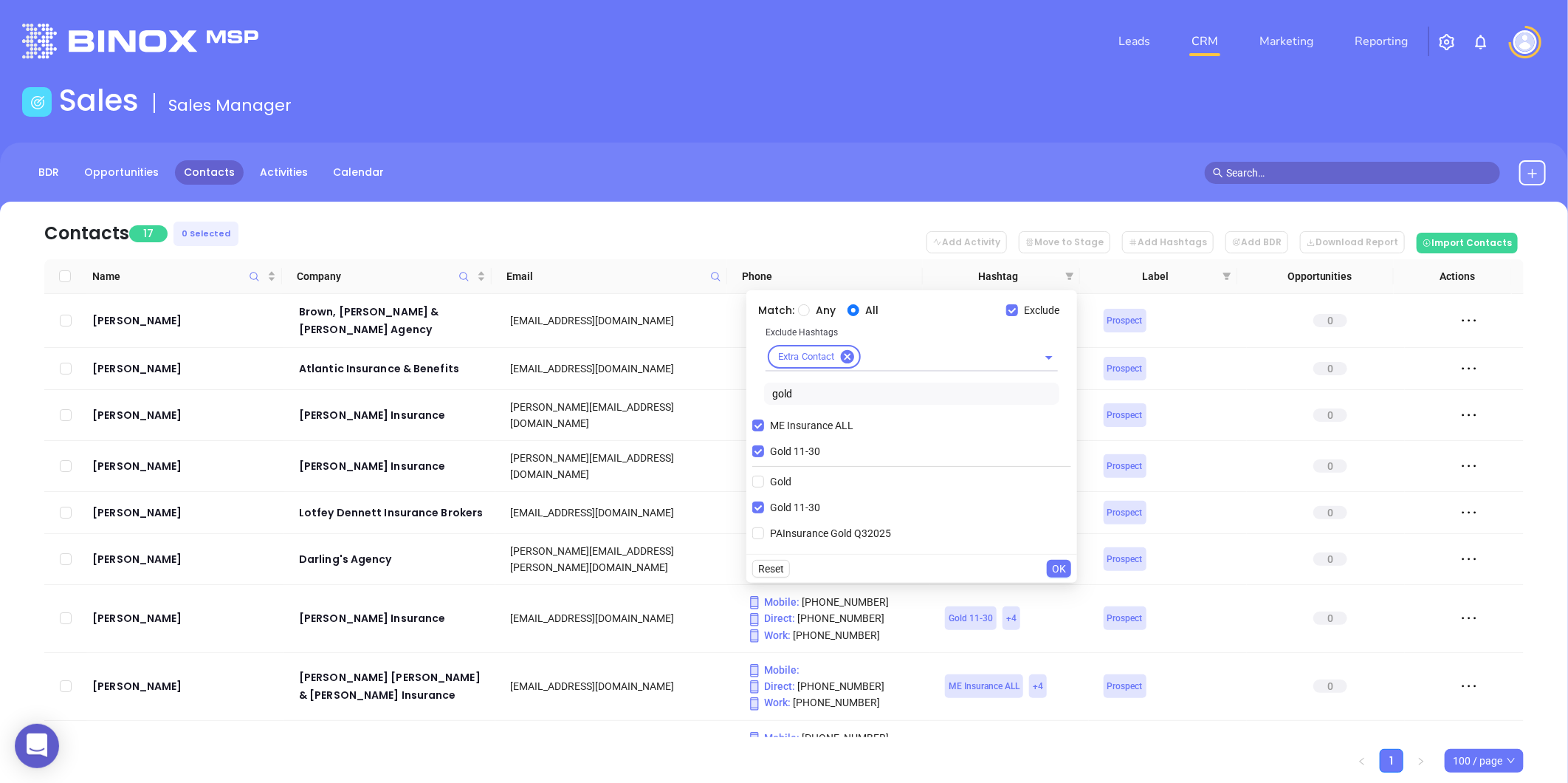
drag, startPoint x: 810, startPoint y: 394, endPoint x: 747, endPoint y: 405, distance: 64.0
click at [747, 405] on div "Match: Any All Exclude Exclude Hashtags Extra Contact gold ME Insurance ALL Gol…" at bounding box center [912, 422] width 331 height 264
type input "ruby"
click at [756, 481] on input "Ruby 31-50" at bounding box center [758, 481] width 12 height 12
click at [757, 448] on input "Gold 11-30" at bounding box center [758, 451] width 12 height 12
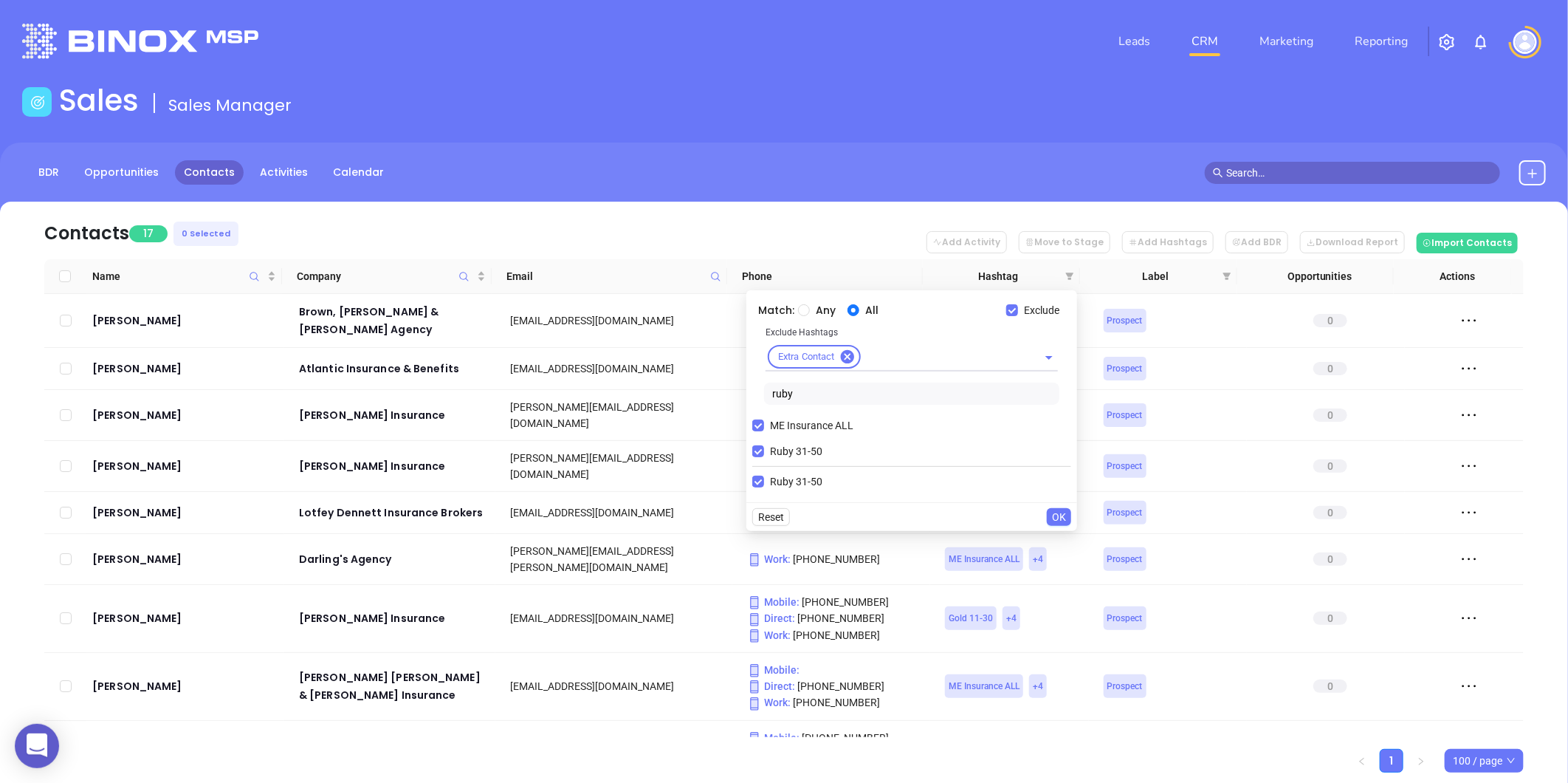
click at [1054, 514] on span "OK" at bounding box center [1059, 517] width 14 height 16
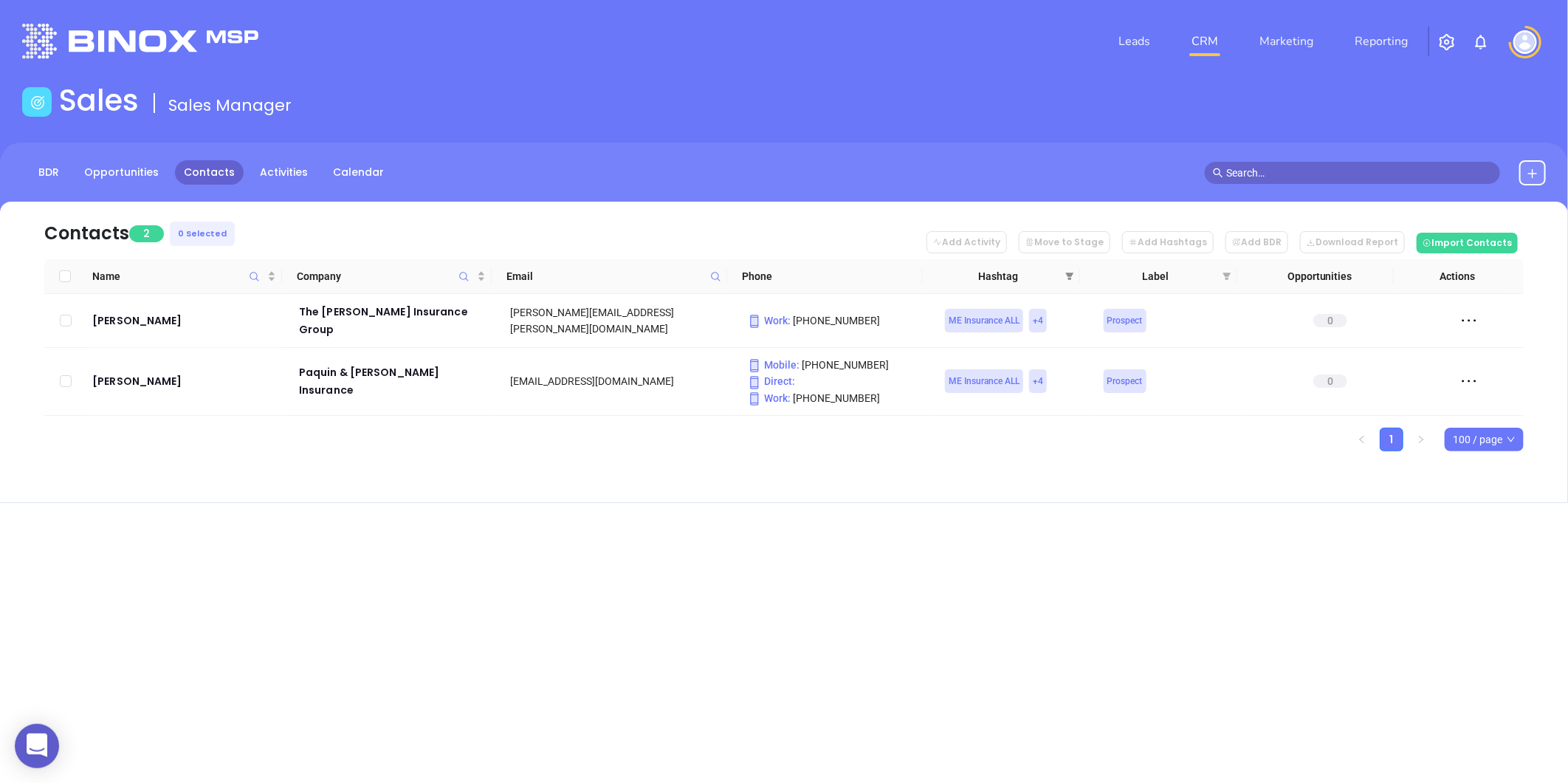
click at [1065, 272] on icon "filter" at bounding box center [1069, 276] width 9 height 9
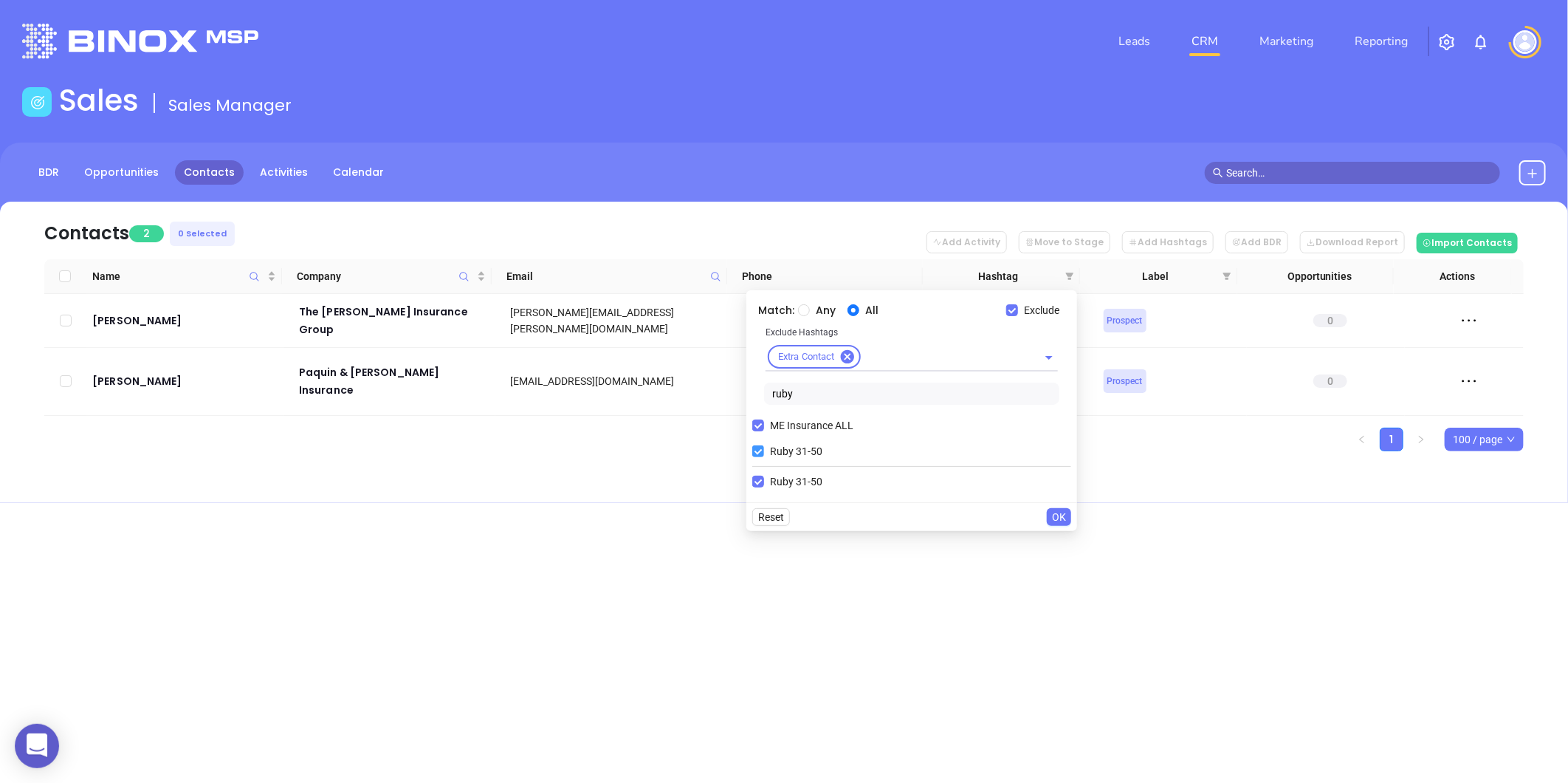
click at [761, 451] on input "Ruby 31-50" at bounding box center [758, 451] width 12 height 12
checkbox input "false"
drag, startPoint x: 800, startPoint y: 393, endPoint x: 732, endPoint y: 409, distance: 69.9
click at [744, 405] on body "0 Leads CRM Marketing Reporting Financial Leads Leads Sales Sales Manager BDR O…" at bounding box center [784, 391] width 1568 height 783
type input "diam"
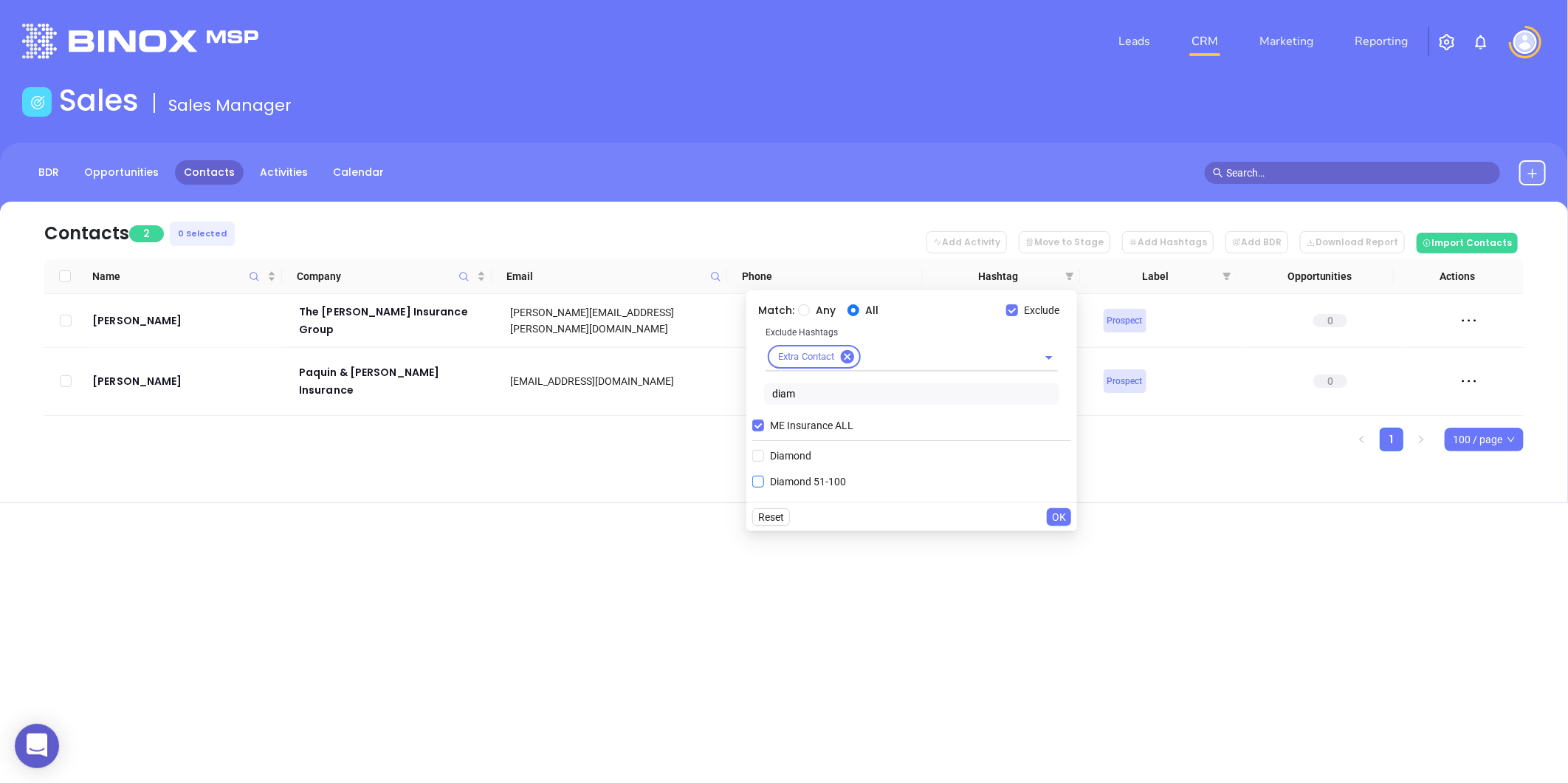
click at [830, 477] on span "Diamond 51-100" at bounding box center [808, 481] width 88 height 16
click at [764, 477] on input "Diamond 51-100" at bounding box center [758, 481] width 12 height 12
click at [1065, 536] on span "OK" at bounding box center [1059, 542] width 14 height 16
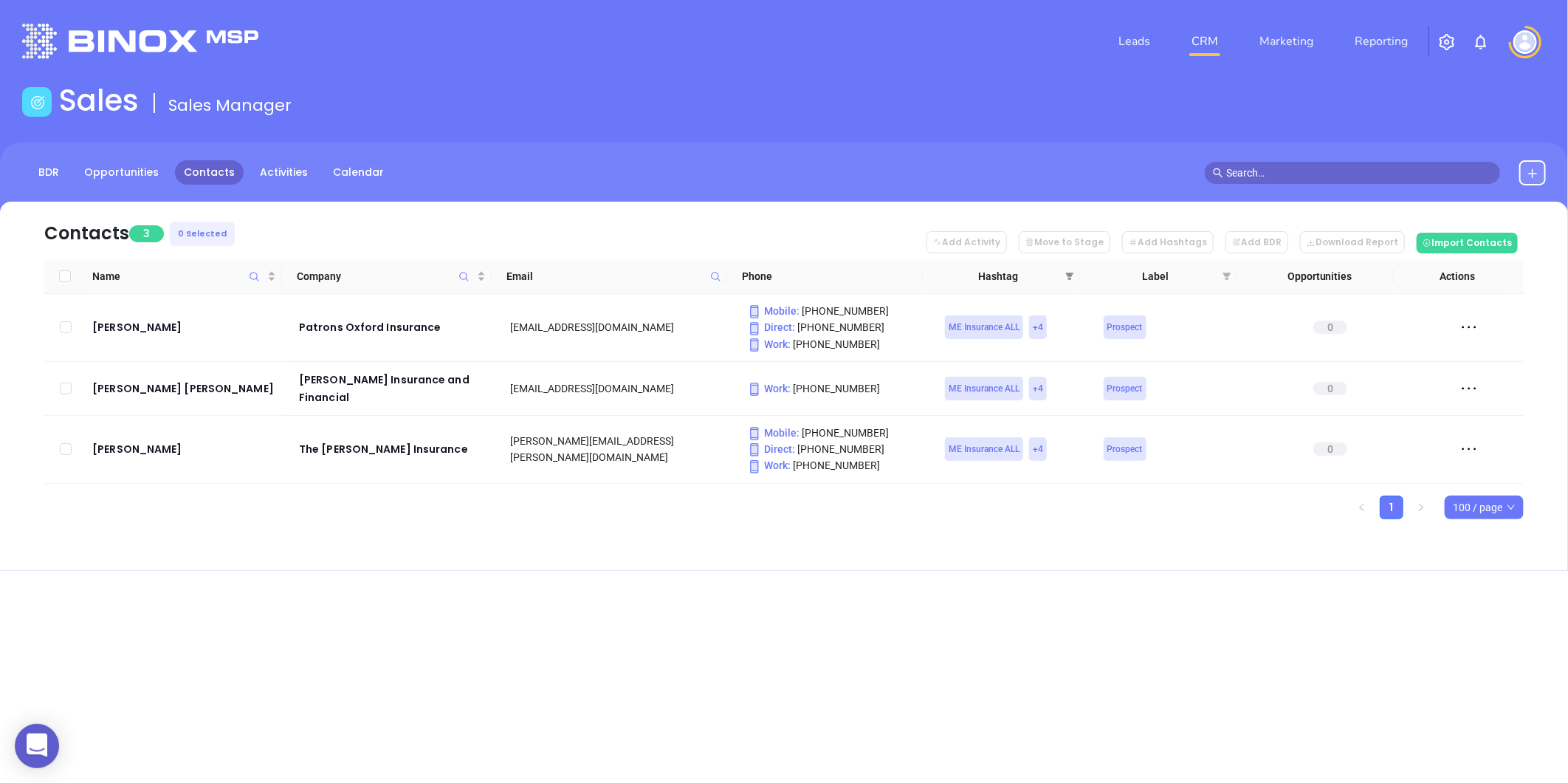
click at [1073, 274] on icon "filter" at bounding box center [1069, 276] width 9 height 9
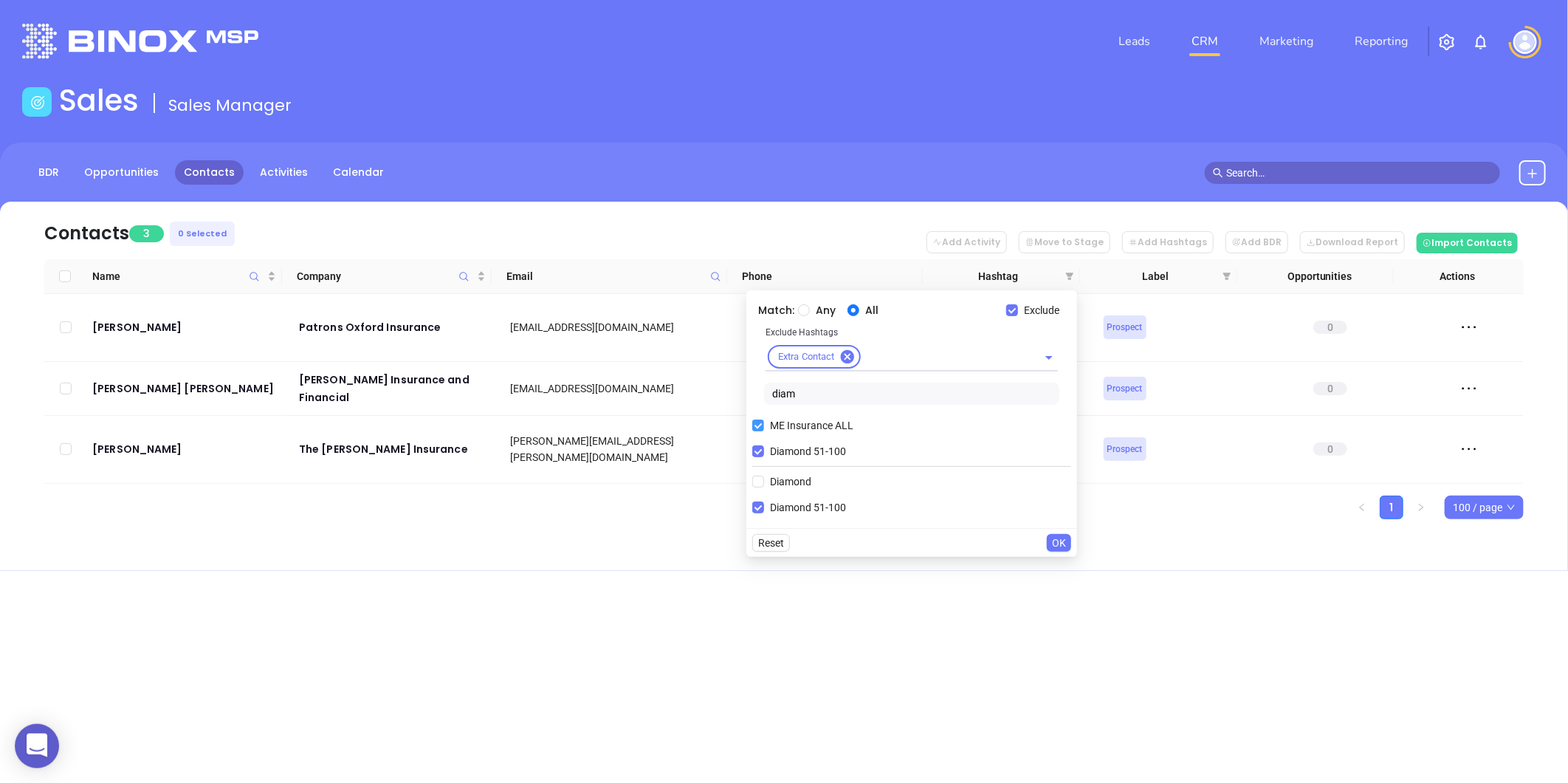
click at [766, 443] on label "Diamond 51-100" at bounding box center [802, 451] width 100 height 22
click at [764, 445] on input "Diamond 51-100" at bounding box center [758, 451] width 12 height 12
checkbox input "false"
drag, startPoint x: 816, startPoint y: 393, endPoint x: 678, endPoint y: 399, distance: 138.1
click at [704, 399] on body "0 Leads CRM Marketing Reporting Financial Leads Leads Sales Sales Manager BDR O…" at bounding box center [784, 391] width 1568 height 783
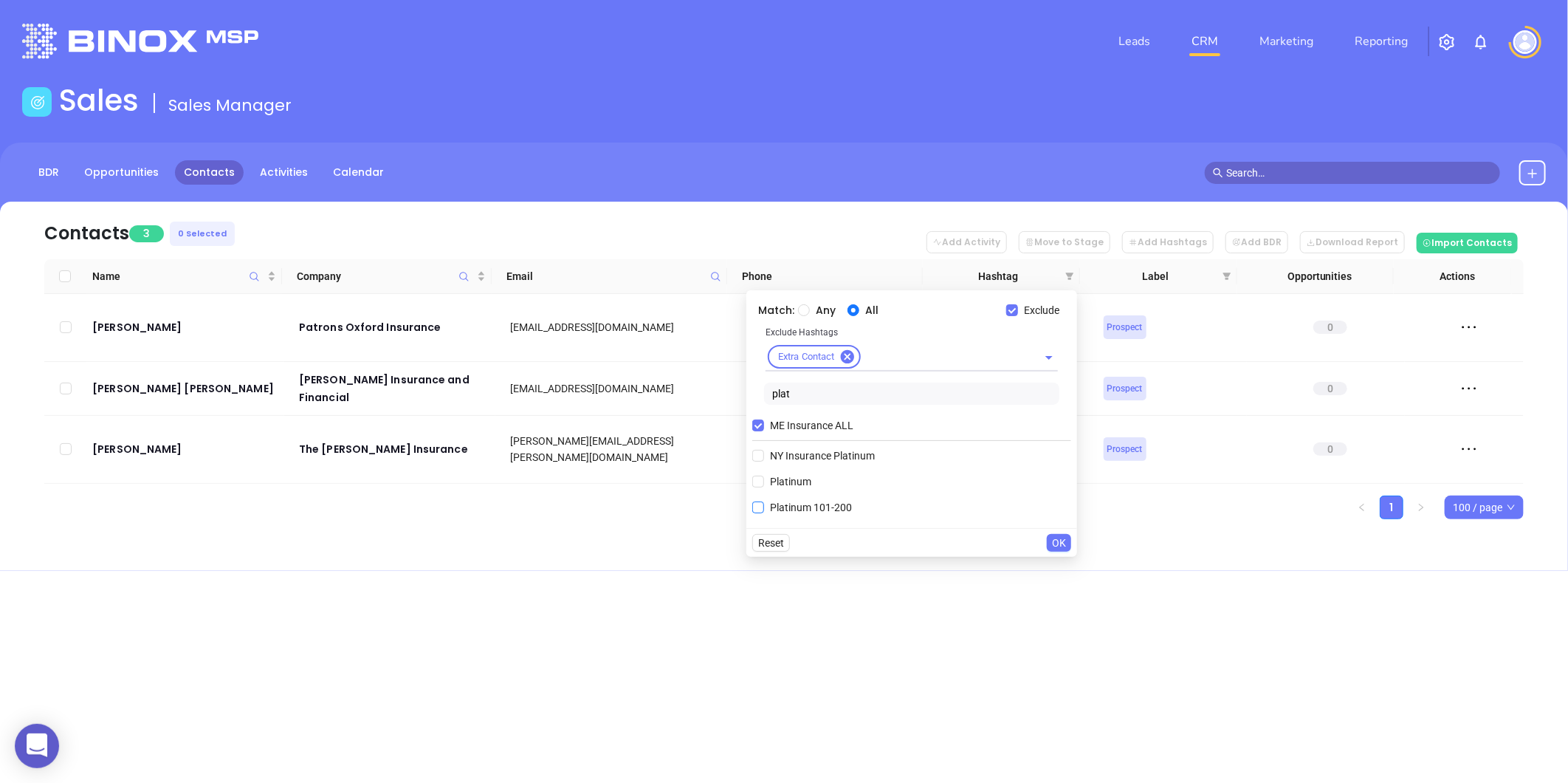
type input "plat"
click at [810, 506] on span "Platinum 101-200" at bounding box center [811, 507] width 94 height 16
click at [764, 506] on input "Platinum 101-200" at bounding box center [758, 507] width 12 height 12
click at [1059, 572] on span "OK" at bounding box center [1059, 569] width 14 height 16
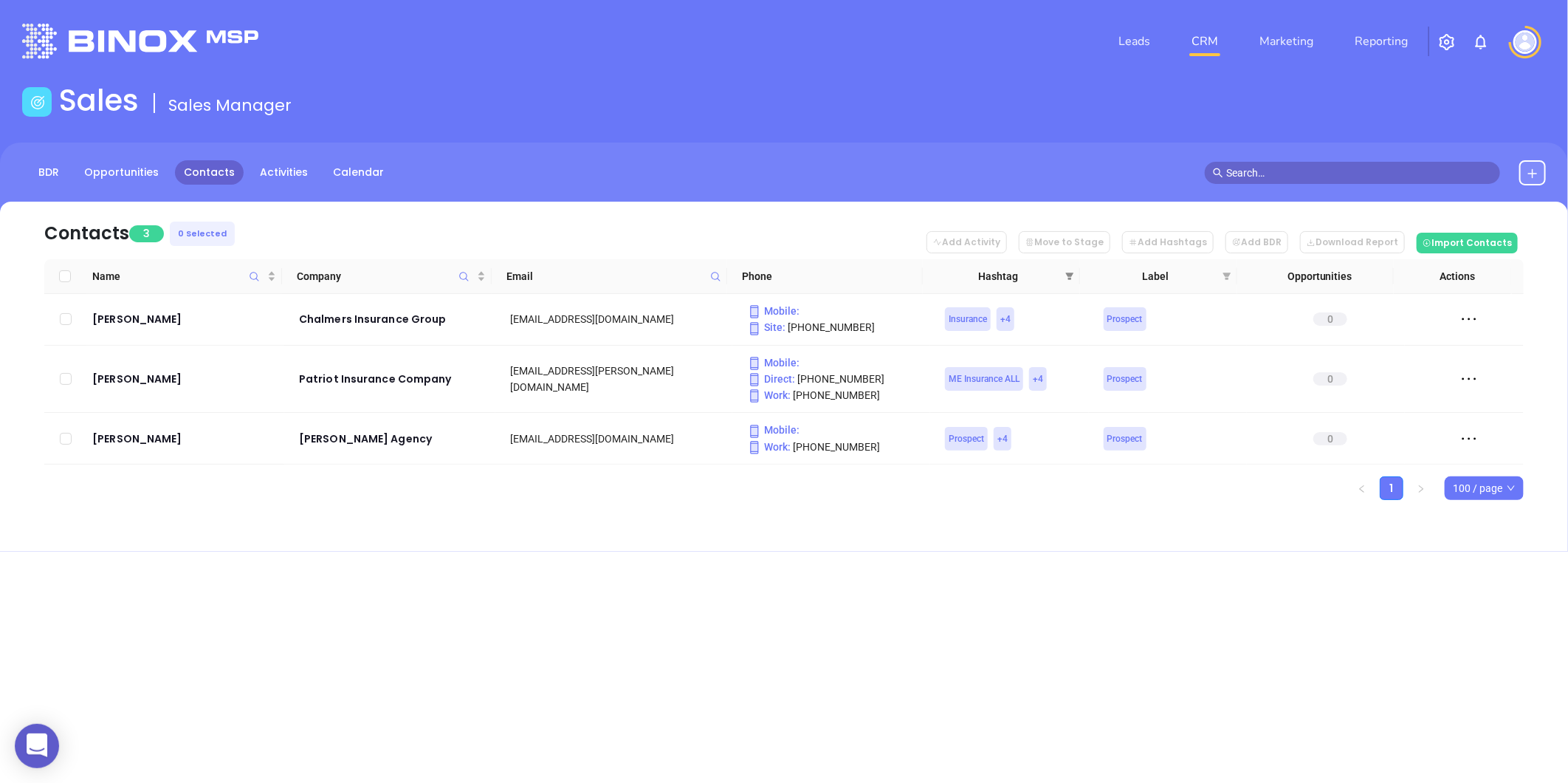
click at [1072, 276] on icon "filter" at bounding box center [1069, 276] width 9 height 9
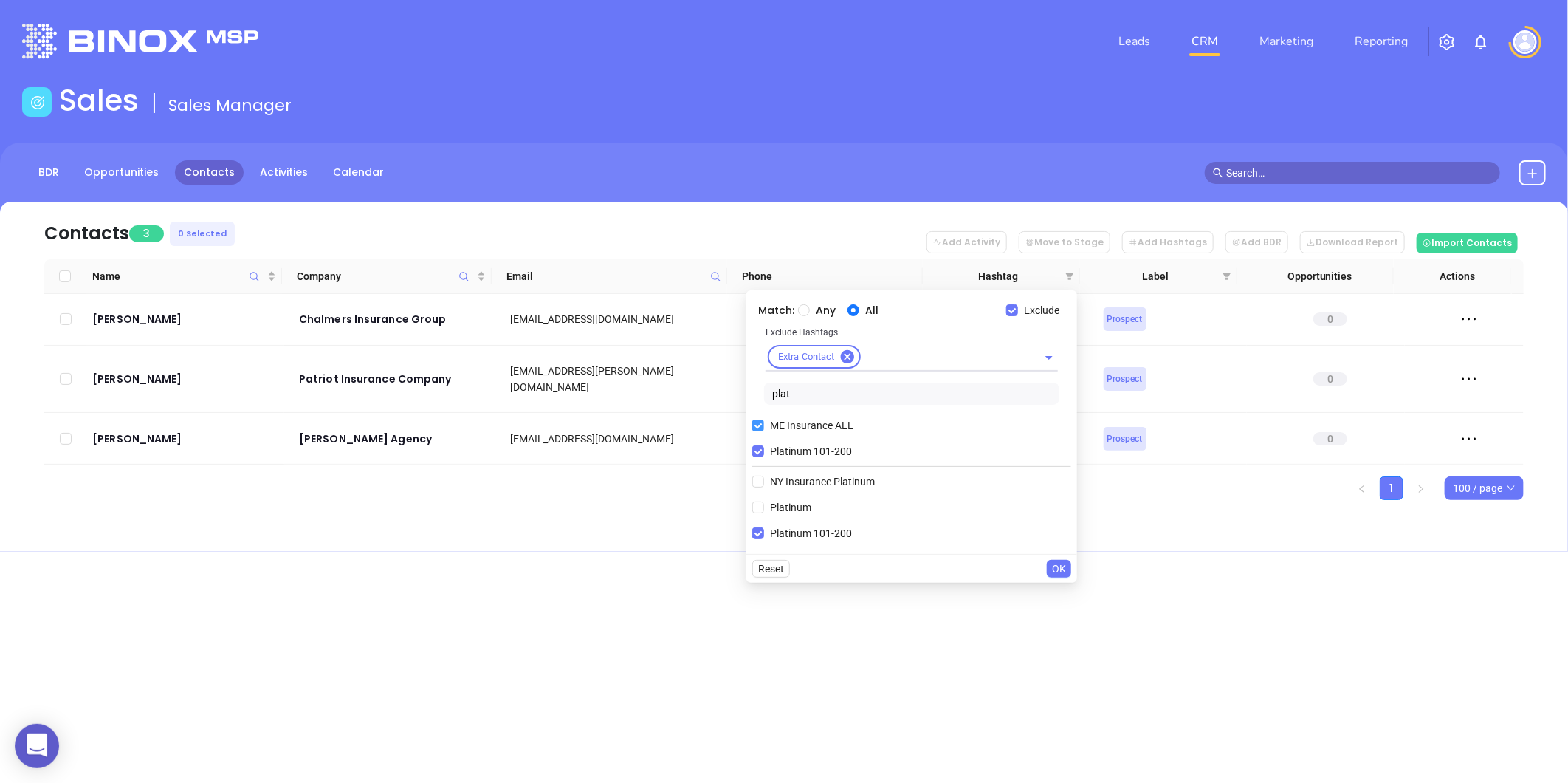
drag, startPoint x: 755, startPoint y: 453, endPoint x: 777, endPoint y: 425, distance: 35.6
click at [756, 452] on input "Platinum 101-200" at bounding box center [758, 451] width 12 height 12
checkbox input "false"
drag, startPoint x: 798, startPoint y: 395, endPoint x: 688, endPoint y: 405, distance: 110.5
click at [688, 405] on body "0 Leads CRM Marketing Reporting Financial Leads Leads Sales Sales Manager BDR O…" at bounding box center [784, 391] width 1568 height 783
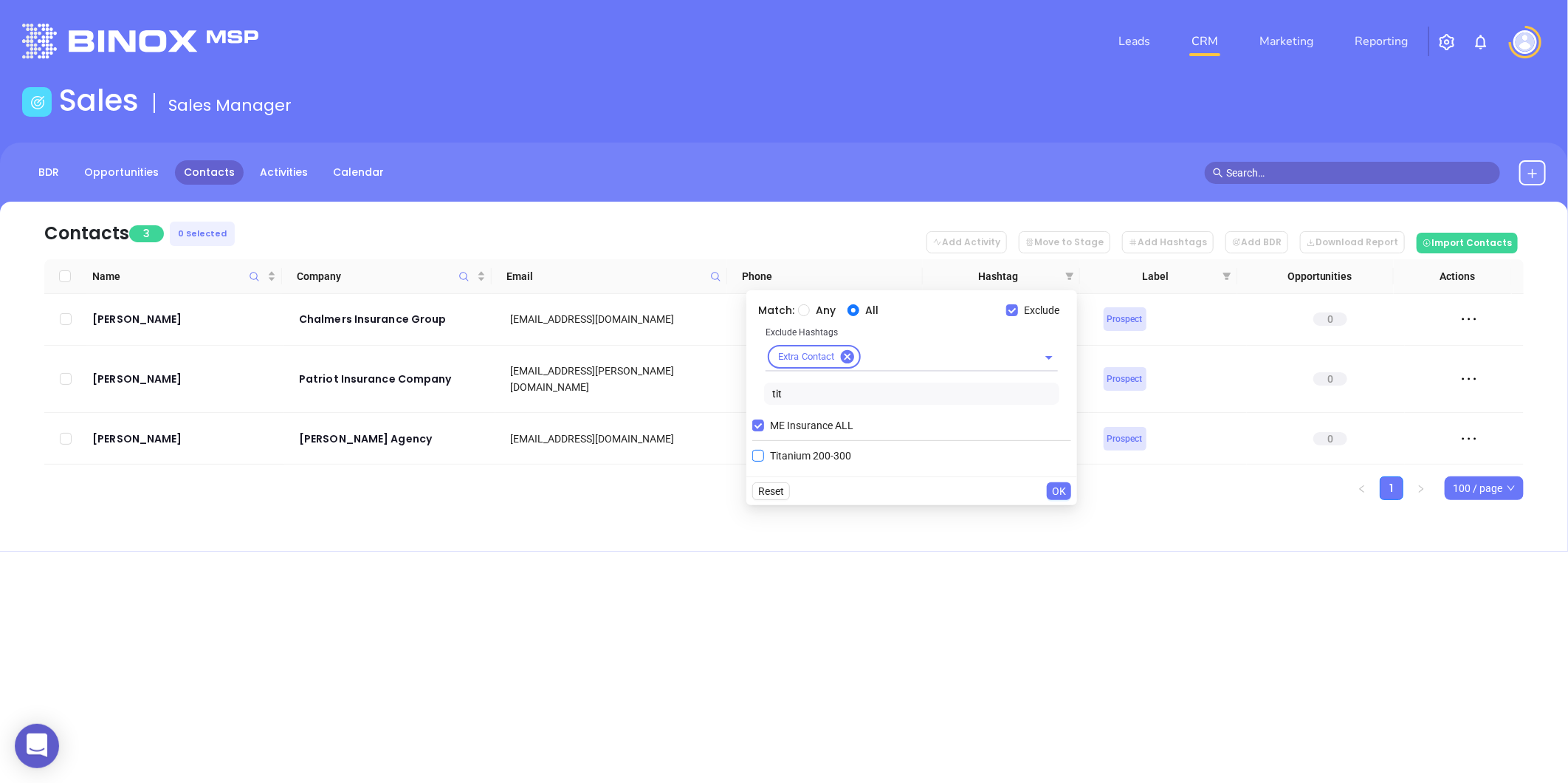
type input "tit"
click at [811, 449] on span "Titanium 200-300" at bounding box center [811, 455] width 93 height 16
click at [764, 449] on input "Titanium 200-300" at bounding box center [758, 455] width 12 height 12
click at [1063, 515] on span "OK" at bounding box center [1059, 517] width 14 height 16
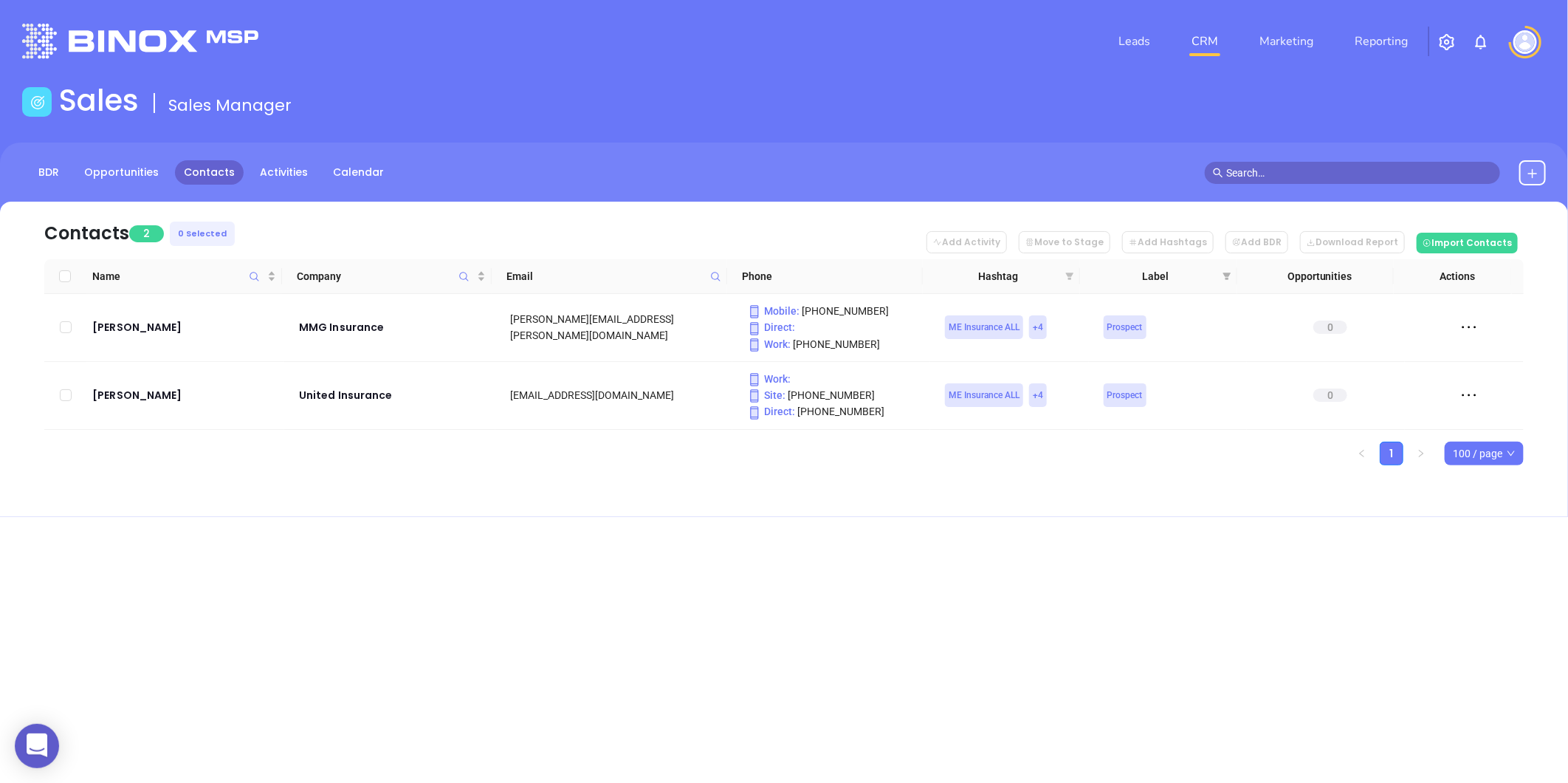
click at [1067, 274] on icon "filter" at bounding box center [1070, 276] width 8 height 7
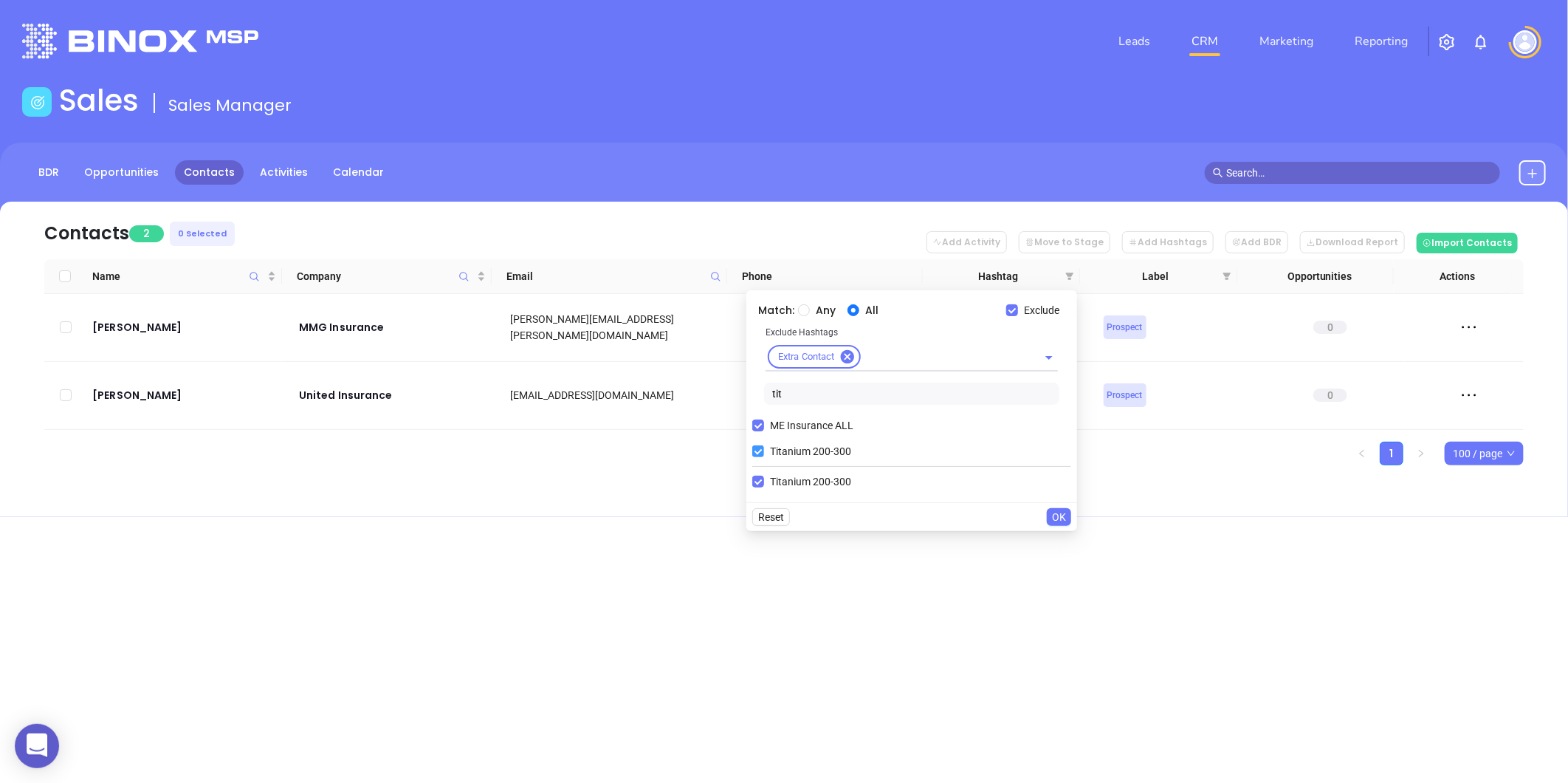
click at [756, 449] on input "Titanium 200-300" at bounding box center [758, 451] width 12 height 12
checkbox input "false"
click at [736, 397] on body "0 Leads CRM Marketing Reporting Financial Leads Leads Sales Sales Manager BDR O…" at bounding box center [784, 391] width 1568 height 783
type input "zin"
click at [784, 456] on span "Zinc 301-2000" at bounding box center [803, 455] width 78 height 16
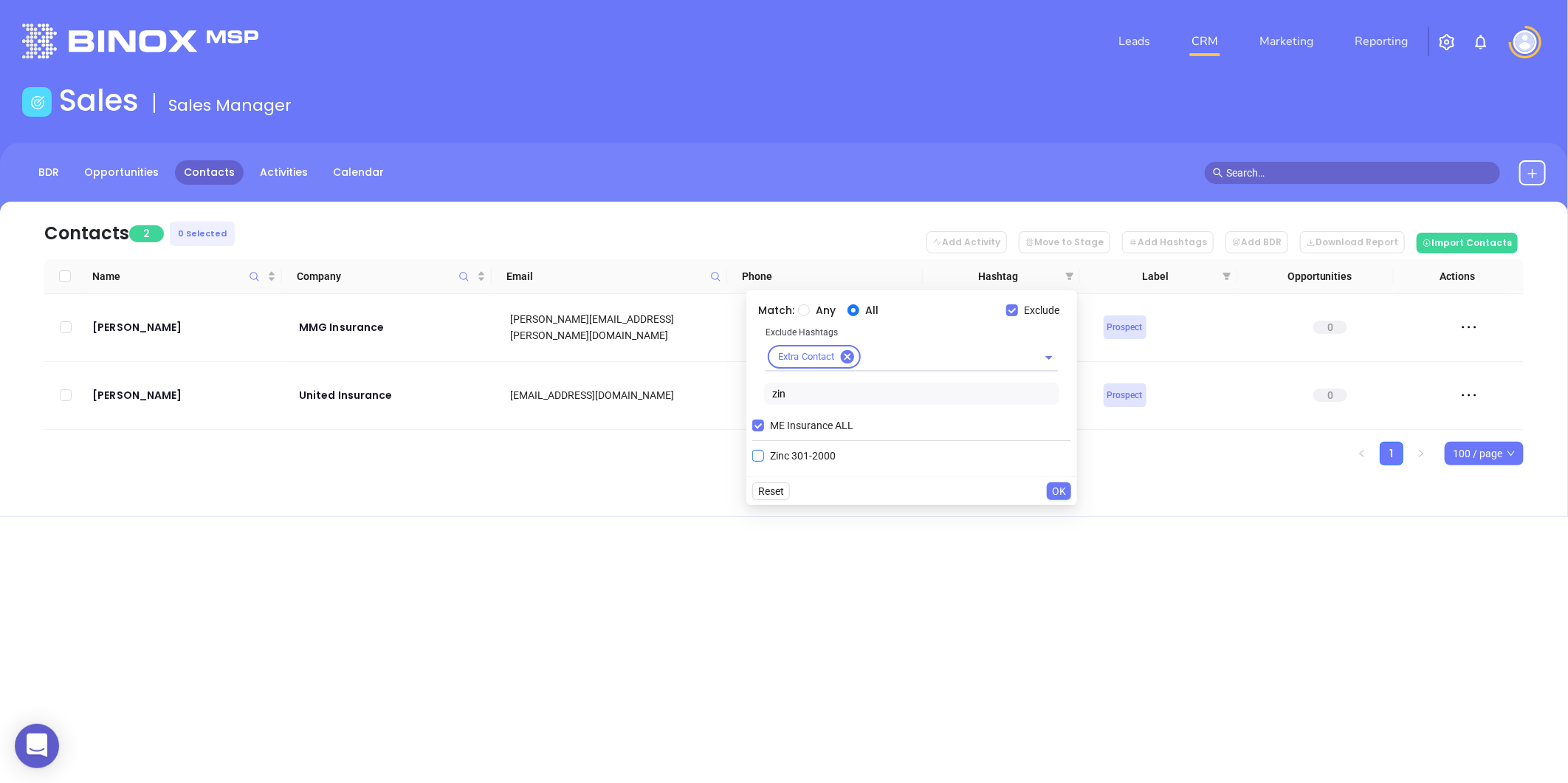
click at [764, 456] on input "Zinc 301-2000" at bounding box center [758, 455] width 12 height 12
click at [1055, 510] on span "OK" at bounding box center [1059, 517] width 14 height 16
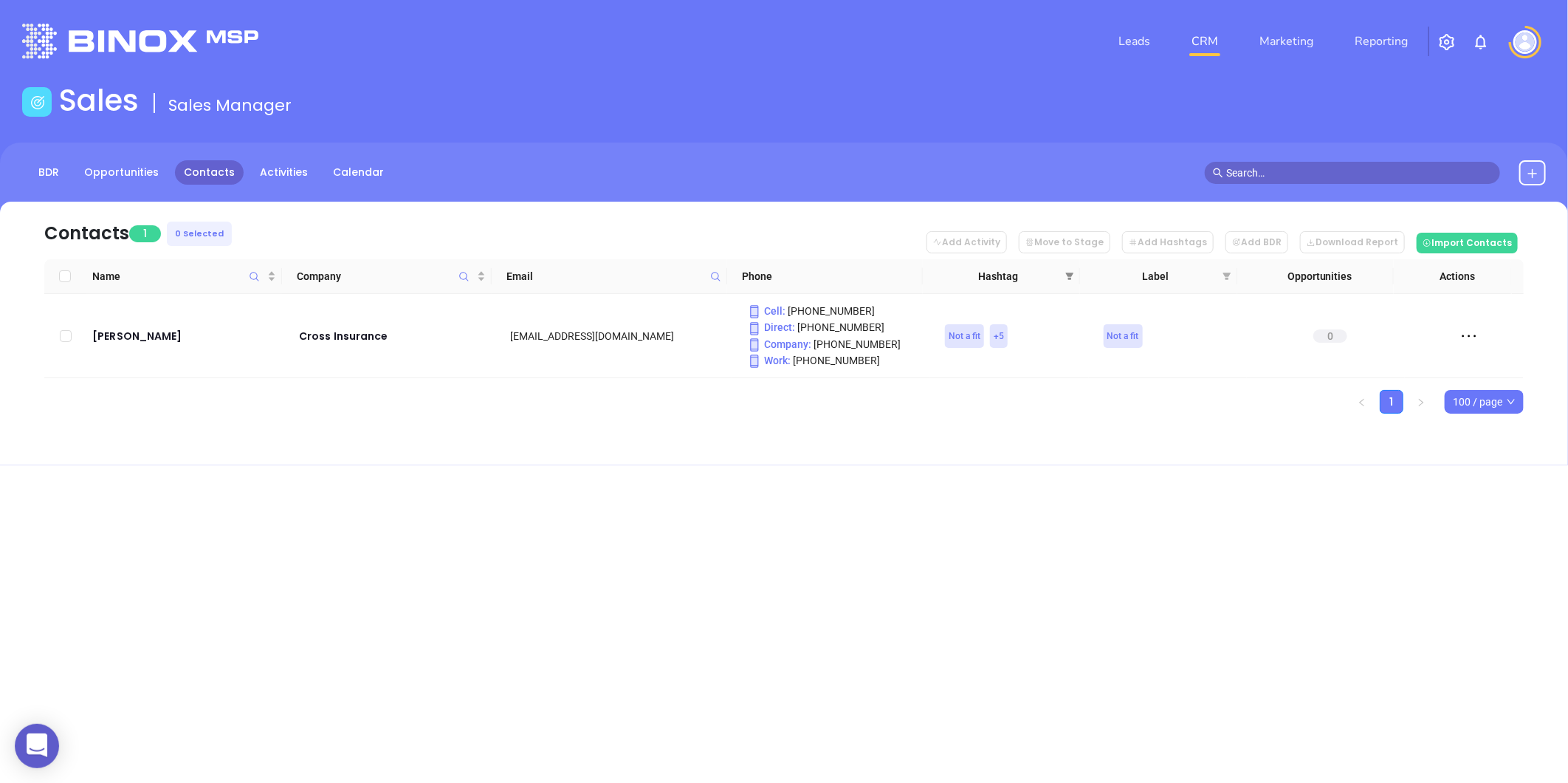
click at [1066, 275] on icon "filter" at bounding box center [1069, 276] width 9 height 9
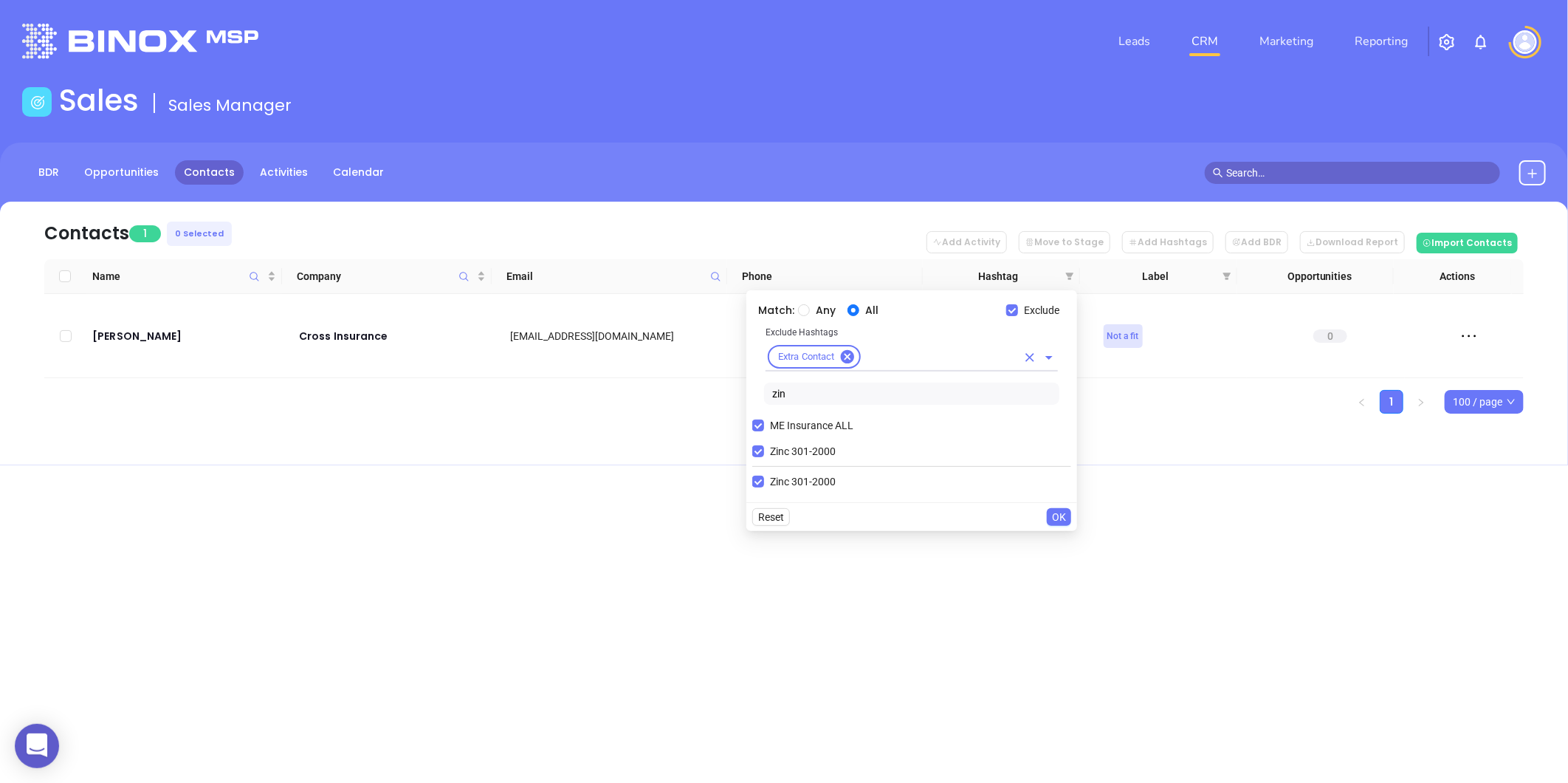
drag, startPoint x: 759, startPoint y: 445, endPoint x: 907, endPoint y: 350, distance: 175.9
click at [766, 445] on label "Zinc 301-2000" at bounding box center [797, 451] width 90 height 22
click at [764, 445] on input "Zinc 301-2000" at bounding box center [758, 451] width 12 height 12
checkbox input "false"
drag, startPoint x: 875, startPoint y: 351, endPoint x: 893, endPoint y: 353, distance: 18.1
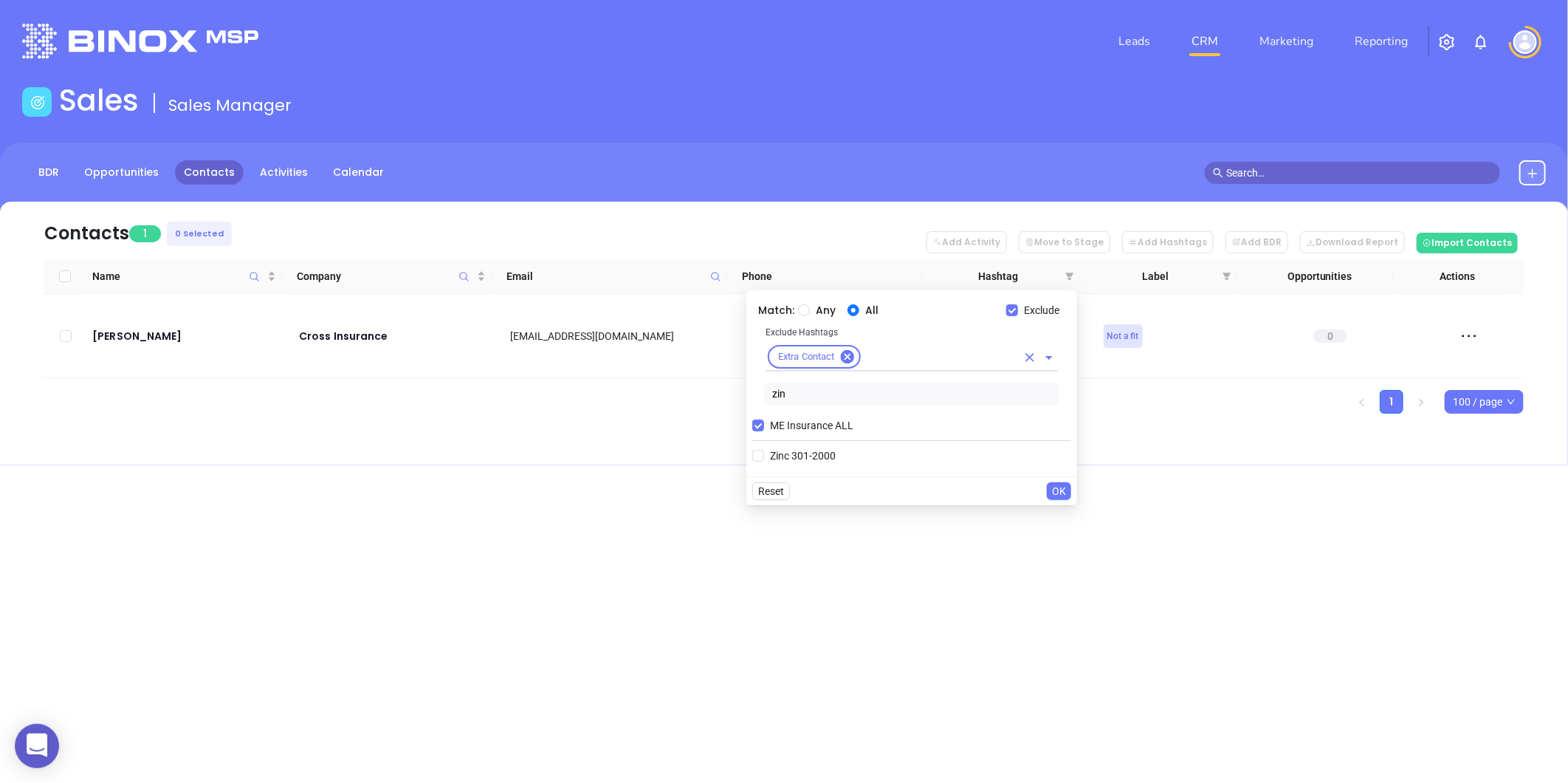
click at [877, 351] on input "text" at bounding box center [940, 357] width 154 height 18
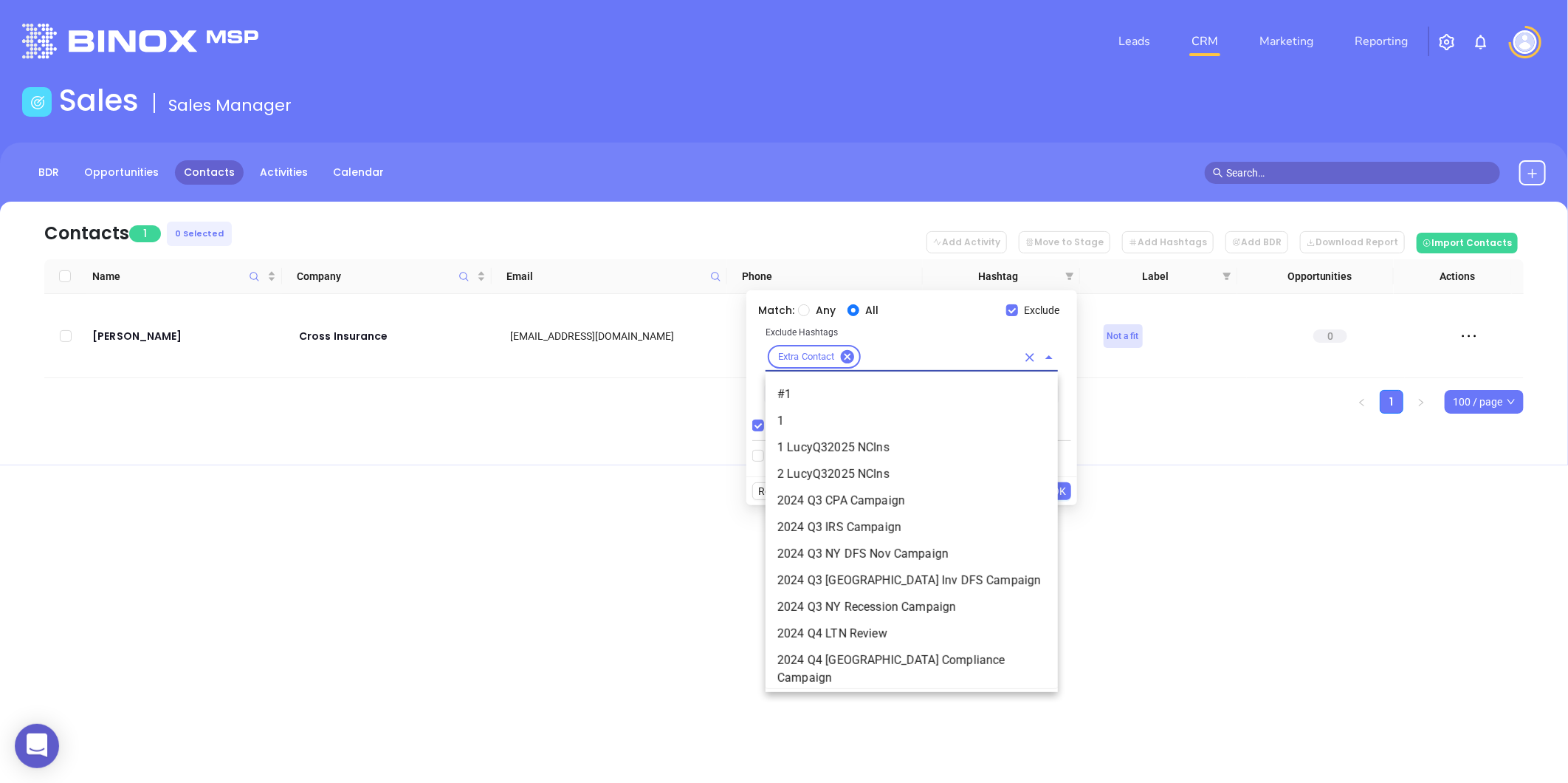
scroll to position [3788, 0]
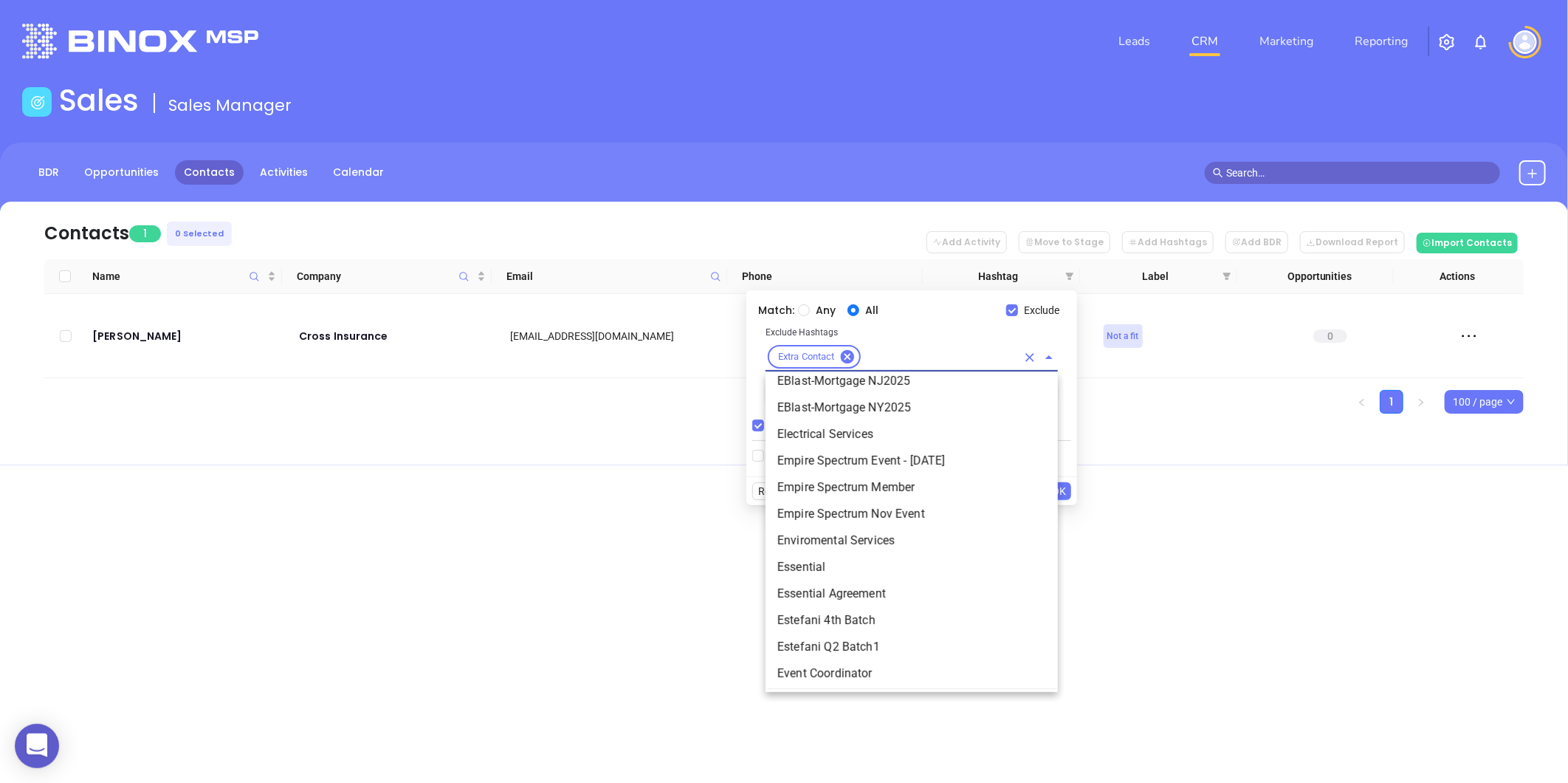
click at [898, 358] on input "text" at bounding box center [940, 357] width 154 height 18
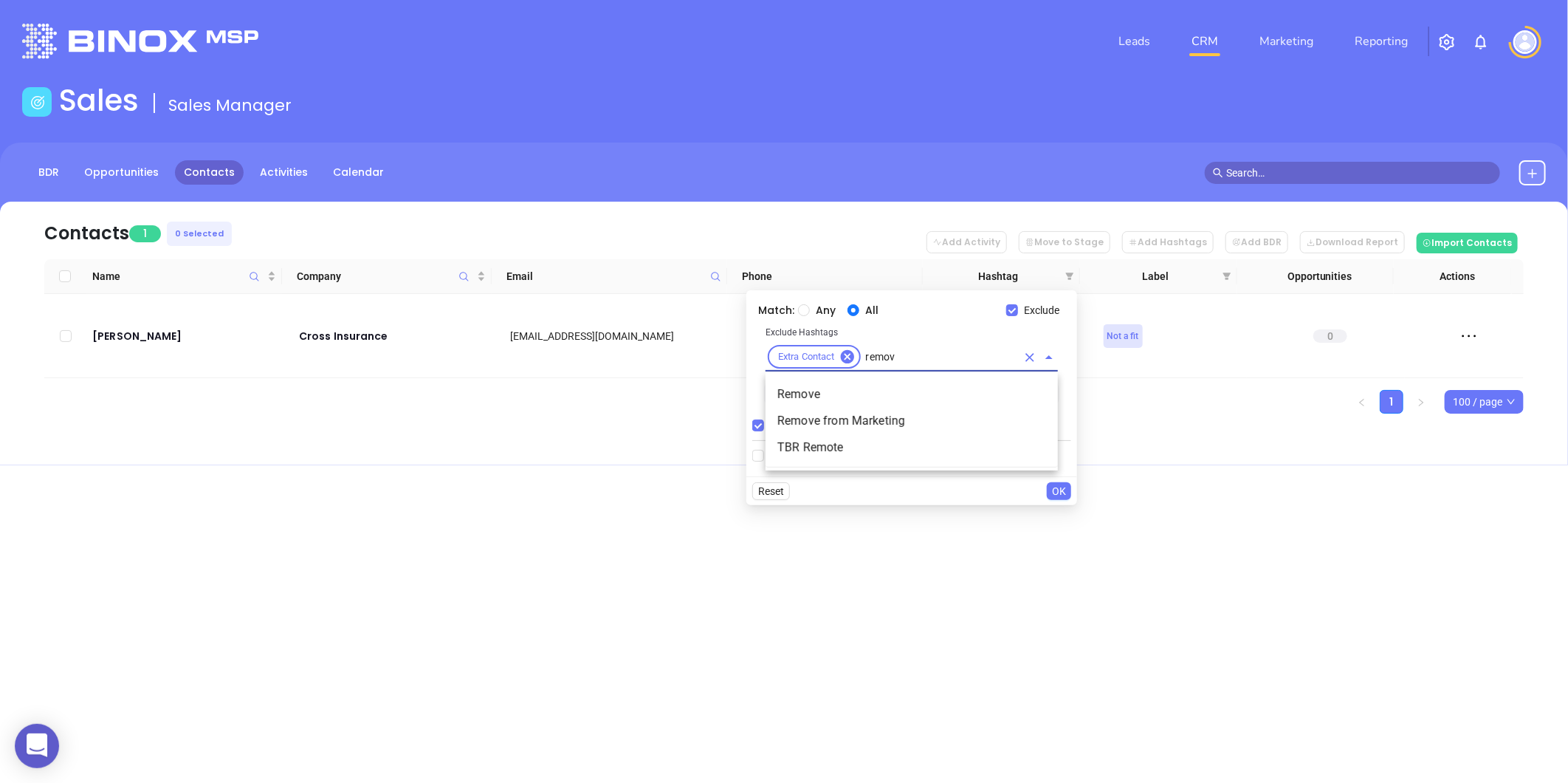
type input "remove"
click at [800, 421] on li "Remove from Marketing" at bounding box center [912, 421] width 293 height 26
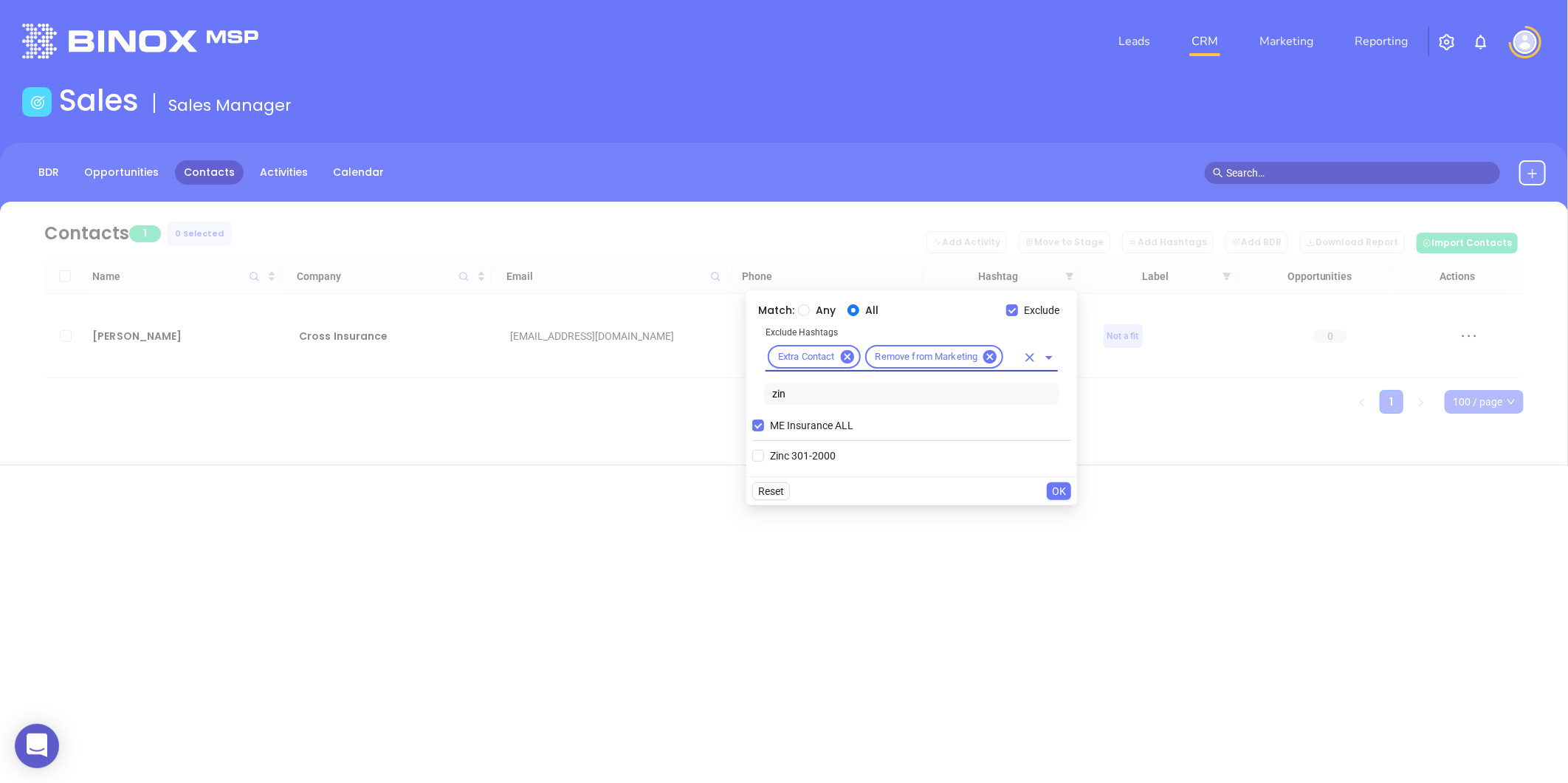
click at [1057, 490] on span "OK" at bounding box center [1059, 491] width 14 height 16
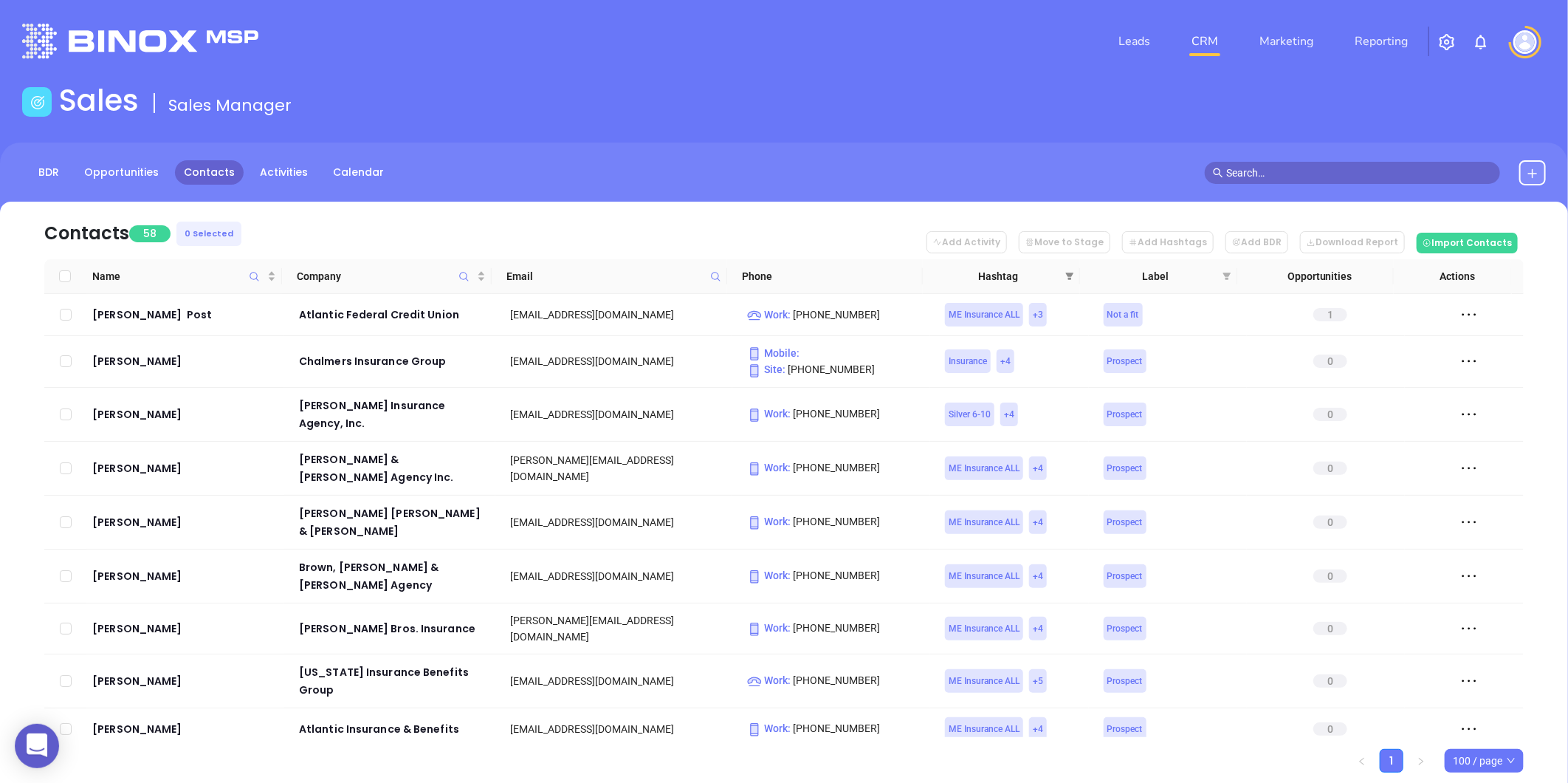
click at [1069, 272] on icon "filter" at bounding box center [1069, 276] width 9 height 9
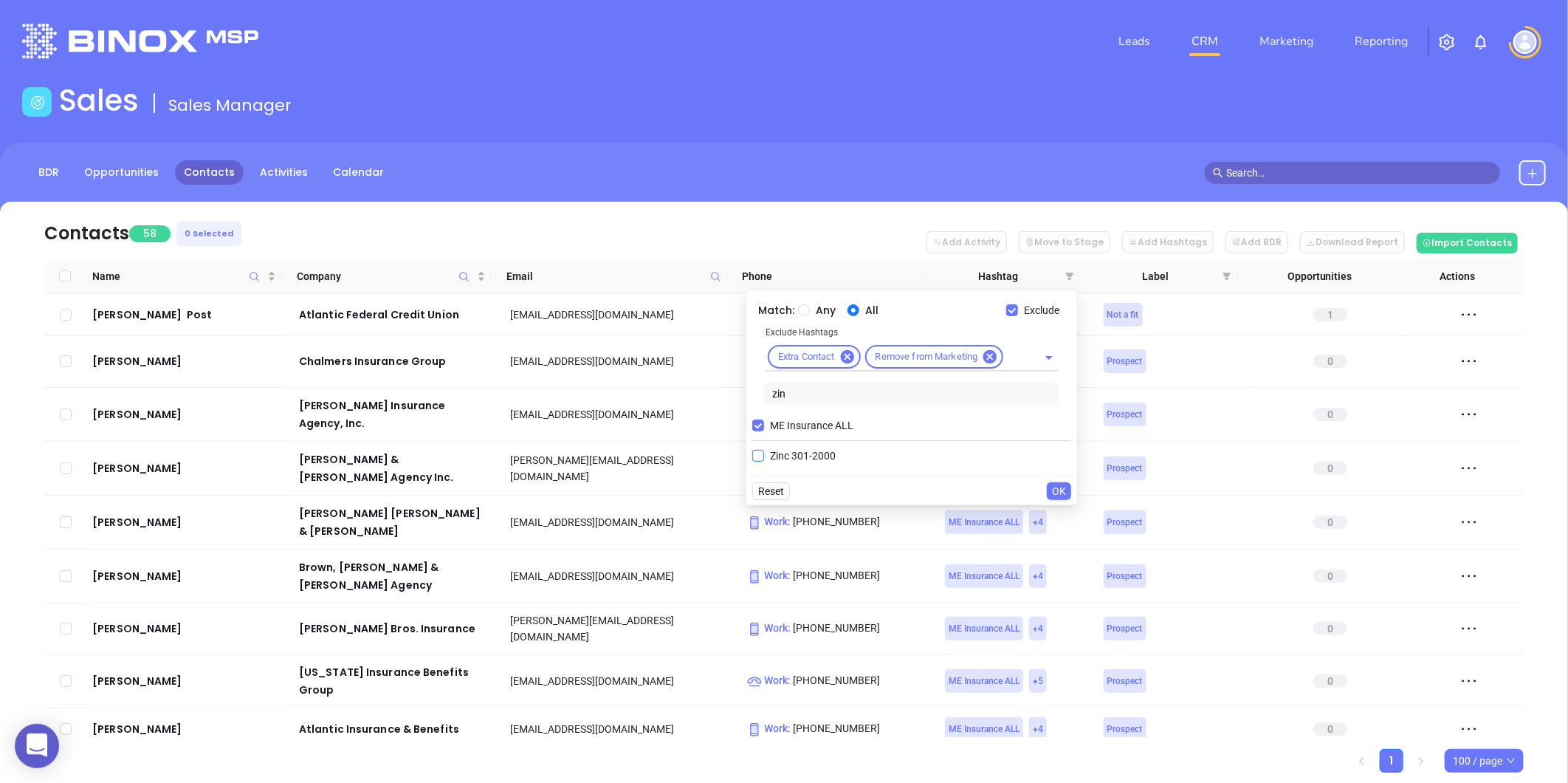
click at [764, 453] on span "Zinc 301-2000" at bounding box center [803, 455] width 78 height 16
click at [764, 453] on input "Zinc 301-2000" at bounding box center [758, 455] width 12 height 12
click at [1054, 519] on span "OK" at bounding box center [1059, 517] width 14 height 16
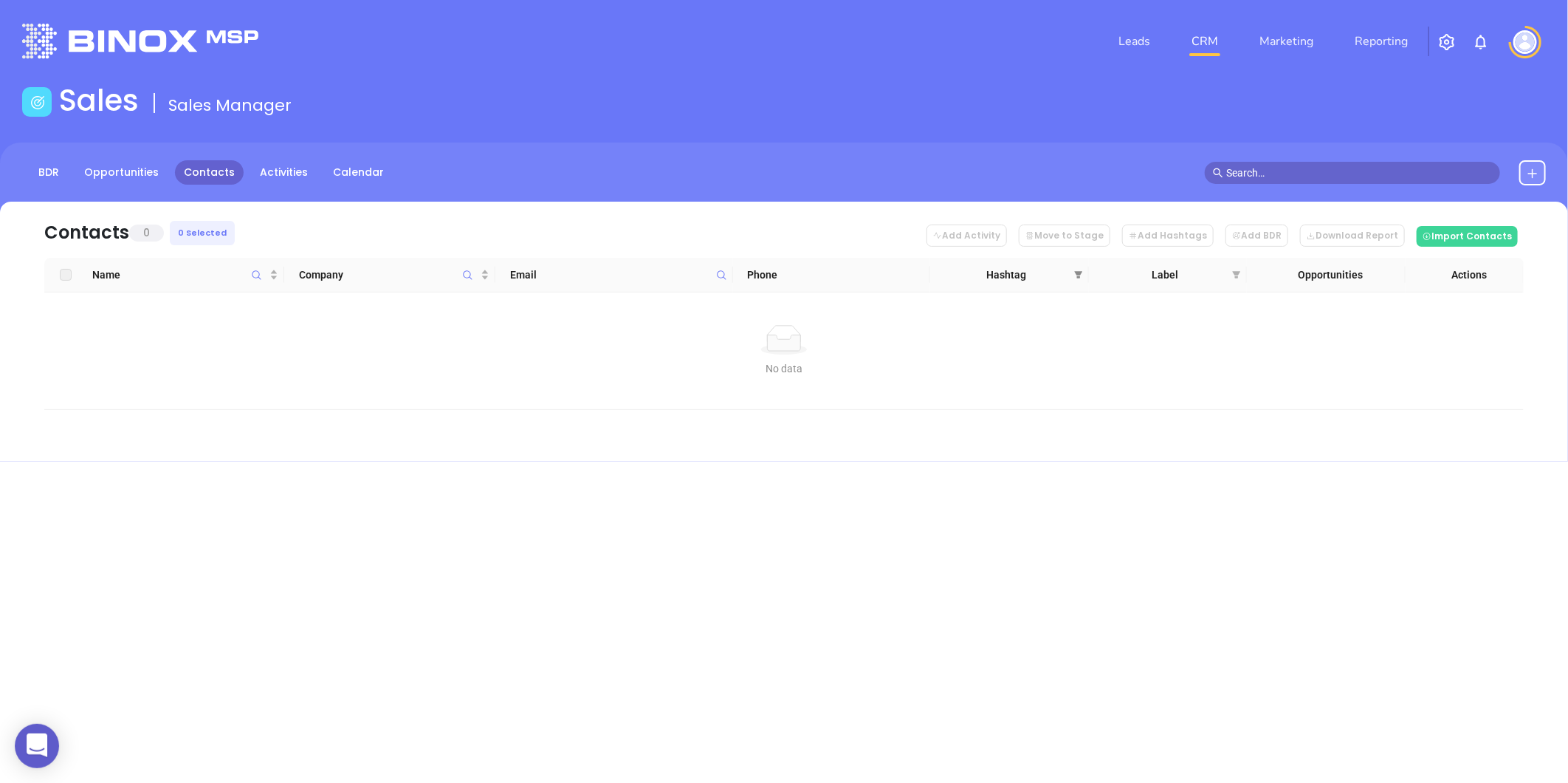
click at [1071, 272] on span at bounding box center [1079, 275] width 14 height 22
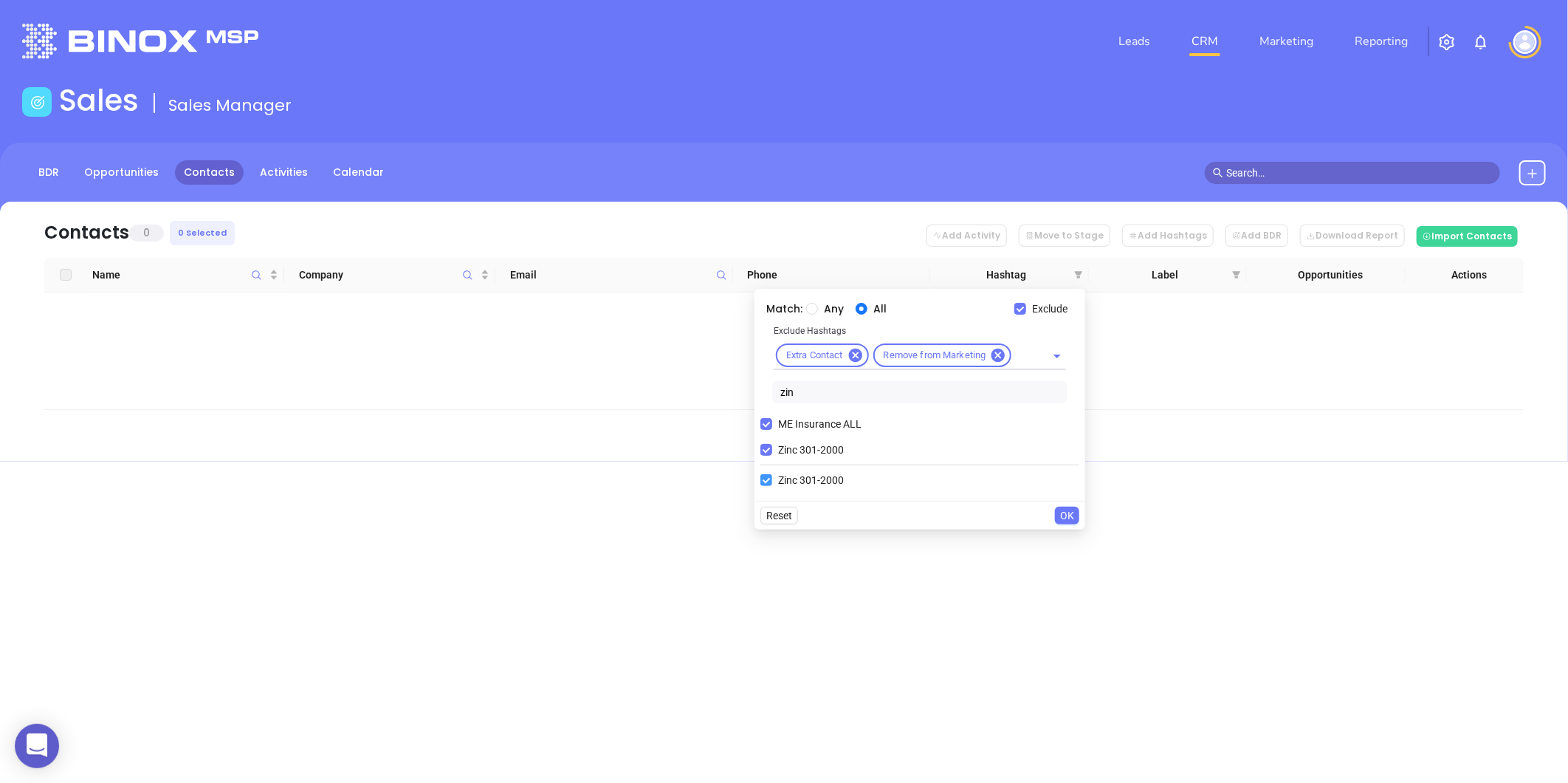
drag, startPoint x: 772, startPoint y: 444, endPoint x: 800, endPoint y: 456, distance: 30.5
click at [773, 443] on span "Zinc 301-2000" at bounding box center [811, 449] width 78 height 16
click at [772, 444] on input "Zinc 301-2000" at bounding box center [766, 449] width 12 height 12
checkbox input "false"
click at [1069, 489] on span "OK" at bounding box center [1067, 489] width 14 height 16
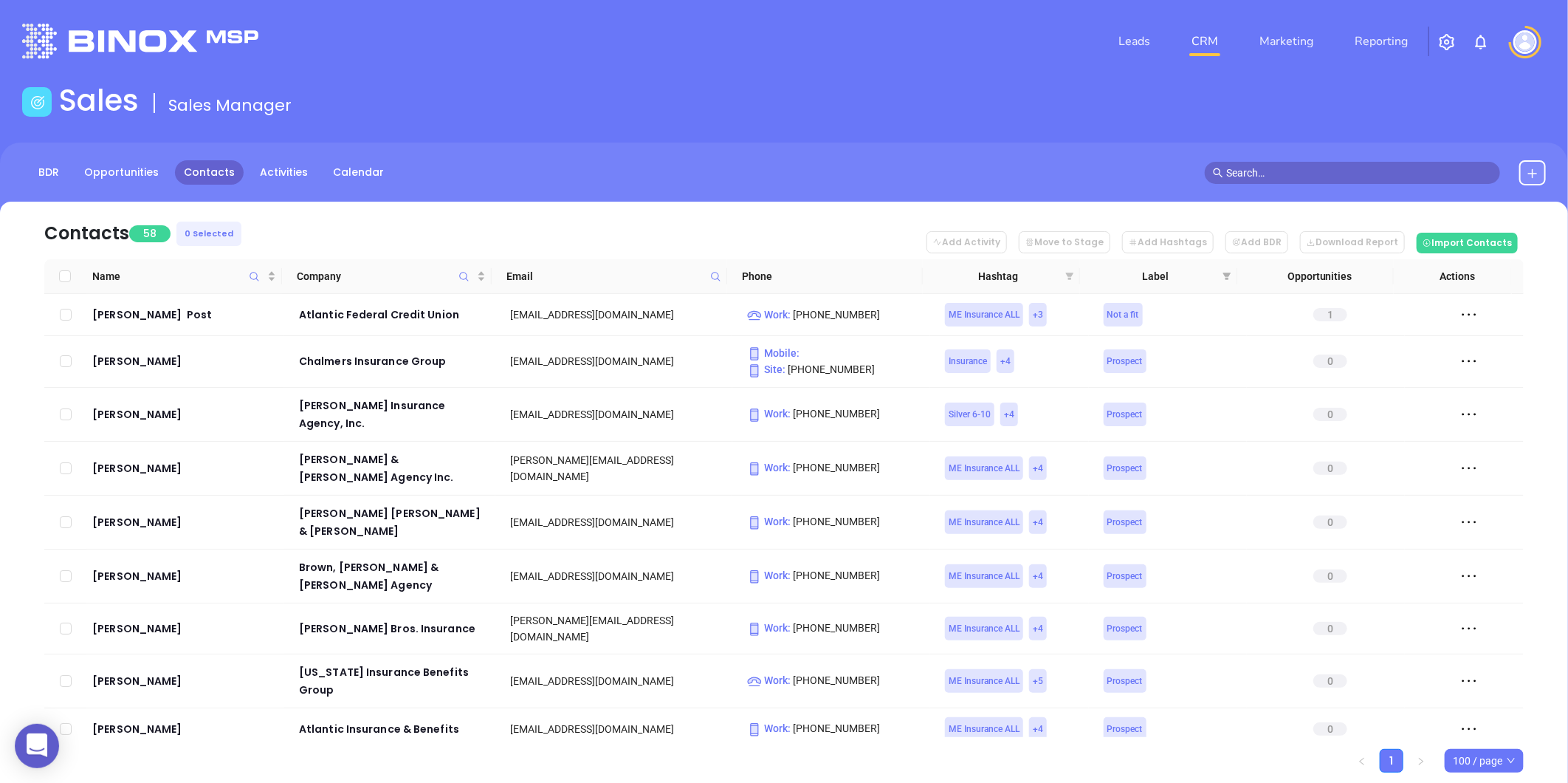
click at [1071, 274] on icon "filter" at bounding box center [1070, 276] width 8 height 7
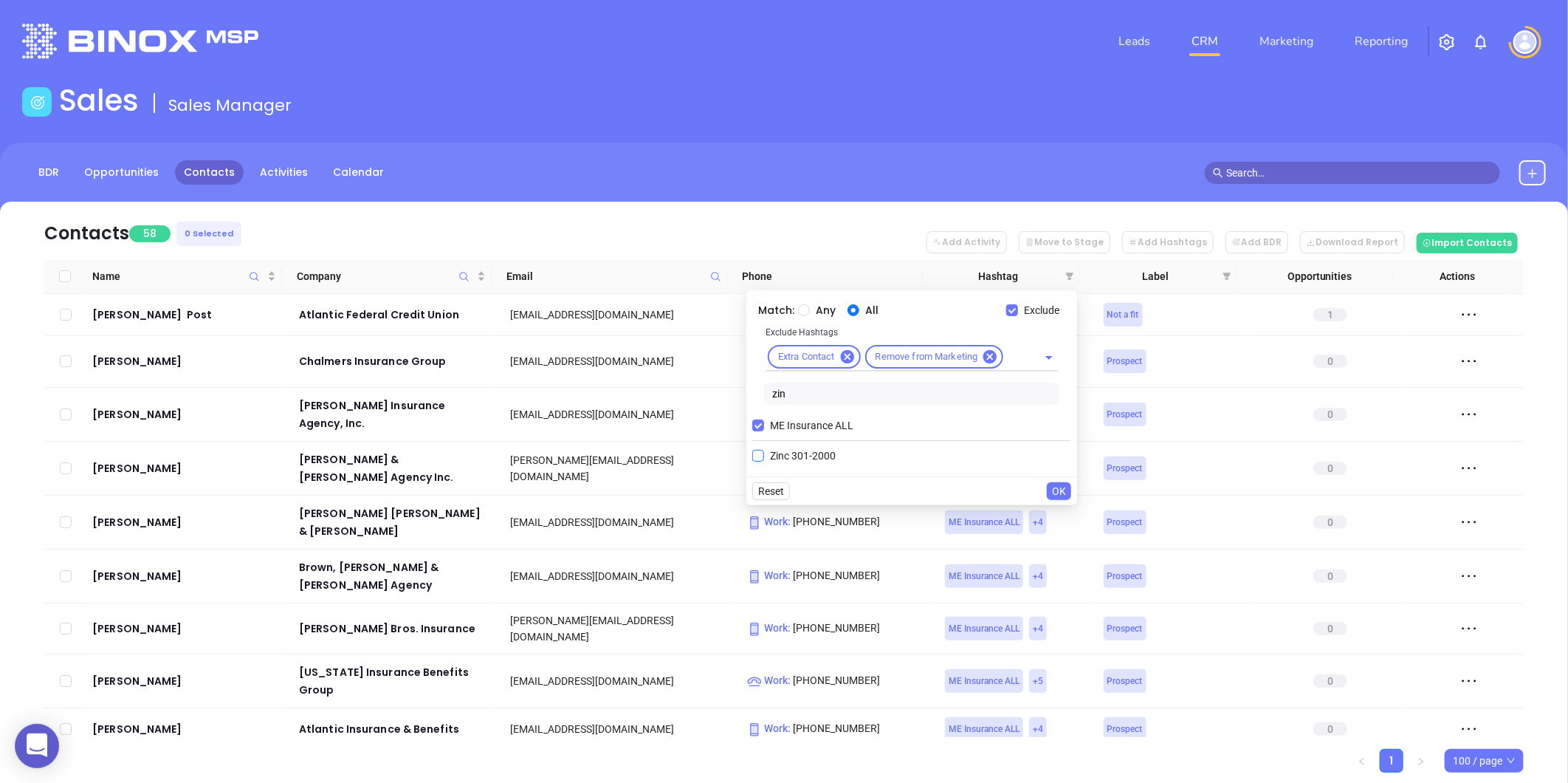
click at [768, 423] on span "ME Insurance ALL" at bounding box center [812, 425] width 95 height 16
click at [764, 423] on input "ME Insurance ALL" at bounding box center [758, 425] width 12 height 12
drag, startPoint x: 787, startPoint y: 394, endPoint x: 748, endPoint y: 404, distance: 40.3
click at [748, 404] on div "Match: Any All Exclude Exclude Hashtags Extra Contact Remove from Marketing zin…" at bounding box center [912, 369] width 331 height 157
type input "ma in"
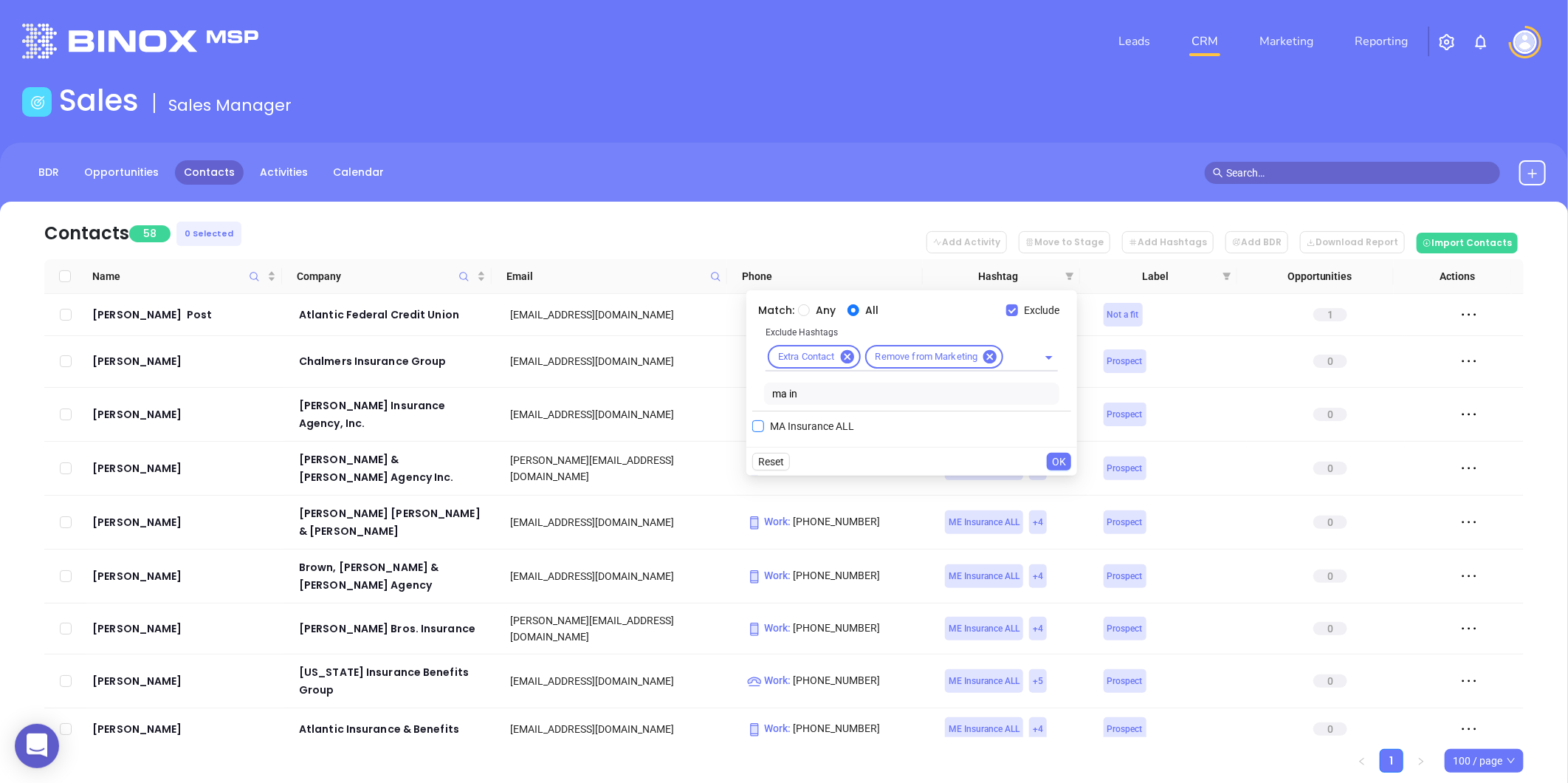
click at [800, 425] on span "MA Insurance ALL" at bounding box center [812, 426] width 96 height 16
click at [764, 425] on input "MA Insurance ALL" at bounding box center [758, 425] width 12 height 12
checkbox input "true"
click at [1012, 348] on input "text" at bounding box center [1011, 357] width 11 height 18
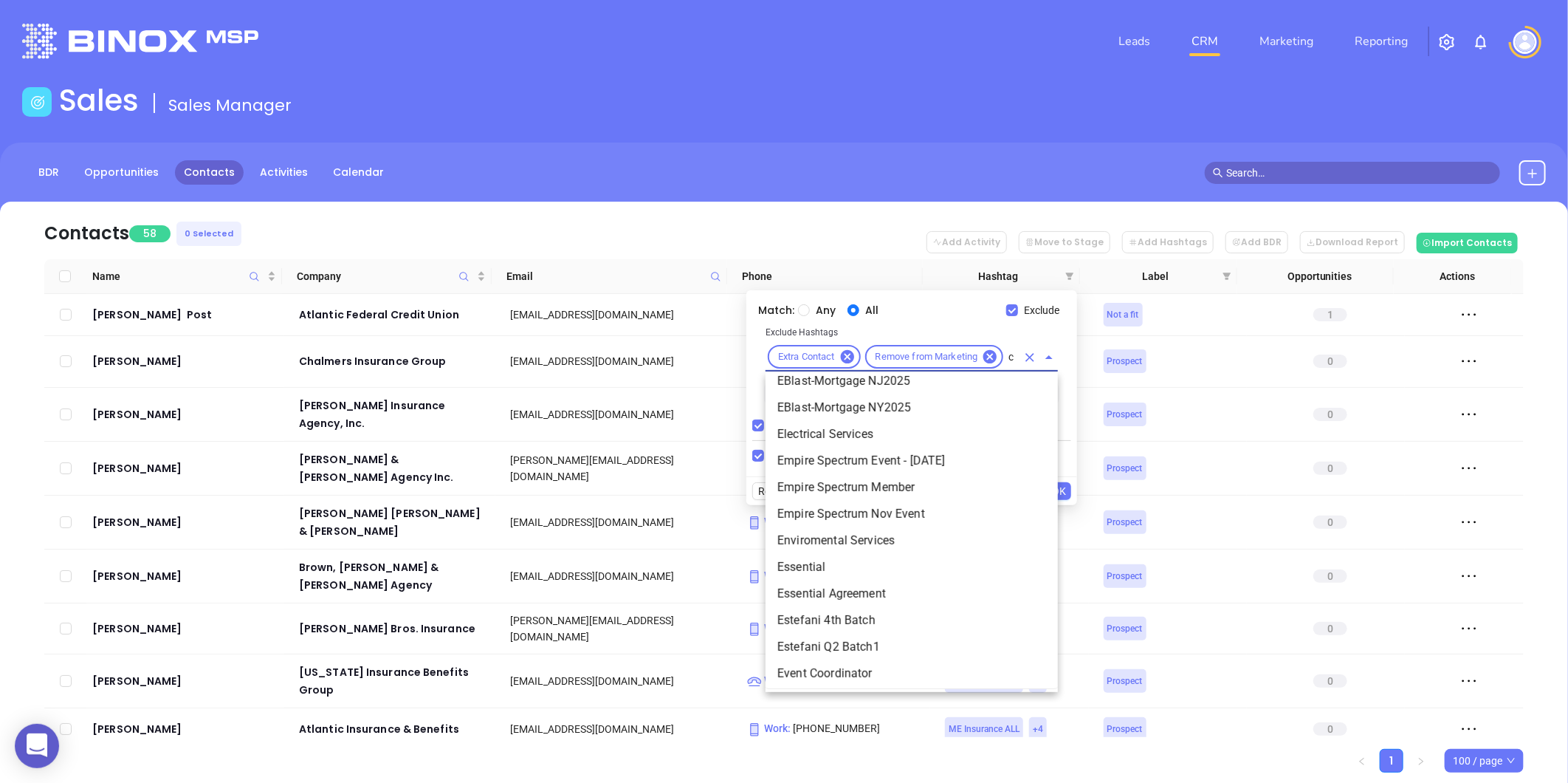
scroll to position [2799, 0]
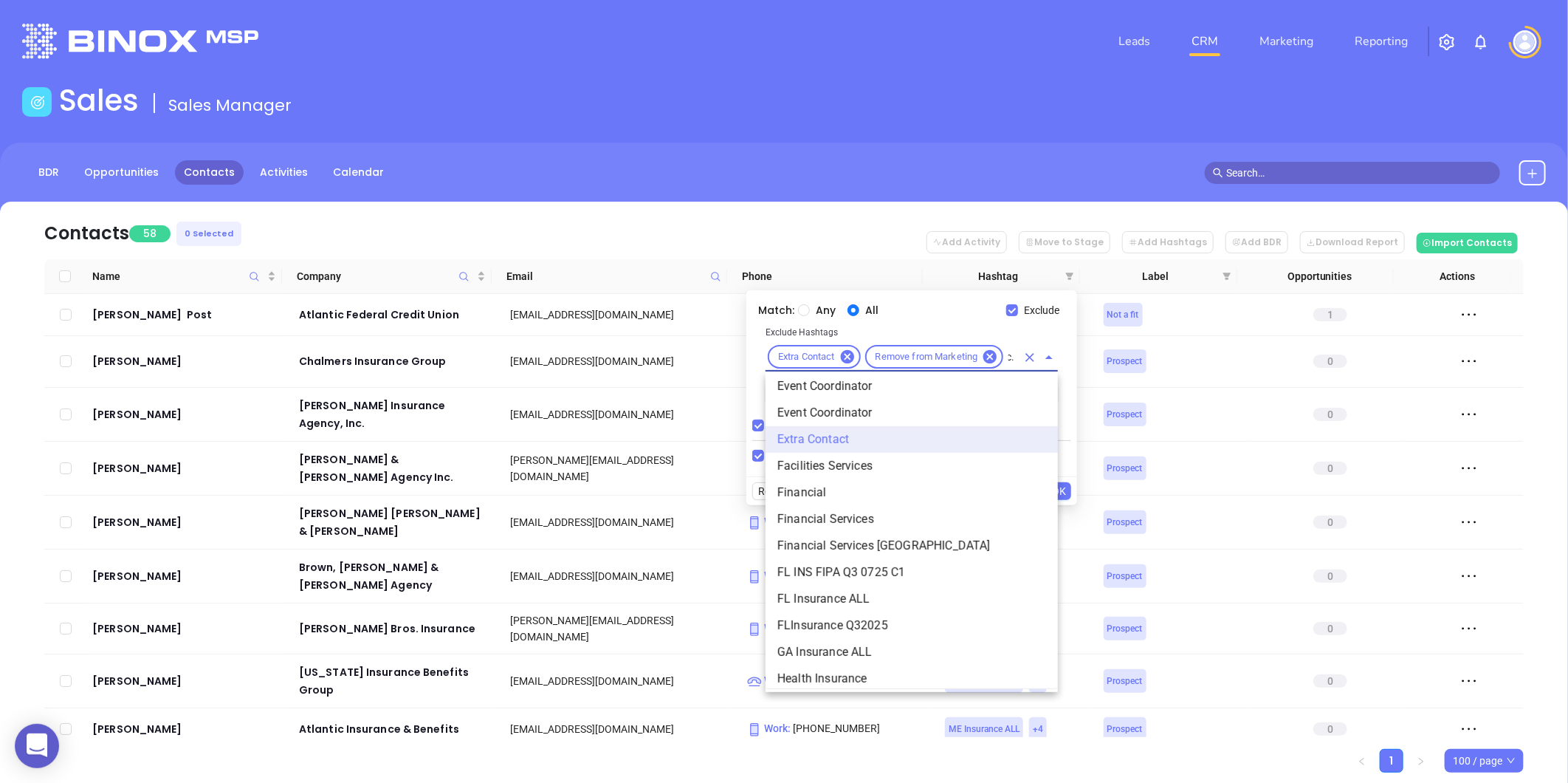
type input "cus"
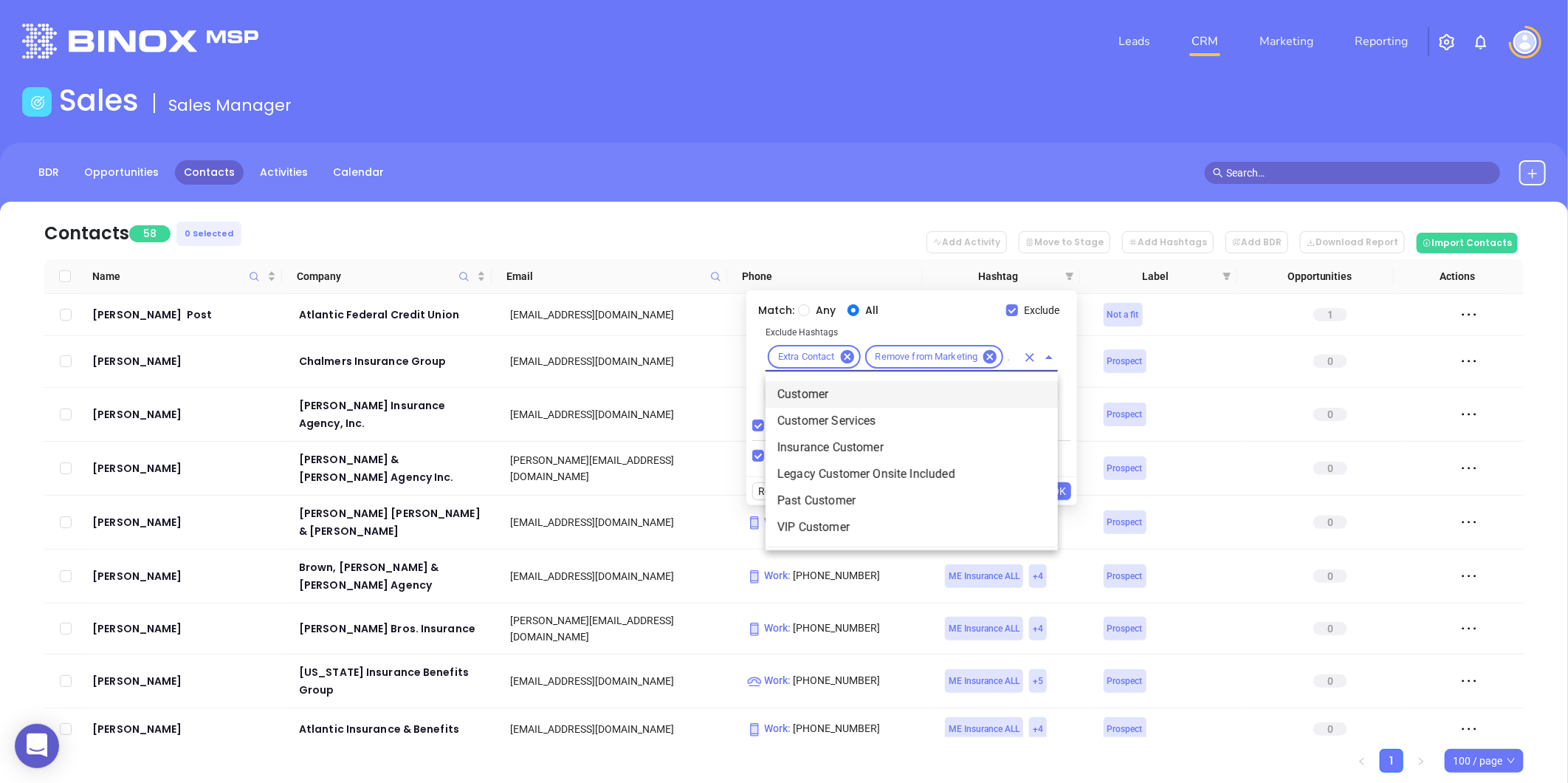
click at [821, 393] on li "Customer" at bounding box center [912, 393] width 293 height 26
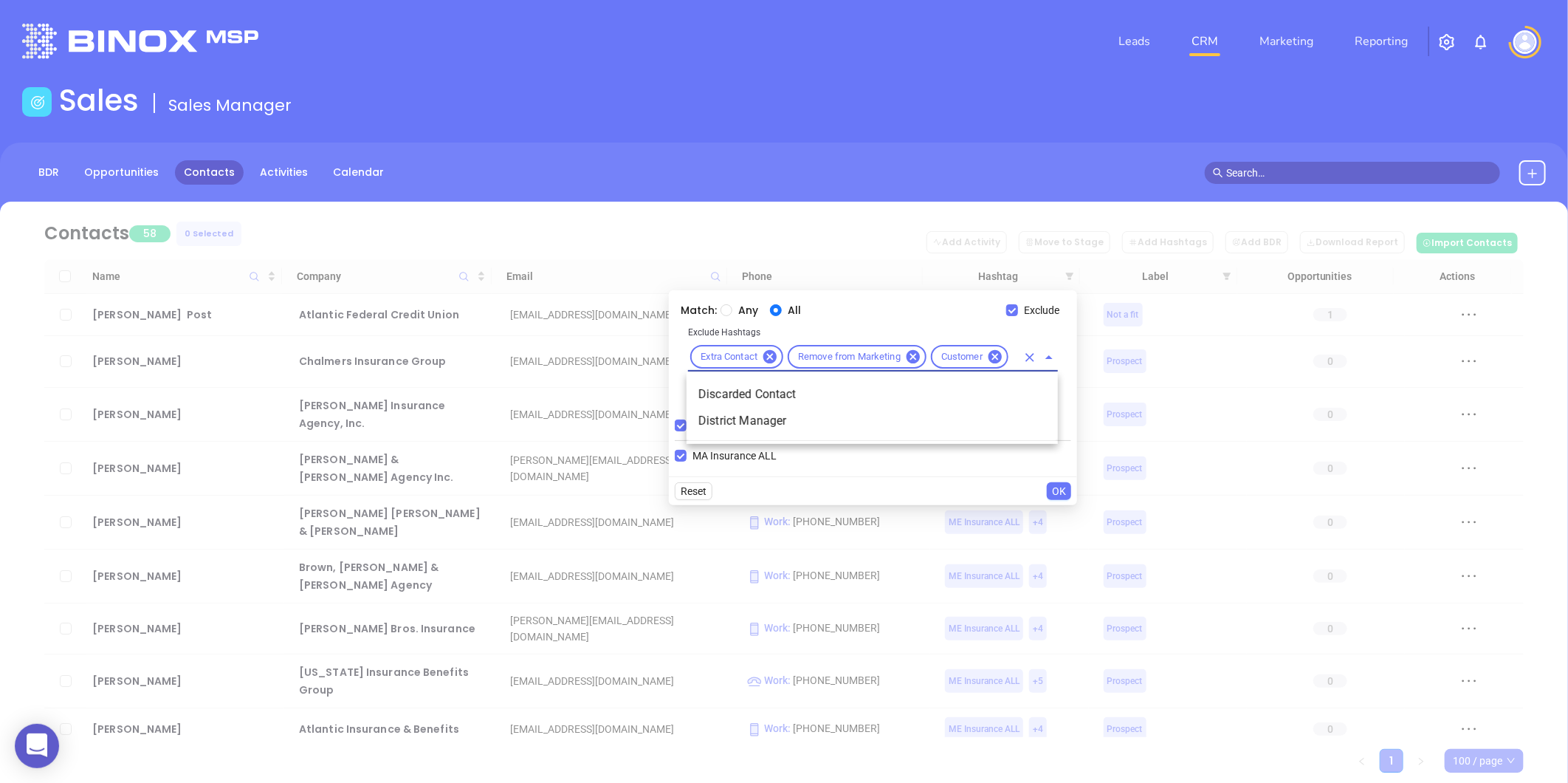
type input "disca"
click at [781, 386] on li "Discarded Contact" at bounding box center [872, 393] width 371 height 26
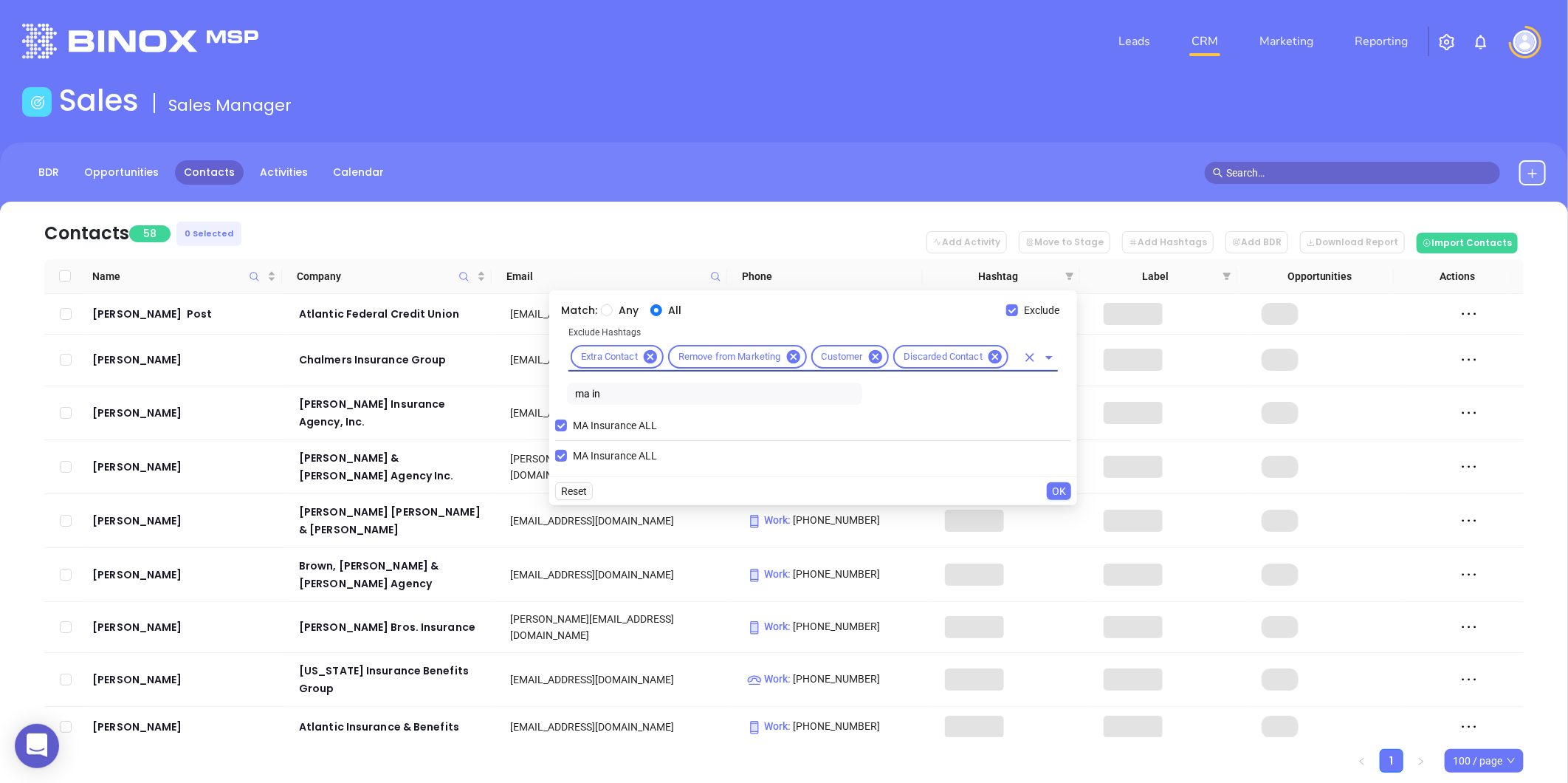
scroll to position [0, 0]
type input "a"
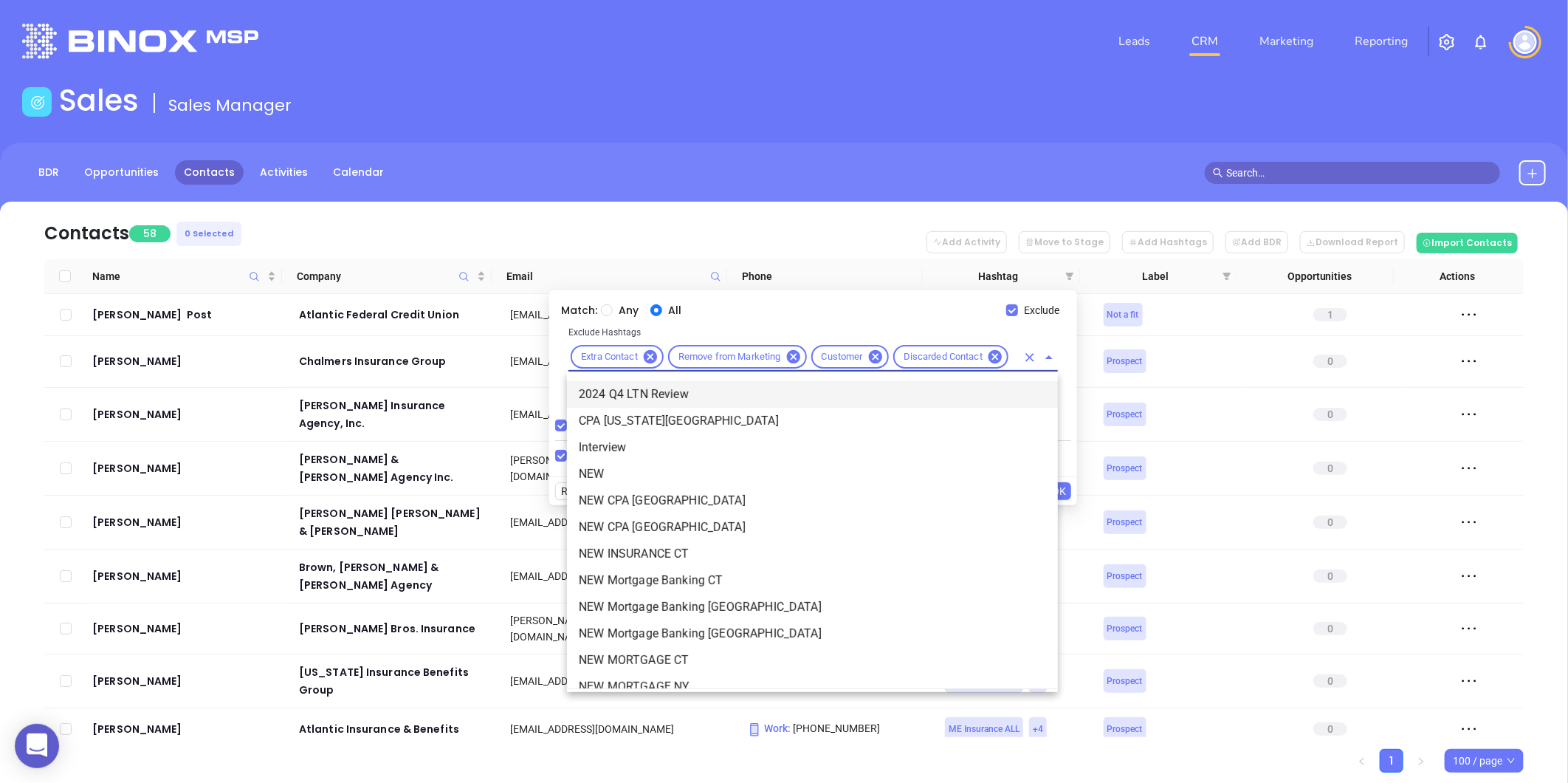
scroll to position [0, 26]
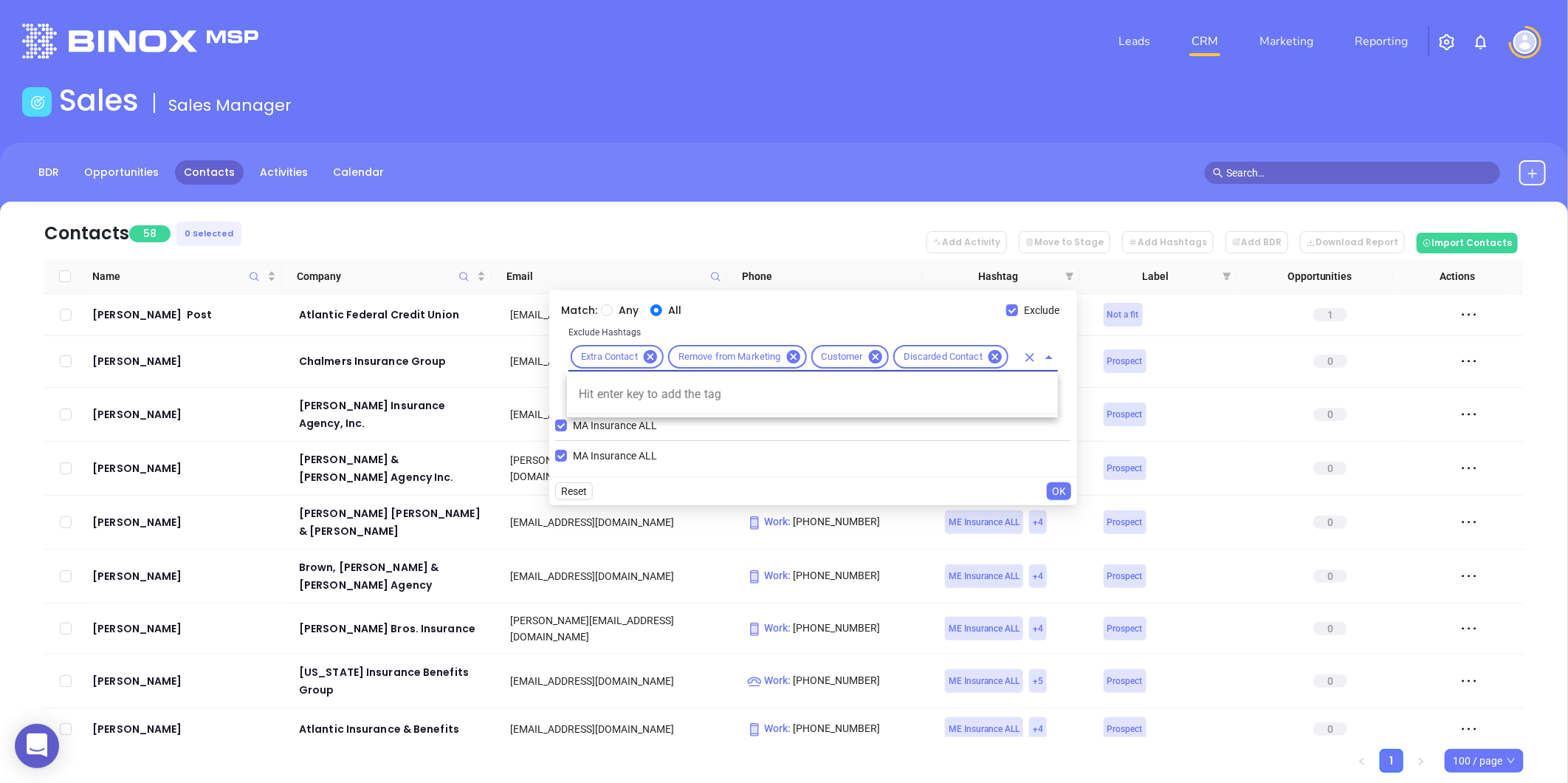
type input "ewmo"
click at [750, 457] on div "MA Insurance ALL" at bounding box center [812, 456] width 516 height 22
click at [1015, 357] on input "text" at bounding box center [1013, 357] width 6 height 18
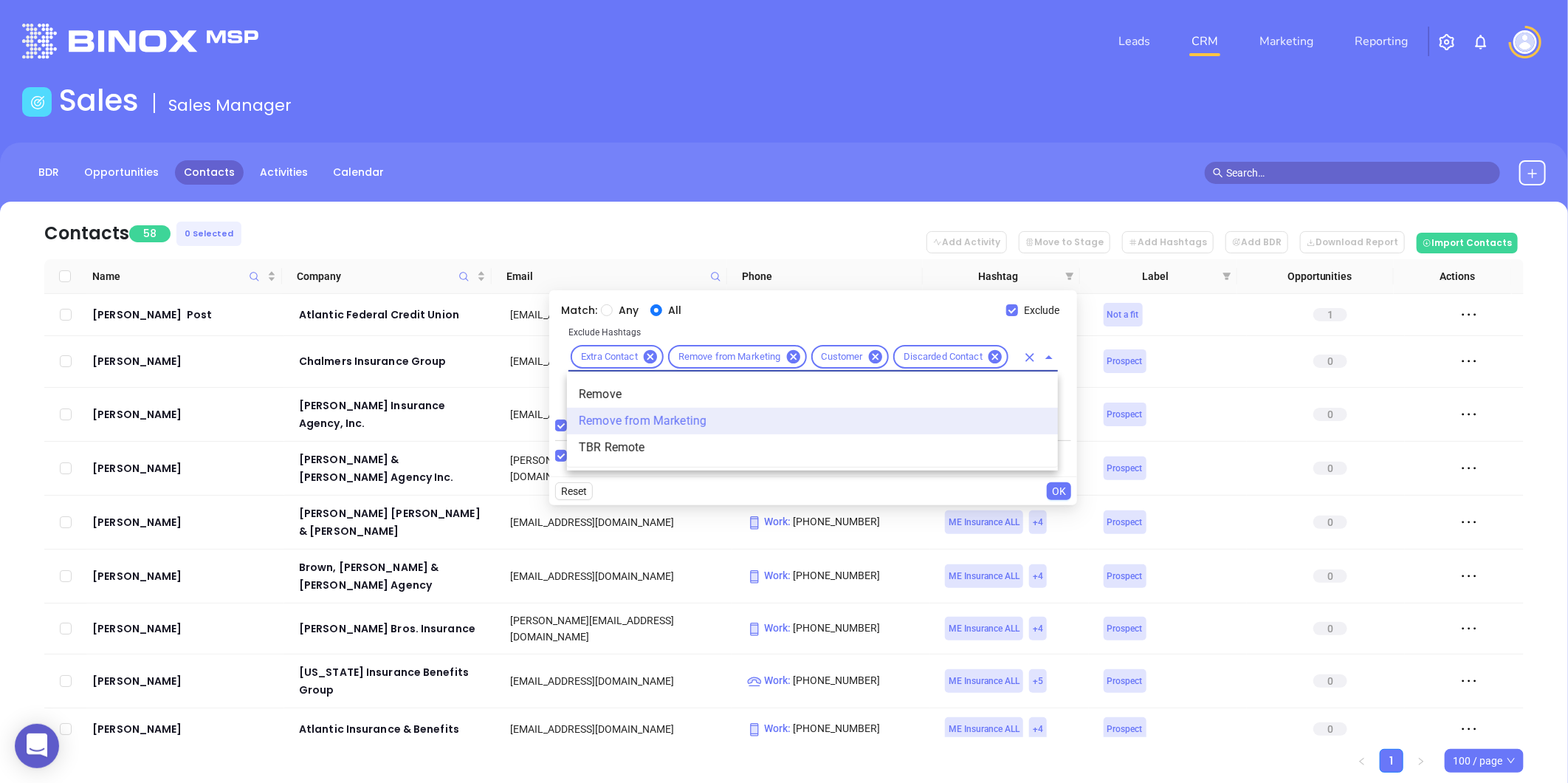
type input "remo"
click at [614, 392] on li "Remove" at bounding box center [812, 393] width 491 height 26
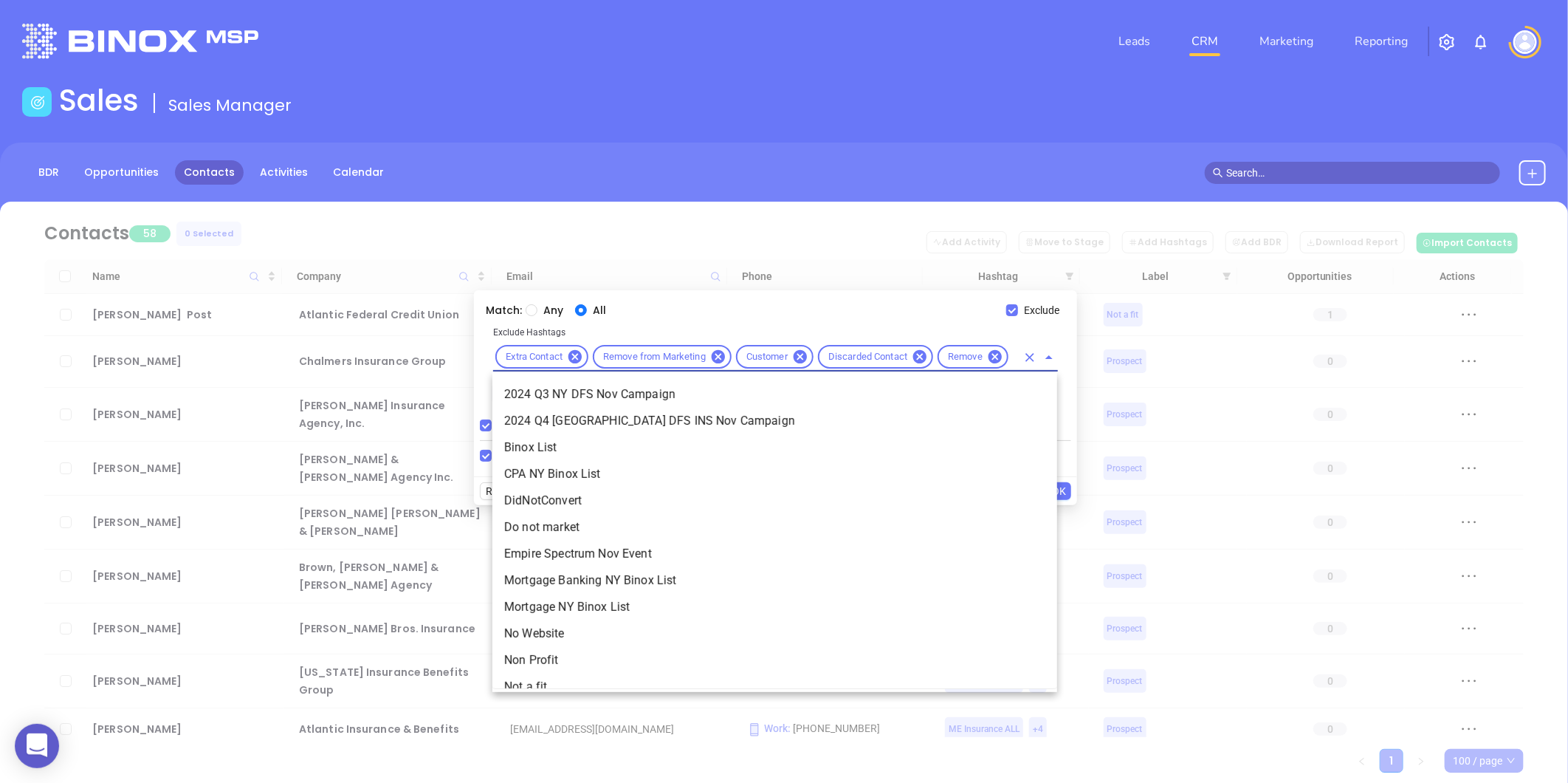
type input "not"
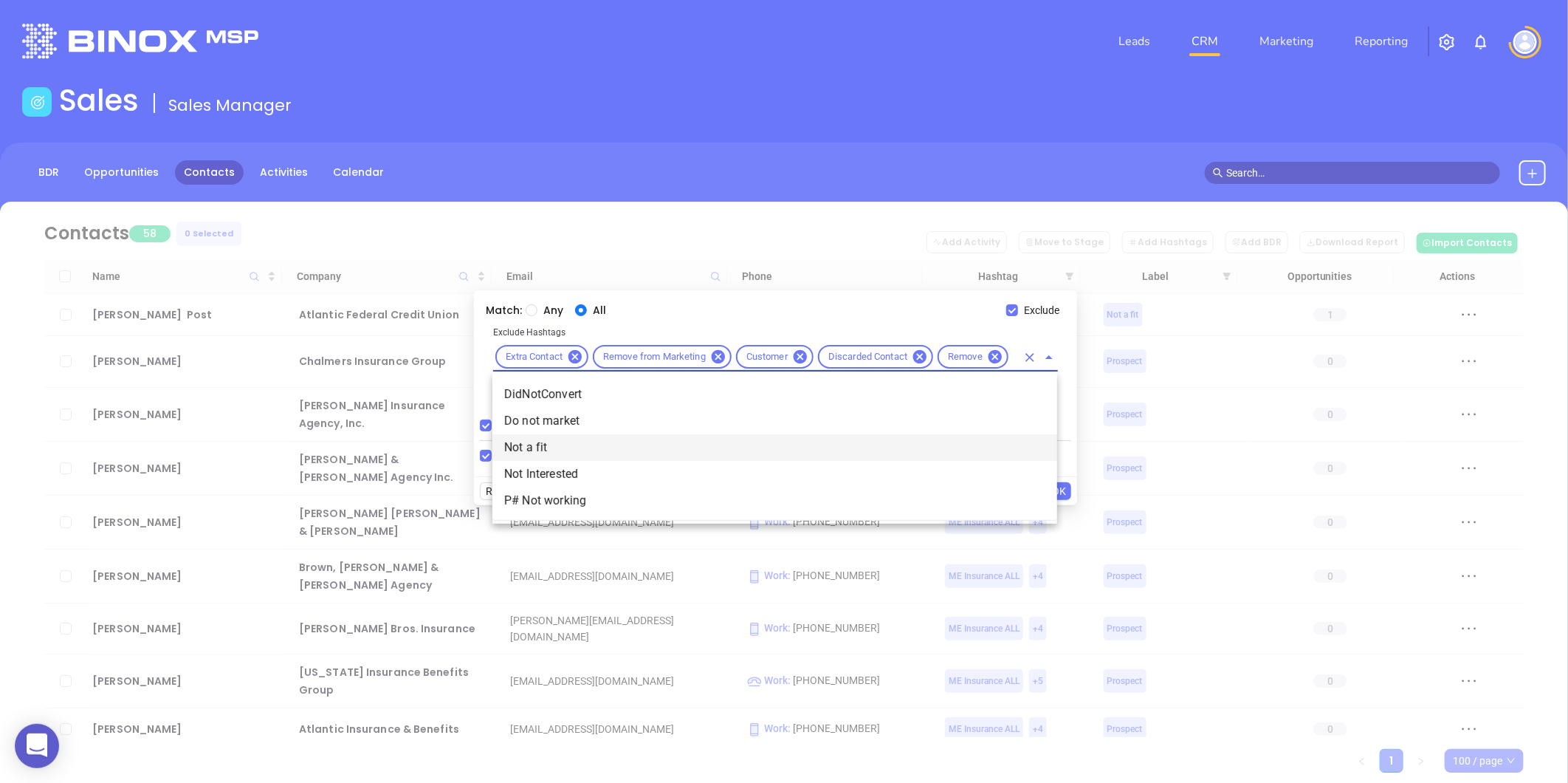
click at [529, 447] on li "Not a fit" at bounding box center [775, 447] width 565 height 26
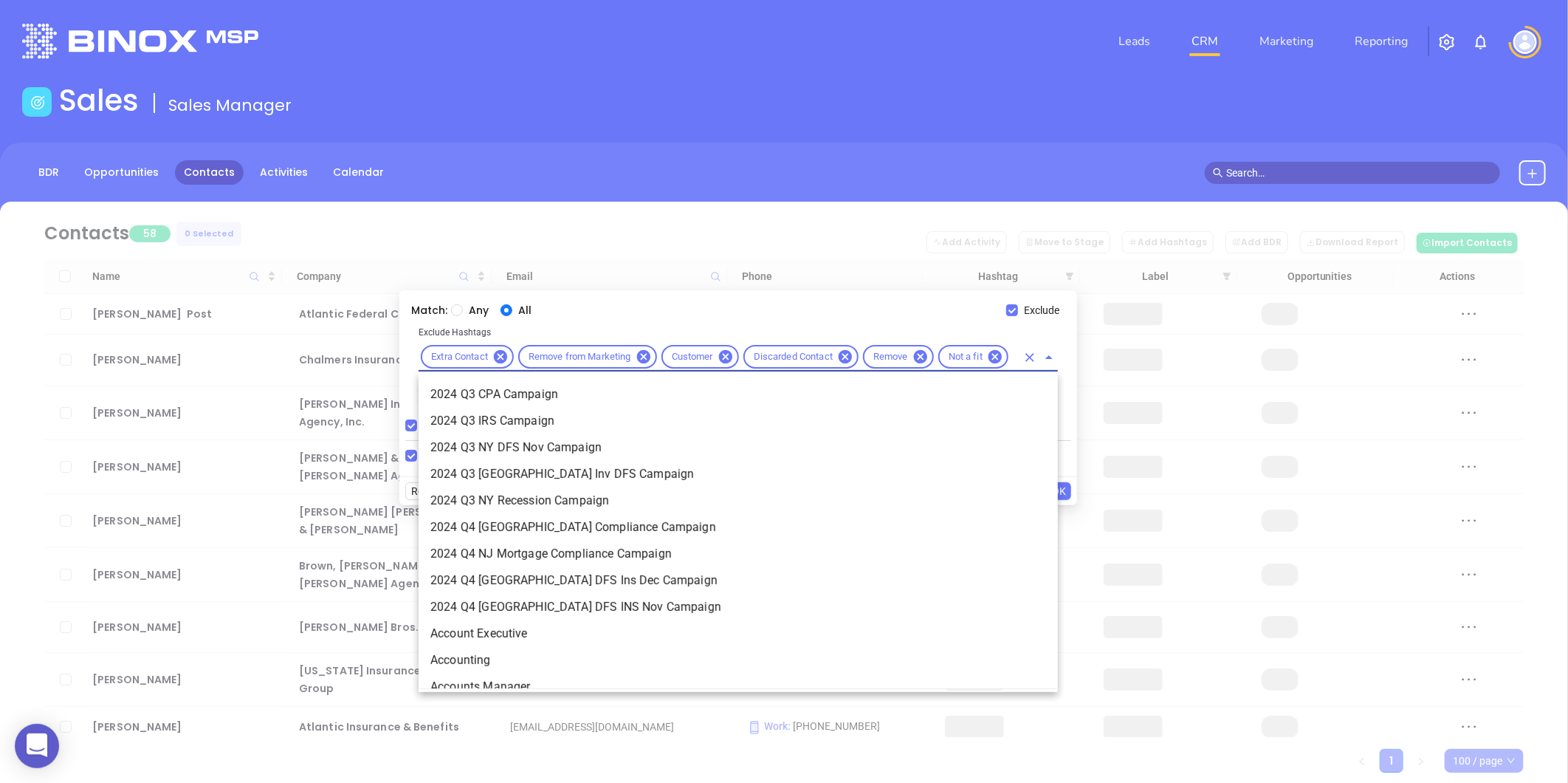
scroll to position [0, 4]
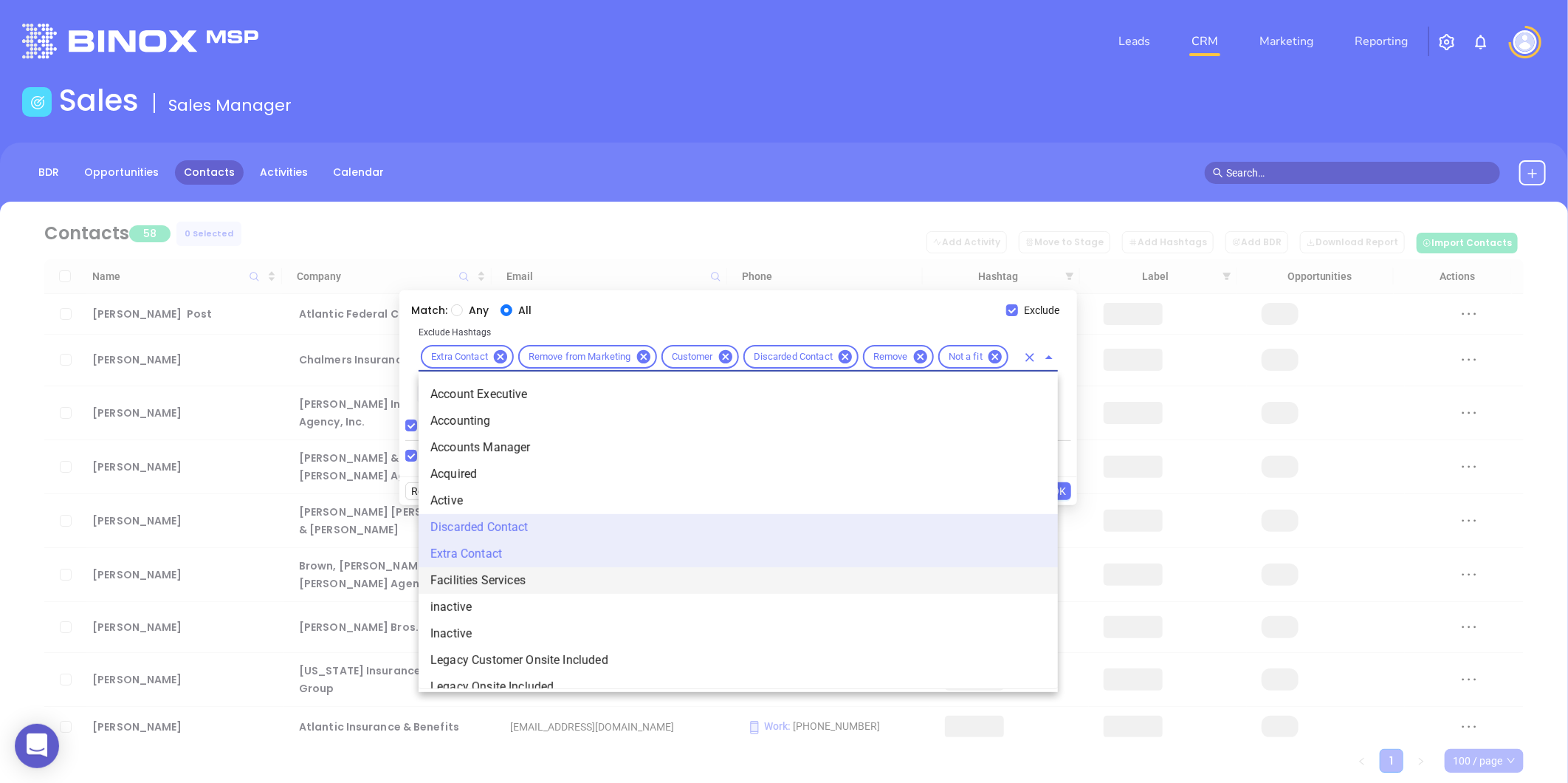
type input "acq"
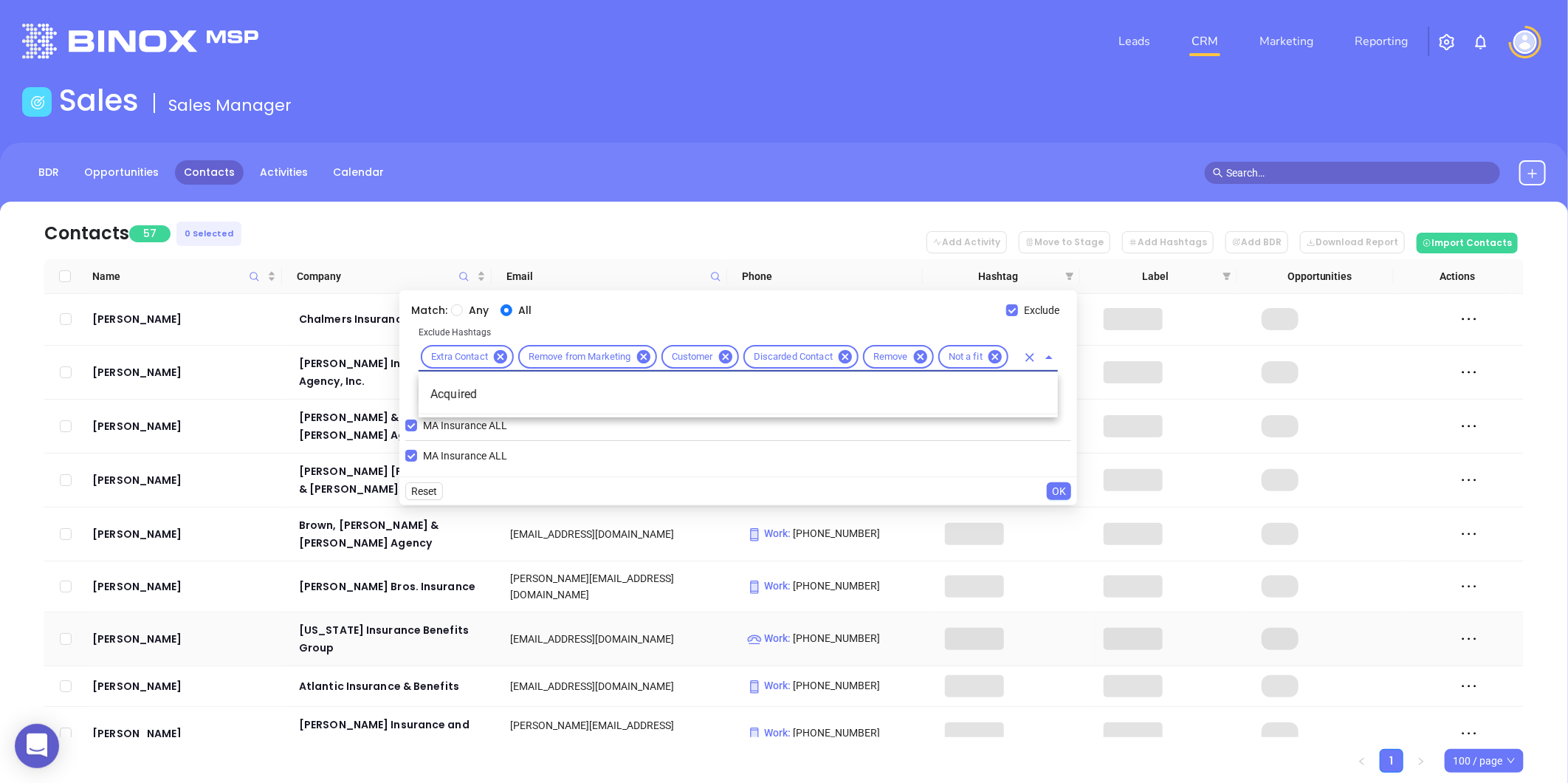
scroll to position [0, 15]
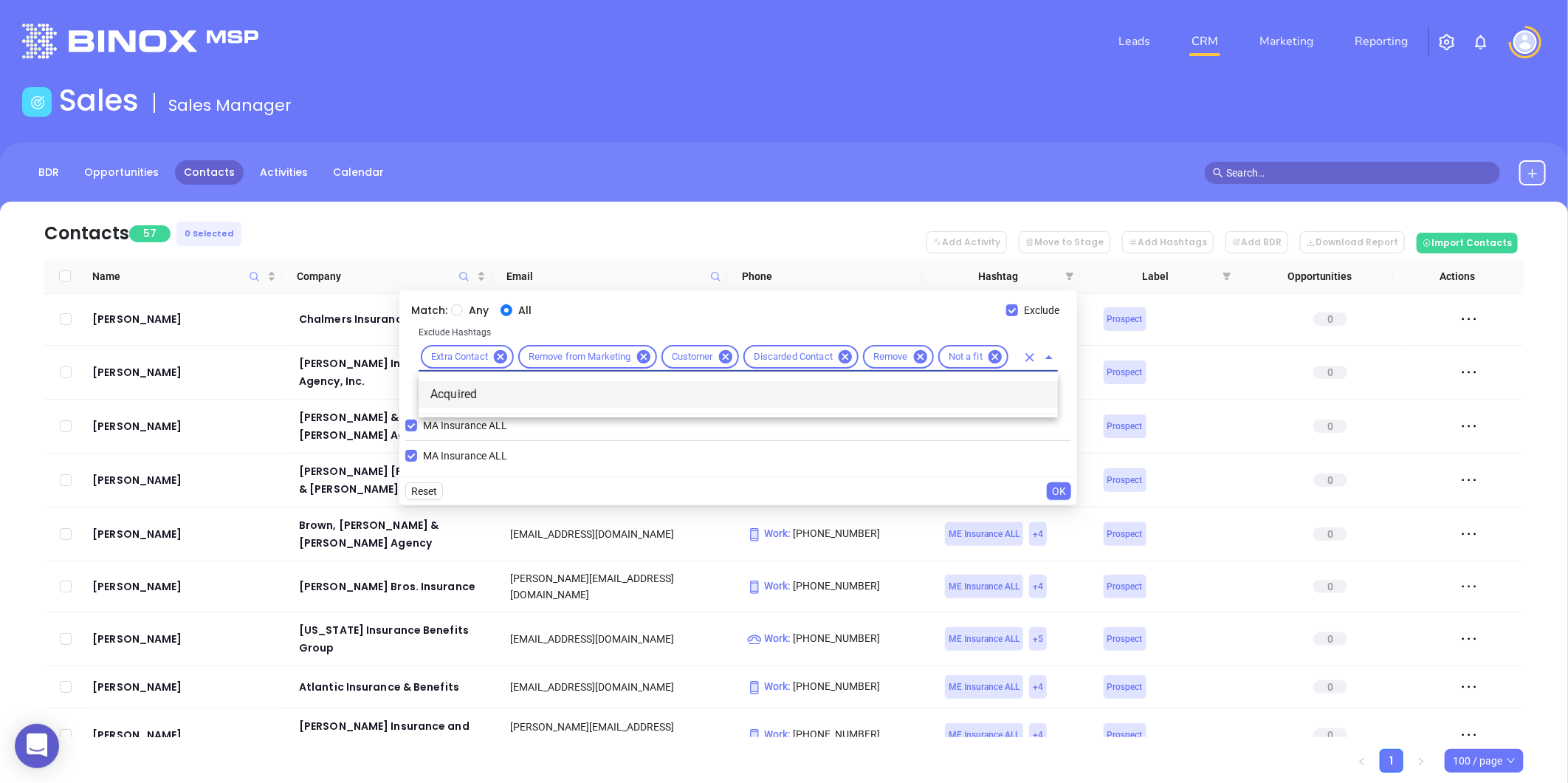
click at [459, 382] on li "Acquired" at bounding box center [738, 393] width 640 height 26
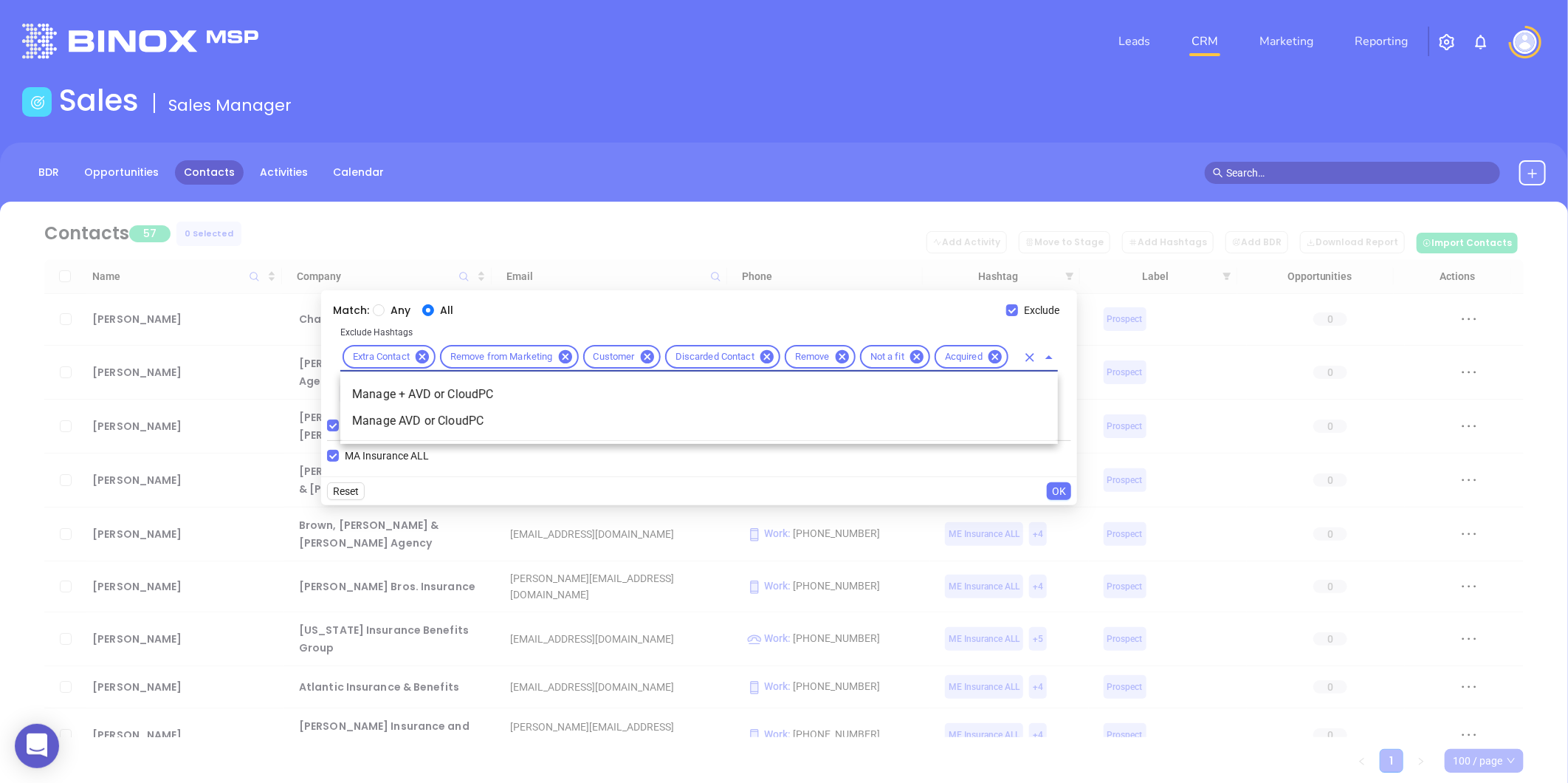
scroll to position [0, 10]
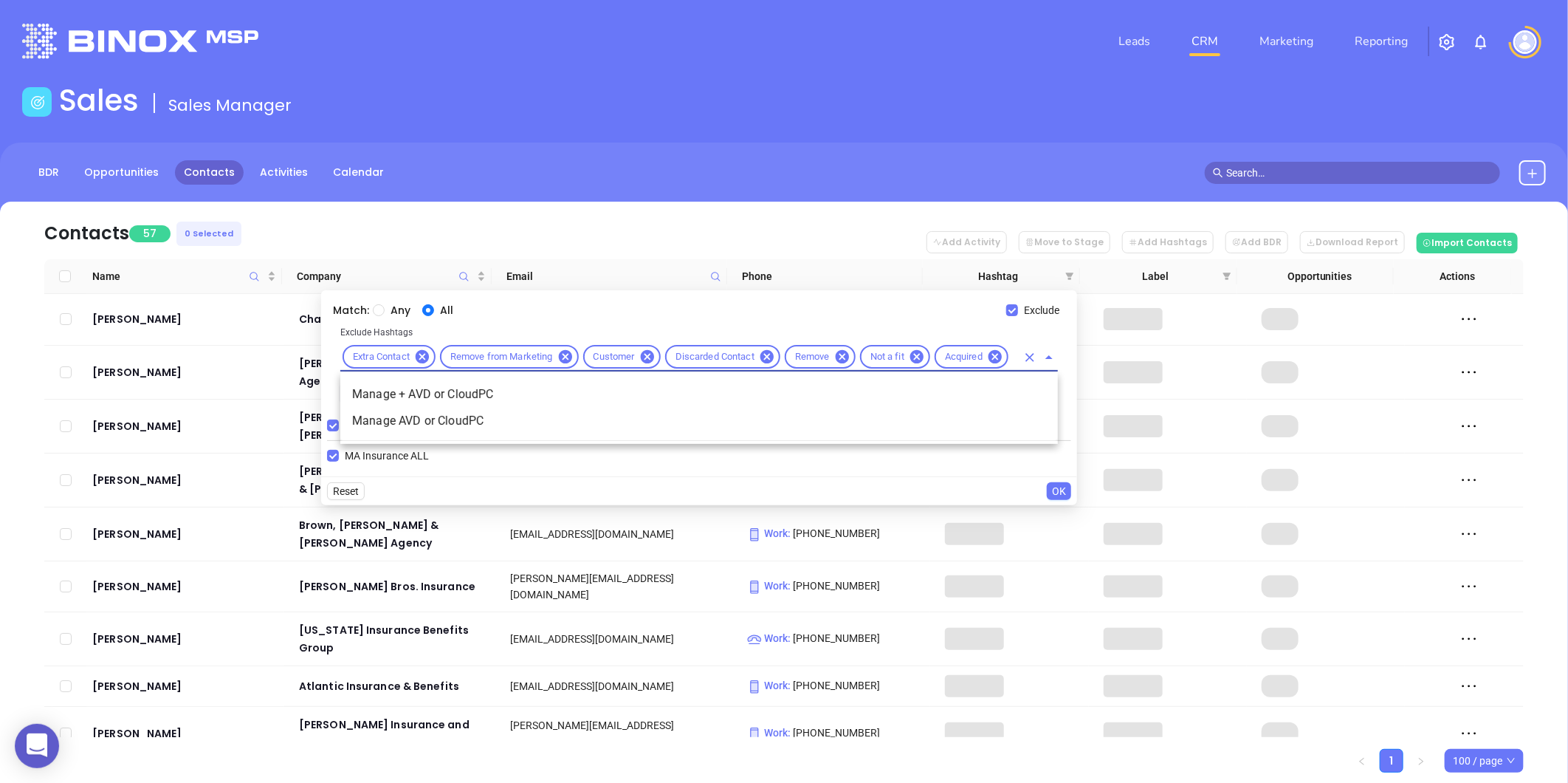
type input "av"
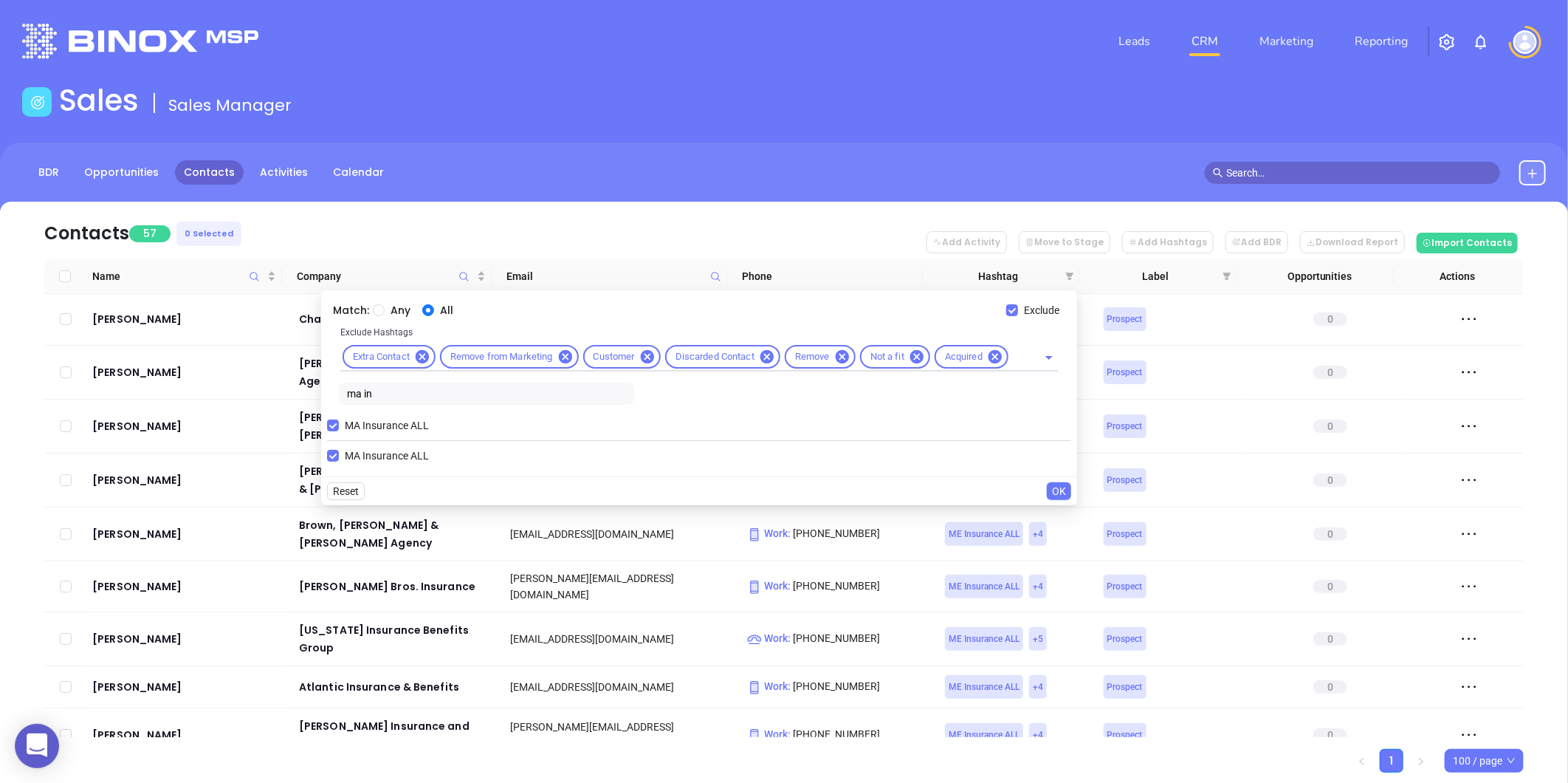
click at [598, 467] on div "MA Insurance ALL MA Insurance ALL" at bounding box center [699, 440] width 744 height 60
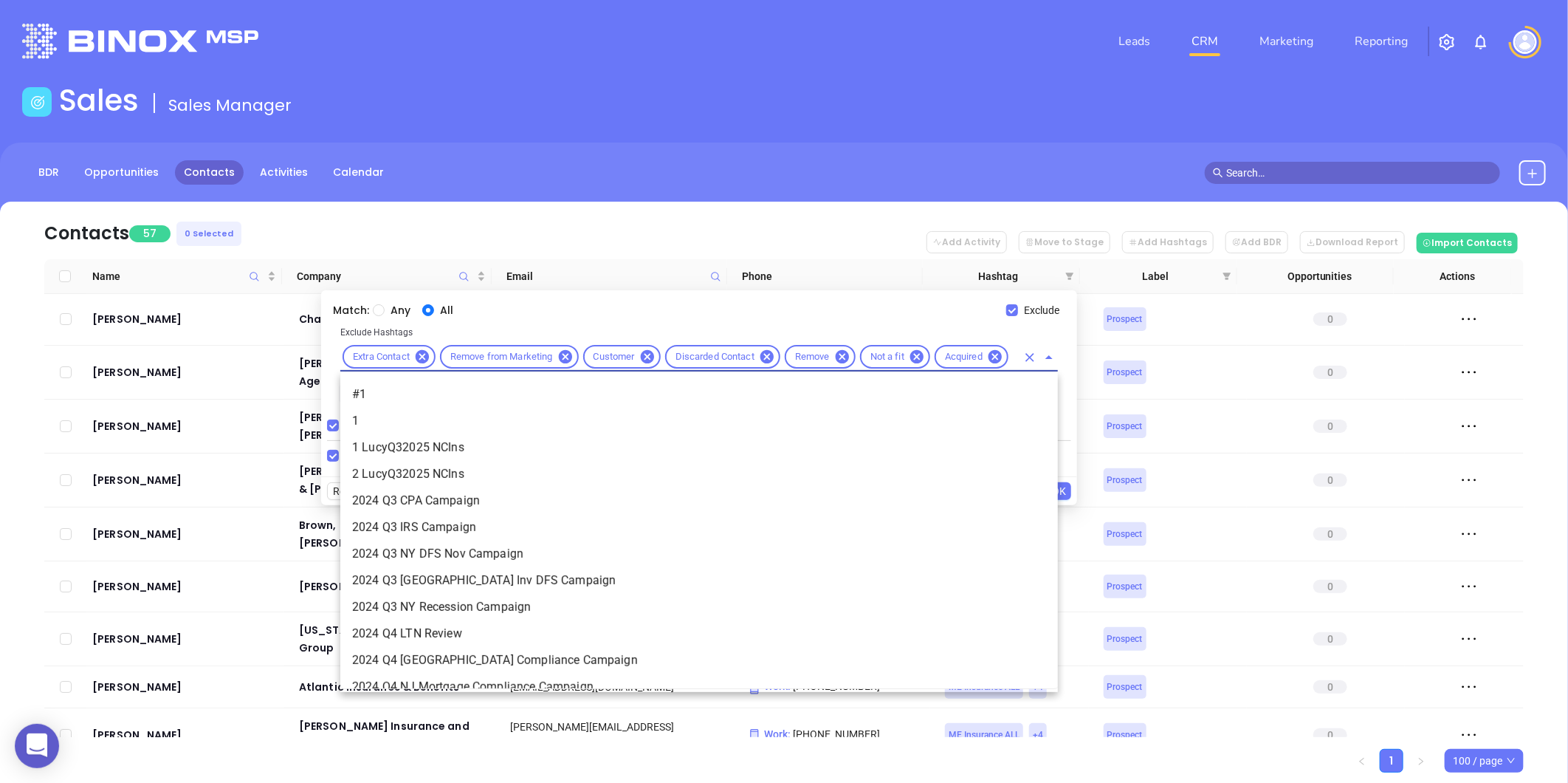
click at [1015, 359] on input "text" at bounding box center [1013, 357] width 6 height 18
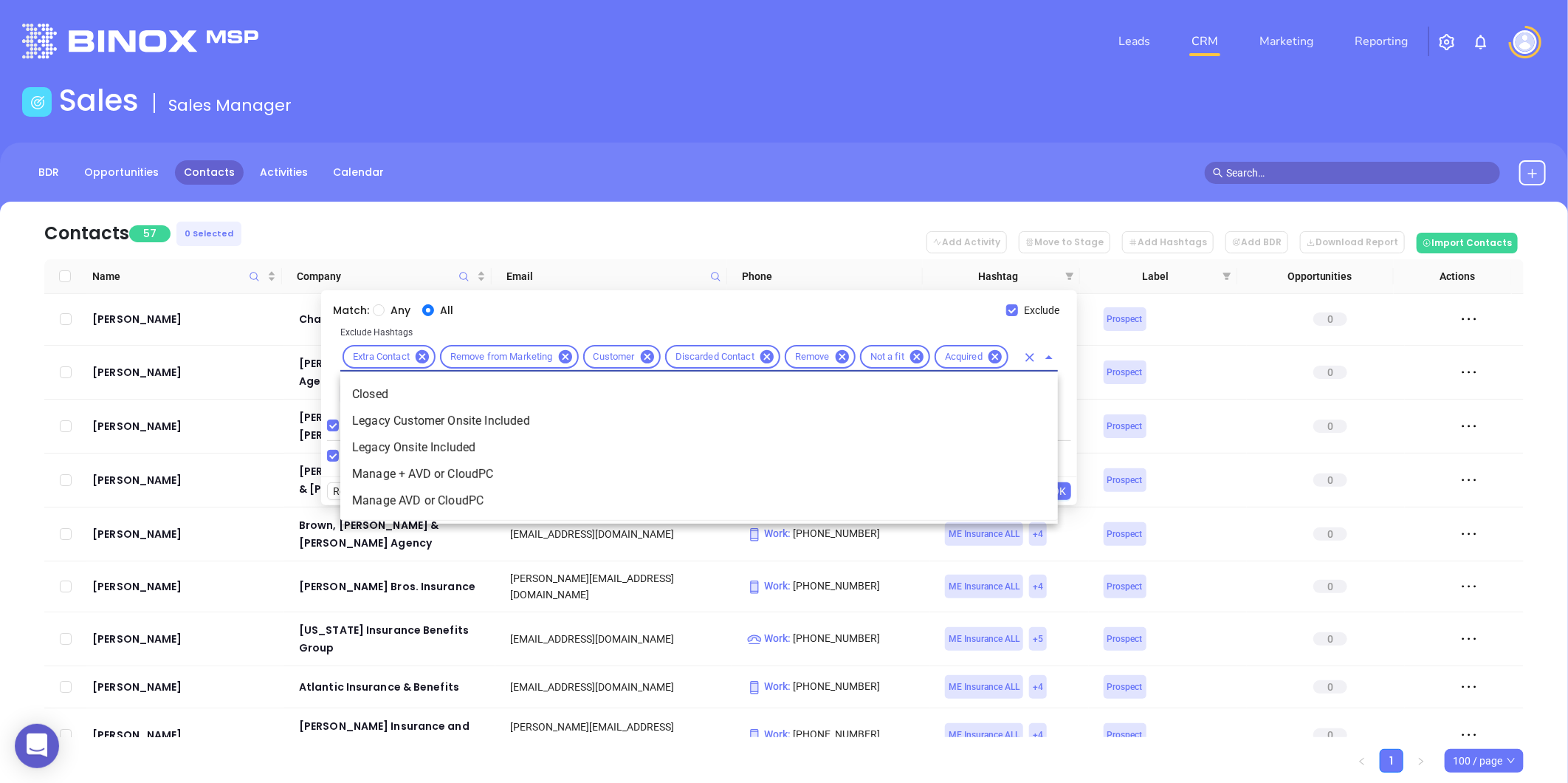
type input "clo"
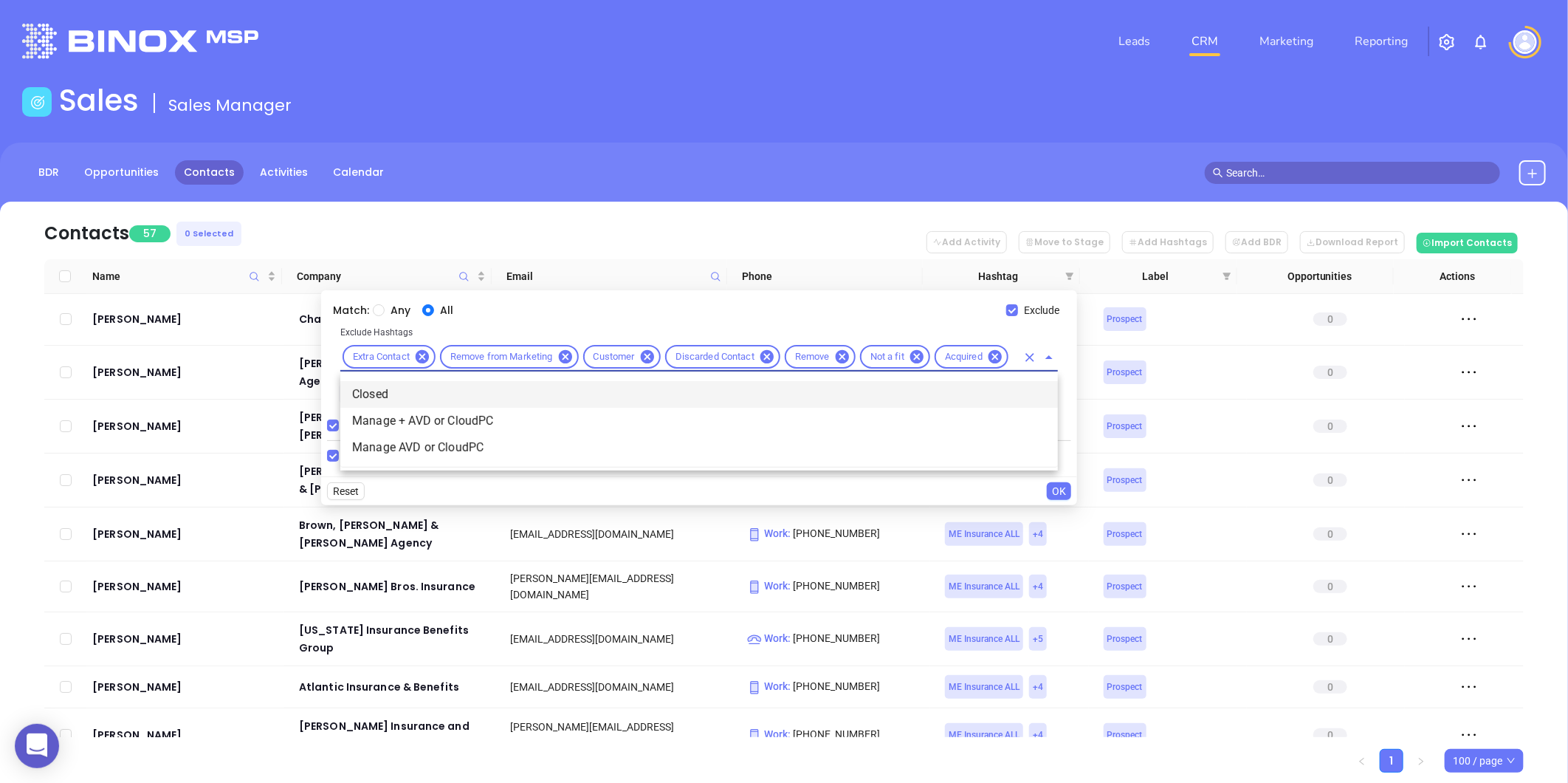
click at [429, 381] on li "Closed" at bounding box center [699, 393] width 717 height 26
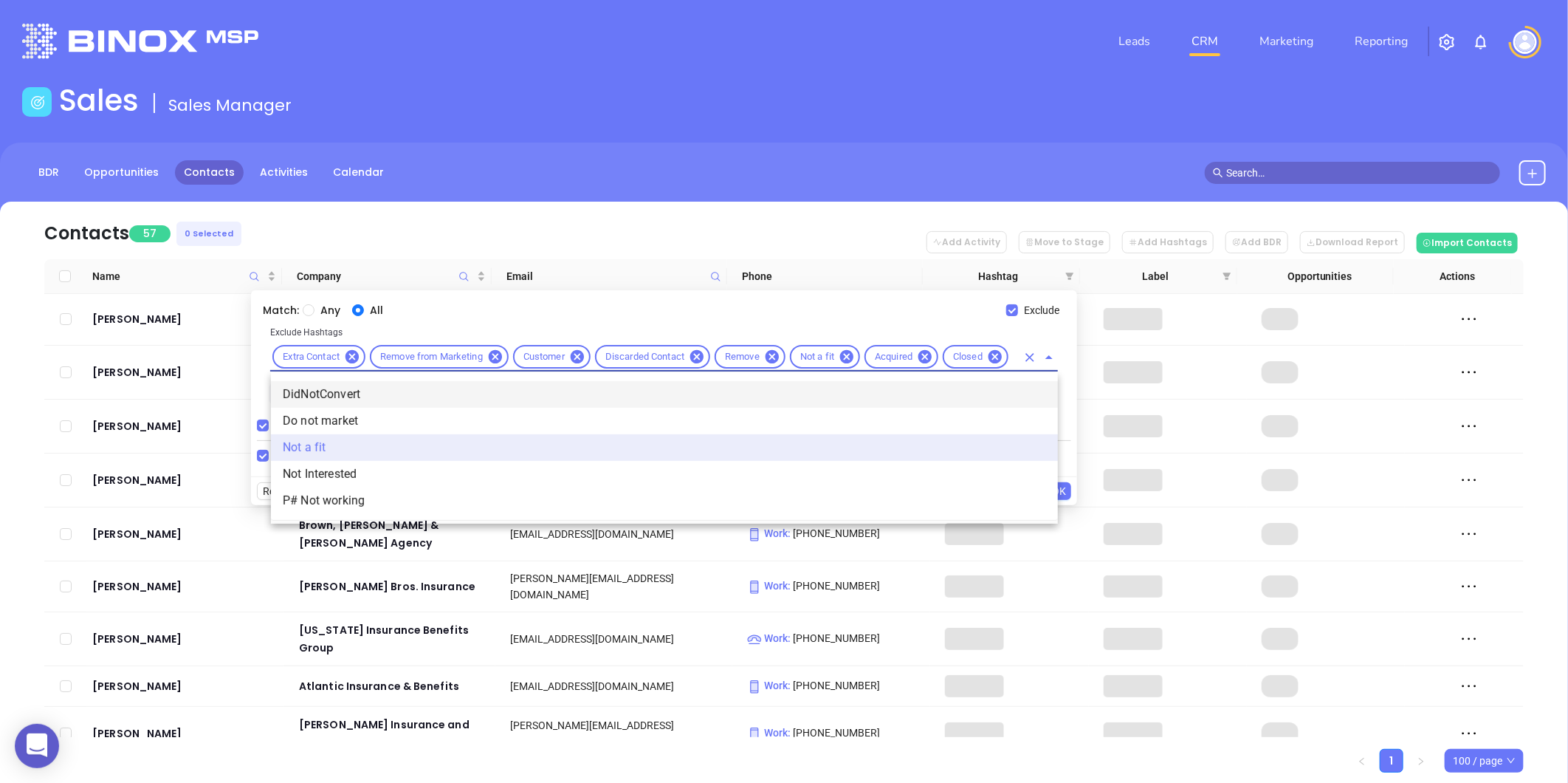
type input "not"
click at [868, 304] on div "Any All" at bounding box center [655, 310] width 704 height 16
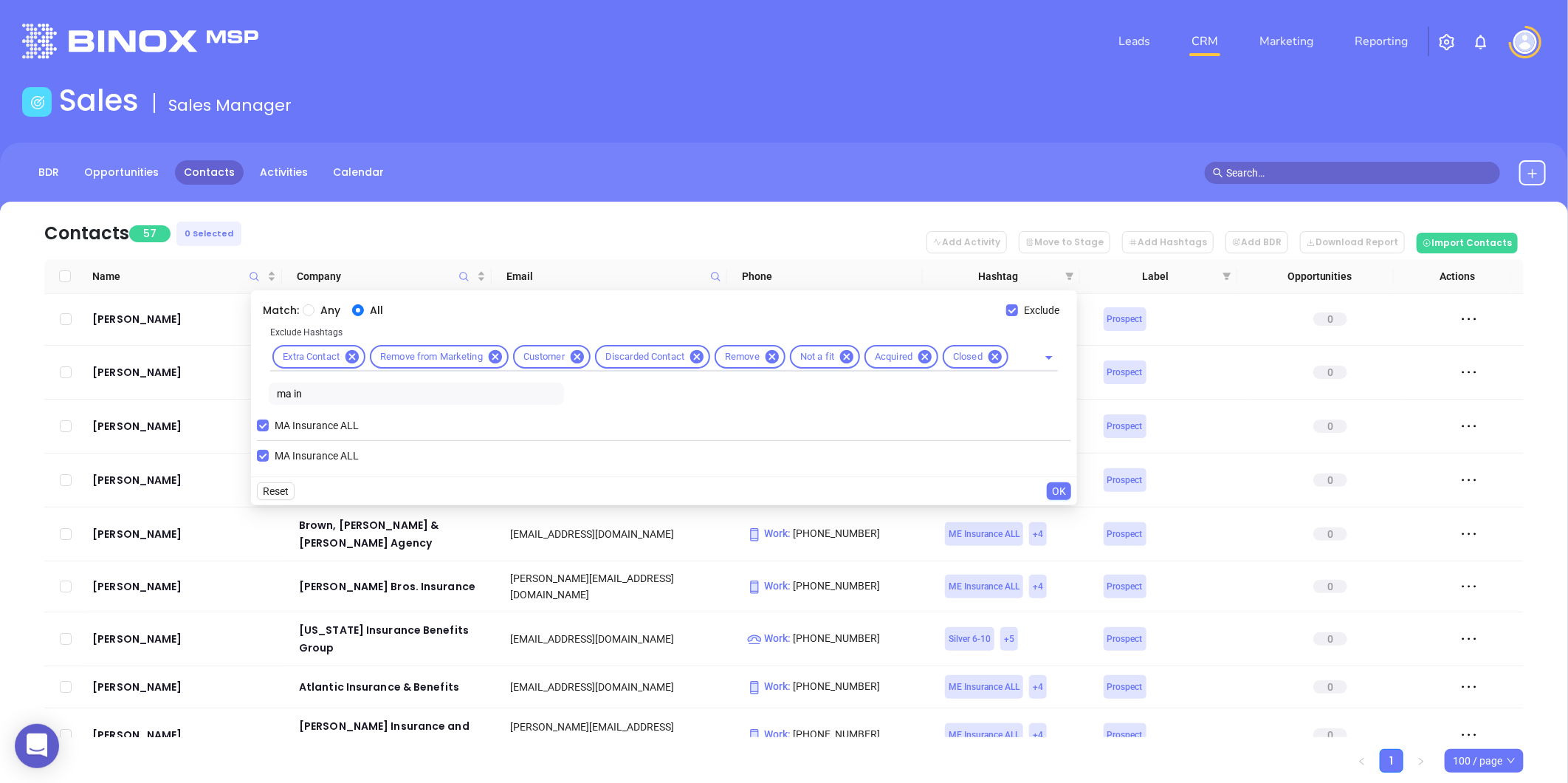
click at [1060, 489] on span "OK" at bounding box center [1059, 491] width 14 height 16
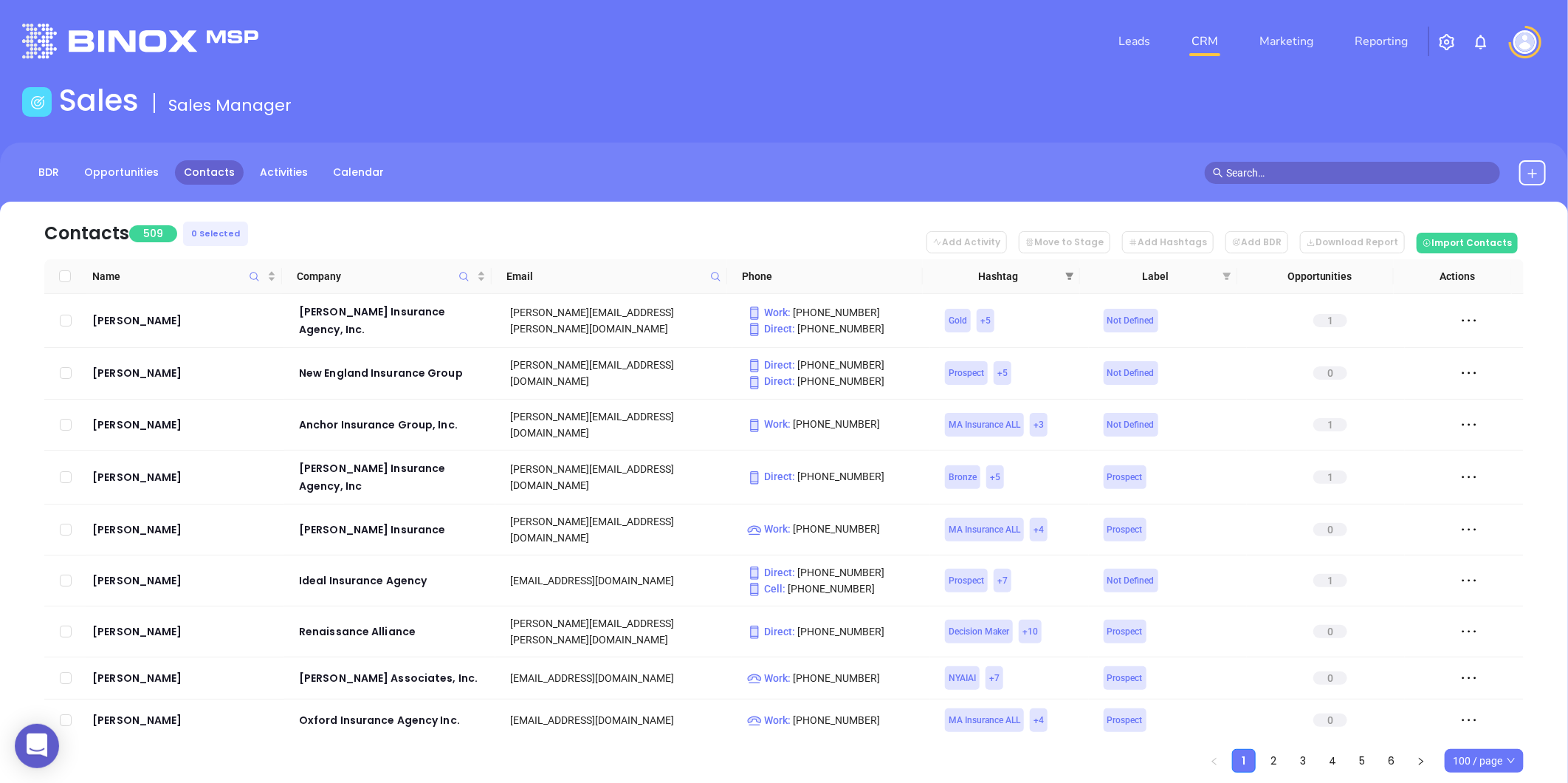
click at [1066, 274] on icon "filter" at bounding box center [1069, 276] width 9 height 9
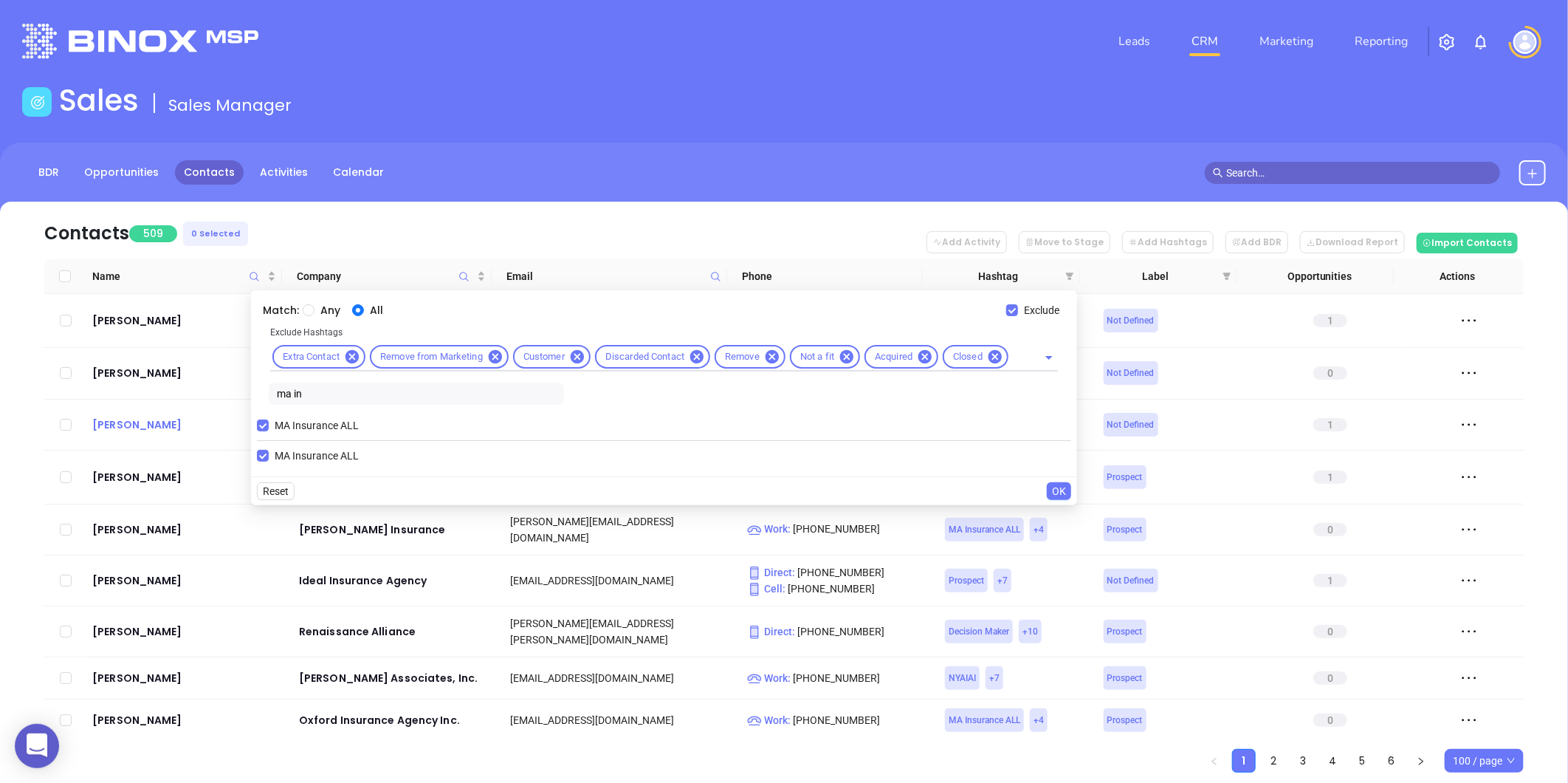
drag, startPoint x: 314, startPoint y: 391, endPoint x: 160, endPoint y: 414, distance: 155.7
click at [161, 414] on body "0 Leads CRM Marketing Reporting Financial Leads Leads Sales Sales Manager BDR O…" at bounding box center [784, 391] width 1568 height 783
type input "cop"
click at [297, 461] on span "Copper 1-2" at bounding box center [300, 455] width 62 height 16
click at [269, 461] on input "Copper 1-2" at bounding box center [262, 455] width 12 height 12
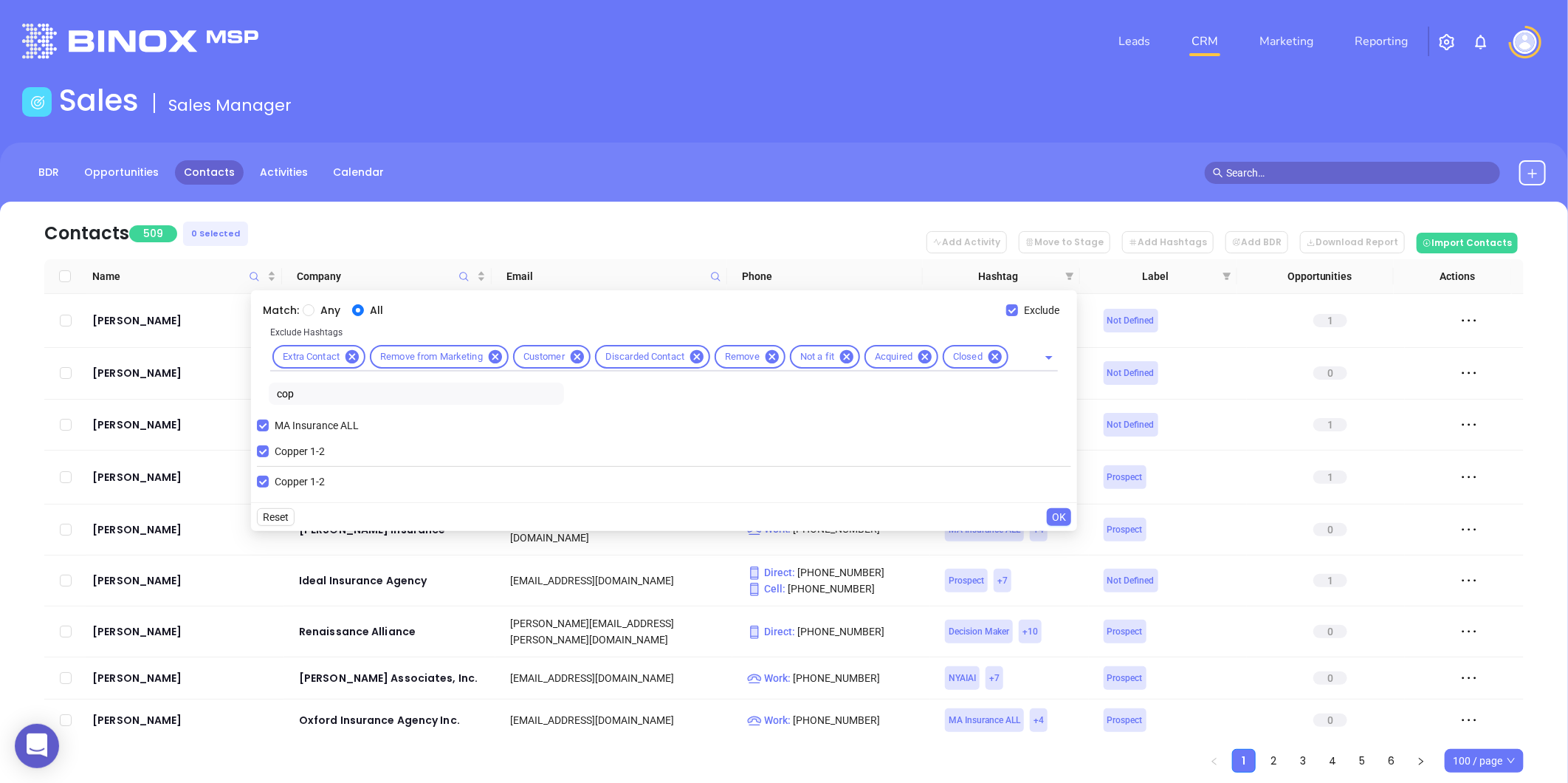
click at [1053, 513] on span "OK" at bounding box center [1059, 517] width 14 height 16
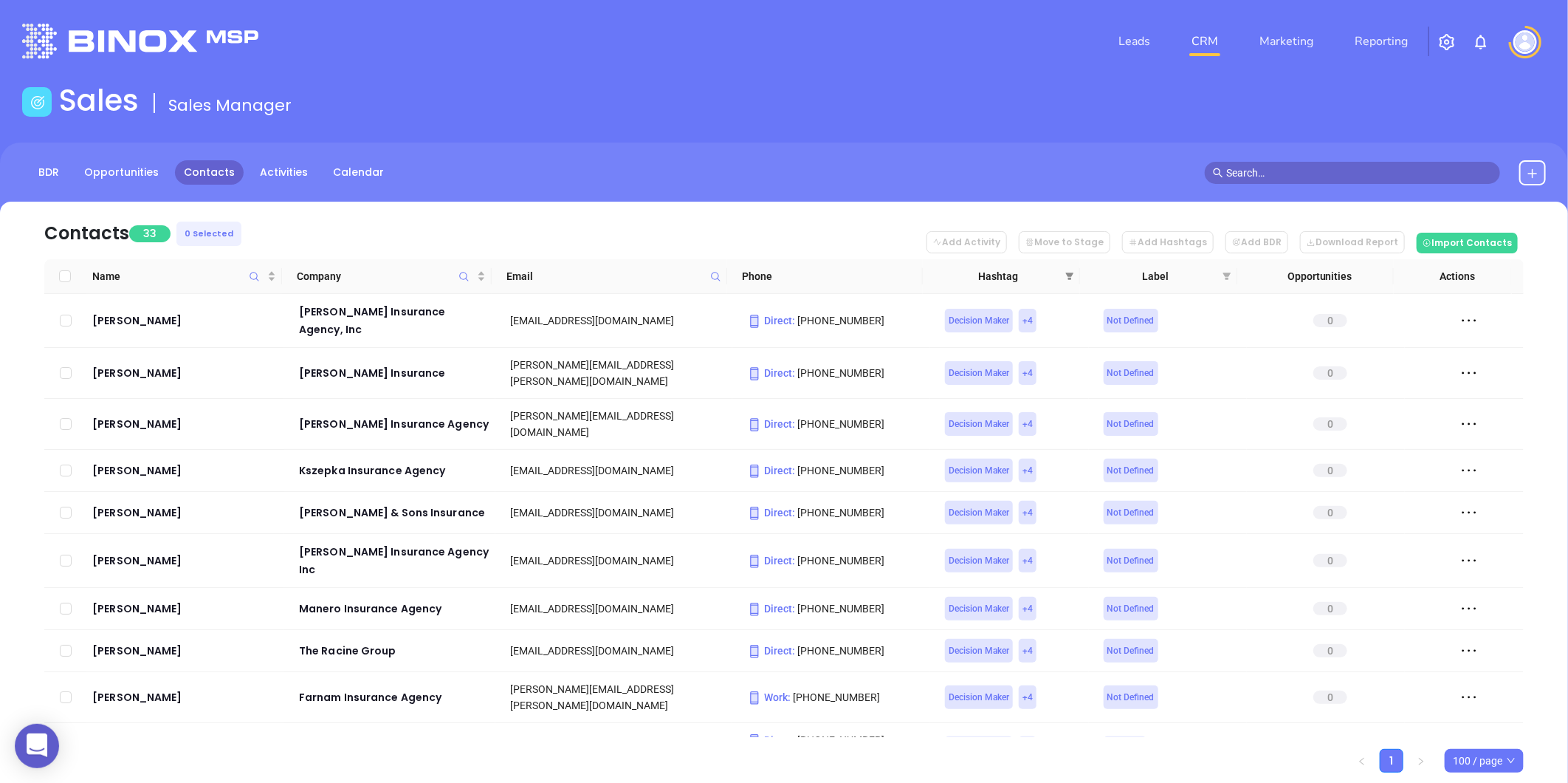
click at [1066, 274] on icon "filter" at bounding box center [1069, 276] width 9 height 9
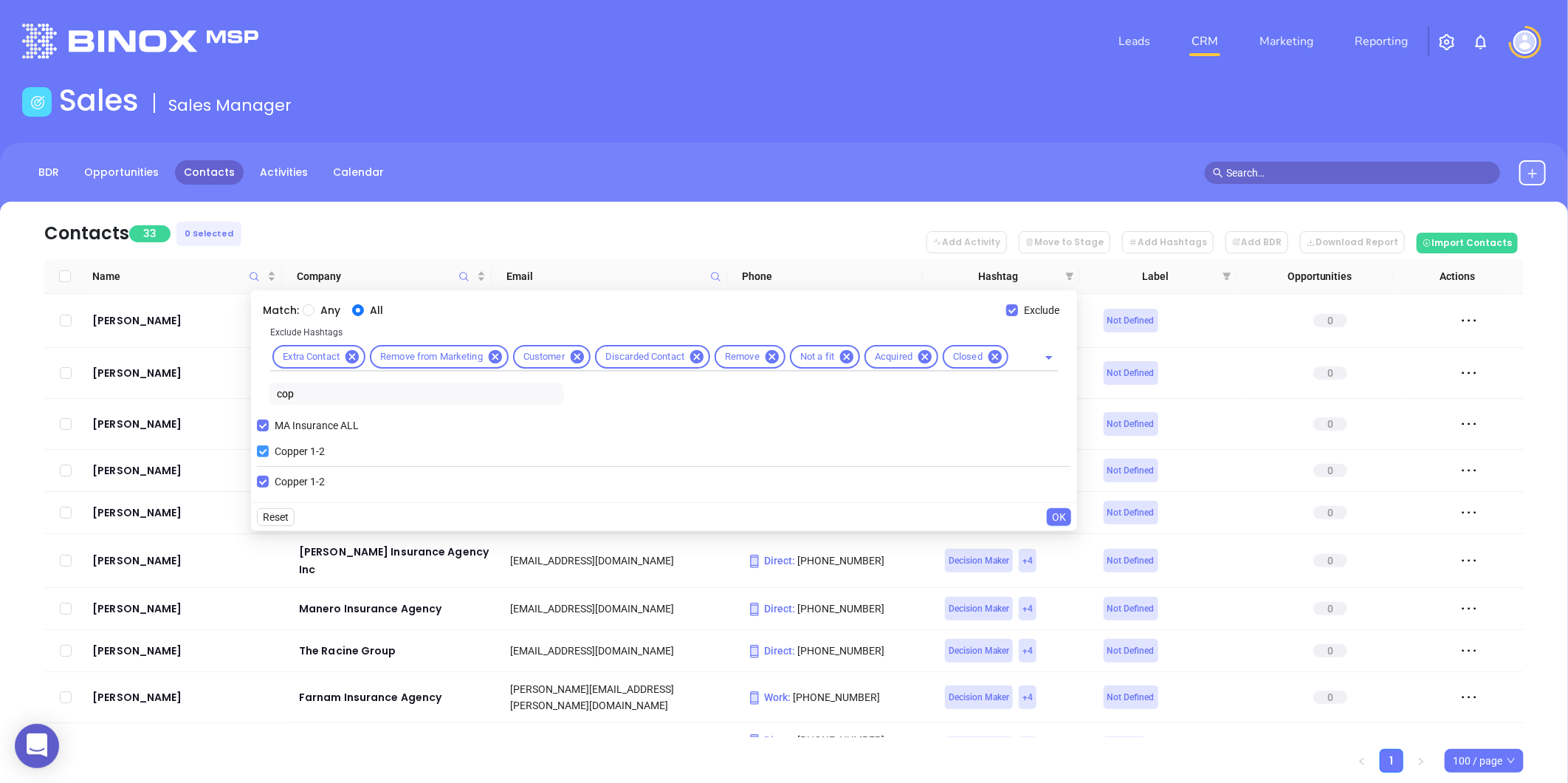
click at [261, 450] on input "Copper 1-2" at bounding box center [262, 451] width 12 height 12
checkbox input "false"
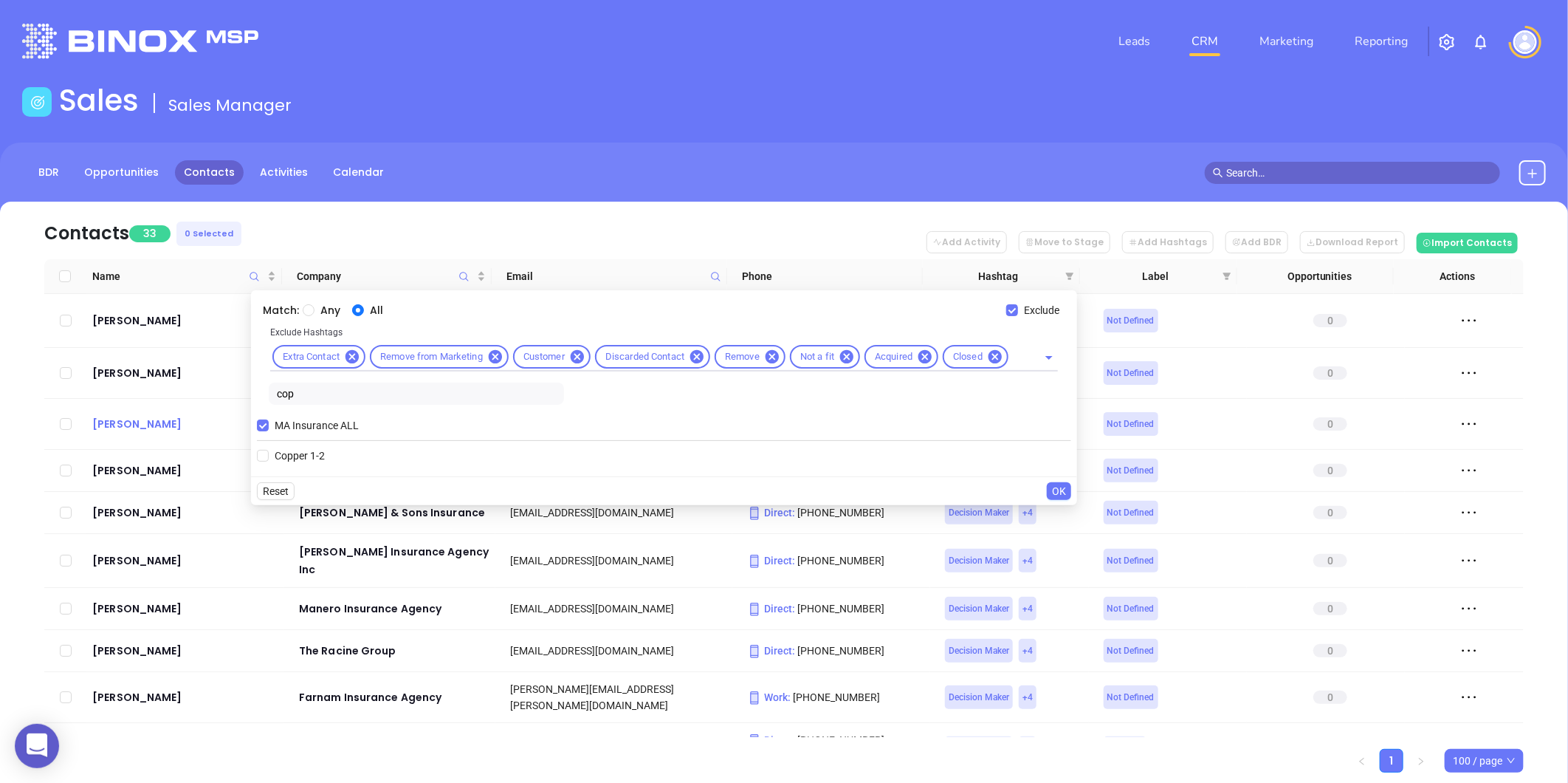
drag, startPoint x: 248, startPoint y: 406, endPoint x: 240, endPoint y: 405, distance: 8.1
click at [246, 407] on body "0 Leads CRM Marketing Reporting Financial Leads Leads Sales Sales Manager BDR O…" at bounding box center [784, 391] width 1568 height 783
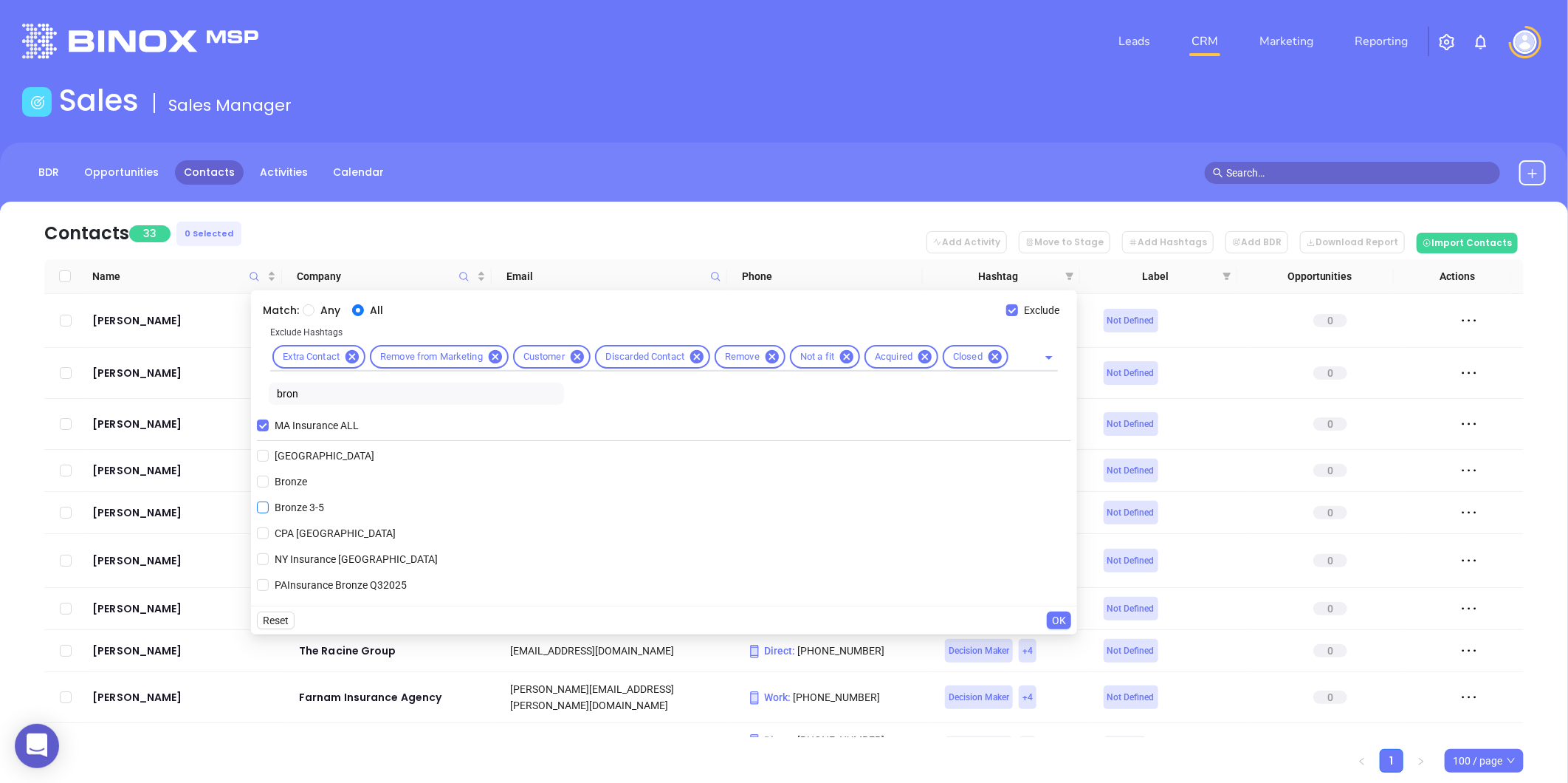
type input "bron"
click at [310, 505] on span "Bronze 3-5" at bounding box center [299, 507] width 62 height 16
click at [269, 505] on input "Bronze 3-5" at bounding box center [262, 507] width 12 height 12
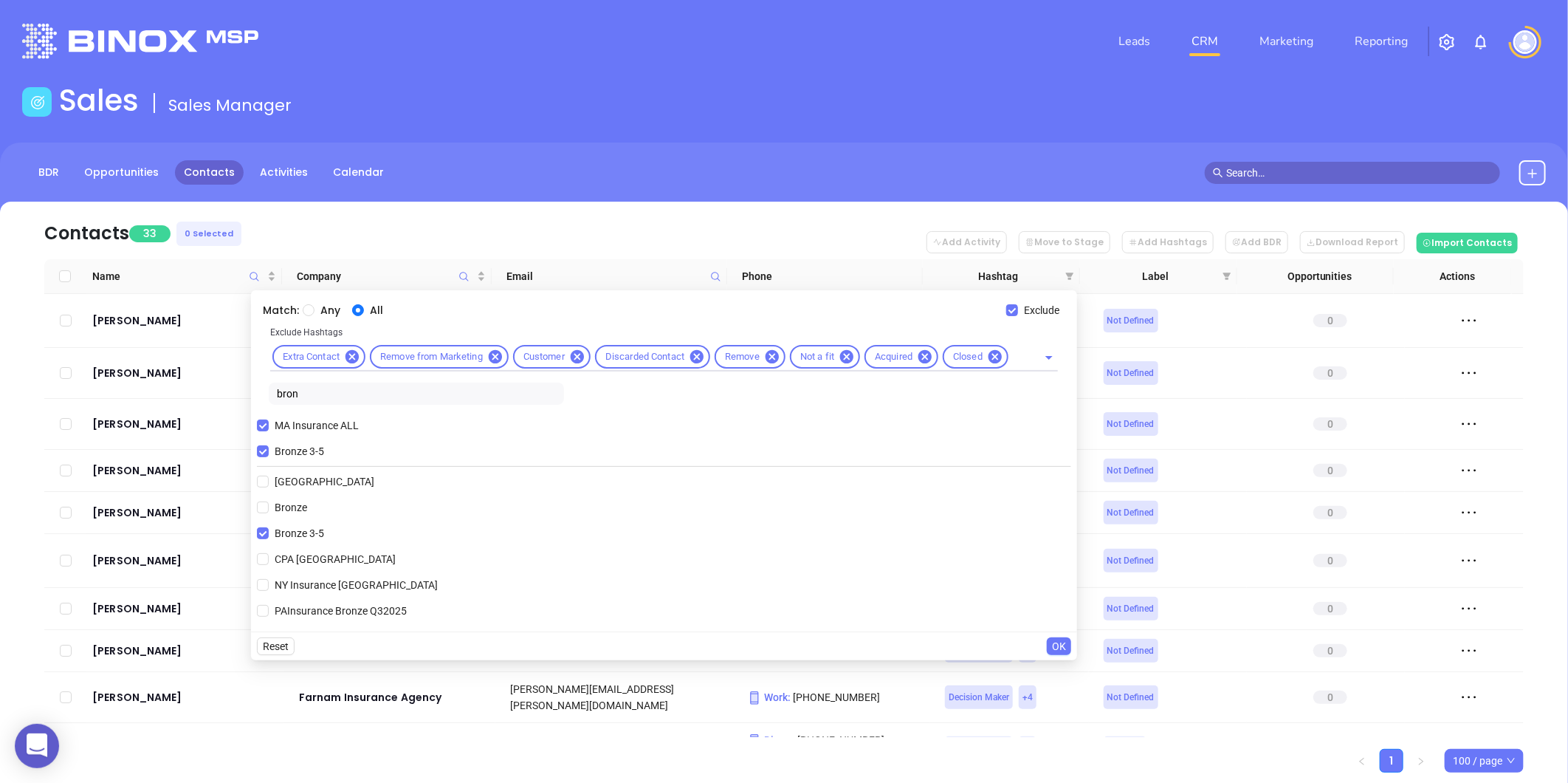
click at [1060, 644] on span "OK" at bounding box center [1059, 646] width 14 height 16
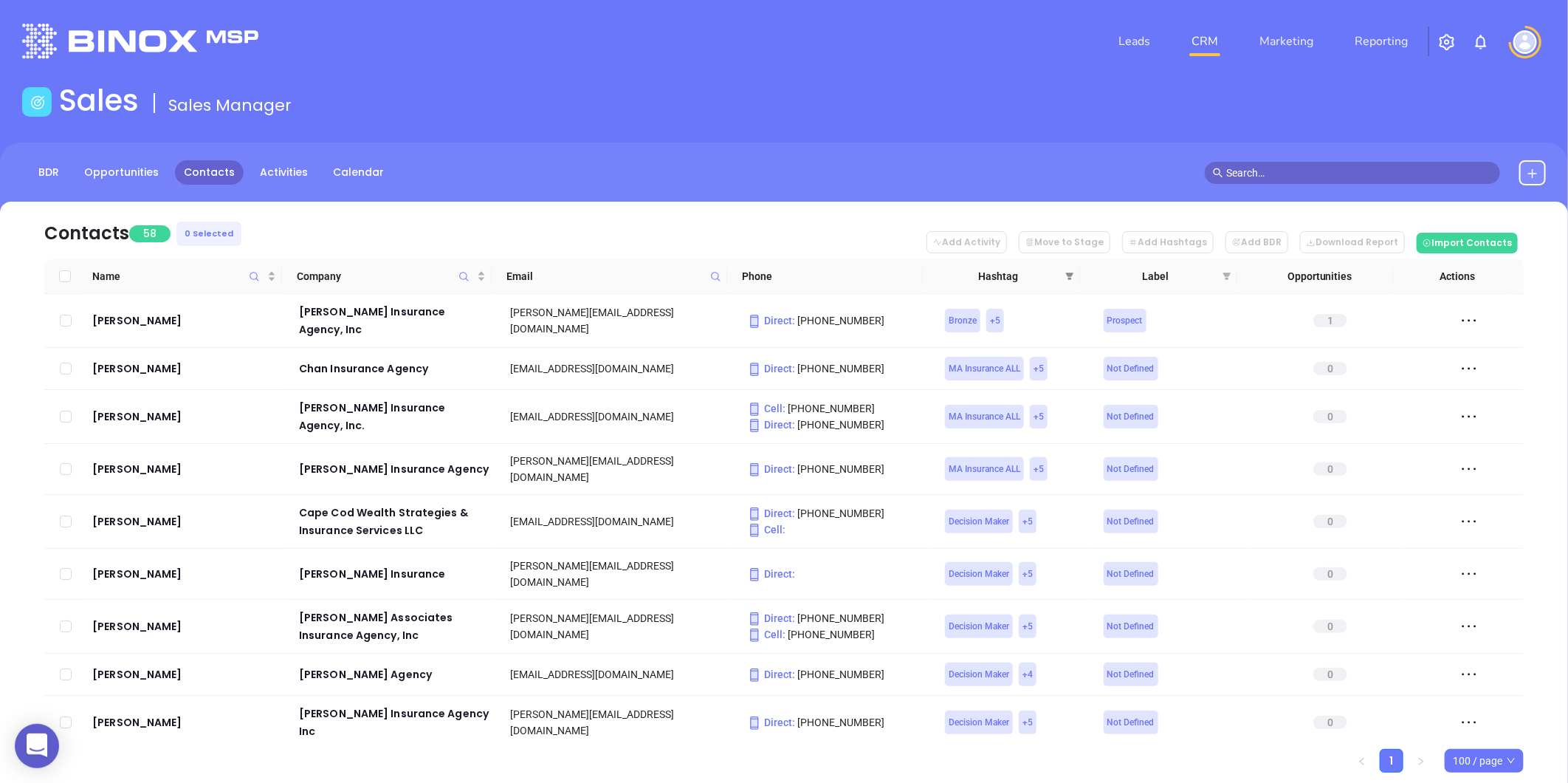
click at [1072, 272] on icon "filter" at bounding box center [1069, 276] width 9 height 9
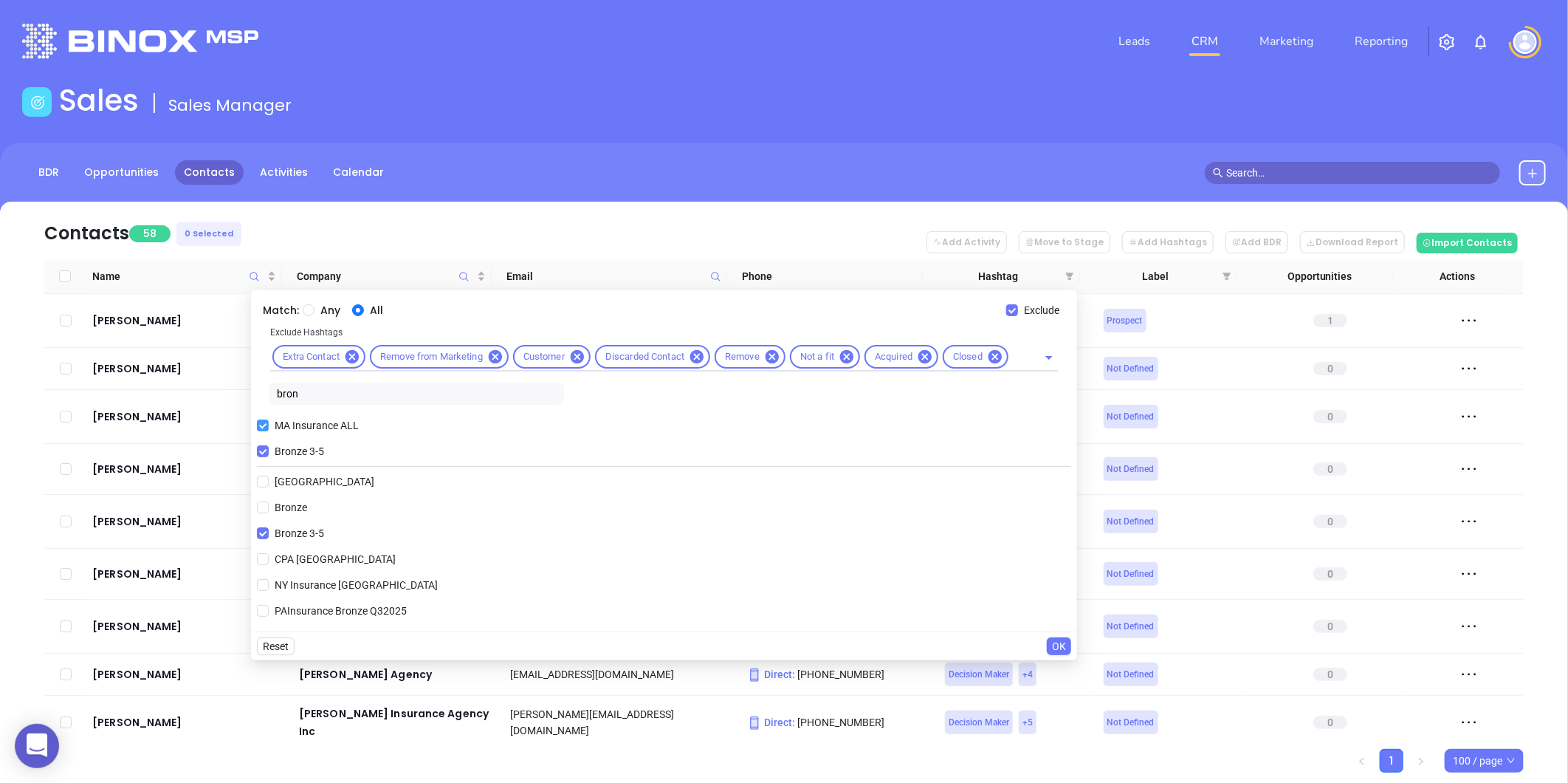
drag, startPoint x: 265, startPoint y: 448, endPoint x: 281, endPoint y: 433, distance: 21.9
click at [265, 448] on input "Bronze 3-5" at bounding box center [262, 451] width 12 height 12
checkbox input "false"
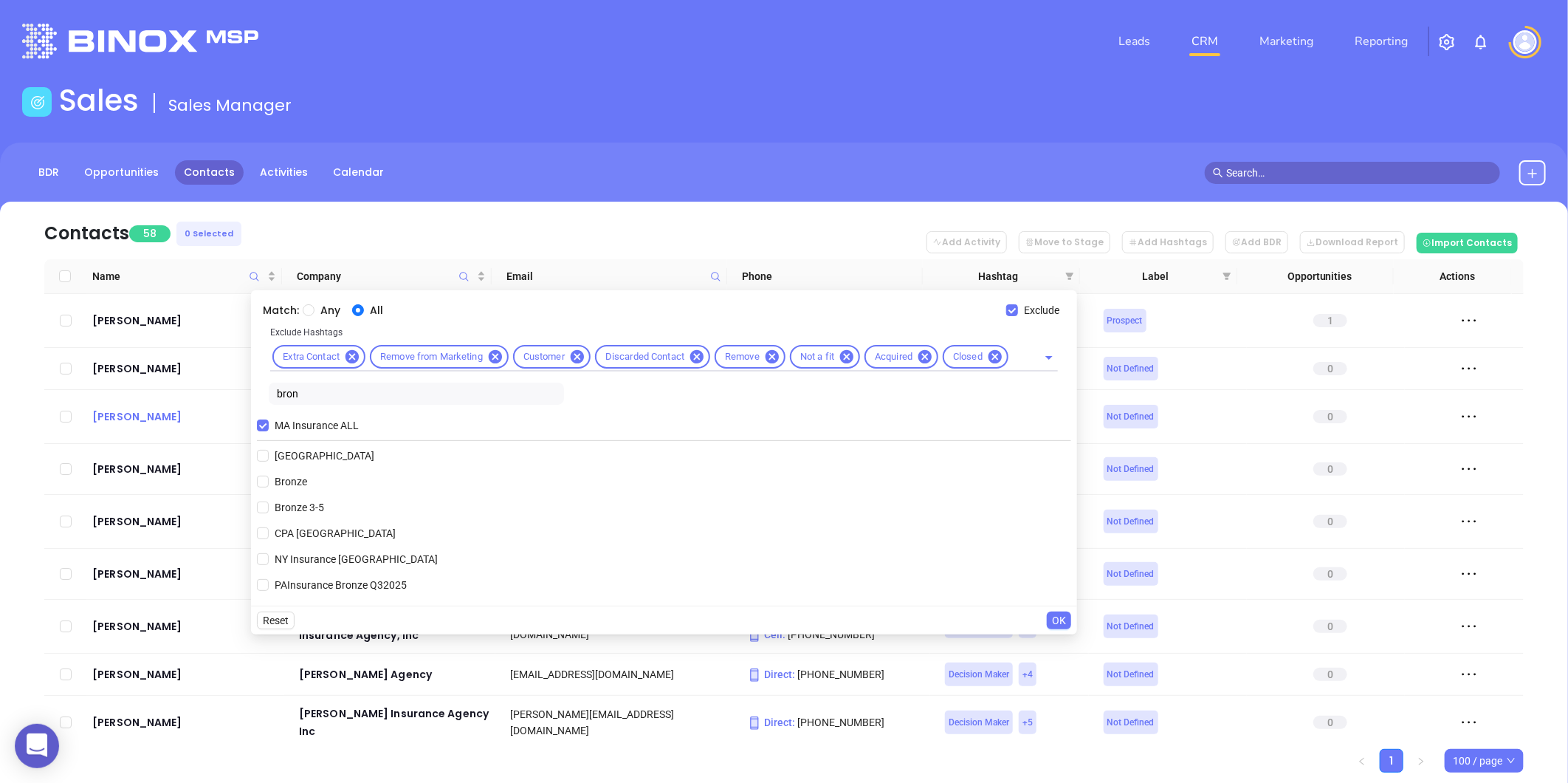
drag, startPoint x: 292, startPoint y: 396, endPoint x: 229, endPoint y: 408, distance: 64.1
click at [242, 402] on body "0 Leads CRM Marketing Reporting Financial Leads Leads Sales Sales Manager BDR O…" at bounding box center [784, 391] width 1568 height 783
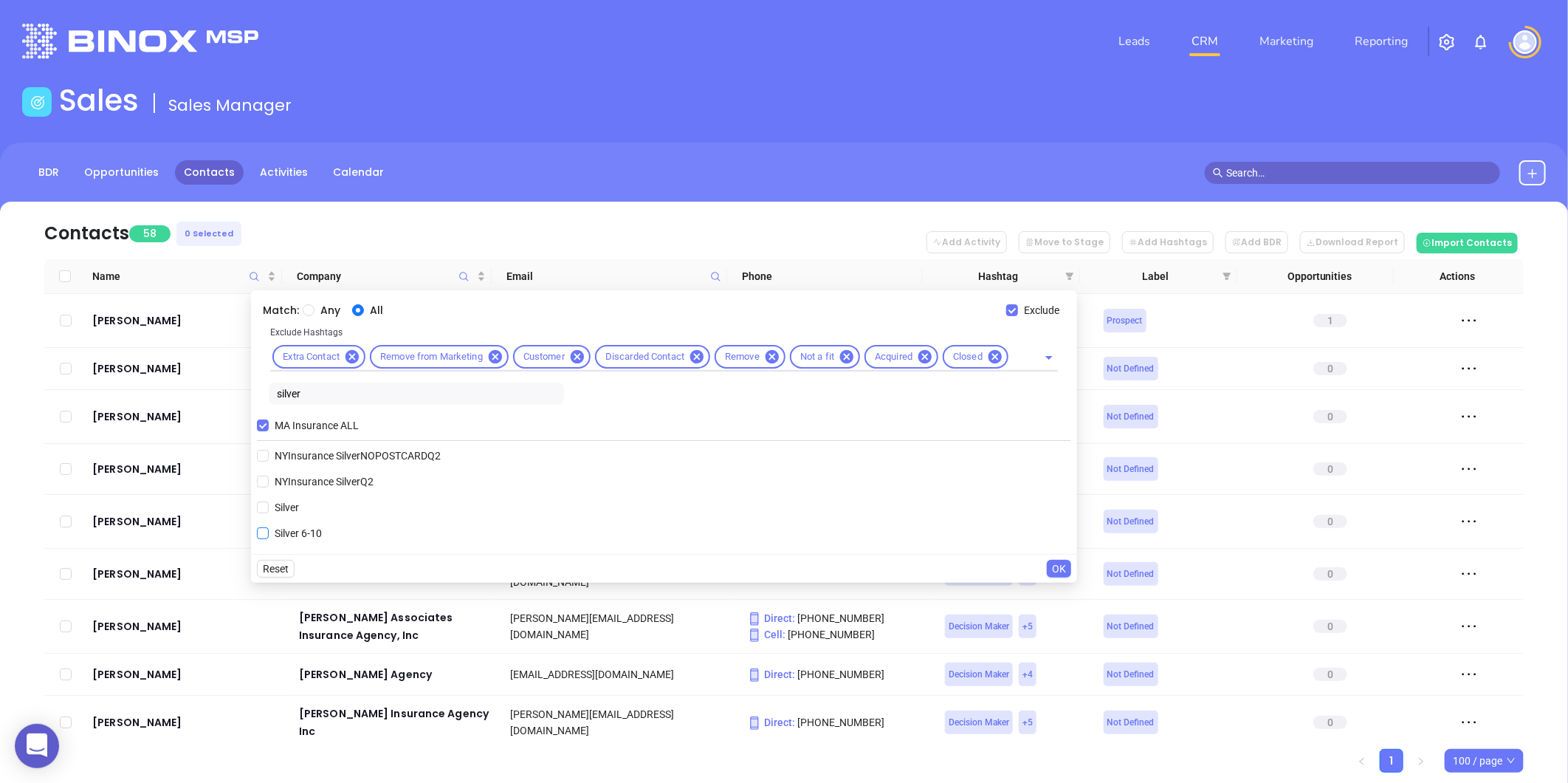
type input "silver"
click at [293, 527] on span "Silver 6-10" at bounding box center [298, 533] width 59 height 16
click at [269, 527] on input "Silver 6-10" at bounding box center [262, 533] width 12 height 12
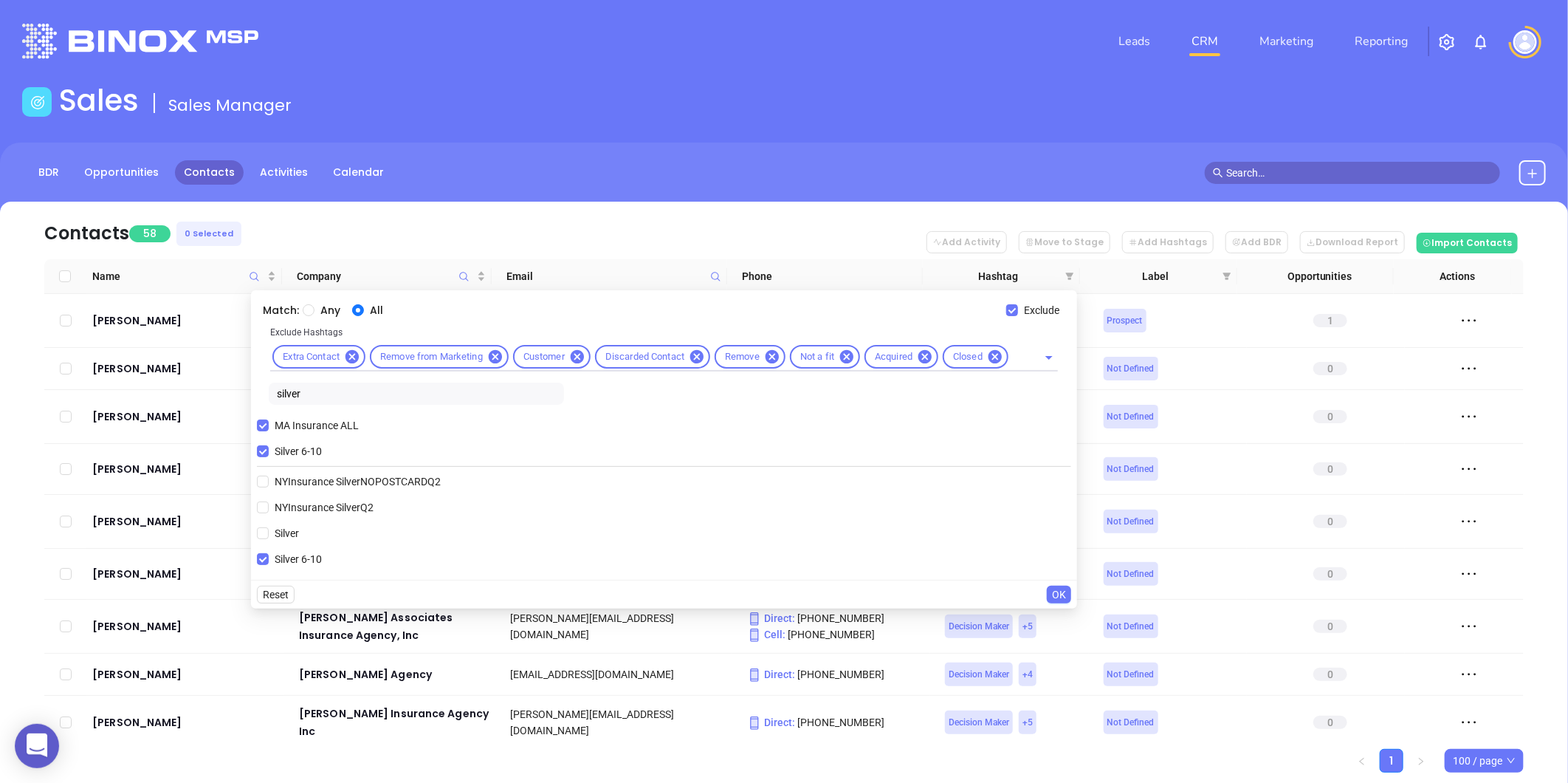
click at [1055, 592] on span "OK" at bounding box center [1059, 594] width 14 height 16
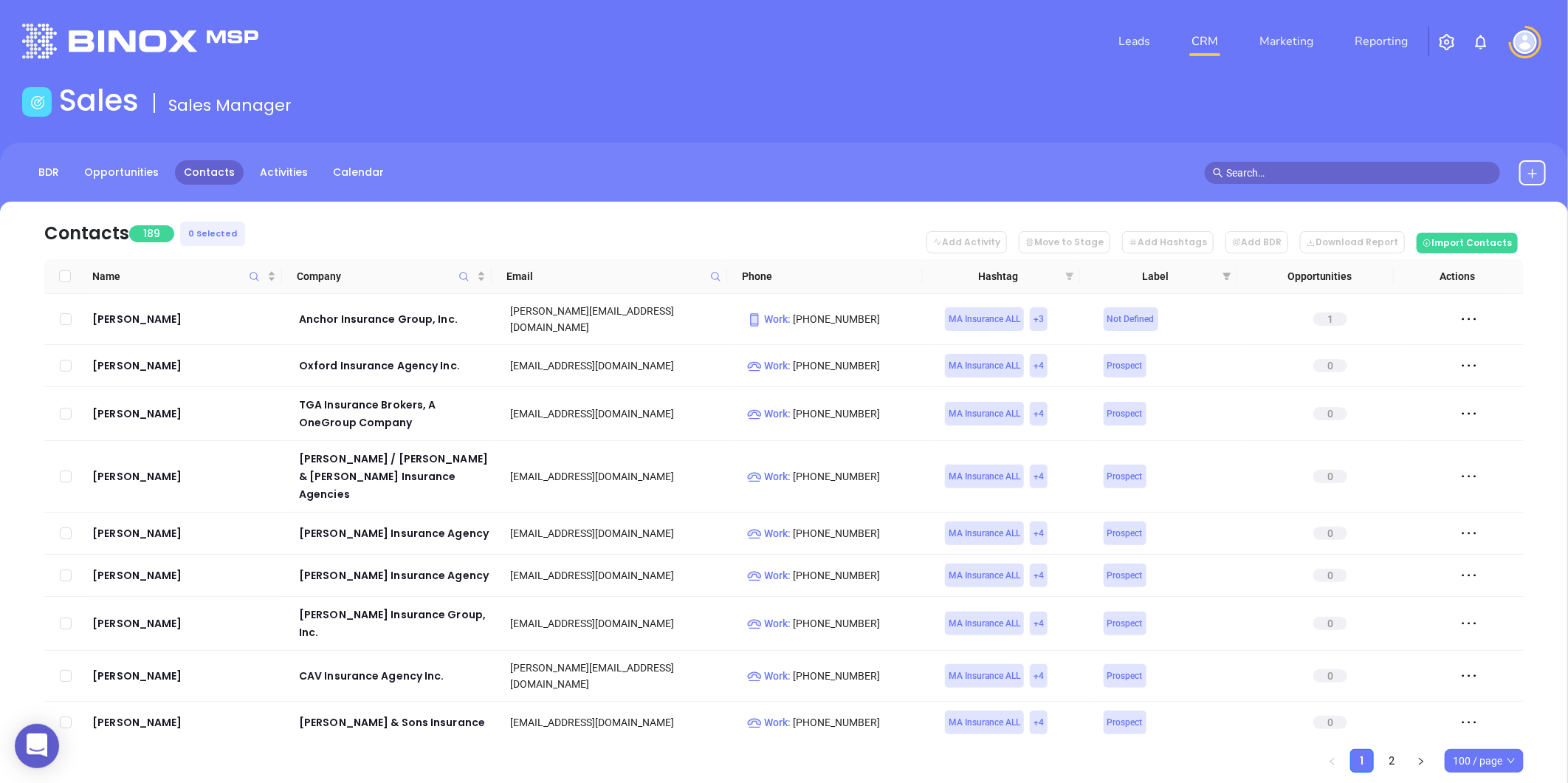
click at [1071, 274] on icon "filter" at bounding box center [1070, 276] width 8 height 7
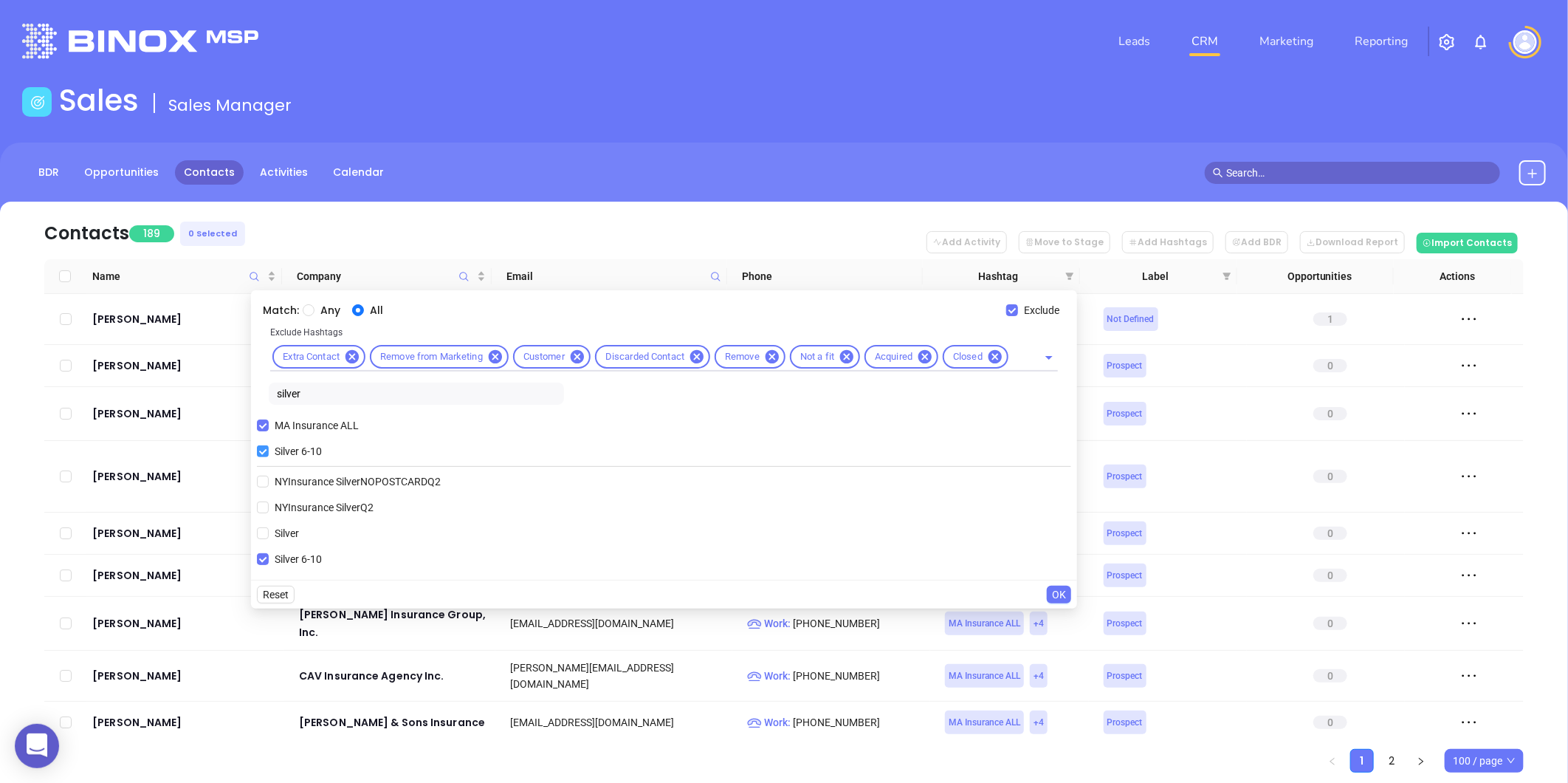
drag, startPoint x: 260, startPoint y: 453, endPoint x: 295, endPoint y: 416, distance: 50.9
click at [261, 453] on input "Silver 6-10" at bounding box center [262, 451] width 12 height 12
checkbox input "false"
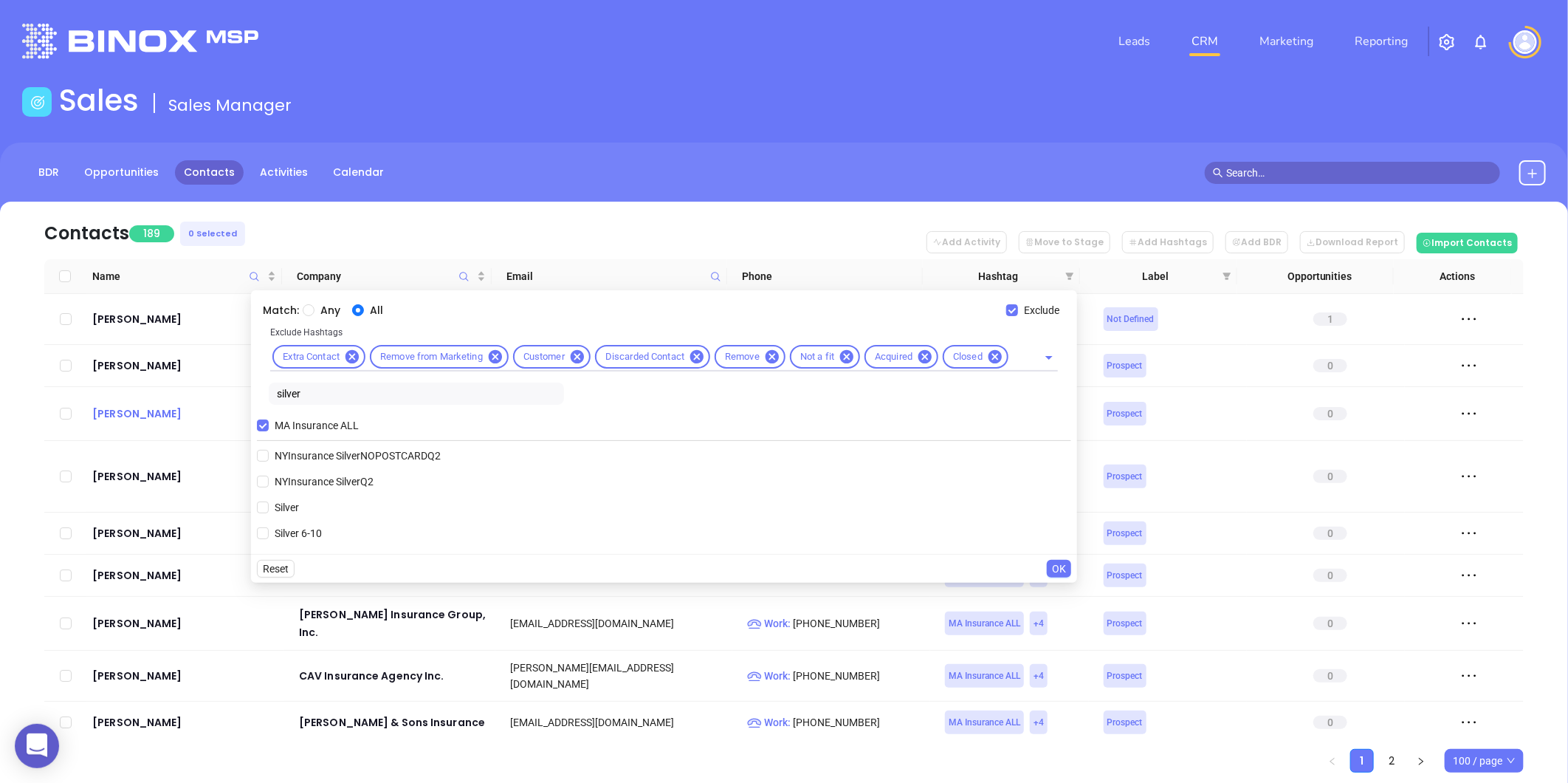
drag, startPoint x: 229, startPoint y: 409, endPoint x: 220, endPoint y: 413, distance: 9.8
click at [220, 413] on body "0 Leads CRM Marketing Reporting Financial Leads Leads Sales Sales Manager BDR O…" at bounding box center [784, 391] width 1568 height 783
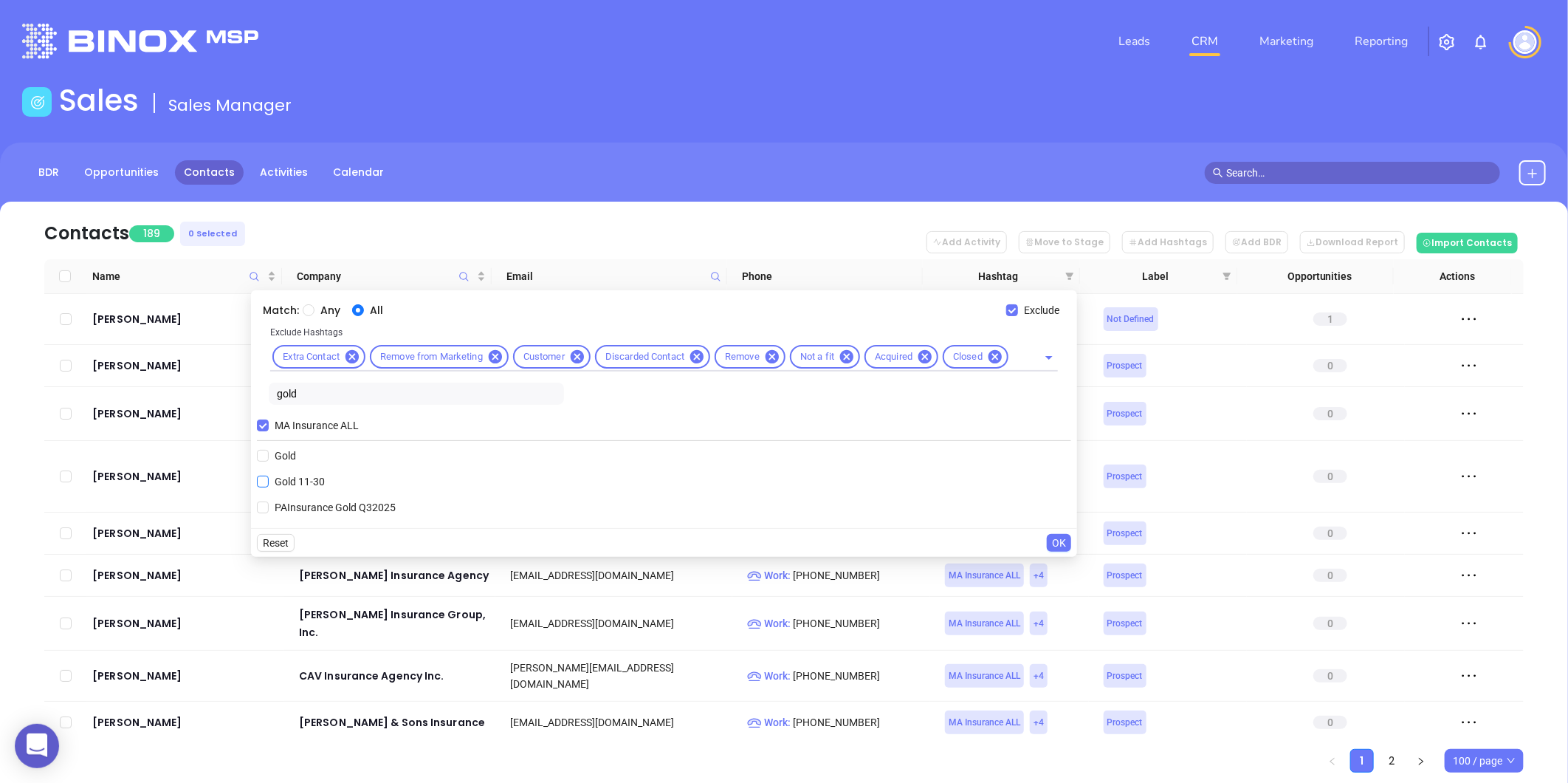
type input "gold"
click at [284, 487] on span "Gold 11-30" at bounding box center [300, 481] width 62 height 16
click at [269, 487] on input "Gold 11-30" at bounding box center [262, 481] width 12 height 12
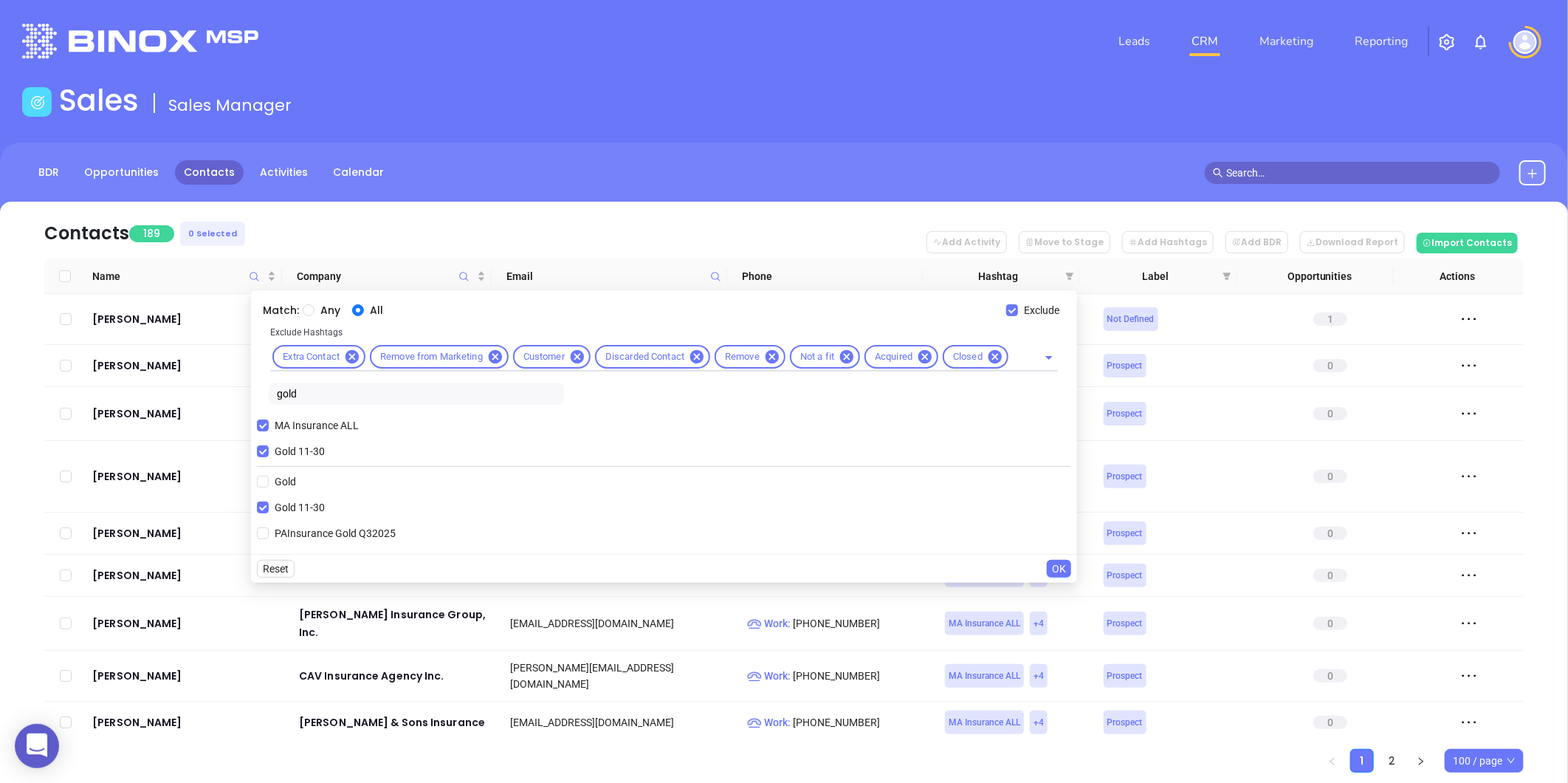
click at [1057, 561] on span "OK" at bounding box center [1059, 569] width 14 height 16
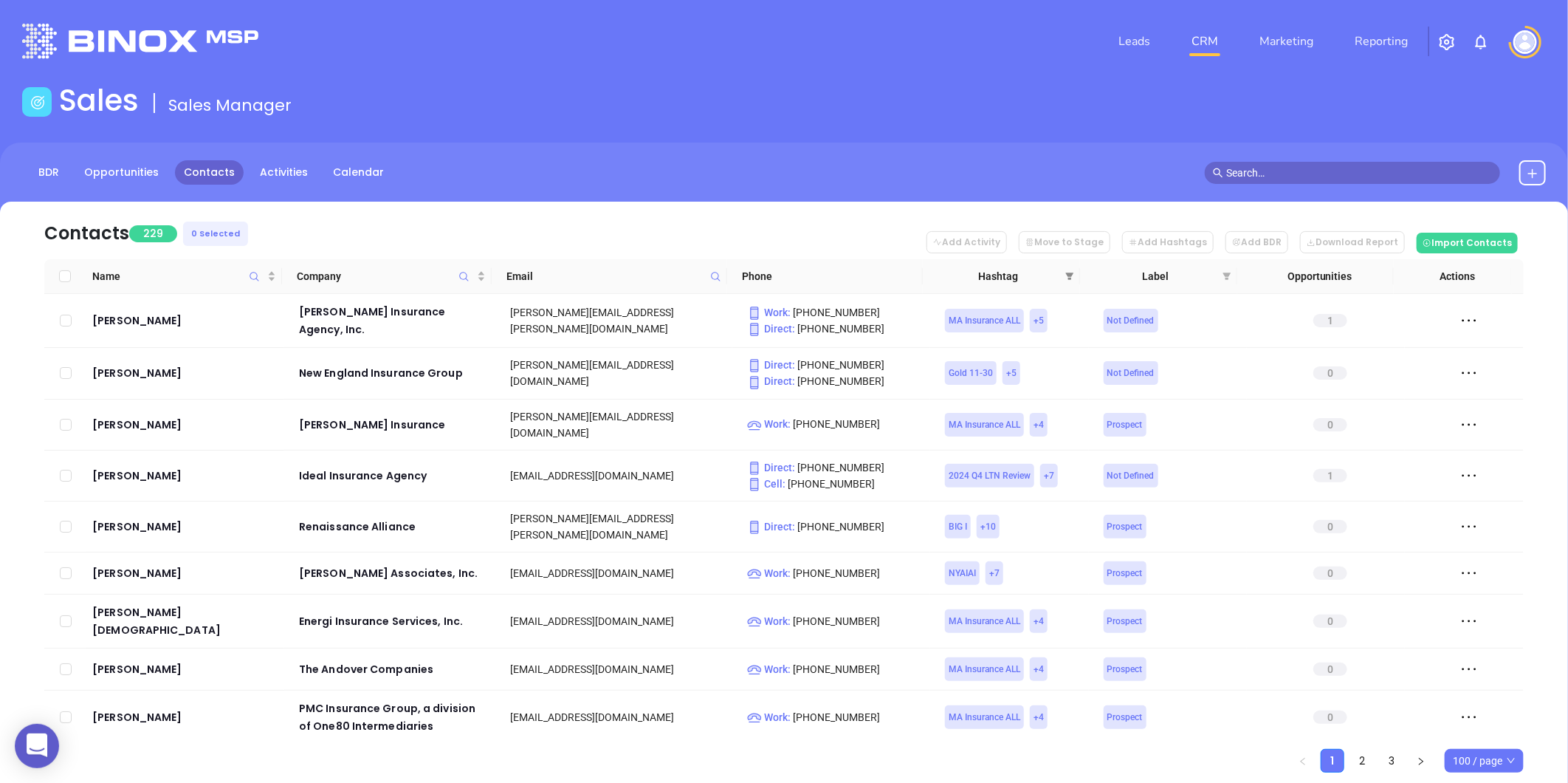
click at [1065, 274] on icon "filter" at bounding box center [1069, 276] width 9 height 9
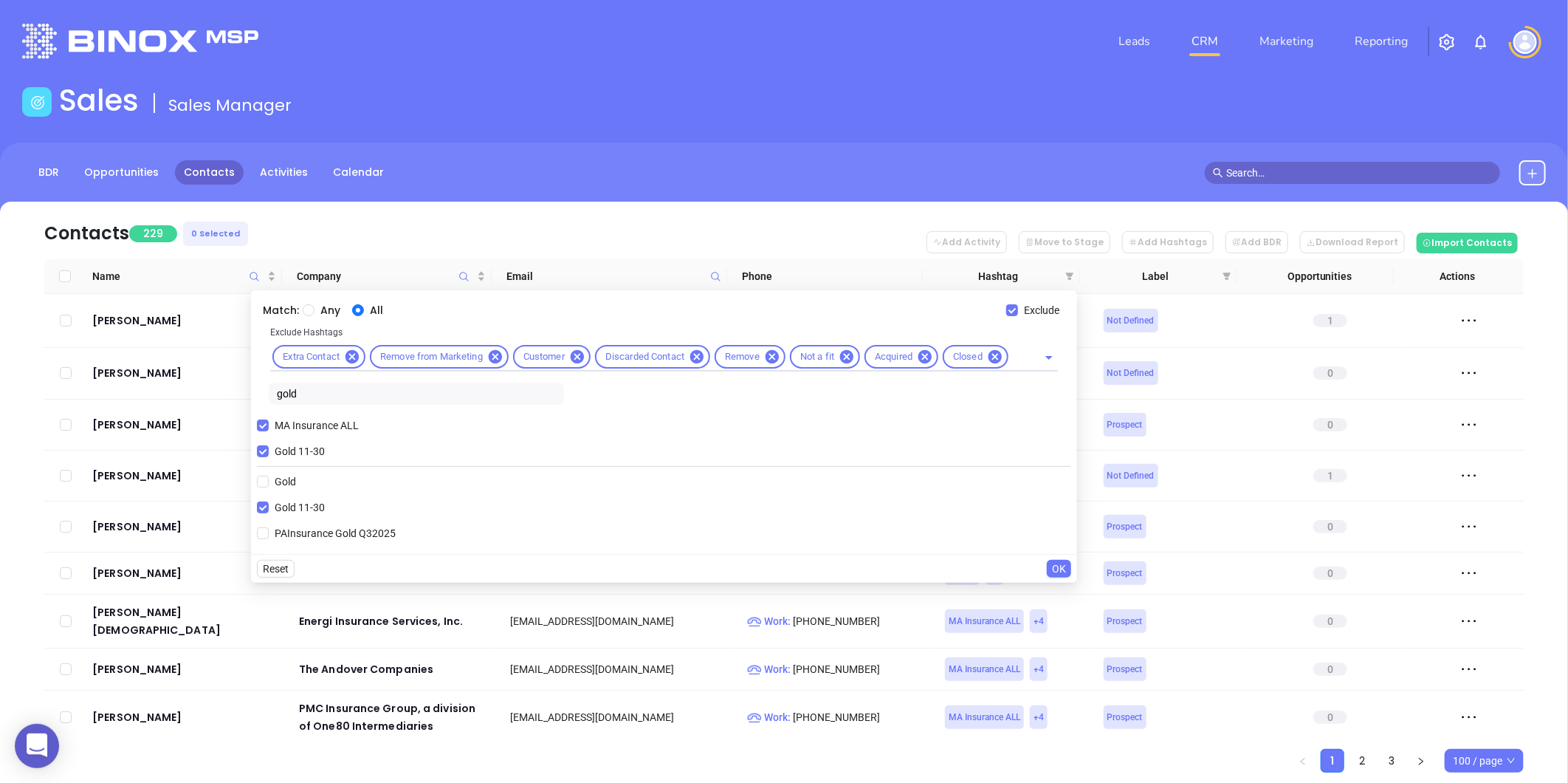
click at [265, 447] on input "Gold 11-30" at bounding box center [262, 451] width 12 height 12
checkbox input "false"
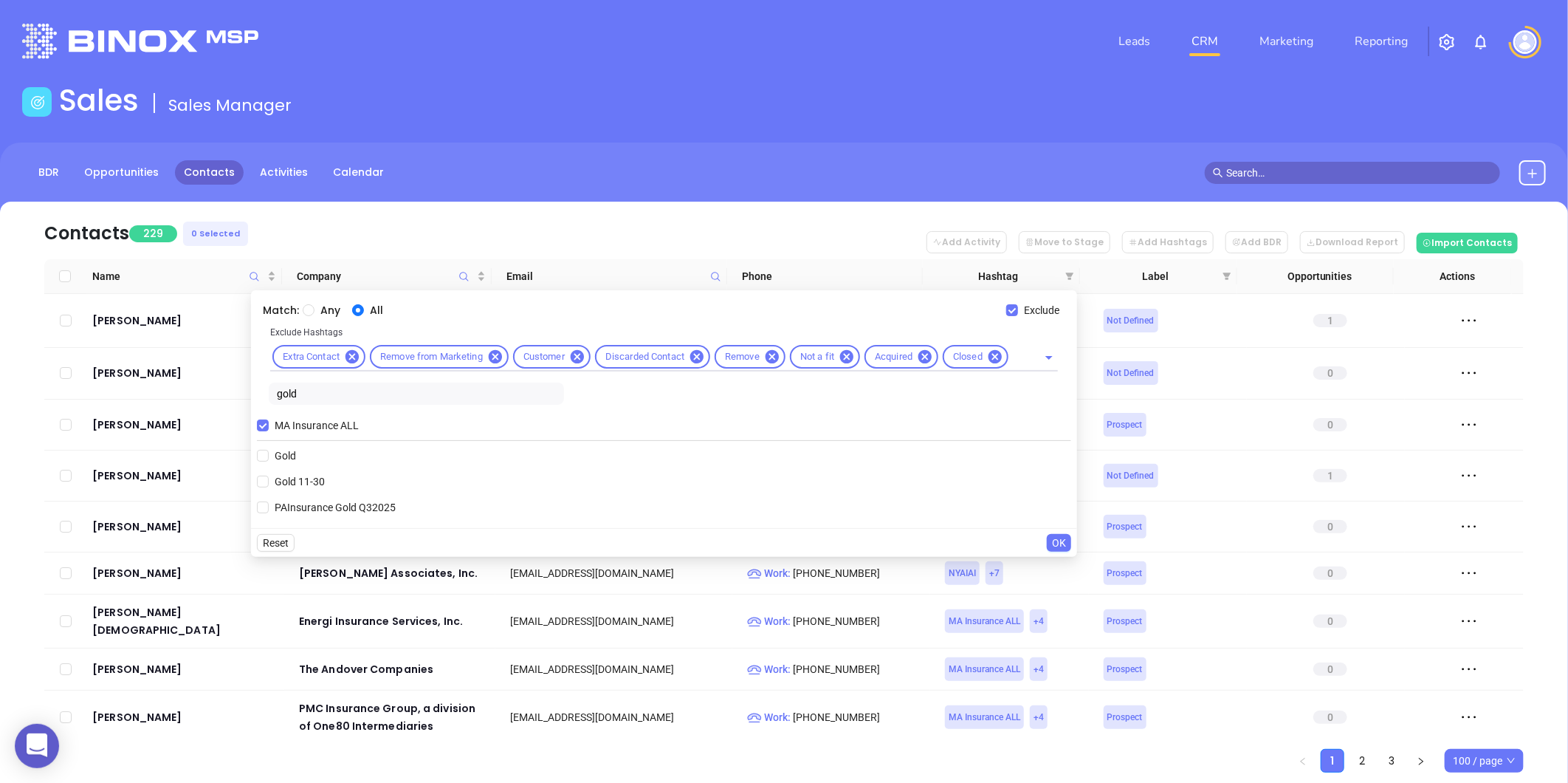
drag, startPoint x: 304, startPoint y: 397, endPoint x: 245, endPoint y: 402, distance: 59.2
click at [249, 399] on body "0 Leads CRM Marketing Reporting Financial Leads Leads Sales Sales Manager BDR O…" at bounding box center [784, 391] width 1568 height 783
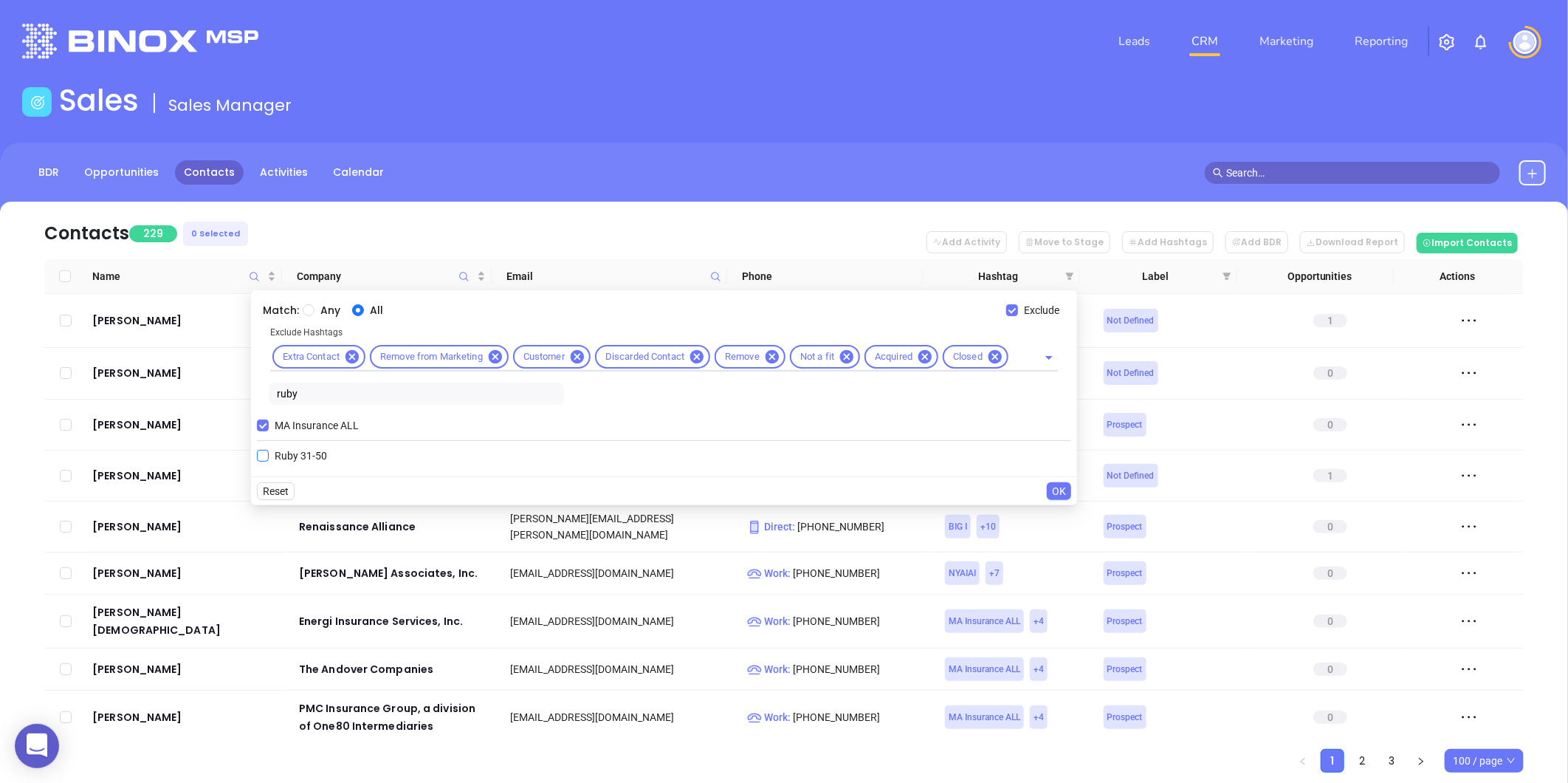
type input "ruby"
drag, startPoint x: 276, startPoint y: 461, endPoint x: 325, endPoint y: 469, distance: 49.6
click at [277, 461] on span "Ruby 31-50" at bounding box center [301, 455] width 64 height 16
click at [269, 461] on input "Ruby 31-50" at bounding box center [262, 455] width 12 height 12
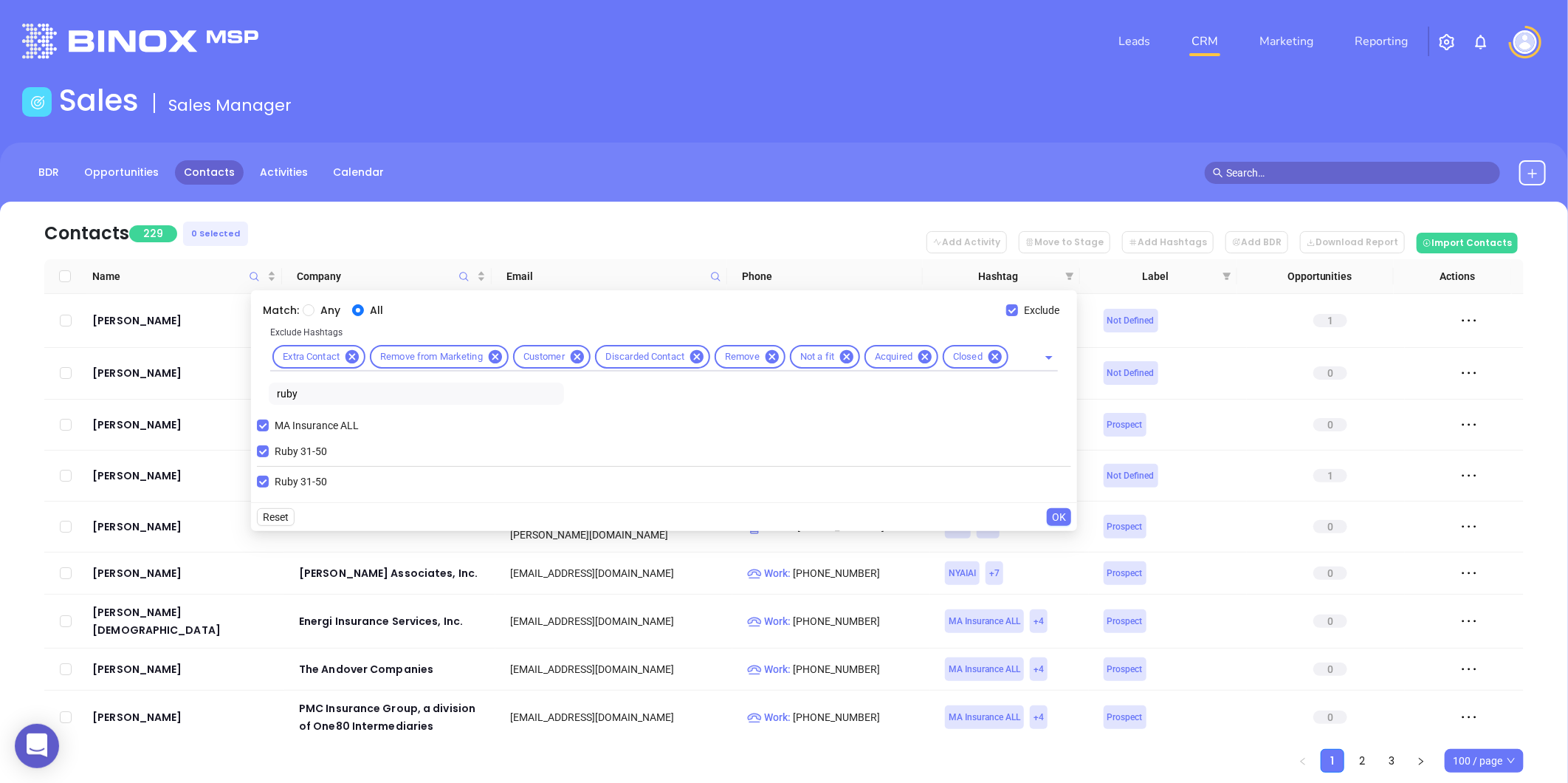
click at [1057, 509] on span "OK" at bounding box center [1059, 517] width 14 height 16
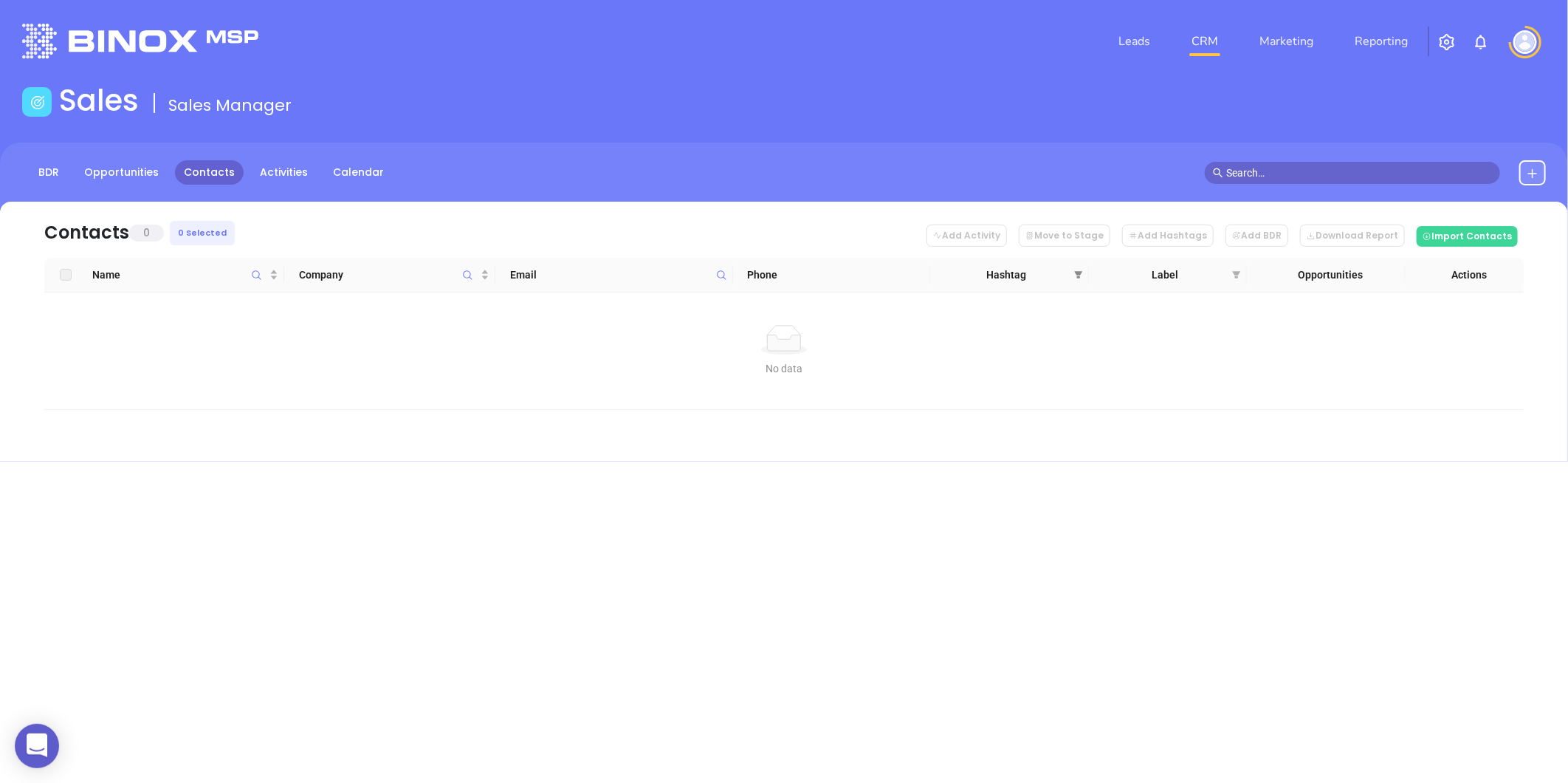
click at [1074, 271] on icon "filter" at bounding box center [1078, 274] width 9 height 9
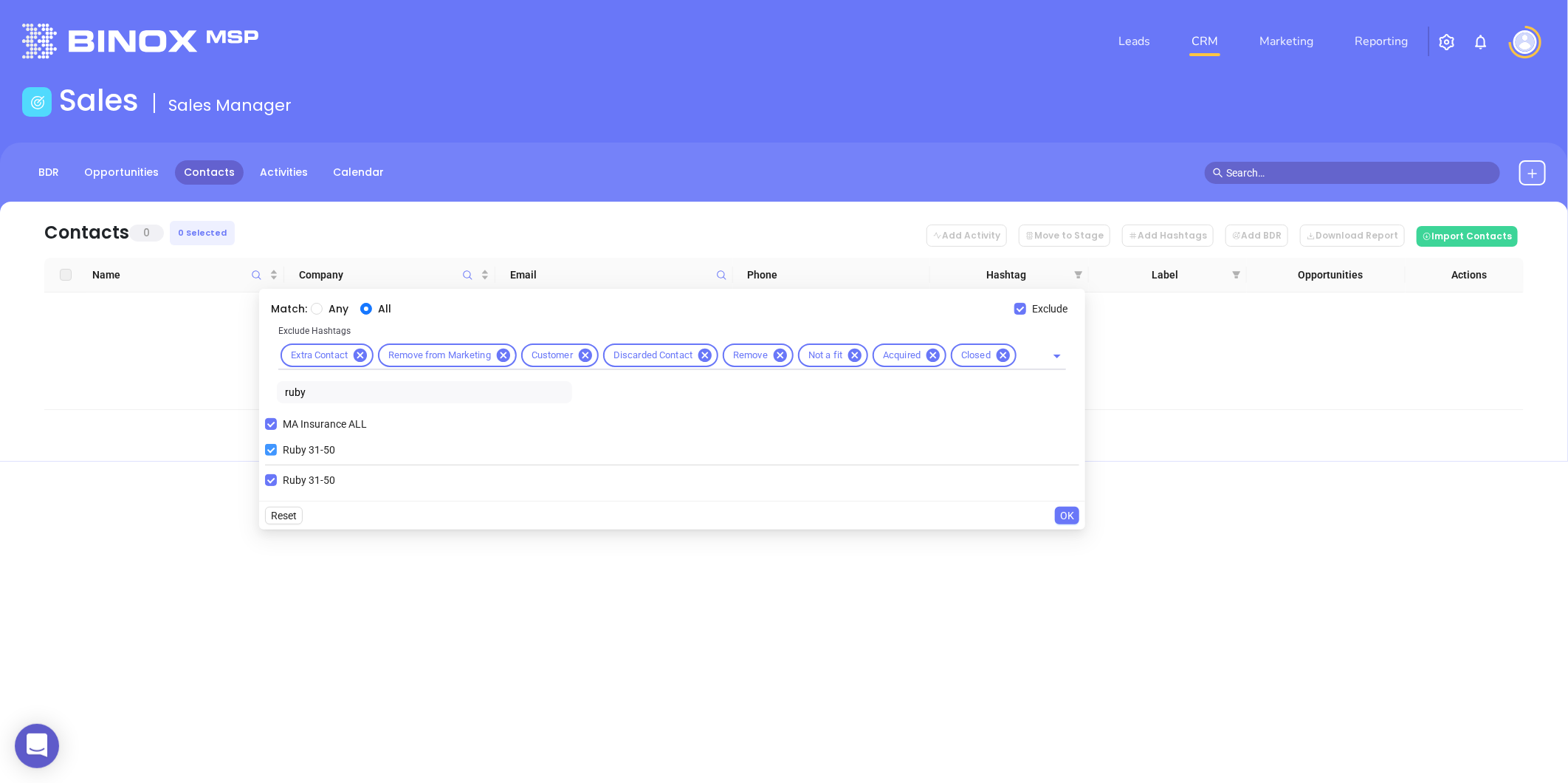
click at [275, 451] on input "Ruby 31-50" at bounding box center [270, 449] width 12 height 12
checkbox input "false"
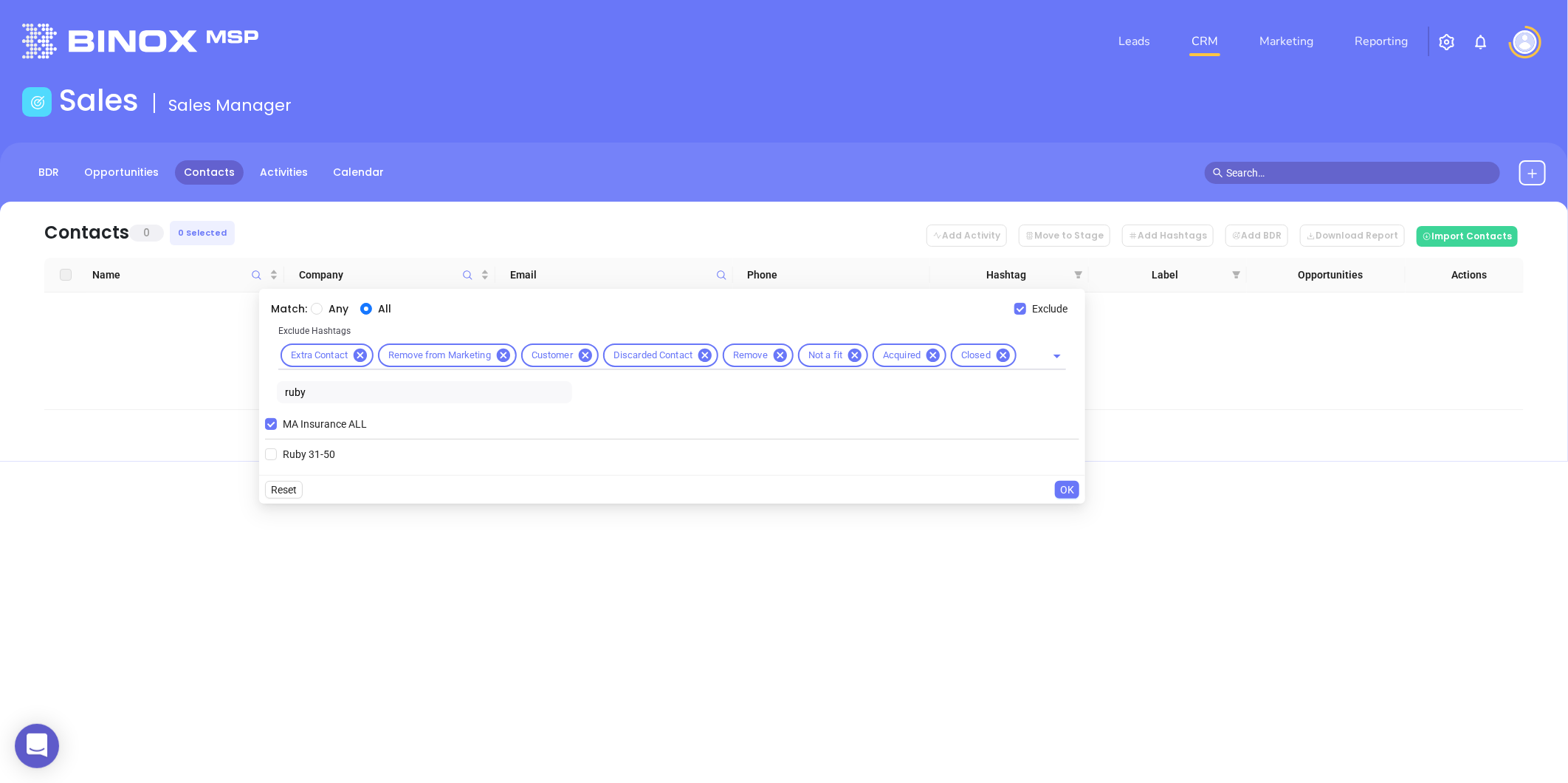
drag, startPoint x: 297, startPoint y: 397, endPoint x: 237, endPoint y: 409, distance: 61.2
click at [237, 409] on body "0 Leads CRM Marketing Reporting Financial Leads Leads Sales Sales Manager BDR O…" at bounding box center [784, 391] width 1568 height 783
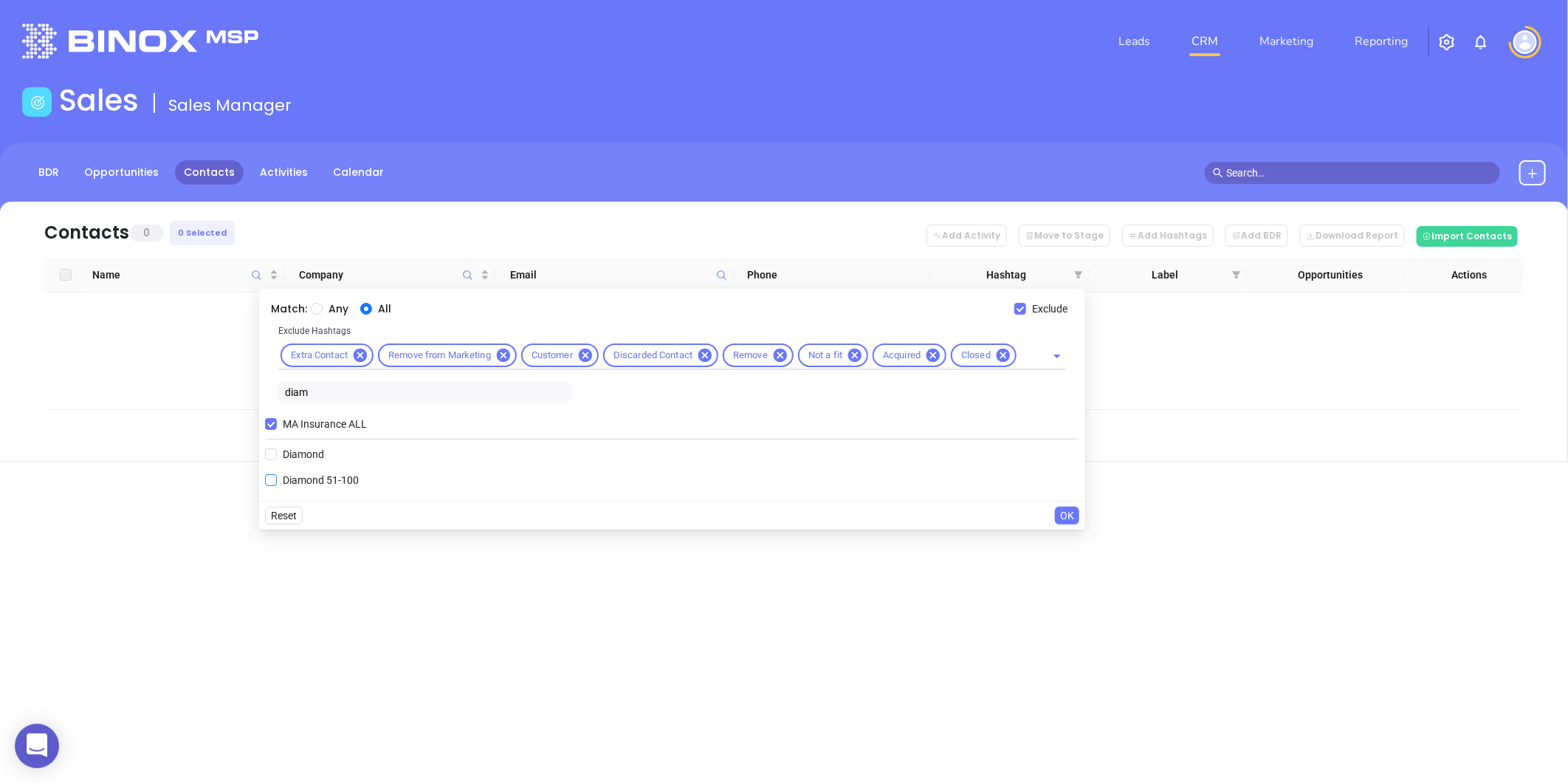
type input "diam"
click at [349, 483] on span "Diamond 51-100" at bounding box center [321, 480] width 88 height 16
click at [277, 483] on input "Diamond 51-100" at bounding box center [270, 480] width 12 height 12
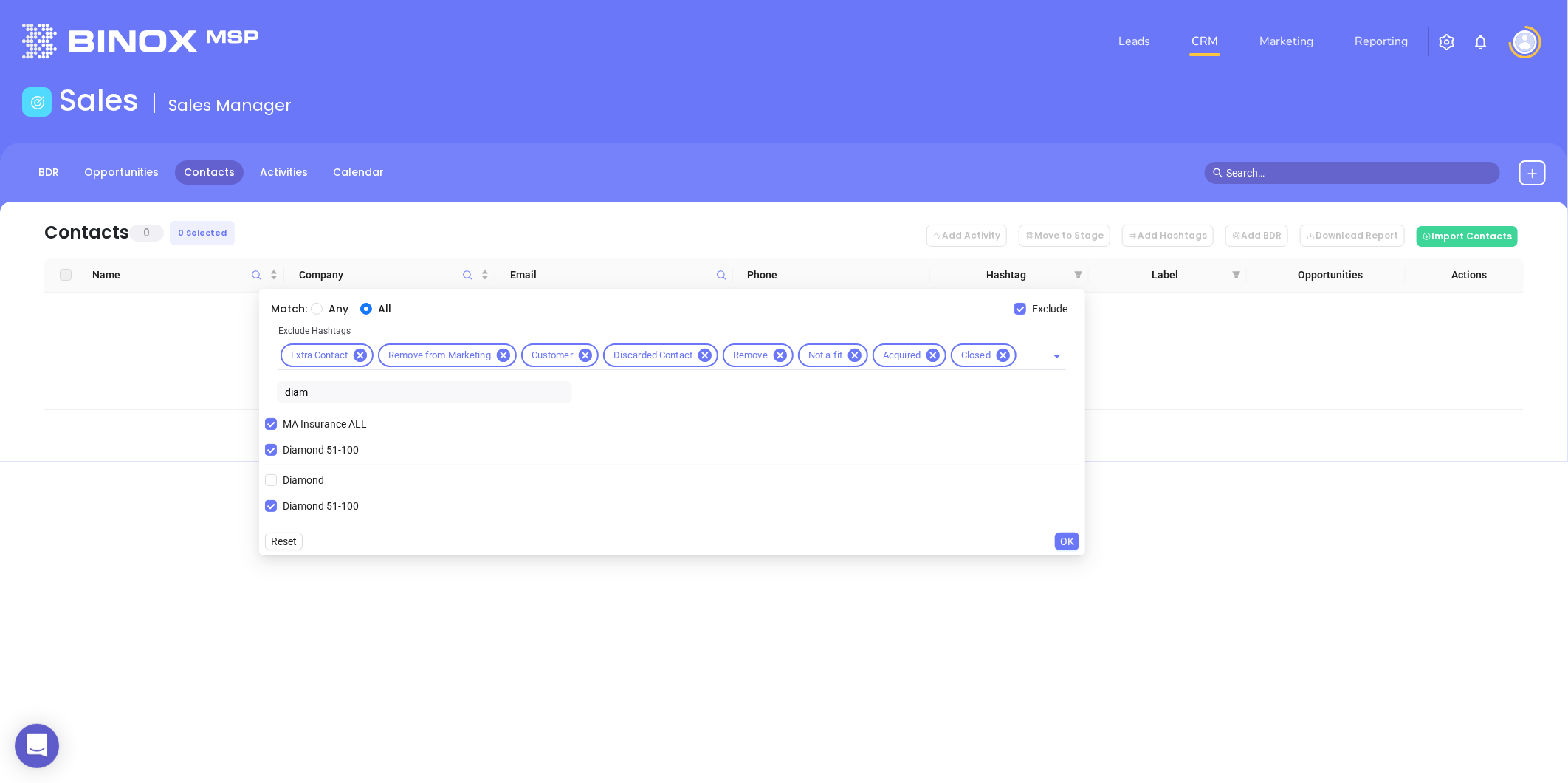
click at [1069, 533] on button "OK" at bounding box center [1067, 541] width 24 height 18
click at [1064, 540] on span "OK" at bounding box center [1067, 541] width 14 height 16
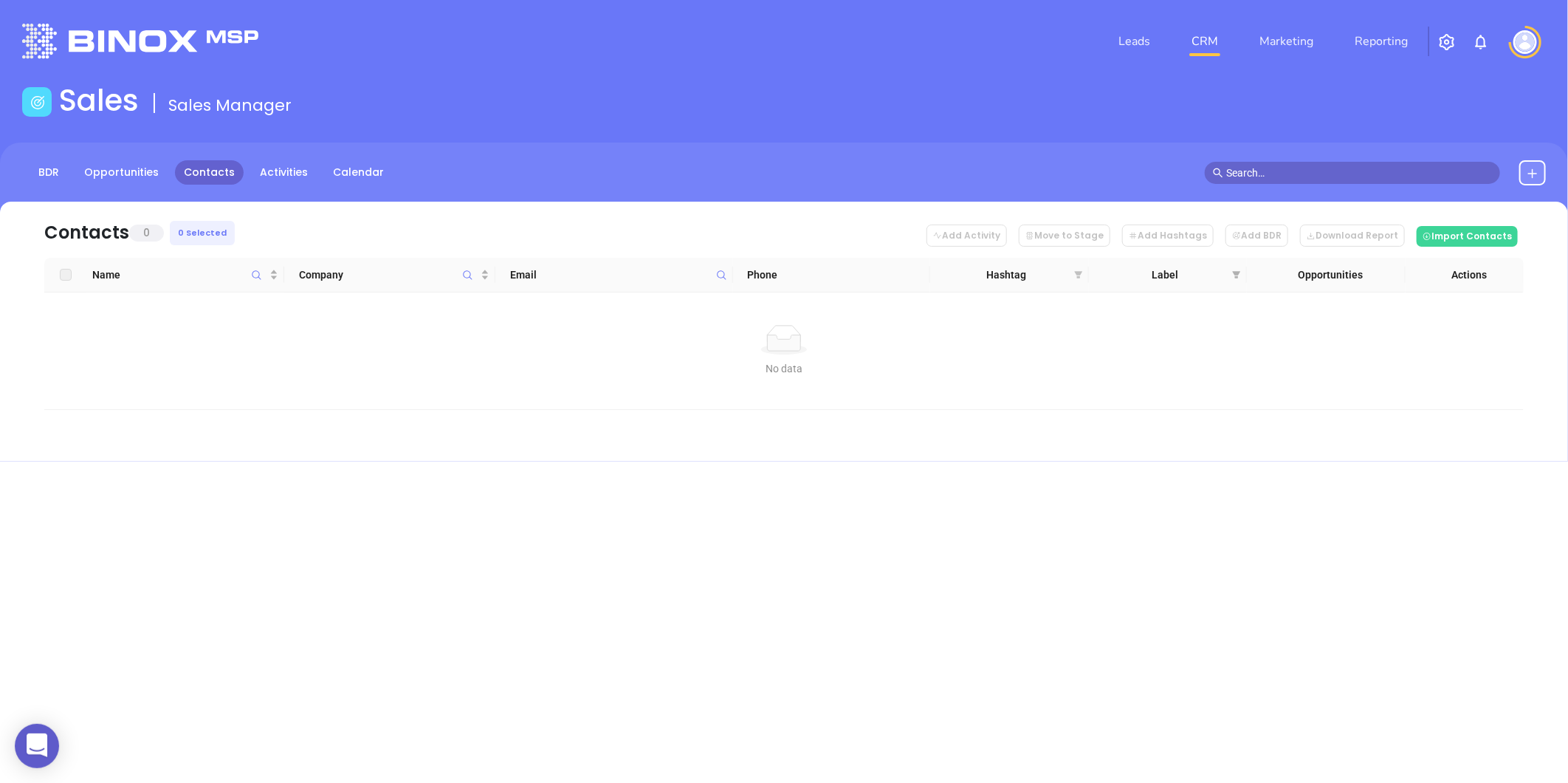
click at [1078, 274] on icon "filter" at bounding box center [1078, 274] width 8 height 7
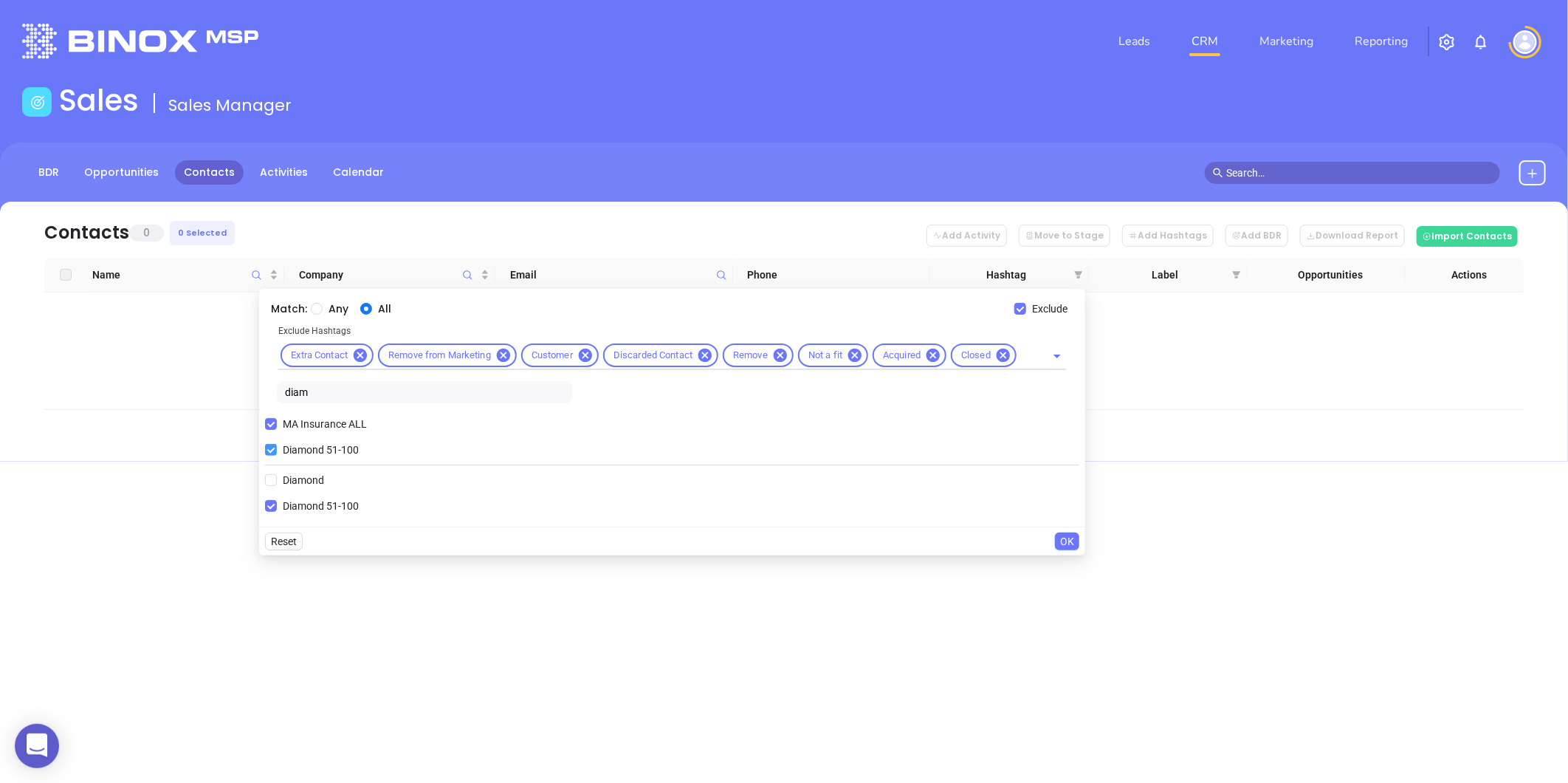
click at [271, 450] on input "Diamond 51-100" at bounding box center [270, 449] width 12 height 12
checkbox input "false"
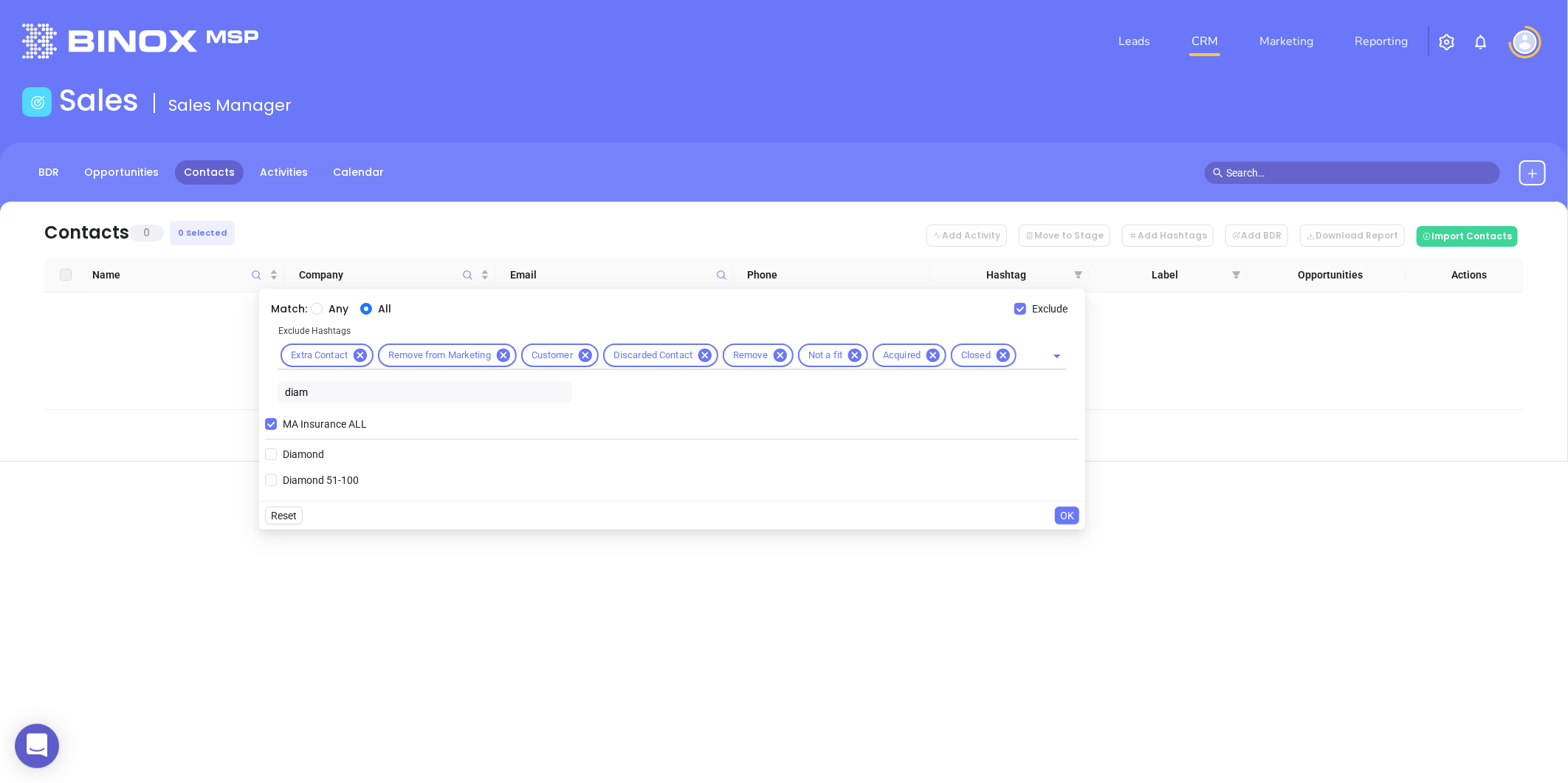
click at [1071, 514] on span "OK" at bounding box center [1067, 515] width 14 height 16
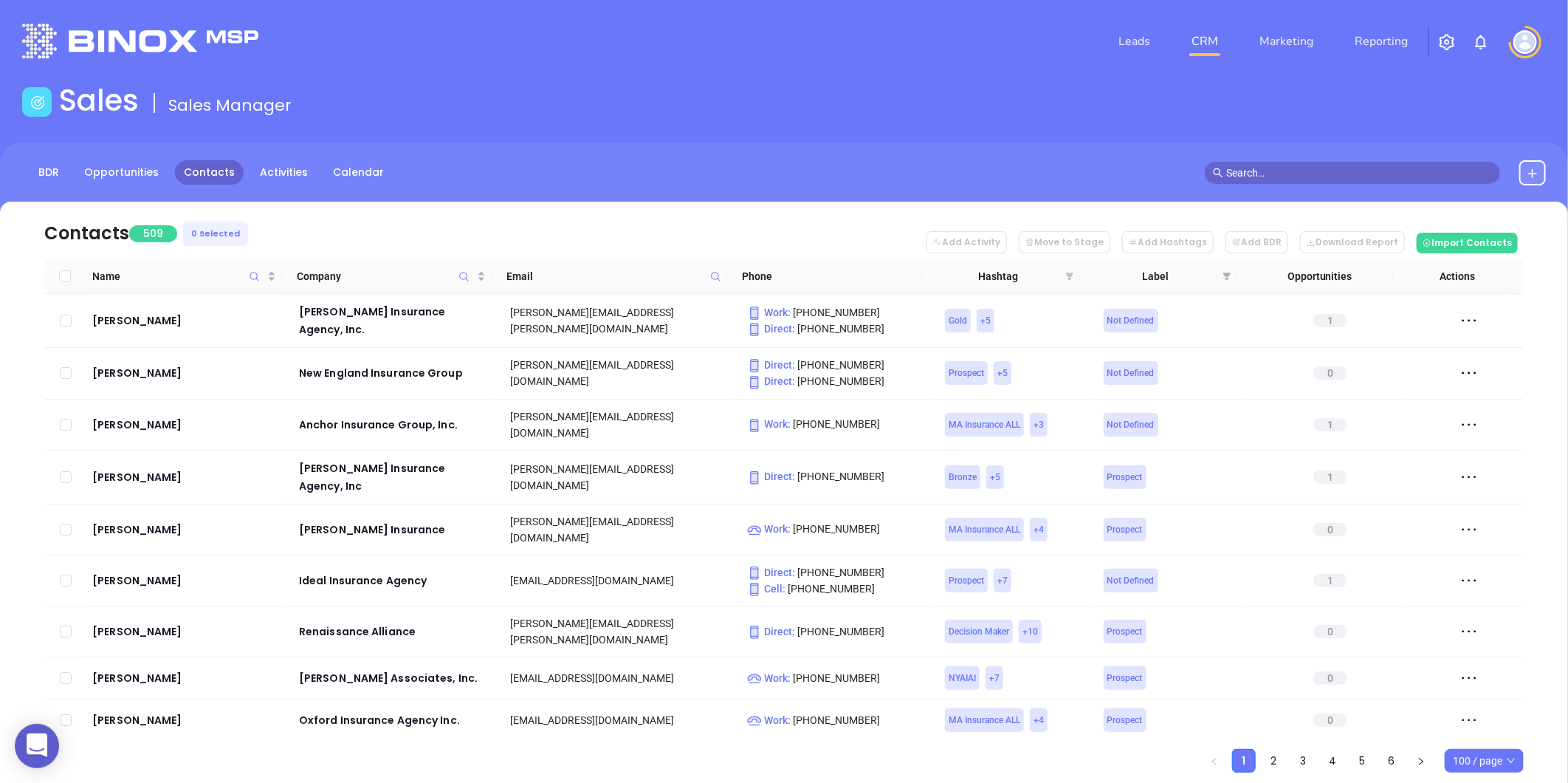
click at [1068, 274] on icon "filter" at bounding box center [1070, 276] width 8 height 7
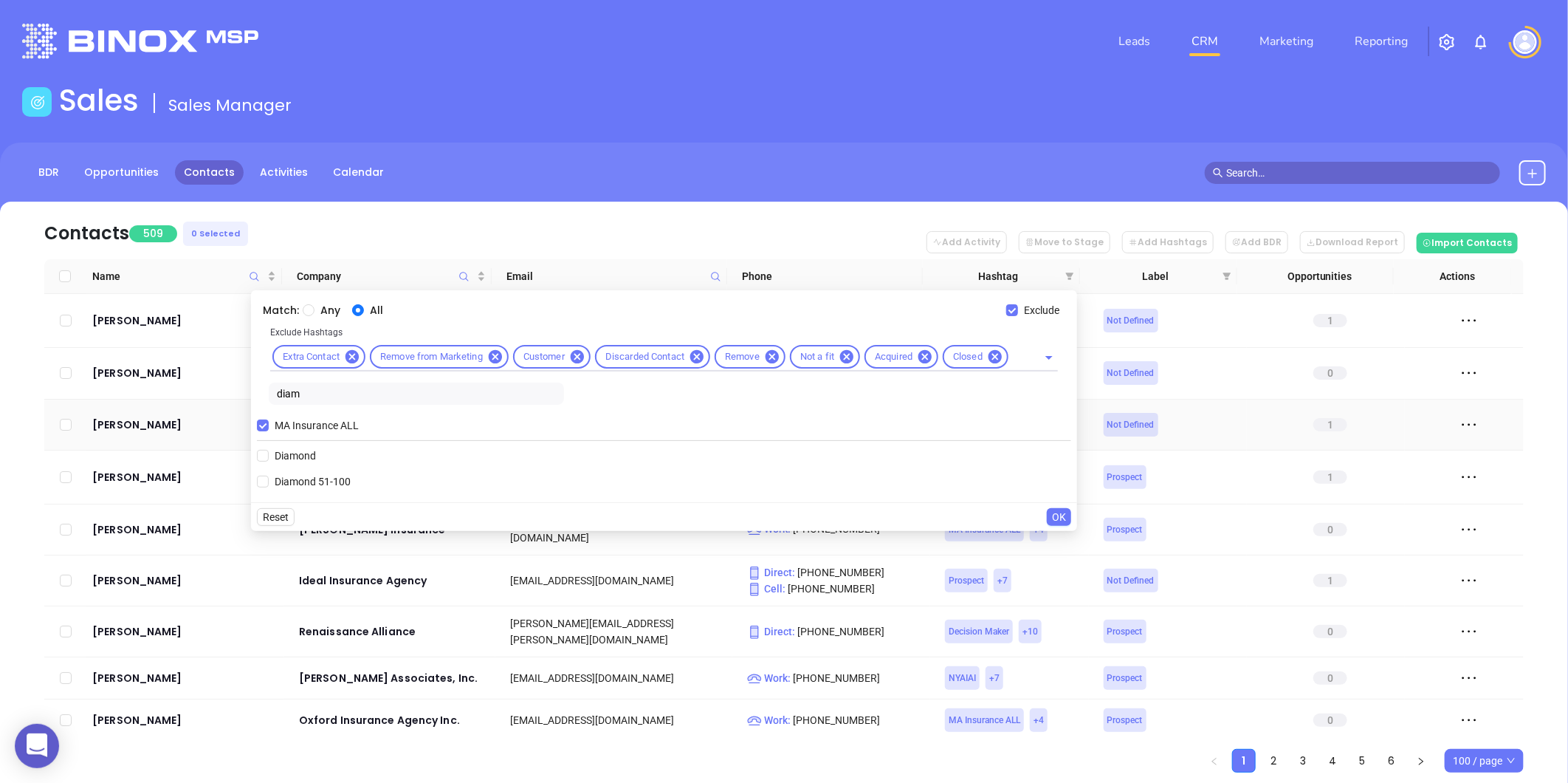
drag, startPoint x: 320, startPoint y: 399, endPoint x: 204, endPoint y: 409, distance: 116.4
click at [204, 409] on body "0 Leads CRM Marketing Reporting Financial Leads Leads Sales Sales Manager BDR O…" at bounding box center [784, 391] width 1568 height 783
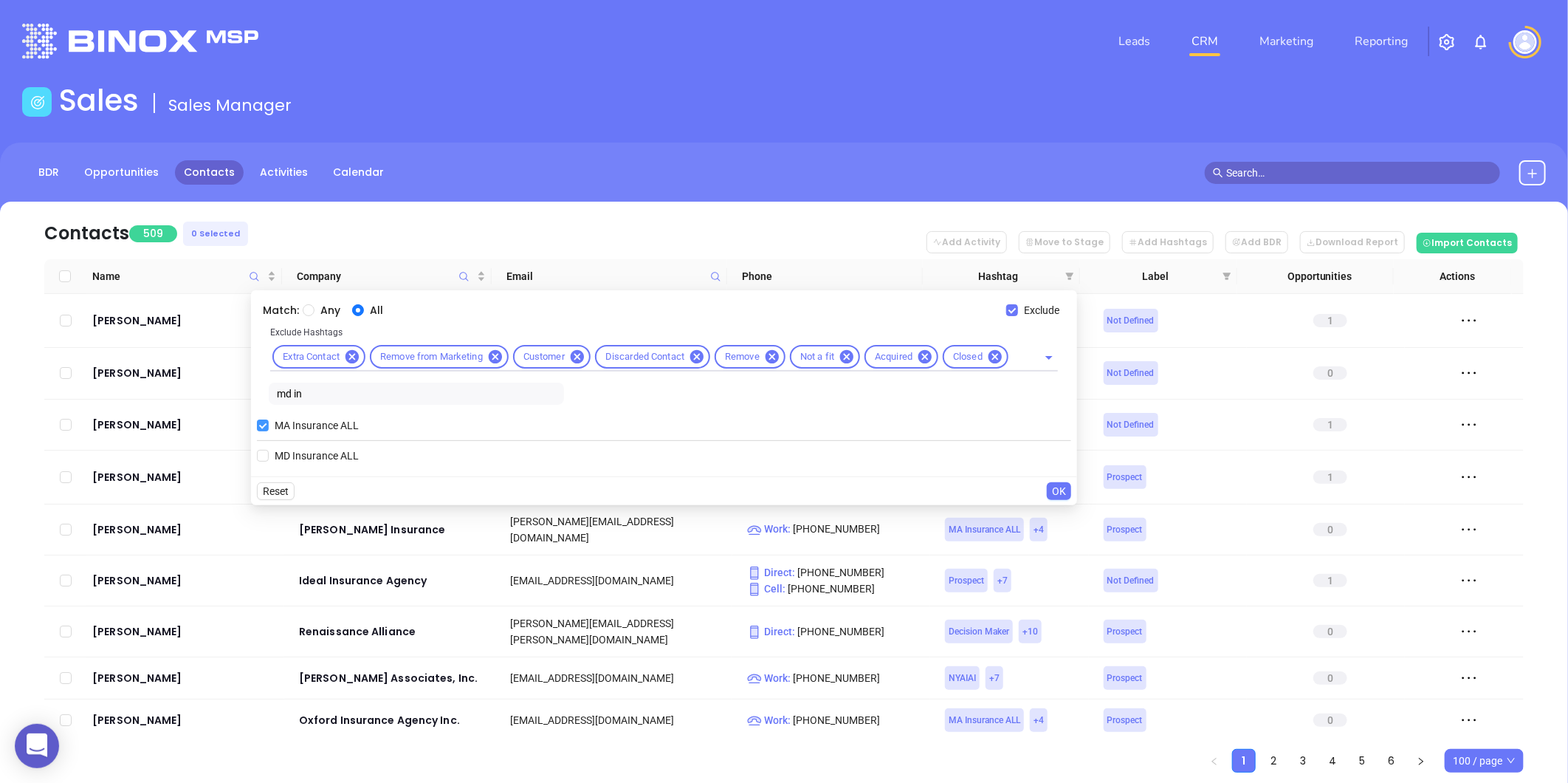
type input "md in"
click at [263, 454] on input "MD Insurance ALL" at bounding box center [262, 455] width 12 height 12
checkbox input "true"
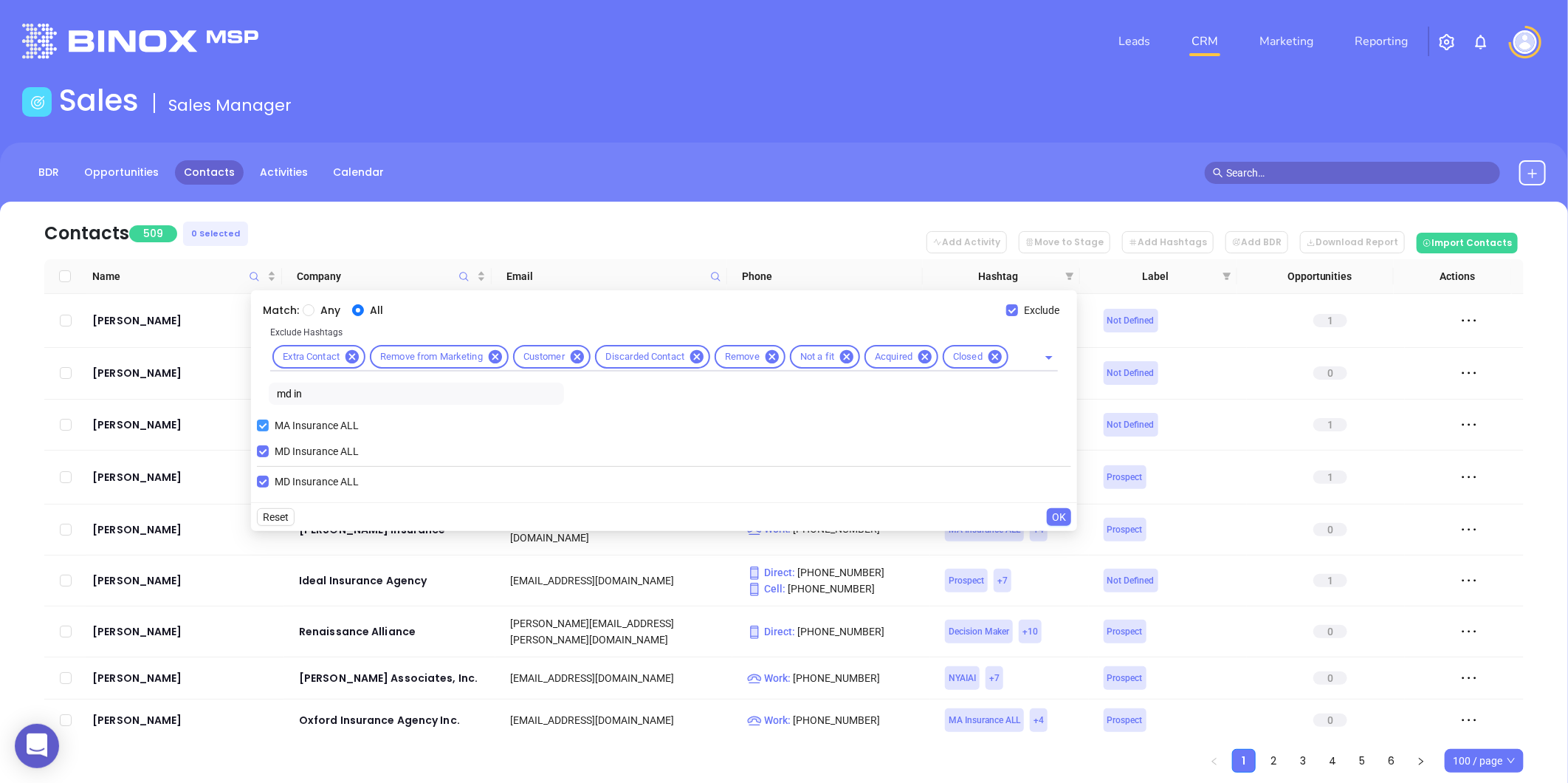
click at [264, 423] on input "MA Insurance ALL" at bounding box center [262, 425] width 12 height 12
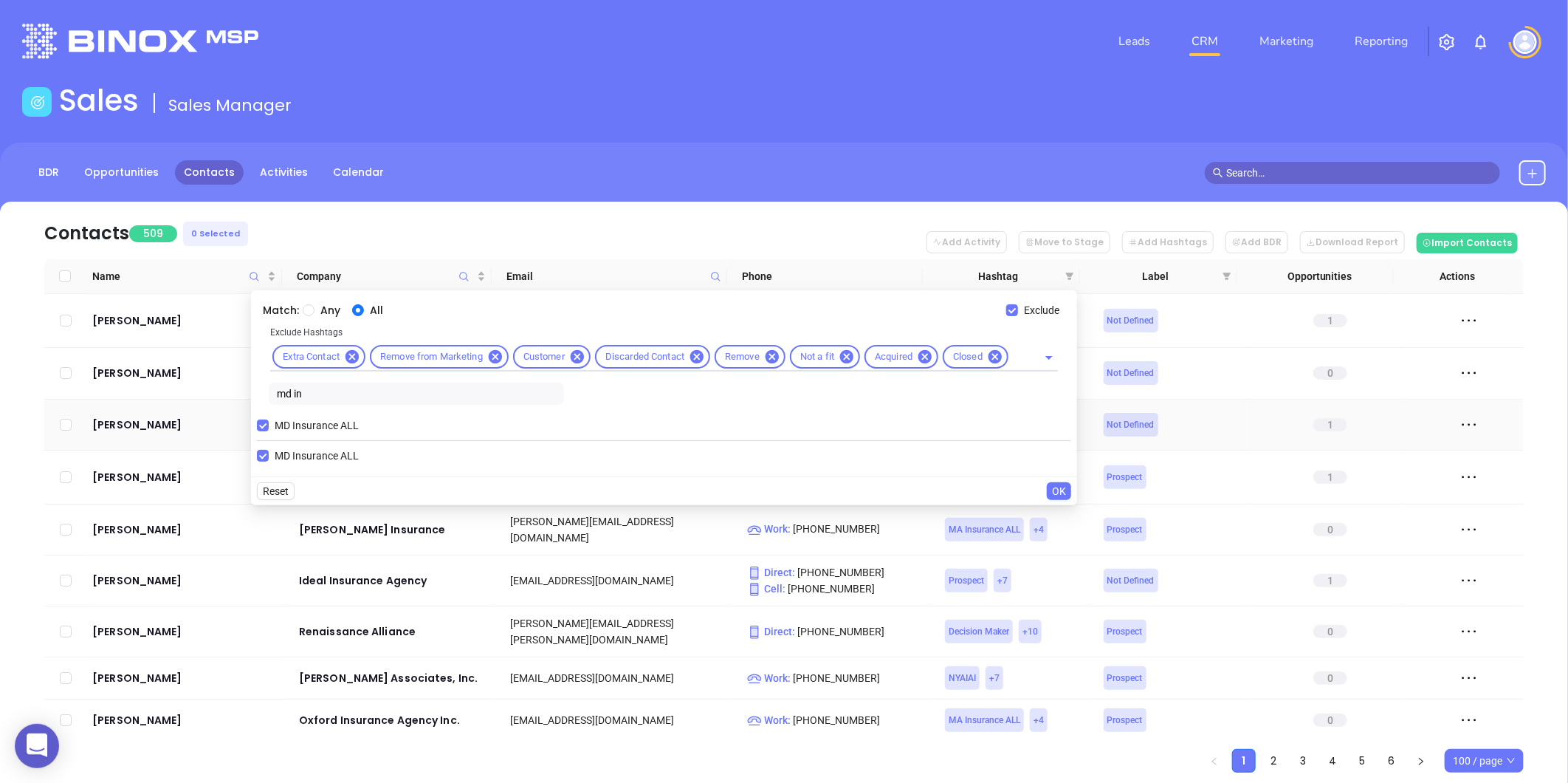
drag, startPoint x: 357, startPoint y: 388, endPoint x: 197, endPoint y: 409, distance: 161.4
click at [197, 409] on body "0 Leads CRM Marketing Reporting Financial Leads Leads Sales Sales Manager BDR O…" at bounding box center [784, 391] width 1568 height 783
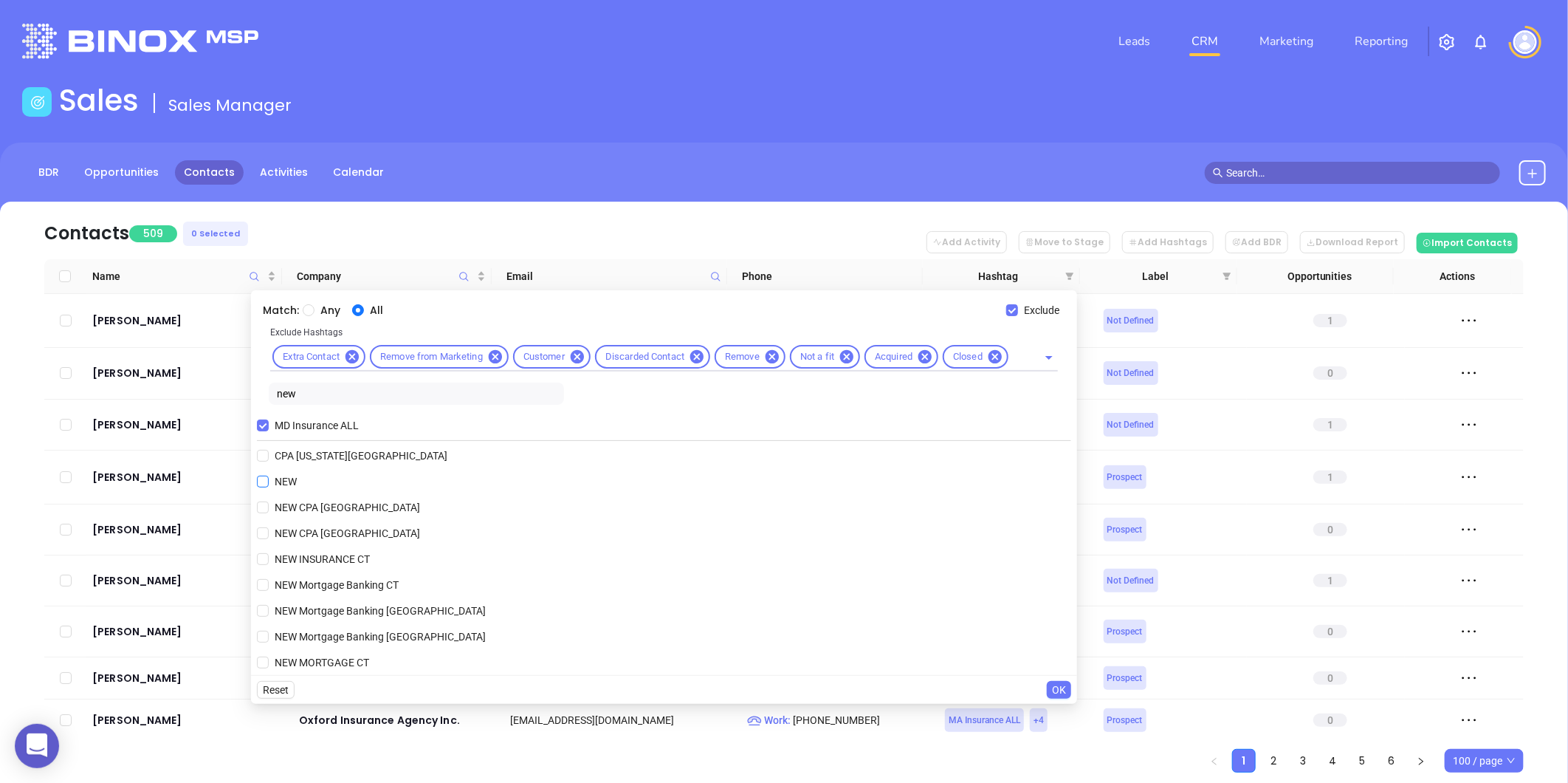
type input "new"
drag, startPoint x: 276, startPoint y: 483, endPoint x: 308, endPoint y: 463, distance: 37.7
click at [276, 482] on span "NEW" at bounding box center [285, 481] width 34 height 16
click at [269, 482] on input "NEW" at bounding box center [262, 481] width 12 height 12
click at [1055, 684] on span "OK" at bounding box center [1059, 689] width 14 height 16
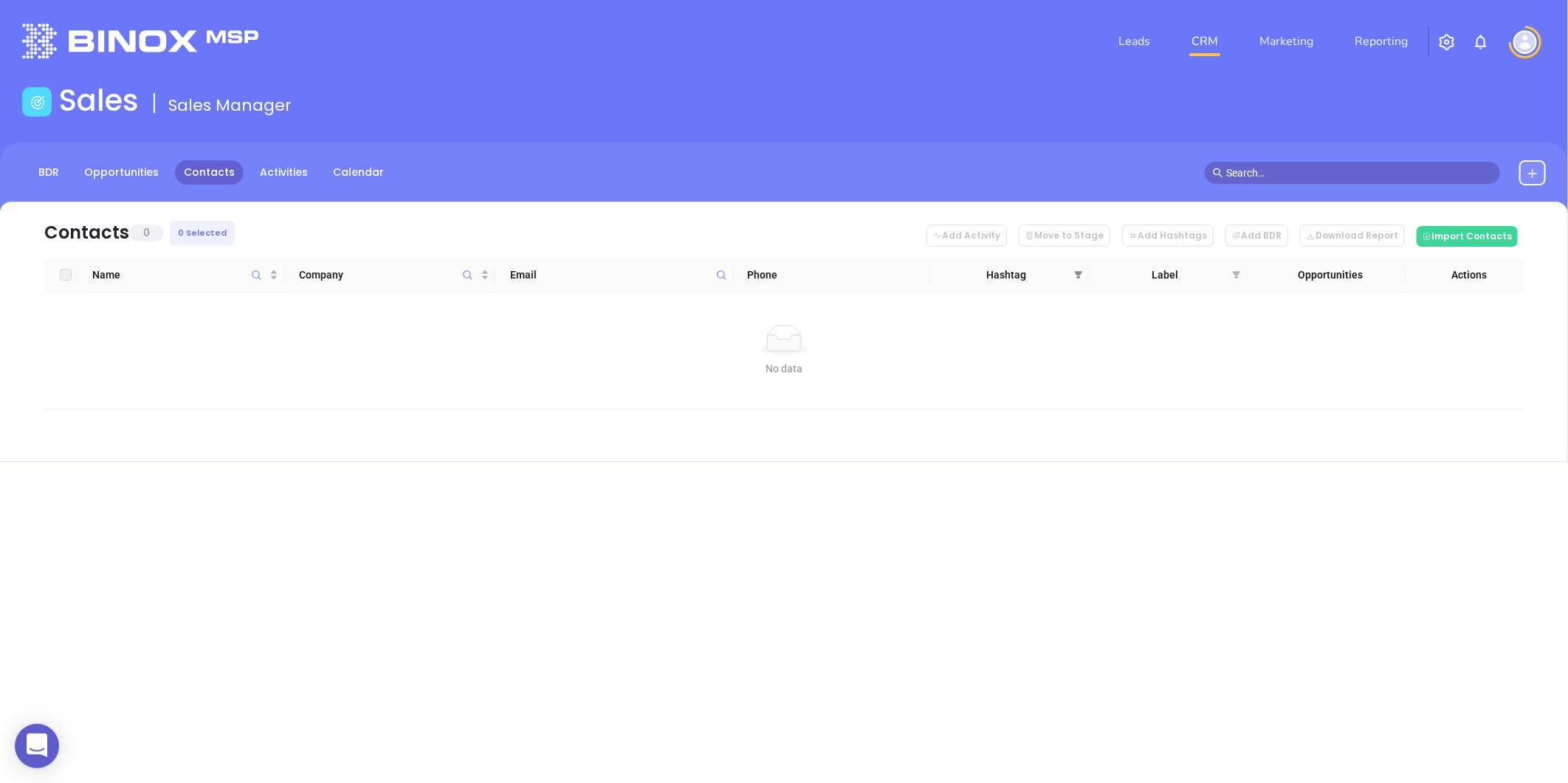
click at [1076, 278] on icon "filter" at bounding box center [1078, 274] width 9 height 9
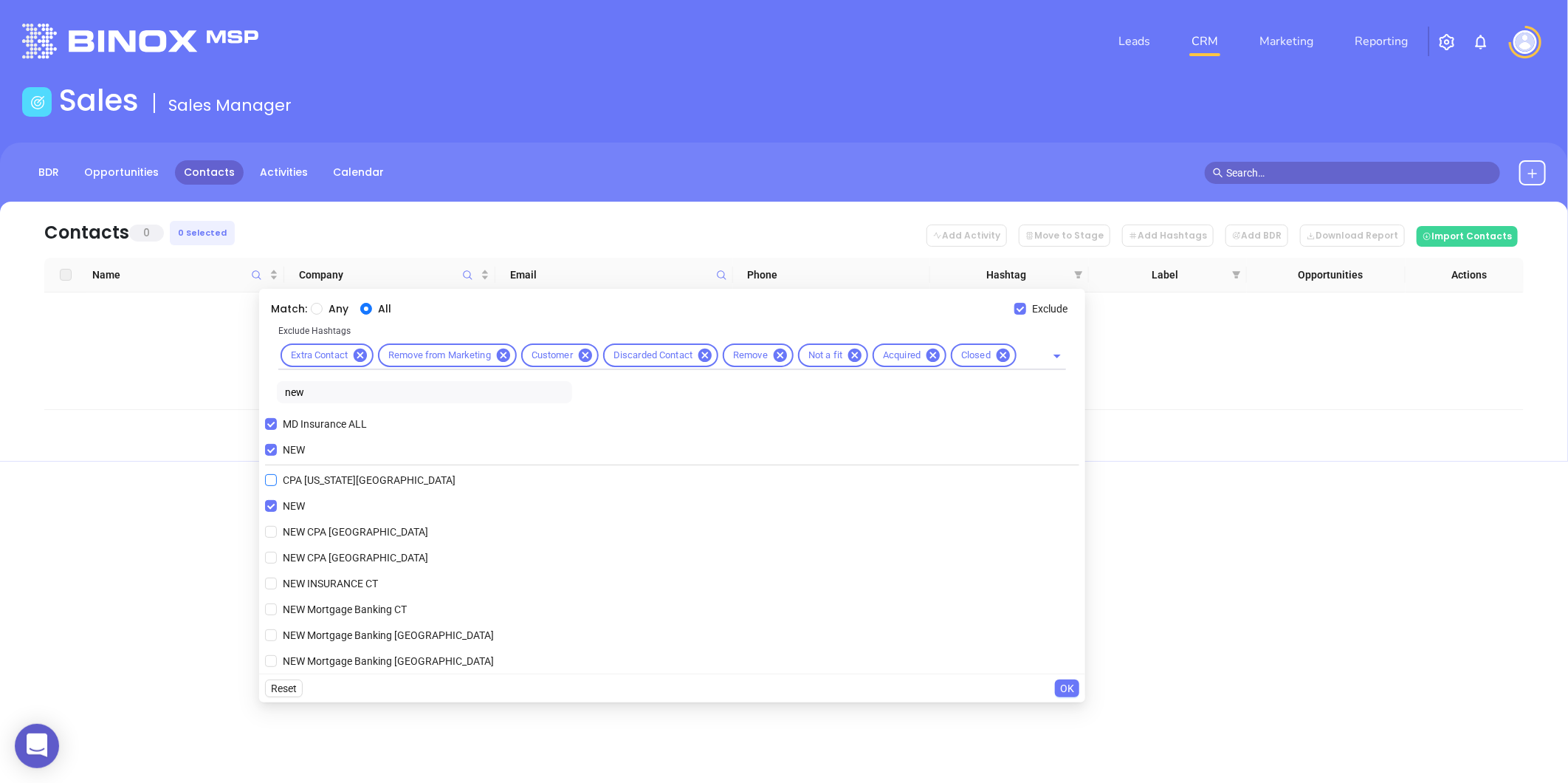
drag, startPoint x: 275, startPoint y: 447, endPoint x: 315, endPoint y: 455, distance: 40.8
click at [275, 447] on input "NEW" at bounding box center [270, 449] width 12 height 12
checkbox input "false"
click at [1067, 685] on span "OK" at bounding box center [1067, 688] width 14 height 16
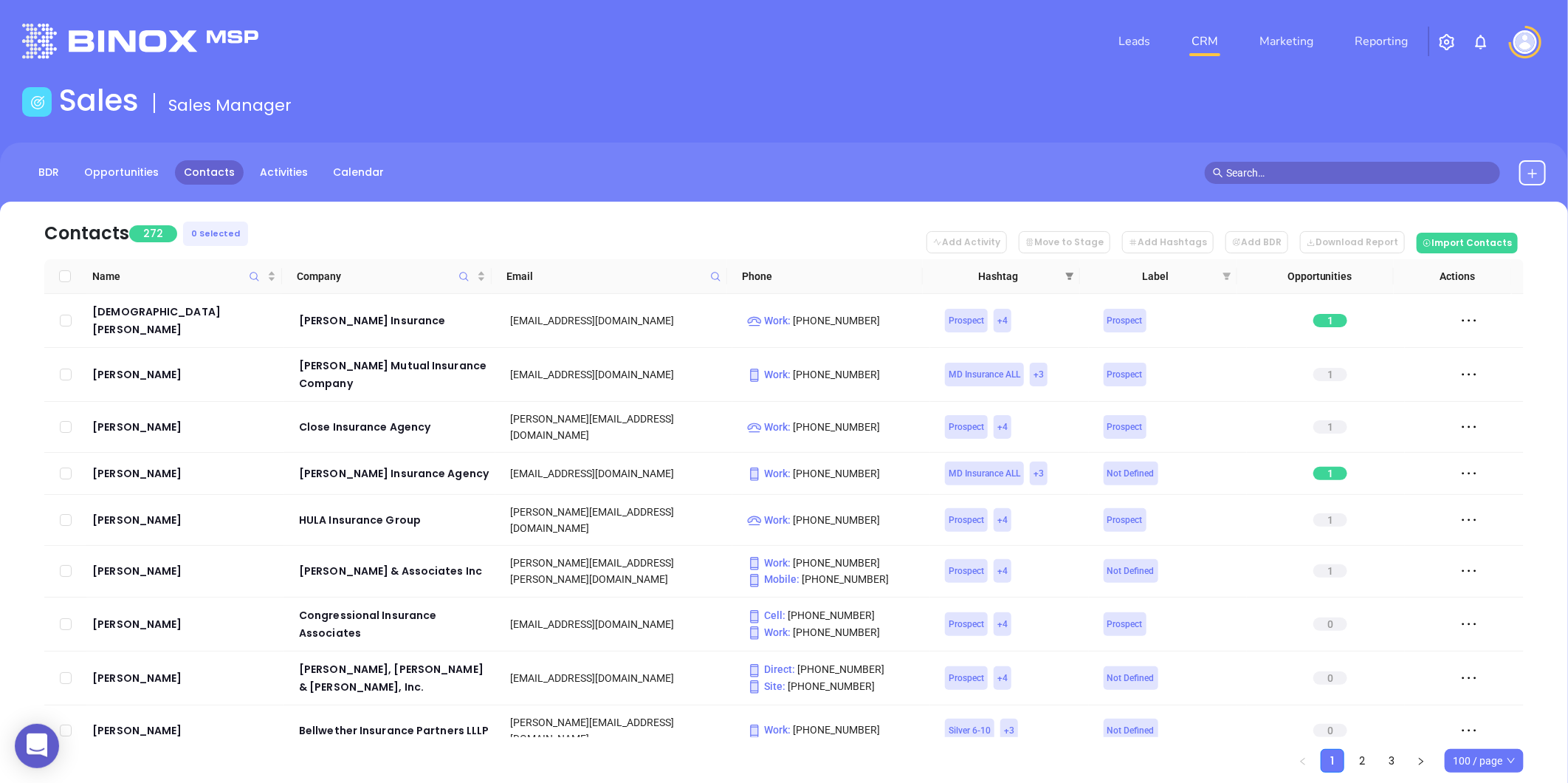
click at [1071, 272] on icon "filter" at bounding box center [1069, 276] width 9 height 9
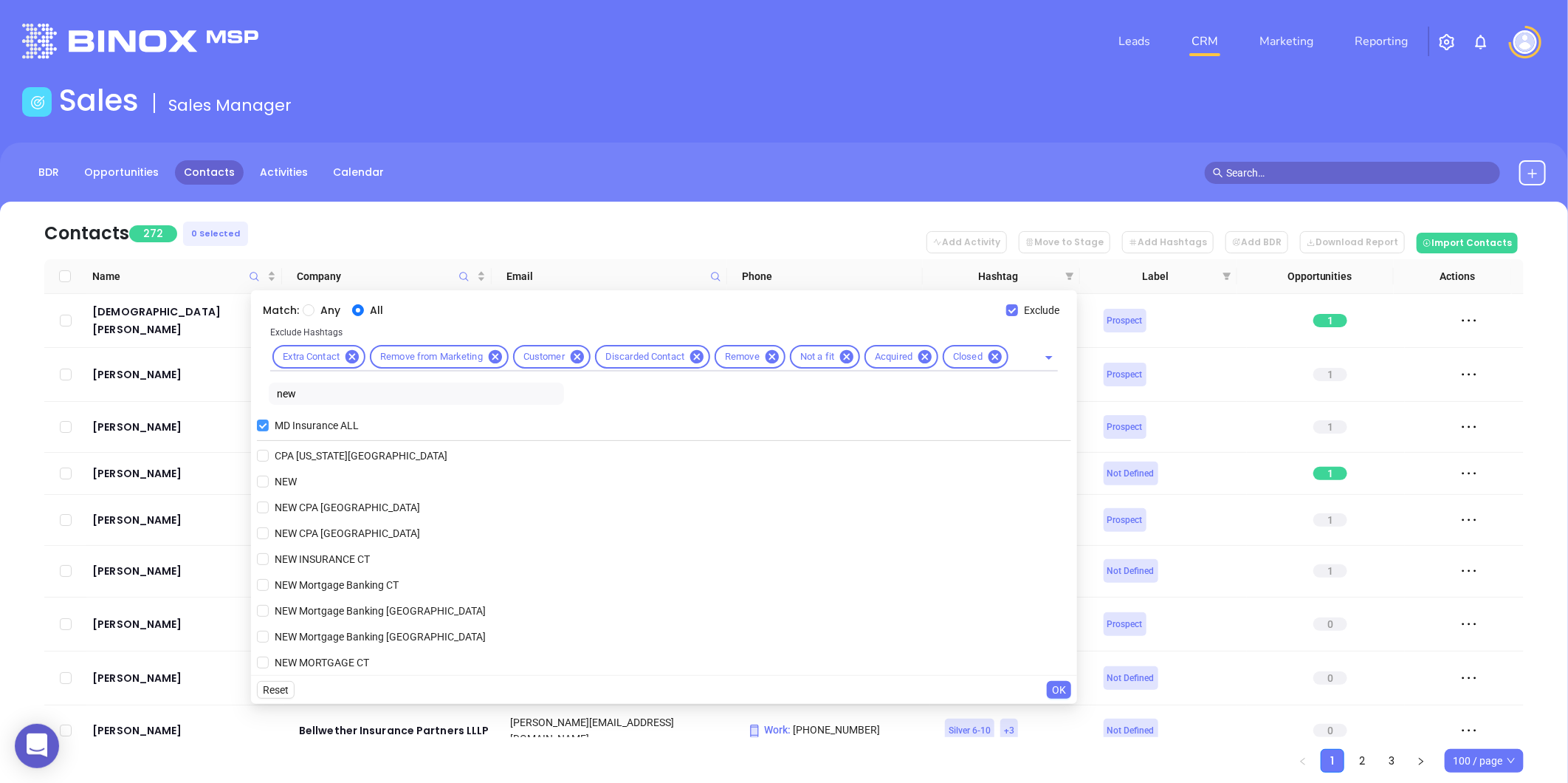
click at [265, 424] on input "MD Insurance ALL" at bounding box center [262, 425] width 12 height 12
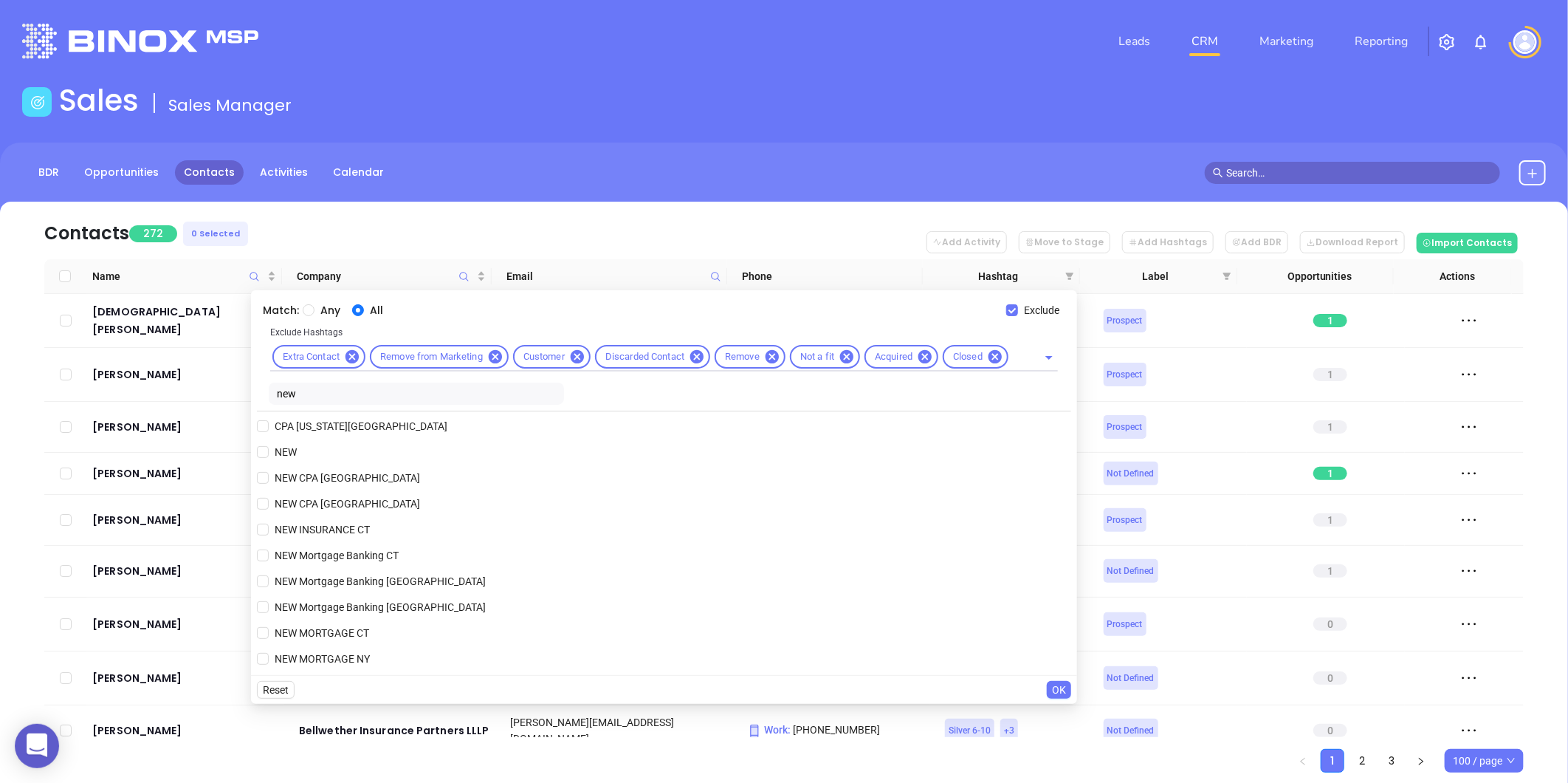
drag, startPoint x: 301, startPoint y: 393, endPoint x: 178, endPoint y: 391, distance: 123.0
click at [178, 391] on body "0 Leads CRM Marketing Reporting Financial Leads Leads Sales Sales Manager BDR O…" at bounding box center [784, 391] width 1568 height 783
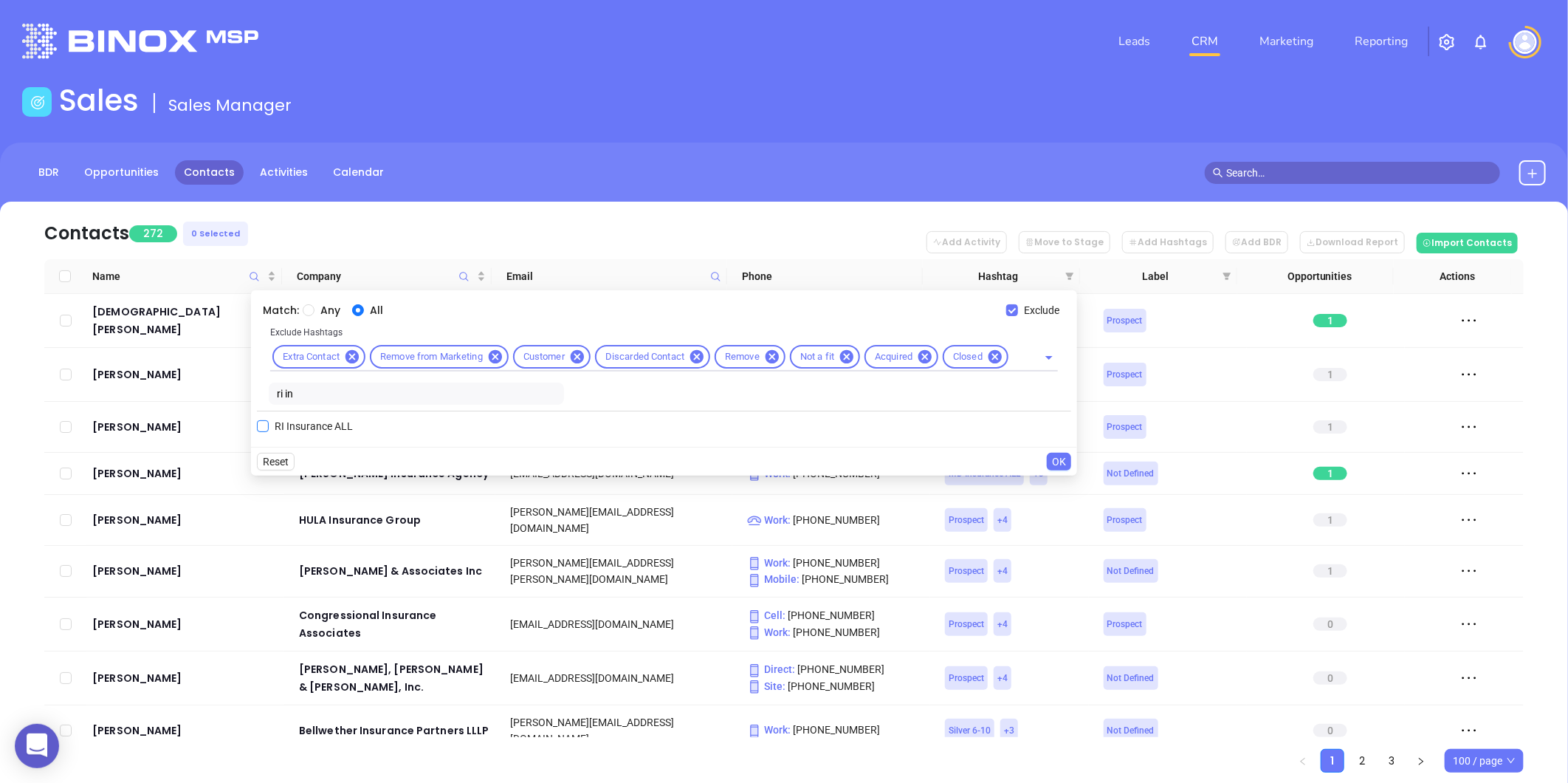
type input "ri in"
click at [305, 433] on span "RI Insurance ALL" at bounding box center [313, 426] width 90 height 16
click at [269, 432] on input "RI Insurance ALL" at bounding box center [262, 425] width 12 height 12
checkbox input "true"
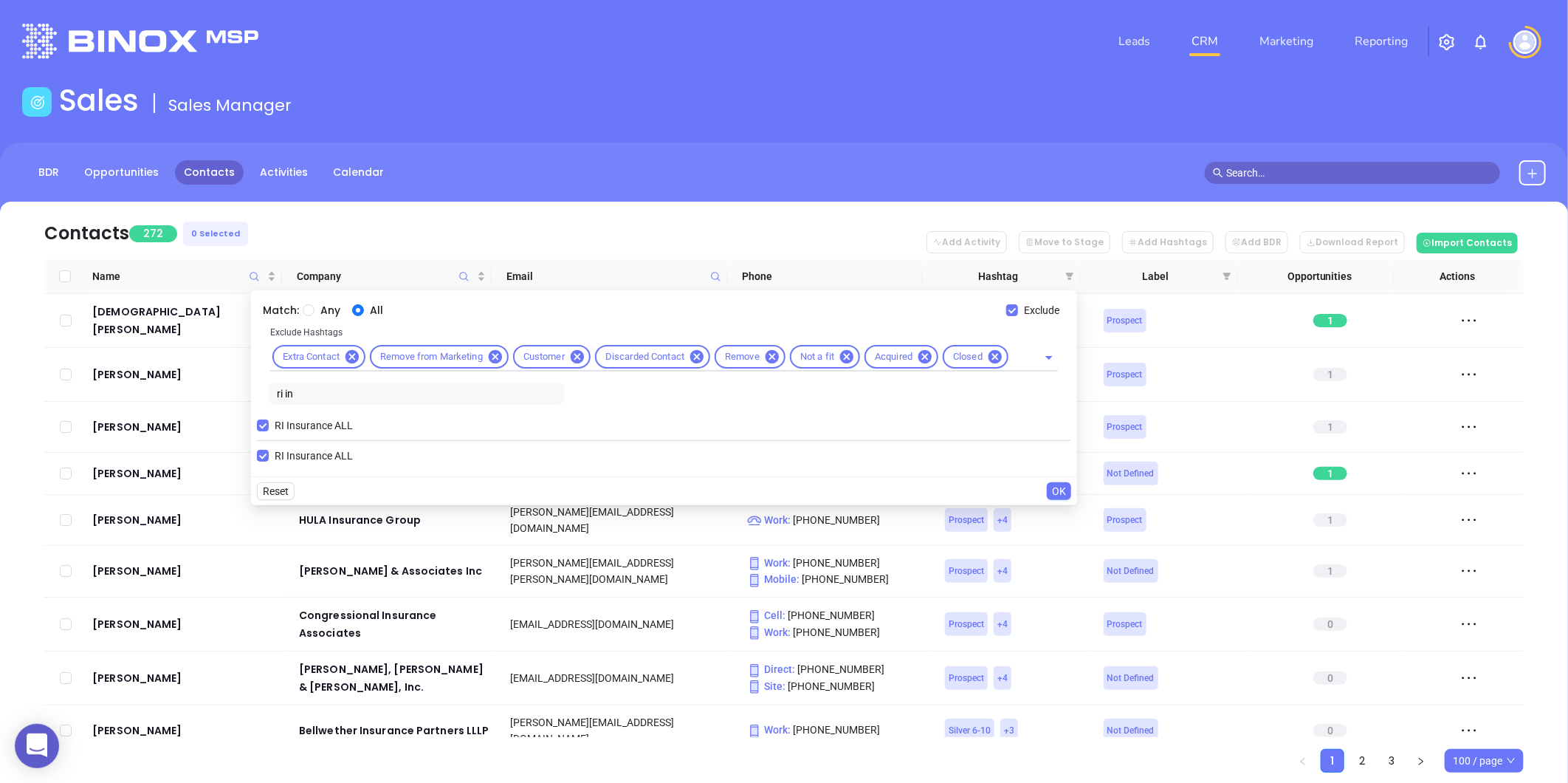
click at [1060, 490] on span "OK" at bounding box center [1059, 491] width 14 height 16
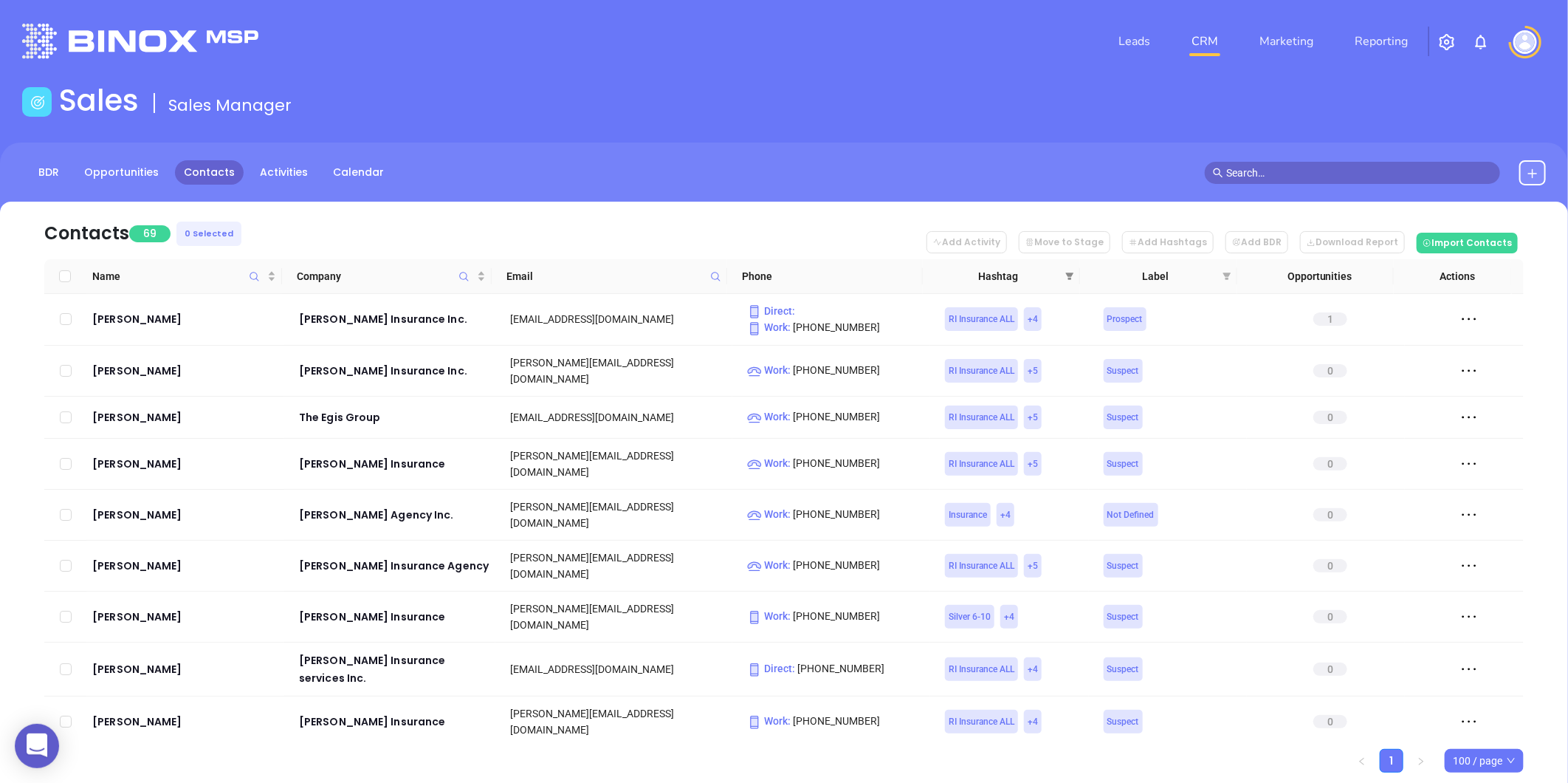
click at [1066, 272] on icon "filter" at bounding box center [1069, 276] width 9 height 9
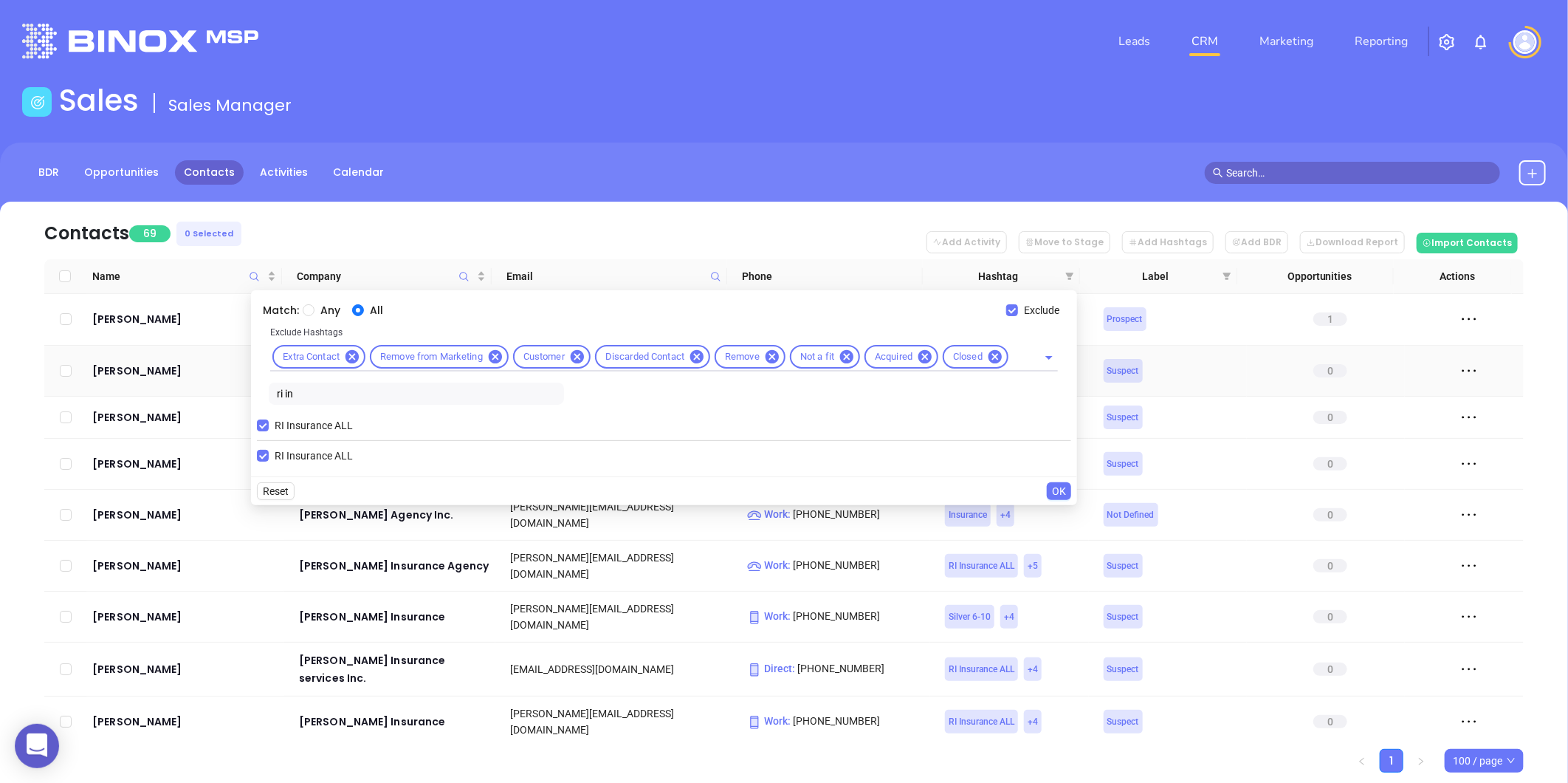
drag, startPoint x: 229, startPoint y: 394, endPoint x: 203, endPoint y: 388, distance: 26.7
click at [203, 388] on body "0 Leads CRM Marketing Reporting Financial Leads Leads Sales Sales Manager BDR O…" at bounding box center [784, 391] width 1568 height 783
type input "cop"
click at [310, 458] on span "Copper 1-2" at bounding box center [300, 455] width 62 height 16
click at [269, 458] on input "Copper 1-2" at bounding box center [262, 455] width 12 height 12
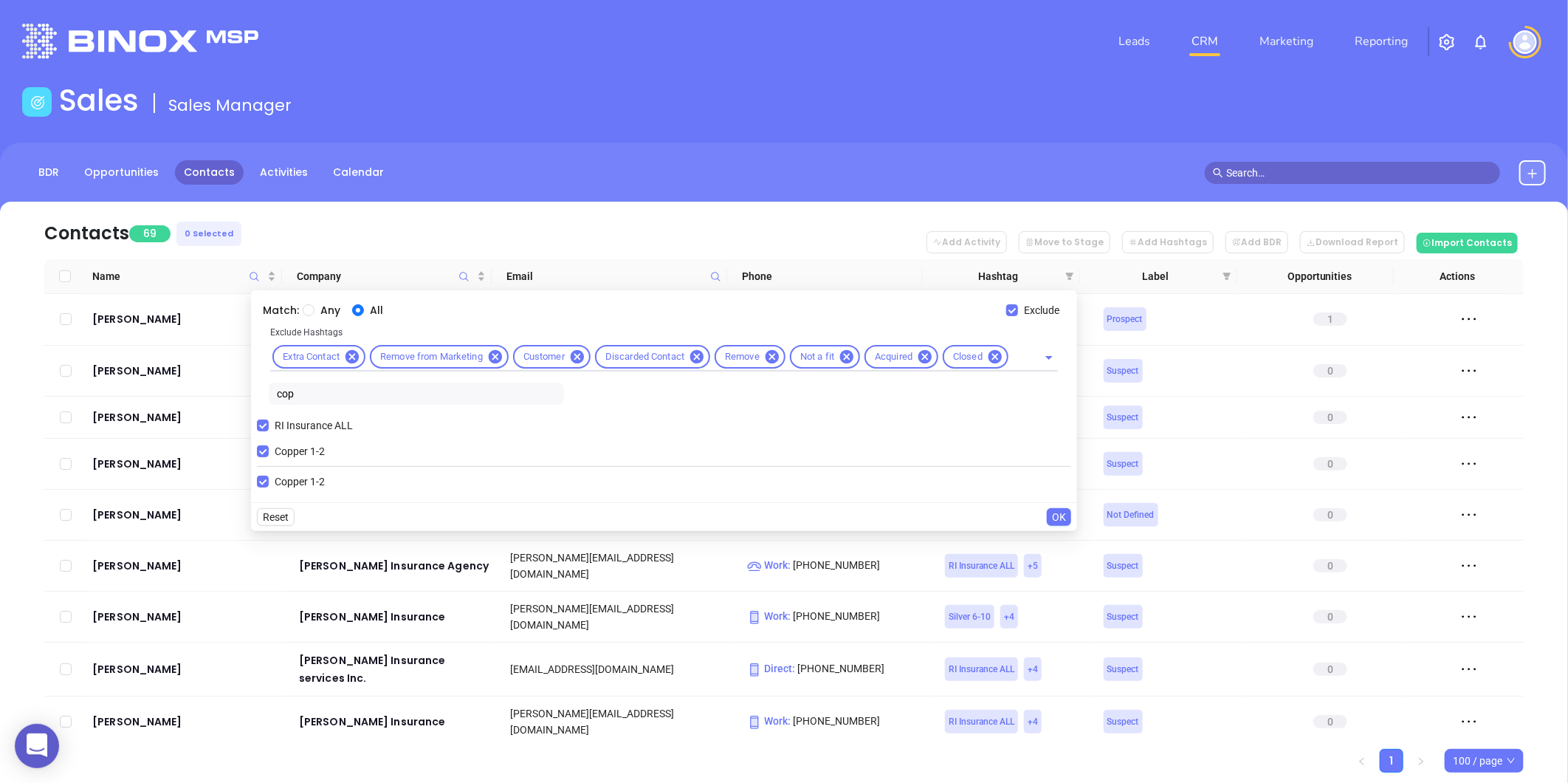
click at [1059, 513] on span "OK" at bounding box center [1059, 517] width 14 height 16
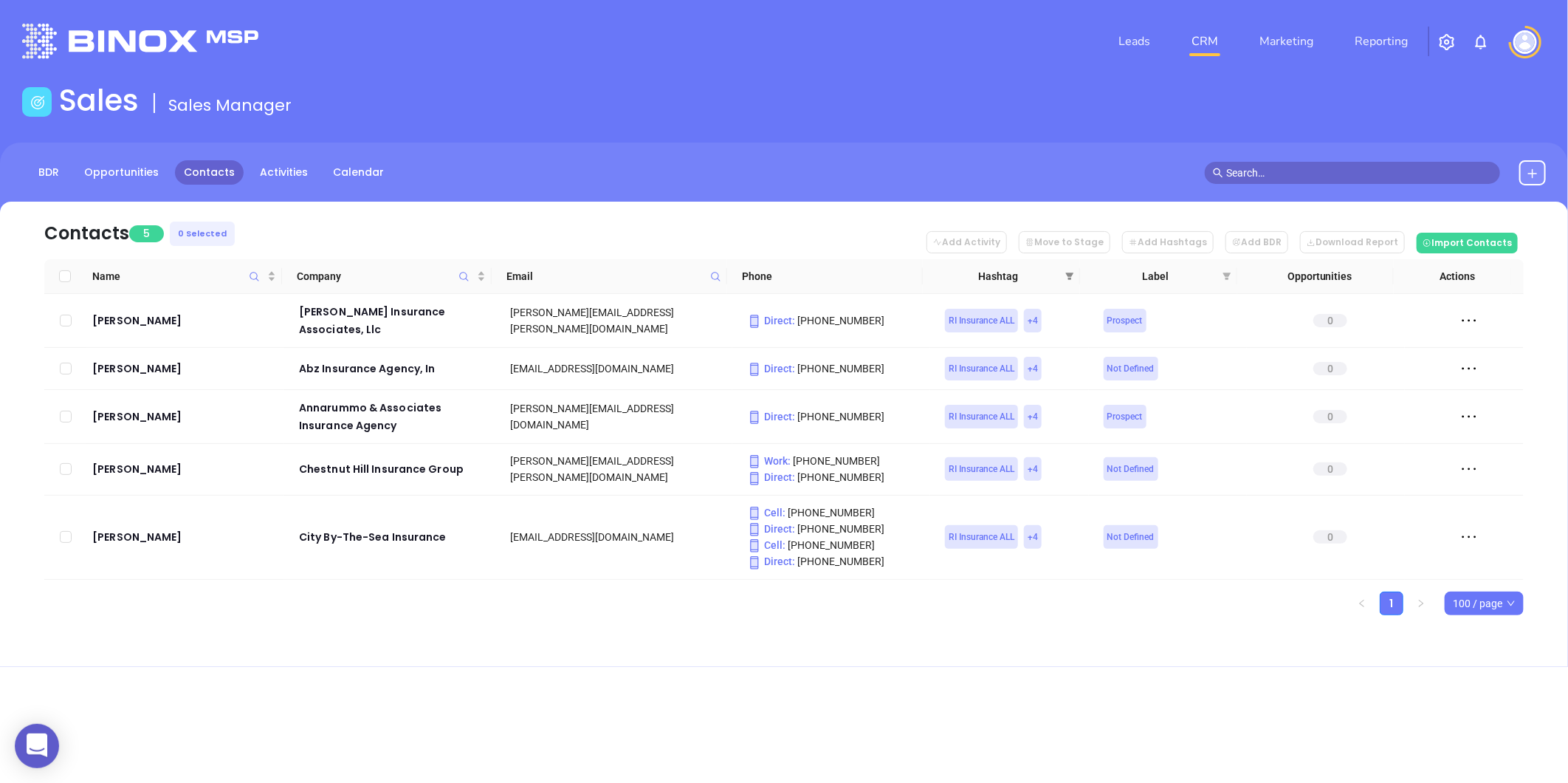
click at [1064, 269] on span at bounding box center [1070, 276] width 14 height 22
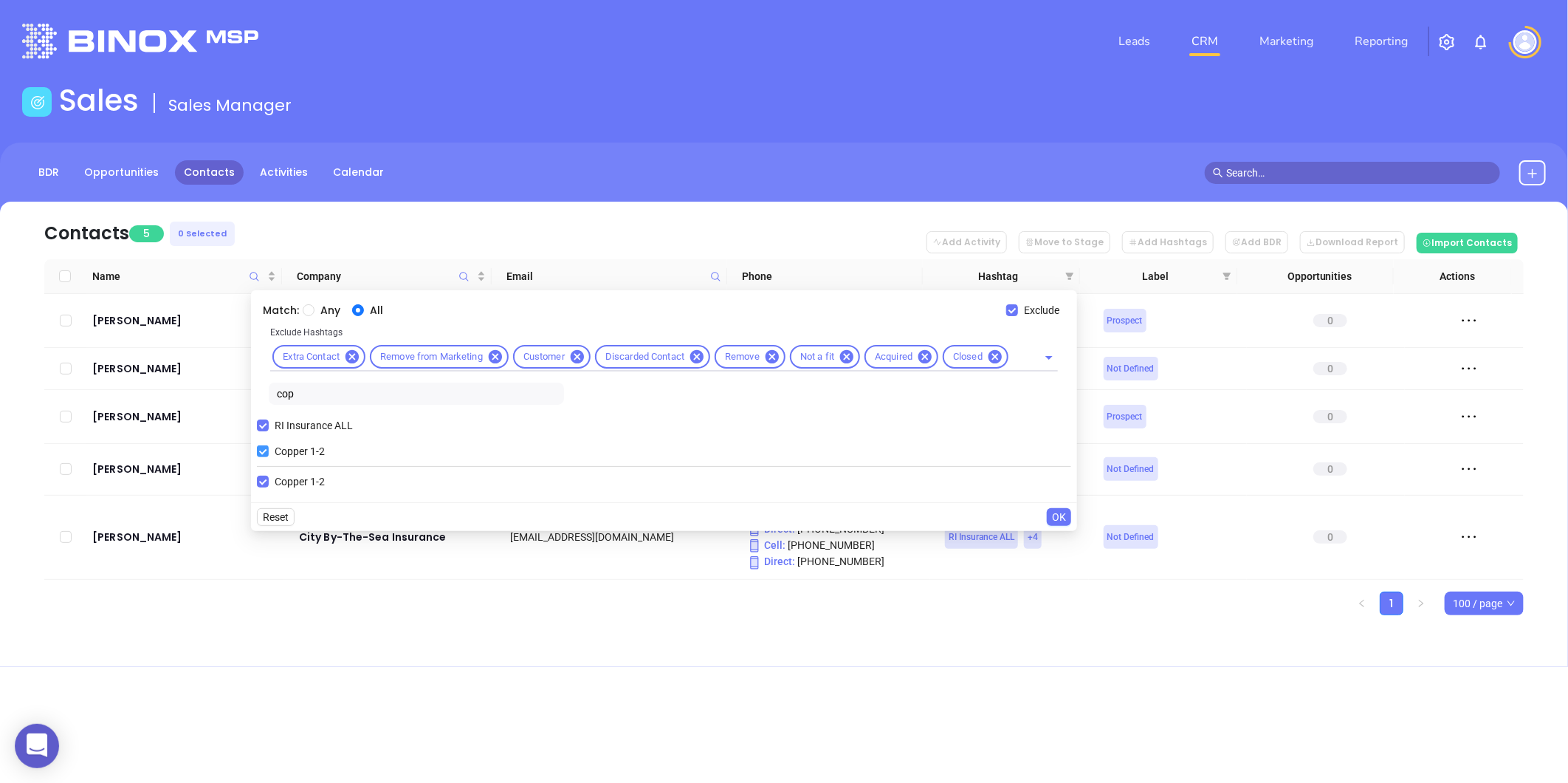
click at [267, 450] on input "Copper 1-2" at bounding box center [262, 451] width 12 height 12
checkbox input "false"
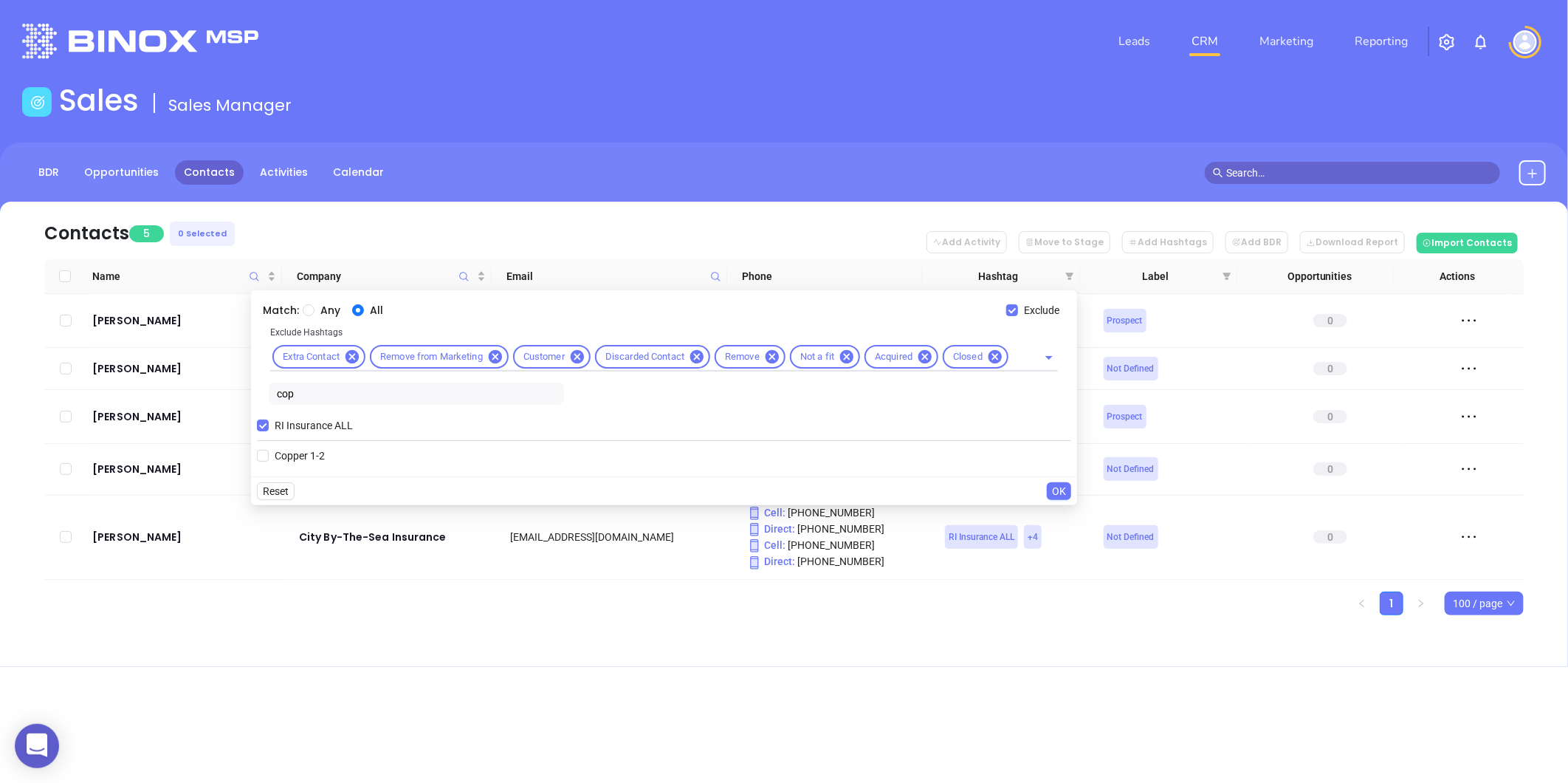
drag, startPoint x: 266, startPoint y: 400, endPoint x: 246, endPoint y: 403, distance: 20.2
click at [246, 403] on body "0 Leads CRM Marketing Reporting Financial Leads Leads Sales Sales Manager BDR O…" at bounding box center [784, 391] width 1568 height 783
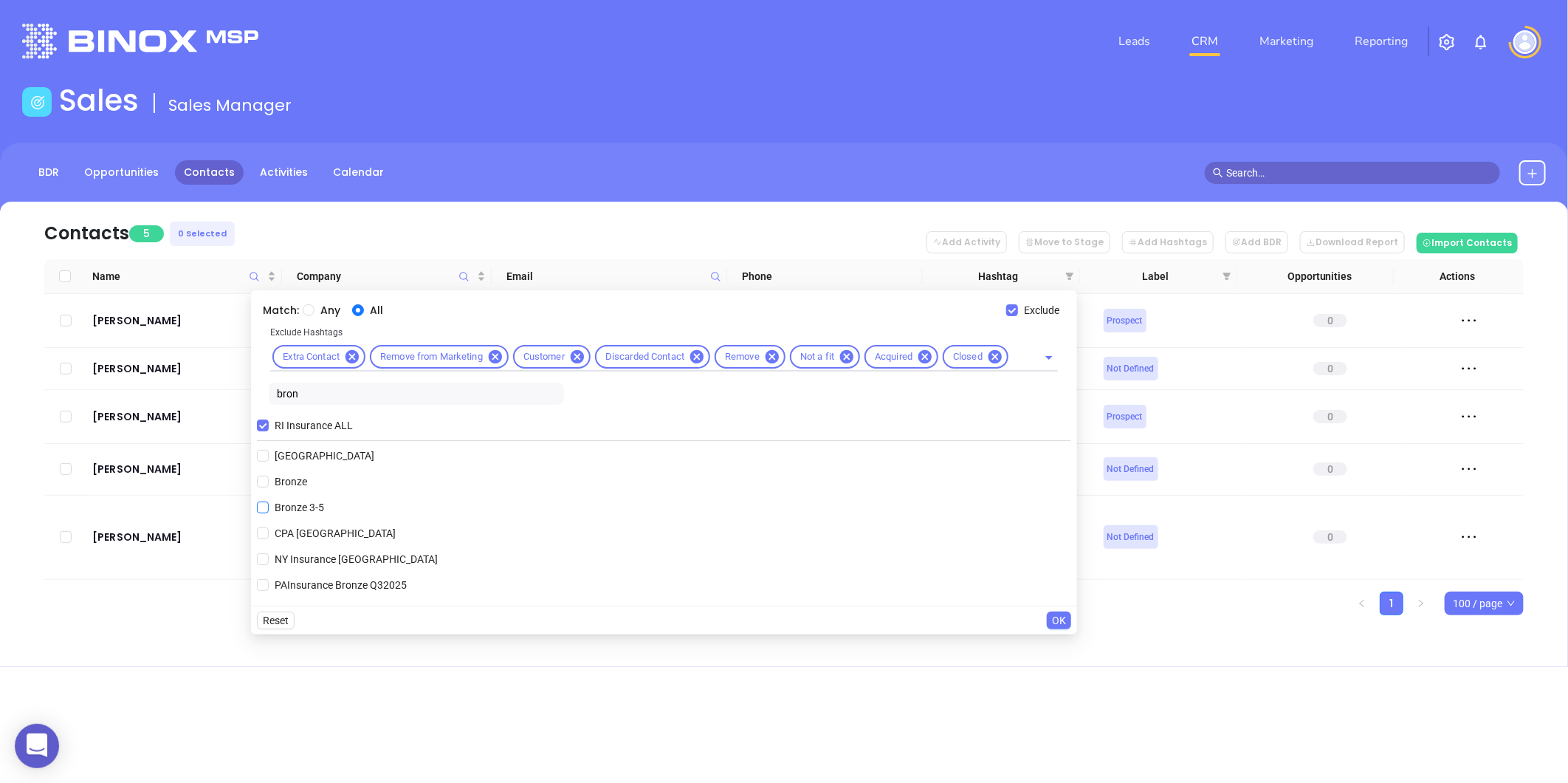
type input "bron"
click at [297, 505] on span "Bronze 3-5" at bounding box center [299, 507] width 62 height 16
click at [269, 505] on input "Bronze 3-5" at bounding box center [262, 507] width 12 height 12
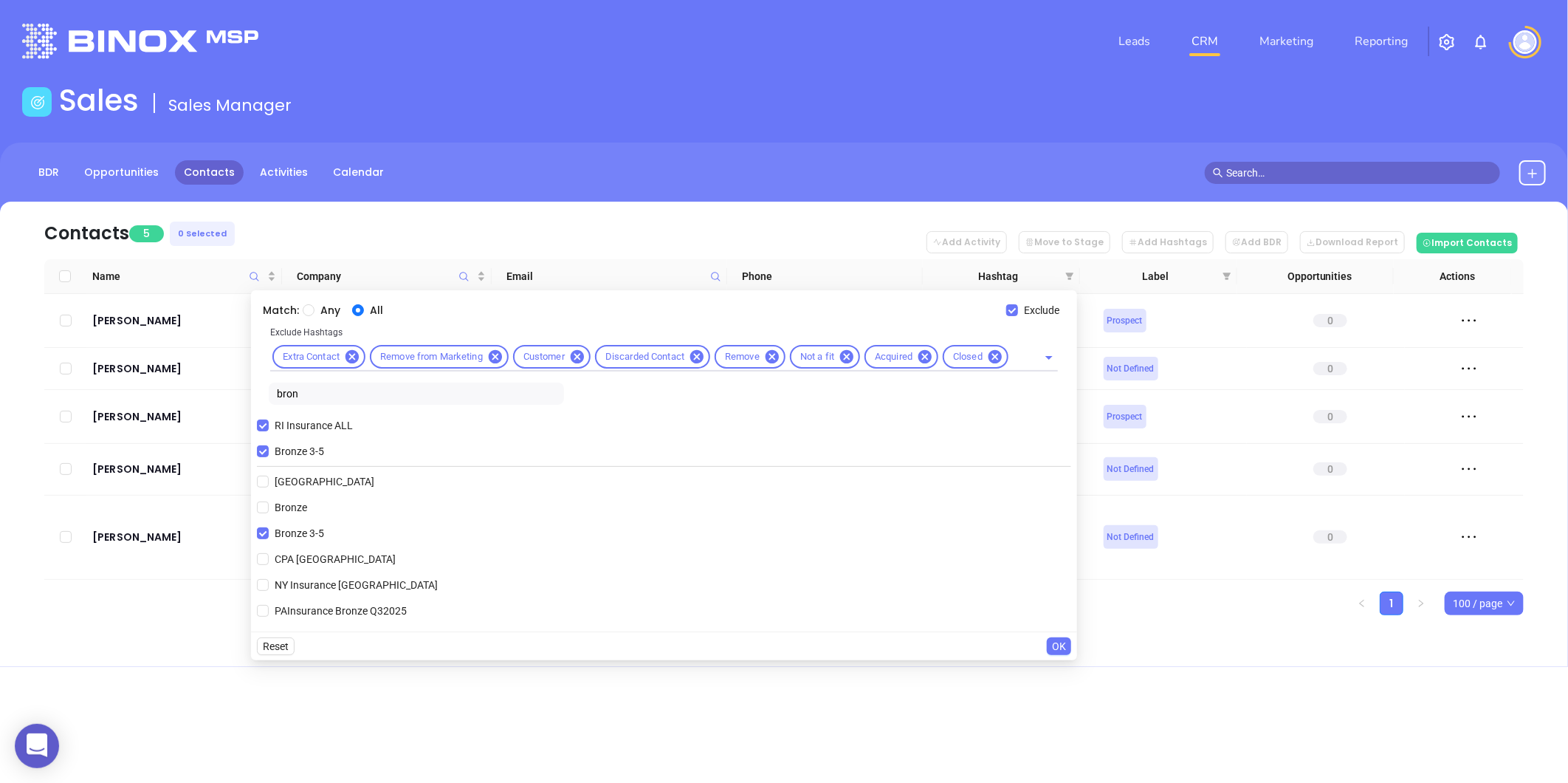
drag, startPoint x: 1059, startPoint y: 642, endPoint x: 1103, endPoint y: 646, distance: 44.2
click at [1059, 642] on span "OK" at bounding box center [1059, 646] width 14 height 16
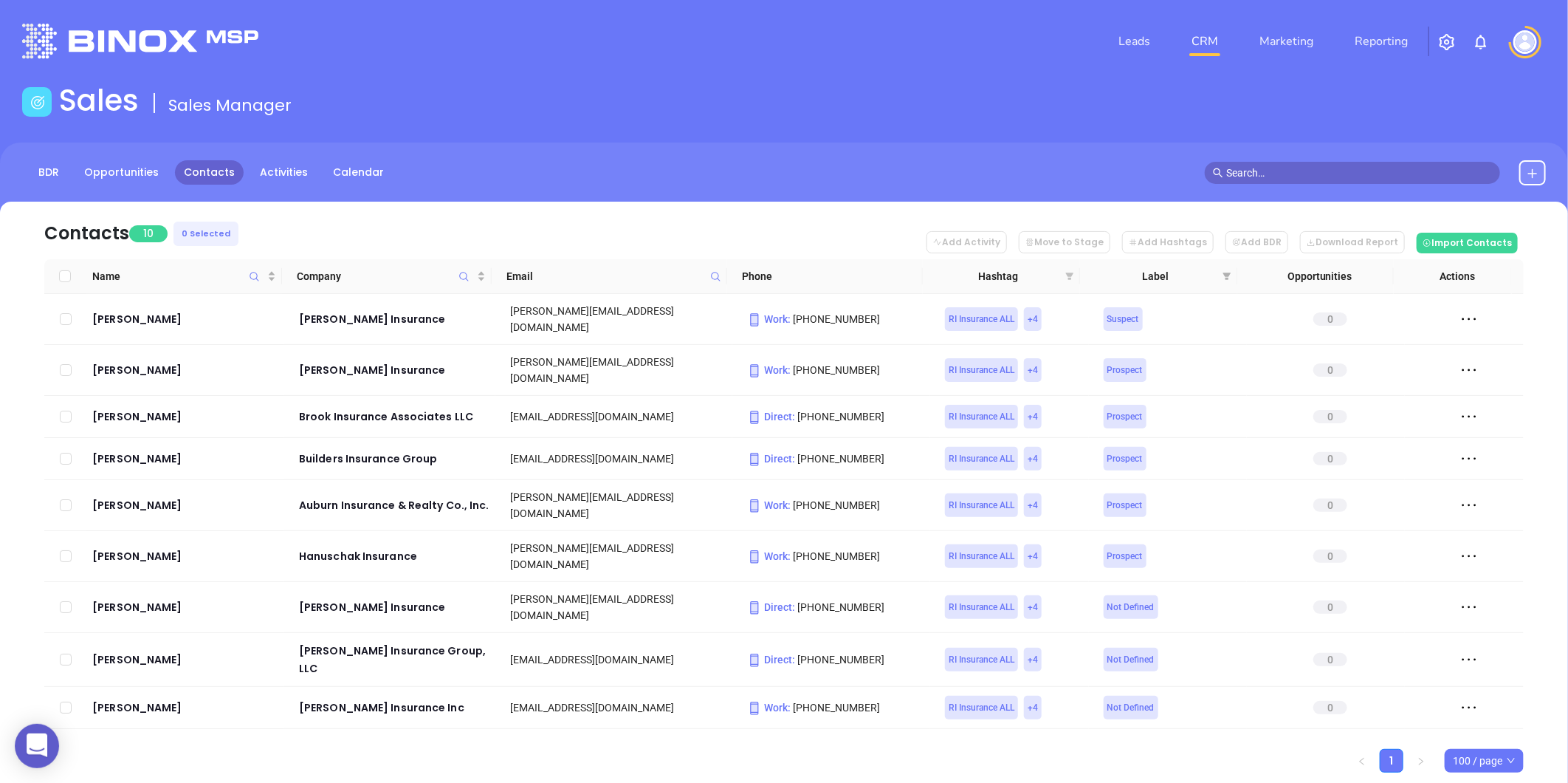
click at [1067, 274] on icon "filter" at bounding box center [1070, 276] width 8 height 7
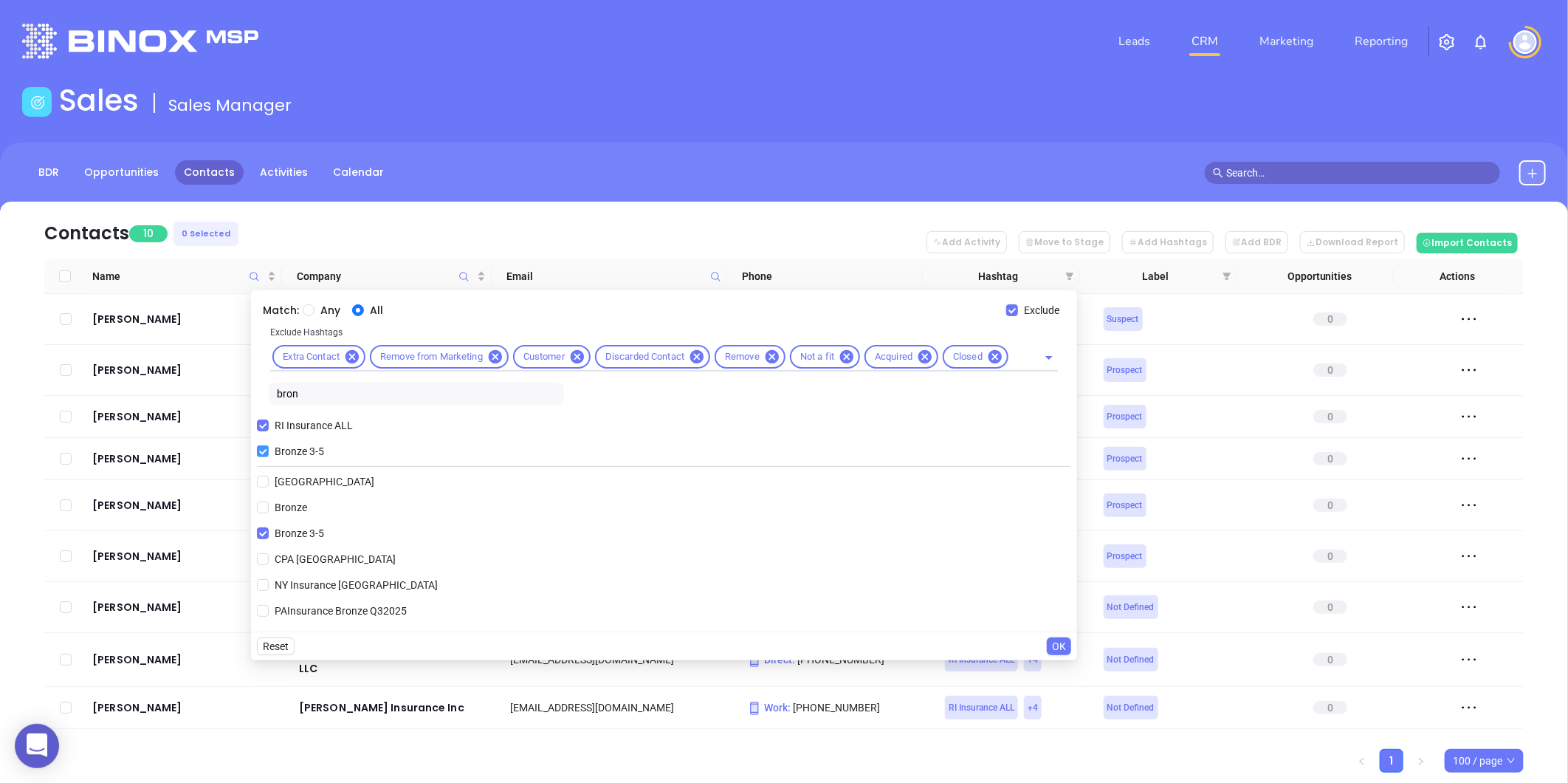
click at [266, 449] on input "Bronze 3-5" at bounding box center [262, 451] width 12 height 12
checkbox input "false"
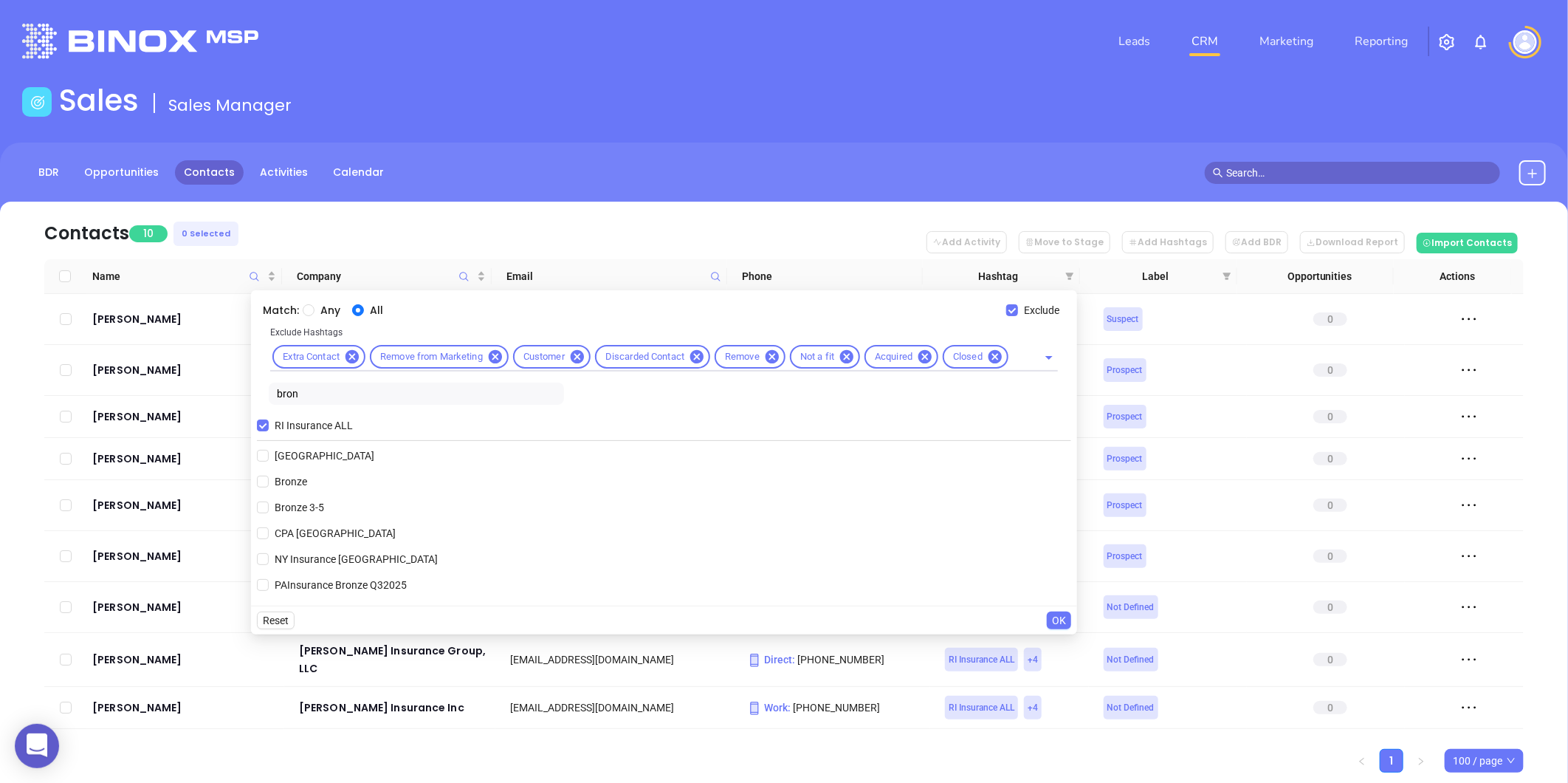
drag, startPoint x: 310, startPoint y: 393, endPoint x: 253, endPoint y: 404, distance: 58.1
click at [255, 403] on div "Match: Any All Exclude Exclude Hashtags Extra Contact Remove from Marketing Cus…" at bounding box center [664, 448] width 826 height 315
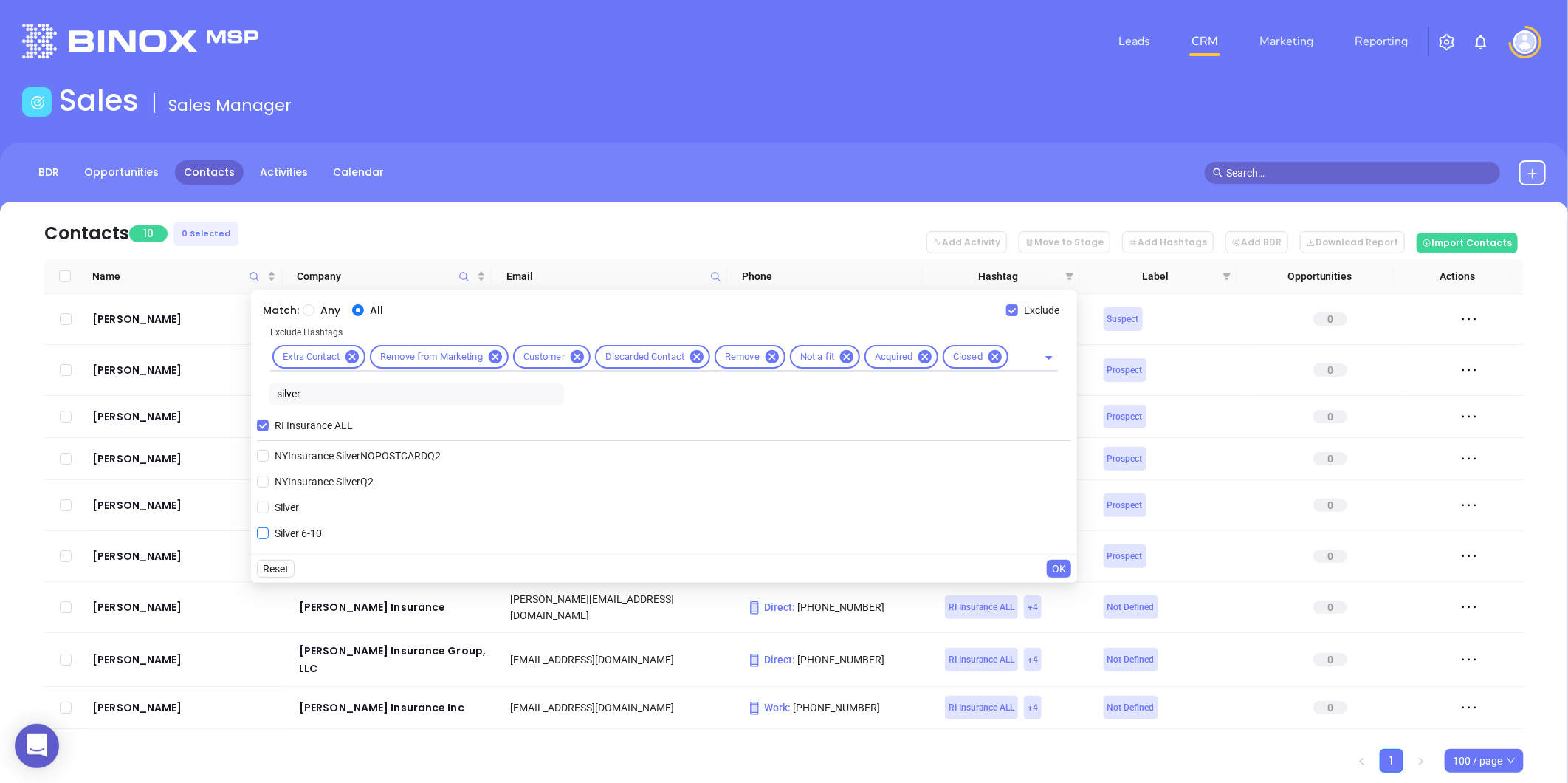
type input "silver"
click at [296, 530] on span "Silver 6-10" at bounding box center [298, 533] width 59 height 16
click at [269, 530] on input "Silver 6-10" at bounding box center [262, 533] width 12 height 12
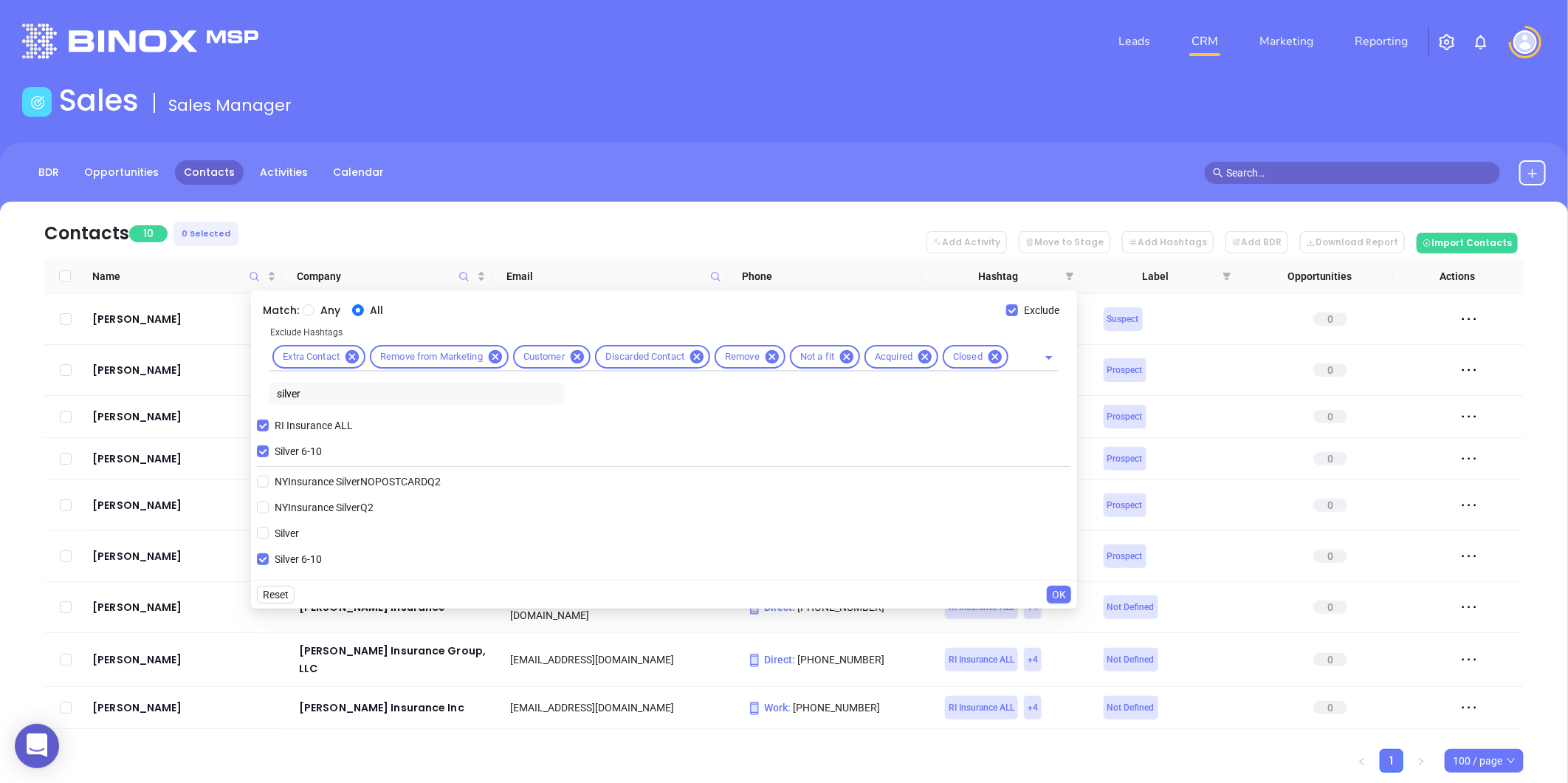
click at [1062, 592] on span "OK" at bounding box center [1059, 594] width 14 height 16
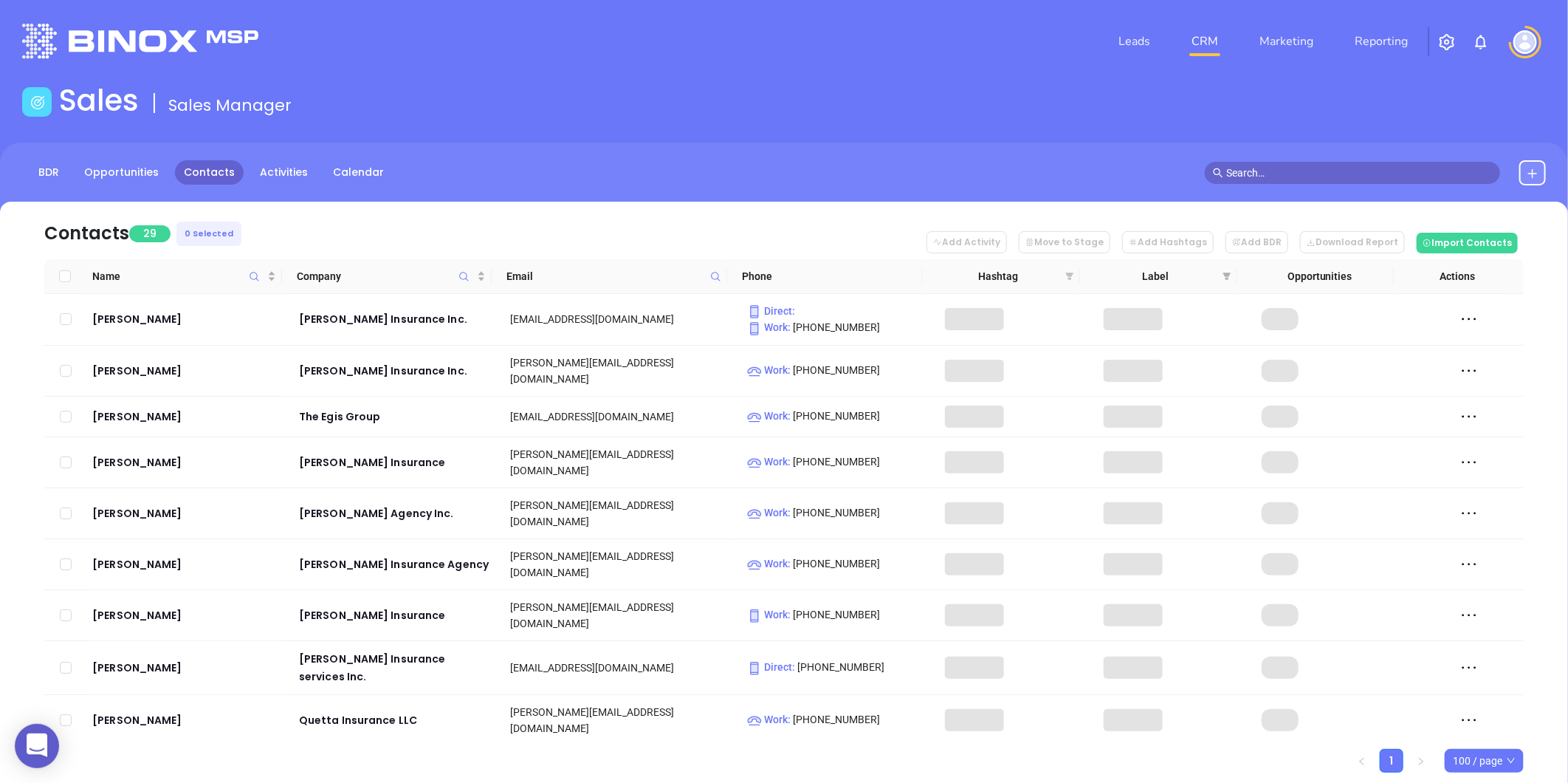
click at [1069, 274] on icon "filter" at bounding box center [1070, 276] width 8 height 7
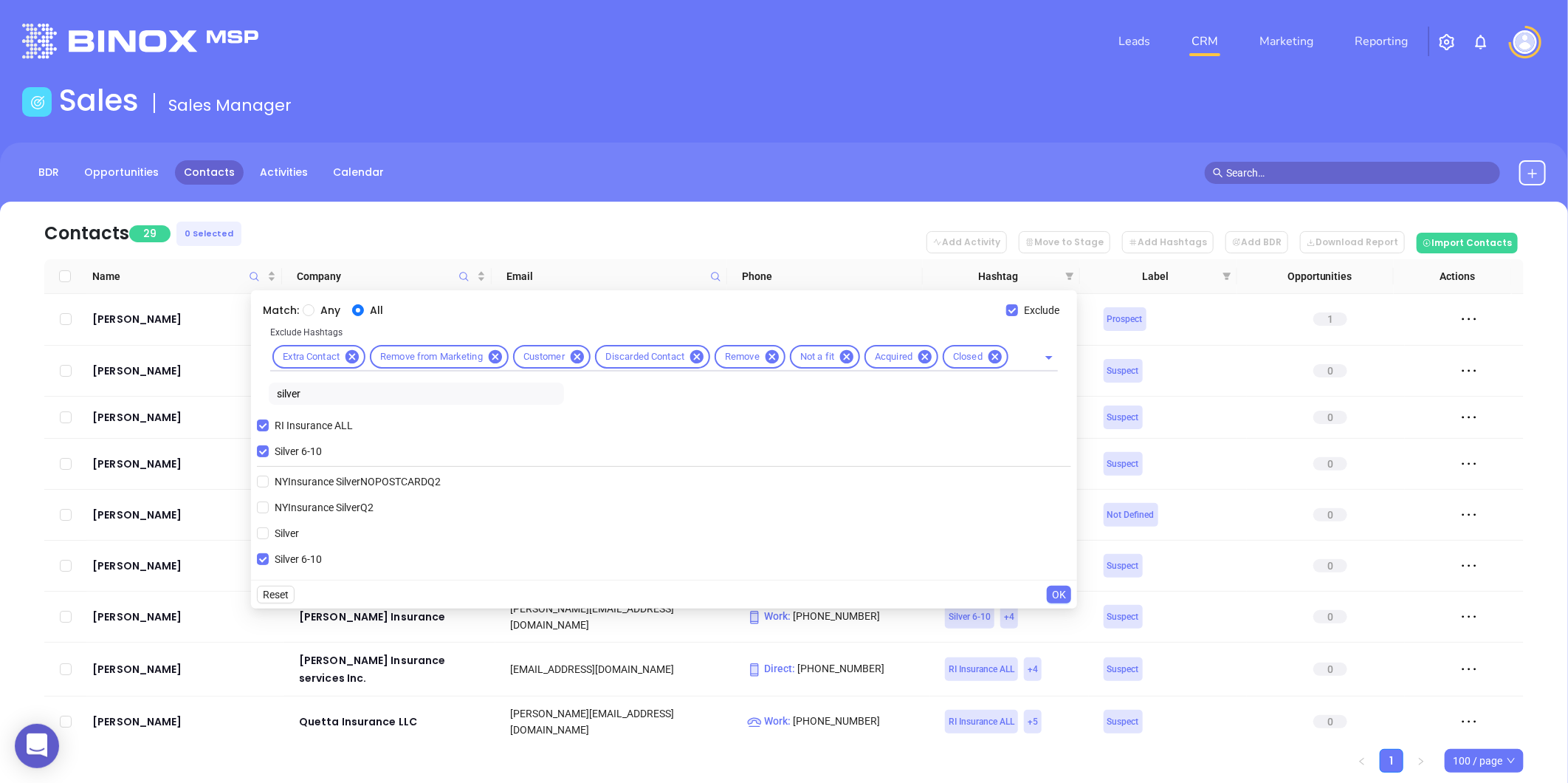
drag, startPoint x: 265, startPoint y: 452, endPoint x: 279, endPoint y: 441, distance: 17.8
click at [265, 451] on input "Silver 6-10" at bounding box center [262, 451] width 12 height 12
checkbox input "false"
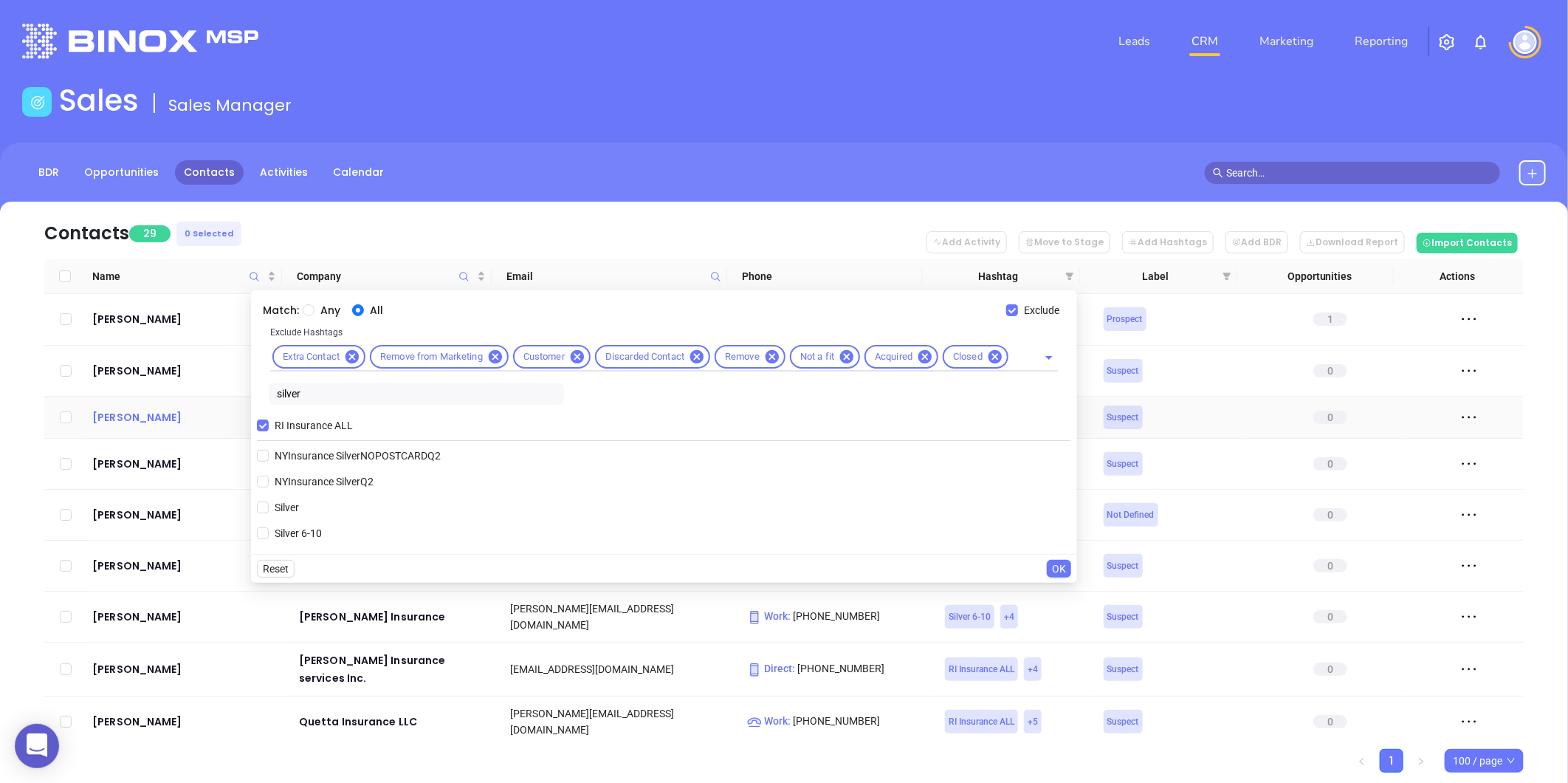
drag, startPoint x: 279, startPoint y: 399, endPoint x: 213, endPoint y: 411, distance: 67.1
click at [213, 411] on body "0 Leads CRM Marketing Reporting Financial Leads Leads Sales Sales Manager BDR O…" at bounding box center [784, 391] width 1568 height 783
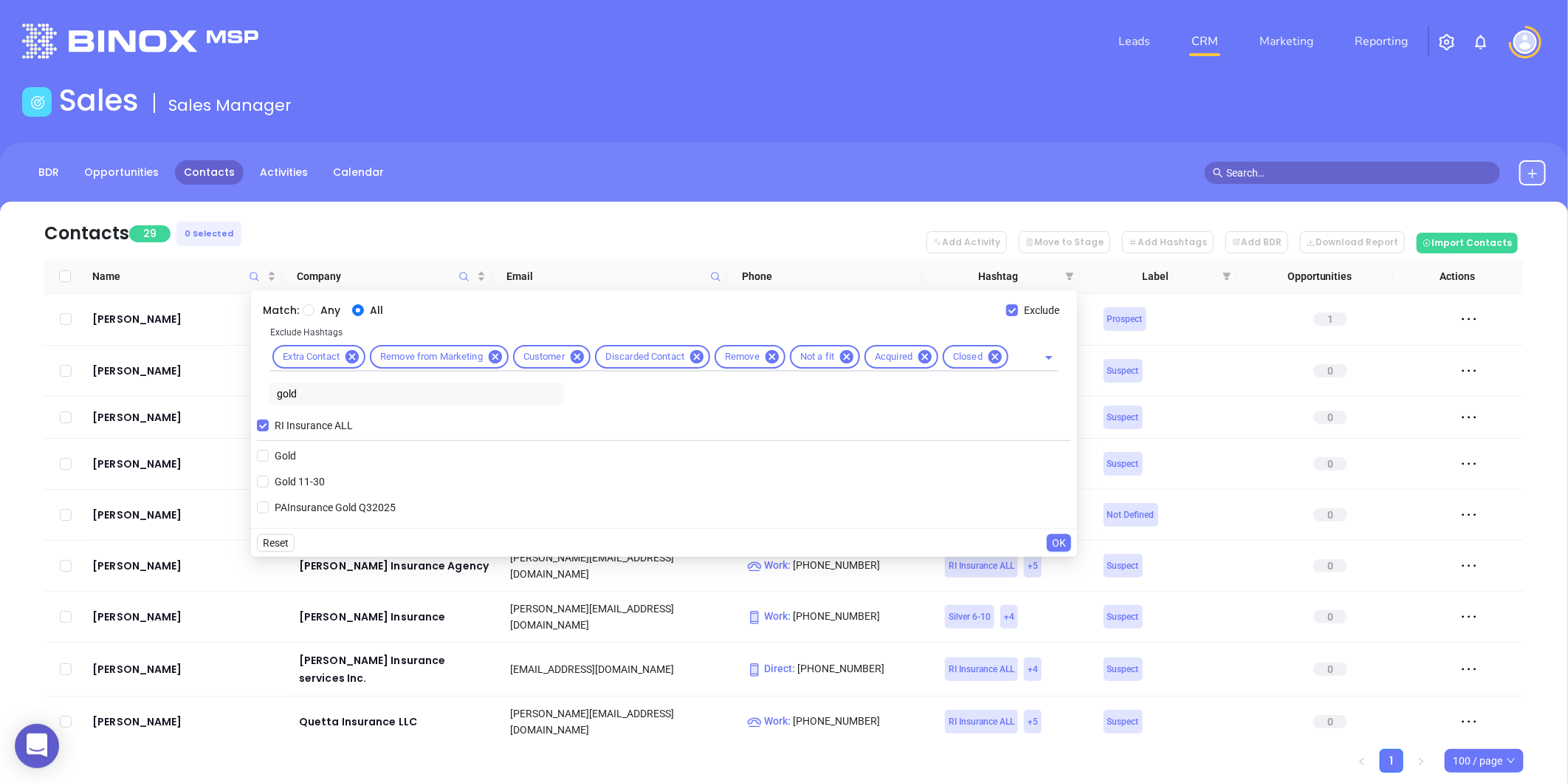
type input "gold"
click at [308, 481] on span "Gold 11-30" at bounding box center [300, 481] width 62 height 16
click at [269, 481] on input "Gold 11-30" at bounding box center [262, 481] width 12 height 12
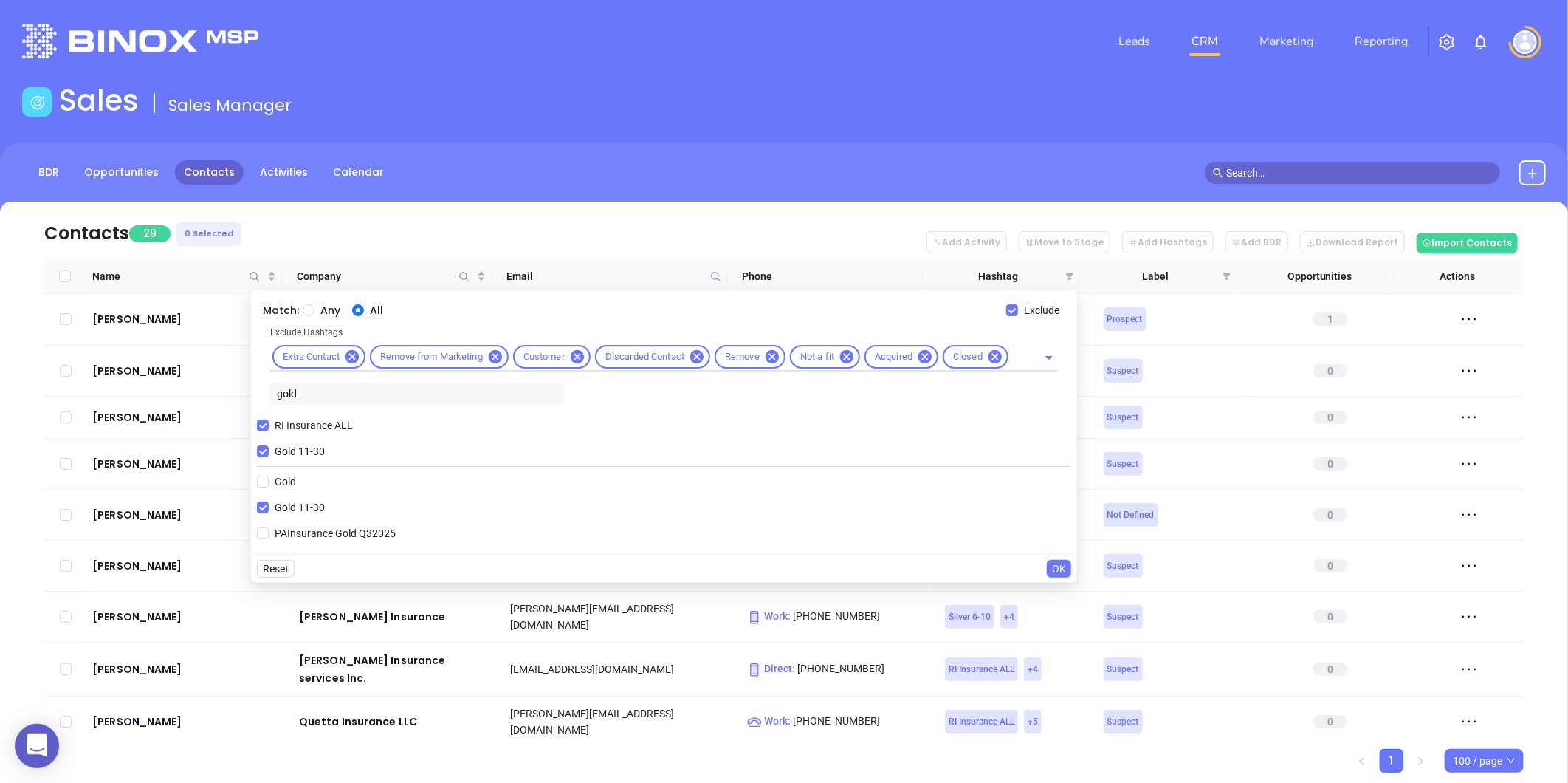
click at [1063, 563] on span "OK" at bounding box center [1059, 569] width 14 height 16
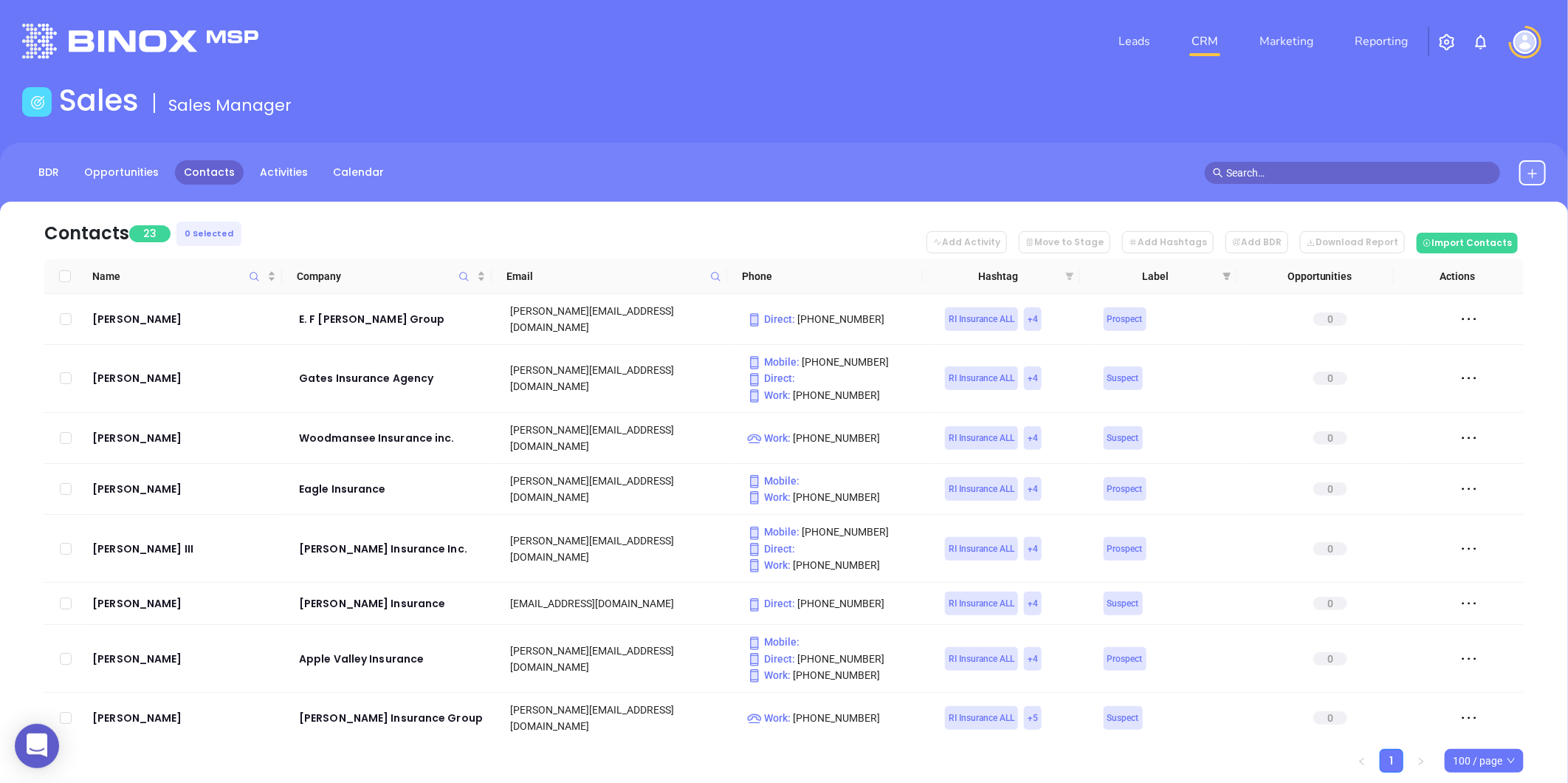
click at [1068, 274] on icon "filter" at bounding box center [1070, 276] width 8 height 7
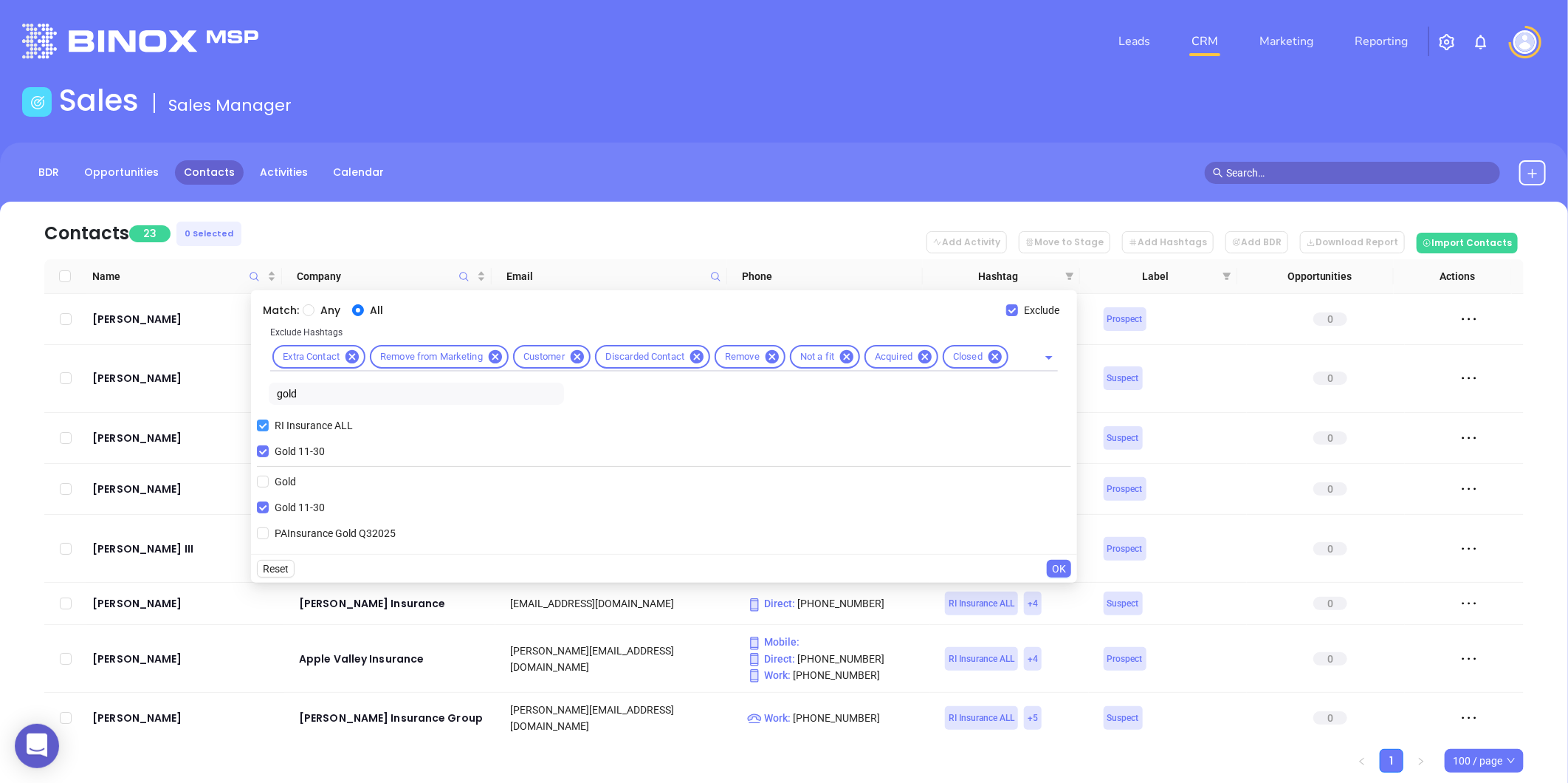
drag, startPoint x: 261, startPoint y: 448, endPoint x: 277, endPoint y: 424, distance: 28.8
click at [261, 449] on input "Gold 11-30" at bounding box center [262, 451] width 12 height 12
checkbox input "false"
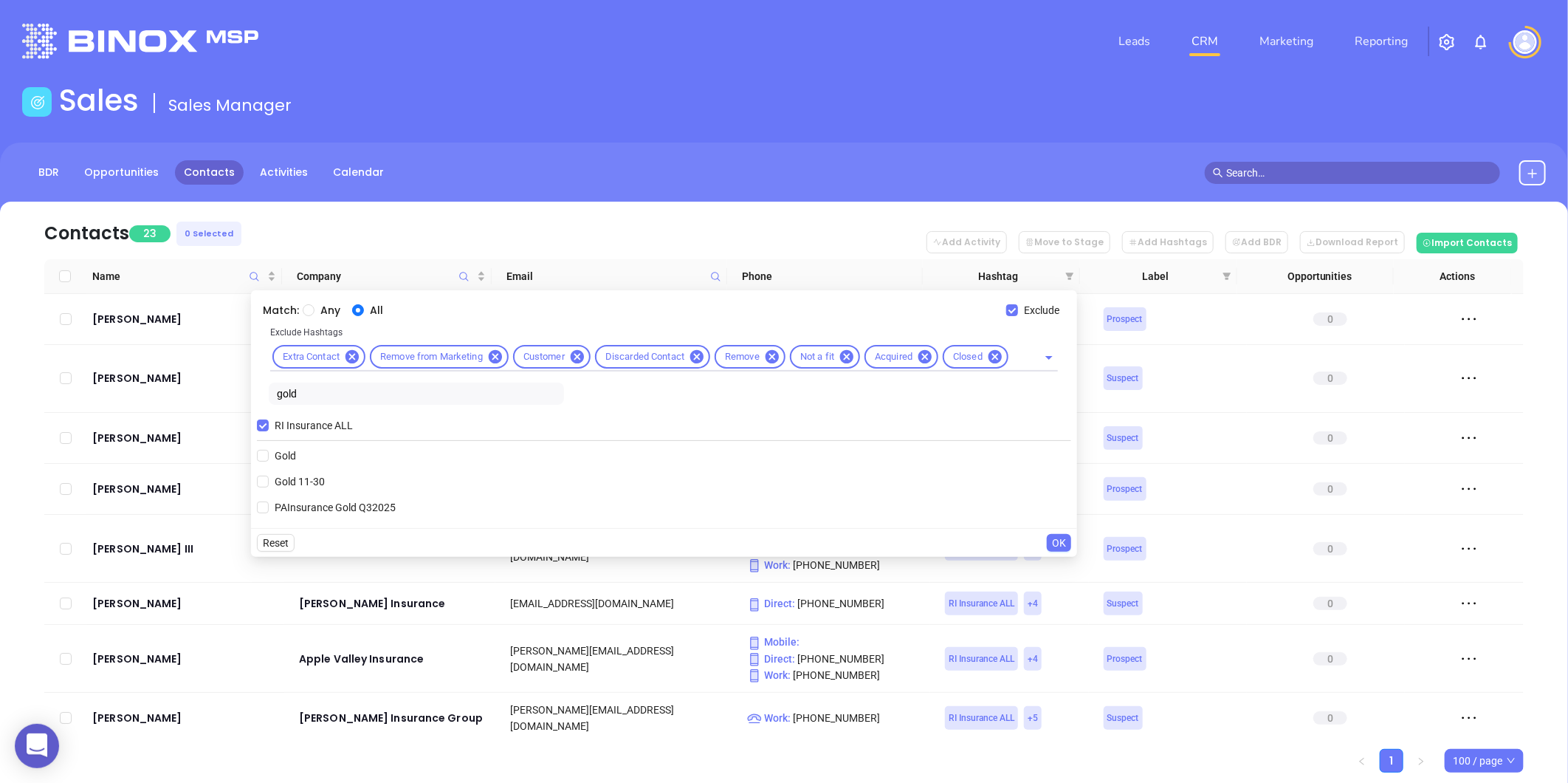
drag, startPoint x: 303, startPoint y: 393, endPoint x: 207, endPoint y: 401, distance: 96.3
click at [227, 399] on body "0 Leads CRM Marketing Reporting Financial Leads Leads Sales Sales Manager BDR O…" at bounding box center [784, 391] width 1568 height 783
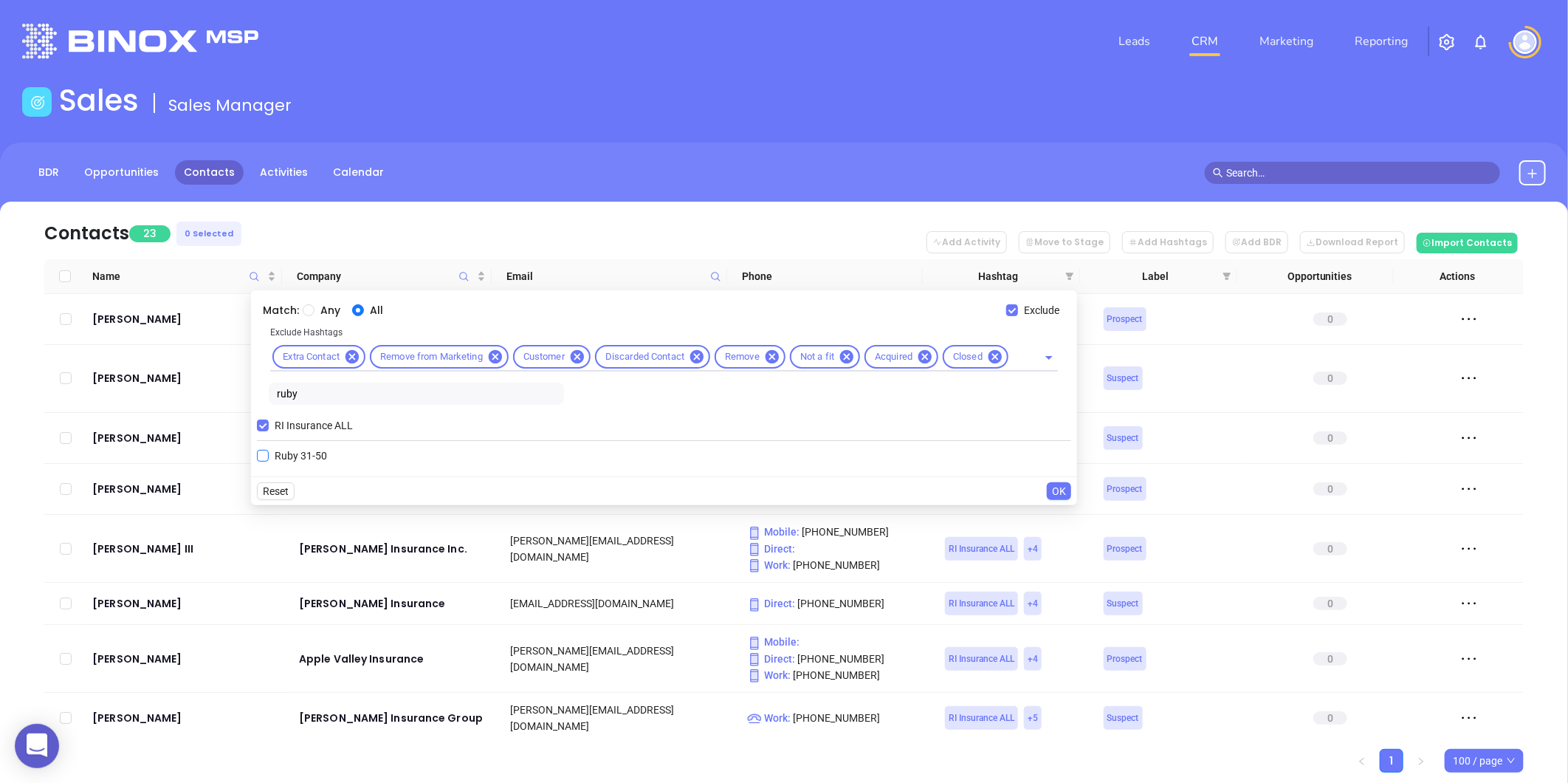
type input "ruby"
drag, startPoint x: 301, startPoint y: 452, endPoint x: 375, endPoint y: 476, distance: 77.8
click at [301, 452] on span "Ruby 31-50" at bounding box center [301, 455] width 64 height 16
click at [269, 452] on input "Ruby 31-50" at bounding box center [262, 455] width 12 height 12
click at [1056, 515] on span "OK" at bounding box center [1059, 517] width 14 height 16
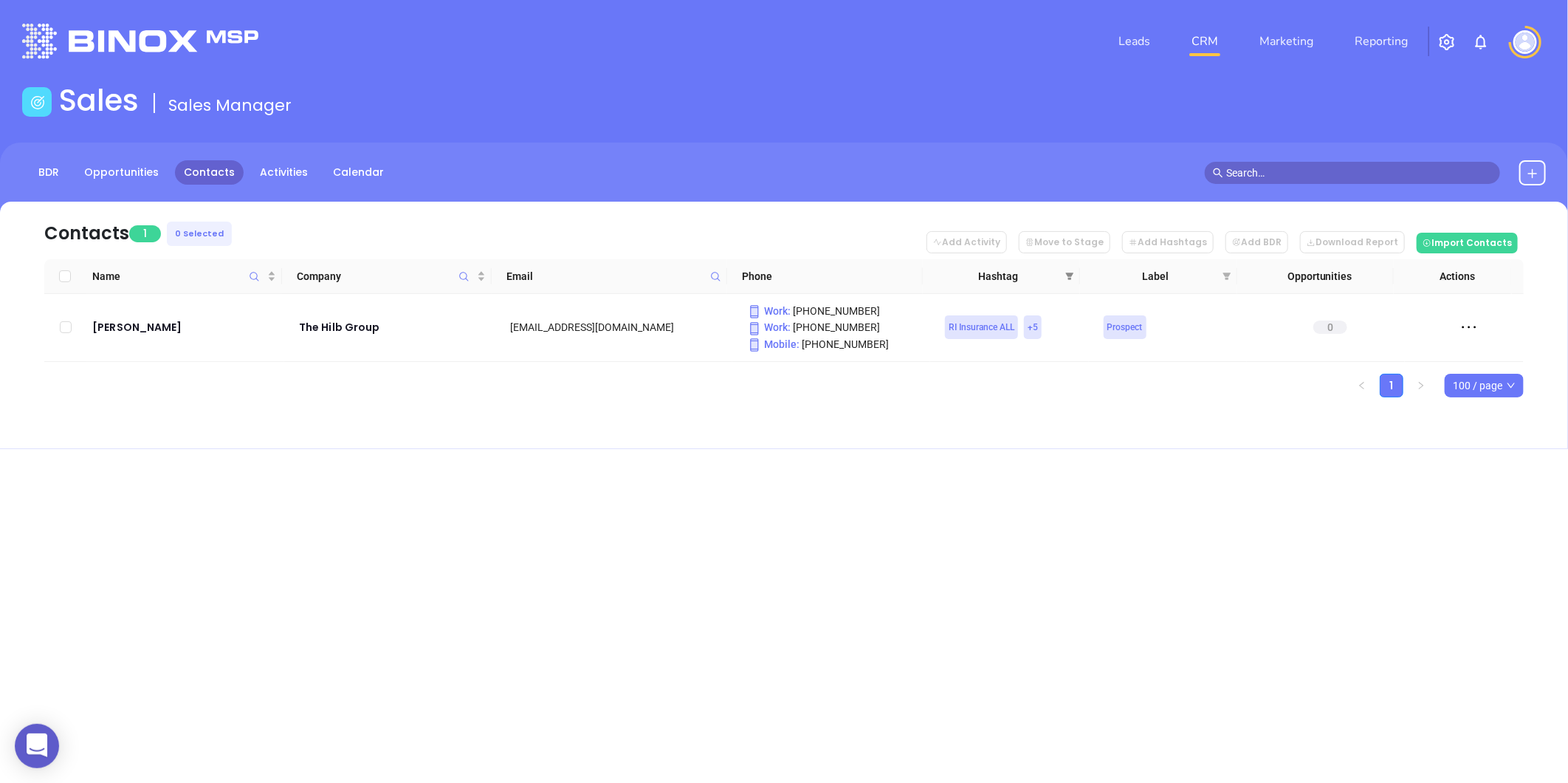
click at [1071, 272] on icon "filter" at bounding box center [1069, 276] width 9 height 9
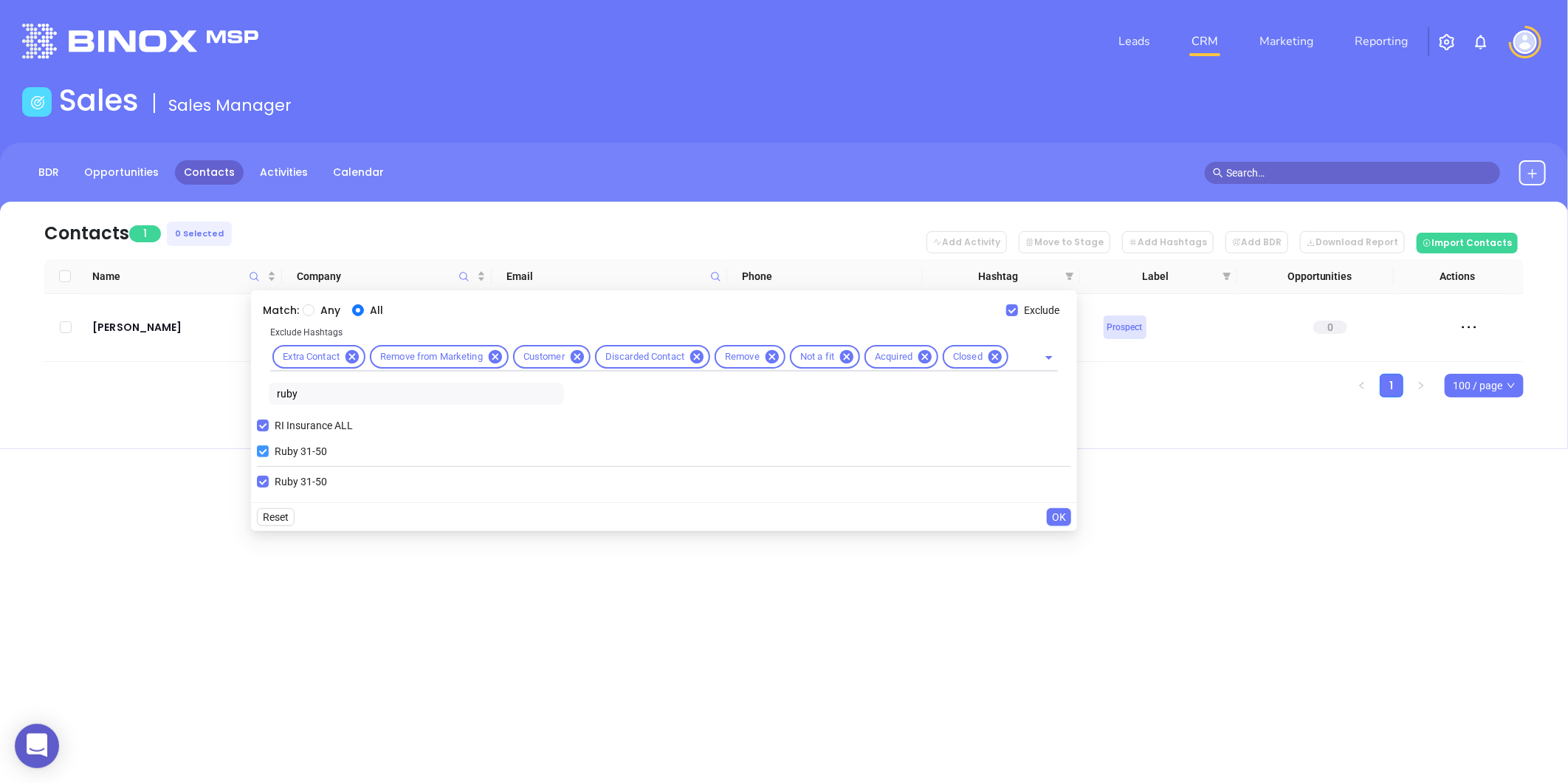
click at [261, 451] on input "Ruby 31-50" at bounding box center [262, 451] width 12 height 12
checkbox input "false"
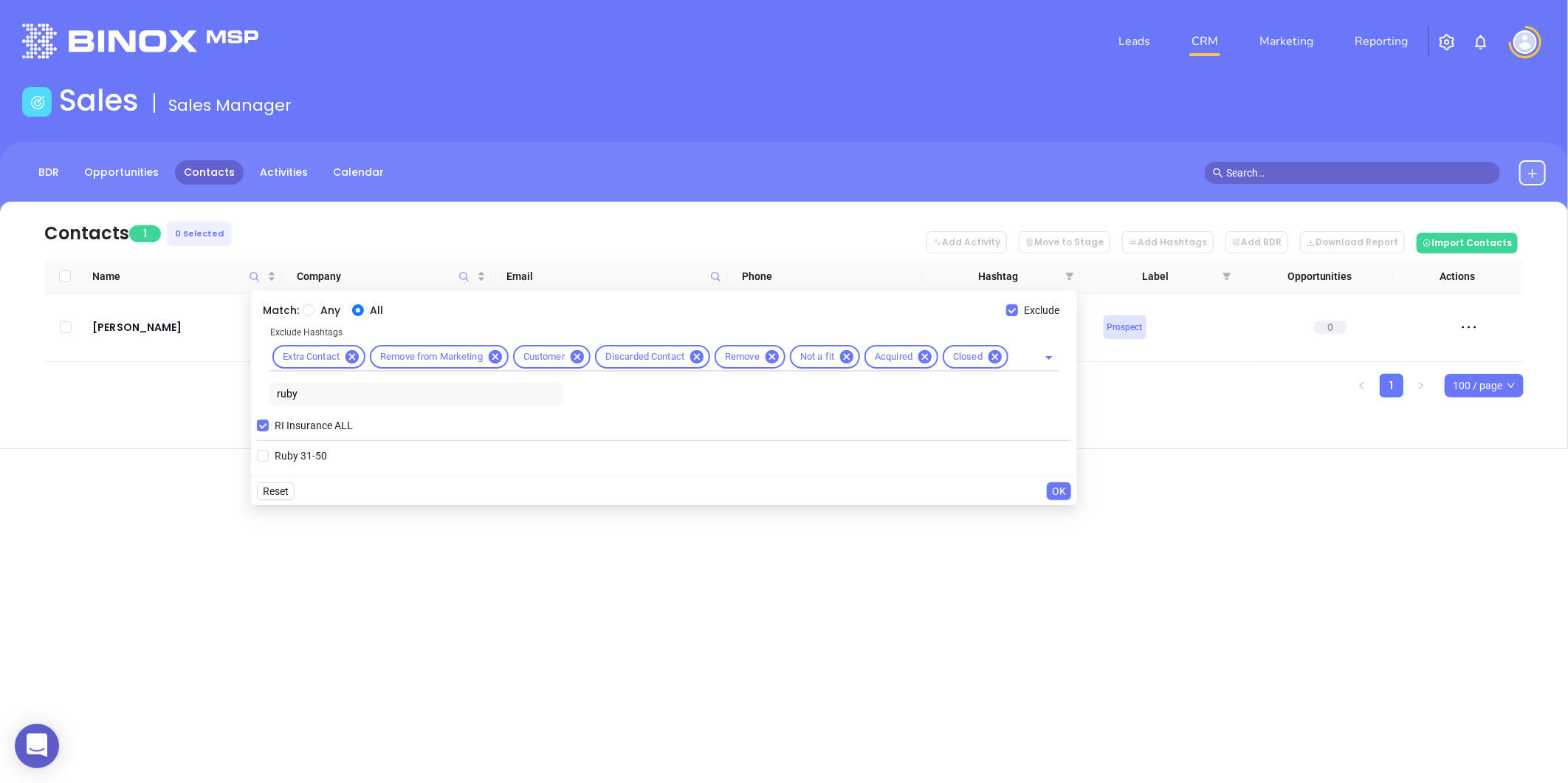
click at [256, 406] on div "Match: Any All Exclude Exclude Hashtags Extra Contact Remove from Marketing Cus…" at bounding box center [664, 383] width 826 height 186
type input "diam"
click at [305, 481] on span "Diamond 51-100" at bounding box center [313, 481] width 88 height 16
click at [269, 481] on input "Diamond 51-100" at bounding box center [262, 481] width 12 height 12
checkbox input "true"
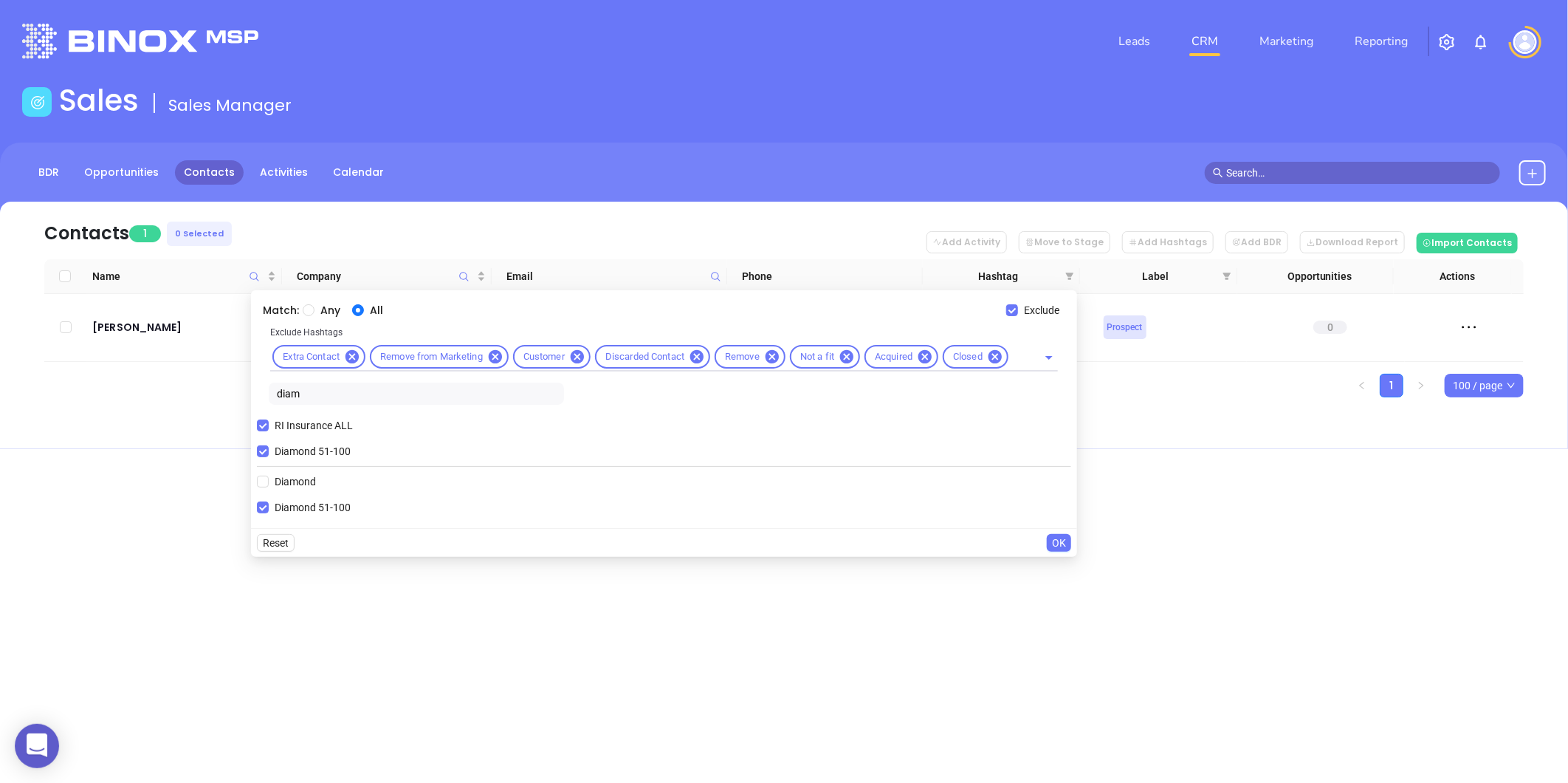
click at [1054, 540] on span "OK" at bounding box center [1059, 542] width 14 height 16
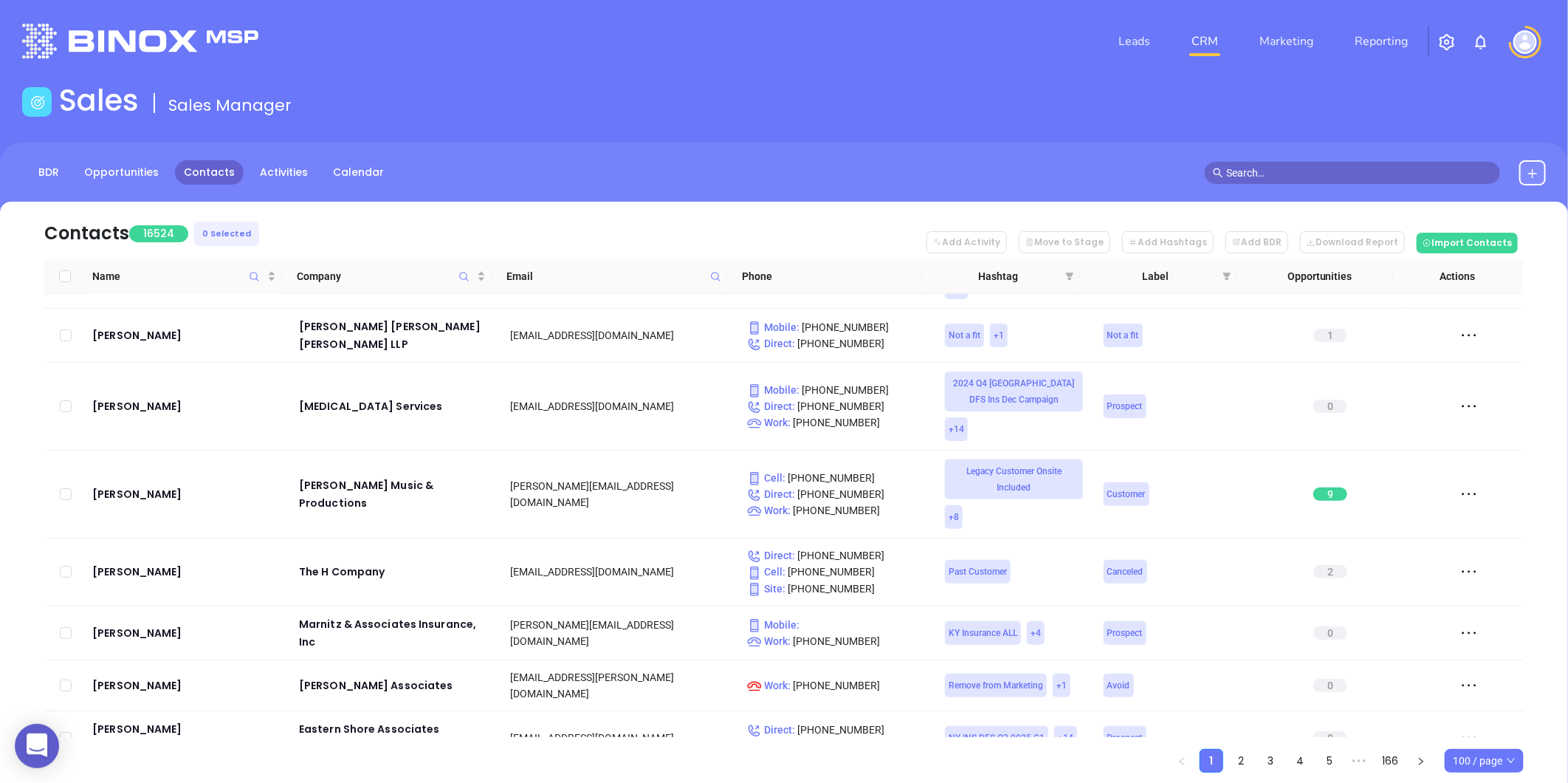
scroll to position [492, 0]
